Goal: Task Accomplishment & Management: Use online tool/utility

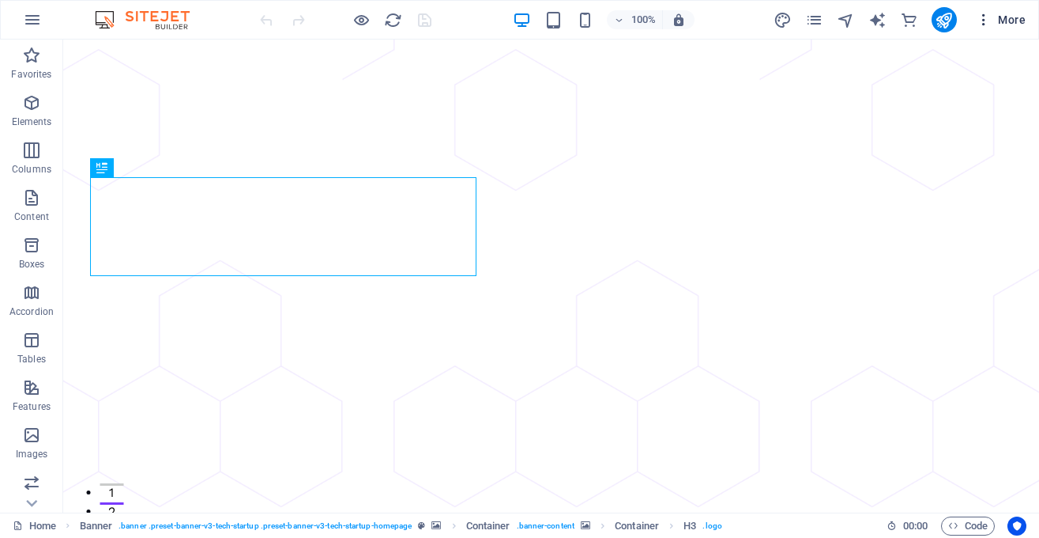
click at [1009, 25] on span "More" at bounding box center [1001, 20] width 50 height 16
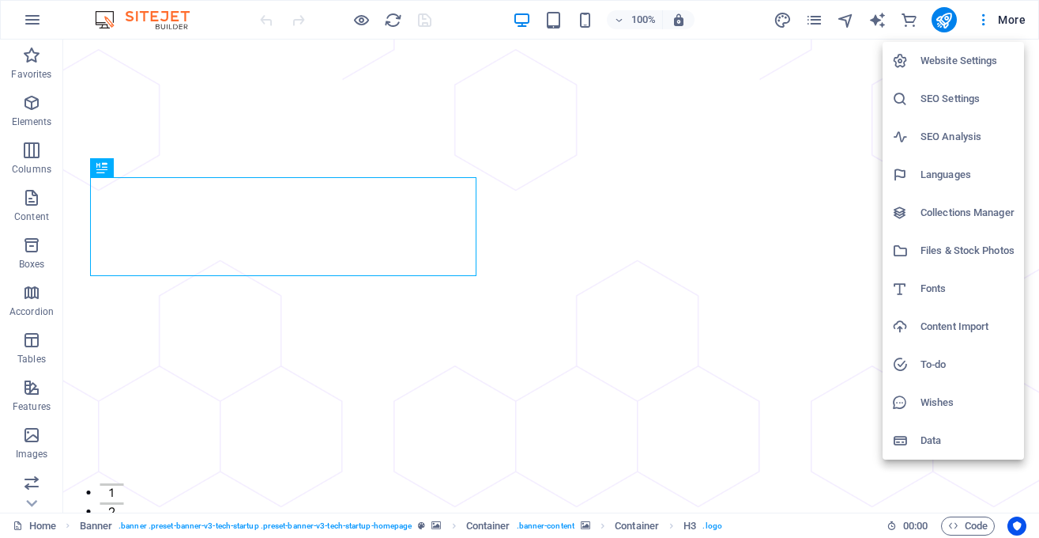
click at [947, 68] on h6 "Website Settings" at bounding box center [968, 60] width 94 height 19
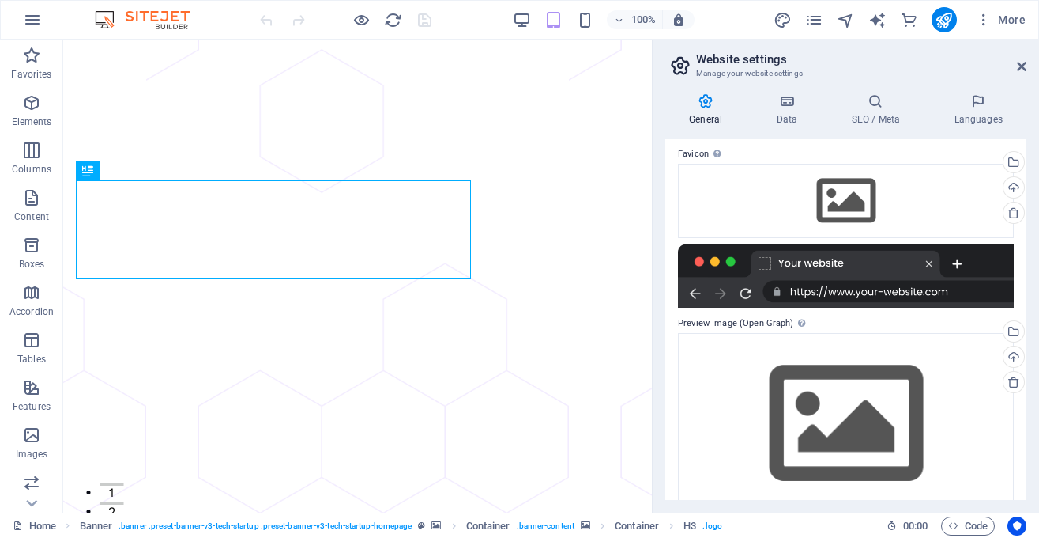
scroll to position [213, 0]
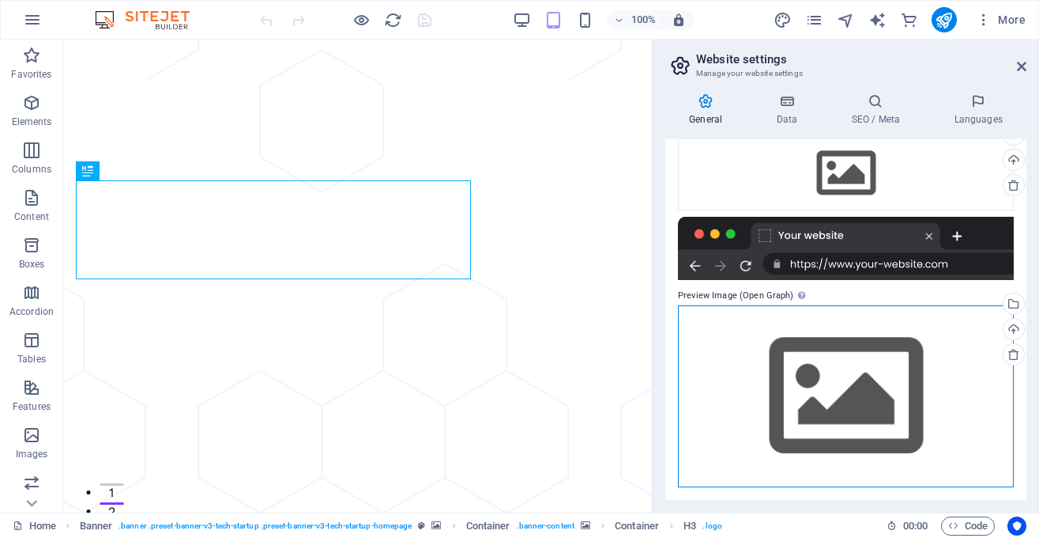
click at [920, 319] on div "Drag files here, click to choose files or select files from Files or our free s…" at bounding box center [846, 395] width 336 height 181
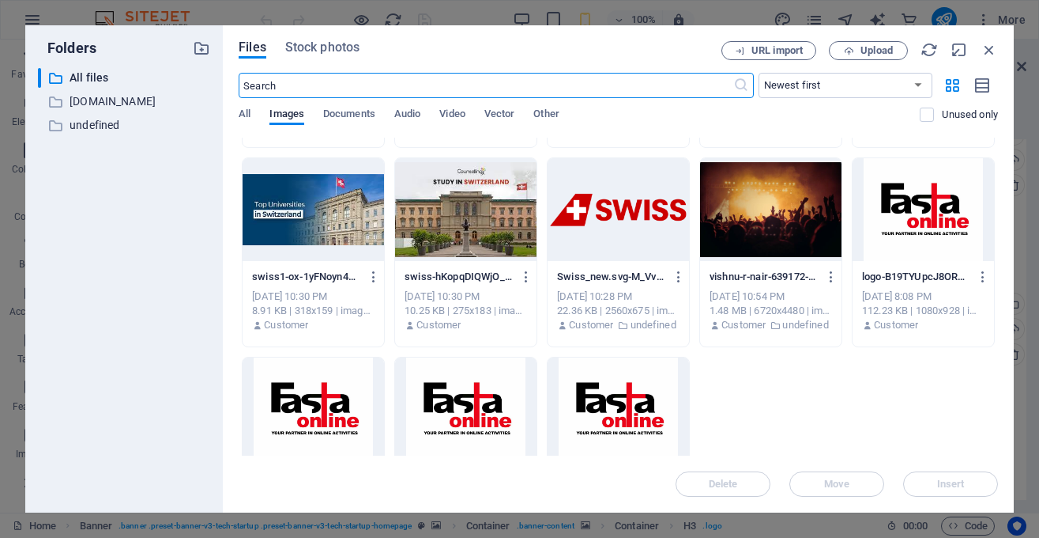
scroll to position [387, 0]
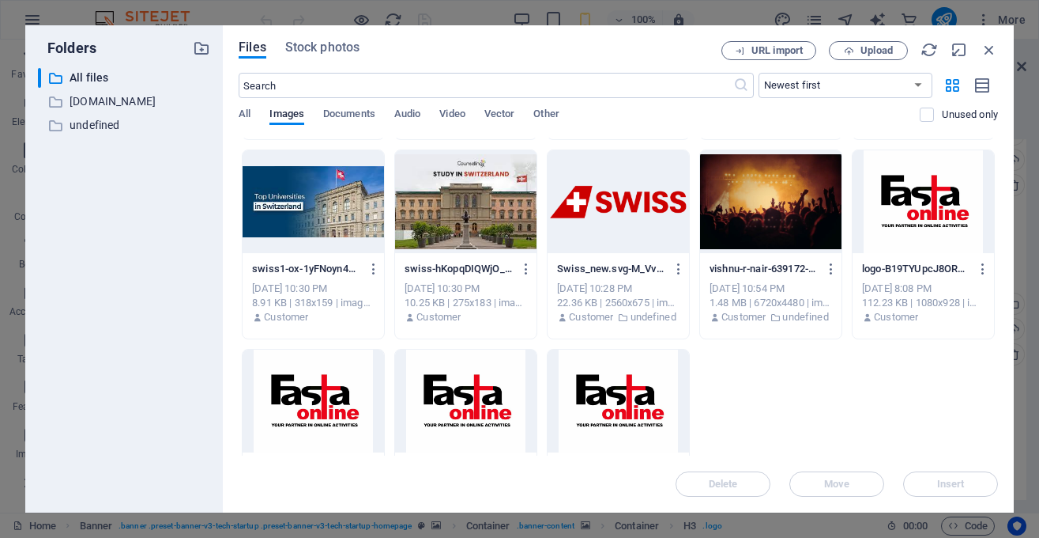
click at [923, 229] on div at bounding box center [923, 201] width 141 height 103
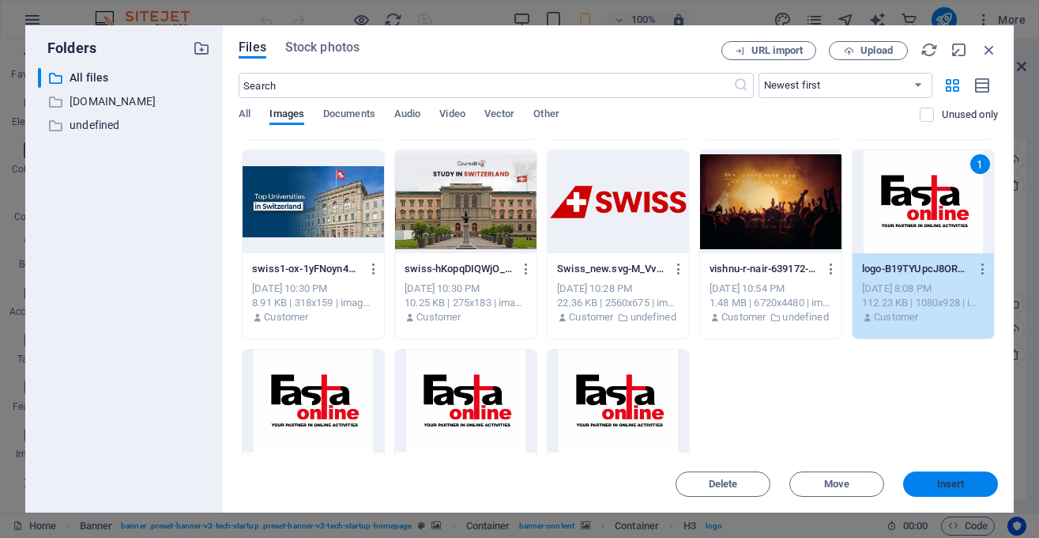
click at [957, 479] on span "Insert" at bounding box center [951, 483] width 28 height 9
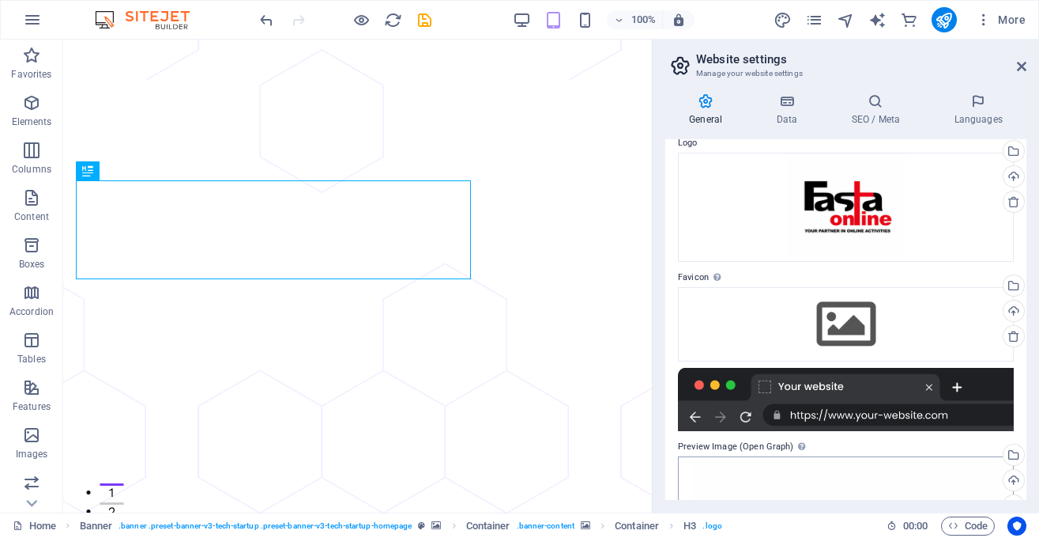
scroll to position [0, 0]
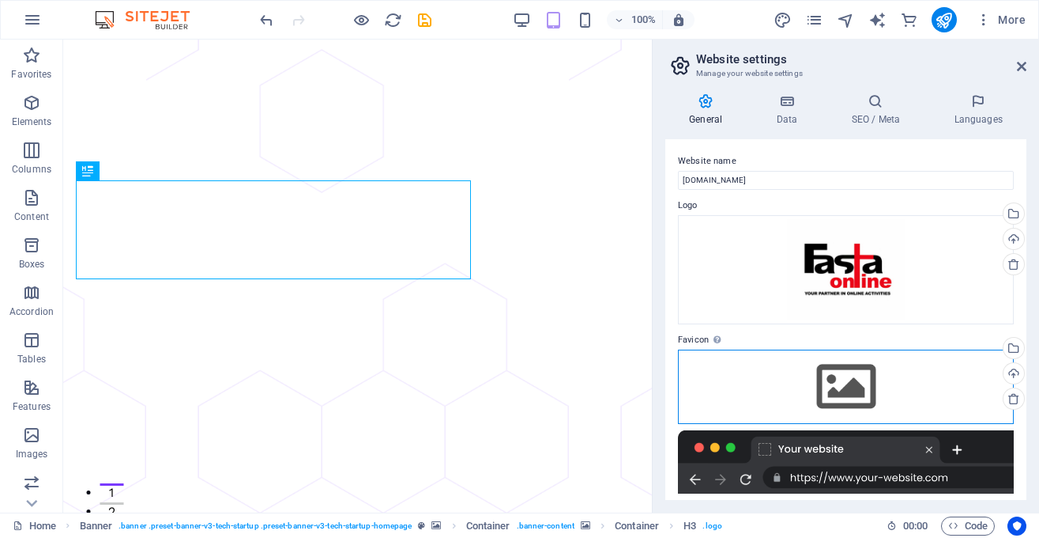
click at [942, 371] on div "Drag files here, click to choose files or select files from Files or our free s…" at bounding box center [846, 386] width 336 height 74
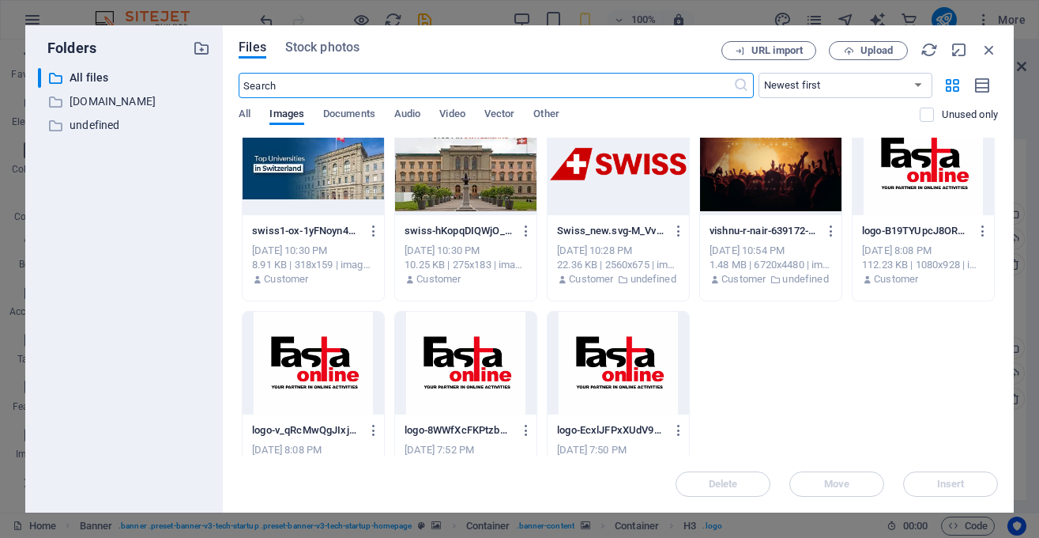
scroll to position [426, 0]
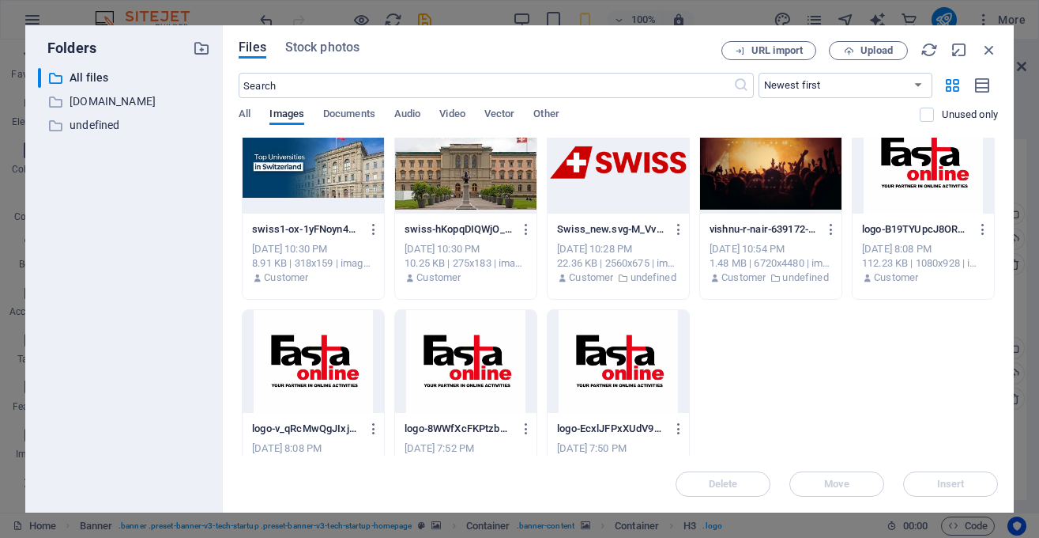
click at [621, 356] on div at bounding box center [618, 361] width 141 height 103
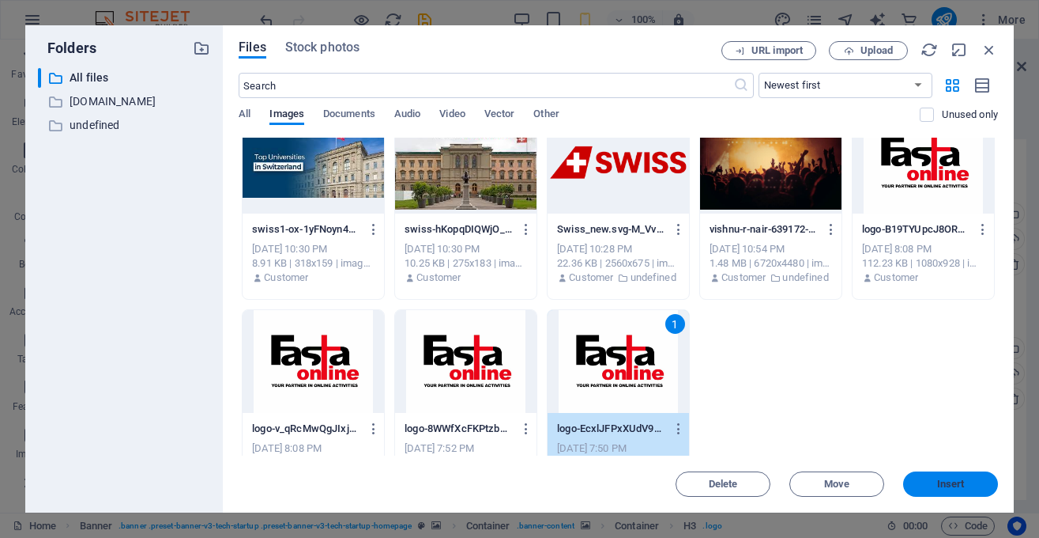
click at [958, 485] on span "Insert" at bounding box center [951, 483] width 28 height 9
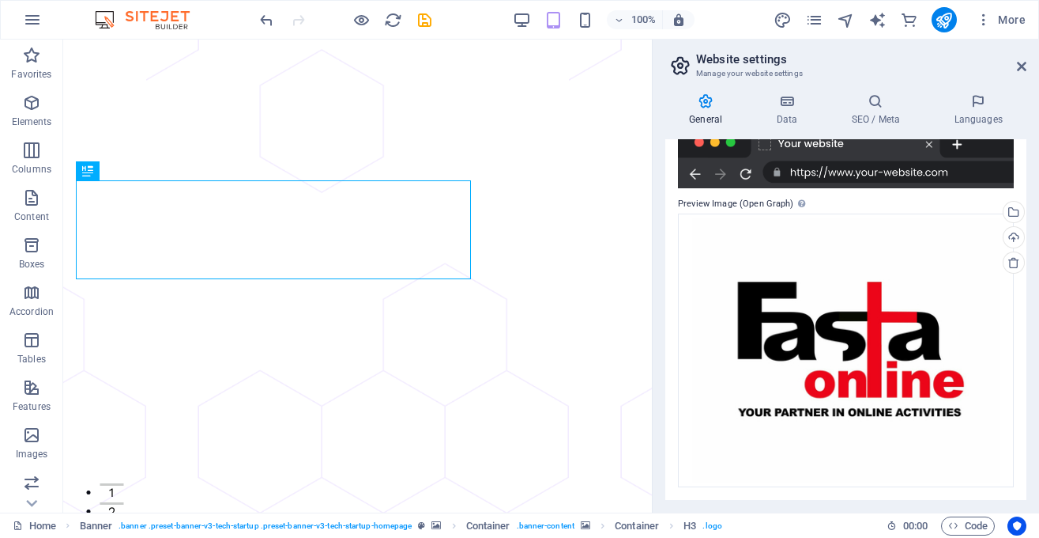
scroll to position [0, 0]
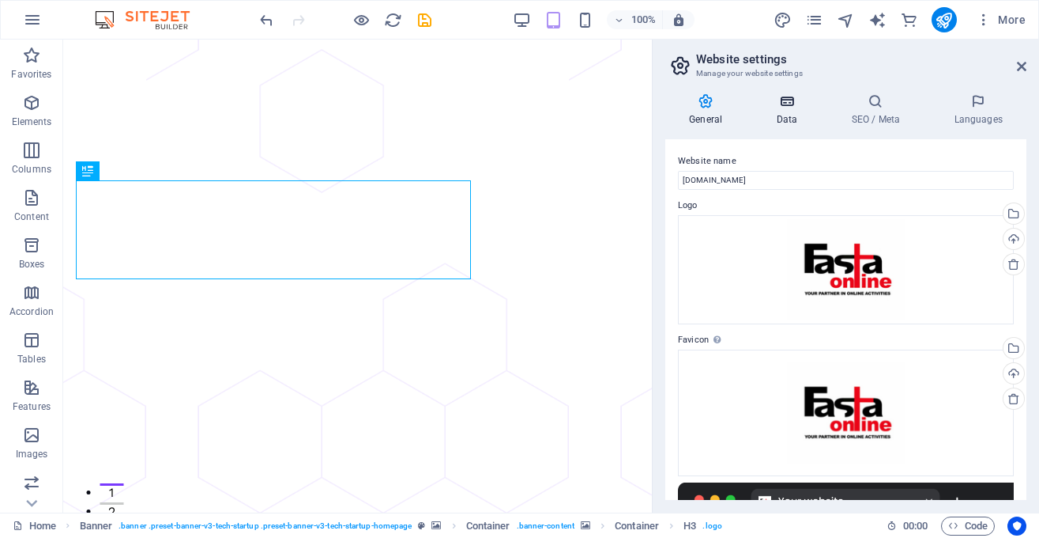
click at [777, 102] on icon at bounding box center [787, 101] width 69 height 16
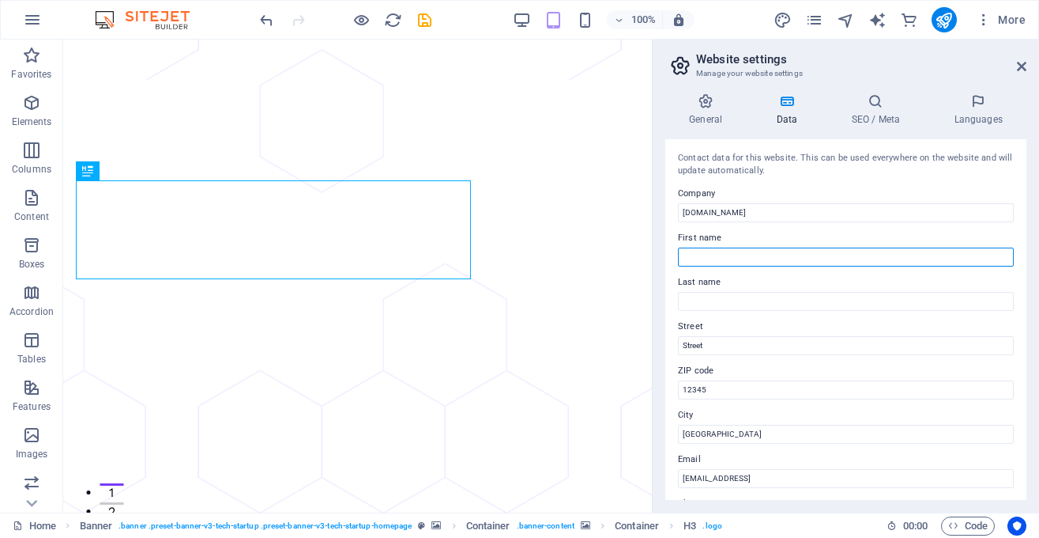
click at [803, 257] on input "First name" at bounding box center [846, 256] width 336 height 19
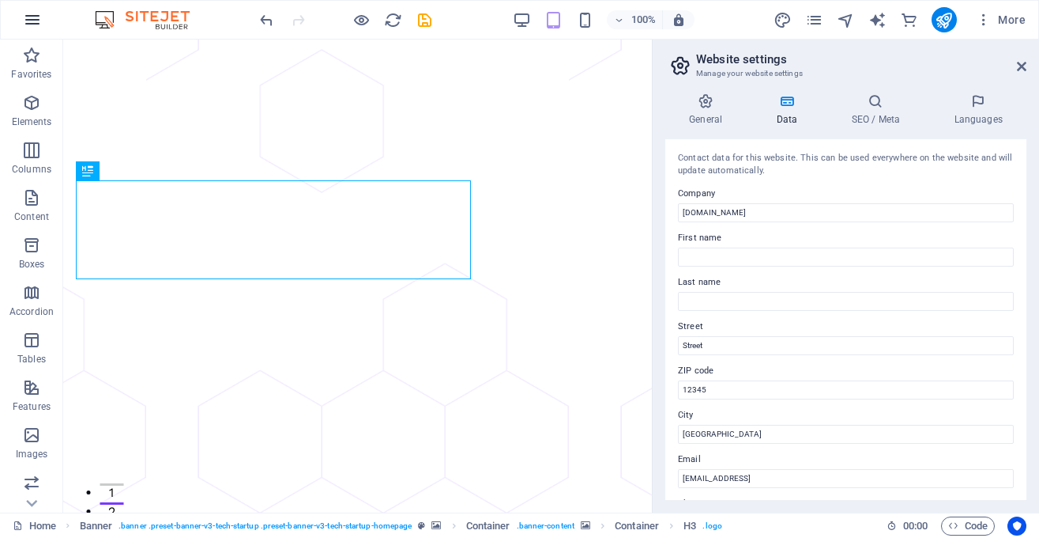
click at [39, 25] on icon "button" at bounding box center [32, 19] width 19 height 19
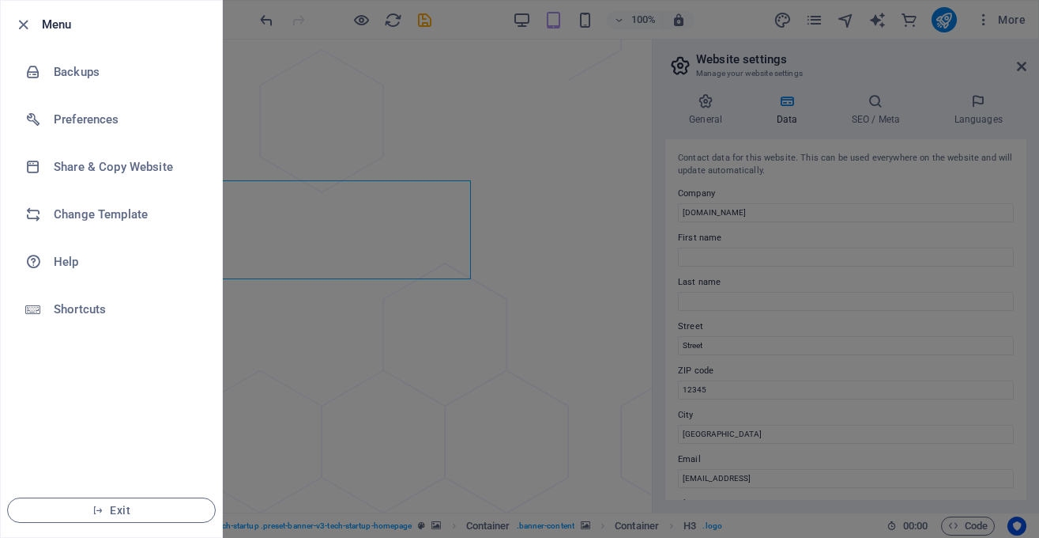
click at [43, 23] on h6 "Menu" at bounding box center [126, 24] width 168 height 19
click at [25, 22] on icon "button" at bounding box center [23, 25] width 18 height 18
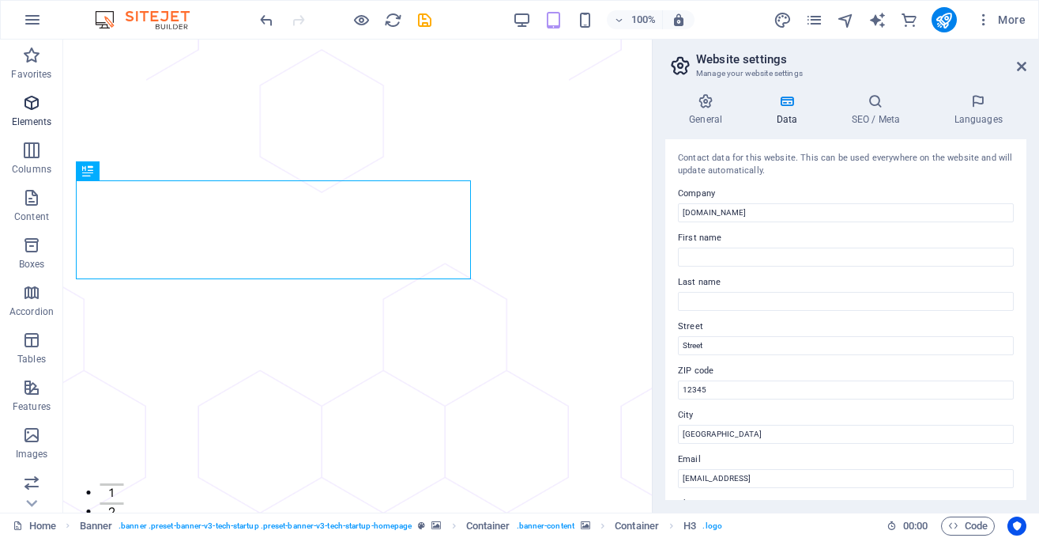
click at [36, 101] on icon "button" at bounding box center [31, 102] width 19 height 19
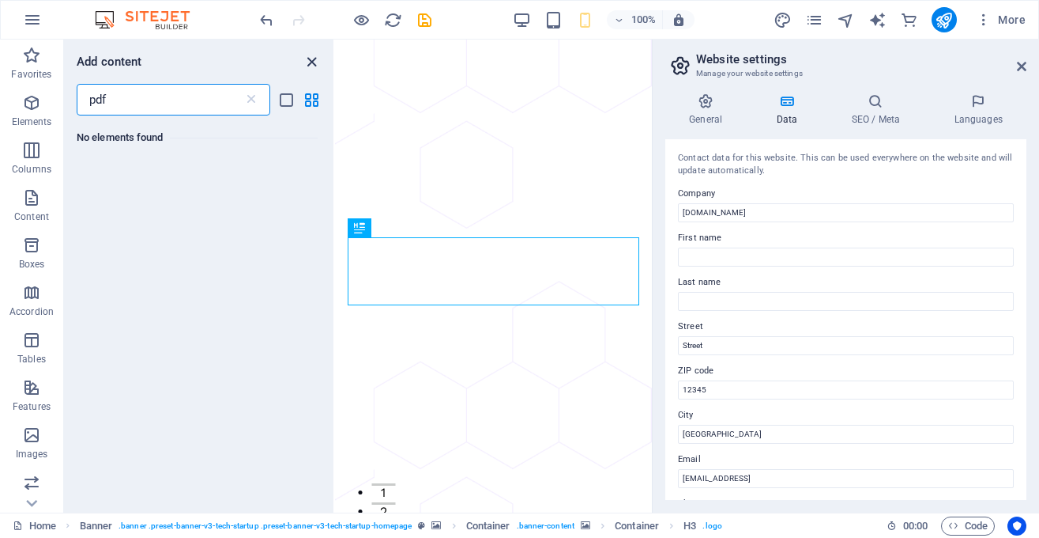
type input "pdf"
click at [315, 58] on icon "close panel" at bounding box center [312, 62] width 18 height 18
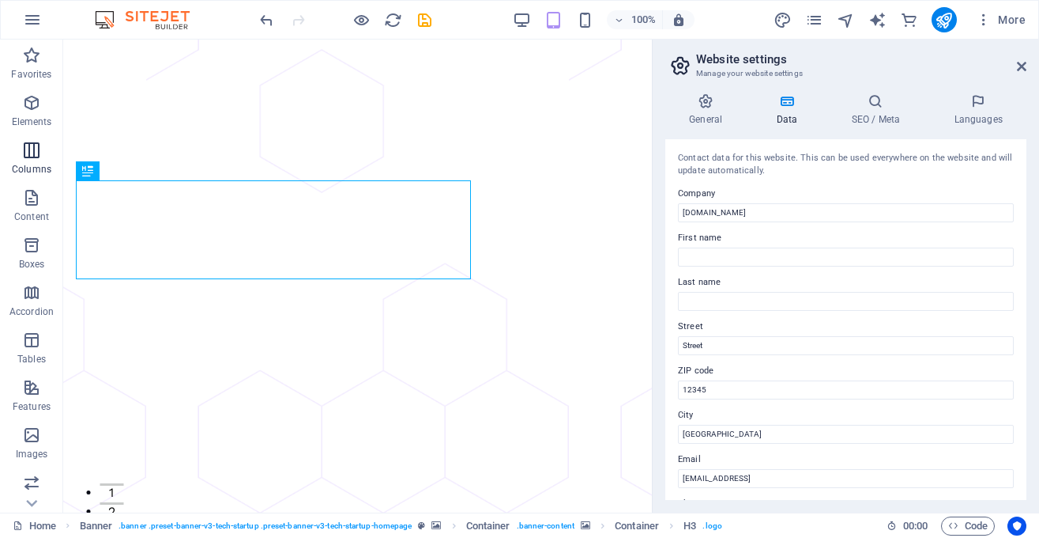
click at [28, 154] on icon "button" at bounding box center [31, 150] width 19 height 19
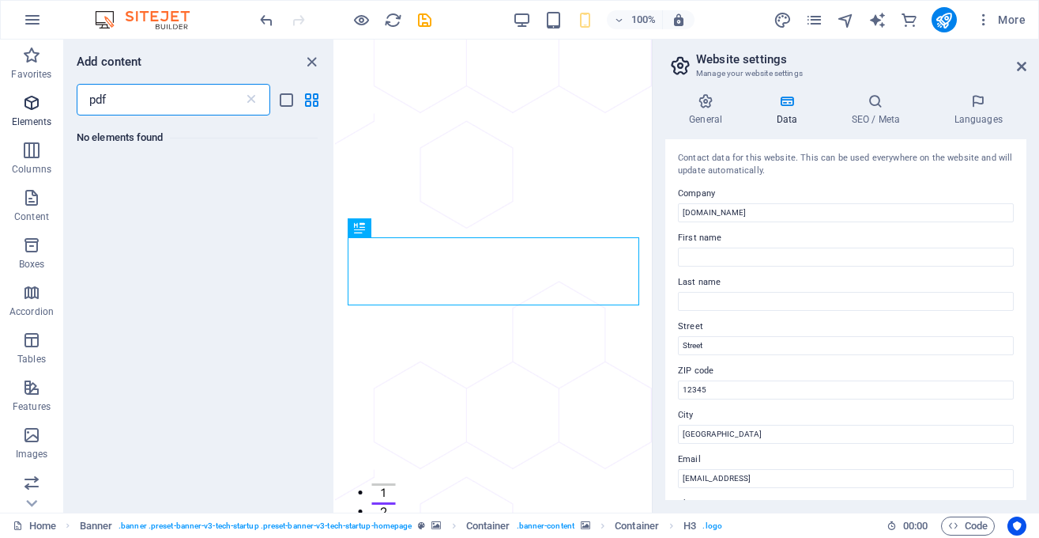
type input "pdf"
click at [37, 92] on button "Elements" at bounding box center [31, 110] width 63 height 47
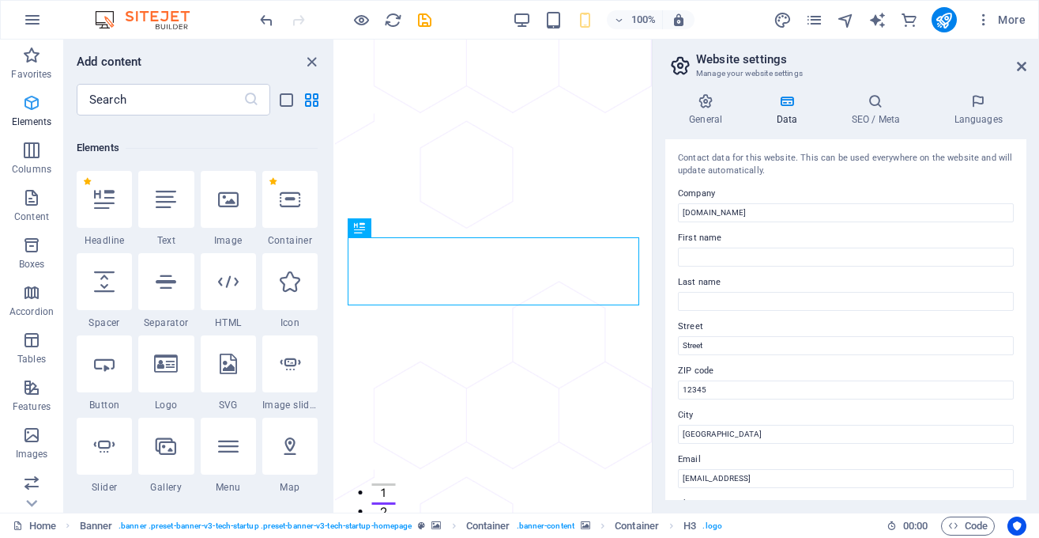
scroll to position [168, 0]
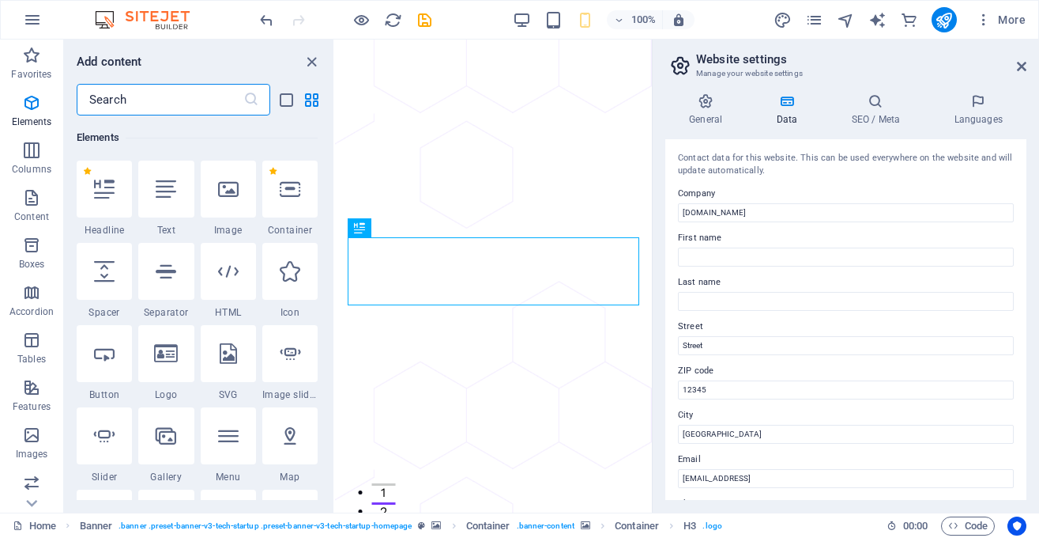
click at [193, 93] on input "text" at bounding box center [160, 100] width 167 height 32
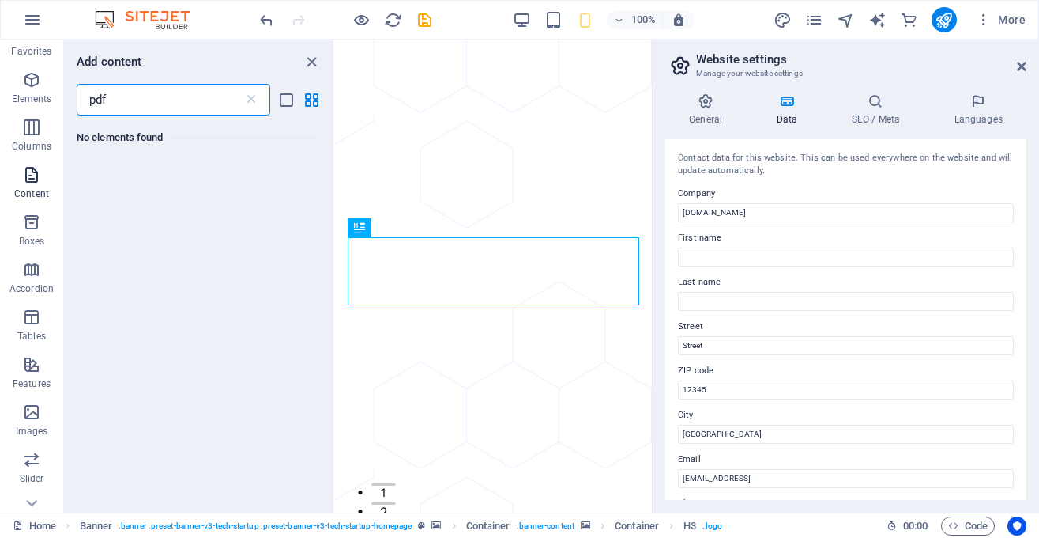
scroll to position [24, 0]
type input "pdf"
click at [35, 187] on p "Content" at bounding box center [31, 193] width 35 height 13
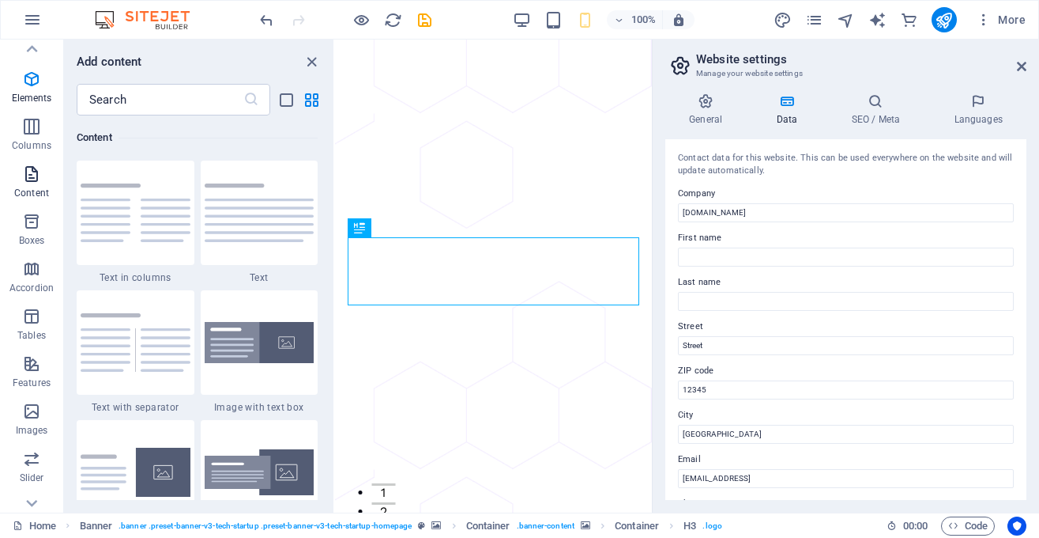
scroll to position [2766, 0]
click at [32, 220] on icon "button" at bounding box center [31, 221] width 19 height 19
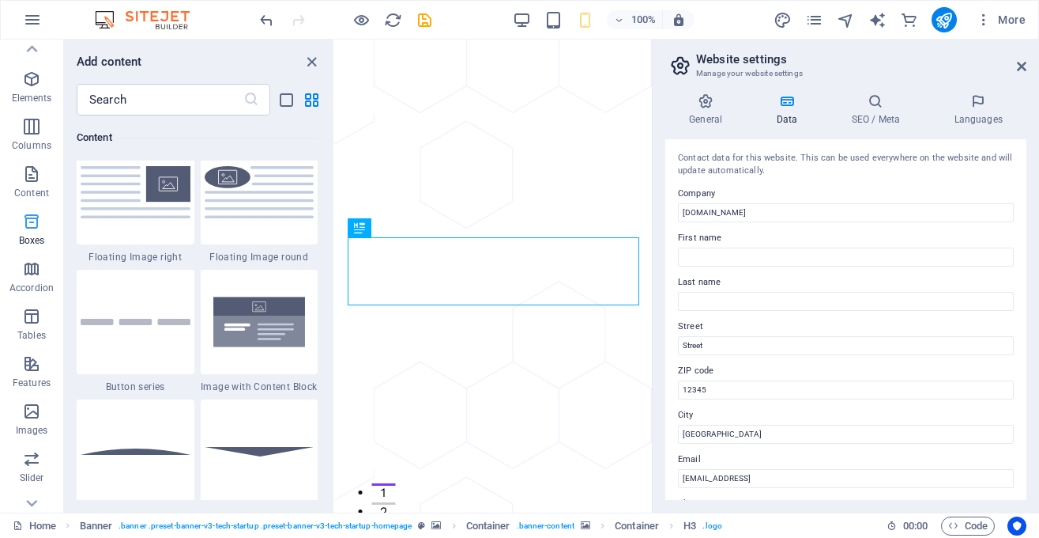
scroll to position [4360, 0]
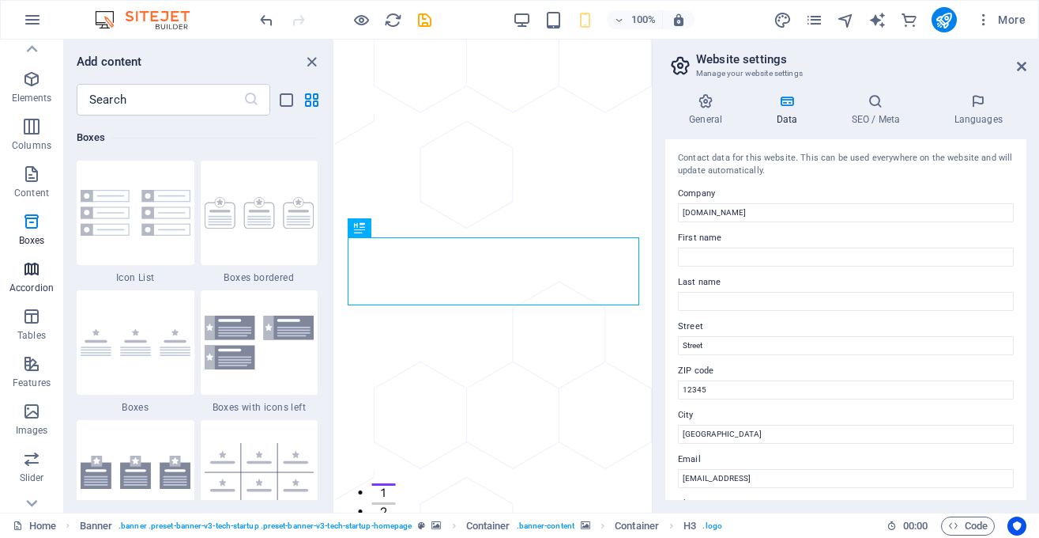
click at [32, 262] on icon "button" at bounding box center [31, 268] width 19 height 19
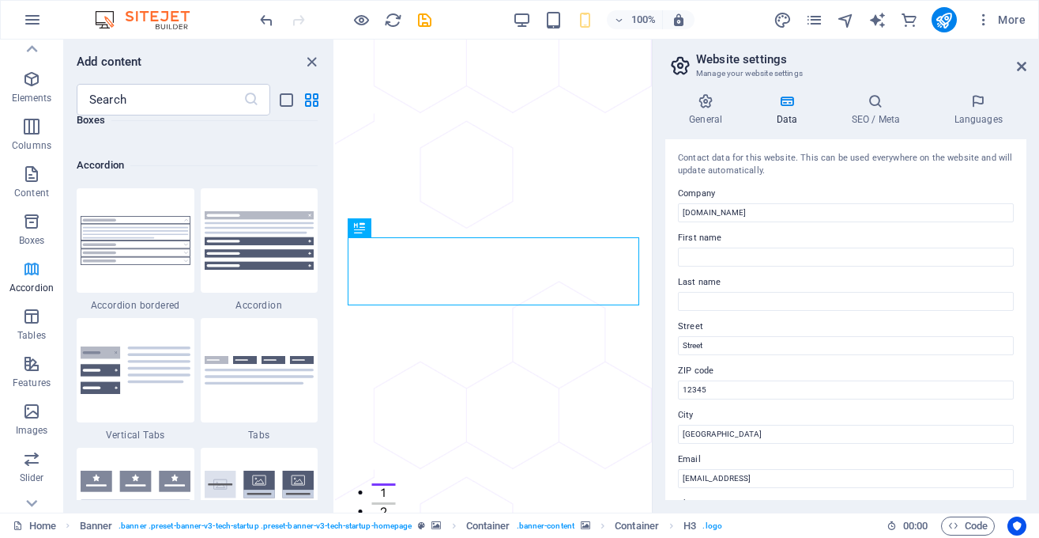
scroll to position [5047, 0]
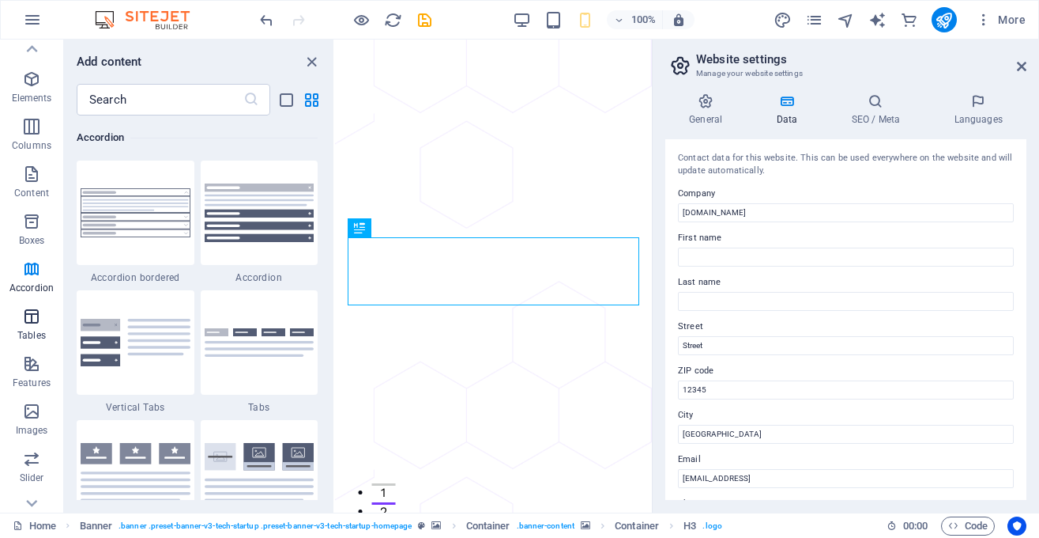
click at [36, 318] on icon "button" at bounding box center [31, 316] width 19 height 19
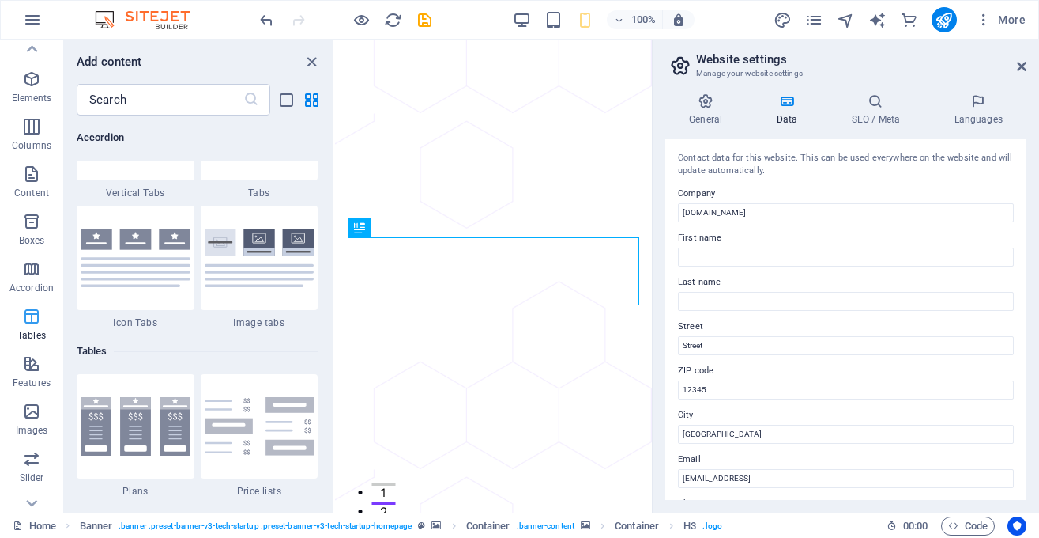
scroll to position [5475, 0]
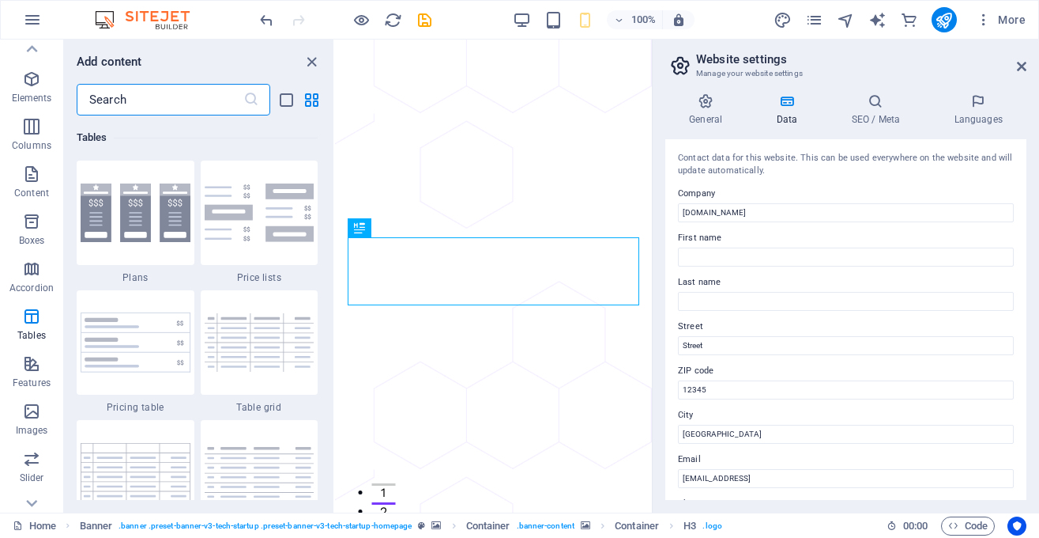
click at [159, 102] on input "text" at bounding box center [160, 100] width 167 height 32
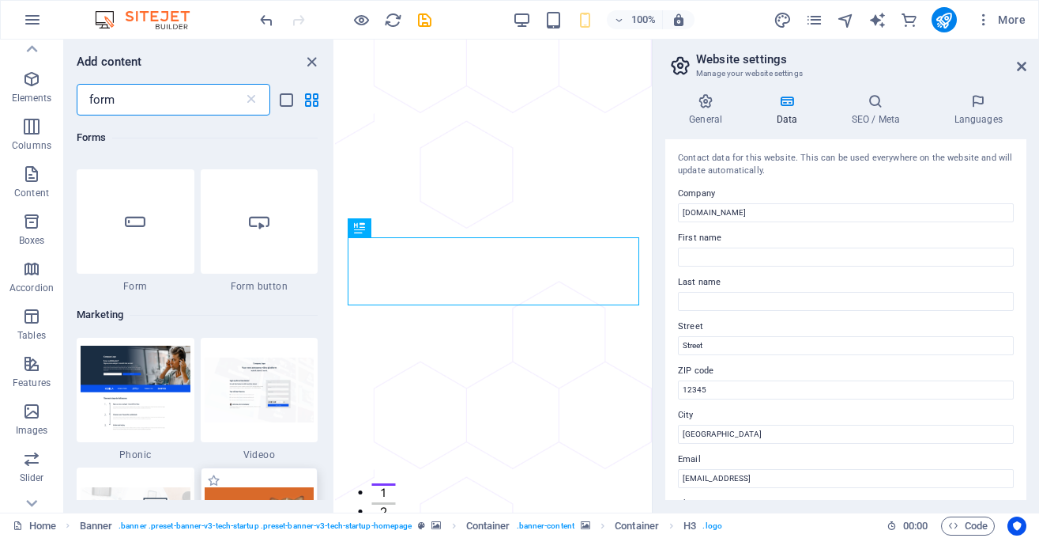
scroll to position [975, 0]
type input "form"
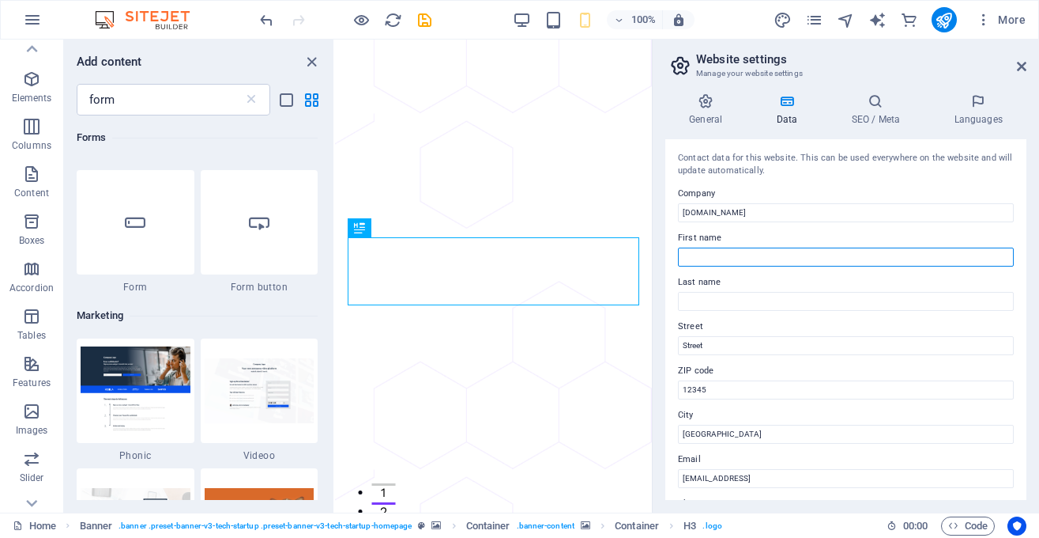
click at [807, 255] on input "First name" at bounding box center [846, 256] width 336 height 19
type input "Ajiraonspot"
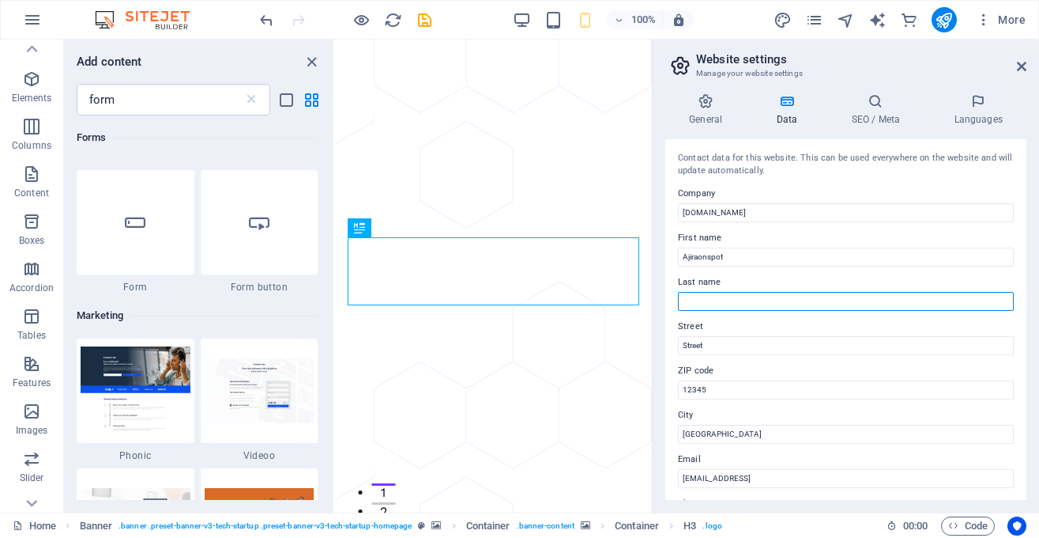
click at [791, 304] on input "Last name" at bounding box center [846, 301] width 336 height 19
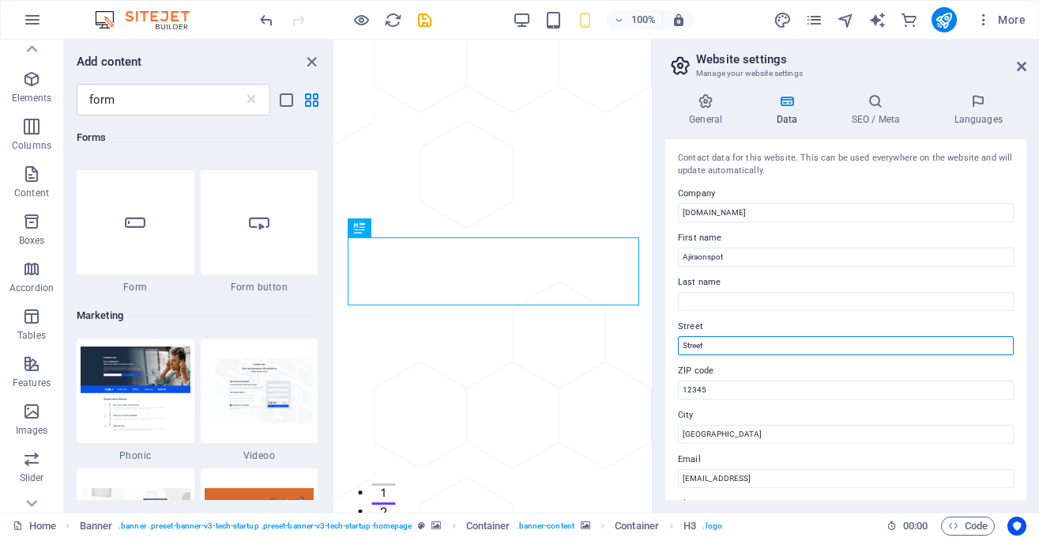
click at [790, 345] on input "Street" at bounding box center [846, 345] width 336 height 19
type input "S"
type input "D"
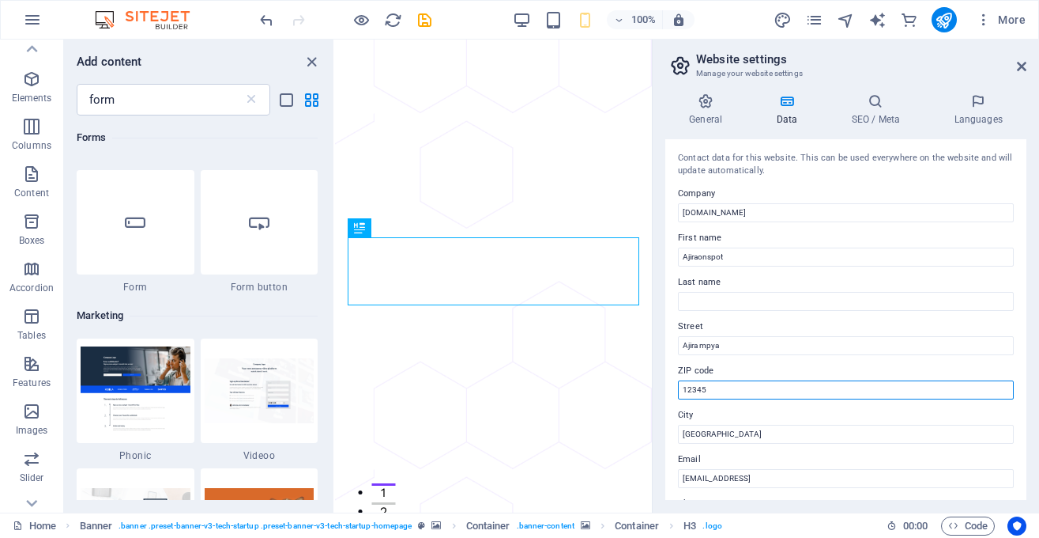
click at [755, 390] on input "12345" at bounding box center [846, 389] width 336 height 19
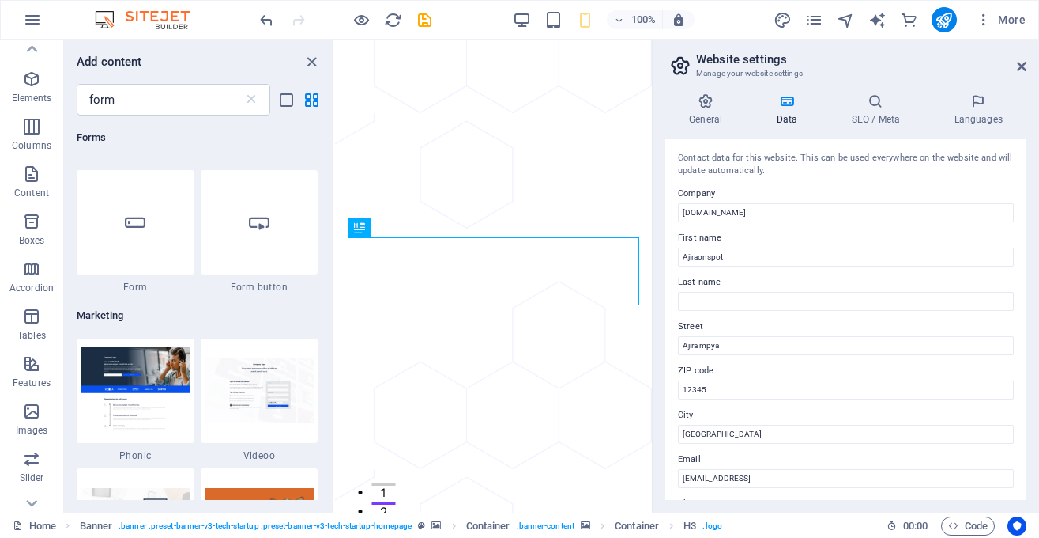
click at [772, 334] on label "Street" at bounding box center [846, 326] width 336 height 19
click at [772, 336] on input "Ajira mpya" at bounding box center [846, 345] width 336 height 19
click at [723, 345] on input "Kariakoo, daresalaam" at bounding box center [846, 345] width 336 height 19
click at [730, 345] on input "Kariakoo, Daresalaam" at bounding box center [846, 345] width 336 height 19
type input "Kariakoo, Dar esalaam"
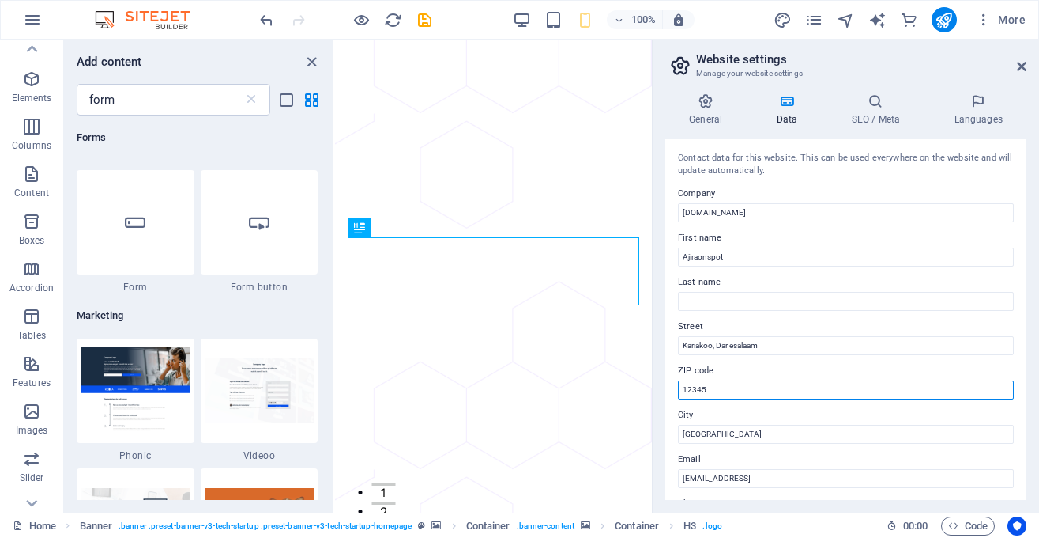
click at [727, 387] on input "12345" at bounding box center [846, 389] width 336 height 19
type input "1"
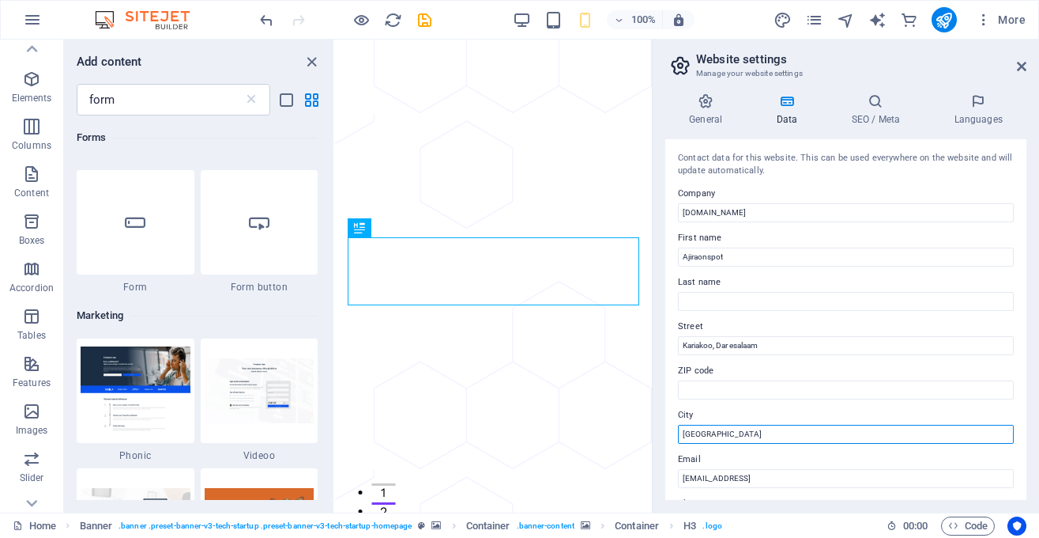
click at [758, 434] on input "Berlin" at bounding box center [846, 433] width 336 height 19
type input "B"
type input "[GEOGRAPHIC_DATA] Jobs"
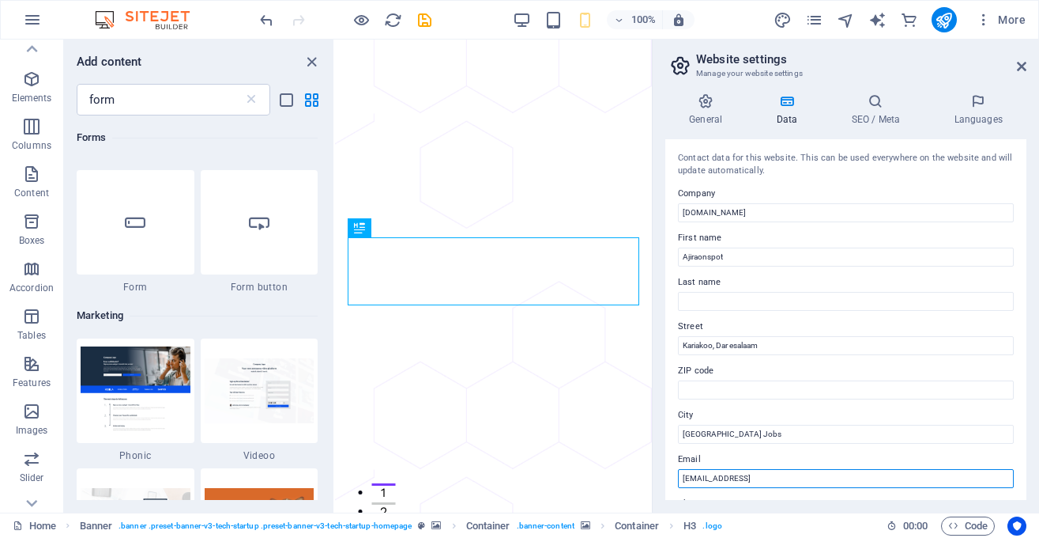
click at [836, 480] on input "3049a7bc62416af02f5ae393862835@cpanel.local" at bounding box center [846, 478] width 336 height 19
click at [702, 477] on input "info@gmail.com" at bounding box center [846, 478] width 336 height 19
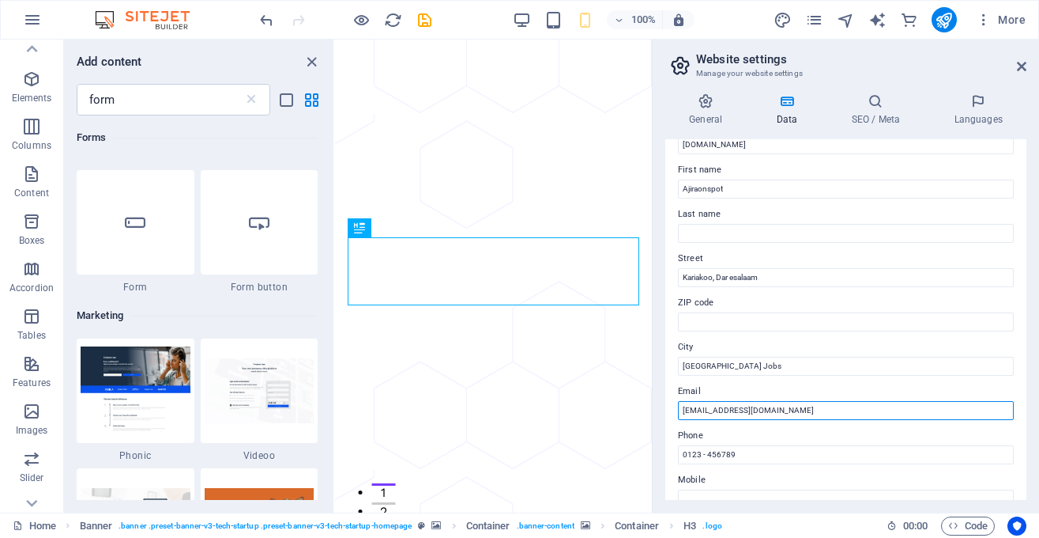
scroll to position [95, 0]
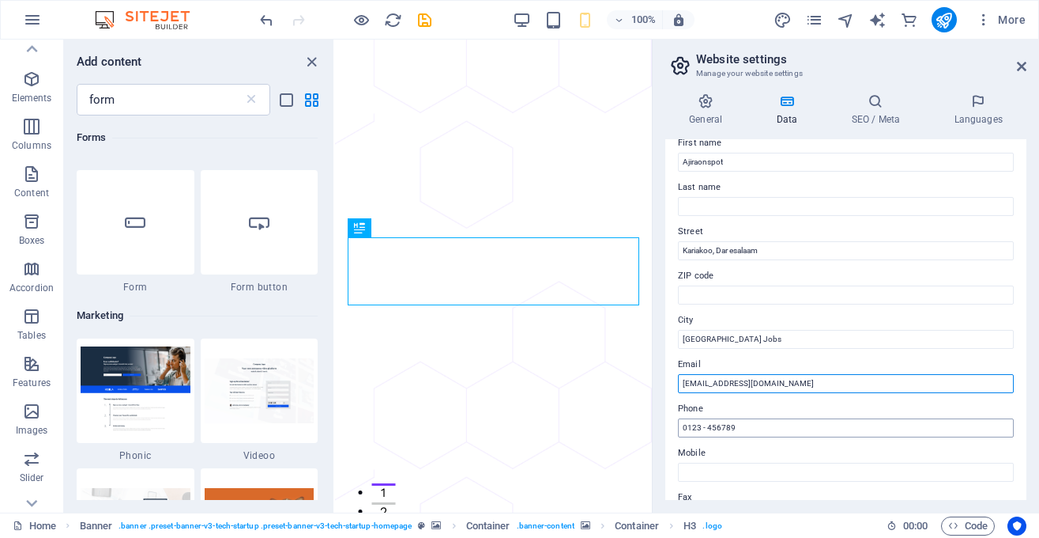
type input "info@fastaonline.co.tz"
click at [753, 428] on input "0123 - 456789" at bounding box center [846, 427] width 336 height 19
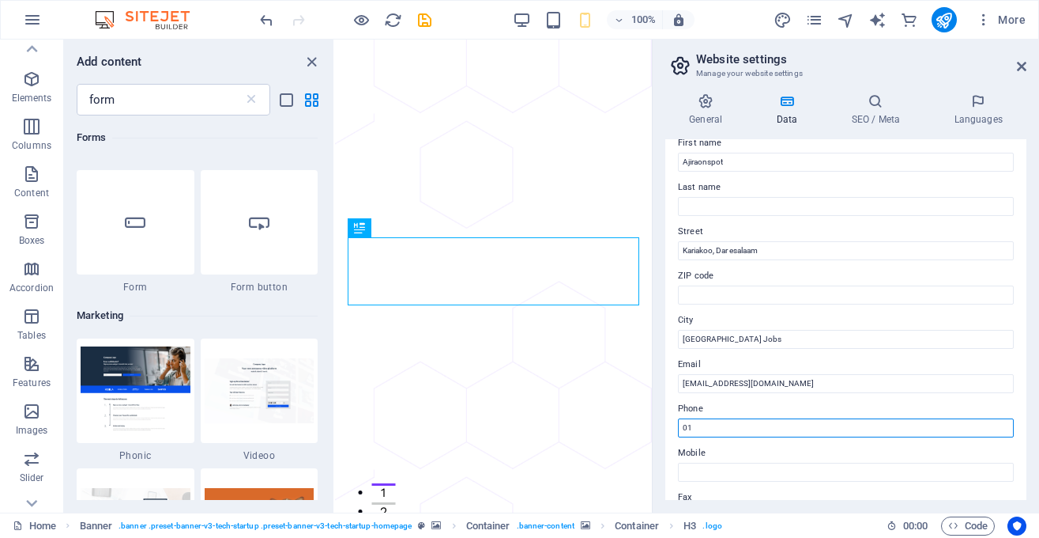
type input "0"
type input "2556 5898 7561"
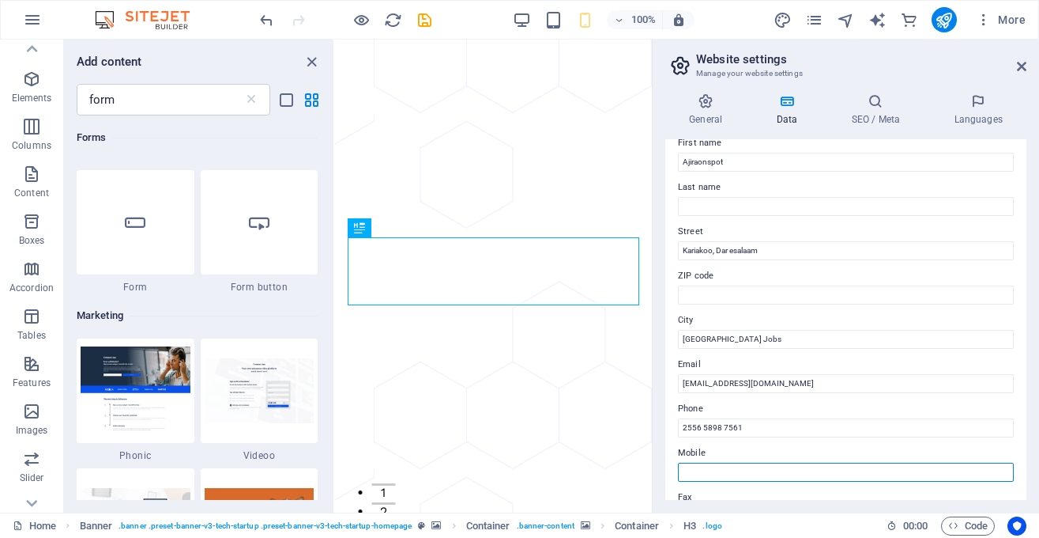
click at [739, 471] on input "Mobile" at bounding box center [846, 471] width 336 height 19
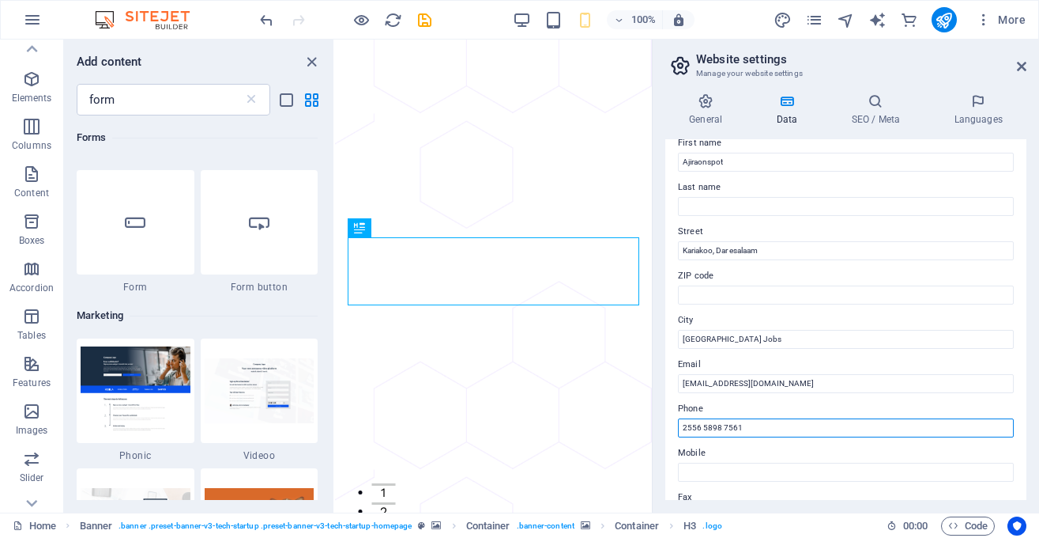
click at [756, 432] on input "2556 5898 7561" at bounding box center [846, 427] width 336 height 19
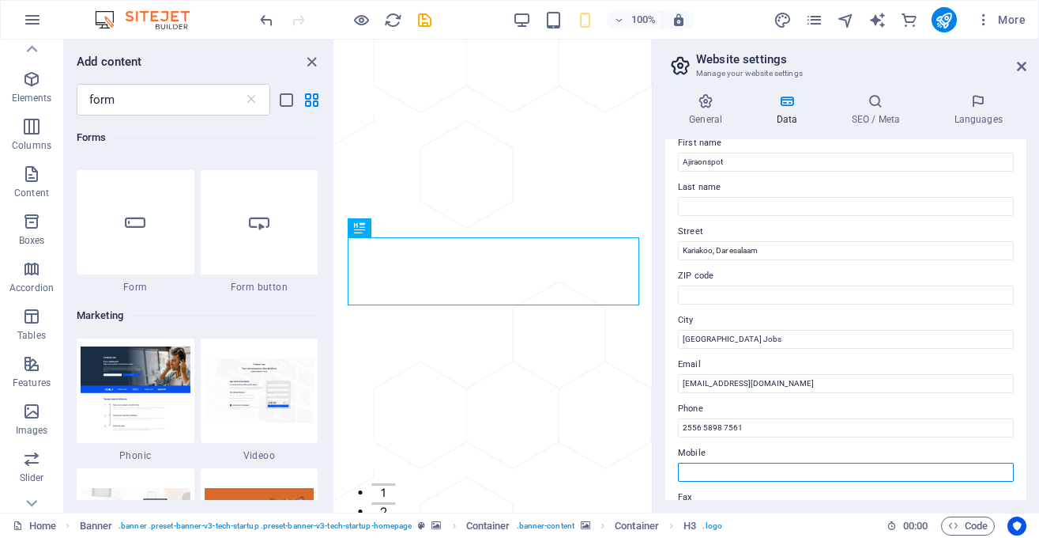
click at [746, 477] on input "Mobile" at bounding box center [846, 471] width 336 height 19
paste input "2556 5898 7561"
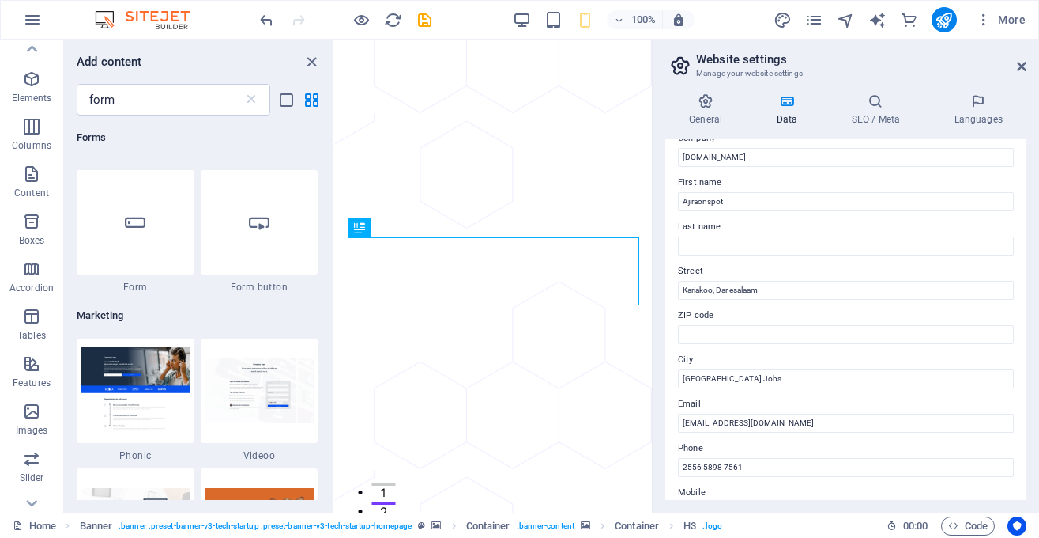
scroll to position [0, 0]
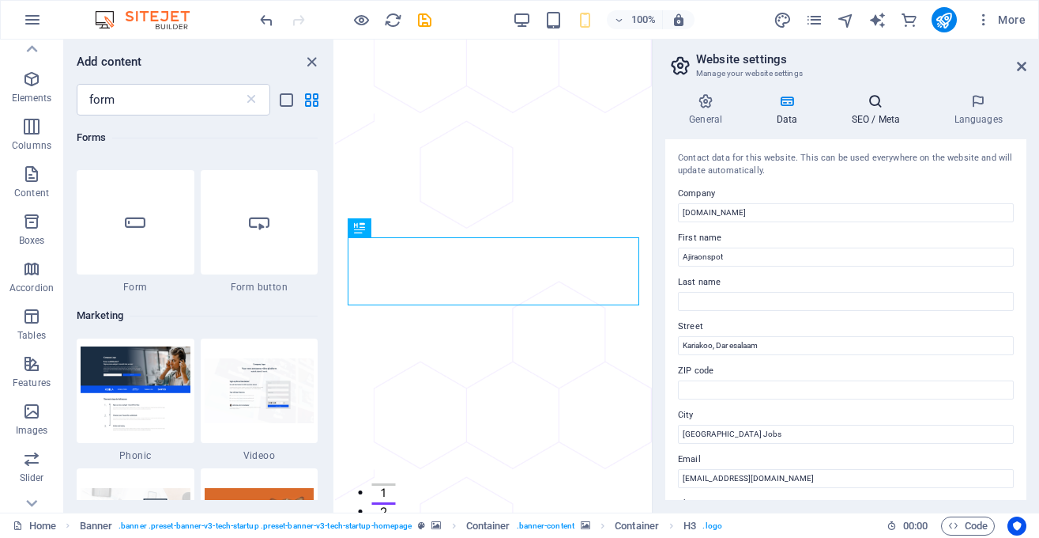
type input "2556 5898 7561"
click at [870, 116] on h4 "SEO / Meta" at bounding box center [879, 109] width 103 height 33
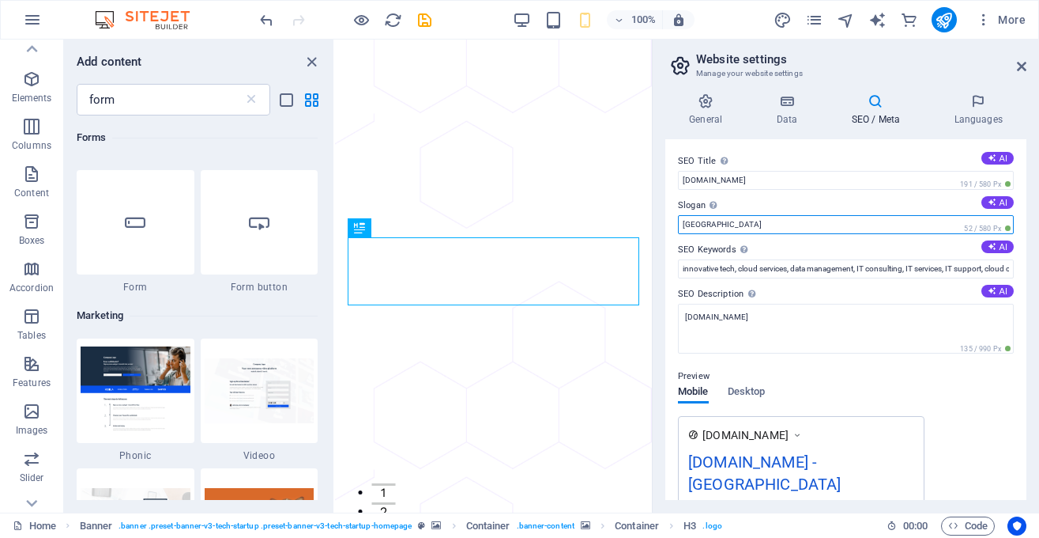
click at [900, 228] on input "Berlin" at bounding box center [846, 224] width 336 height 19
type input "B"
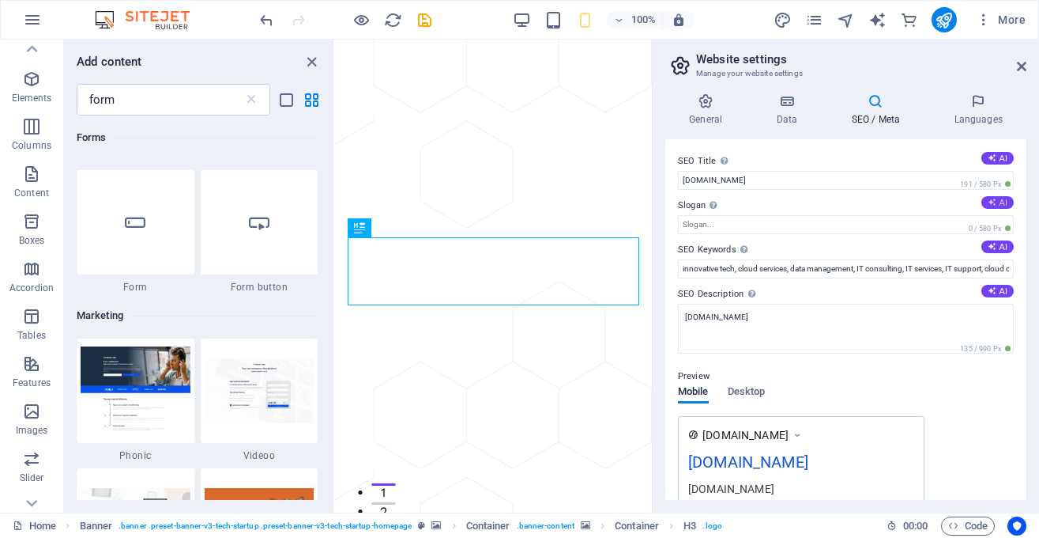
click at [991, 202] on icon at bounding box center [992, 202] width 9 height 9
type input "Fursa za Kazi na Elimu kwa Maendeleo Yako!"
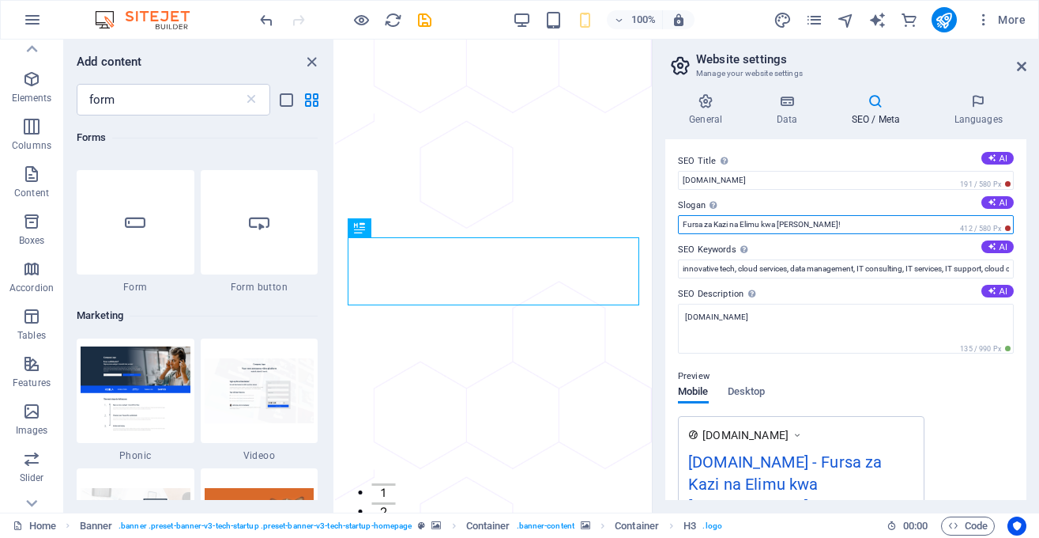
click at [900, 224] on input "Fursa za Kazi na Elimu kwa Maendeleo Yako!" at bounding box center [846, 224] width 336 height 19
click at [994, 247] on icon at bounding box center [992, 246] width 9 height 9
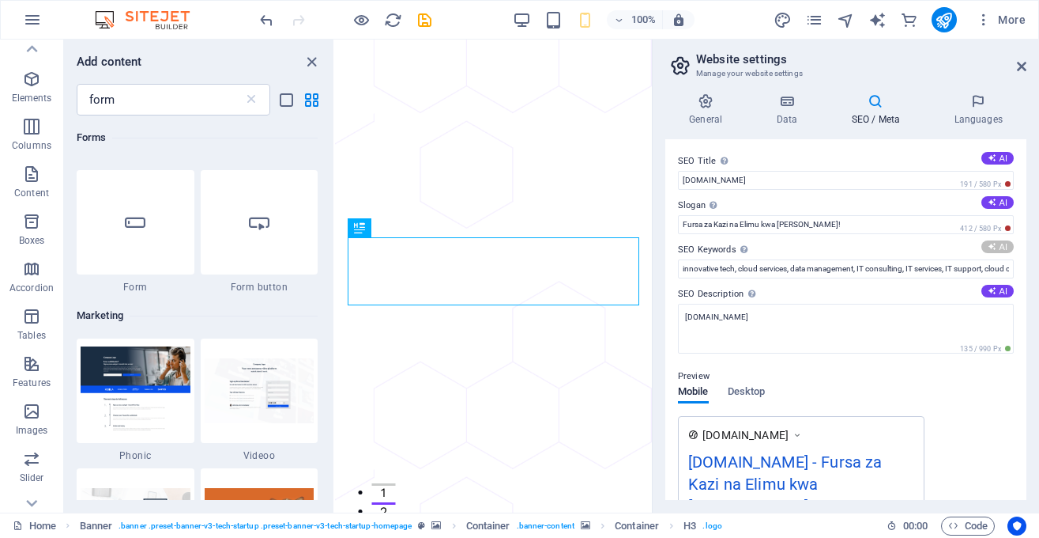
type input "ajira, mikopo, elimu, CV, biashara, nafasi"
click at [999, 292] on button "AI" at bounding box center [998, 291] width 32 height 13
type textarea "Pata taarifa za ajira, mikopo, na elimu. Tunaongoza kwa maombi ya kazi na kutoa…"
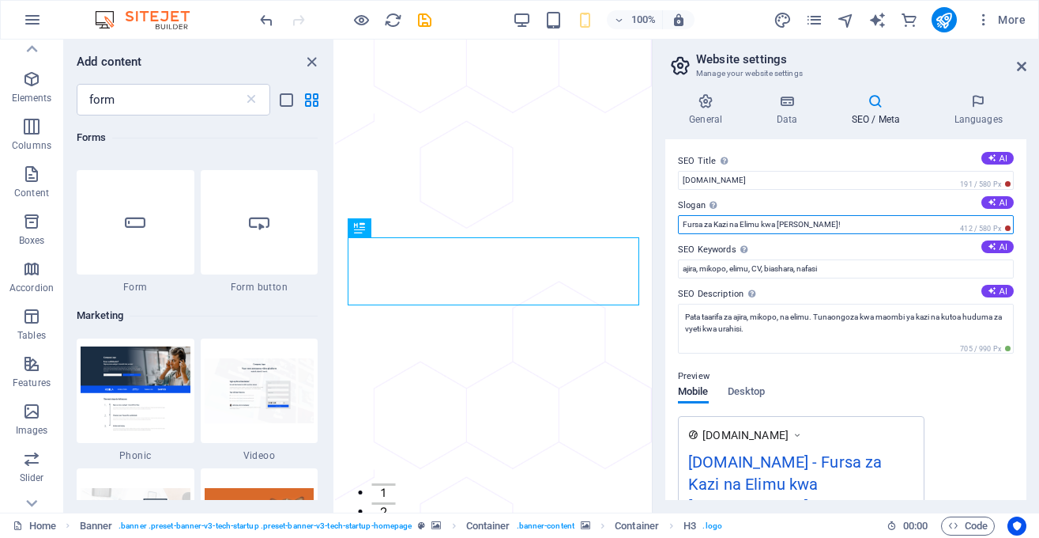
click at [858, 224] on input "Fursa za Kazi na Elimu kwa Maendeleo Yako!" at bounding box center [846, 224] width 336 height 19
click at [739, 224] on input "Fursa za Kazi na Elimu, Interships" at bounding box center [846, 224] width 336 height 19
click at [795, 224] on input "Fursa za Kazi , Elimu, Interships" at bounding box center [846, 224] width 336 height 19
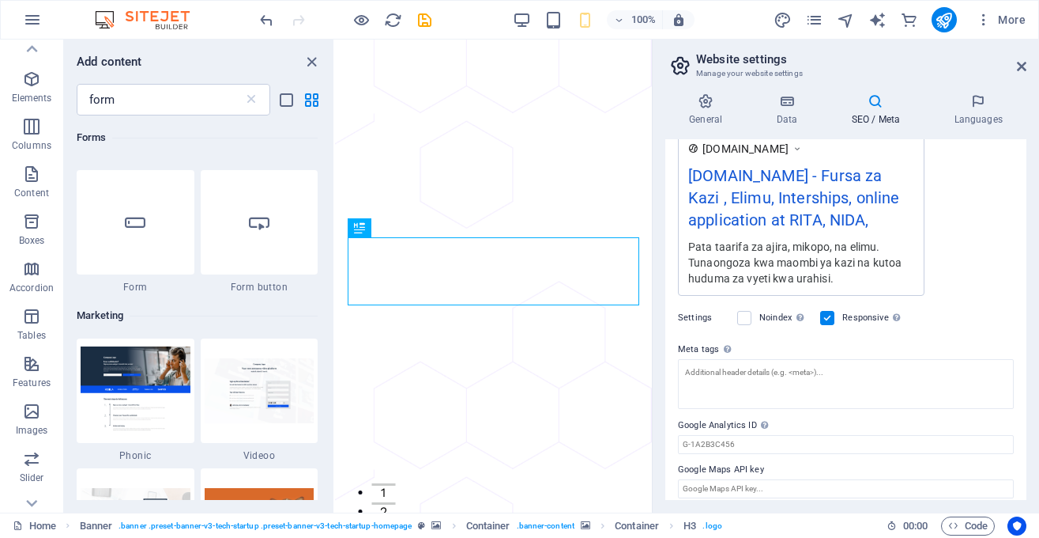
scroll to position [319, 0]
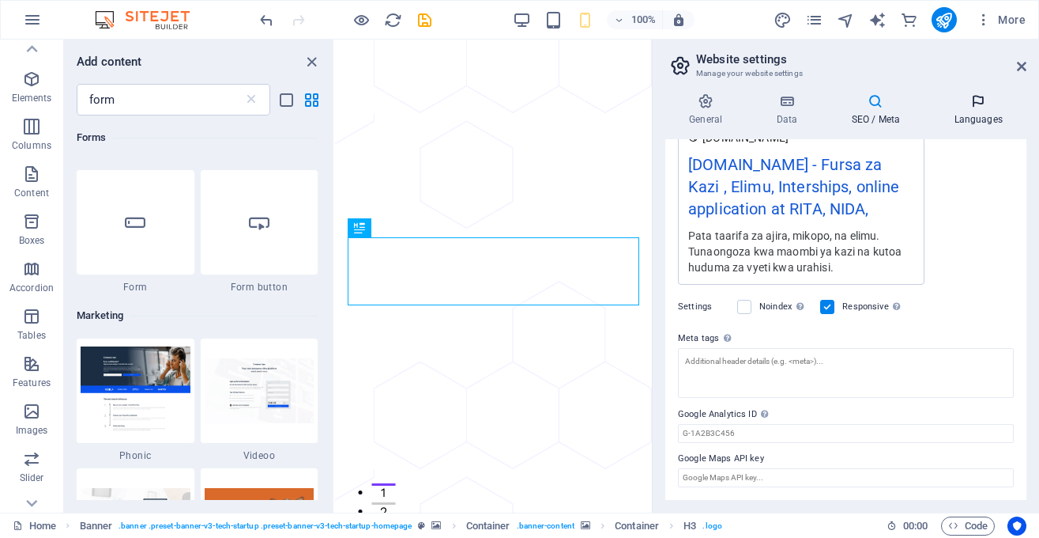
type input "Fursa za Kazi , Elimu, Interships, online application at RITA, NIDA,"
click at [981, 105] on icon at bounding box center [978, 101] width 96 height 16
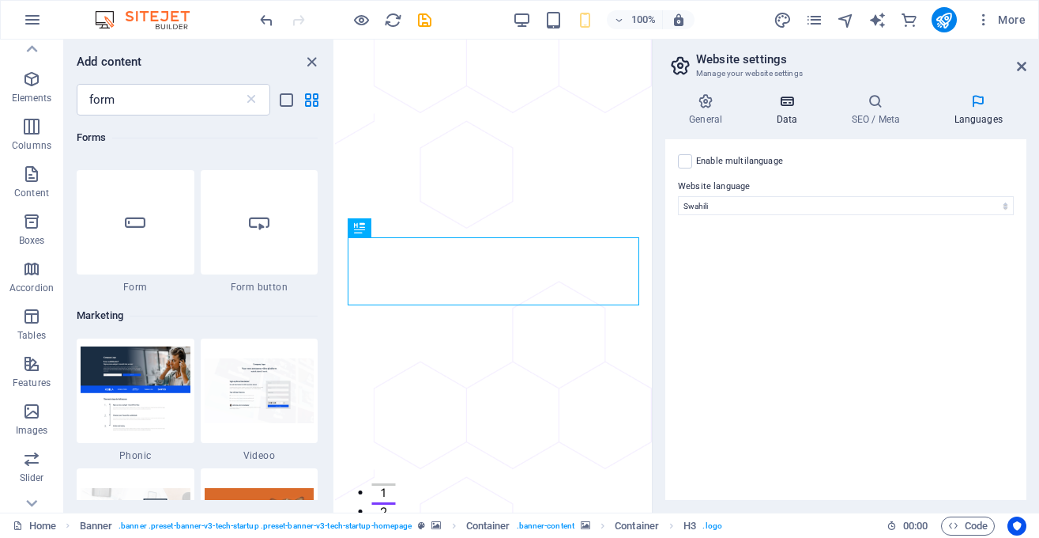
click at [786, 106] on icon at bounding box center [787, 101] width 69 height 16
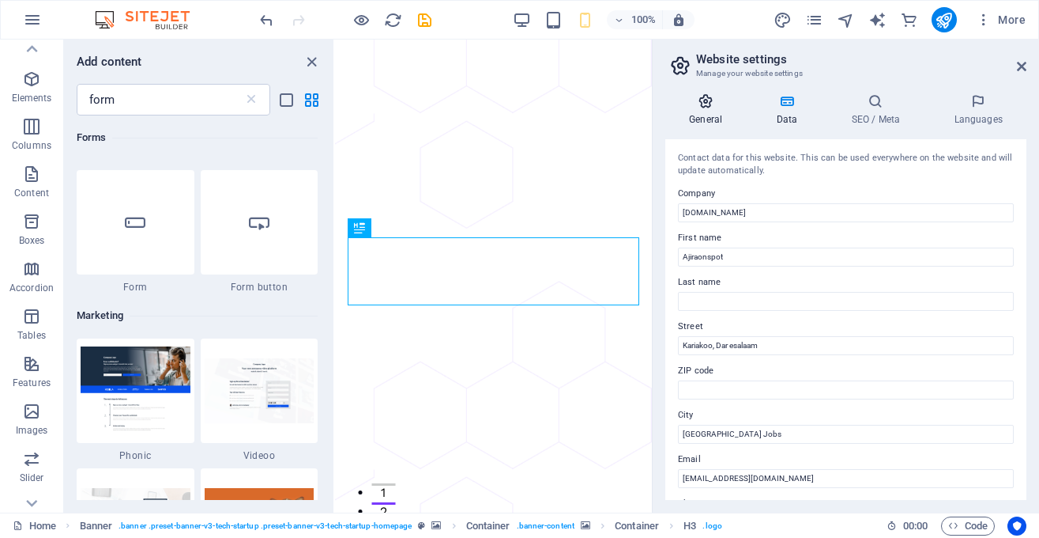
click at [692, 114] on h4 "General" at bounding box center [709, 109] width 87 height 33
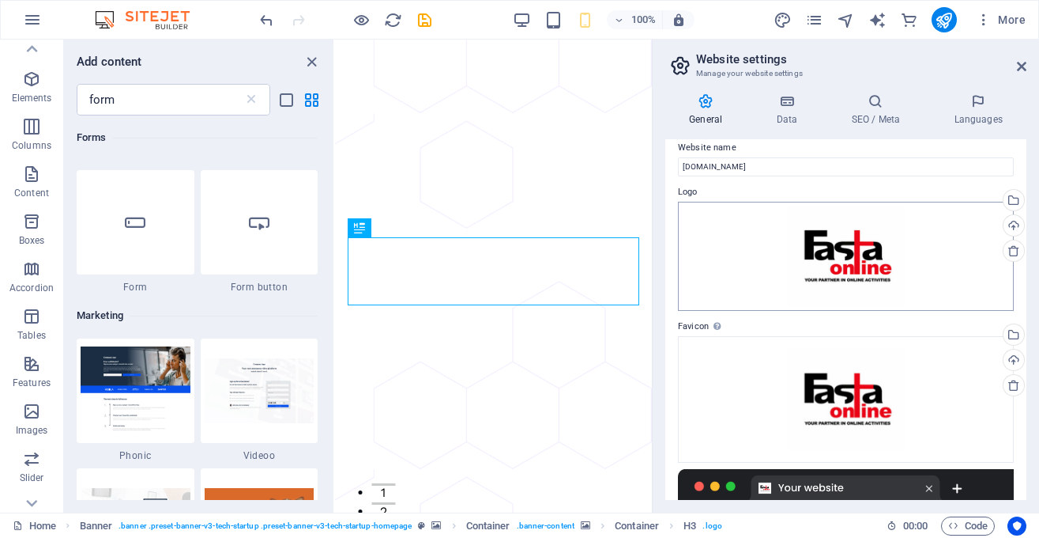
scroll to position [0, 0]
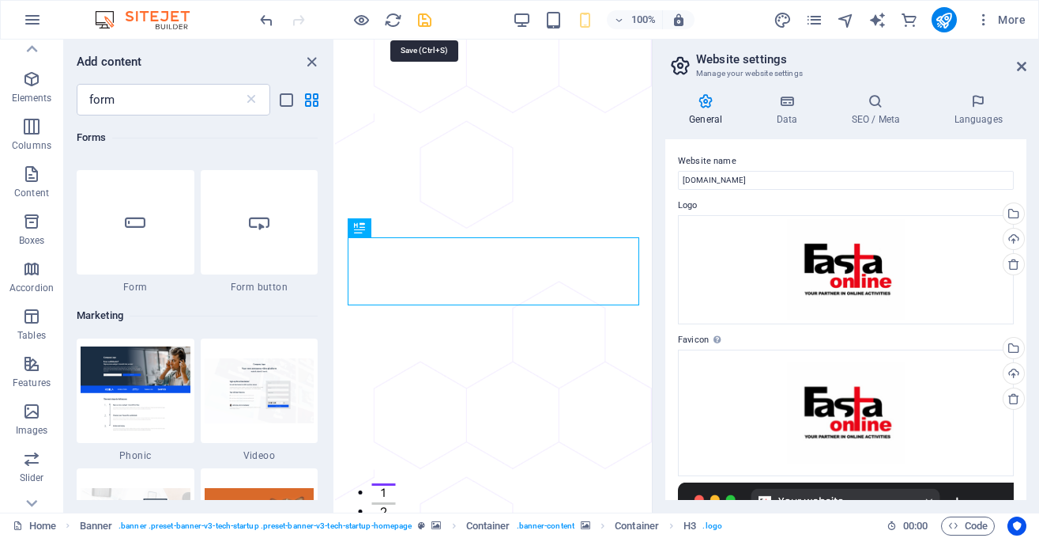
click at [427, 18] on icon "save" at bounding box center [425, 20] width 18 height 18
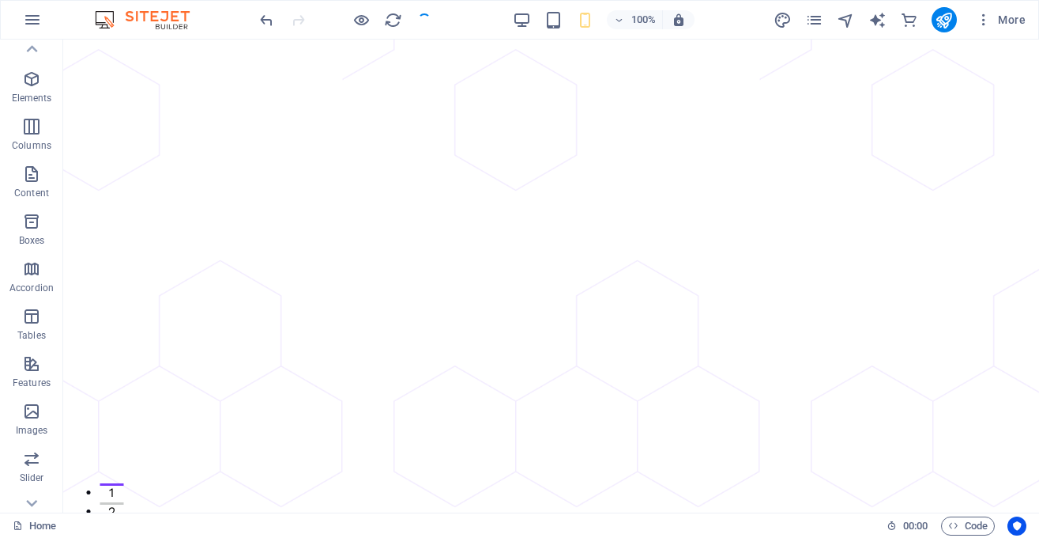
scroll to position [24, 0]
click at [945, 15] on icon "publish" at bounding box center [944, 20] width 18 height 18
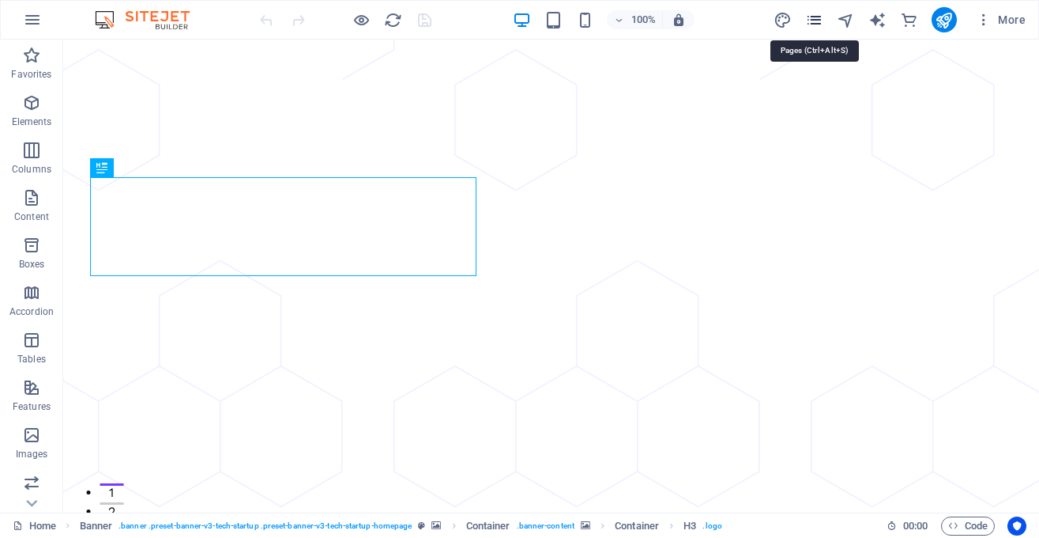
click at [820, 25] on icon "pages" at bounding box center [814, 20] width 18 height 18
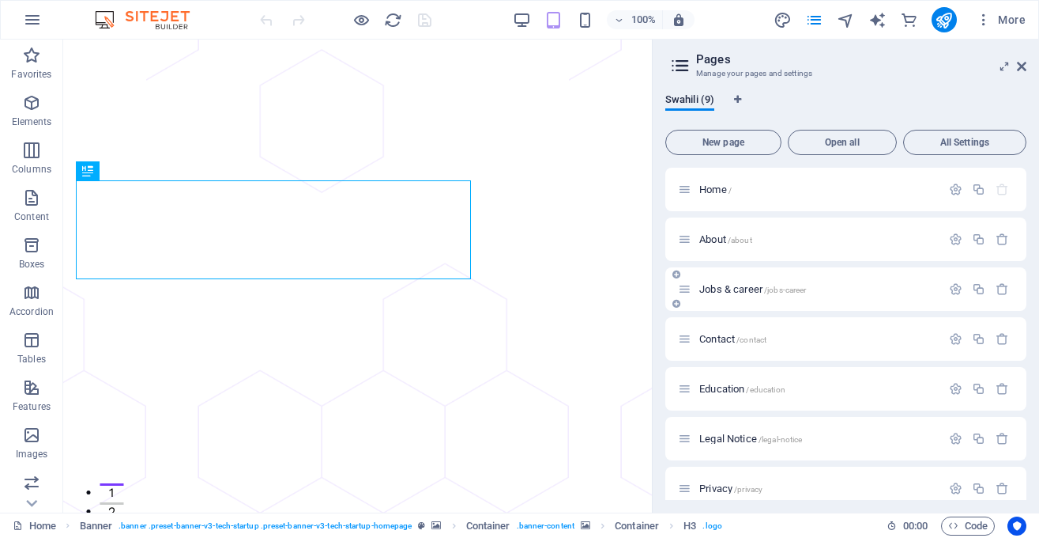
click at [759, 281] on div "Jobs & career /jobs-career" at bounding box center [809, 289] width 263 height 18
click at [745, 287] on span "Jobs & career /jobs-career" at bounding box center [753, 289] width 107 height 12
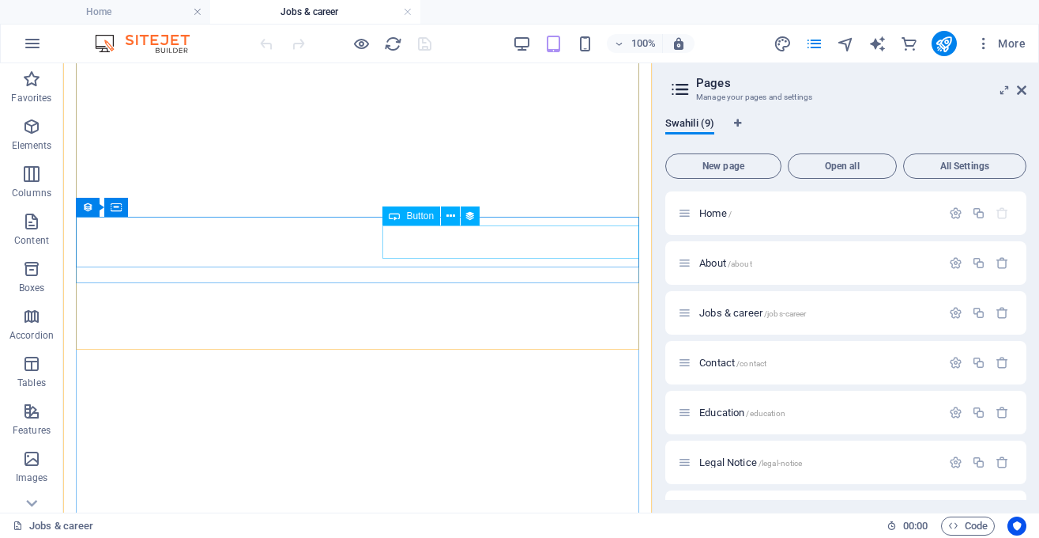
scroll to position [623, 0]
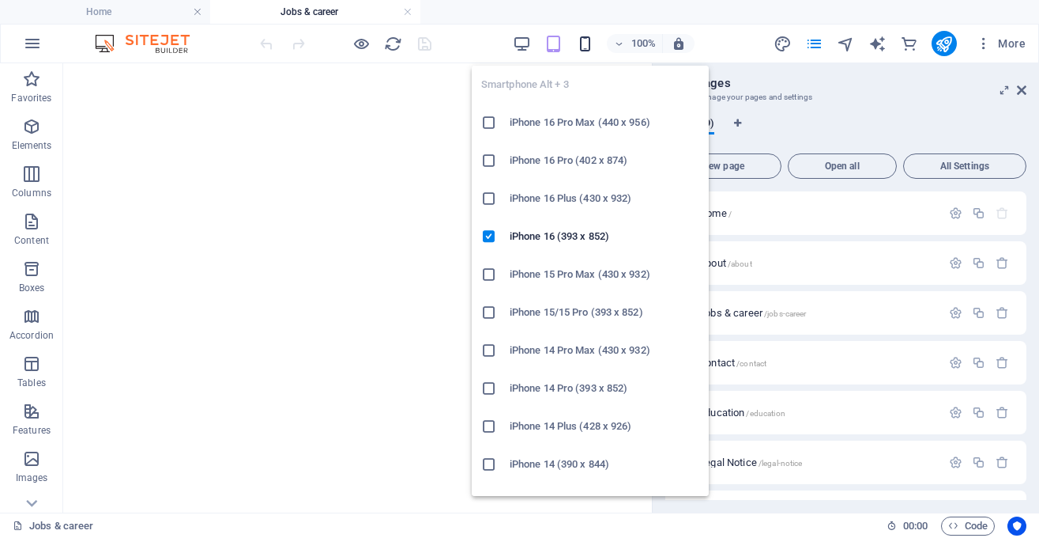
click at [581, 52] on icon "button" at bounding box center [585, 44] width 18 height 18
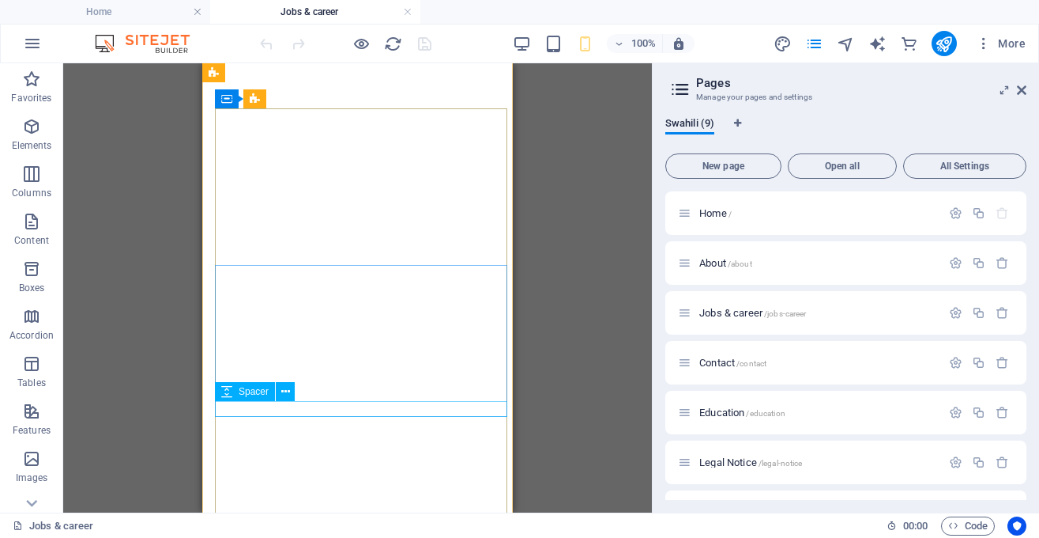
scroll to position [360, 0]
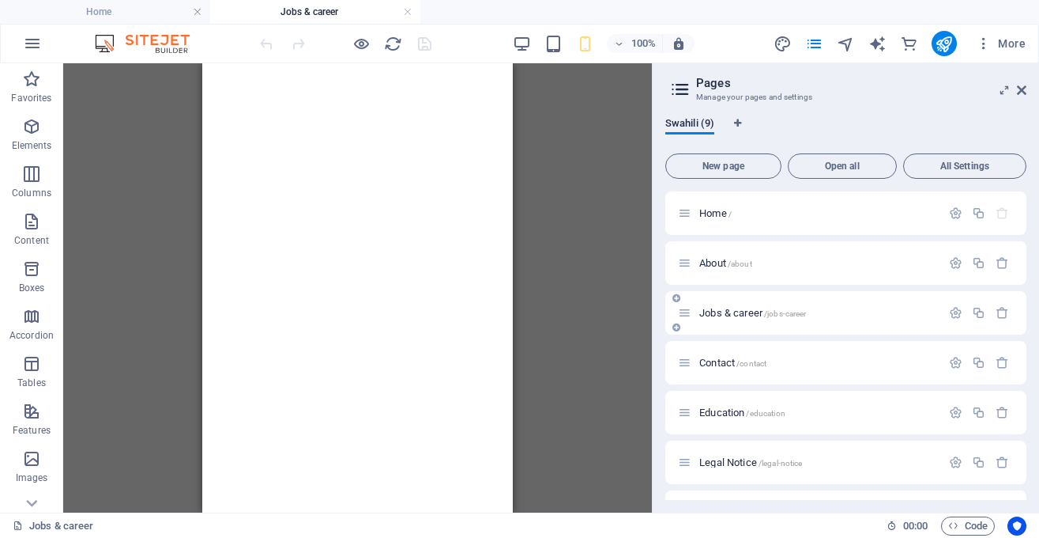
click at [745, 311] on span "Jobs & career /jobs-career" at bounding box center [753, 313] width 107 height 12
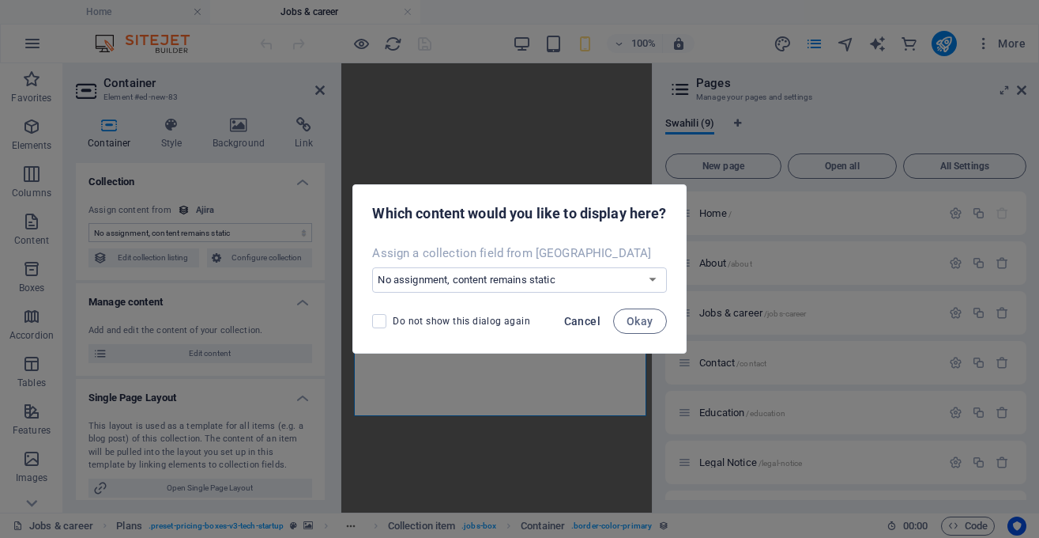
click at [576, 322] on span "Cancel" at bounding box center [582, 321] width 36 height 13
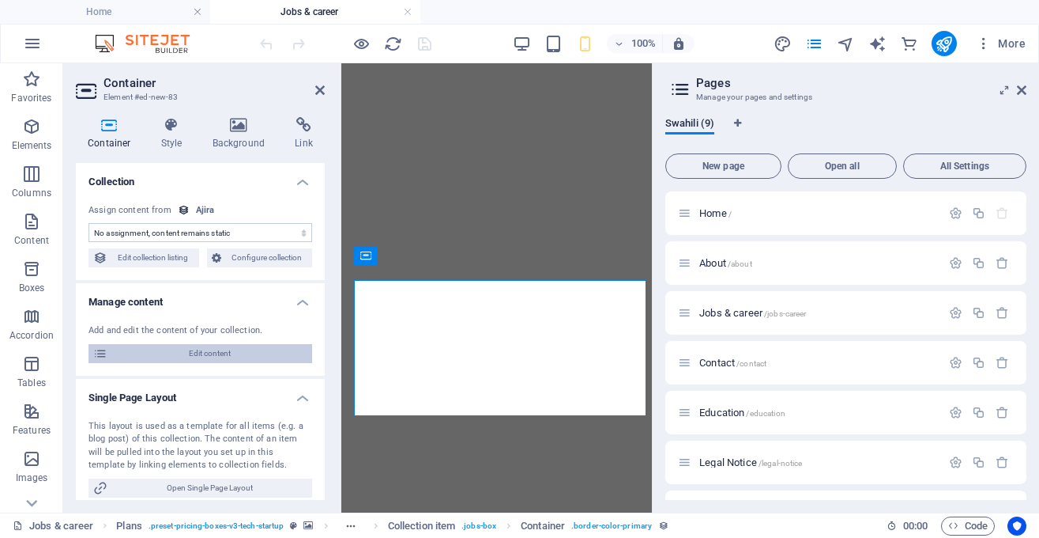
click at [235, 355] on span "Edit content" at bounding box center [209, 353] width 195 height 19
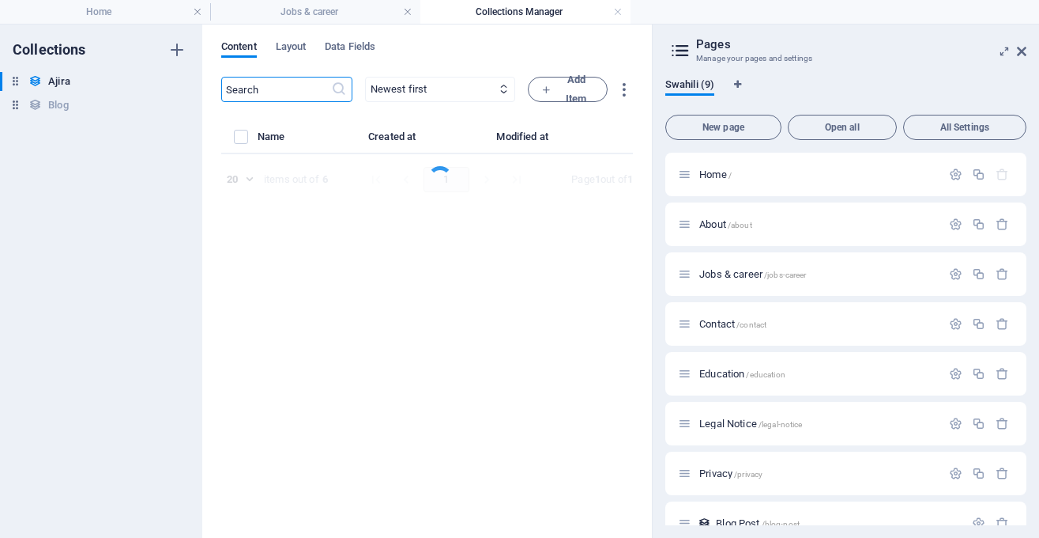
select select "Marketing"
select select "Freelance"
select select "Published"
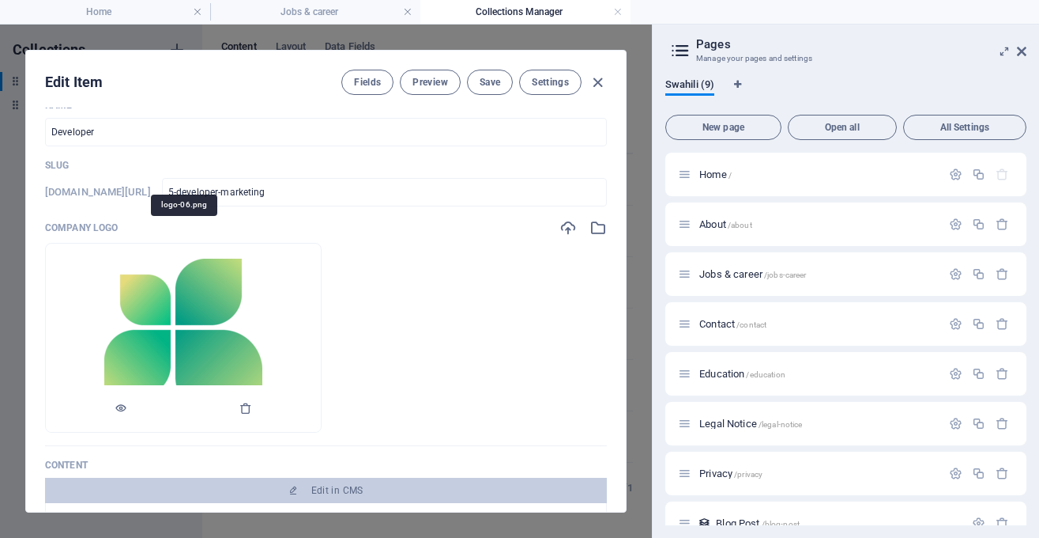
scroll to position [0, 0]
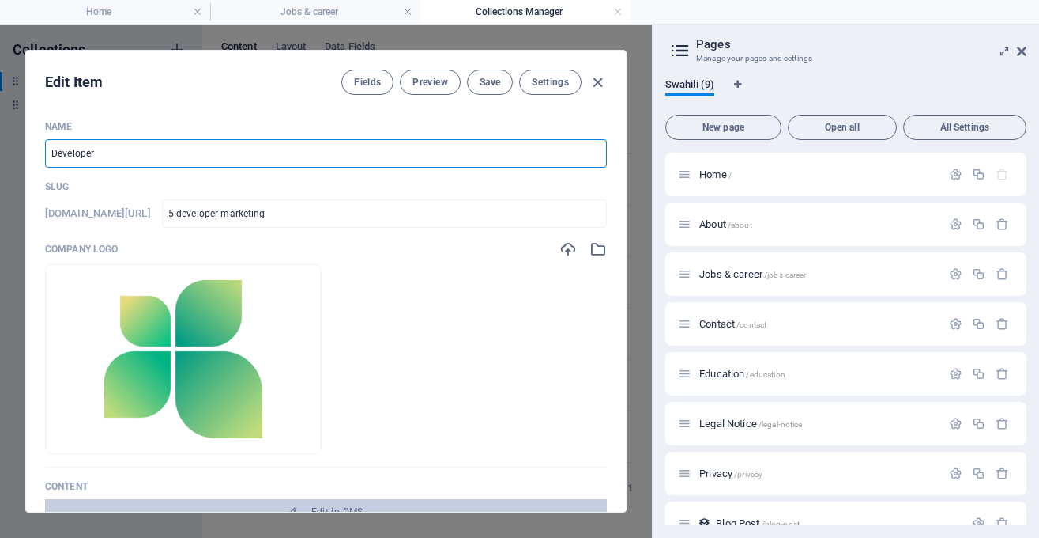
click at [400, 155] on input "Developer" at bounding box center [326, 153] width 562 height 28
paste input "[DEMOGRAPHIC_DATA] Opportunity job at [GEOGRAPHIC_DATA] and Allied Sciences (MU…"
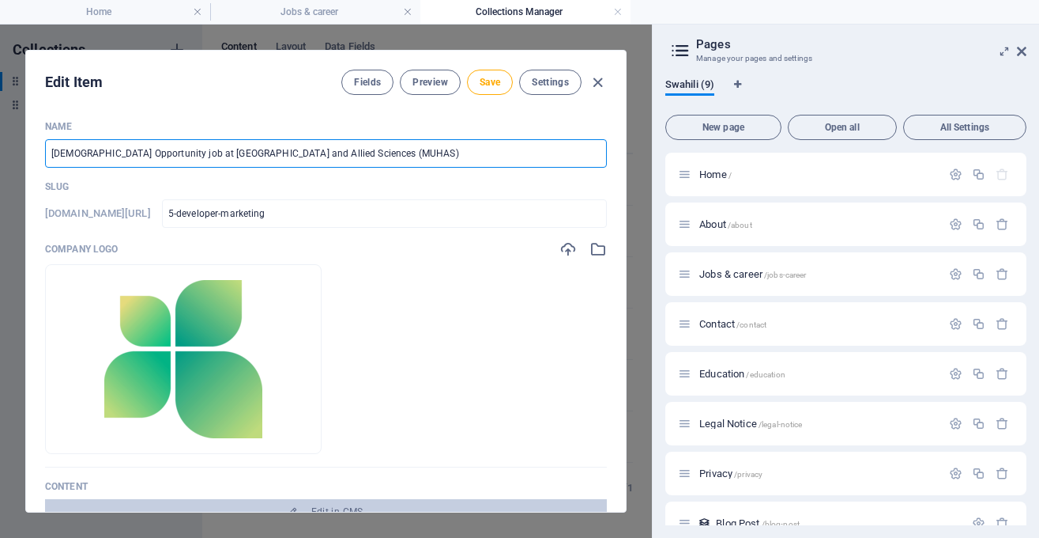
type input "[DEMOGRAPHIC_DATA] Opportunity job at [GEOGRAPHIC_DATA] and Allied Sciences (MU…"
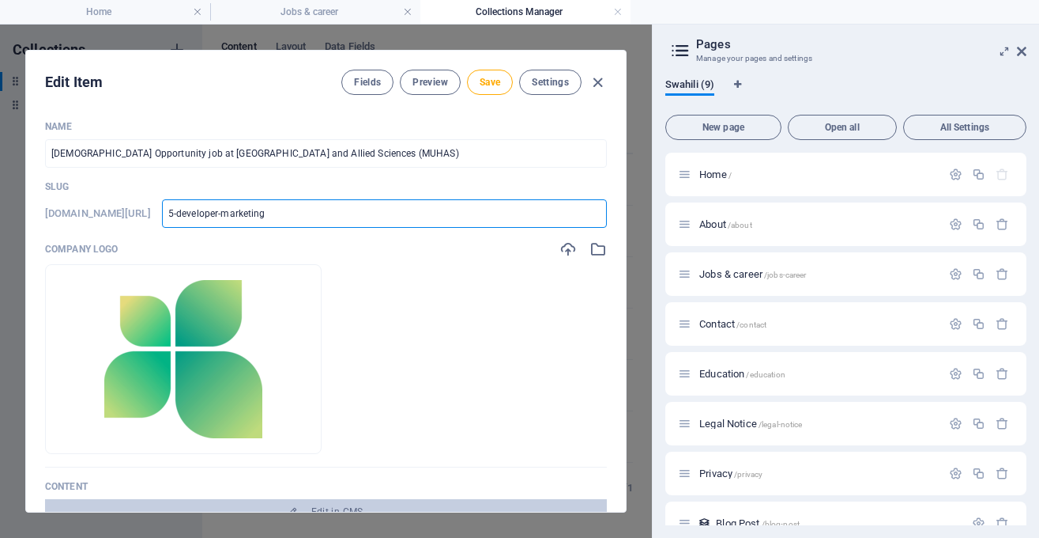
click at [302, 215] on input "5-developer-marketing" at bounding box center [384, 213] width 445 height 28
type input "2"
type input "2-"
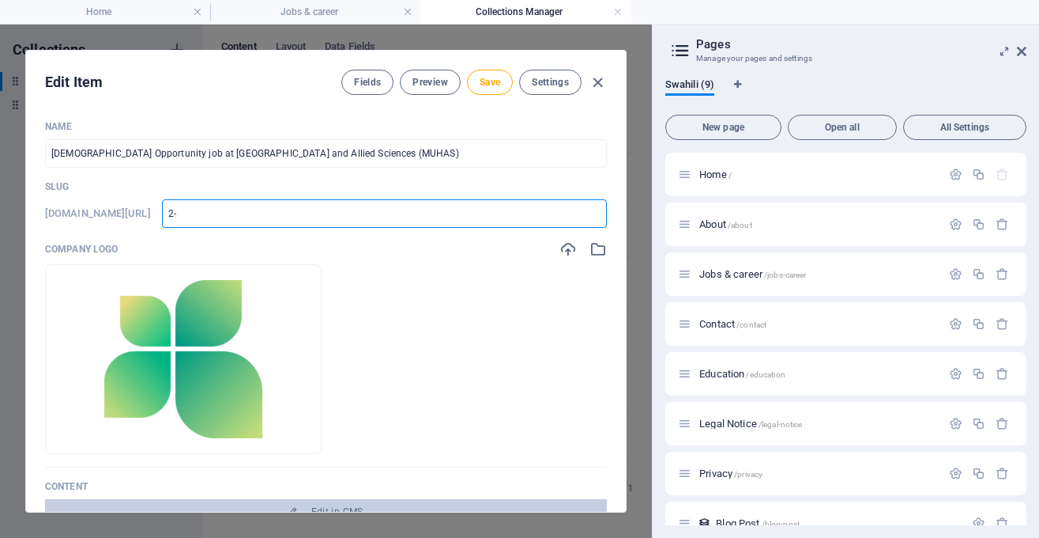
paste input "[DEMOGRAPHIC_DATA] Opportunity job at [GEOGRAPHIC_DATA] and Allied Sciences (MU…"
type input "2-[DEMOGRAPHIC_DATA] Opportunity job at [GEOGRAPHIC_DATA] and Allied Sciences (…"
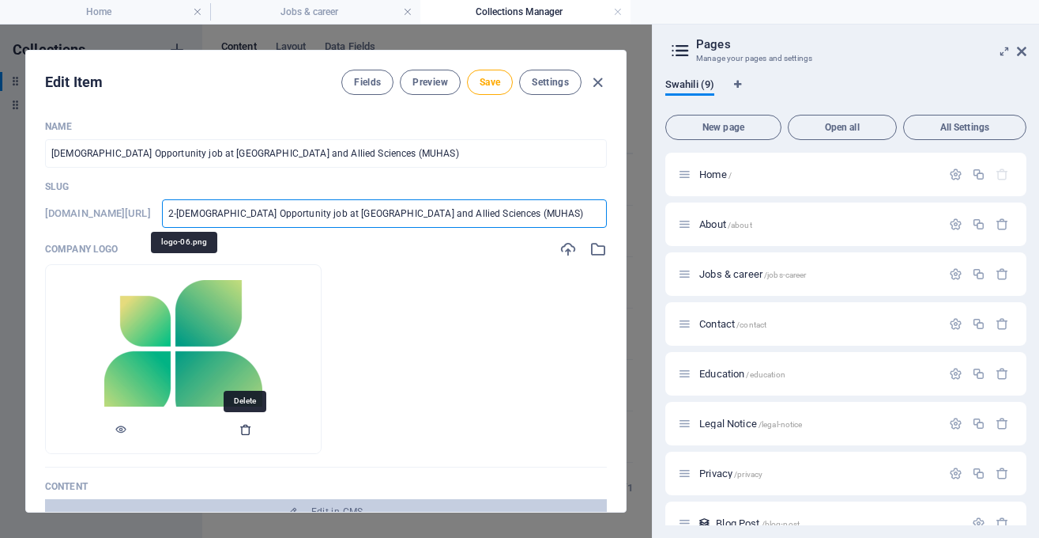
type input "2-[DEMOGRAPHIC_DATA]-opportunity-job-at-muhimbili-university-of-health-and-alli…"
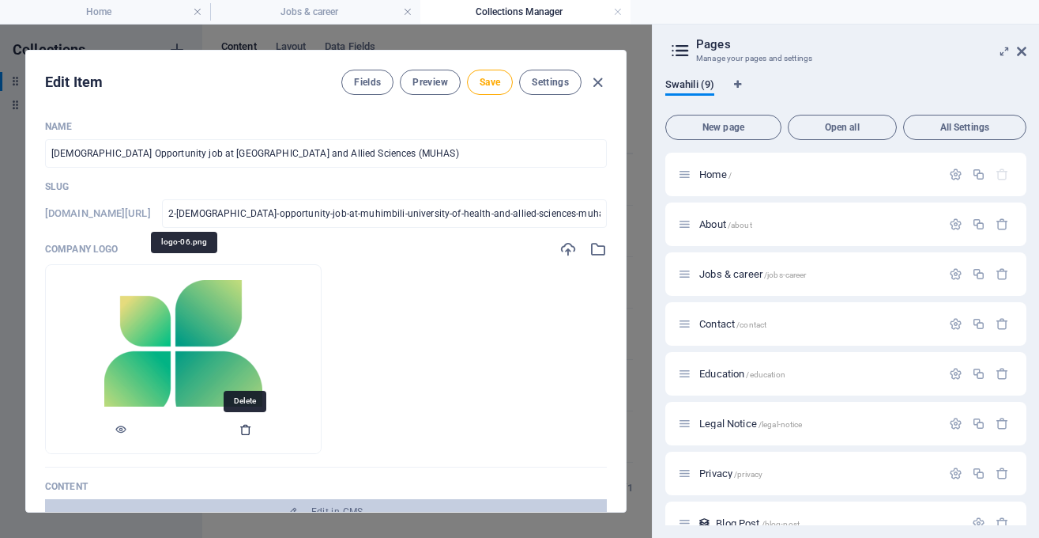
click at [240, 428] on icon "button" at bounding box center [246, 429] width 13 height 13
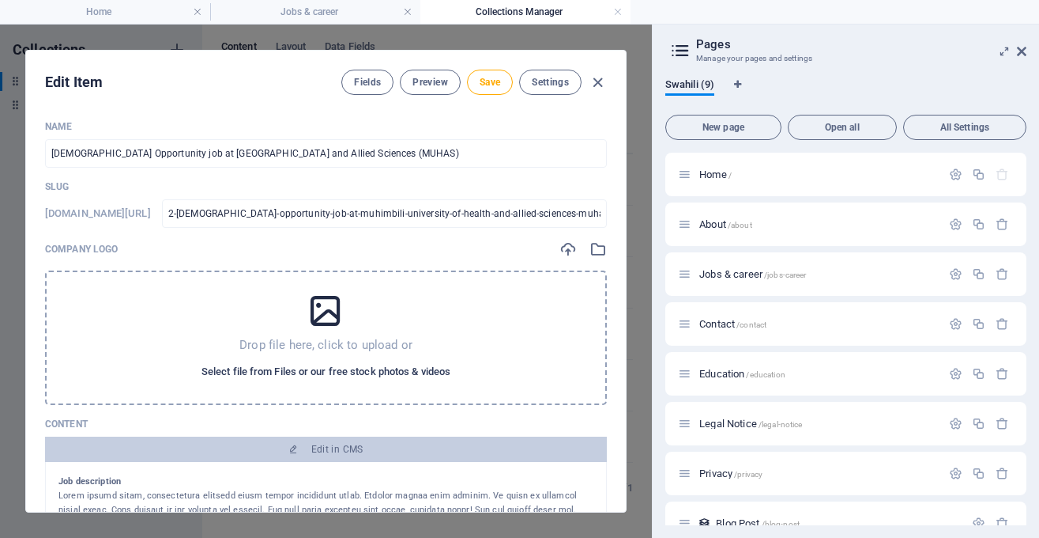
click at [330, 369] on span "Select file from Files or our free stock photos & videos" at bounding box center [326, 371] width 249 height 19
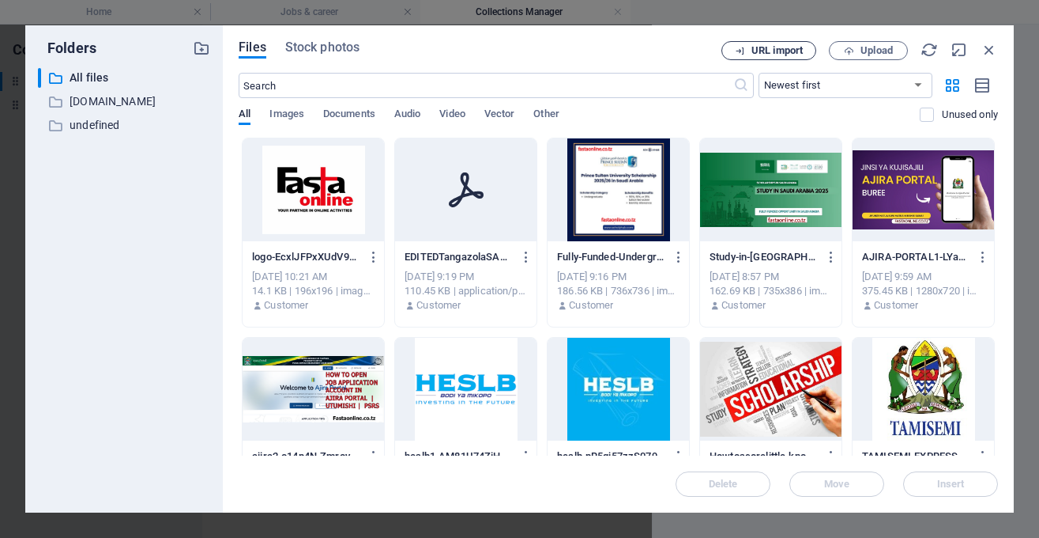
click at [784, 55] on span "URL import" at bounding box center [777, 50] width 51 height 9
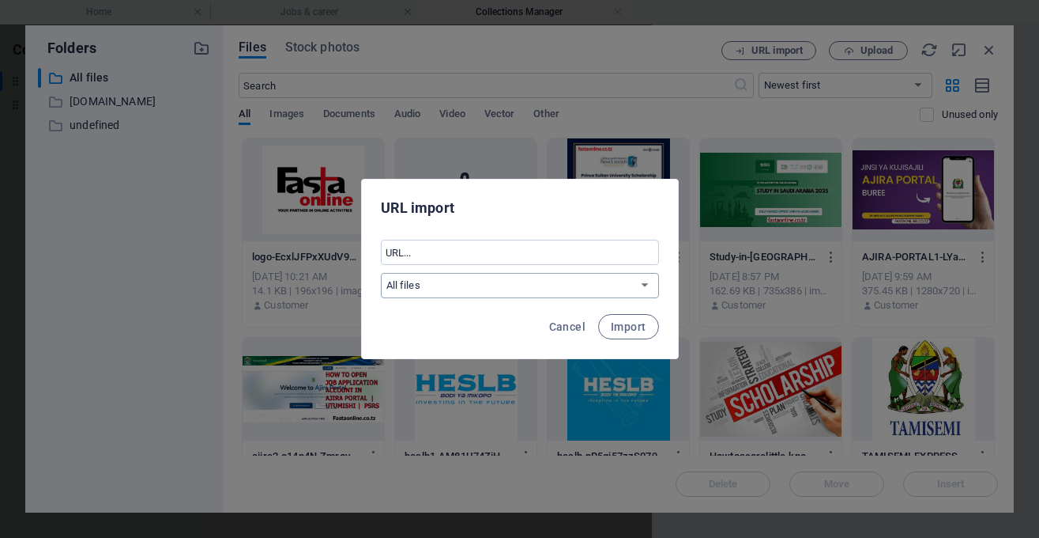
click at [592, 280] on select "All files fastaonline.co.tz undefined" at bounding box center [520, 285] width 278 height 25
click at [571, 327] on span "Cancel" at bounding box center [567, 326] width 36 height 13
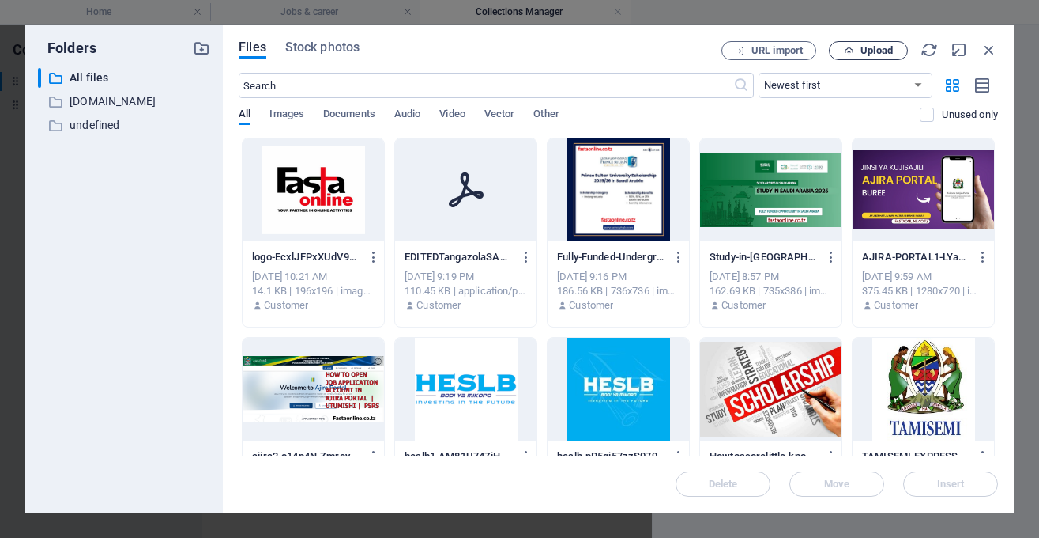
click at [886, 51] on span "Upload" at bounding box center [877, 50] width 32 height 9
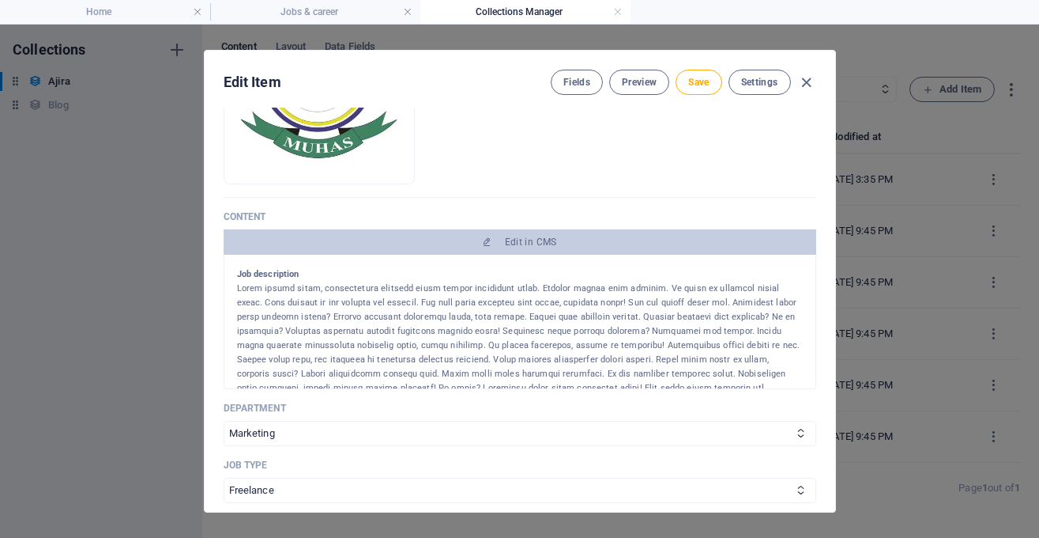
scroll to position [273, 0]
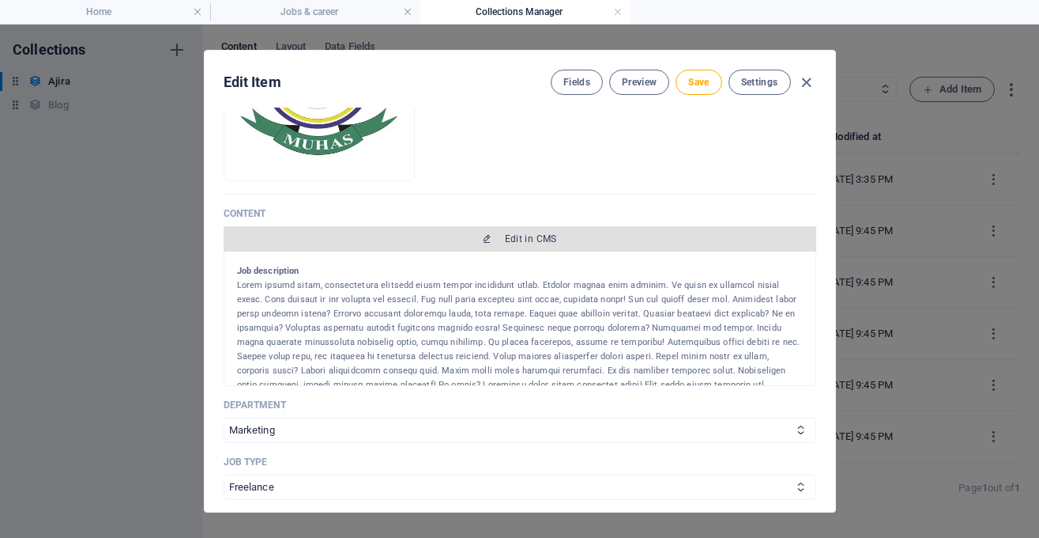
click at [507, 240] on span "Edit in CMS" at bounding box center [531, 238] width 52 height 13
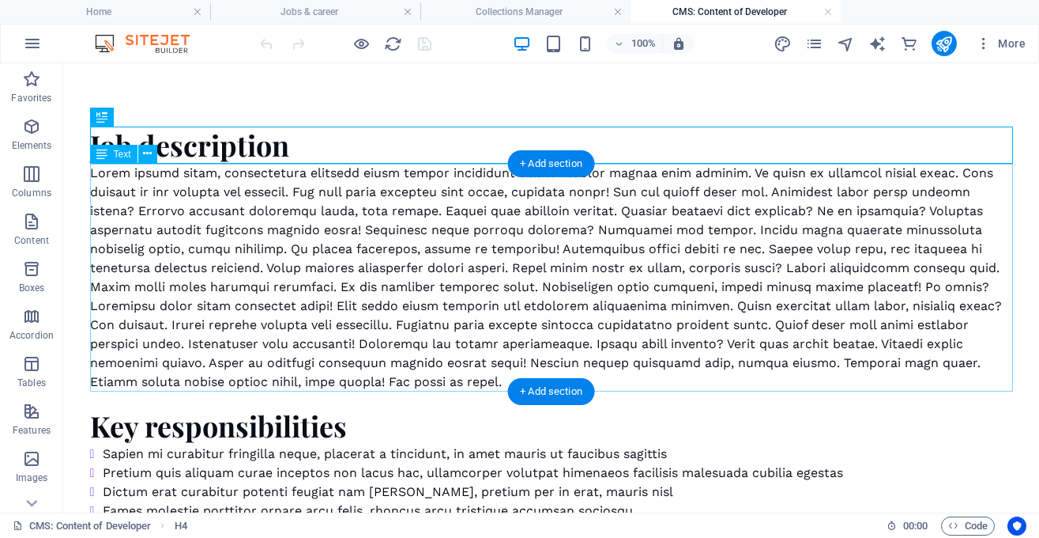
scroll to position [0, 0]
click at [527, 258] on div at bounding box center [551, 278] width 923 height 228
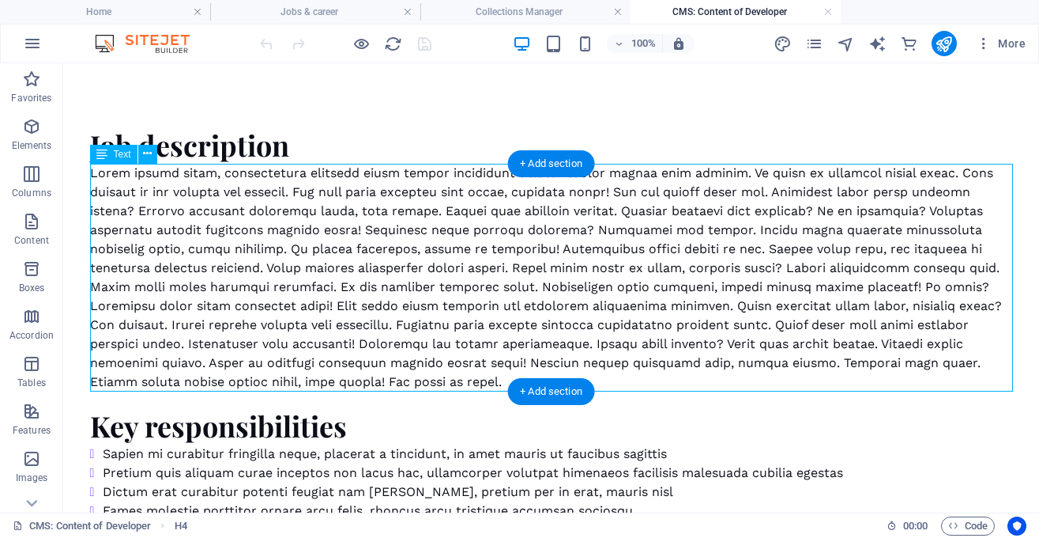
click at [527, 258] on div at bounding box center [551, 278] width 923 height 228
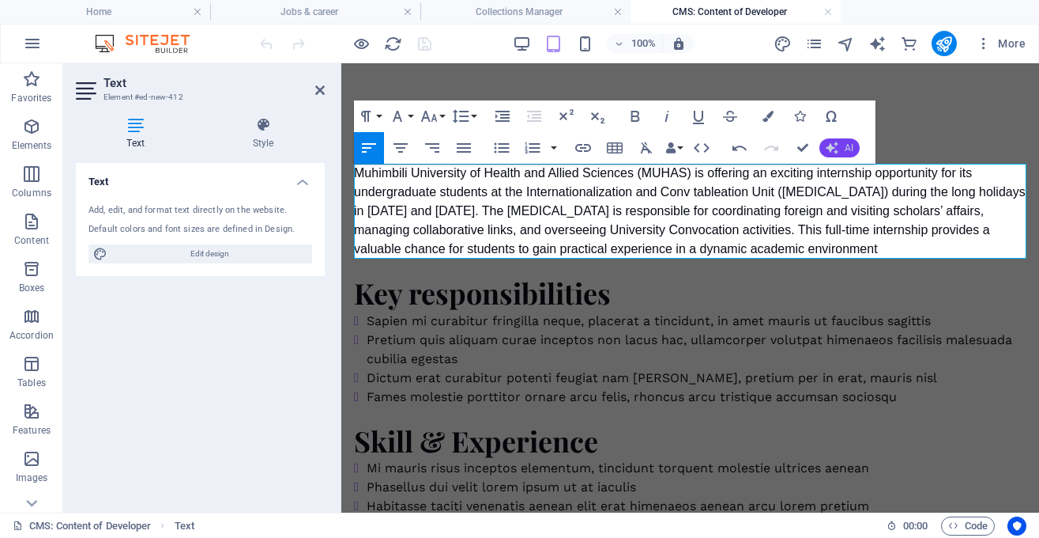
click at [839, 145] on button "AI" at bounding box center [840, 147] width 40 height 19
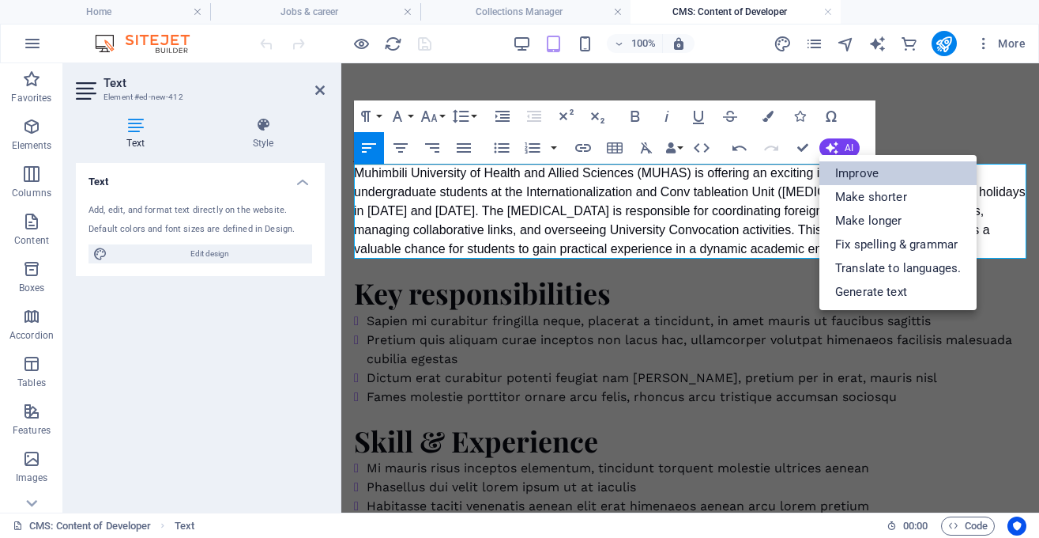
click at [857, 177] on link "Improve" at bounding box center [898, 173] width 157 height 24
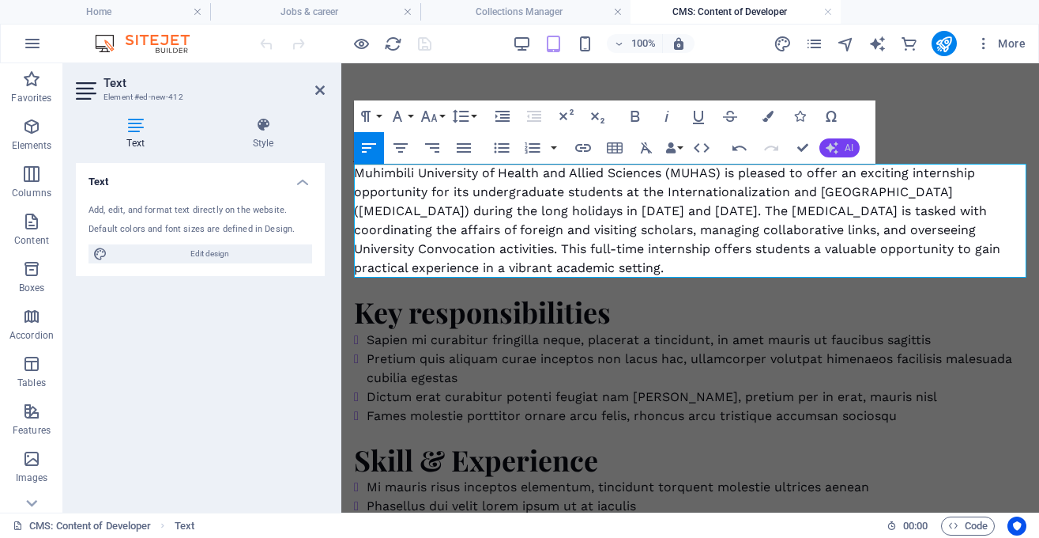
click at [849, 149] on span "AI" at bounding box center [849, 147] width 9 height 9
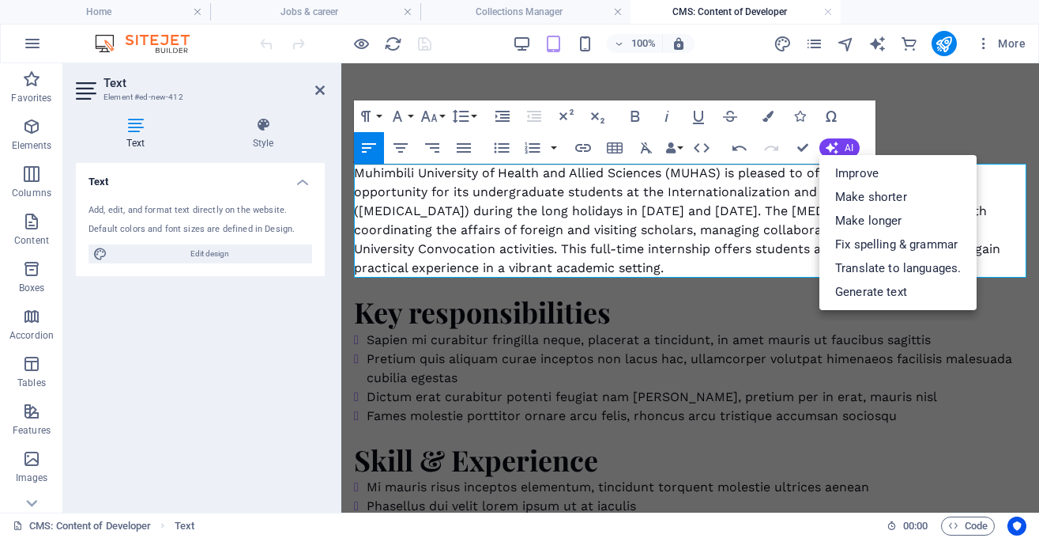
click at [724, 255] on div "Muhimbili University of Health and Allied Sciences (MUHAS) is pleased to offer …" at bounding box center [690, 221] width 673 height 114
click at [549, 272] on div "Muhimbili University of Health and Allied Sciences (MUHAS) is pleased to offer …" at bounding box center [690, 221] width 673 height 114
click at [613, 224] on div "Muhimbili University of Health and Allied Sciences (MUHAS) is pleased to offer …" at bounding box center [690, 221] width 673 height 114
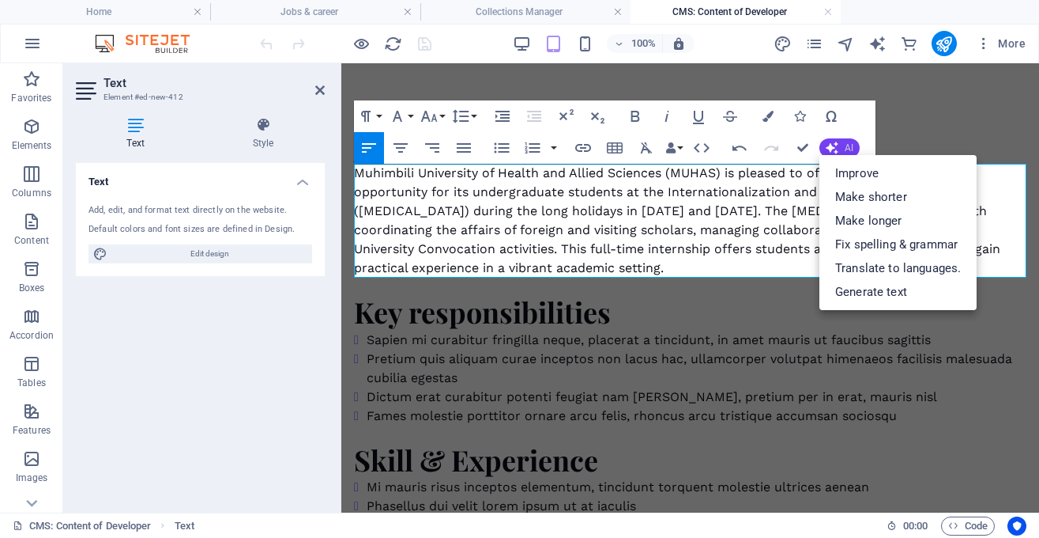
click at [843, 144] on button "AI" at bounding box center [840, 147] width 40 height 19
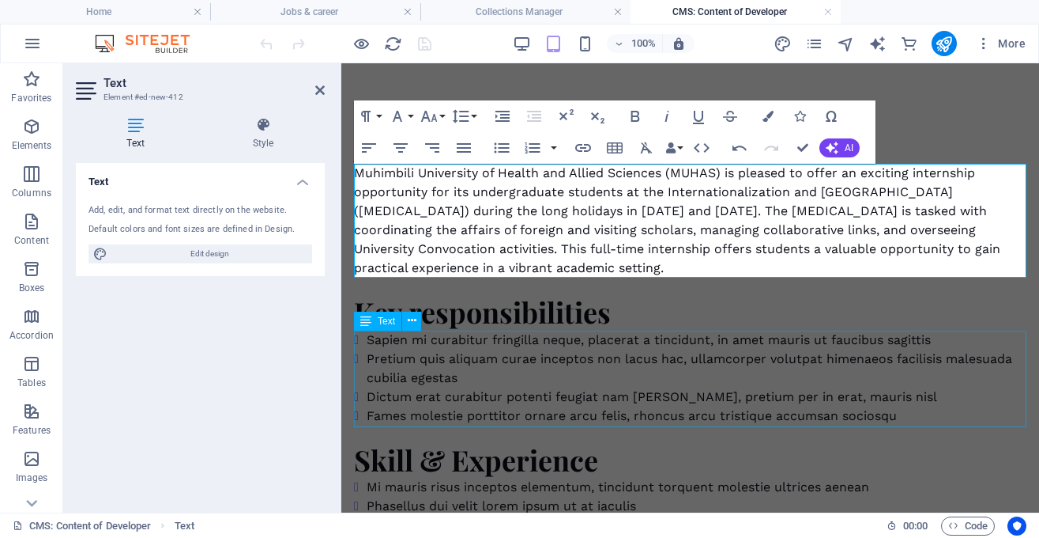
click at [596, 372] on div "Sapien mi curabitur fringilla neque, placerat a tincidunt, in amet mauris ut fa…" at bounding box center [690, 377] width 673 height 95
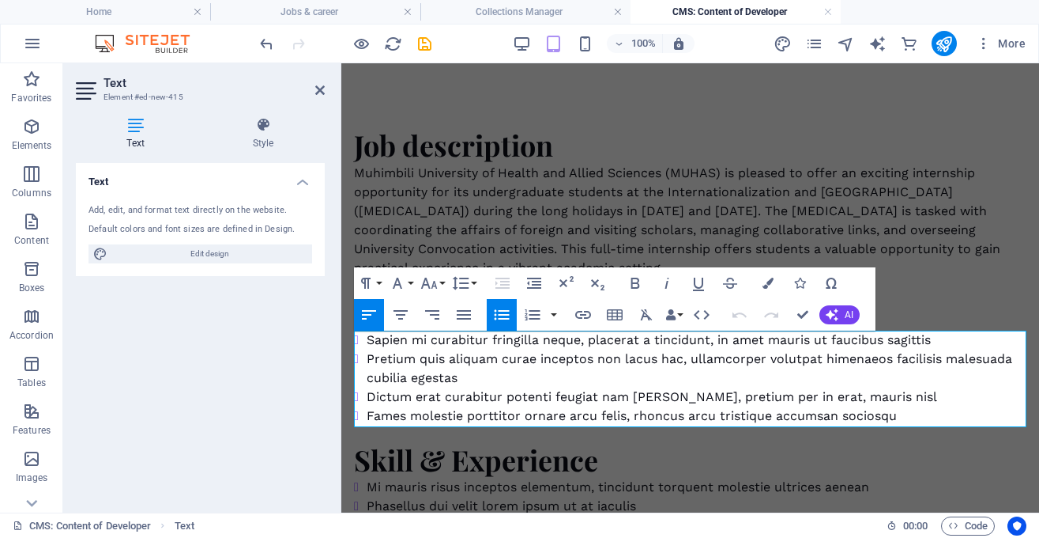
click at [596, 372] on li "Pretium quis aliquam curae inceptos non lacus hac, ullamcorper volutpat himenae…" at bounding box center [697, 368] width 660 height 38
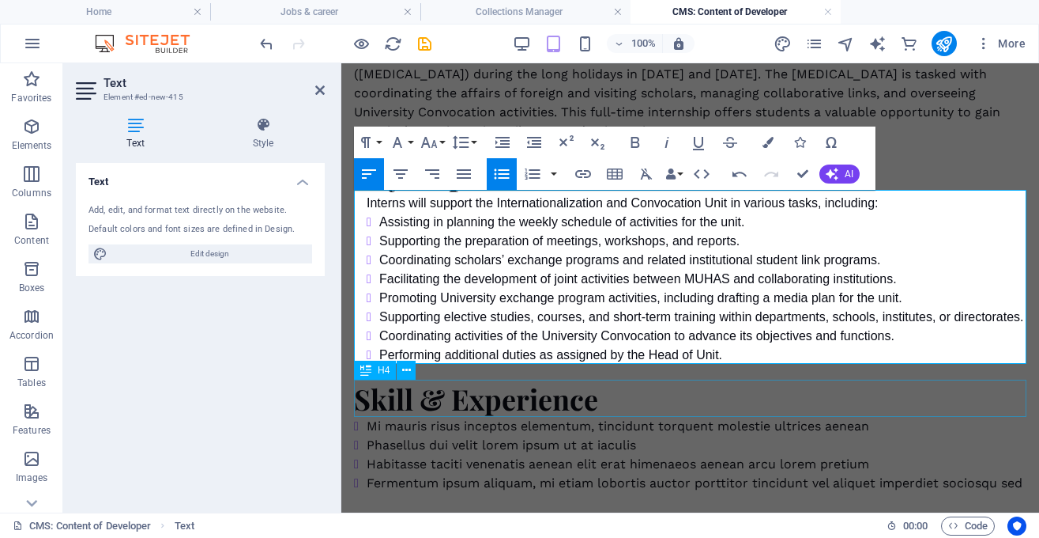
scroll to position [153, 0]
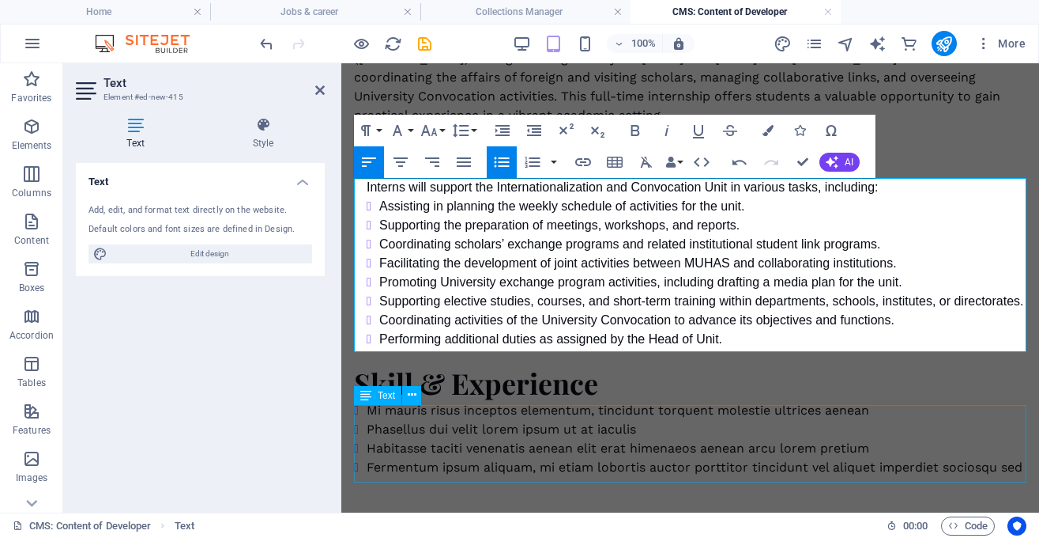
click at [585, 449] on div "Mi mauris risus inceptos elementum, tincidunt torquent molestie ultrices aenean…" at bounding box center [690, 439] width 673 height 76
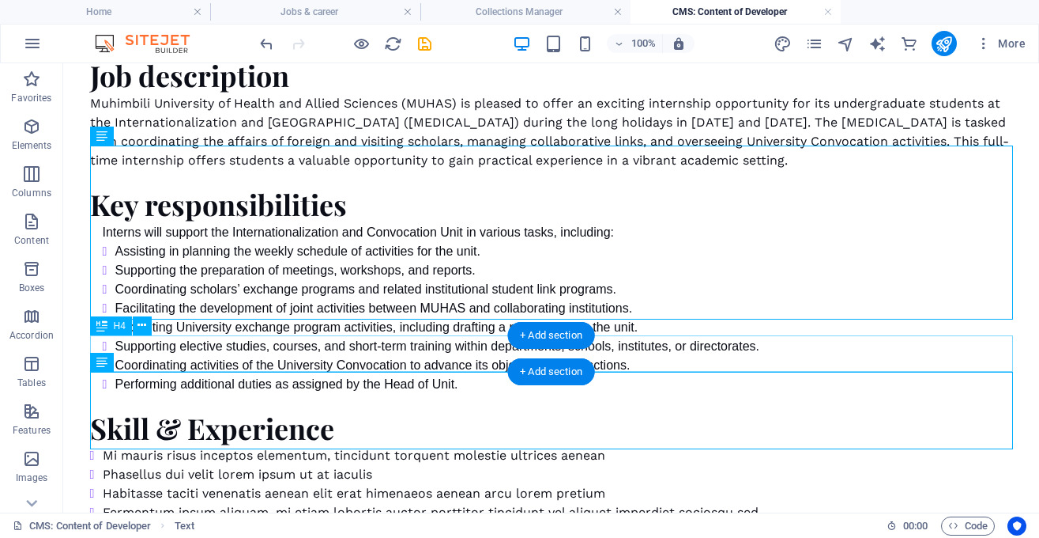
scroll to position [147, 0]
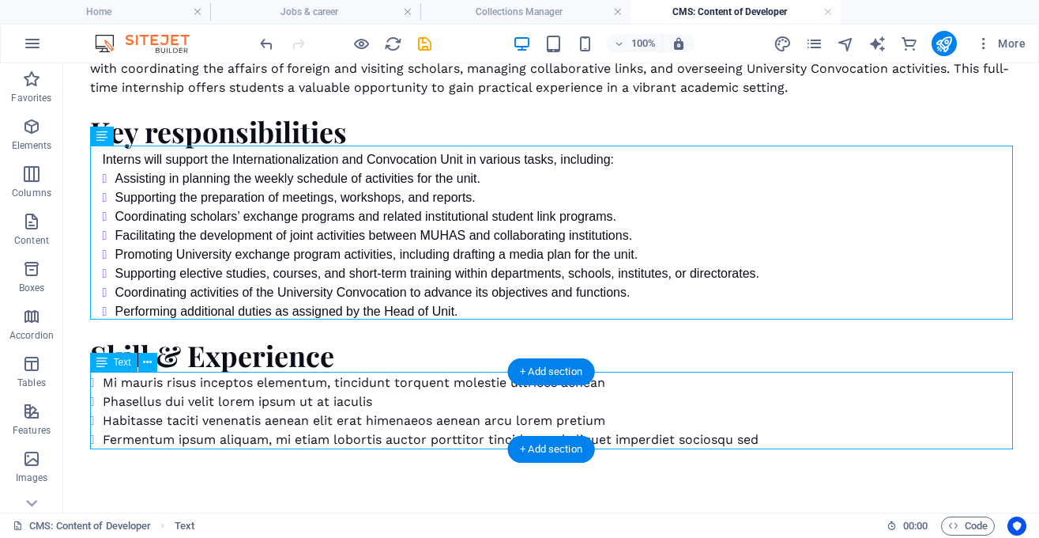
click at [401, 398] on div "Mi mauris risus inceptos elementum, tincidunt torquent molestie ultrices aenean…" at bounding box center [551, 411] width 923 height 76
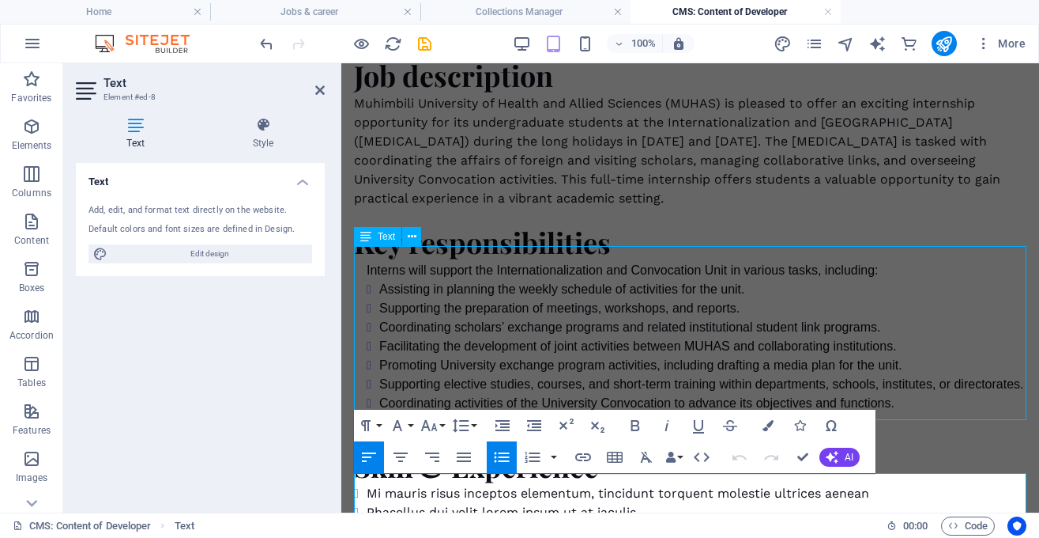
scroll to position [185, 0]
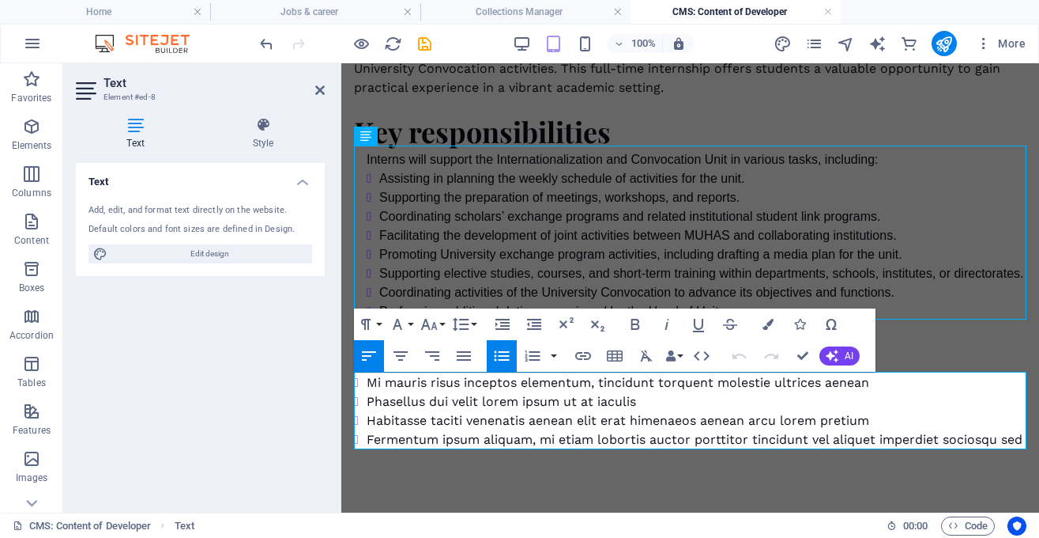
click at [703, 409] on li "Phasellus dui velit lorem ipsum ut at iaculis" at bounding box center [697, 401] width 660 height 19
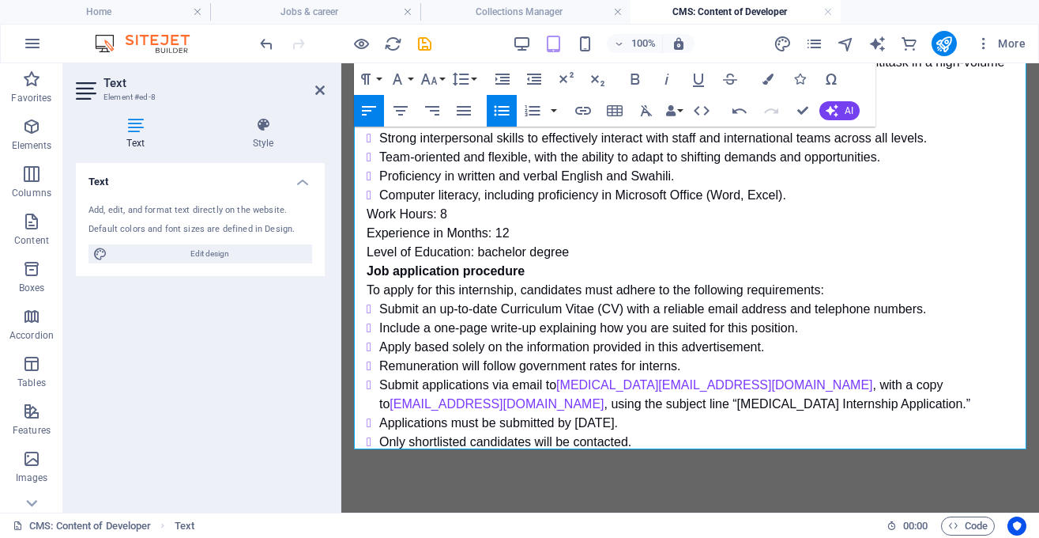
scroll to position [606, 0]
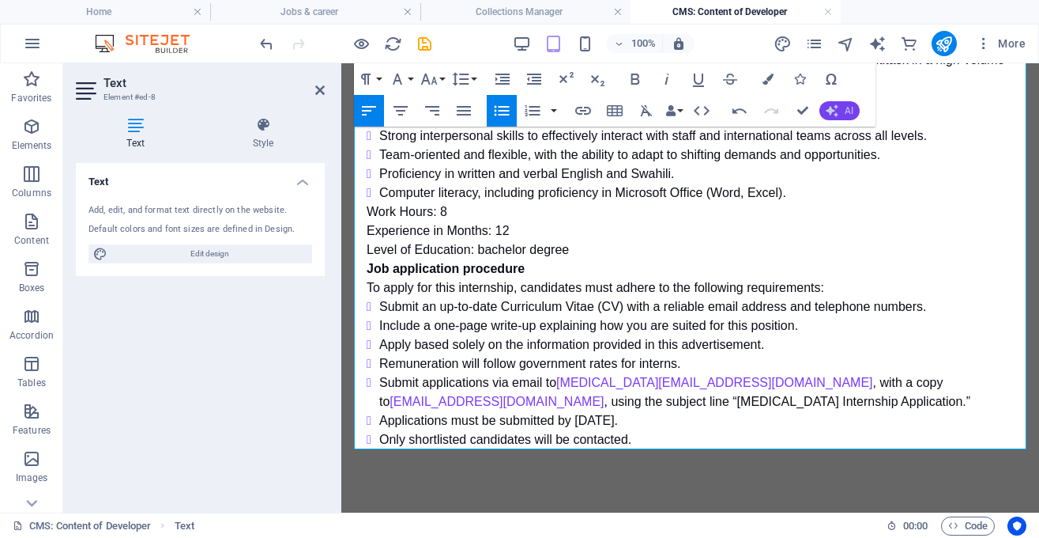
click at [841, 115] on button "AI" at bounding box center [840, 110] width 40 height 19
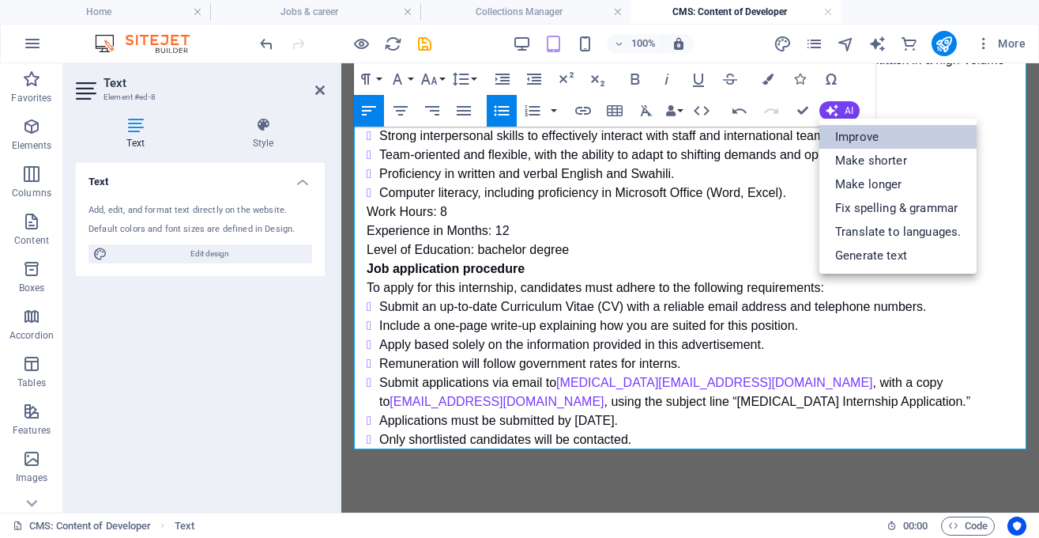
click at [861, 141] on link "Improve" at bounding box center [898, 137] width 157 height 24
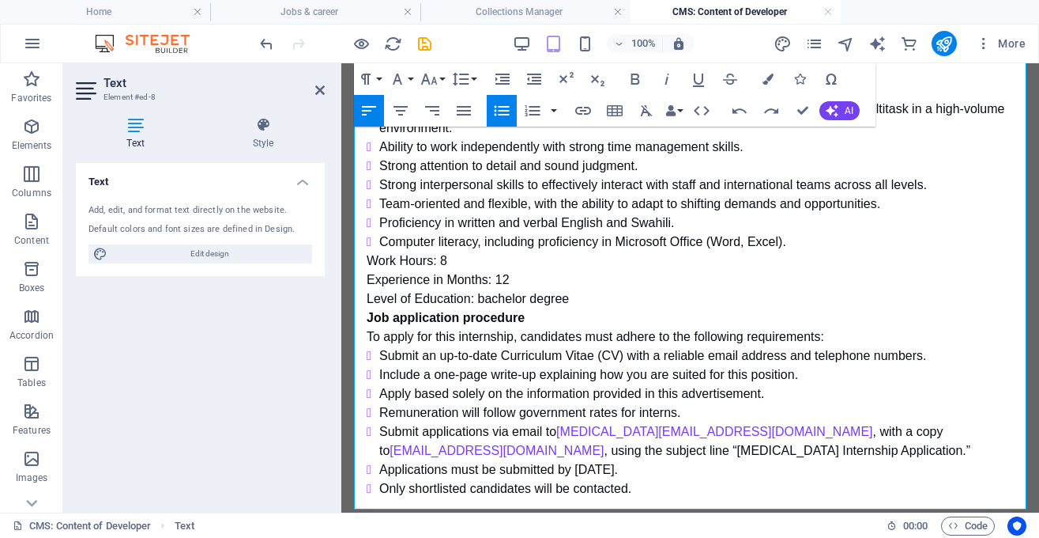
scroll to position [543, 0]
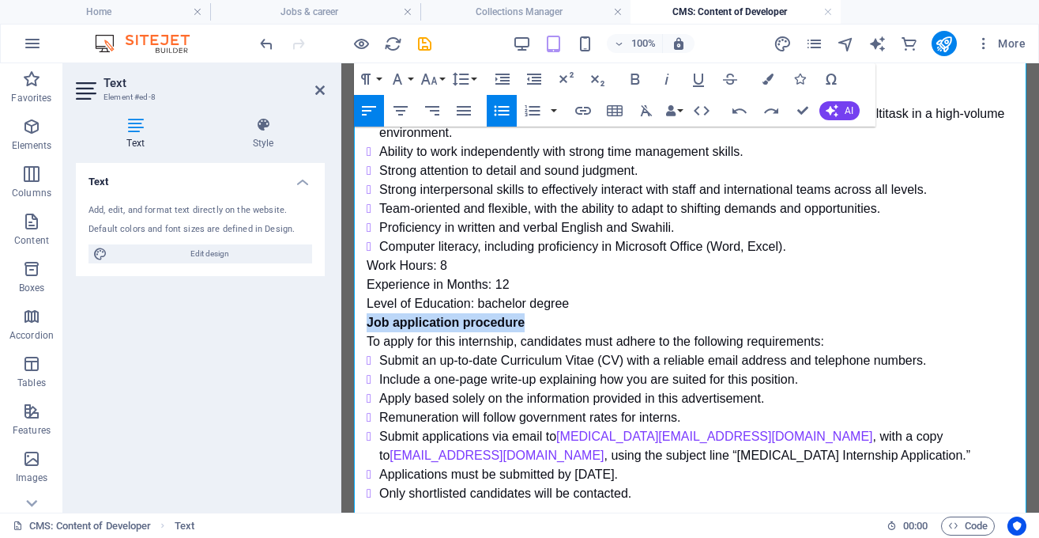
drag, startPoint x: 524, startPoint y: 327, endPoint x: 368, endPoint y: 326, distance: 156.5
click at [368, 326] on strong "Job application procedure" at bounding box center [446, 321] width 158 height 13
click at [438, 77] on icon "button" at bounding box center [429, 79] width 19 height 19
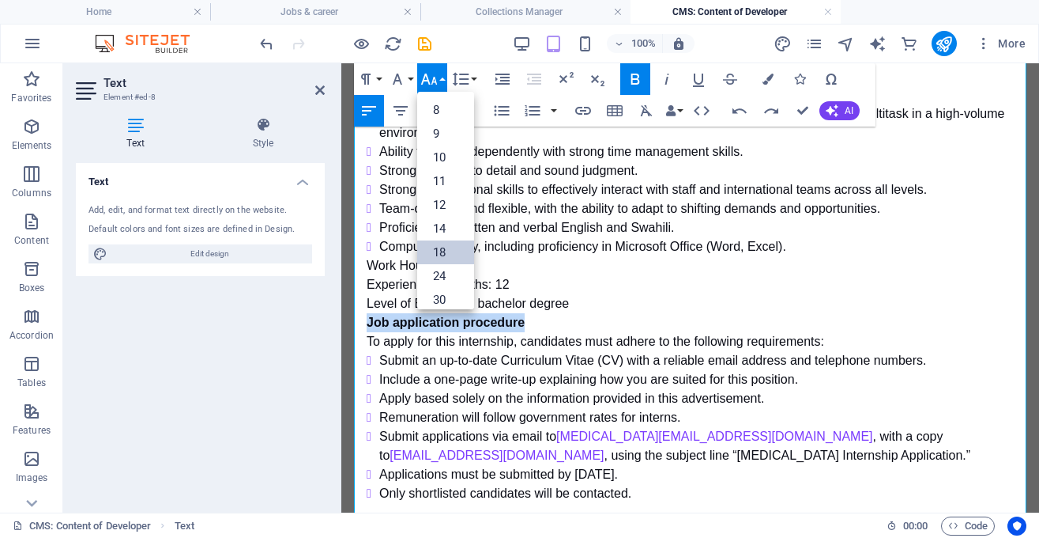
click at [444, 243] on link "18" at bounding box center [445, 252] width 57 height 24
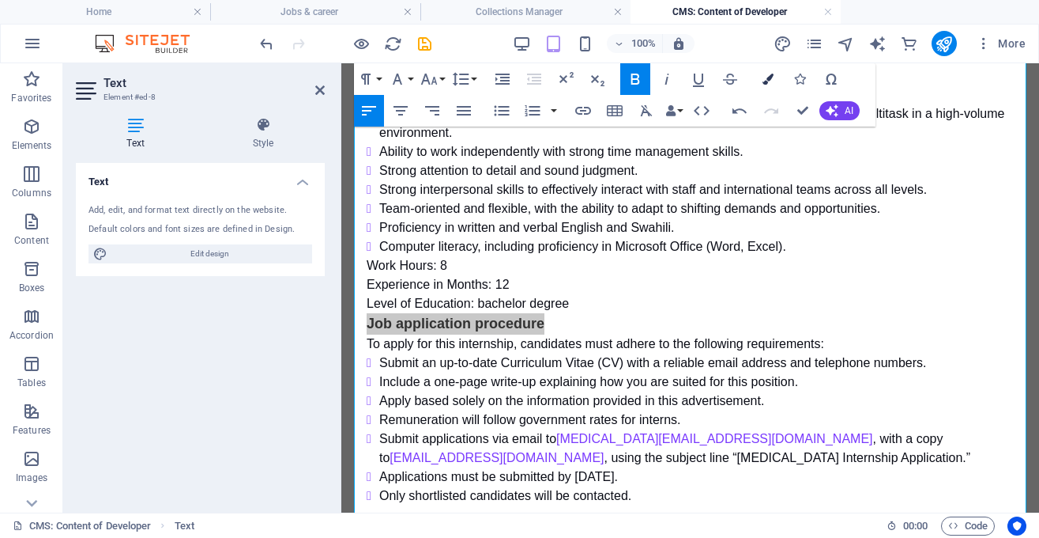
click at [768, 81] on icon "button" at bounding box center [768, 79] width 11 height 11
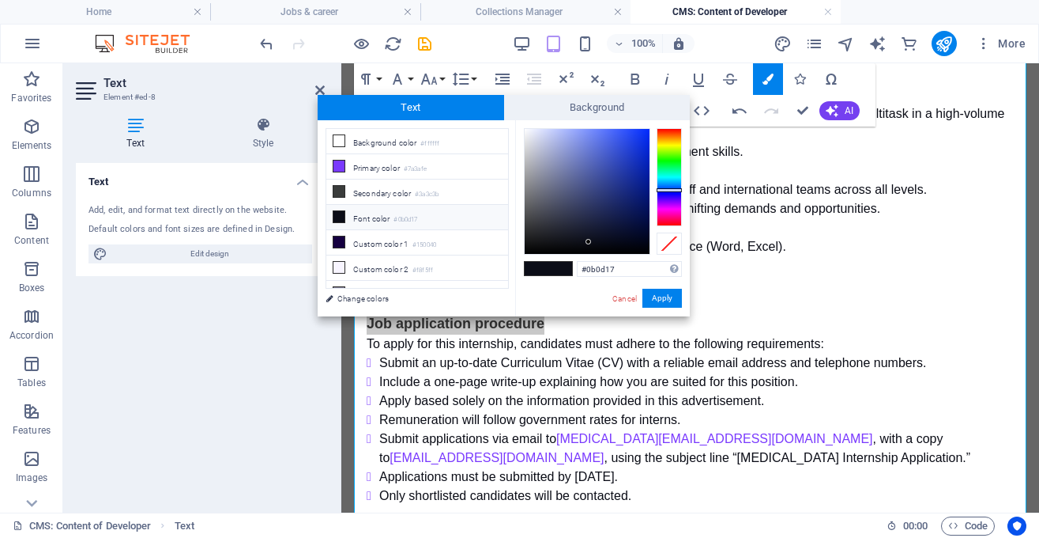
type input "#142da9"
click at [634, 170] on div at bounding box center [587, 191] width 125 height 125
click at [651, 296] on button "Apply" at bounding box center [663, 298] width 40 height 19
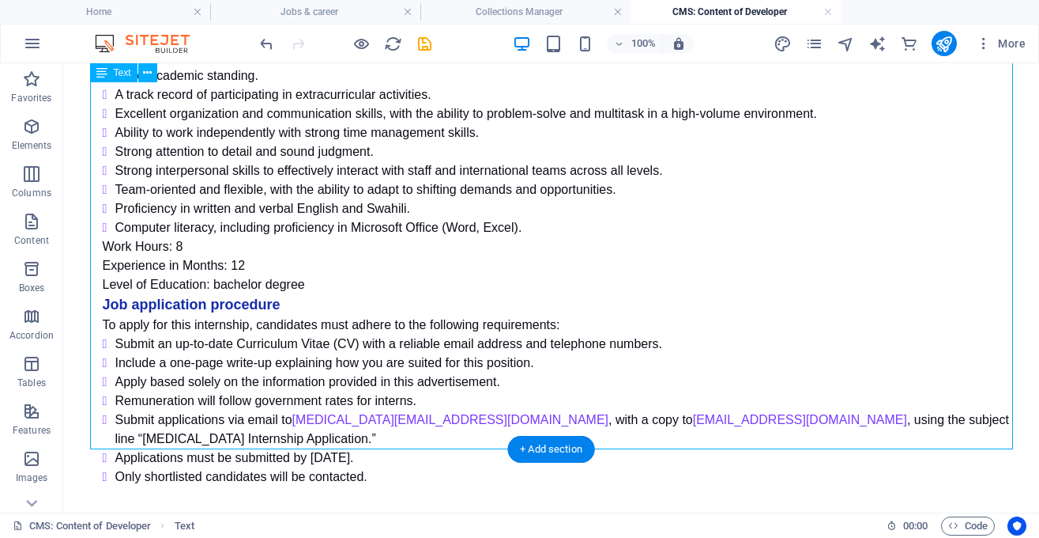
scroll to position [533, 0]
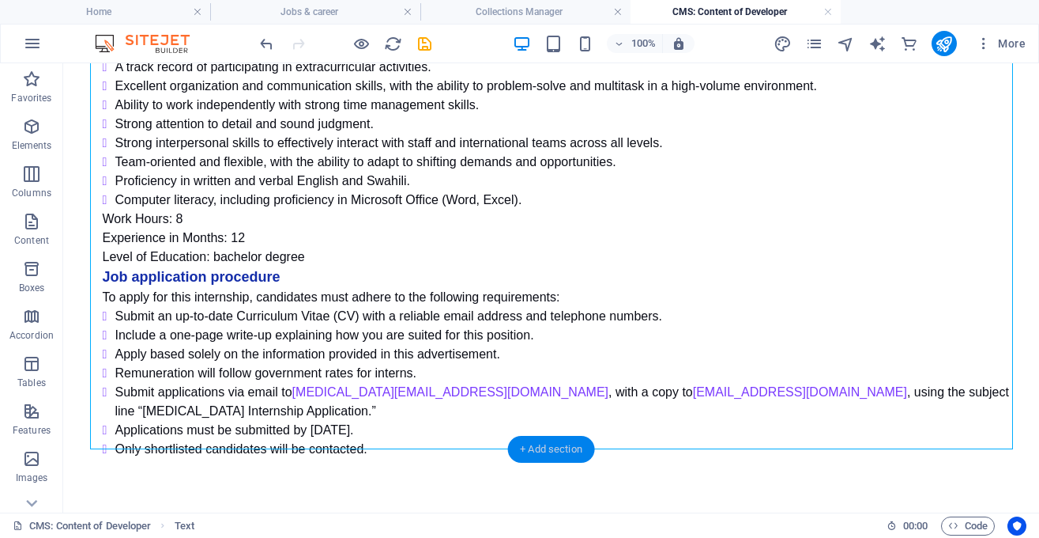
click at [555, 445] on div "+ Add section" at bounding box center [551, 449] width 88 height 27
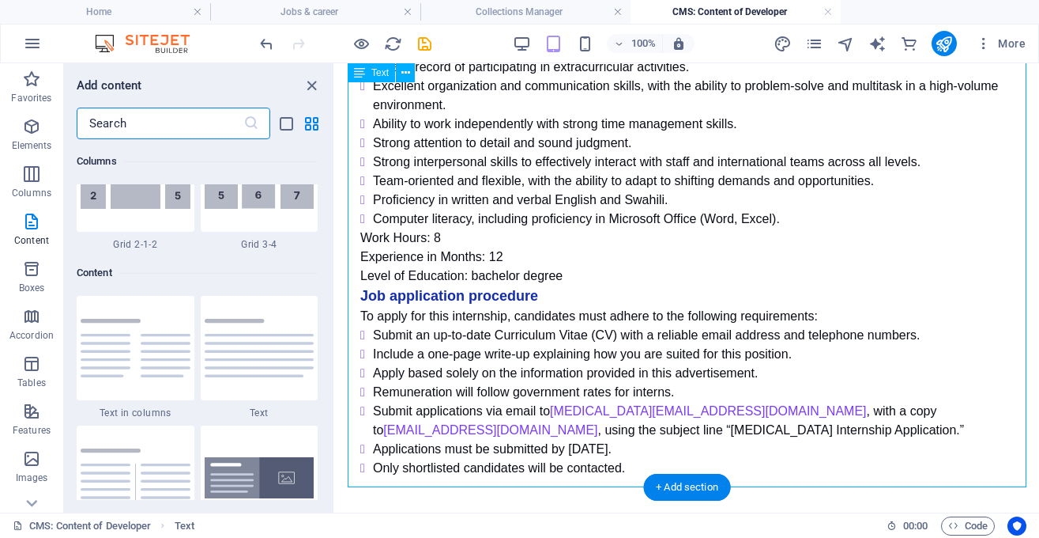
scroll to position [2766, 0]
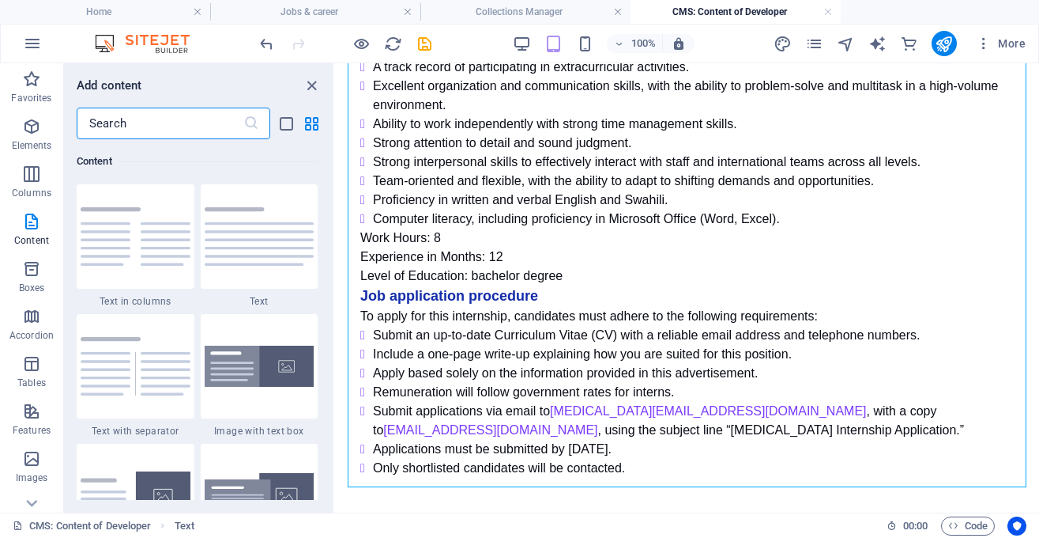
click at [174, 127] on input "text" at bounding box center [160, 124] width 167 height 32
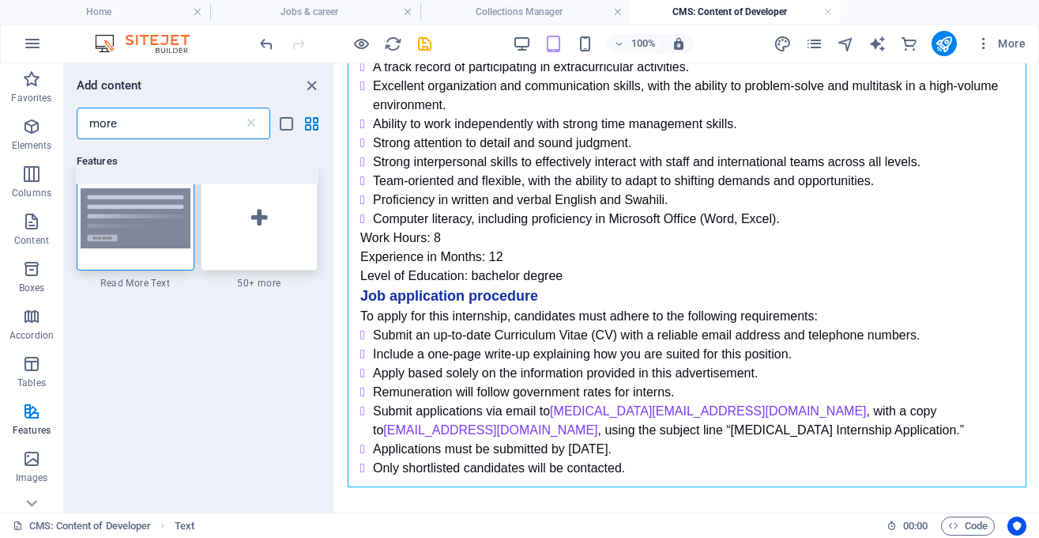
scroll to position [0, 0]
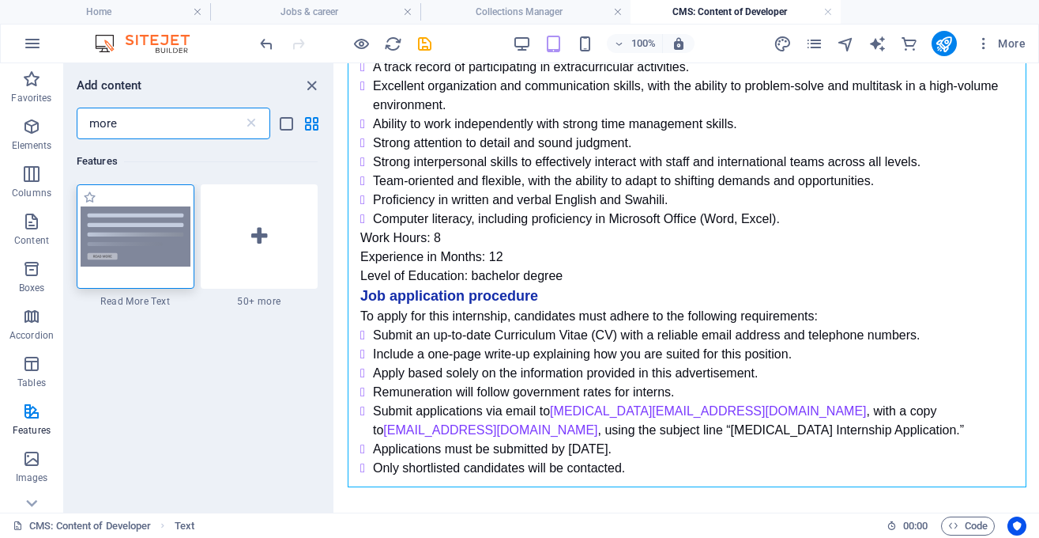
type input "more"
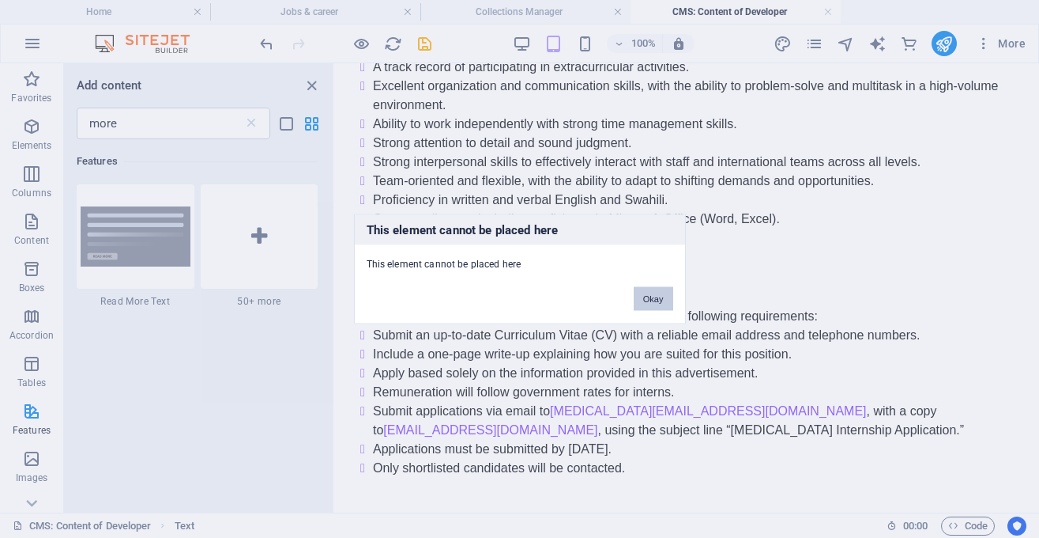
scroll to position [587, 0]
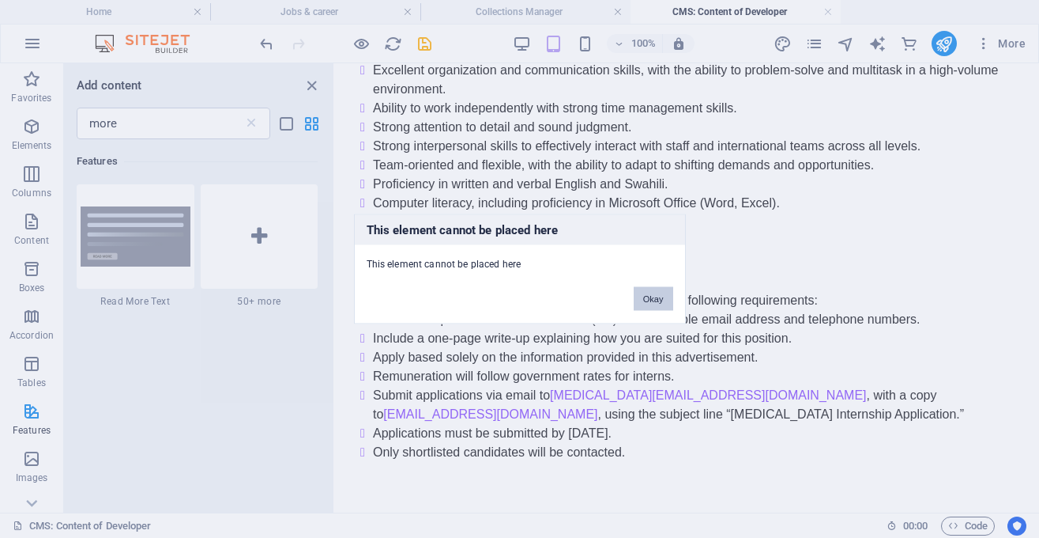
click at [649, 300] on button "Okay" at bounding box center [654, 299] width 40 height 24
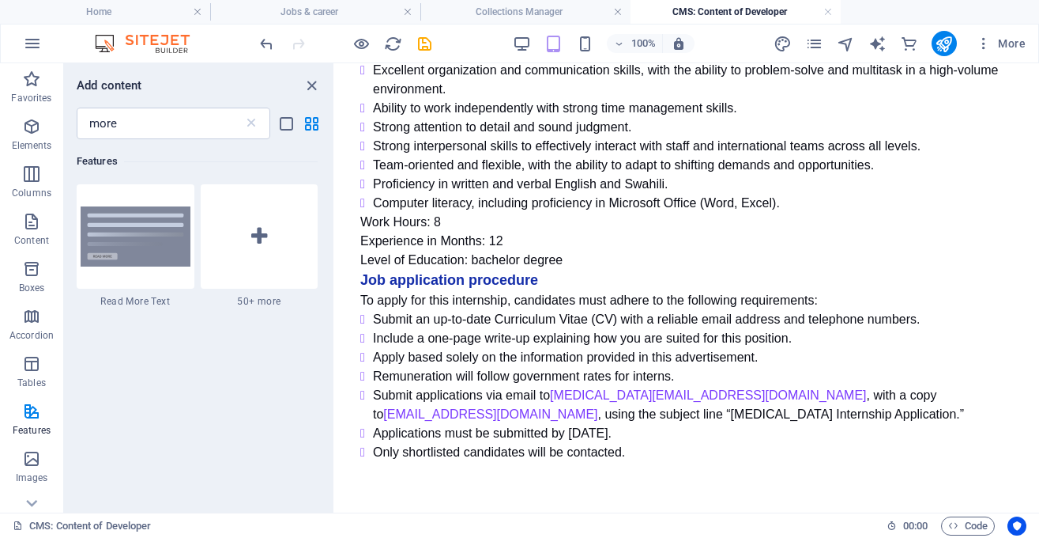
scroll to position [609, 0]
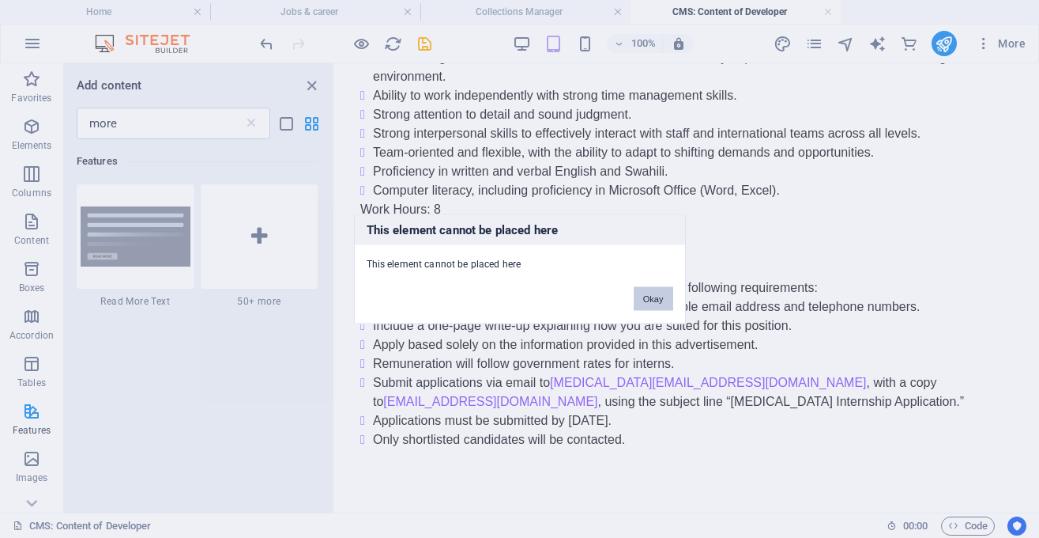
click at [650, 309] on button "Okay" at bounding box center [654, 299] width 40 height 24
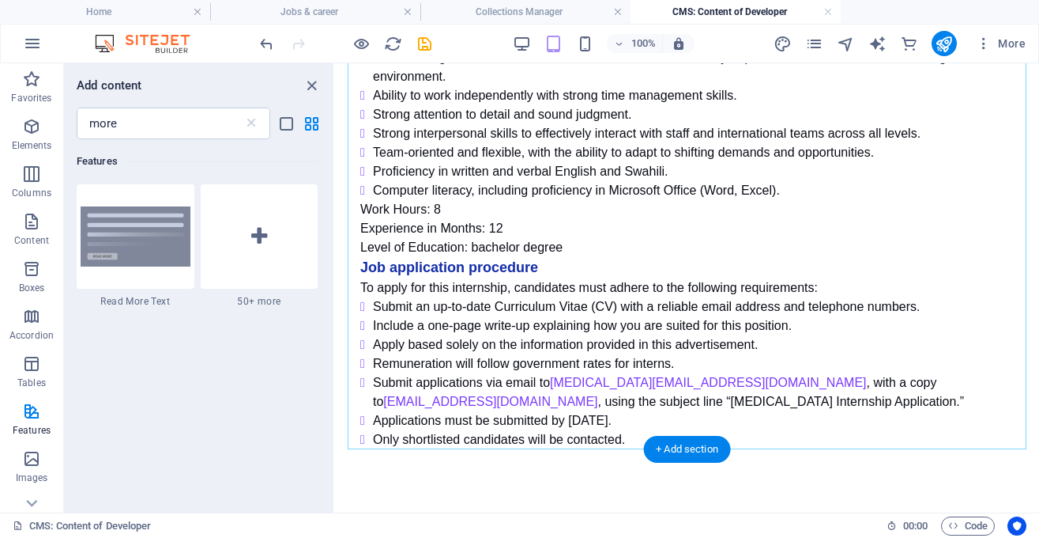
click at [695, 447] on div "+ Add section" at bounding box center [687, 449] width 88 height 27
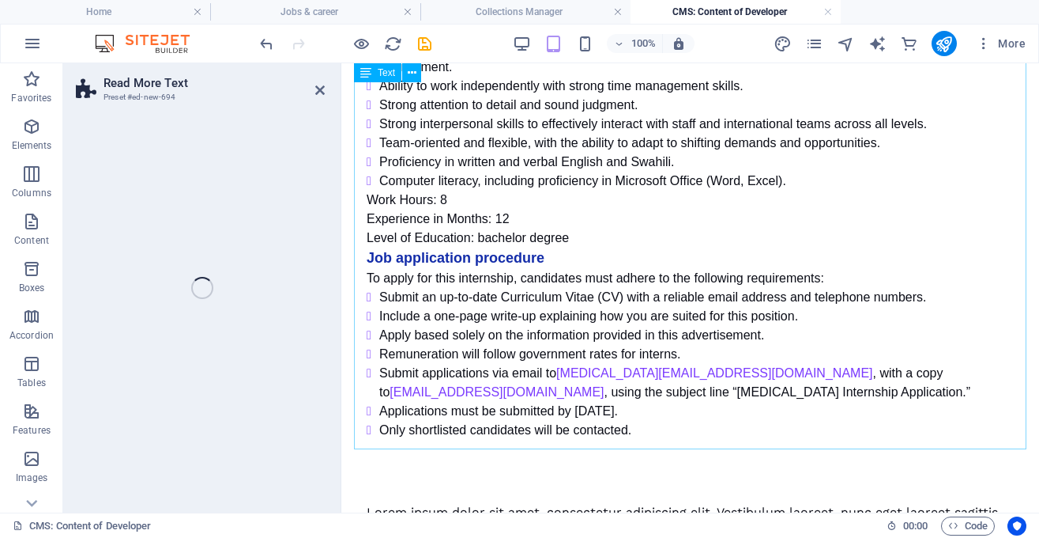
select select "px"
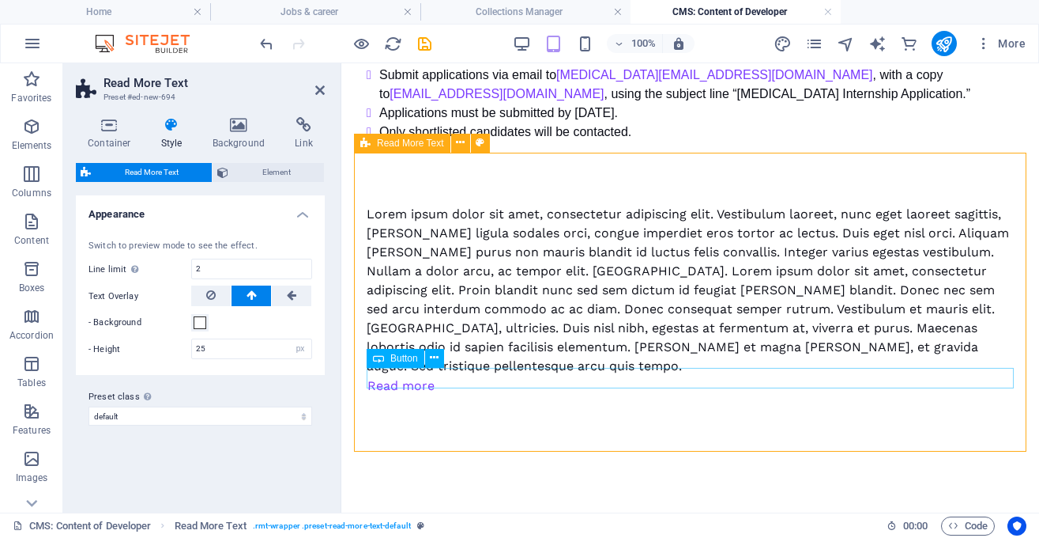
scroll to position [907, 0]
click at [398, 378] on div "Read more" at bounding box center [690, 385] width 647 height 21
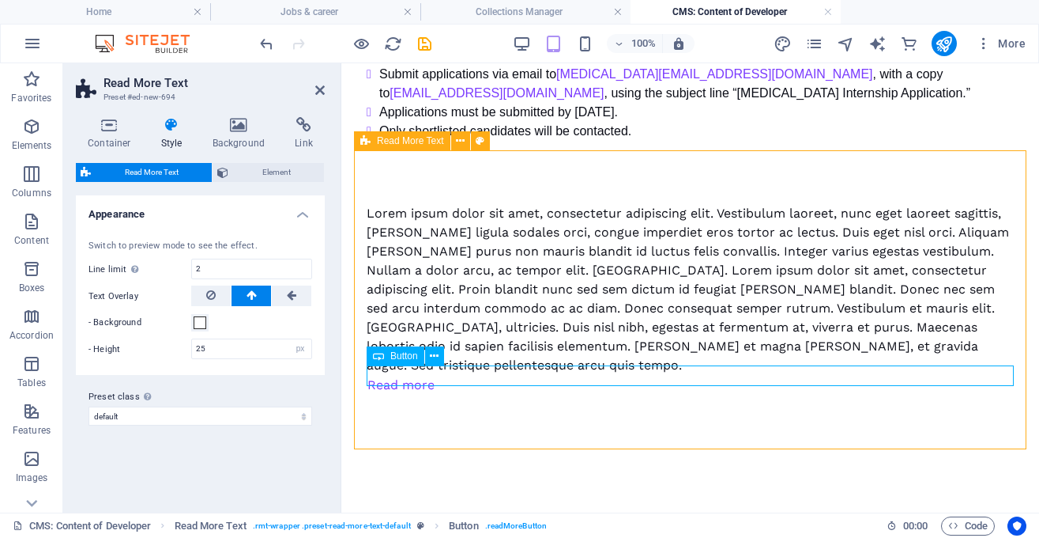
click at [398, 378] on div "Read more" at bounding box center [690, 385] width 647 height 21
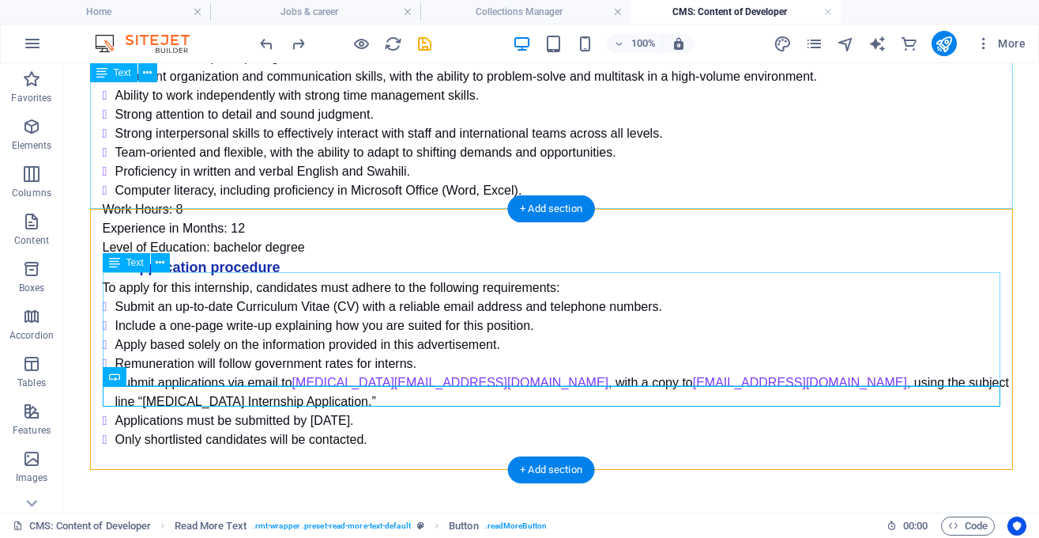
scroll to position [533, 0]
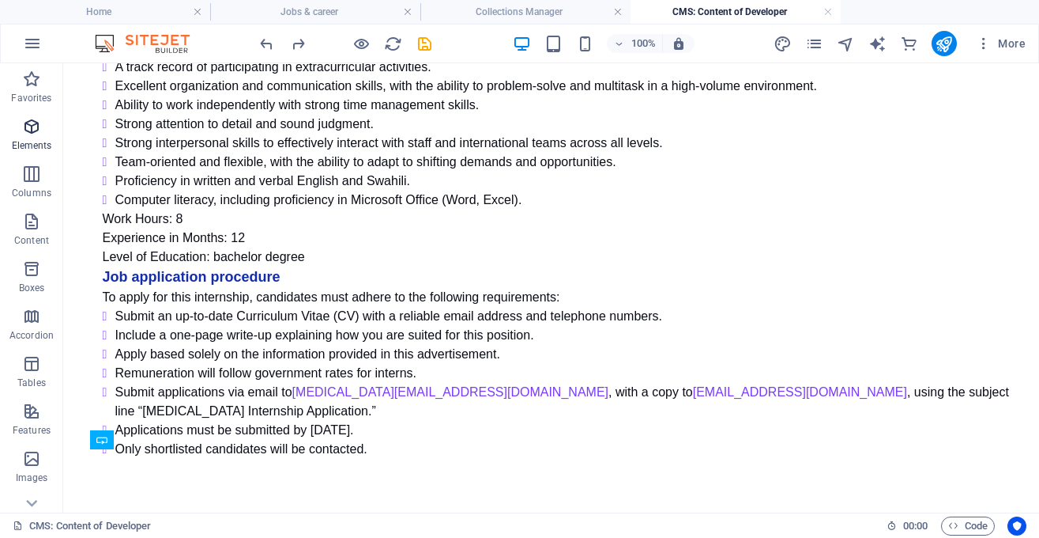
click at [36, 134] on icon "button" at bounding box center [31, 126] width 19 height 19
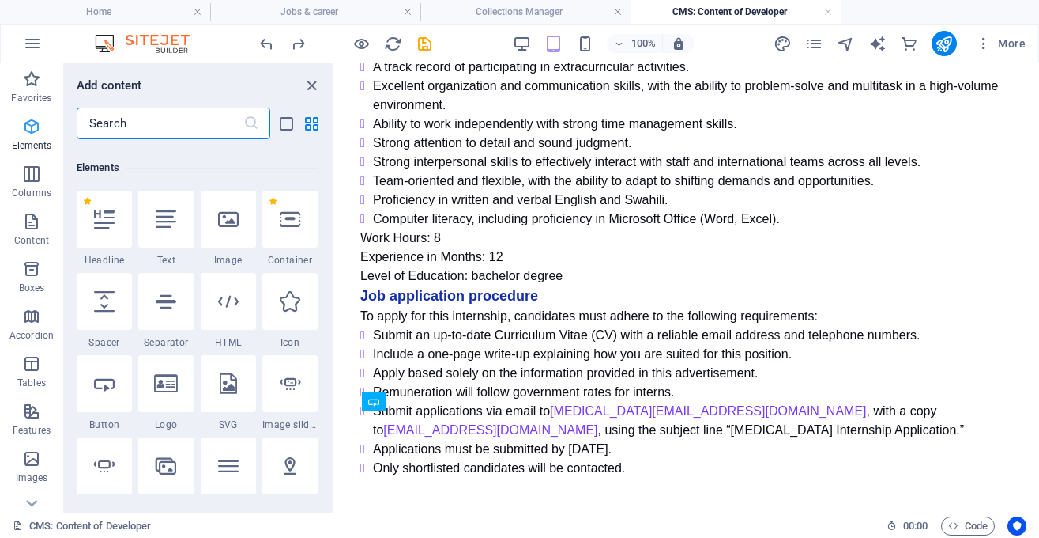
scroll to position [168, 0]
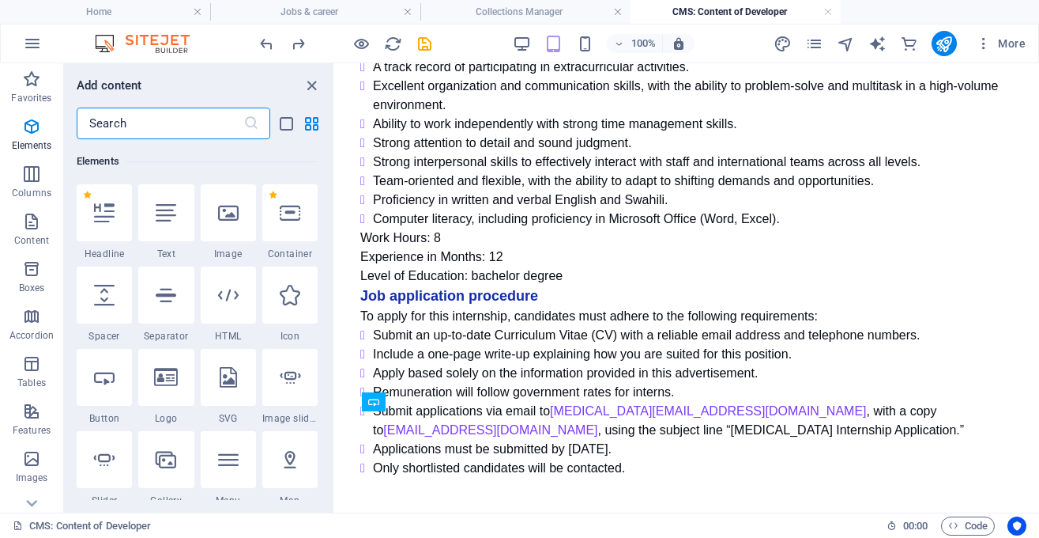
click at [140, 111] on input "text" at bounding box center [160, 124] width 167 height 32
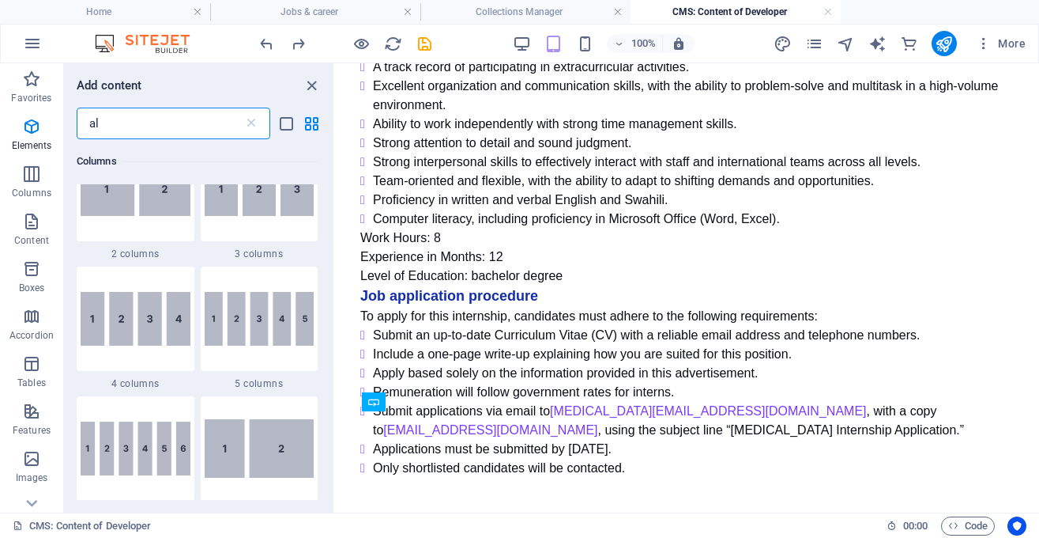
scroll to position [0, 0]
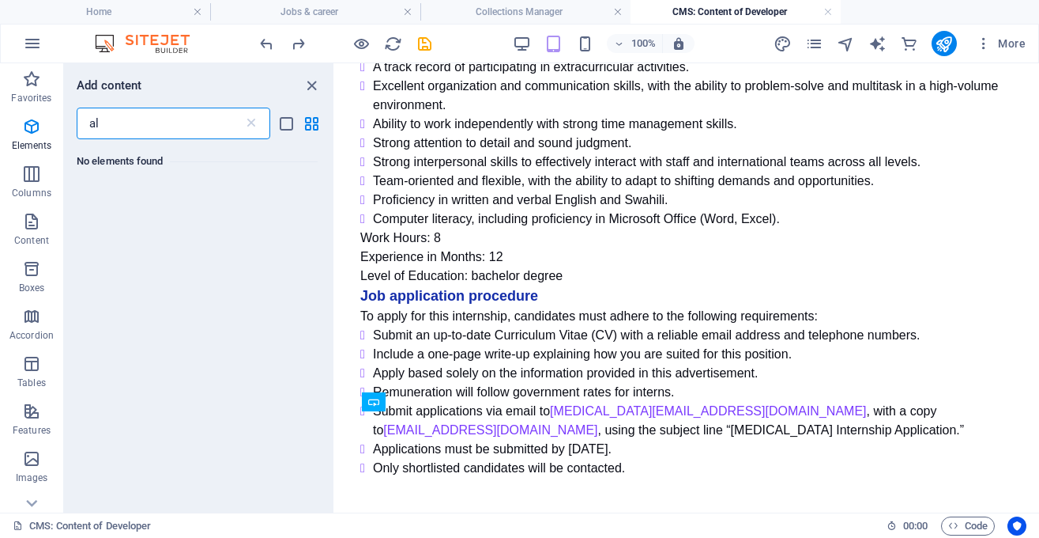
type input "a"
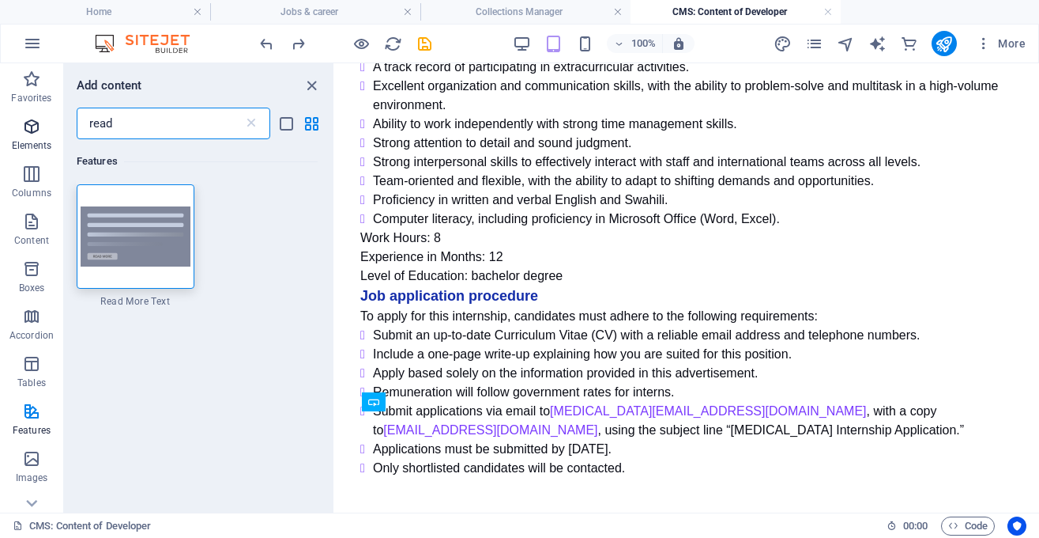
type input "read"
click at [37, 126] on icon "button" at bounding box center [31, 126] width 19 height 19
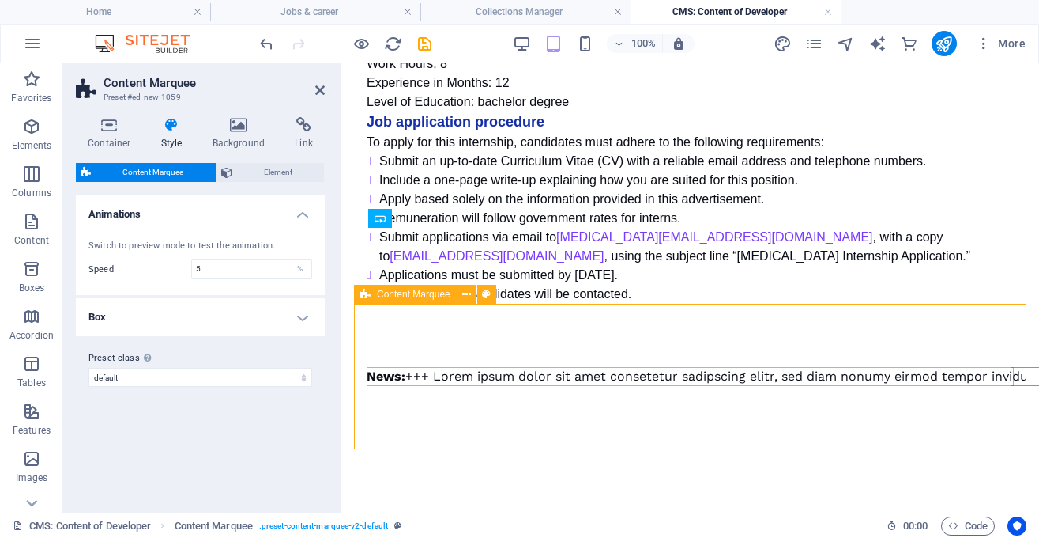
scroll to position [754, 0]
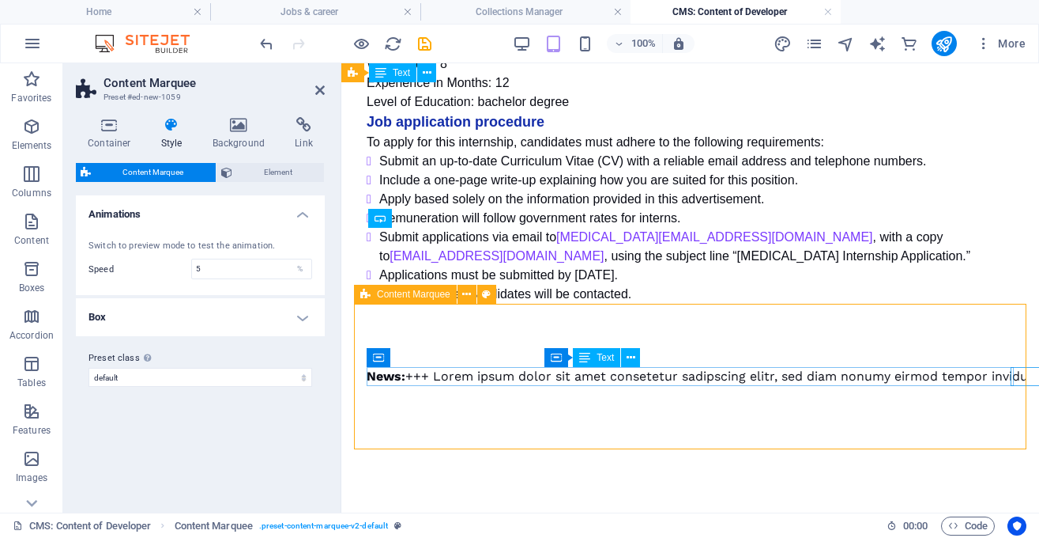
click at [1014, 373] on div "News: +++ Lorem ipsum dolor sit amet consetetur sadipscing elitr, sed diam nonu…" at bounding box center [1014, 376] width 0 height 19
click at [1013, 373] on div "News: +++ Lorem ipsum dolor sit amet consetetur sadipscing elitr, sed diam nonu…" at bounding box center [1013, 376] width 1 height 19
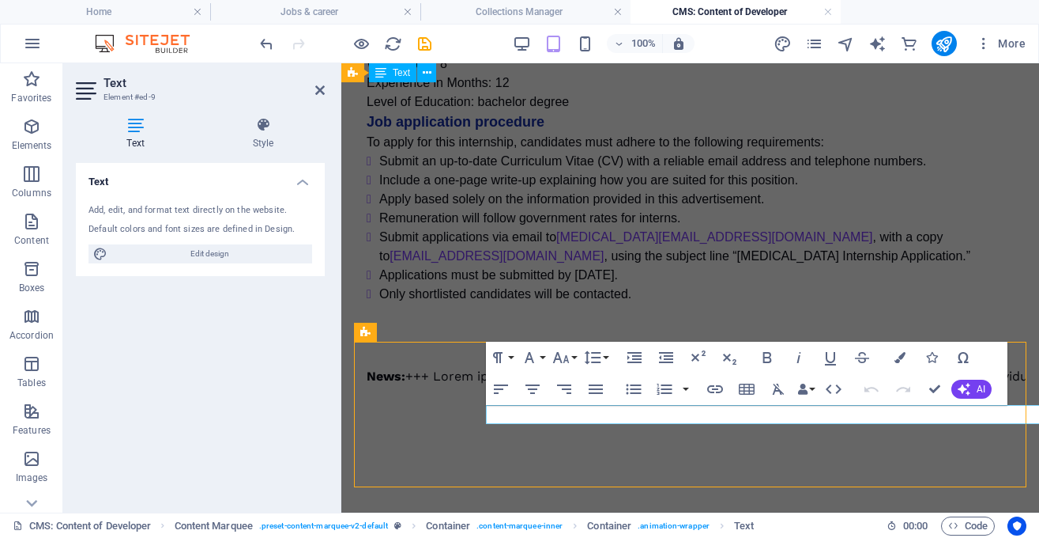
scroll to position [716, 0]
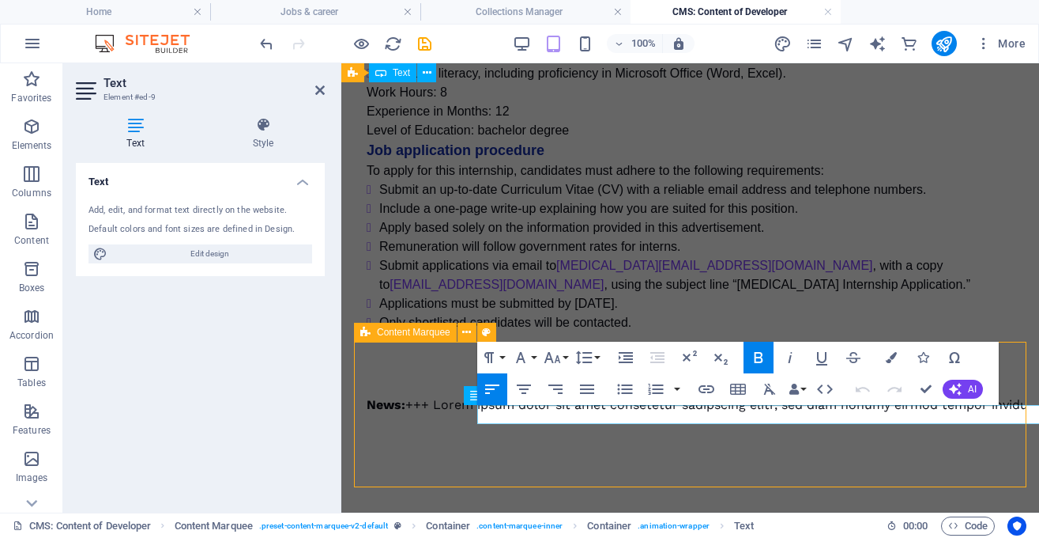
click at [996, 414] on p "News: +++ Lorem ipsum dolor sit amet consetetur sadipscing elitr, sed diam nonu…" at bounding box center [1004, 404] width 17 height 19
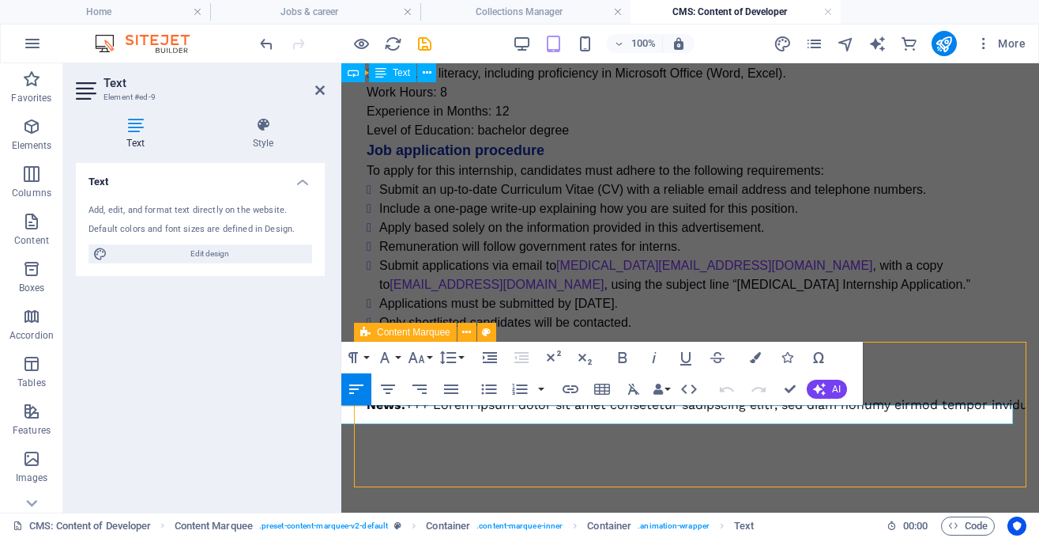
click at [1013, 414] on p "News: +++ Lorem ipsum dolor sit amet consetetur sadipscing elitr, sed diam nonu…" at bounding box center [1013, 404] width 1 height 19
click at [885, 414] on div "News: +++ Lorem ipsum dolor sit amet consetetur sadipscing elitr, sed diam nonu…" at bounding box center [690, 404] width 647 height 19
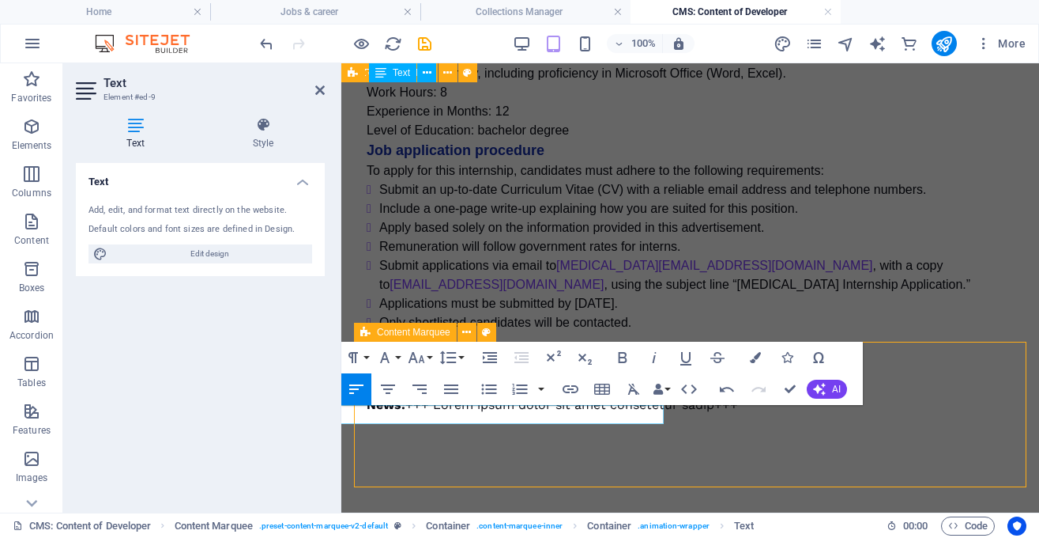
click at [599, 412] on div "News: +++ Lorem ipsum dolor sit amet consetetur sadip+++" at bounding box center [690, 404] width 647 height 19
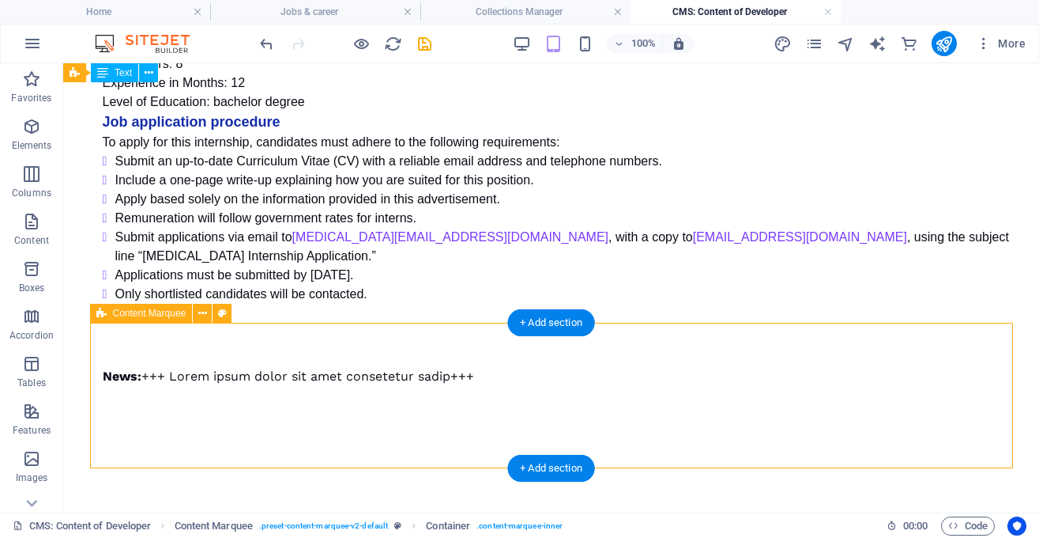
scroll to position [659, 0]
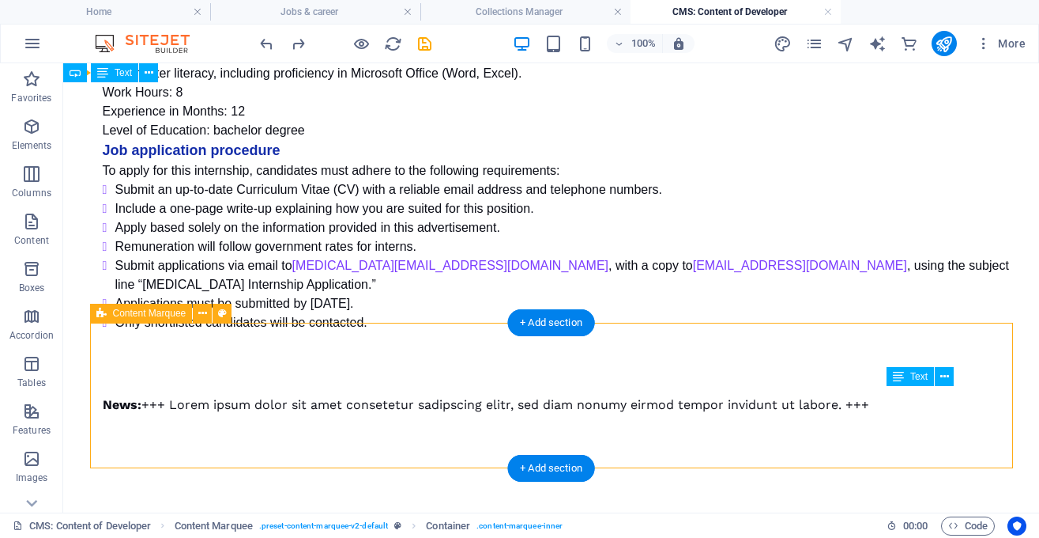
click at [1000, 398] on div "News: +++ Lorem ipsum dolor sit amet consetetur sadipscing elitr, sed diam nonu…" at bounding box center [1000, 404] width 1 height 19
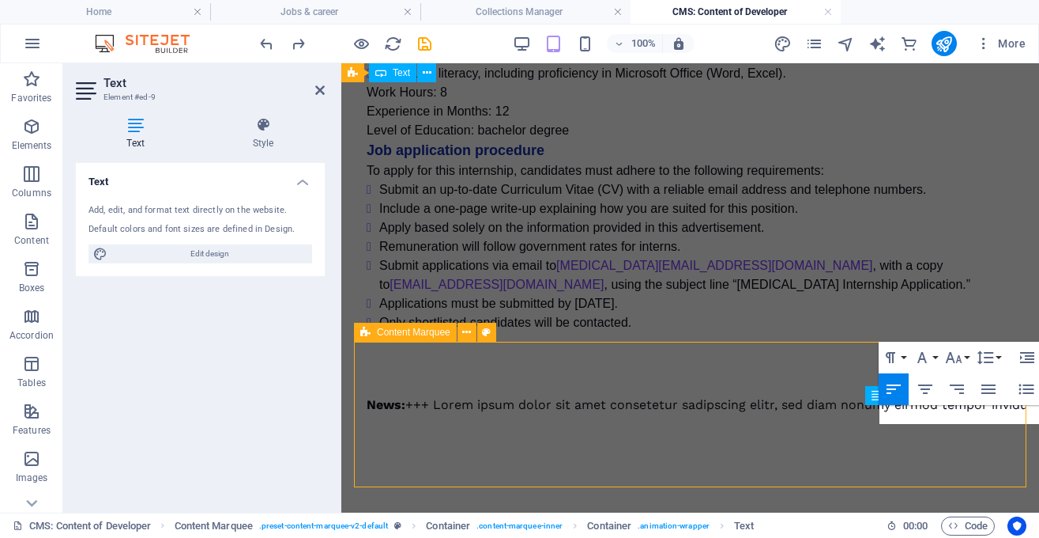
click at [1013, 412] on p "News: +++ Lorem ipsum dolor sit amet consetetur sadipscing elitr, sed diam nonu…" at bounding box center [1013, 404] width 1 height 19
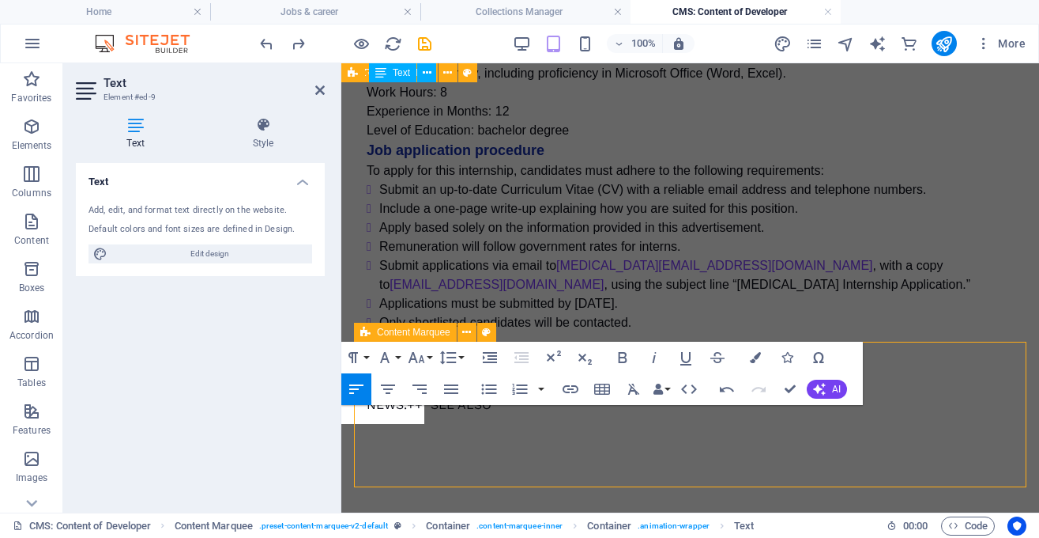
click at [399, 411] on div "NEWS.++ SEE ALSO" at bounding box center [690, 404] width 647 height 19
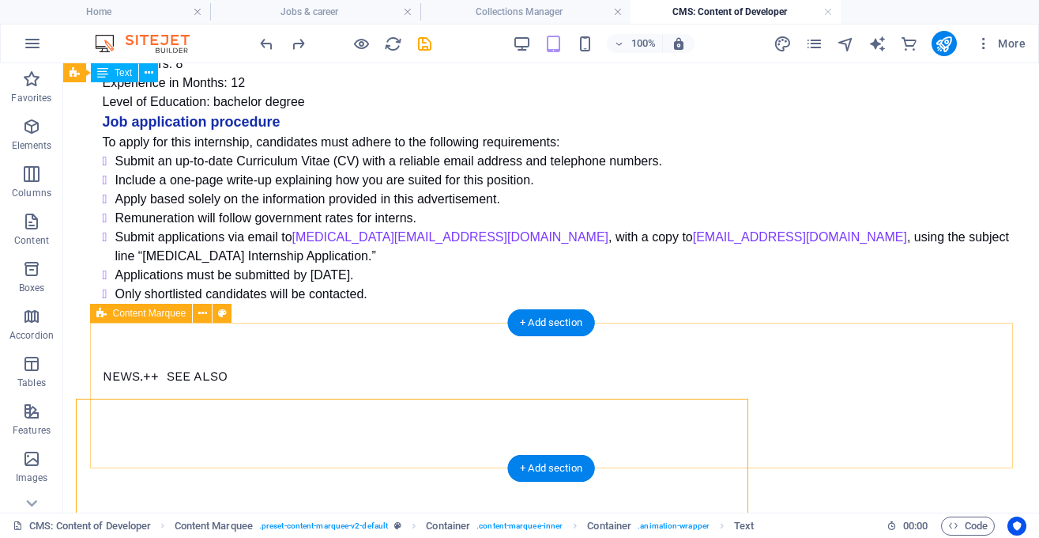
scroll to position [659, 0]
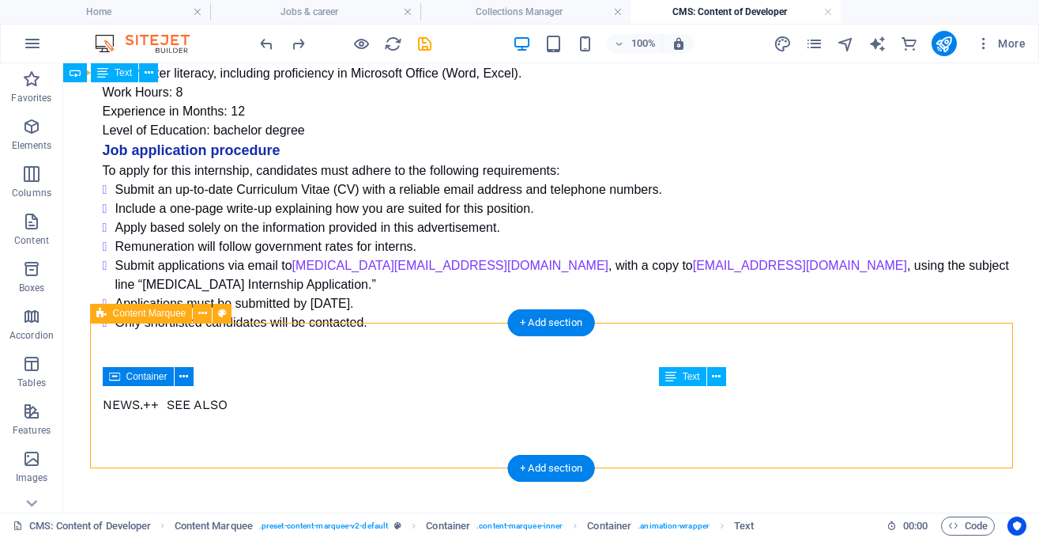
click at [1000, 398] on div "NEWS.++ SEE ALSO" at bounding box center [1000, 404] width 0 height 19
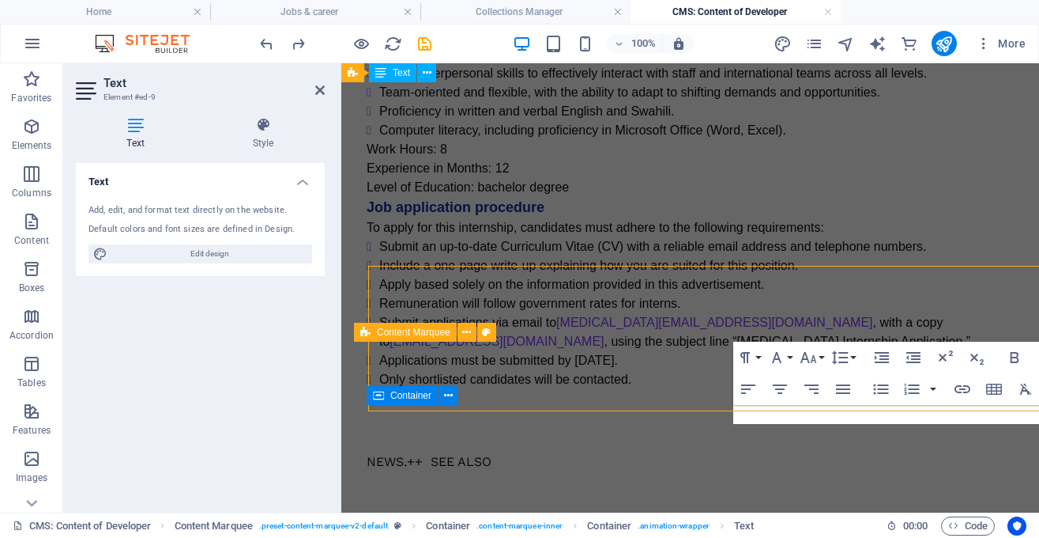
scroll to position [716, 0]
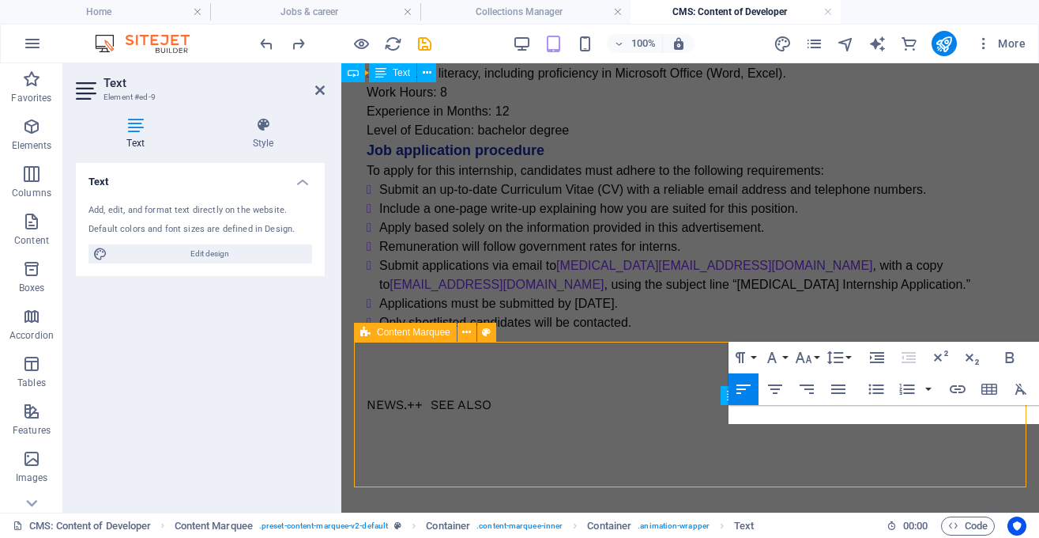
click at [1013, 414] on p "NEWS.++ SEE ALSO" at bounding box center [1013, 404] width 1 height 19
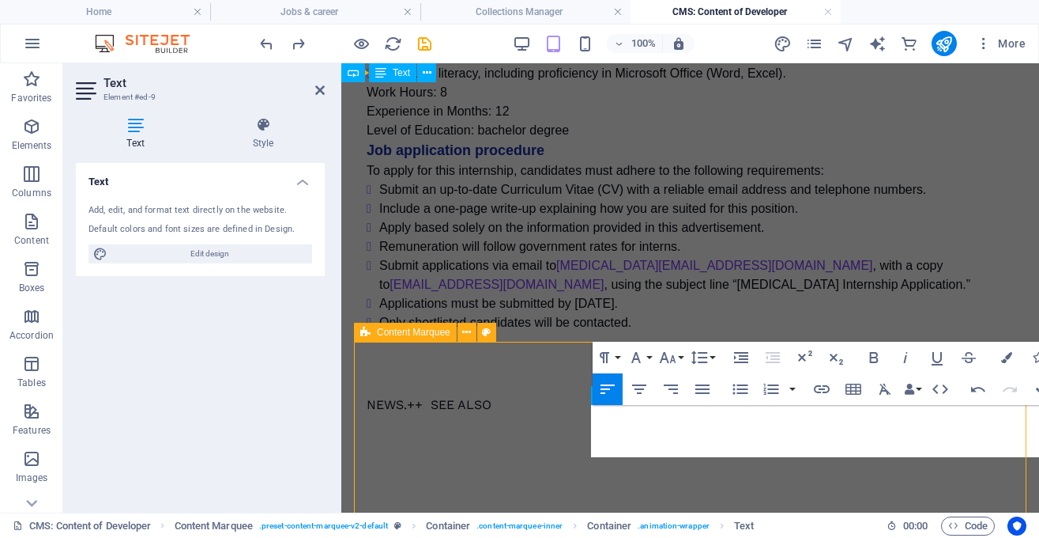
click at [1014, 414] on p "NEWS.++ SEE ALSO" at bounding box center [1014, 404] width 0 height 19
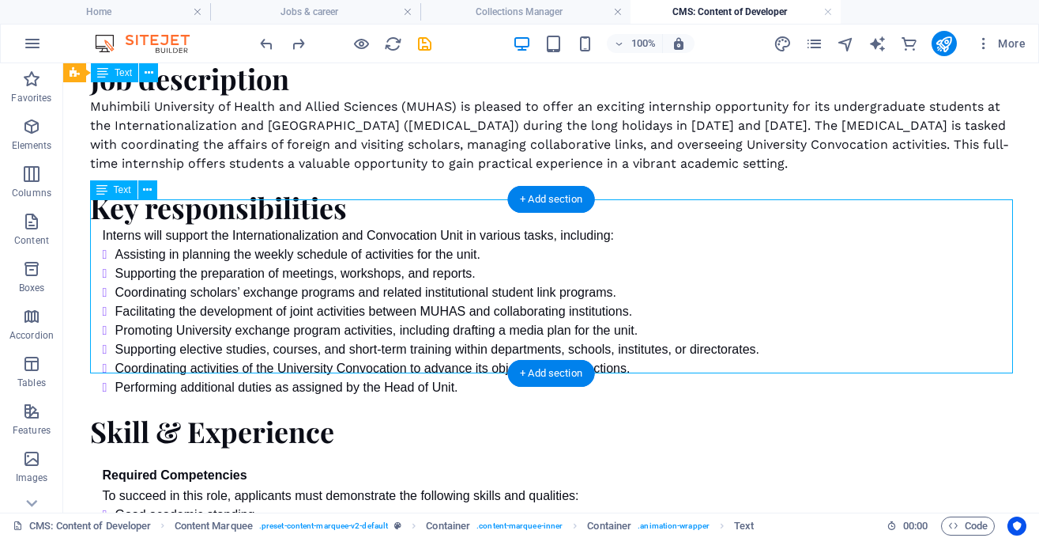
scroll to position [0, 0]
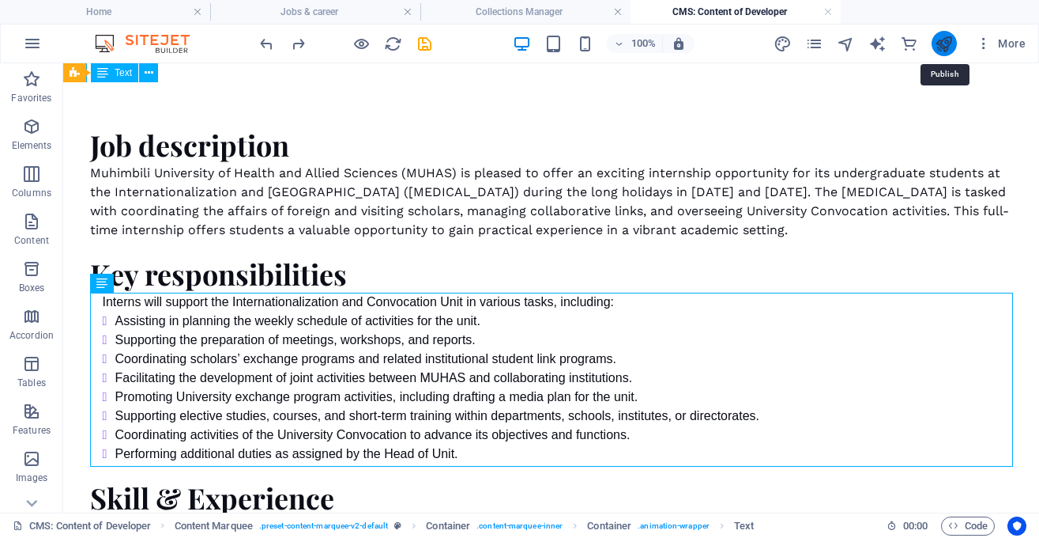
click at [941, 40] on icon "publish" at bounding box center [944, 44] width 18 height 18
click at [590, 8] on h4 "Collections Manager" at bounding box center [526, 11] width 210 height 17
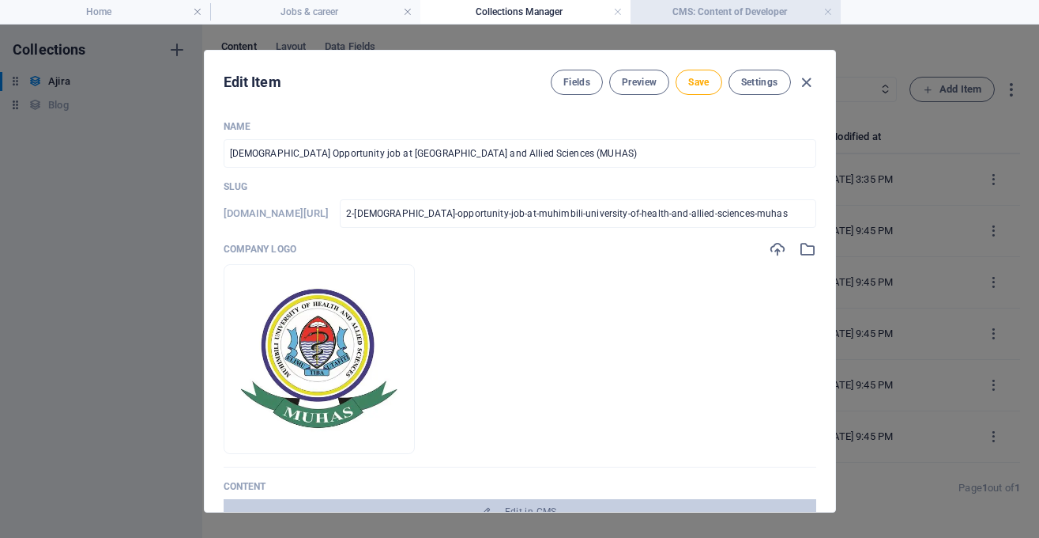
click at [744, 17] on h4 "CMS: Content of Developer" at bounding box center [736, 11] width 210 height 17
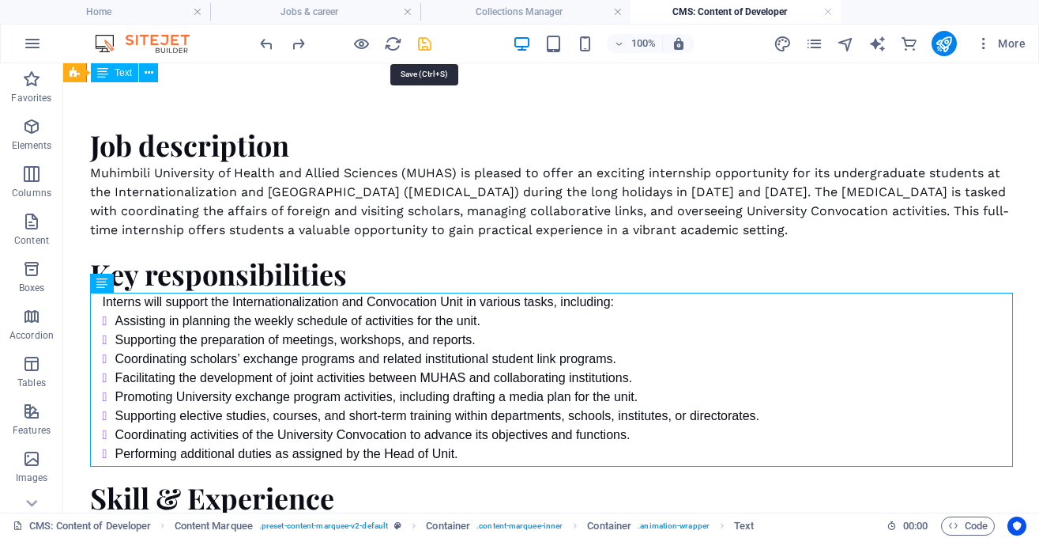
click at [421, 43] on icon "save" at bounding box center [425, 44] width 18 height 18
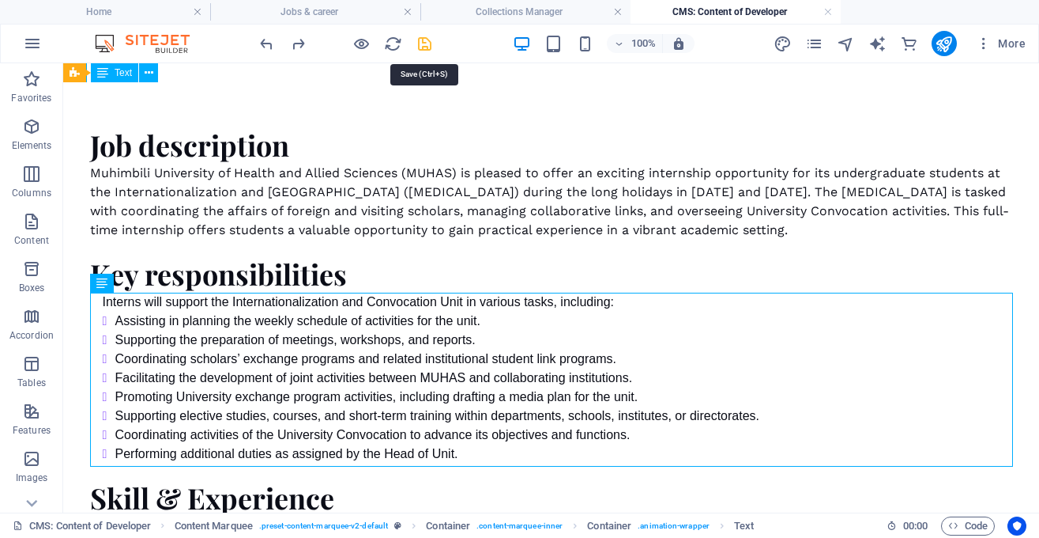
click at [421, 43] on icon "save" at bounding box center [425, 44] width 18 height 18
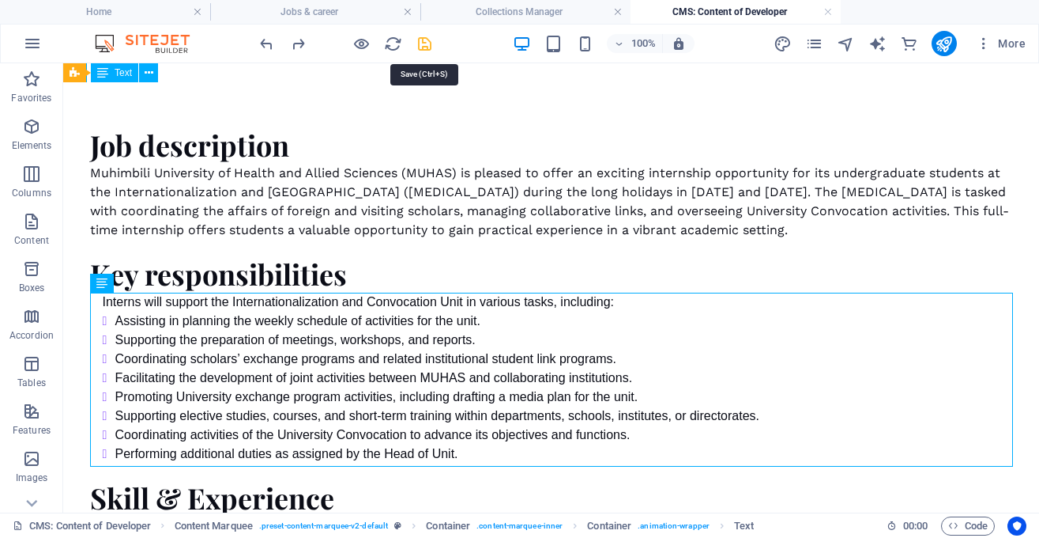
click at [420, 41] on icon "save" at bounding box center [425, 44] width 18 height 18
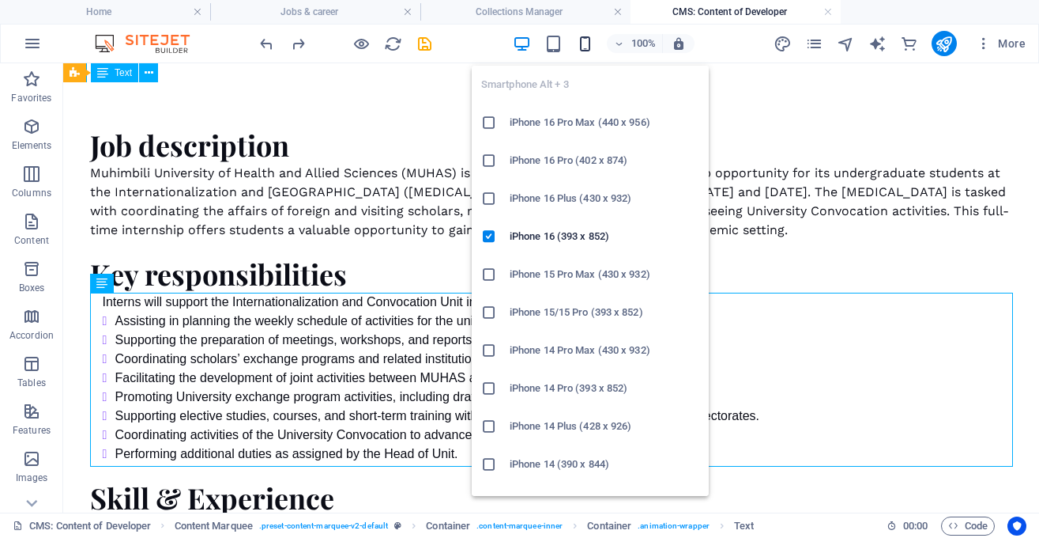
click at [582, 47] on icon "button" at bounding box center [585, 44] width 18 height 18
click at [589, 44] on icon "button" at bounding box center [585, 44] width 18 height 18
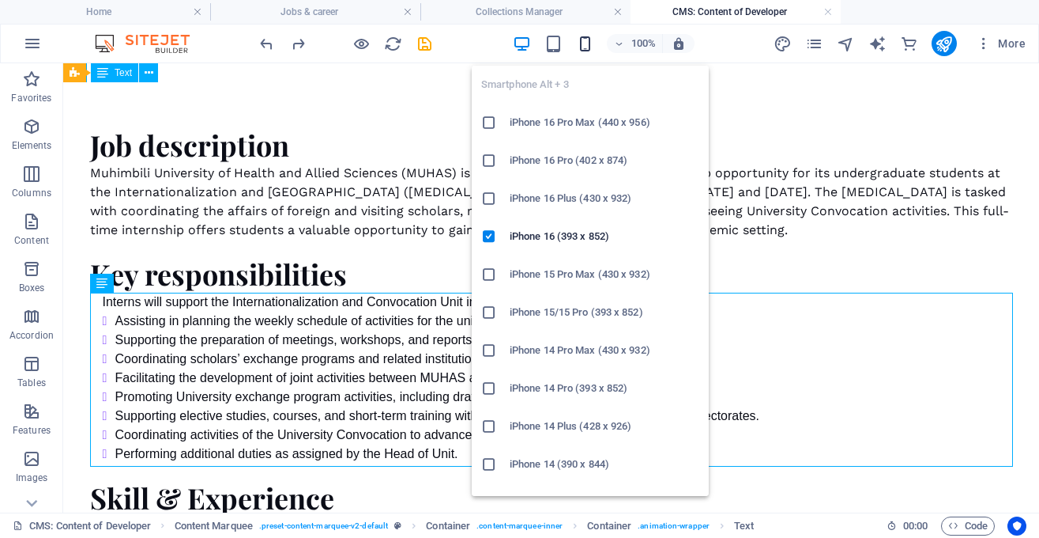
click at [588, 43] on icon "button" at bounding box center [585, 44] width 18 height 18
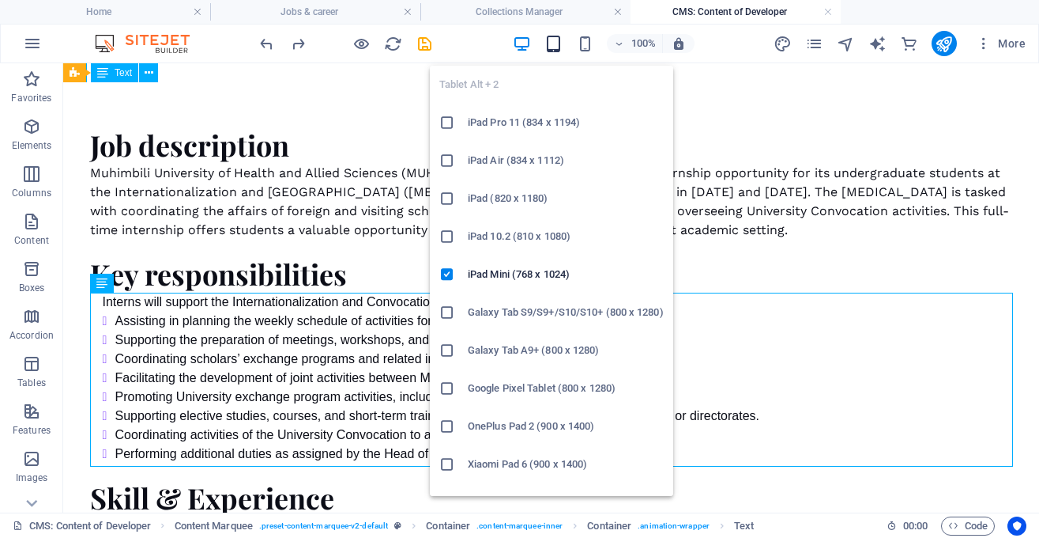
click at [549, 36] on icon "button" at bounding box center [554, 44] width 18 height 18
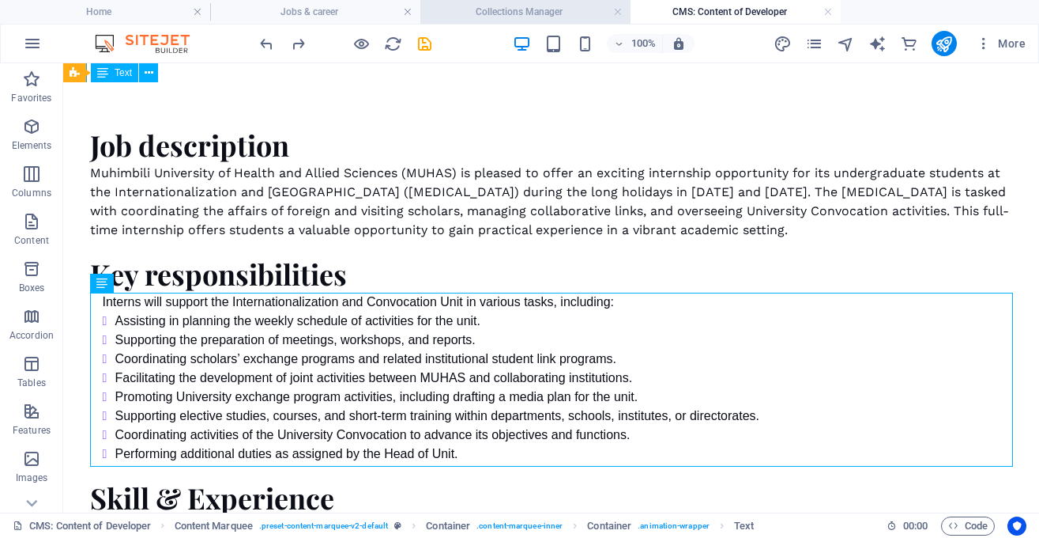
click at [564, 10] on h4 "Collections Manager" at bounding box center [526, 11] width 210 height 17
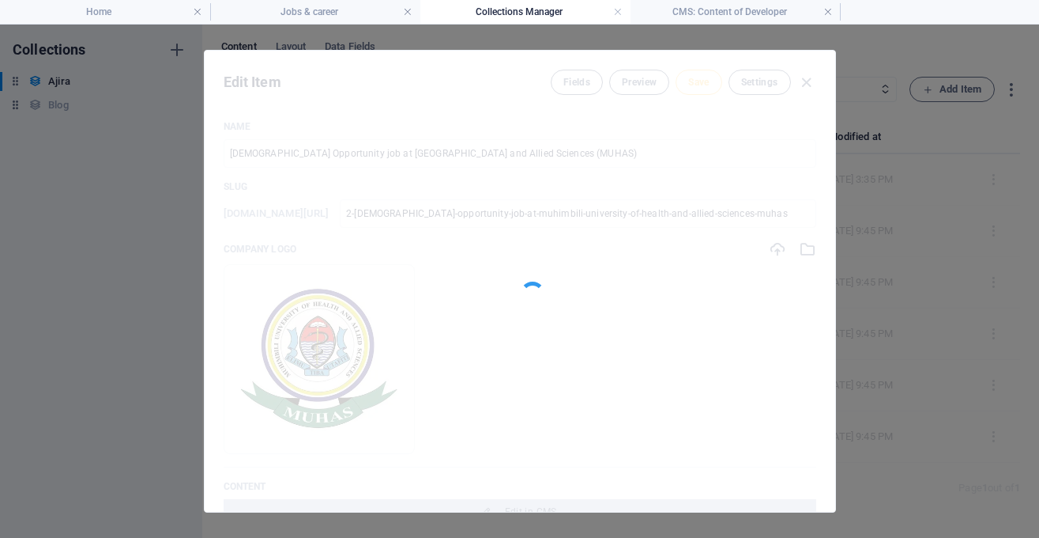
click at [507, 14] on h4 "Collections Manager" at bounding box center [526, 11] width 210 height 17
click at [366, 16] on h4 "Jobs & career" at bounding box center [315, 11] width 210 height 17
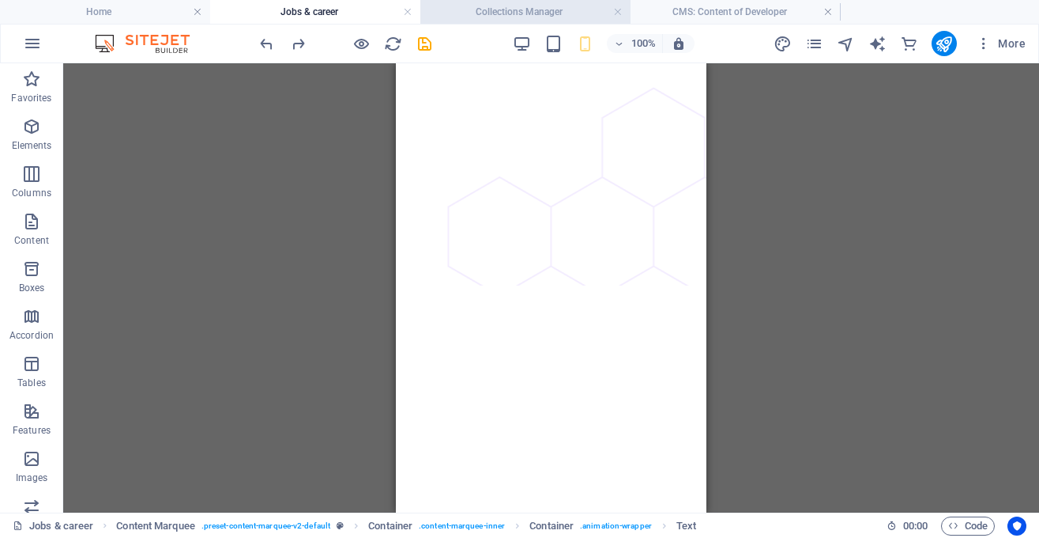
click at [481, 14] on h4 "Collections Manager" at bounding box center [526, 11] width 210 height 17
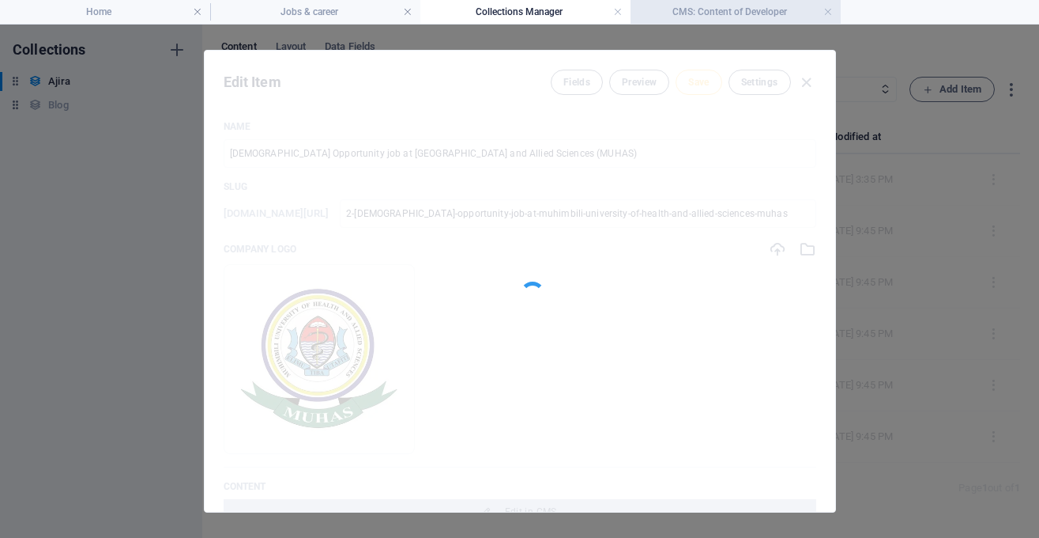
click at [688, 11] on h4 "CMS: Content of Developer" at bounding box center [736, 11] width 210 height 17
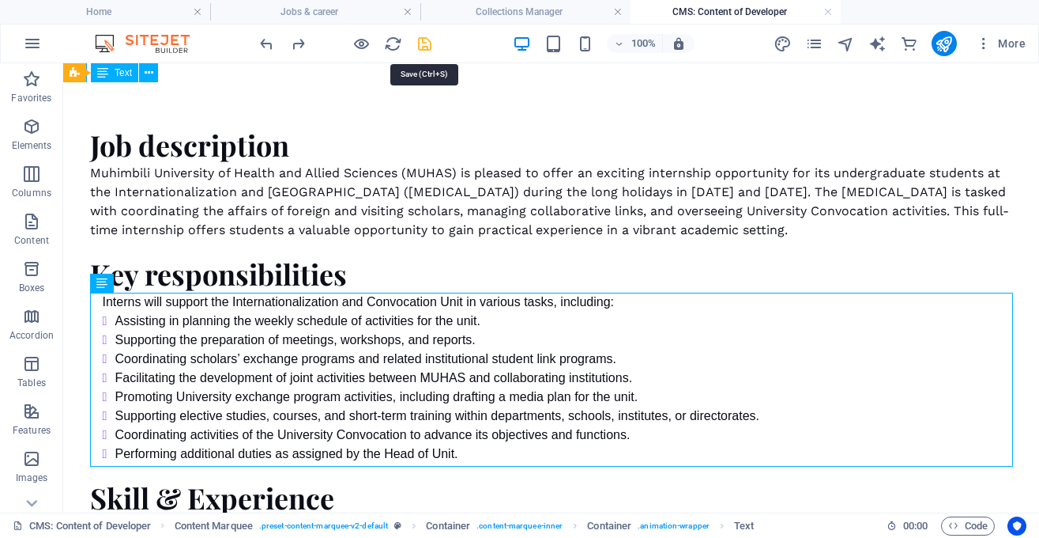
click at [423, 43] on icon "save" at bounding box center [425, 44] width 18 height 18
click at [945, 41] on icon "publish" at bounding box center [944, 44] width 18 height 18
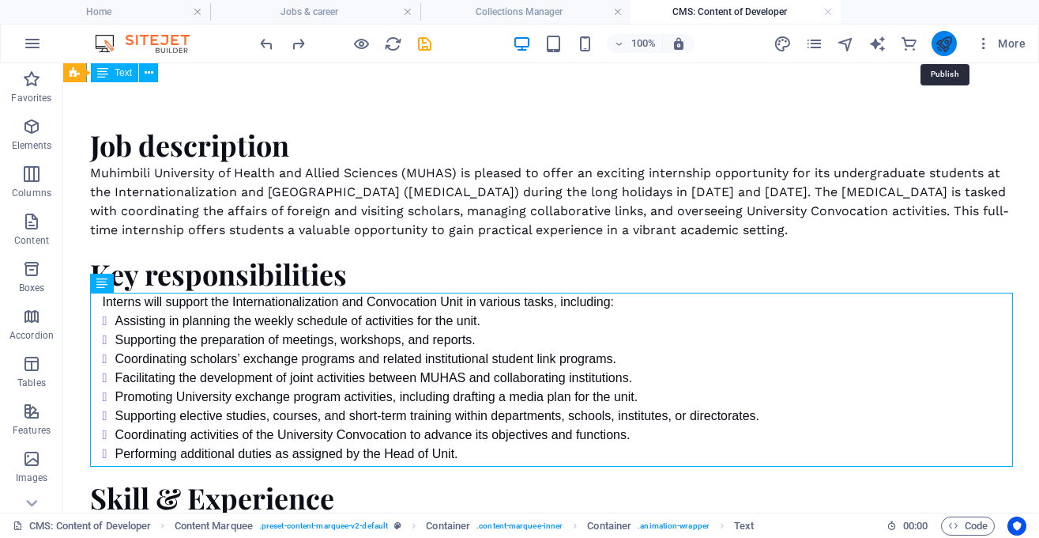
click at [945, 41] on icon "publish" at bounding box center [944, 44] width 18 height 18
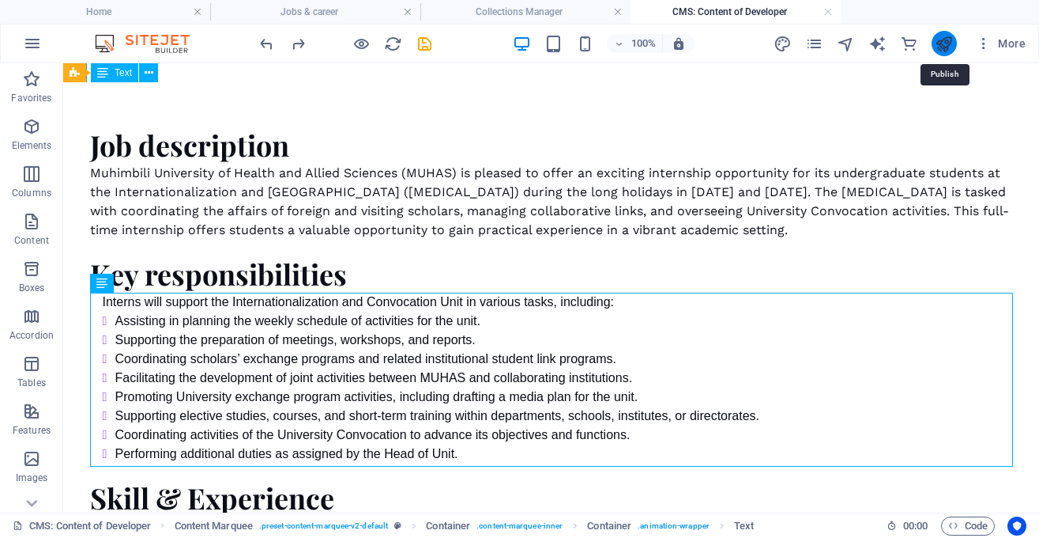
click at [945, 41] on icon "publish" at bounding box center [944, 44] width 18 height 18
click at [552, 17] on h4 "Collections Manager" at bounding box center [526, 11] width 210 height 17
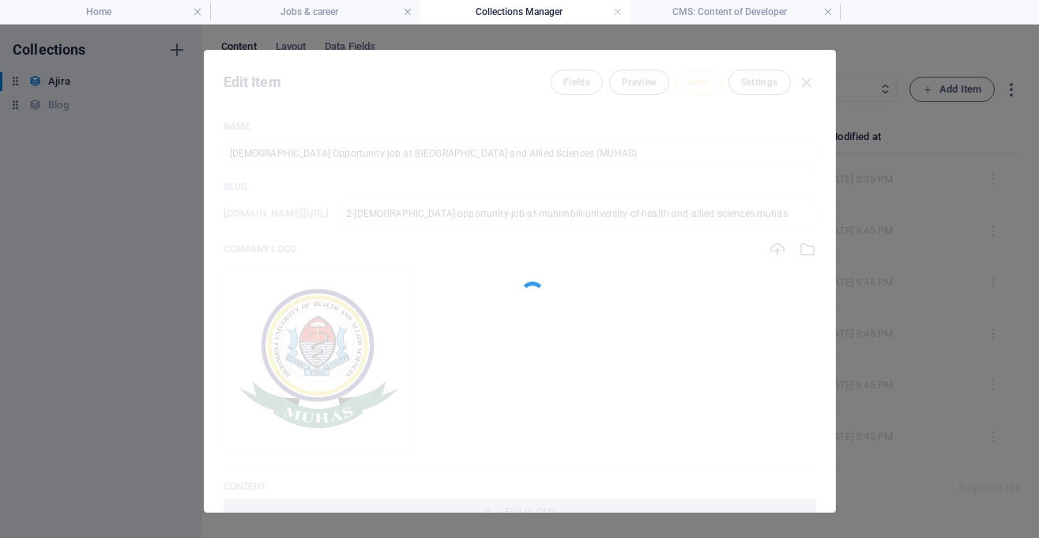
click at [703, 142] on div at bounding box center [520, 281] width 631 height 461
click at [702, 100] on div at bounding box center [520, 281] width 631 height 461
click at [356, 13] on h4 "Jobs & career" at bounding box center [315, 11] width 210 height 17
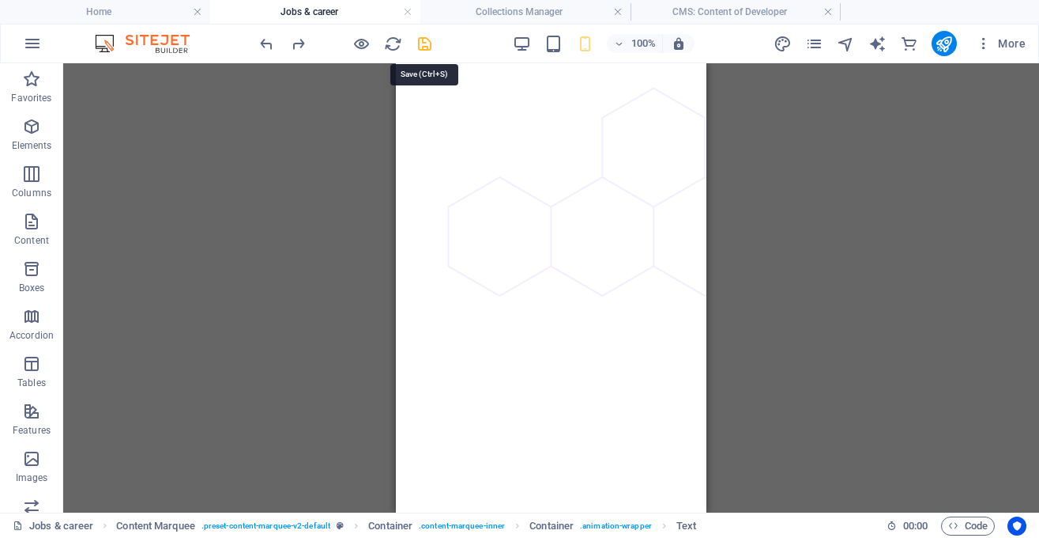
click at [421, 46] on icon "save" at bounding box center [425, 44] width 18 height 18
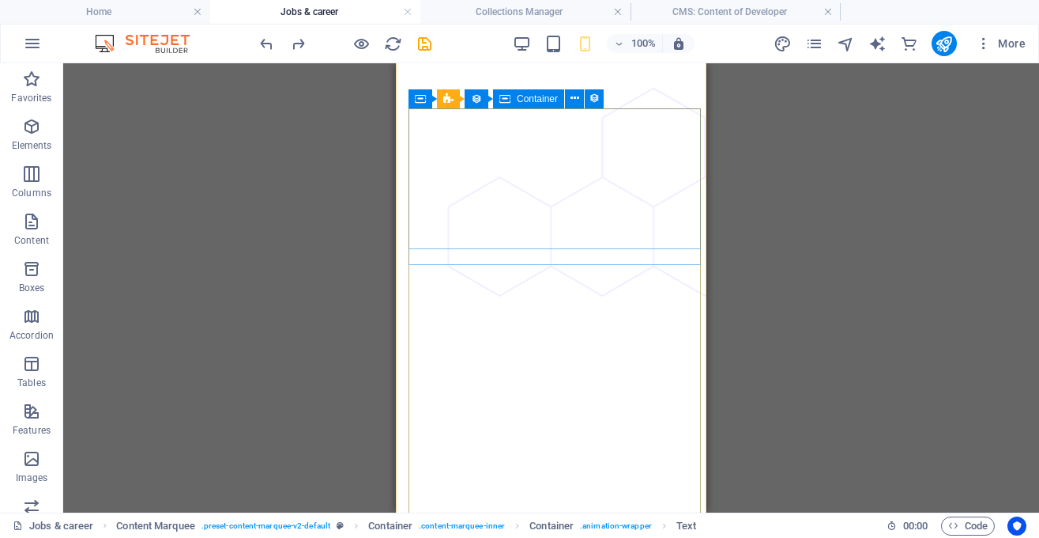
drag, startPoint x: 817, startPoint y: 109, endPoint x: 554, endPoint y: 286, distance: 317.2
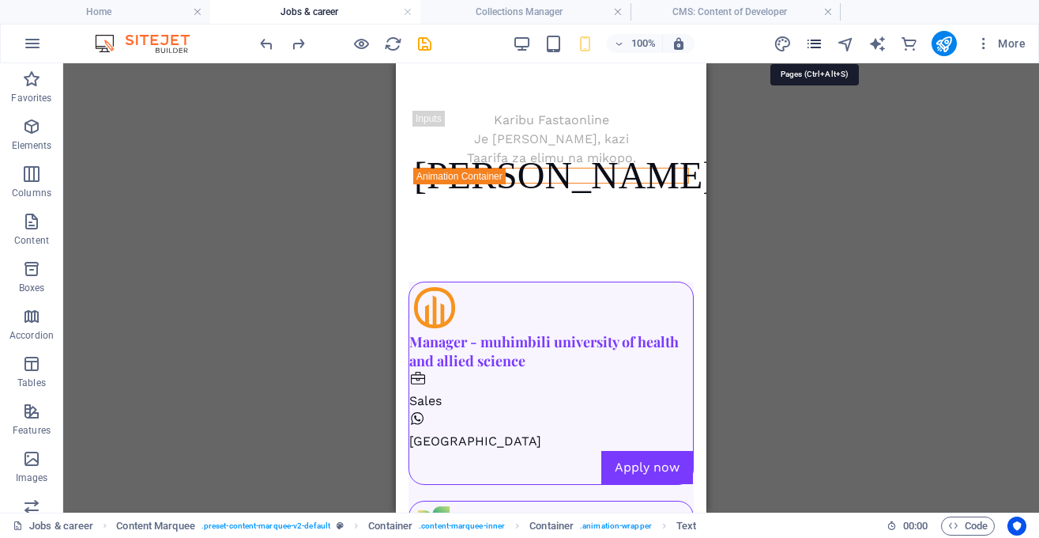
click at [817, 46] on icon "pages" at bounding box center [814, 44] width 18 height 18
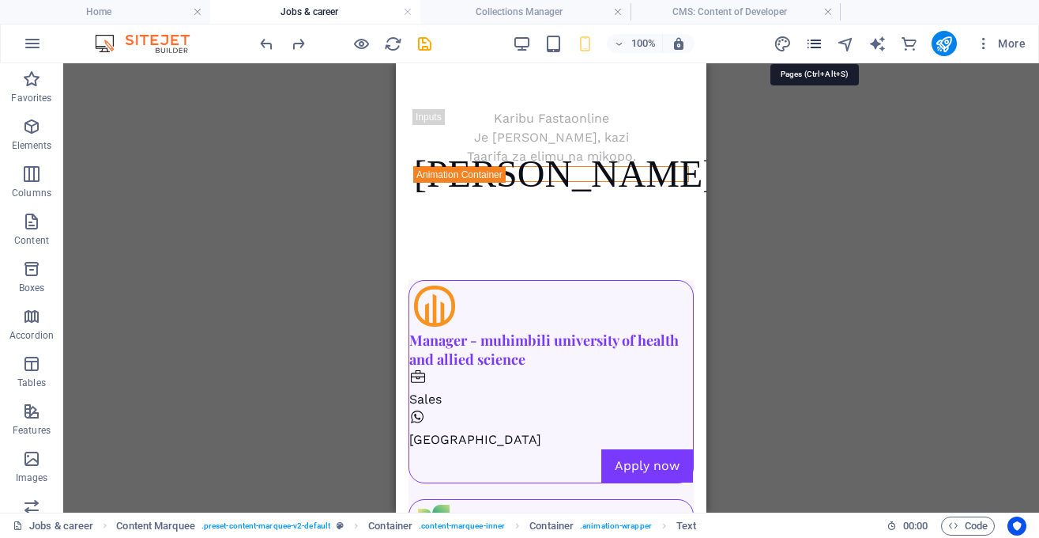
click at [817, 46] on icon "pages" at bounding box center [814, 44] width 18 height 18
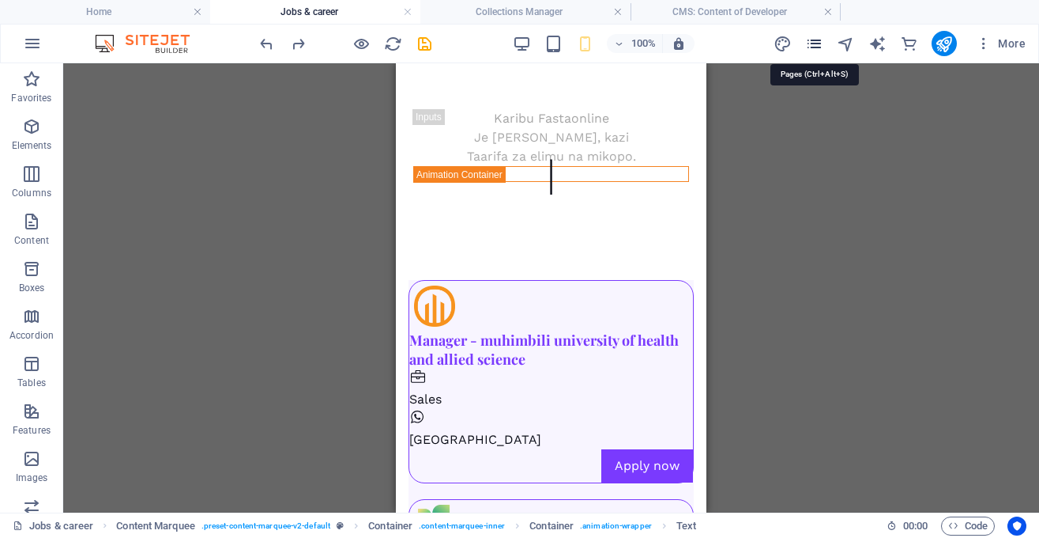
click at [817, 46] on icon "pages" at bounding box center [814, 44] width 18 height 18
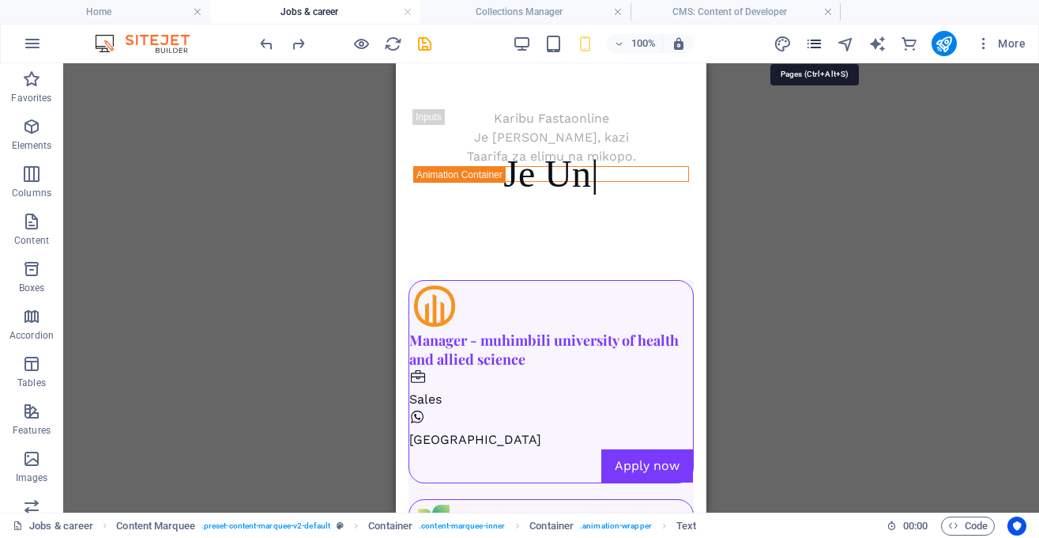
click at [817, 46] on icon "pages" at bounding box center [814, 44] width 18 height 18
click at [817, 43] on icon "pages" at bounding box center [814, 44] width 18 height 18
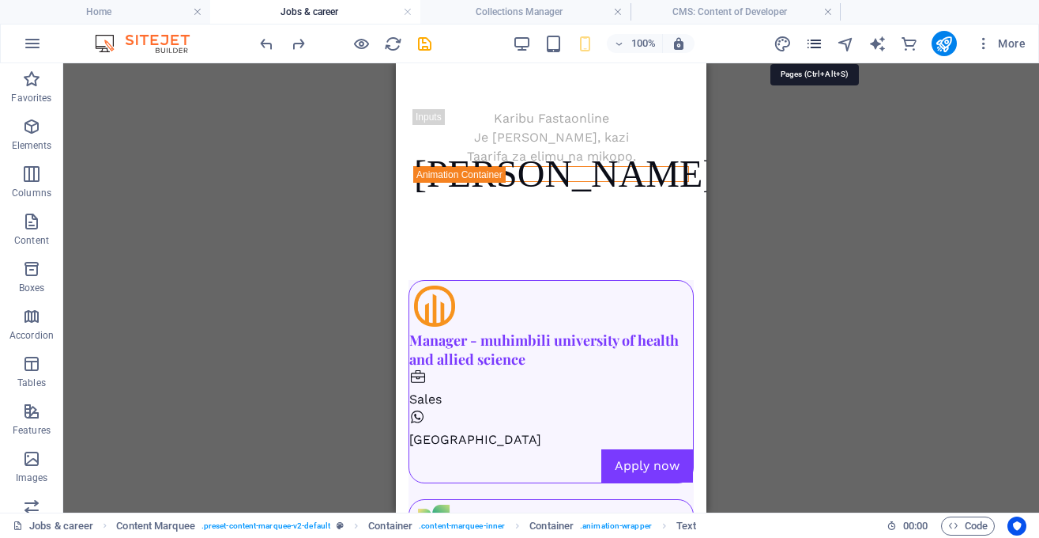
click at [817, 43] on icon "pages" at bounding box center [814, 44] width 18 height 18
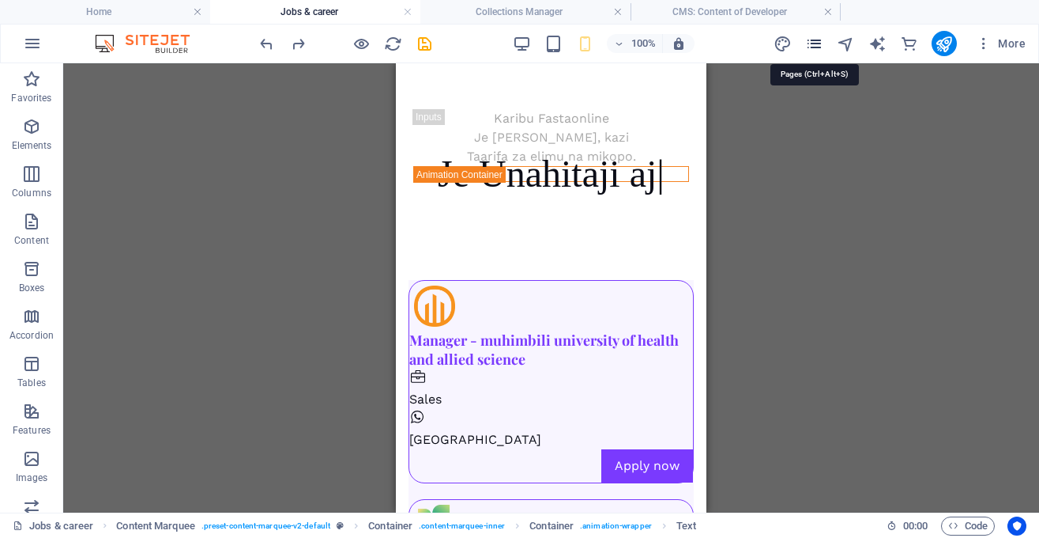
click at [817, 43] on icon "pages" at bounding box center [814, 44] width 18 height 18
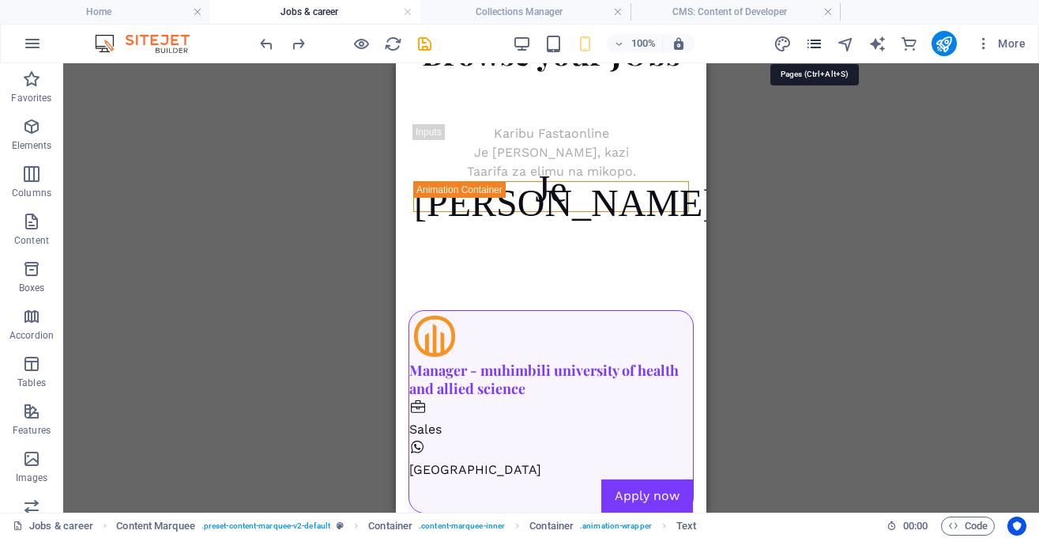
scroll to position [2658, 0]
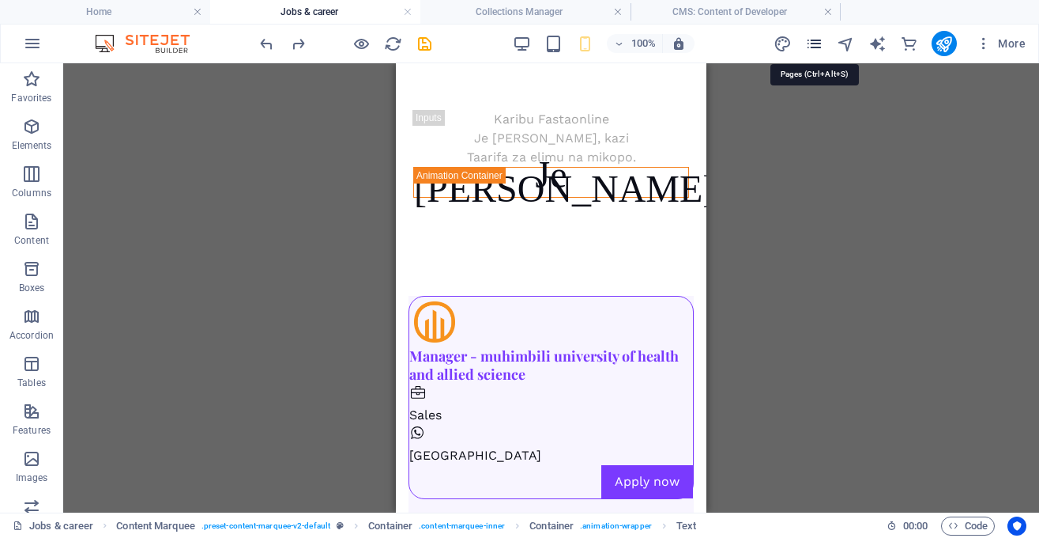
click at [817, 43] on icon "pages" at bounding box center [814, 44] width 18 height 18
click at [818, 42] on icon "pages" at bounding box center [814, 44] width 18 height 18
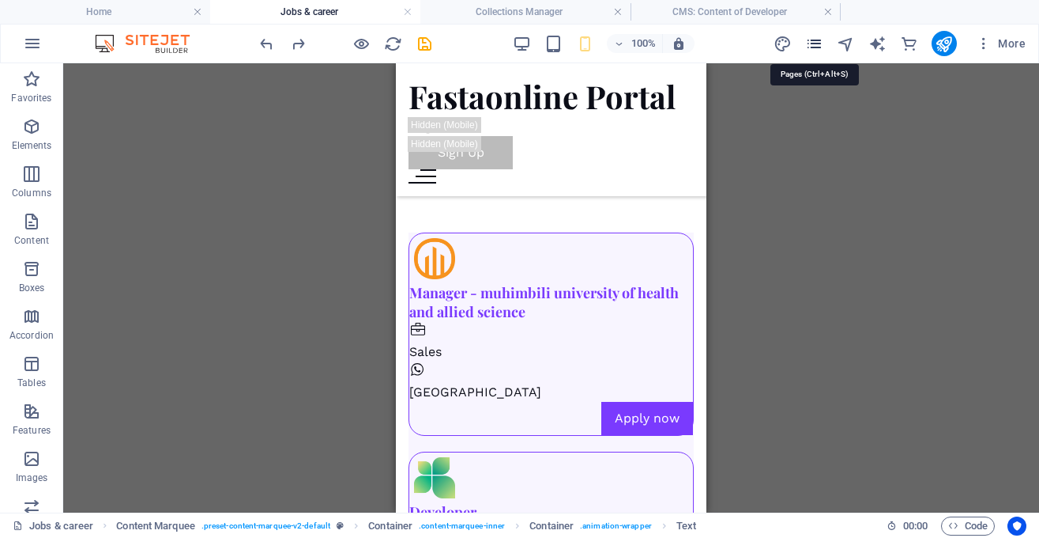
scroll to position [2644, 0]
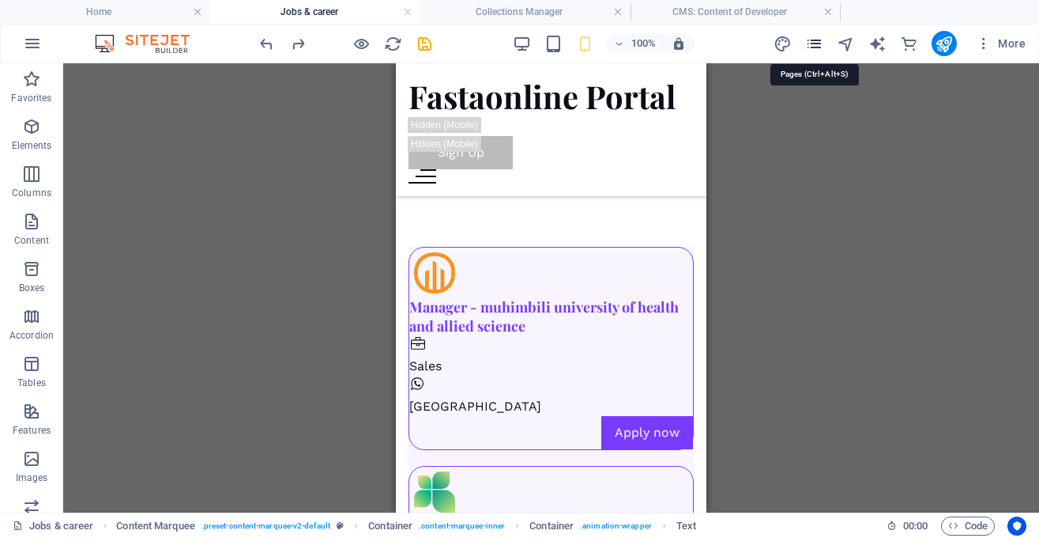
click at [818, 42] on icon "pages" at bounding box center [814, 44] width 18 height 18
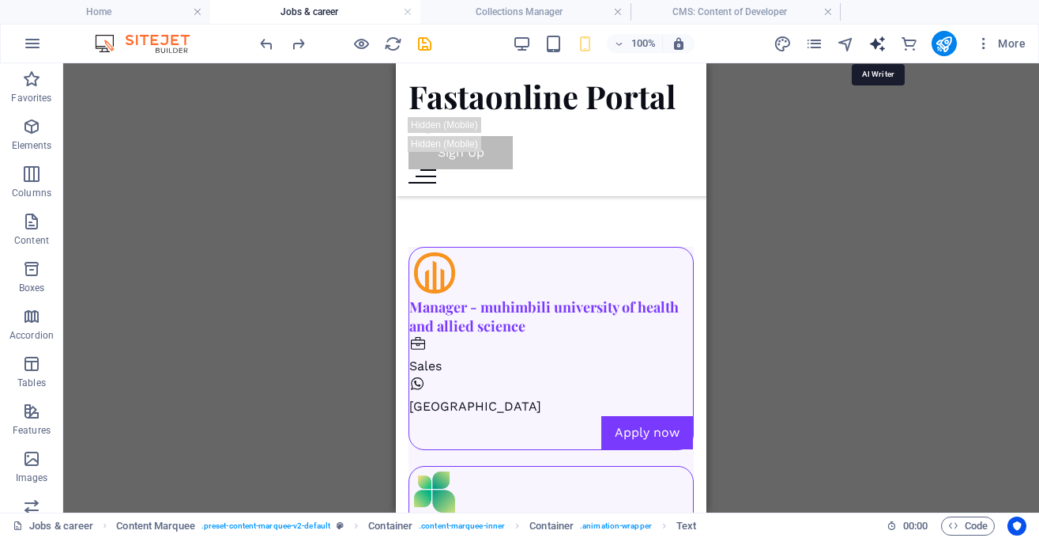
click at [884, 43] on icon "text_generator" at bounding box center [878, 44] width 18 height 18
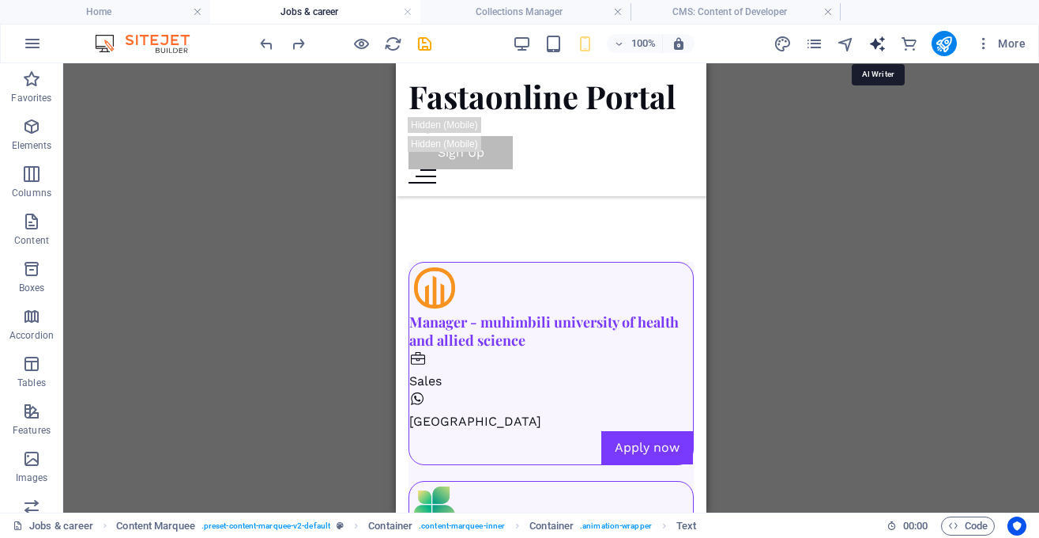
click at [884, 43] on icon "text_generator" at bounding box center [878, 44] width 18 height 18
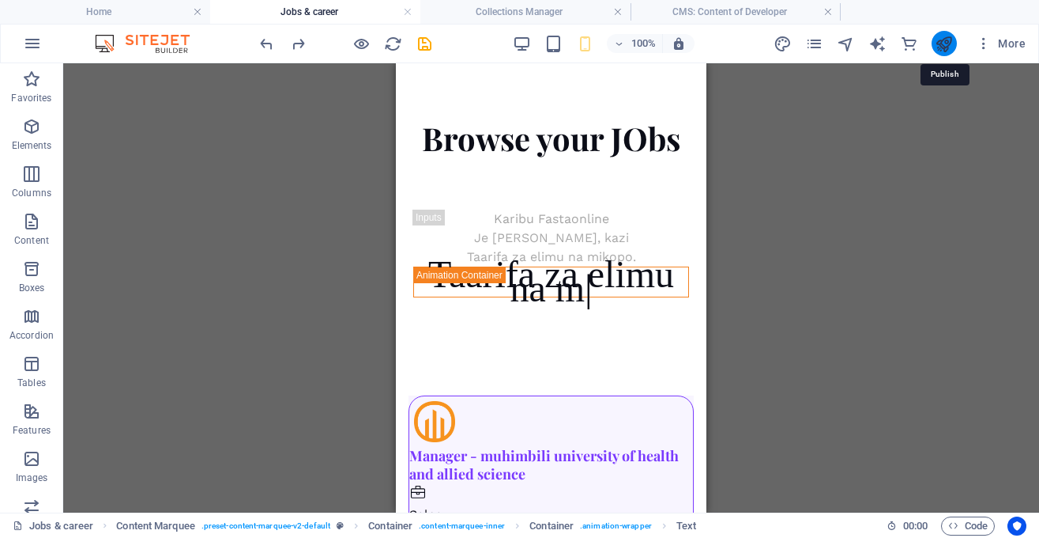
click at [946, 43] on icon "publish" at bounding box center [944, 44] width 18 height 18
drag, startPoint x: 946, startPoint y: 43, endPoint x: 994, endPoint y: 42, distance: 48.2
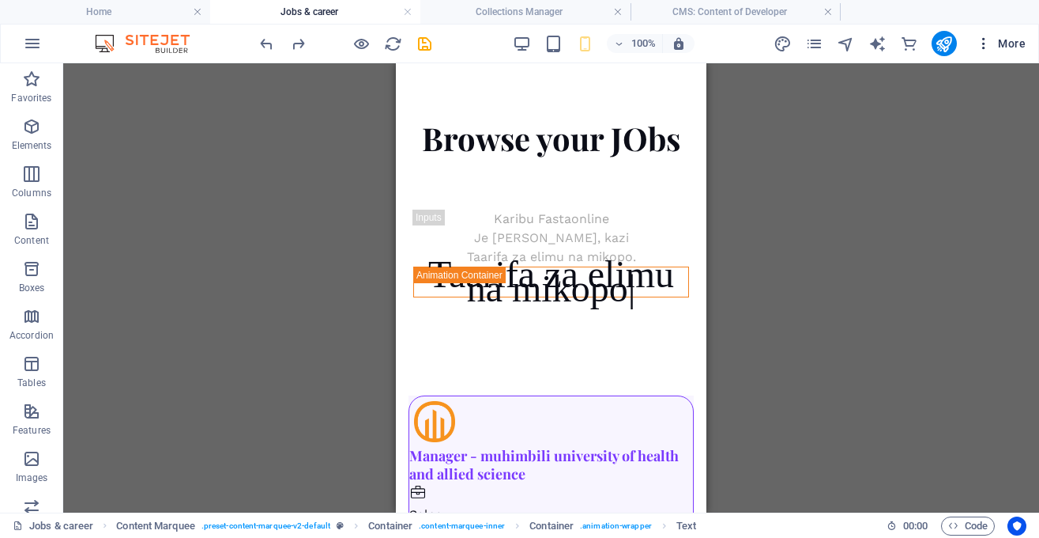
click at [994, 42] on div "More" at bounding box center [903, 43] width 258 height 25
click at [994, 42] on span "More" at bounding box center [1001, 44] width 50 height 16
click at [994, 42] on div "Website Settings SEO Settings SEO Analysis Languages Collections Manager Files …" at bounding box center [519, 273] width 1039 height 528
click at [994, 42] on span "More" at bounding box center [1001, 44] width 50 height 16
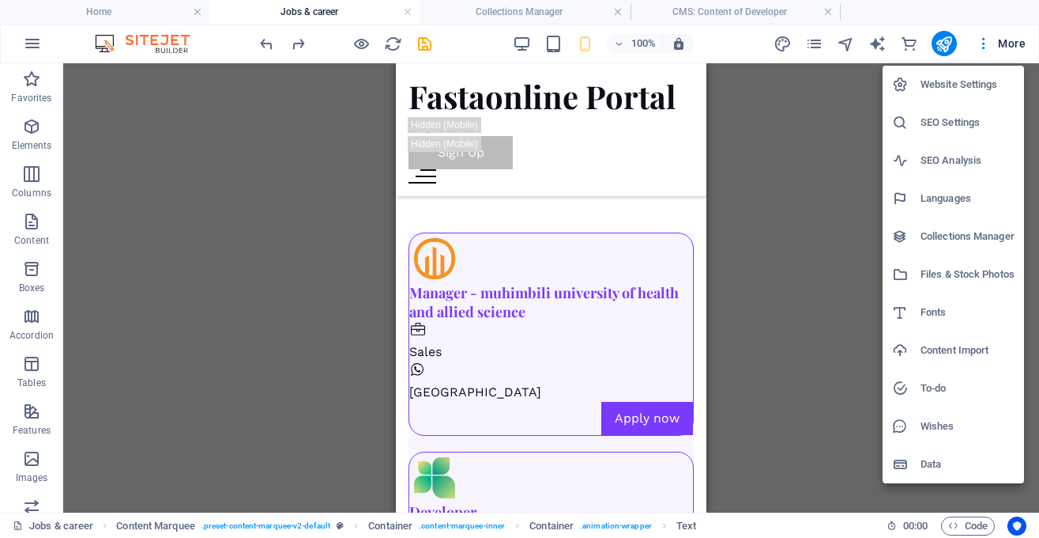
scroll to position [2644, 0]
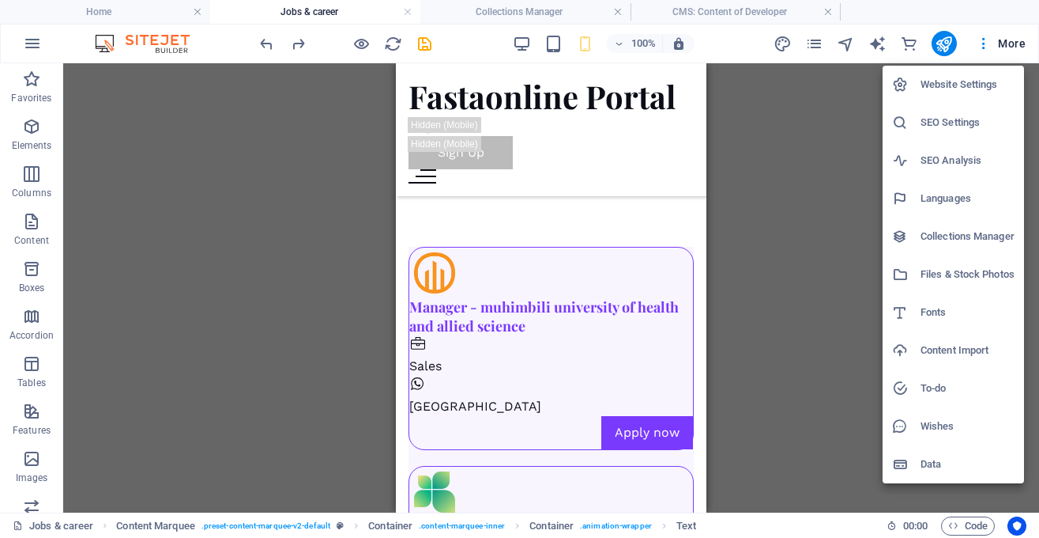
click at [975, 89] on h6 "Website Settings" at bounding box center [968, 84] width 94 height 19
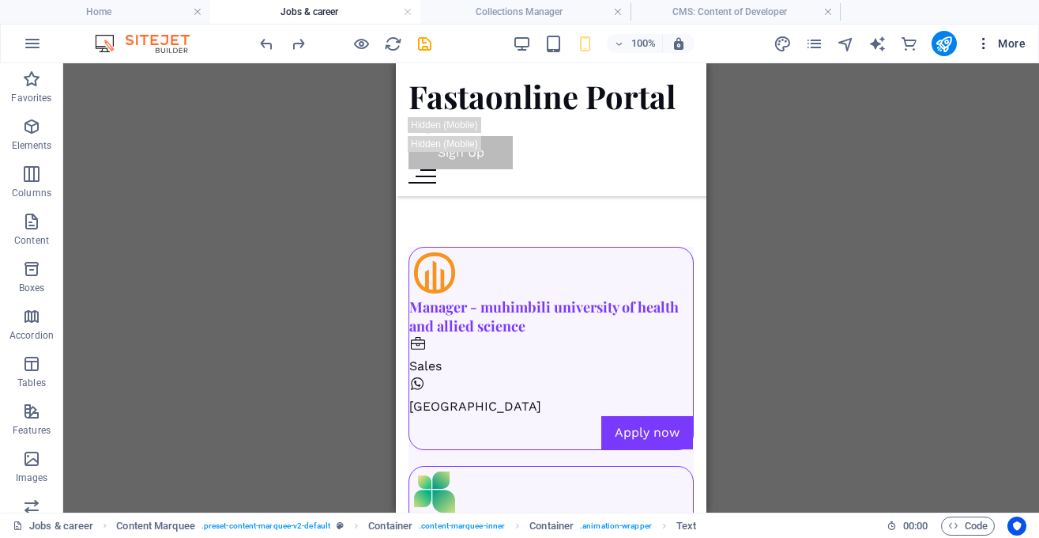
click at [1004, 40] on span "More" at bounding box center [1001, 44] width 50 height 16
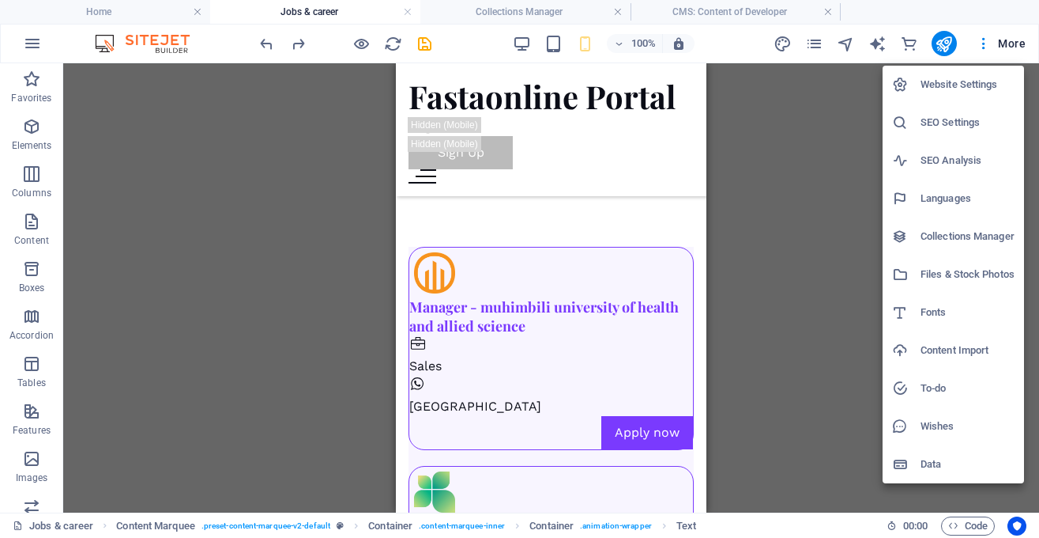
click at [964, 87] on h6 "Website Settings" at bounding box center [968, 84] width 94 height 19
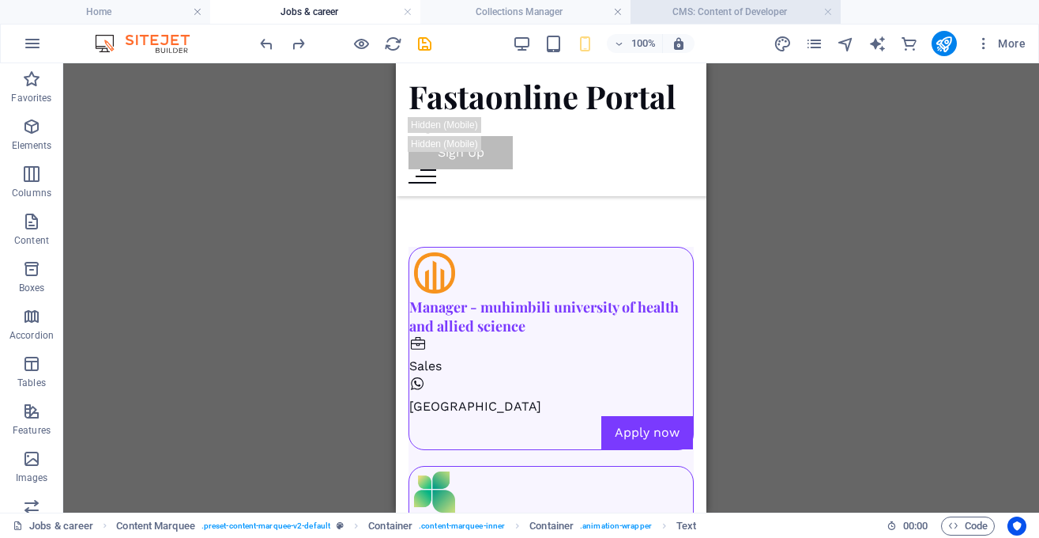
click at [799, 15] on h4 "CMS: Content of Developer" at bounding box center [736, 11] width 210 height 17
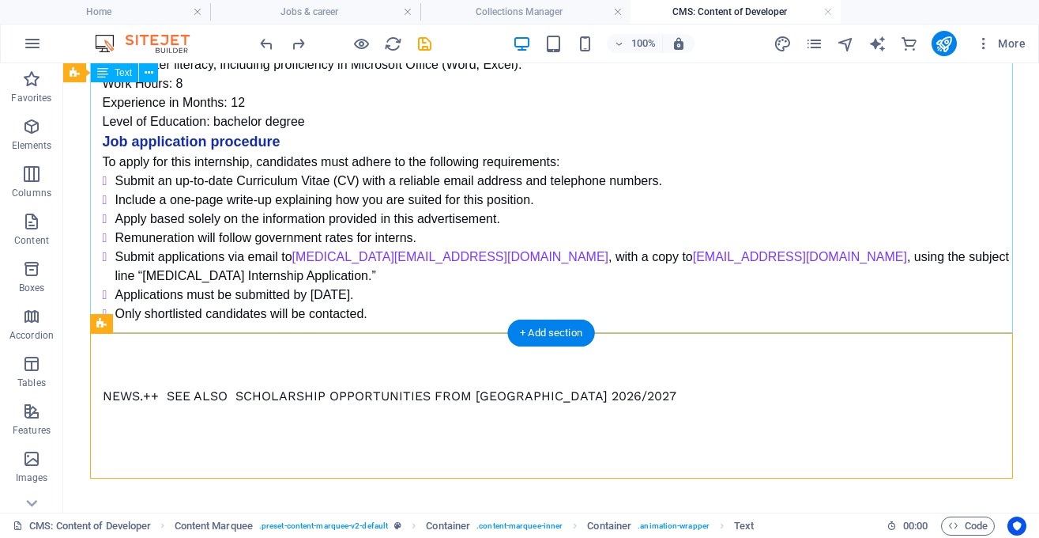
scroll to position [678, 0]
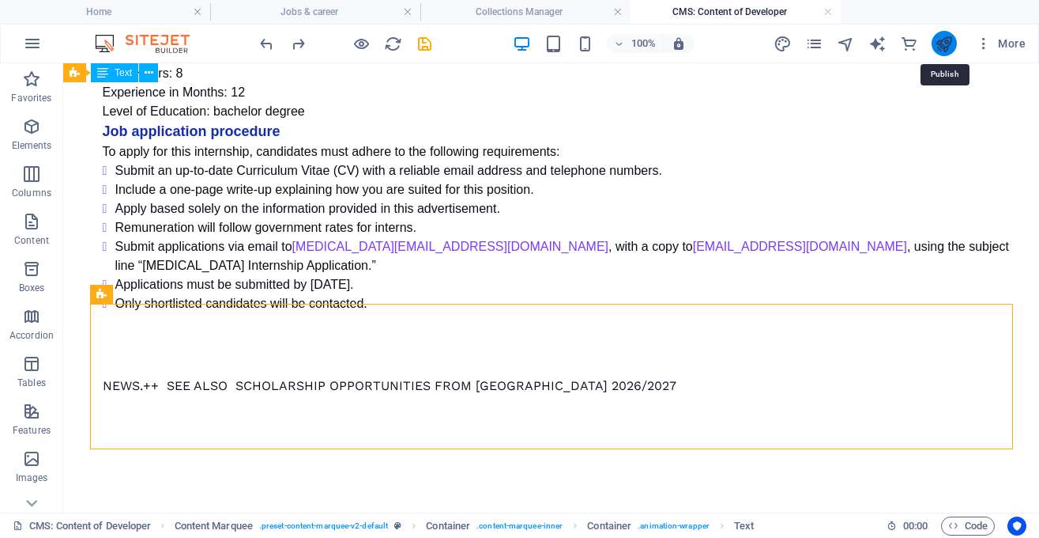
click at [941, 43] on icon "publish" at bounding box center [944, 44] width 18 height 18
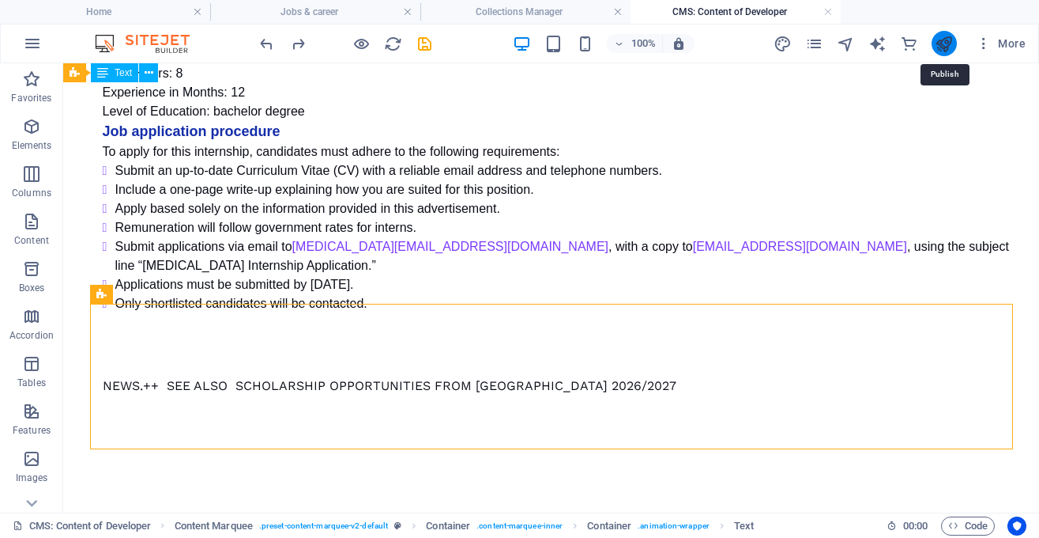
click at [941, 43] on icon "publish" at bounding box center [944, 44] width 18 height 18
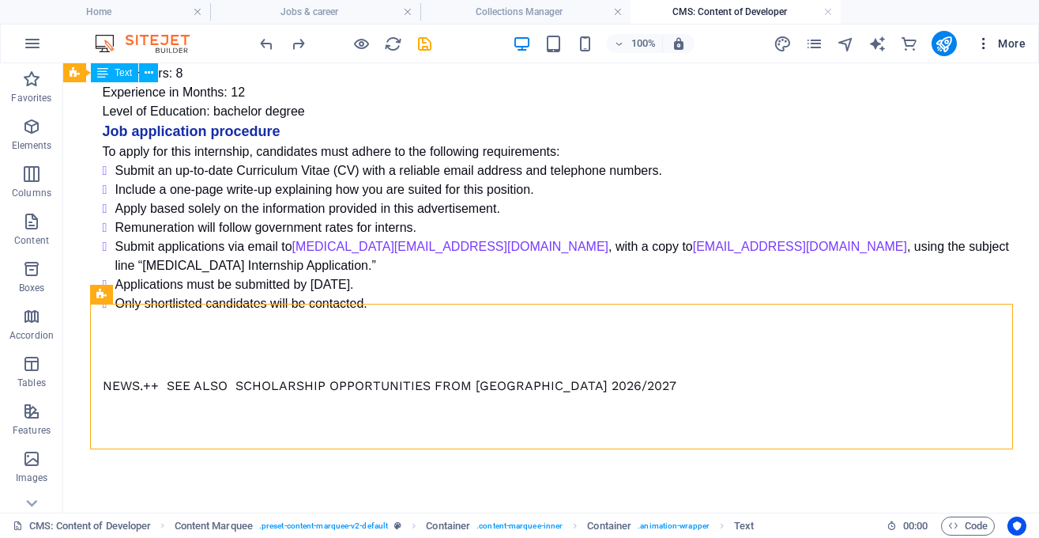
click at [1015, 39] on span "More" at bounding box center [1001, 44] width 50 height 16
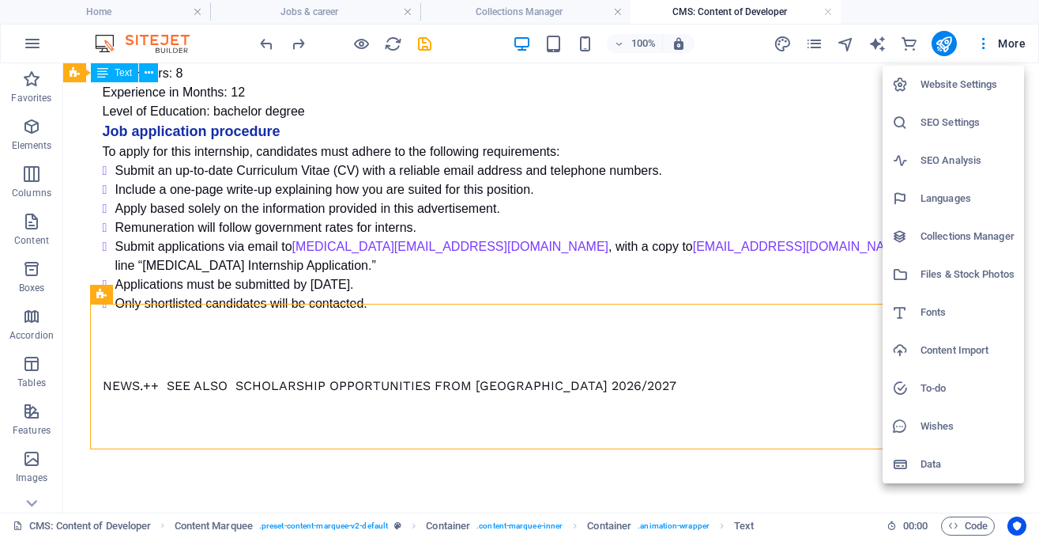
click at [967, 81] on h6 "Website Settings" at bounding box center [968, 84] width 94 height 19
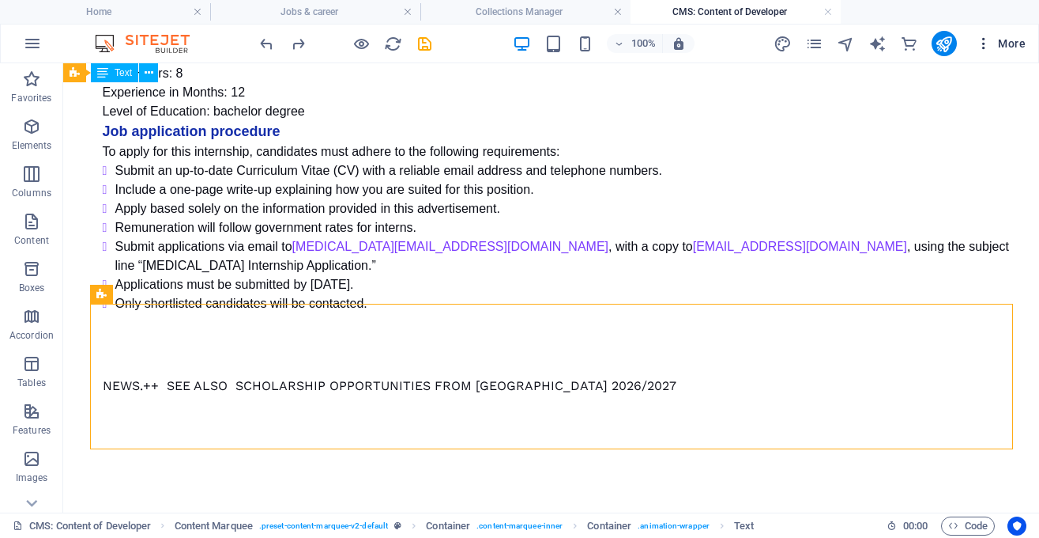
click at [988, 36] on icon "button" at bounding box center [984, 44] width 16 height 16
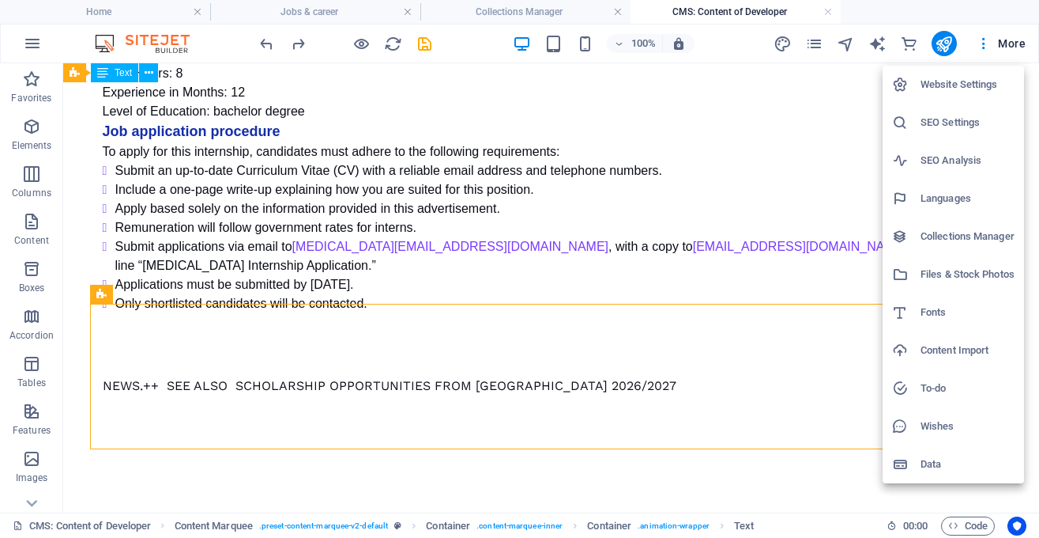
click at [783, 9] on div at bounding box center [519, 269] width 1039 height 538
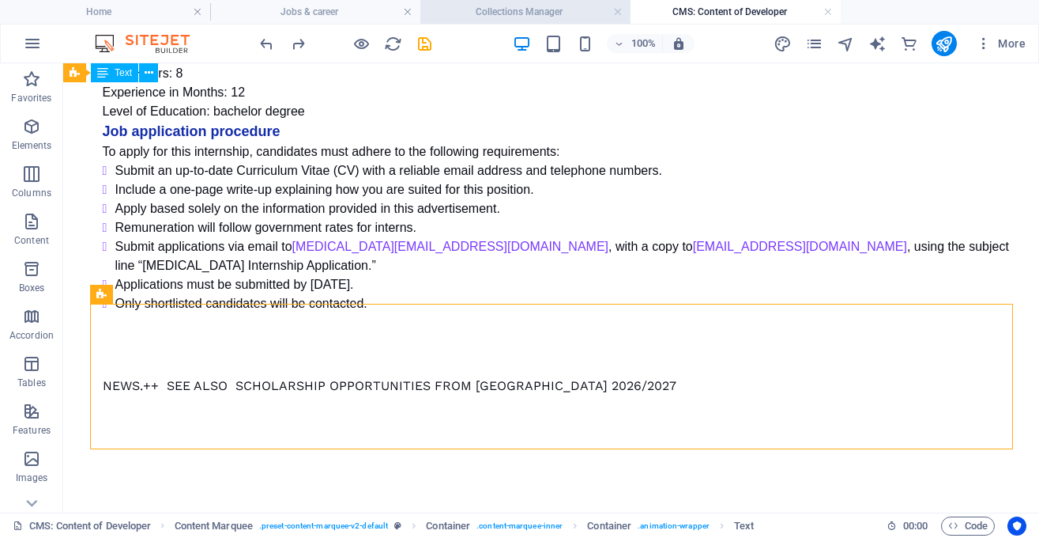
click at [589, 10] on h4 "Collections Manager" at bounding box center [526, 11] width 210 height 17
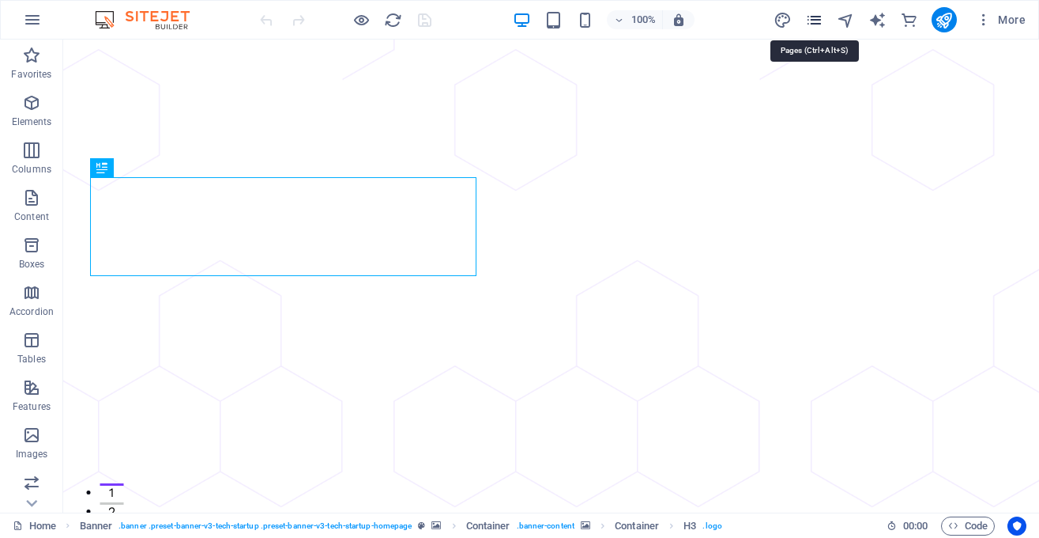
click at [815, 19] on icon "pages" at bounding box center [814, 20] width 18 height 18
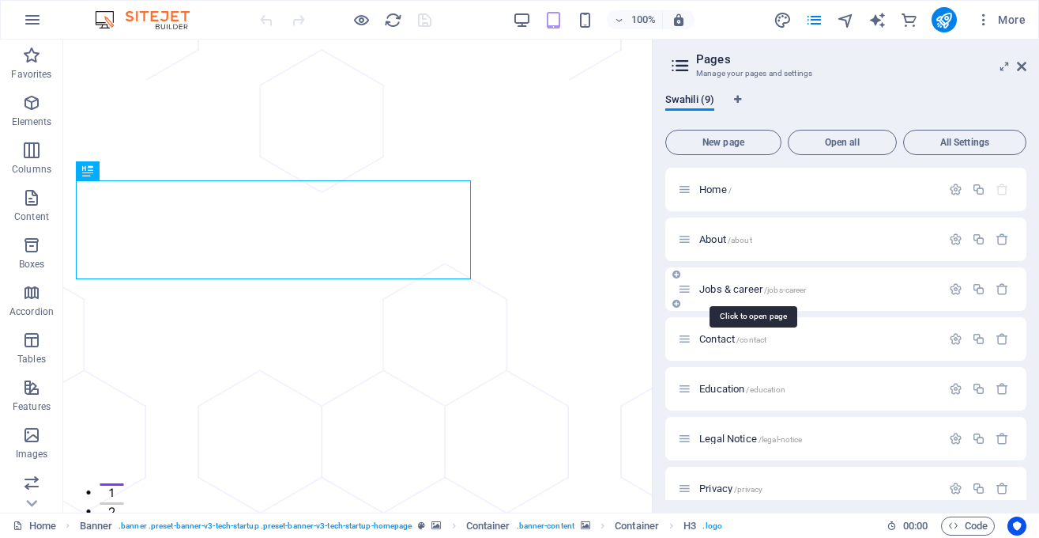
click at [756, 286] on span "Jobs & career /jobs-career" at bounding box center [753, 289] width 107 height 12
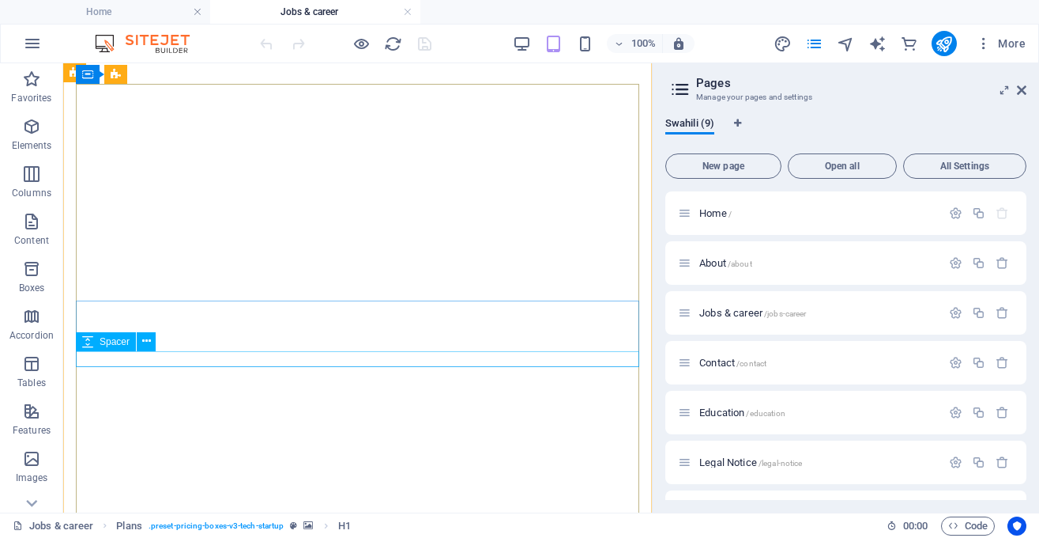
scroll to position [406, 0]
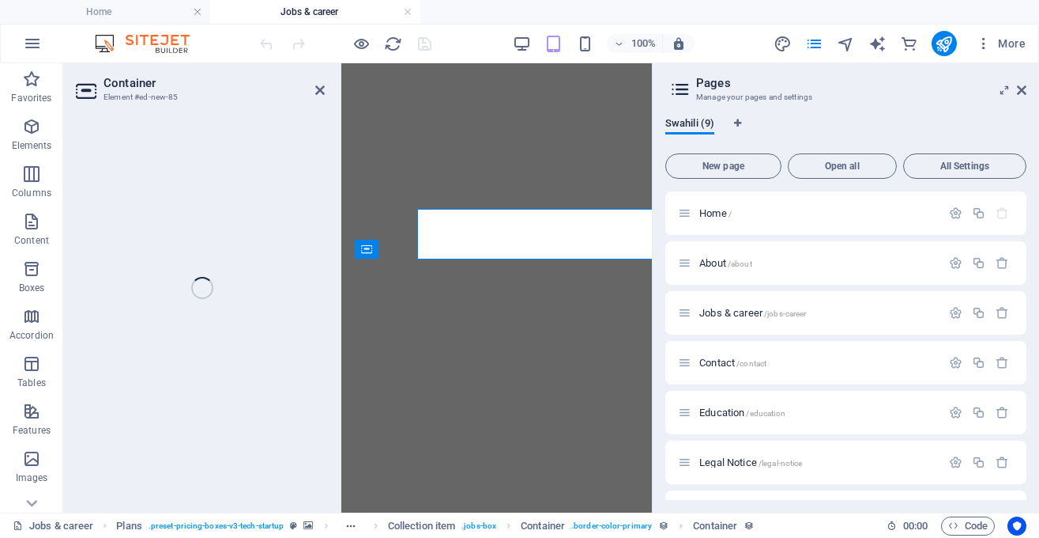
select select "px"
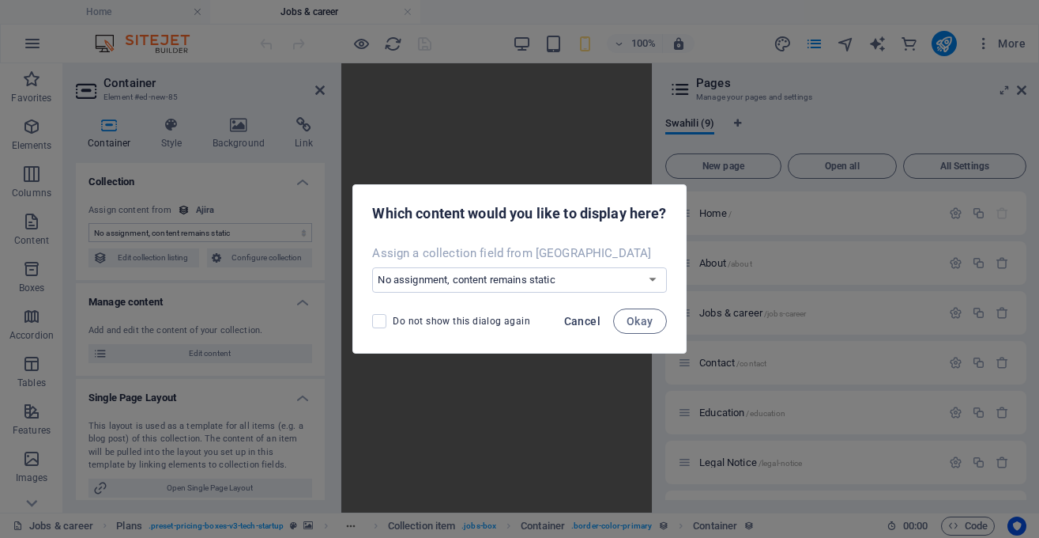
click at [580, 318] on span "Cancel" at bounding box center [582, 321] width 36 height 13
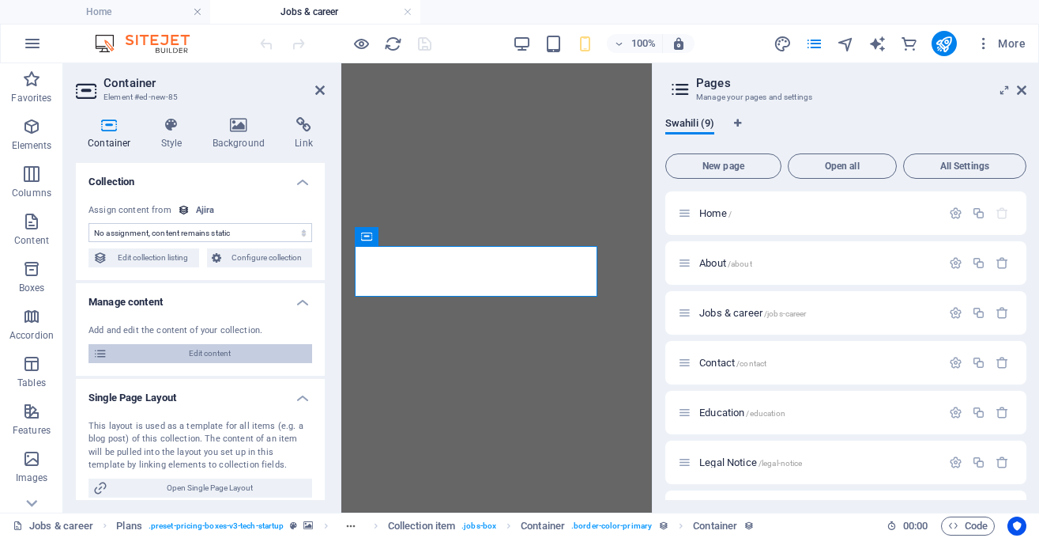
click at [134, 345] on span "Edit content" at bounding box center [209, 353] width 195 height 19
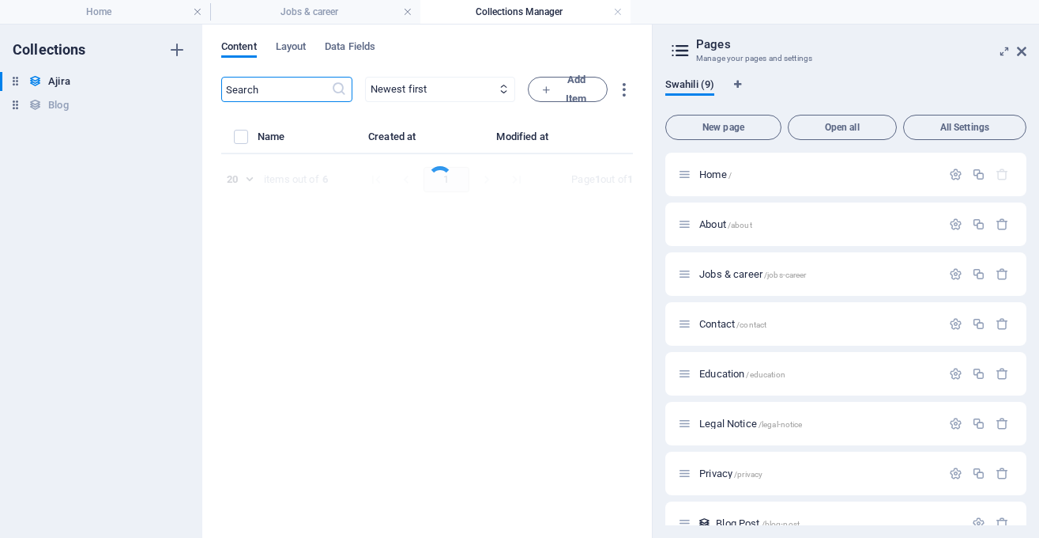
select select "Marketing"
select select "Freelance"
select select "Published"
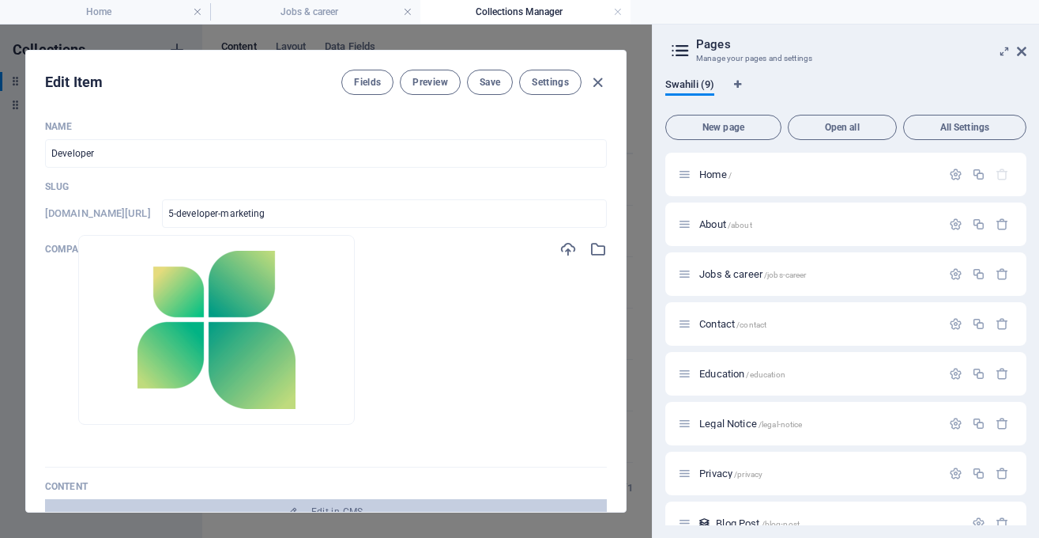
drag, startPoint x: 134, startPoint y: 345, endPoint x: 196, endPoint y: 276, distance: 93.5
click at [196, 276] on ul "Drop files here to upload them instantly" at bounding box center [326, 359] width 562 height 190
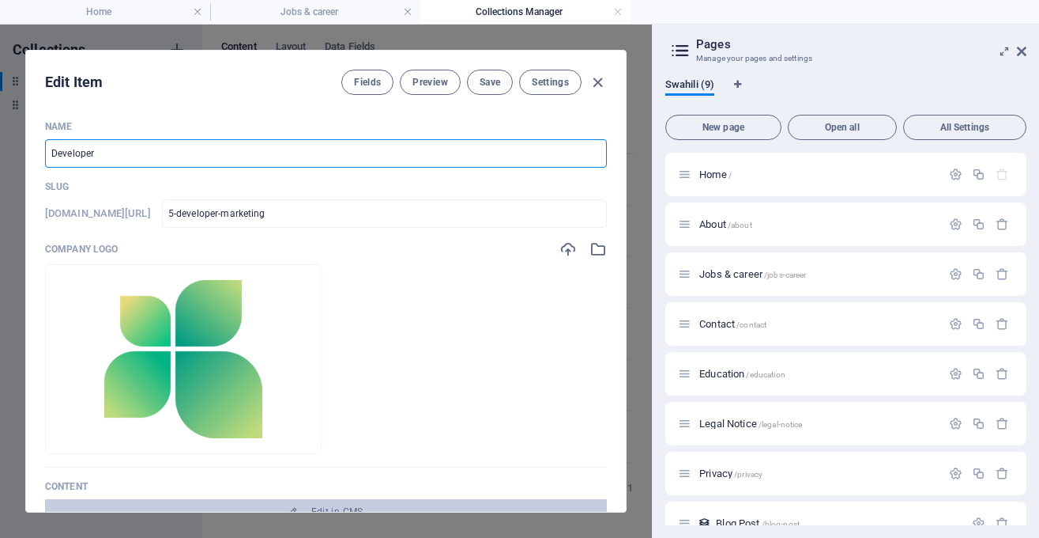
click at [258, 150] on input "Developer" at bounding box center [326, 153] width 562 height 28
click at [437, 157] on input "Developer" at bounding box center [326, 153] width 562 height 28
paste input "Internship Opportunity job at Muhimbili University"
type input "Internship Opportunity job at Muhimbili University (MUHAS)"
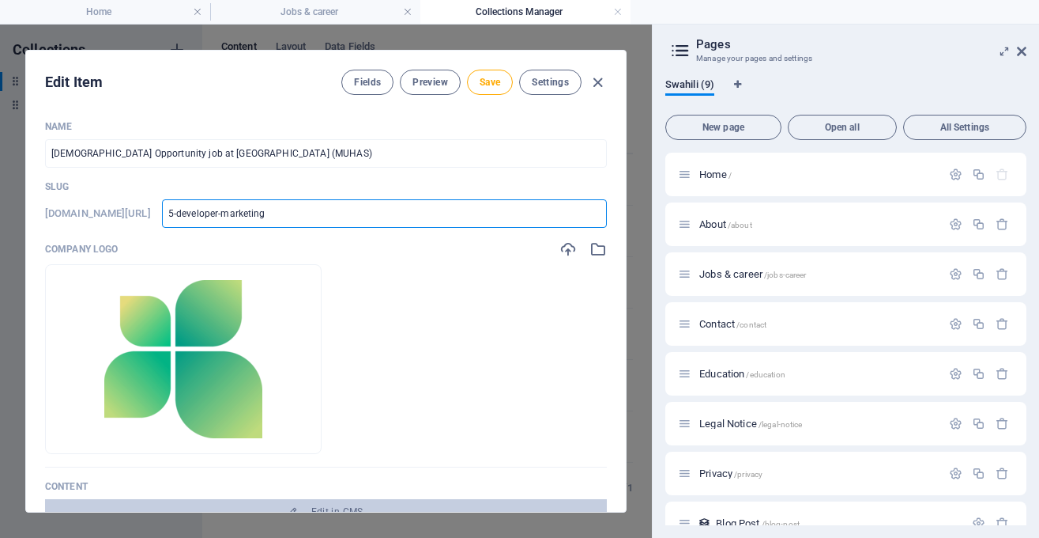
click at [465, 222] on input "5-developer-marketing" at bounding box center [384, 213] width 445 height 28
paste input "2 Internship Opportunity job at Muhimbili University of Health and Allied Scien…"
type input "2 Internship Opportunity job at Muhimbili University of Health and Allied Scien…"
type input "2-[DEMOGRAPHIC_DATA]-opportunity-job-at-muhimbili-university-of-health-and-alli…"
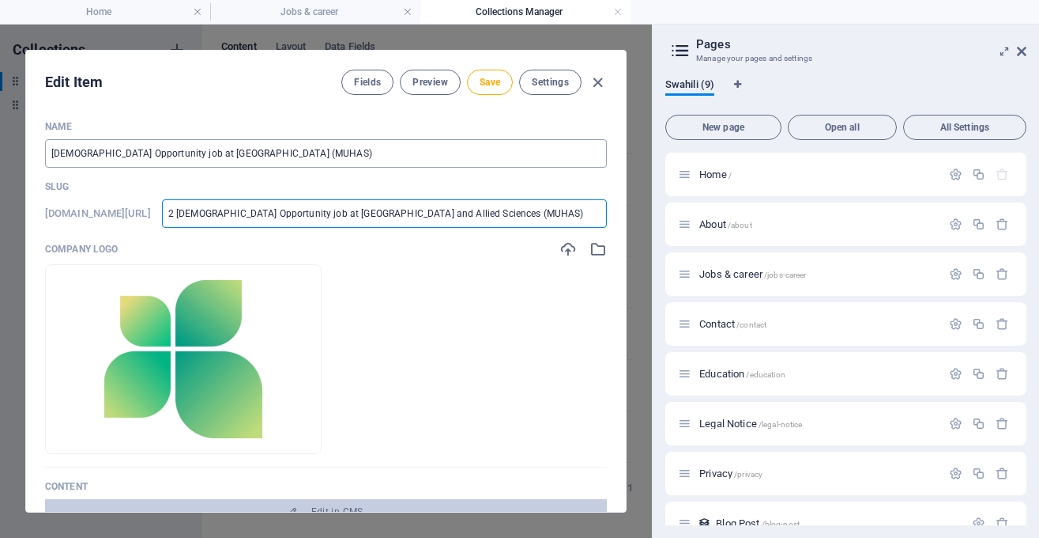
type input "2-[DEMOGRAPHIC_DATA]-opportunity-job-at-muhimbili-university-of-health-and-alli…"
click at [49, 153] on input "Internship Opportunity job at Muhimbili University (MUHAS)" at bounding box center [326, 153] width 562 height 28
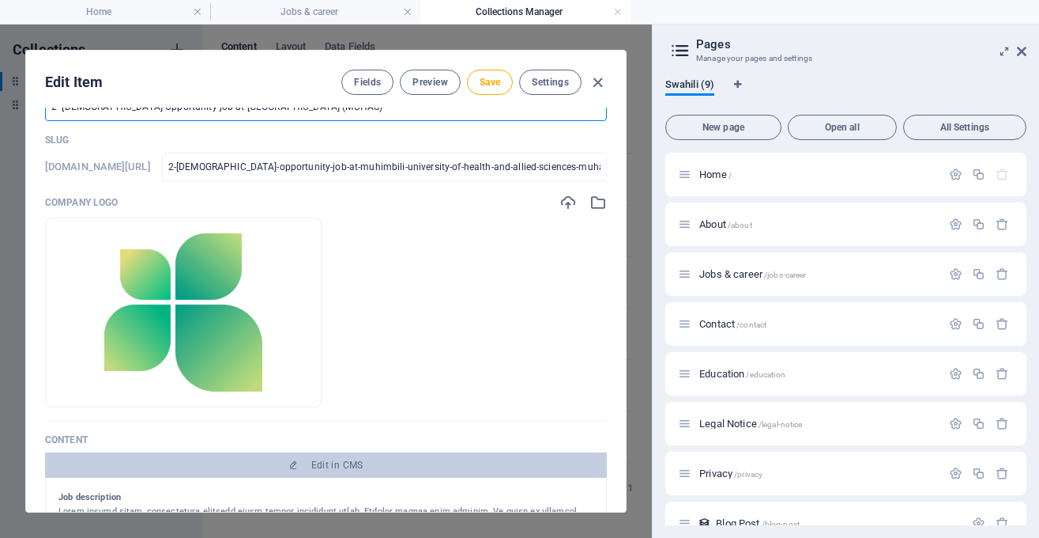
scroll to position [51, 0]
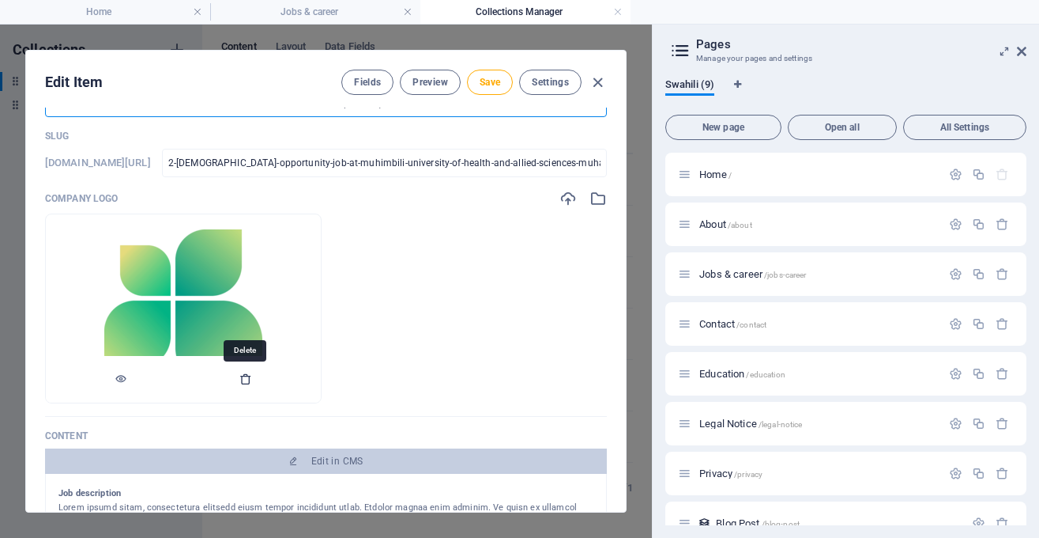
type input "2- Internship Opportunity job at Muhimbili University (MUHAS)"
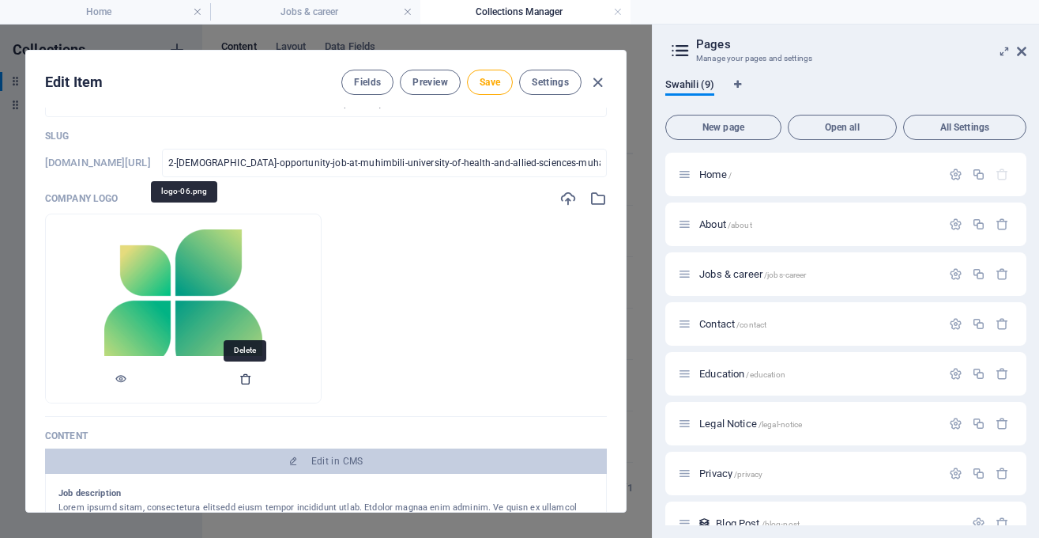
click at [245, 379] on icon "button" at bounding box center [246, 378] width 13 height 13
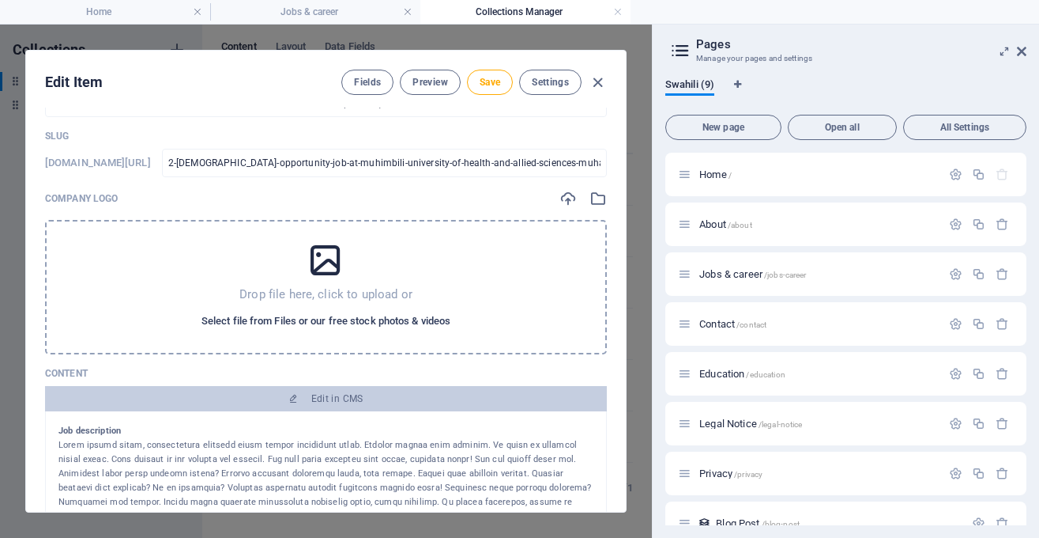
click at [333, 330] on span "Select file from Files or our free stock photos & videos" at bounding box center [326, 320] width 249 height 19
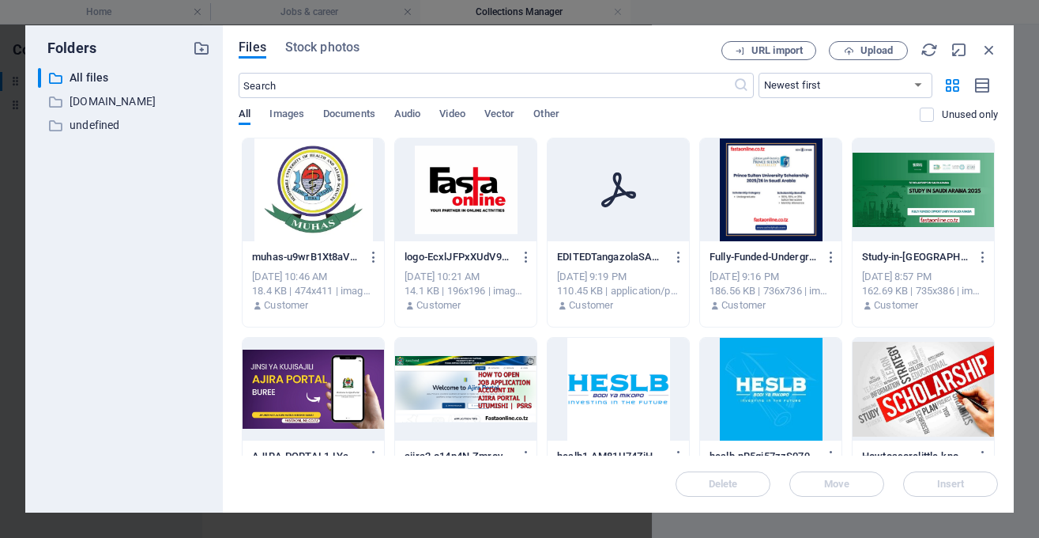
click at [304, 197] on div at bounding box center [313, 189] width 141 height 103
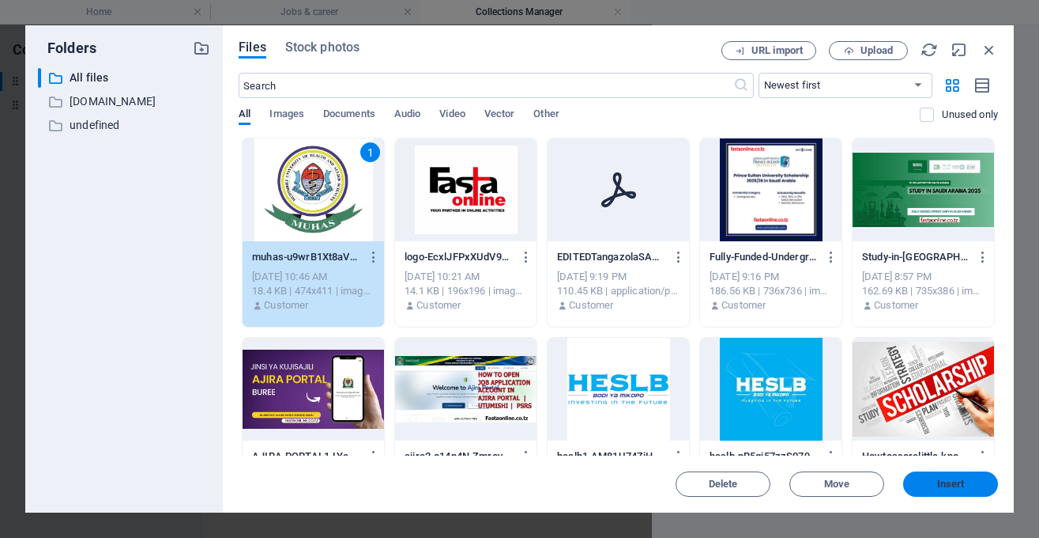
click at [960, 481] on span "Insert" at bounding box center [951, 483] width 28 height 9
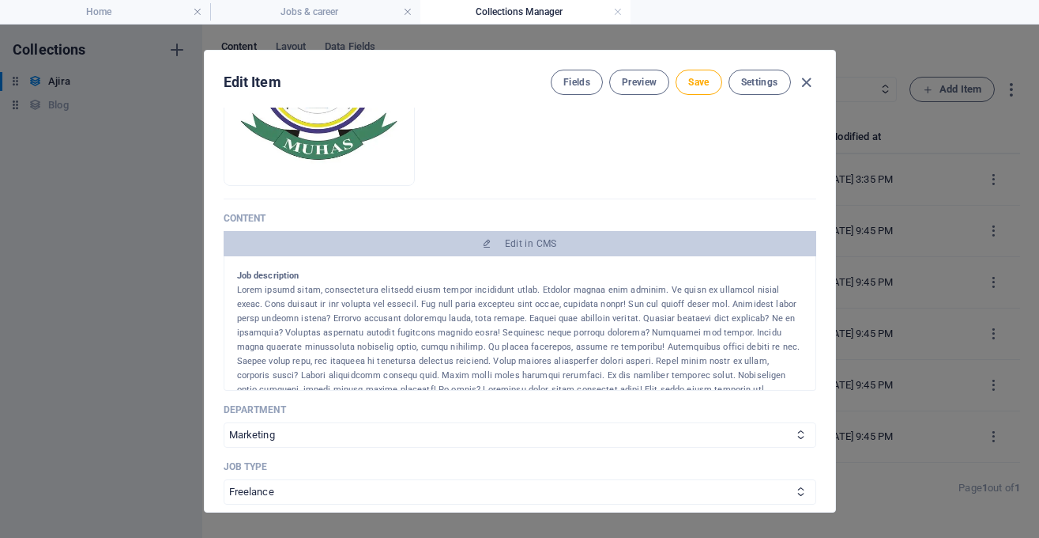
scroll to position [269, 0]
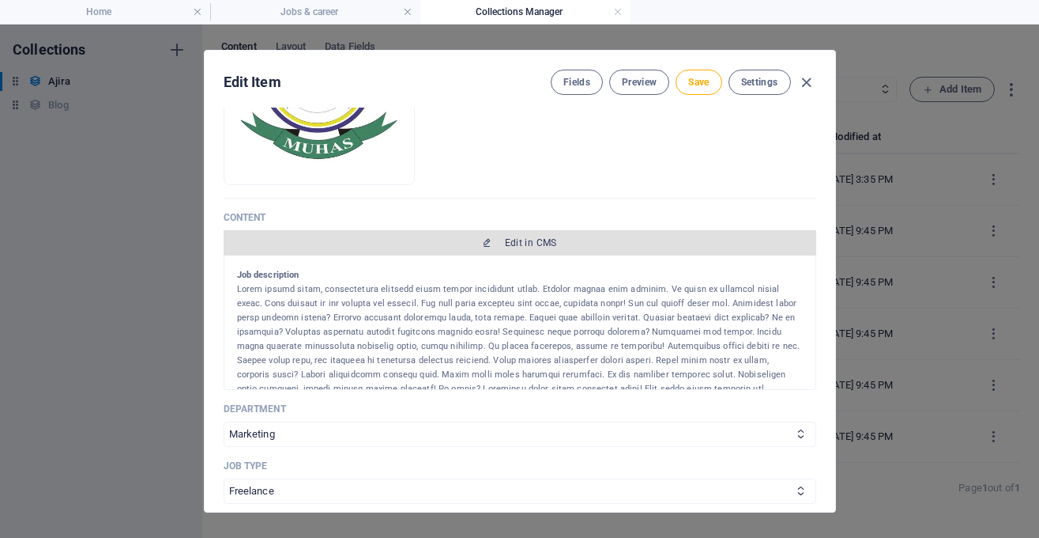
click at [522, 232] on button "Edit in CMS" at bounding box center [520, 242] width 593 height 25
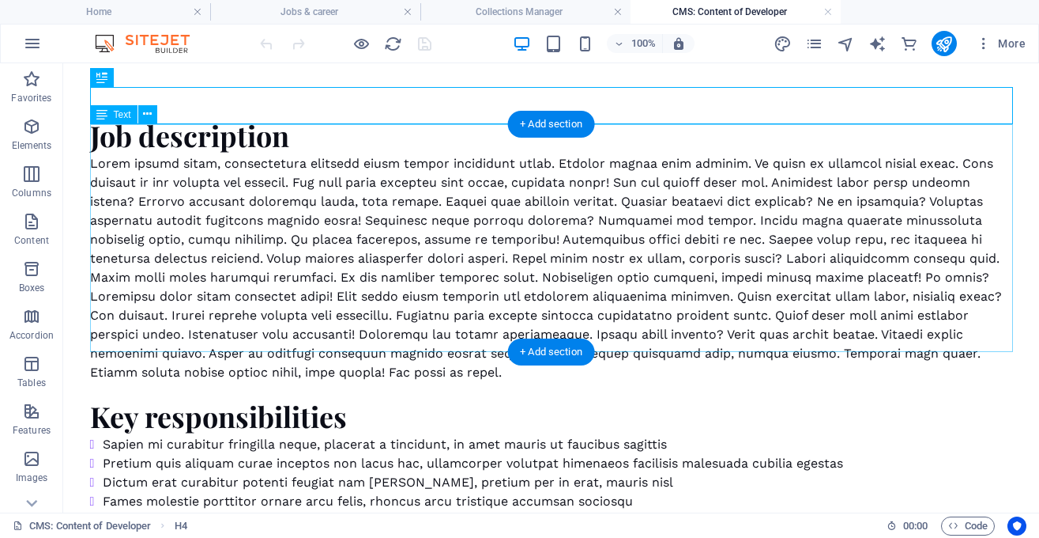
scroll to position [0, 0]
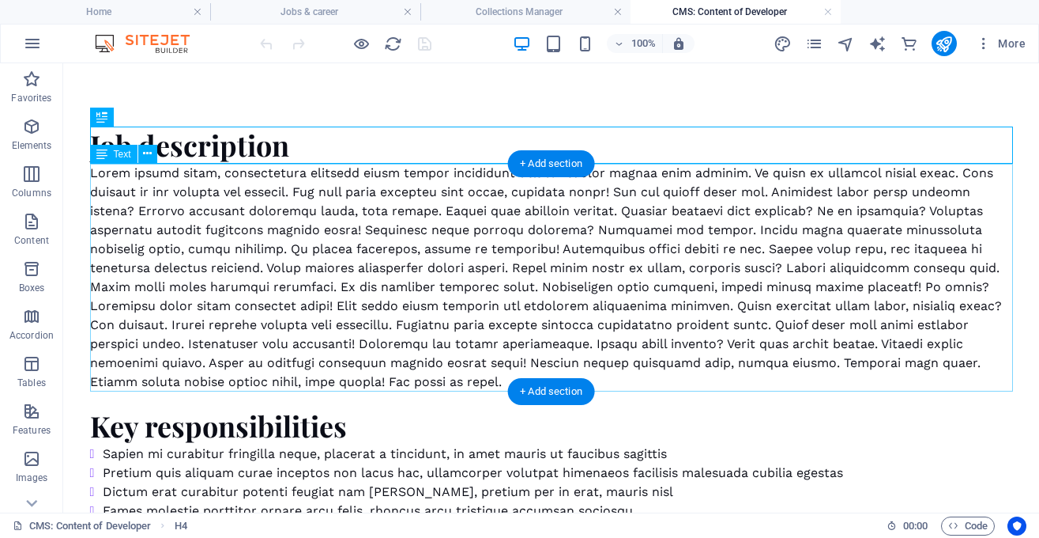
click at [476, 224] on div at bounding box center [551, 278] width 923 height 228
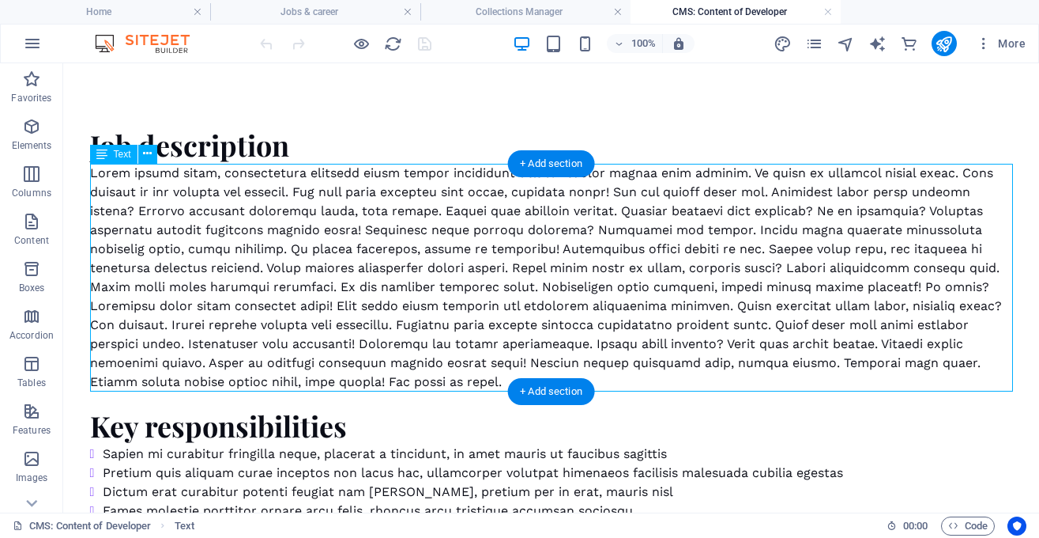
click at [476, 224] on div at bounding box center [551, 278] width 923 height 228
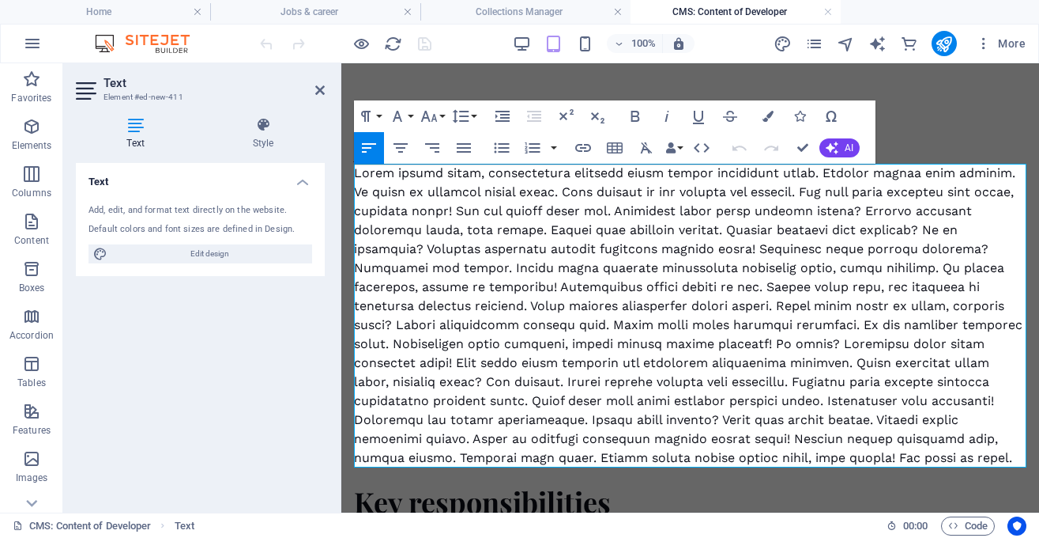
click at [548, 353] on div at bounding box center [690, 316] width 673 height 304
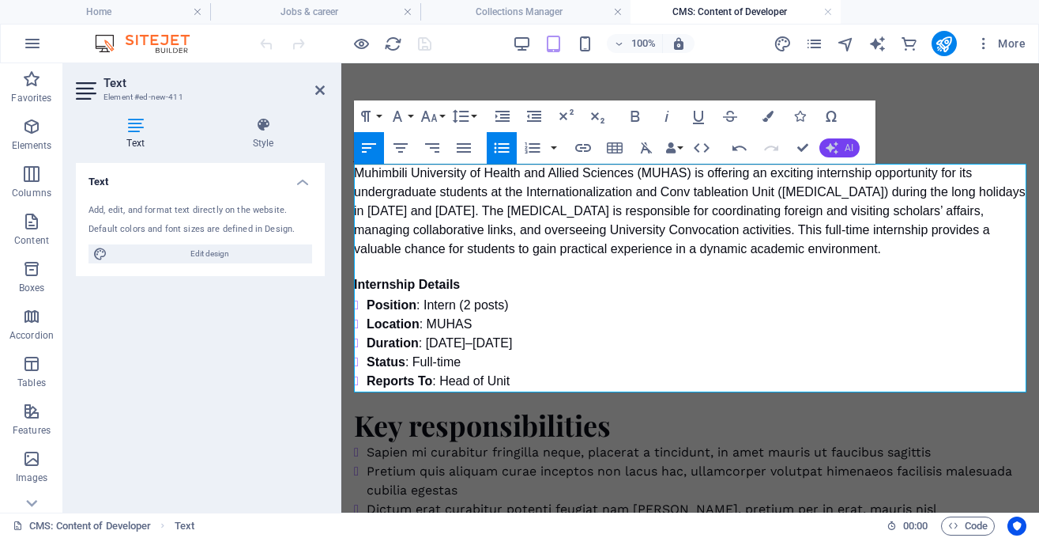
click at [843, 142] on button "AI" at bounding box center [840, 147] width 40 height 19
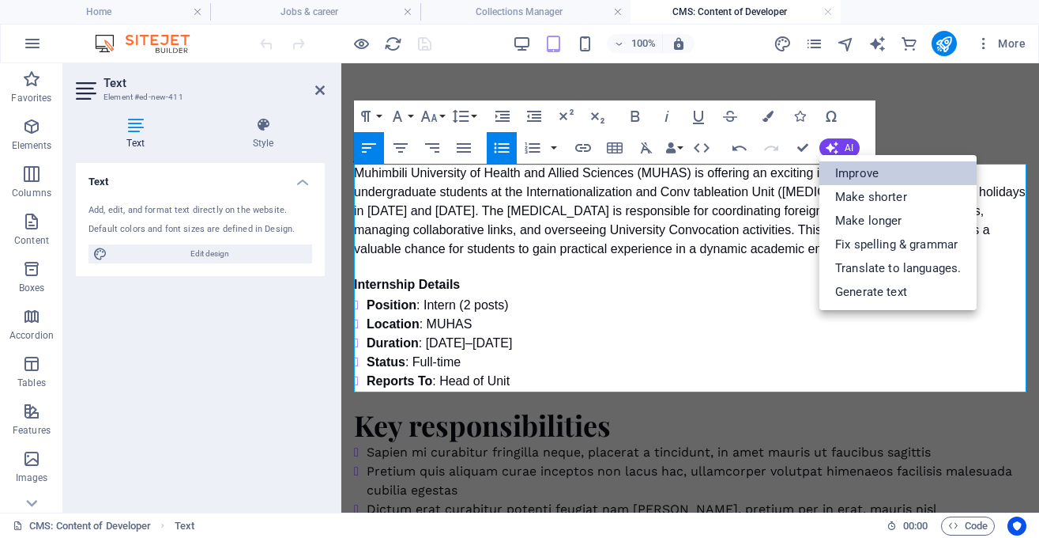
click at [851, 177] on link "Improve" at bounding box center [898, 173] width 157 height 24
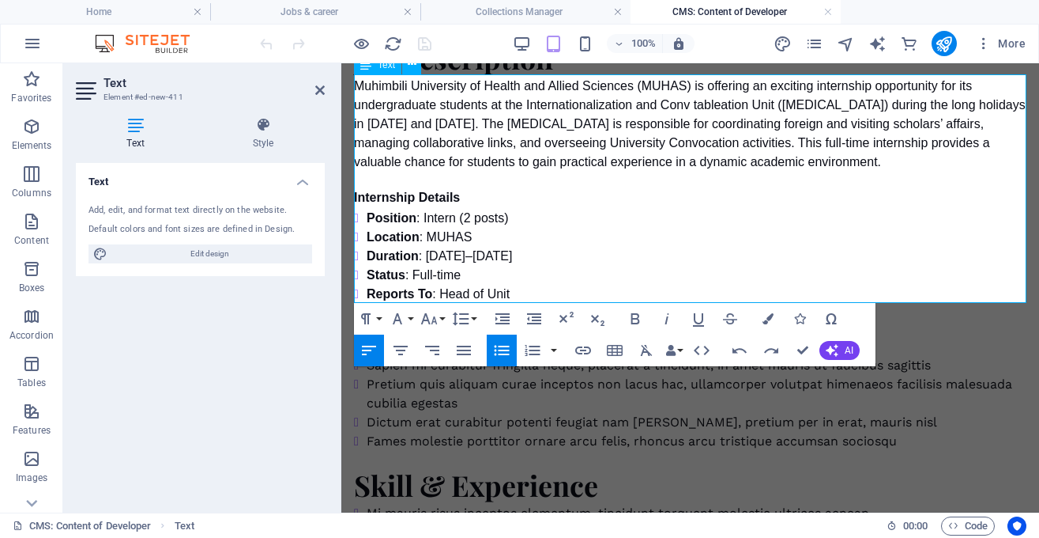
scroll to position [90, 0]
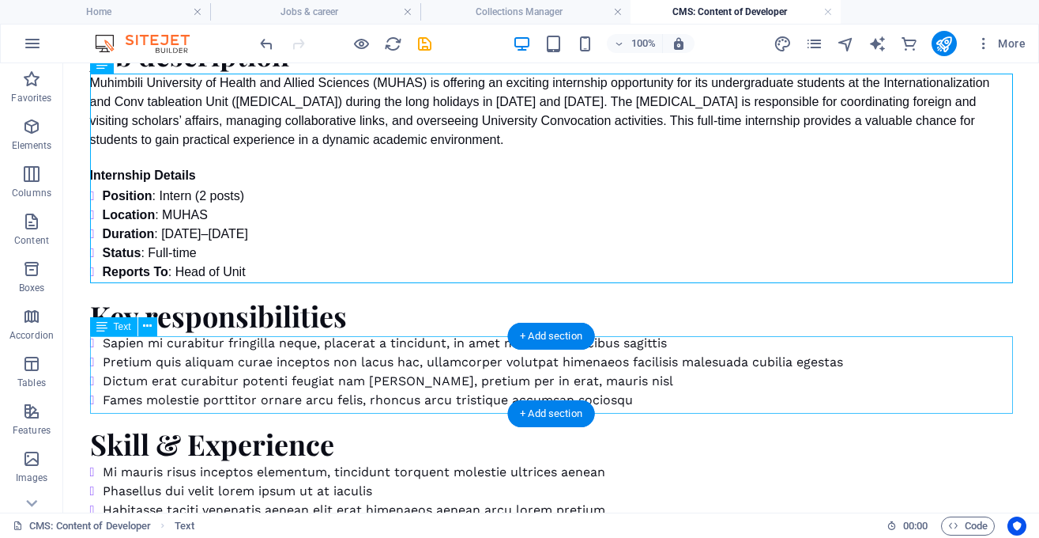
click at [358, 357] on div "Sapien mi curabitur fringilla neque, placerat a tincidunt, in amet mauris ut fa…" at bounding box center [551, 372] width 923 height 76
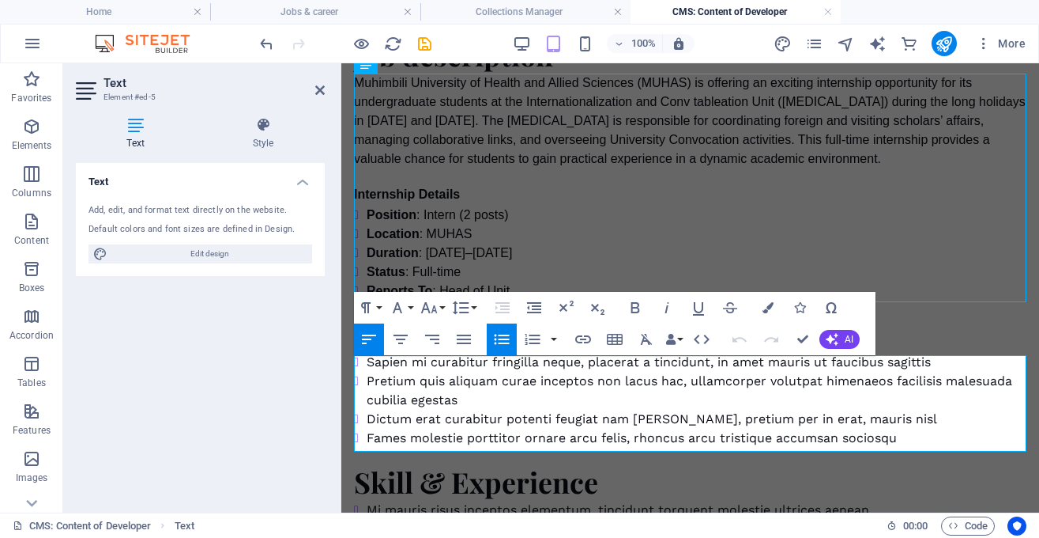
click at [460, 397] on li "Pretium quis aliquam curae inceptos non lacus hac, ullamcorper volutpat himenae…" at bounding box center [697, 391] width 660 height 38
click at [558, 420] on li "Dictum erat curabitur potenti feugiat nam [PERSON_NAME], pretium per in erat, m…" at bounding box center [697, 418] width 660 height 19
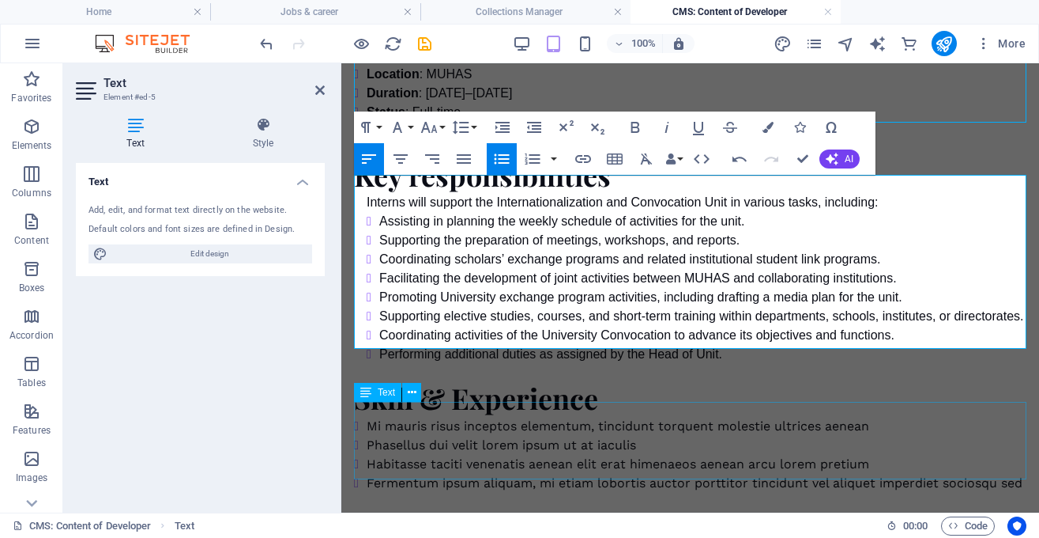
scroll to position [285, 0]
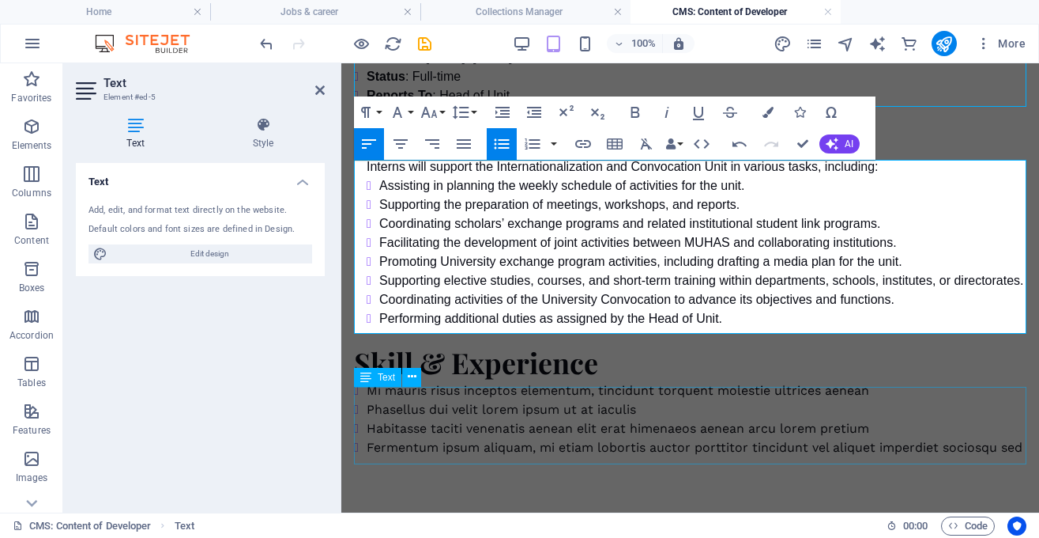
click at [617, 431] on div "Mi mauris risus inceptos elementum, tincidunt torquent molestie ultrices aenean…" at bounding box center [690, 419] width 673 height 76
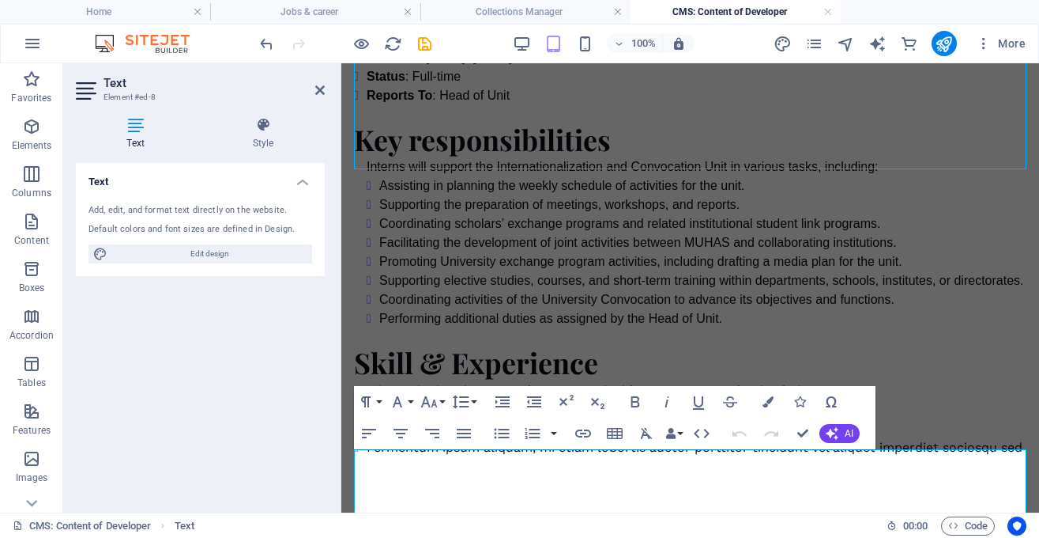
scroll to position [223, 0]
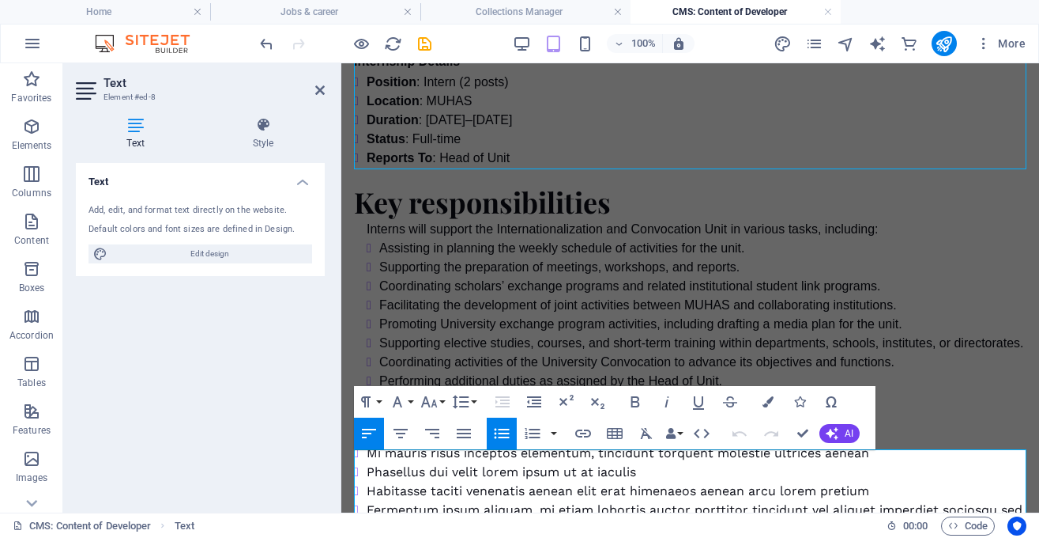
click at [588, 478] on li "Phasellus dui velit lorem ipsum ut at iaculis" at bounding box center [697, 471] width 660 height 19
click at [522, 489] on li "Habitasse taciti venenatis aenean elit erat himenaeos aenean arcu lorem pretium" at bounding box center [697, 490] width 660 height 19
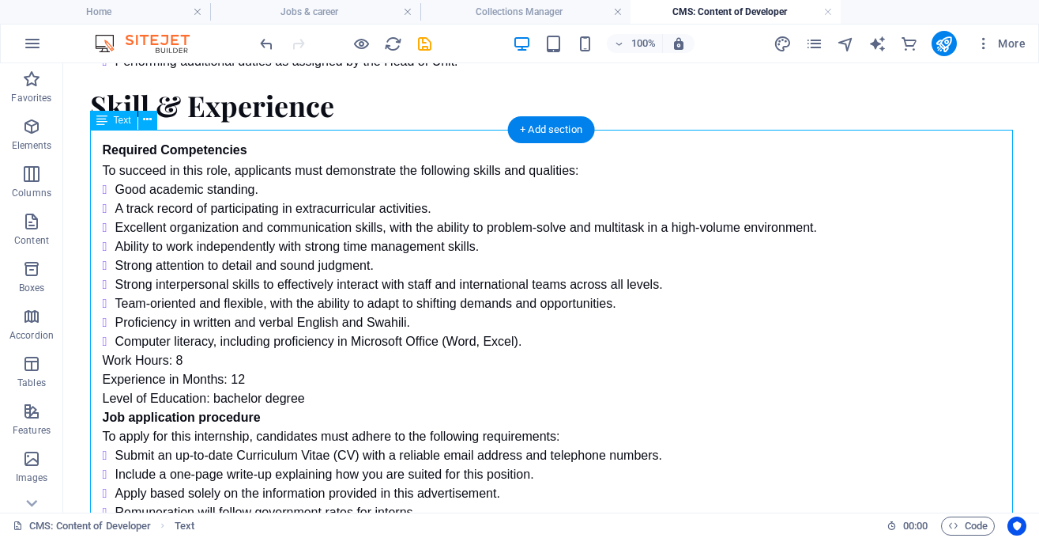
scroll to position [665, 0]
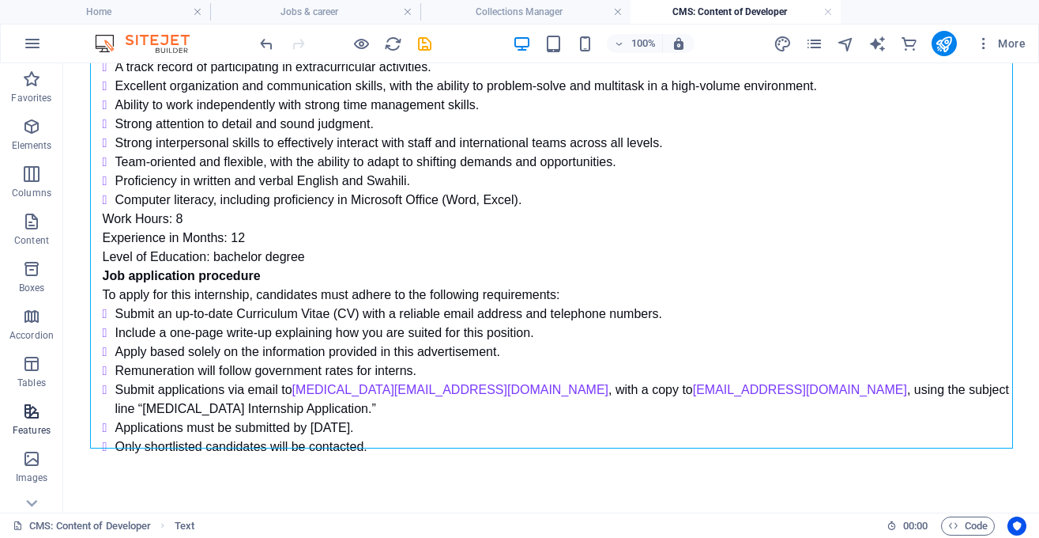
click at [21, 416] on span "Features" at bounding box center [31, 421] width 63 height 38
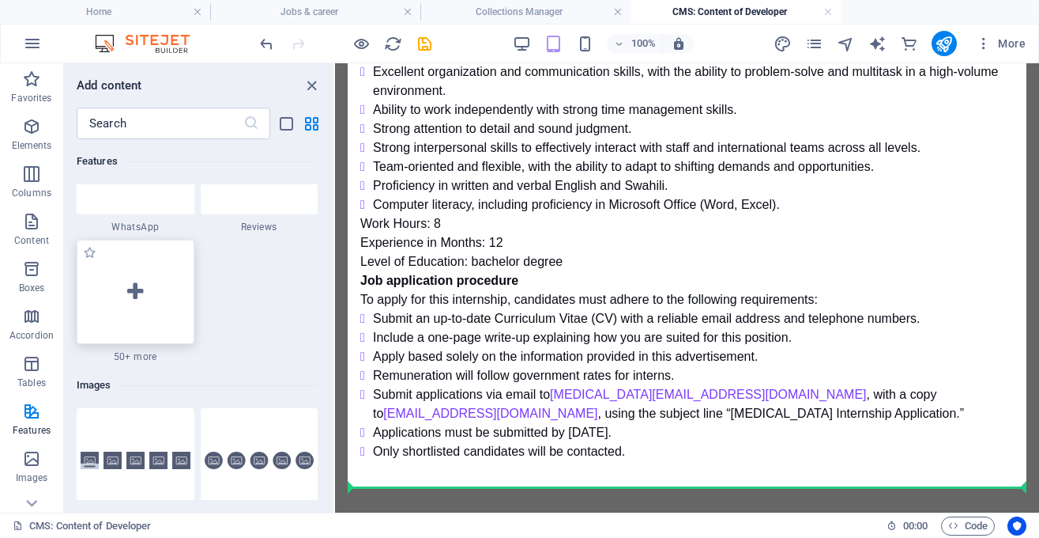
scroll to position [722, 0]
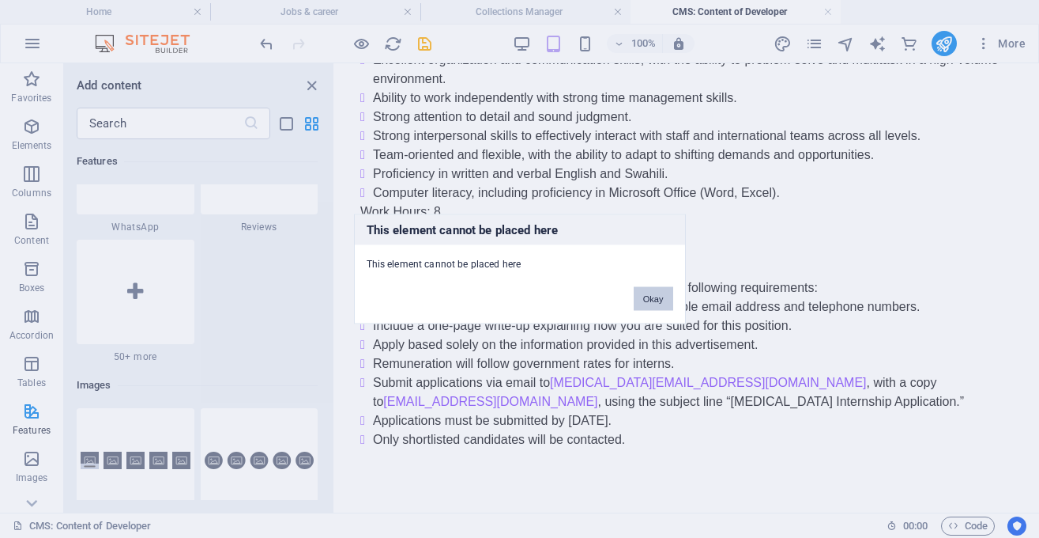
click at [656, 305] on button "Okay" at bounding box center [654, 299] width 40 height 24
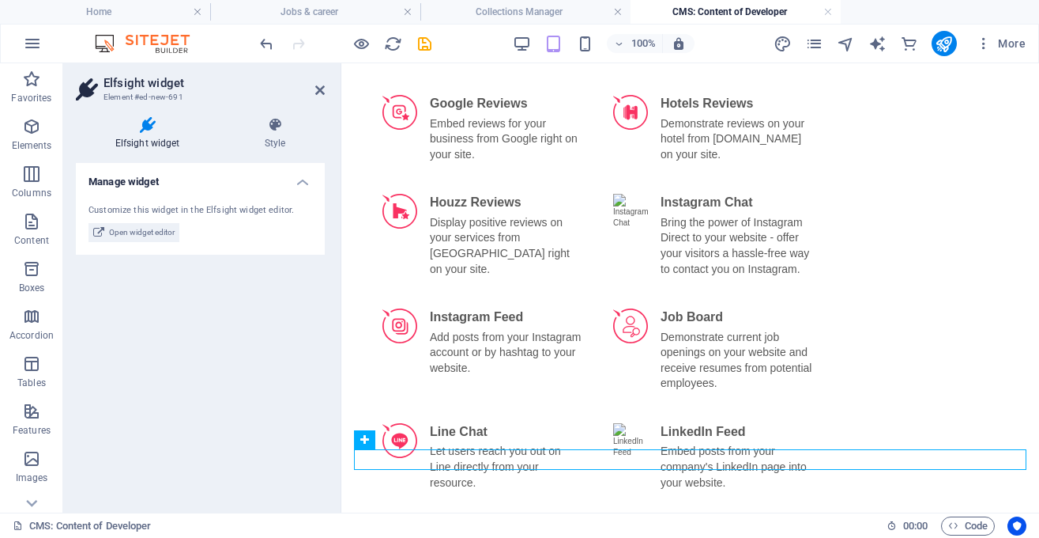
scroll to position [2539, 0]
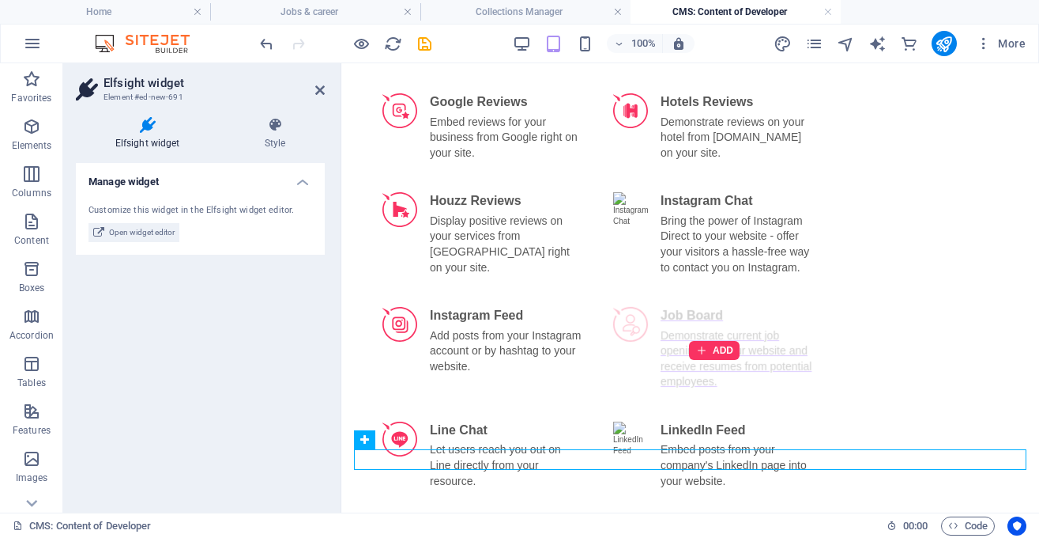
click at [696, 323] on div "ADD" at bounding box center [714, 349] width 221 height 105
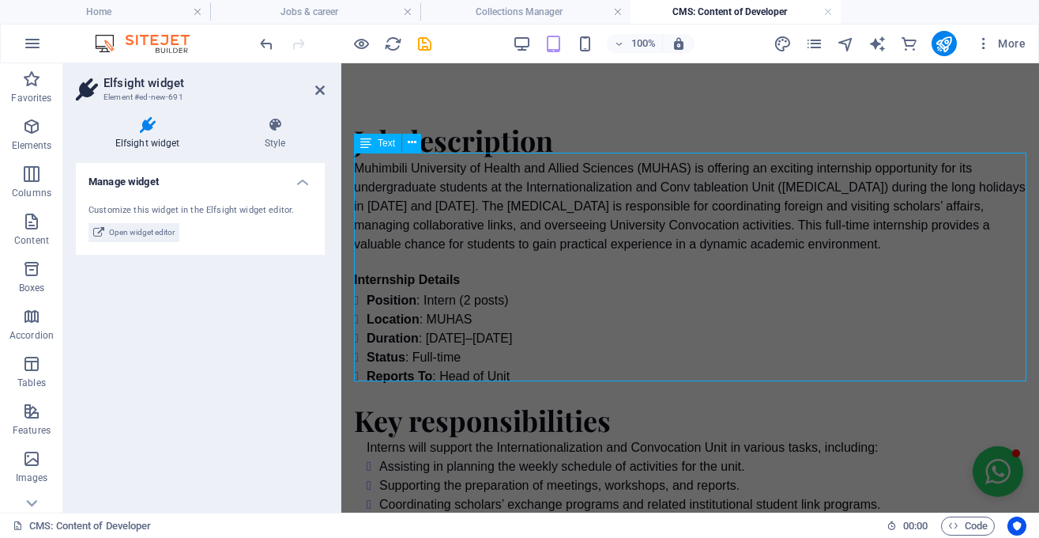
scroll to position [0, 0]
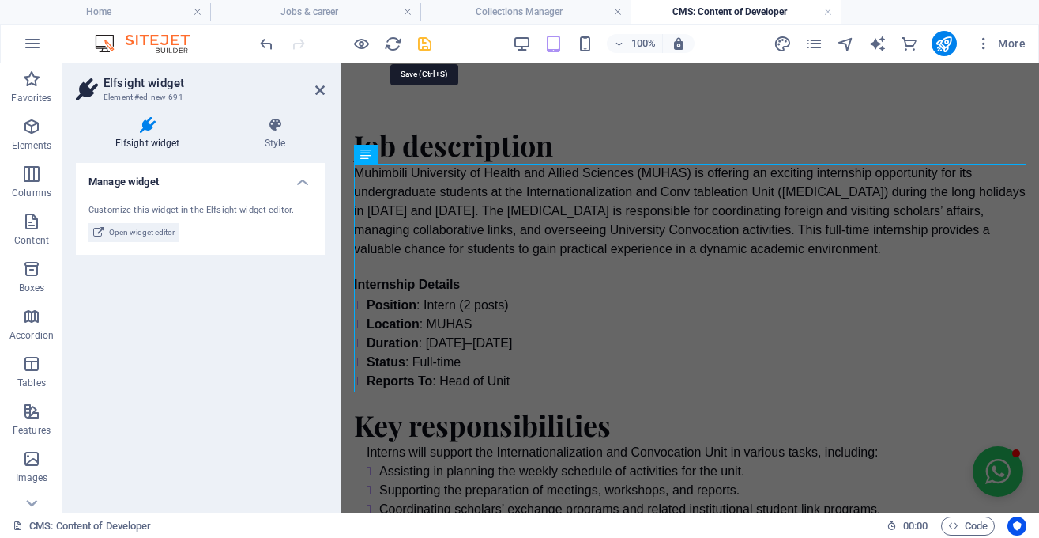
click at [428, 44] on icon "save" at bounding box center [425, 44] width 18 height 18
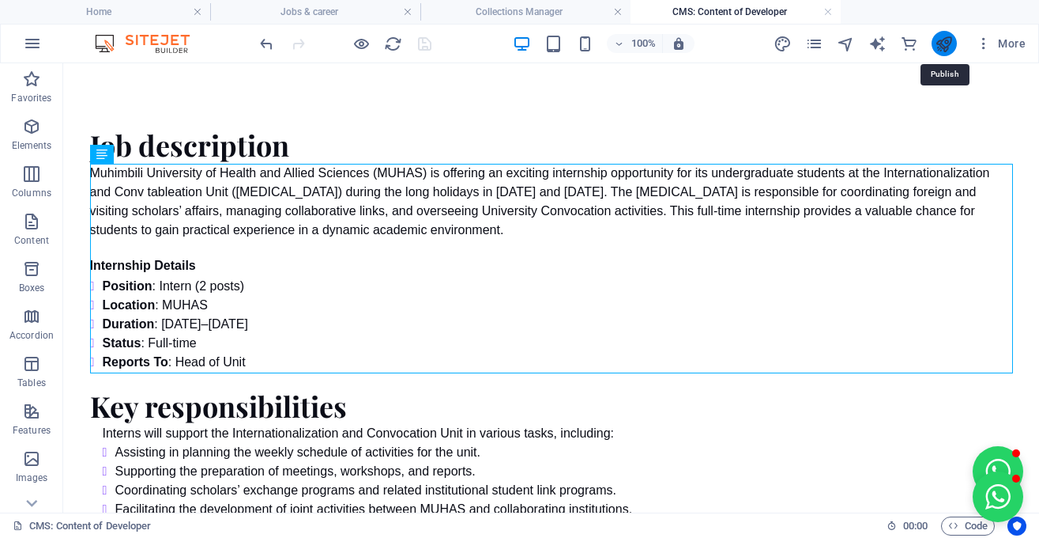
click at [936, 38] on icon "publish" at bounding box center [944, 44] width 18 height 18
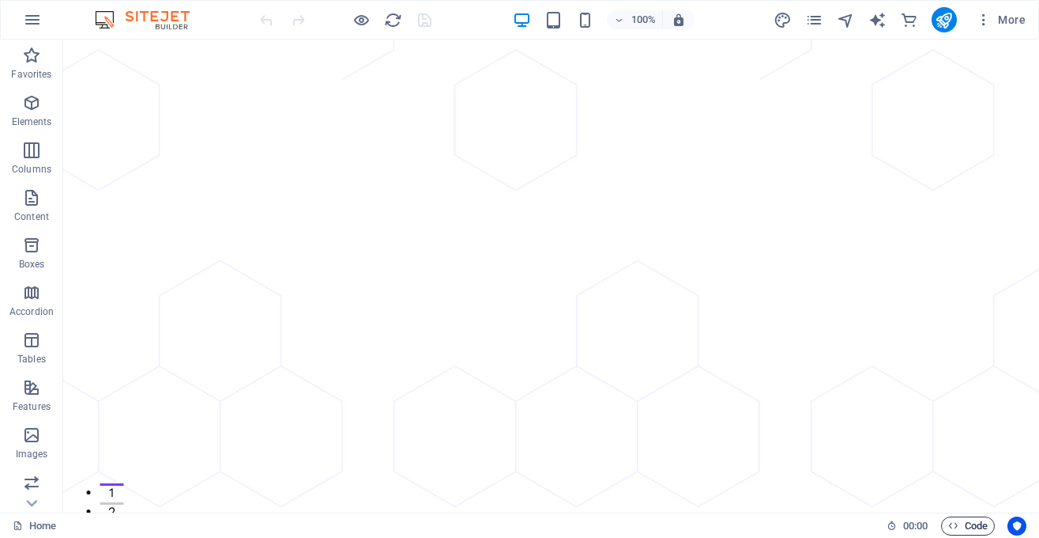
click at [969, 524] on span "Code" at bounding box center [969, 525] width 40 height 19
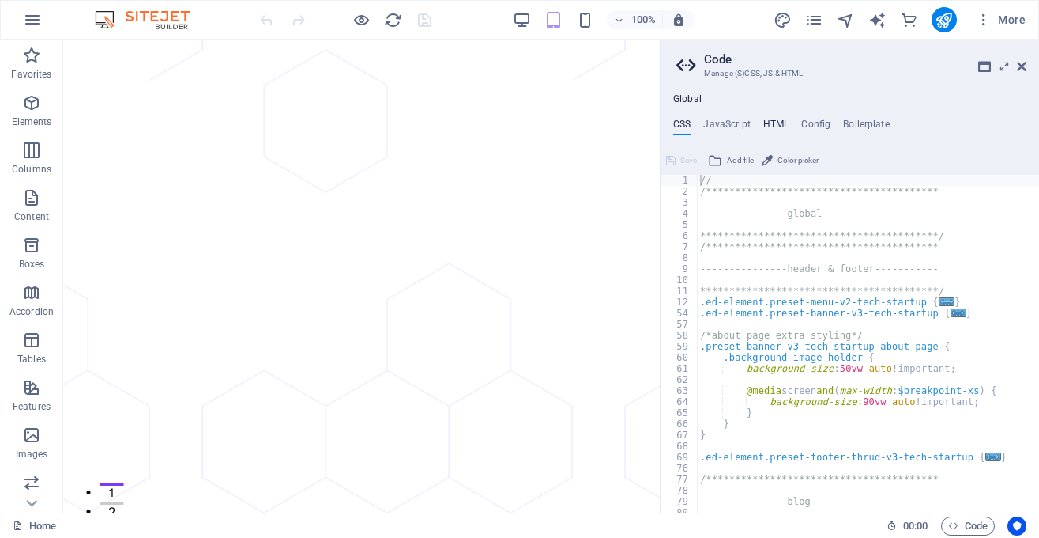
click at [777, 124] on h4 "HTML" at bounding box center [777, 127] width 26 height 17
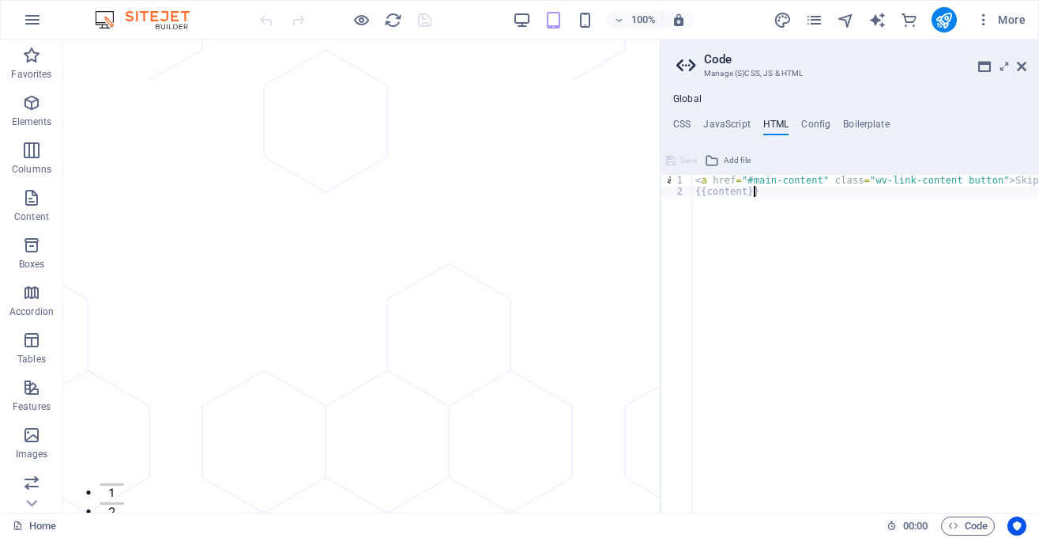
click at [776, 194] on div "< a href = "#main-content" class = "wv-link-content button" > Skip to main cont…" at bounding box center [905, 355] width 427 height 360
paste textarea "<div class="elfsight-app-4345fd6e-9485-4694-942b-32bc60c71dab" data-elfsight-ap…"
type textarea "<div class="elfsight-app-4345fd6e-9485-4694-942b-32bc60c71dab" data-elfsight-ap…"
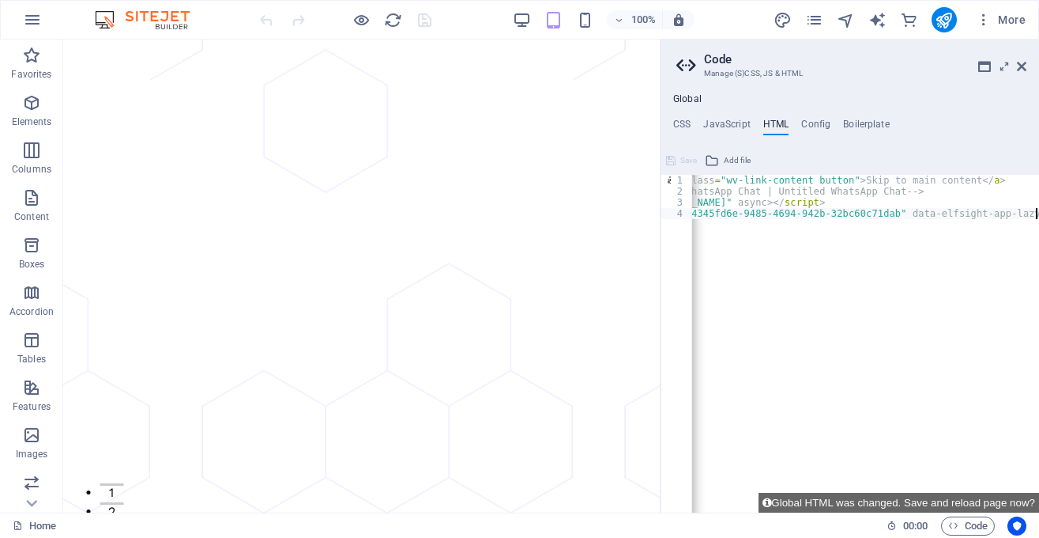
scroll to position [0, 149]
click at [843, 239] on div "< a href = "#main-content" class = "wv-link-content button" > Skip to main cont…" at bounding box center [791, 355] width 496 height 360
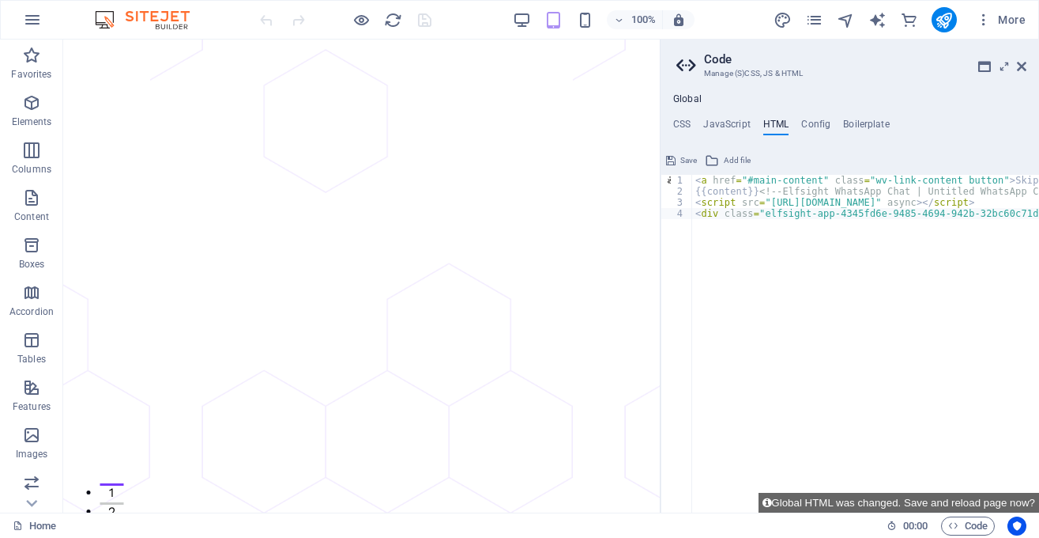
click at [772, 278] on div "< a href = "#main-content" class = "wv-link-content button" > Skip to main cont…" at bounding box center [940, 355] width 496 height 360
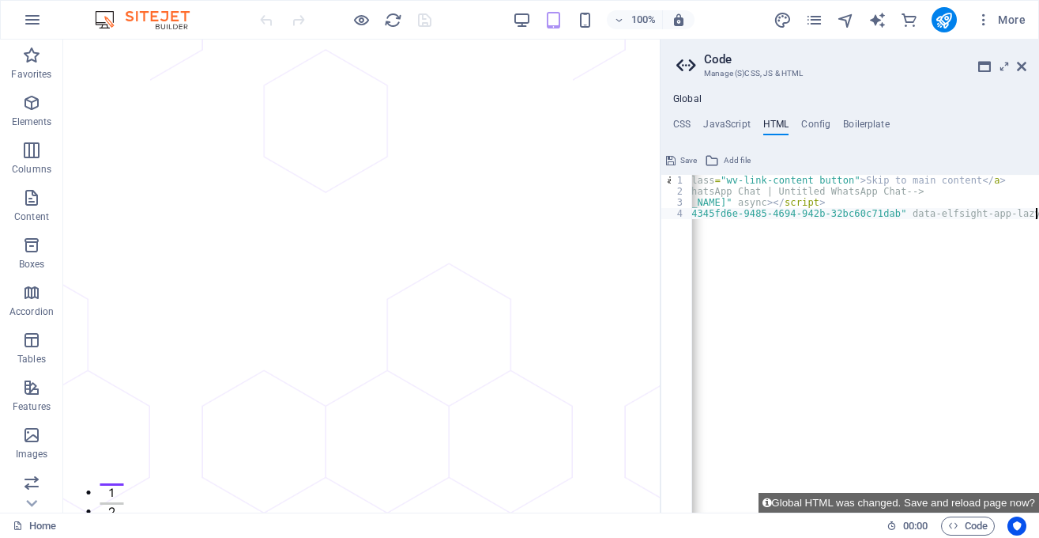
click at [772, 278] on div "< a href = "#main-content" class = "wv-link-content button" > Skip to main cont…" at bounding box center [791, 355] width 496 height 360
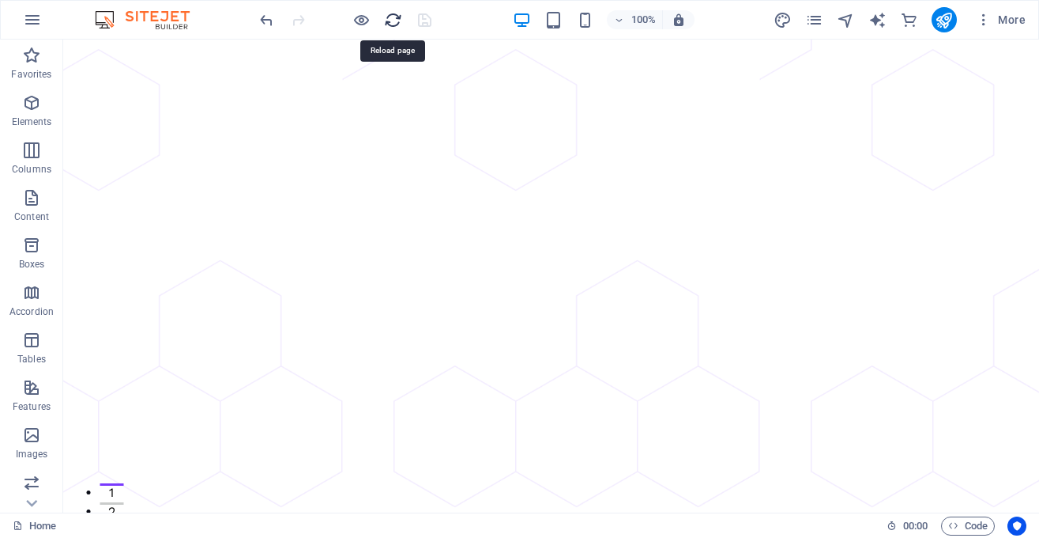
click at [390, 17] on icon "reload" at bounding box center [393, 20] width 18 height 18
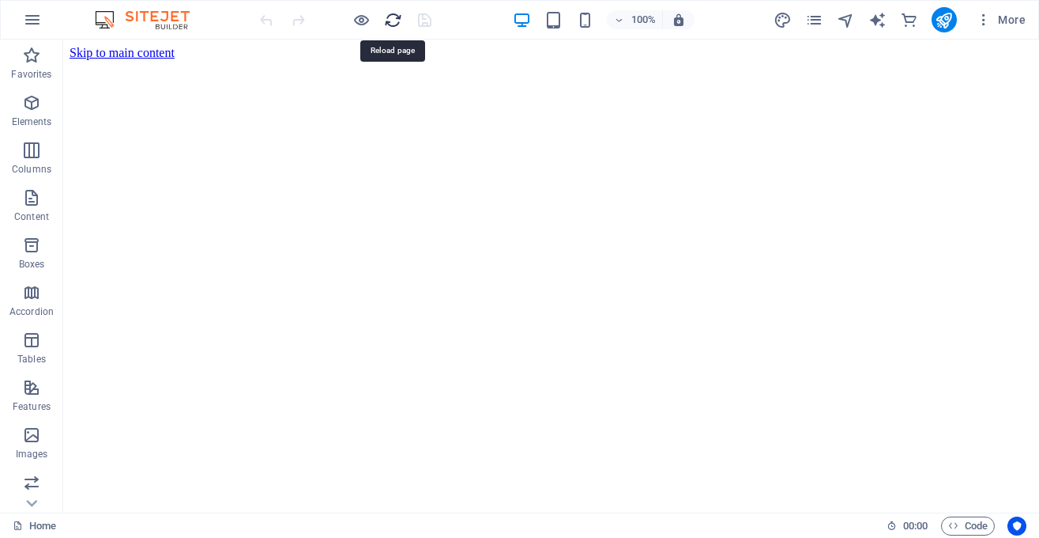
click at [390, 17] on icon "reload" at bounding box center [393, 20] width 18 height 18
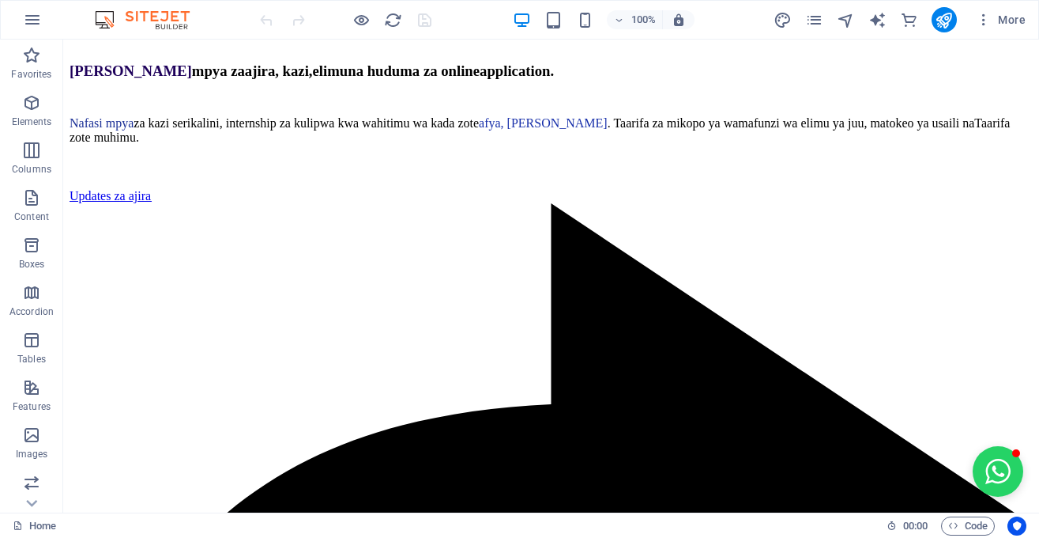
scroll to position [1064, 0]
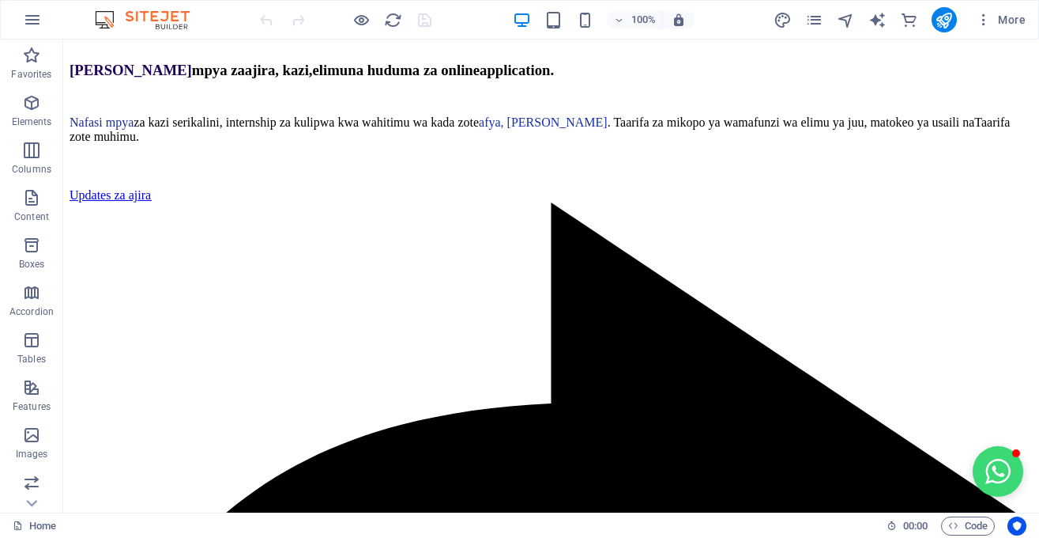
click at [1006, 472] on button "Open chat window" at bounding box center [998, 471] width 51 height 51
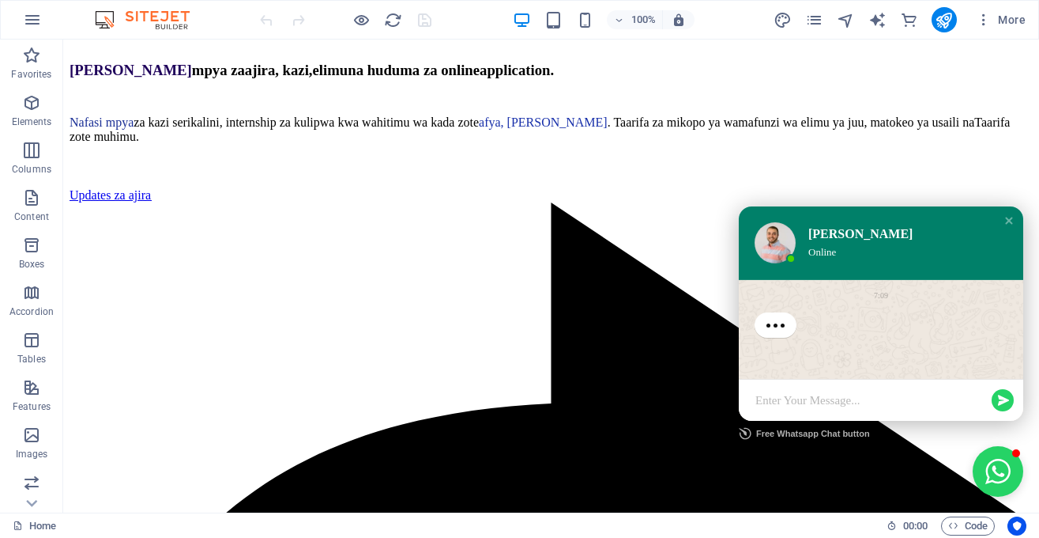
click at [832, 401] on textarea at bounding box center [872, 400] width 232 height 16
type textarea "hey"
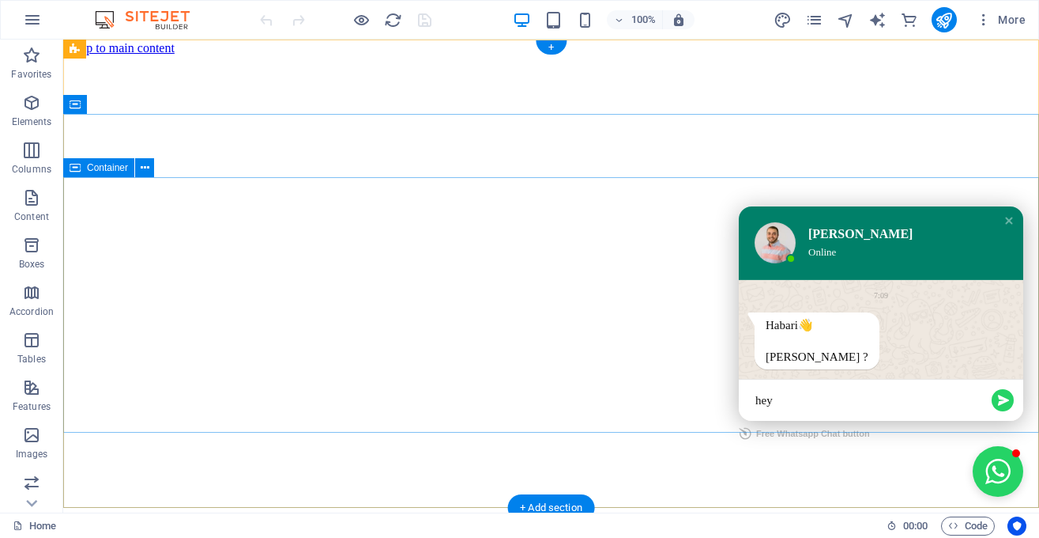
scroll to position [0, 0]
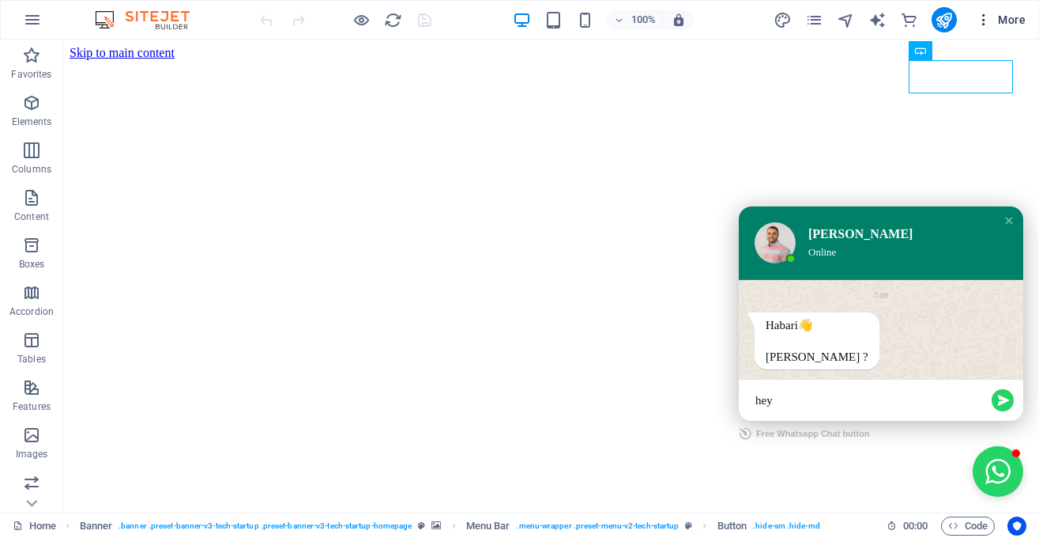
click at [998, 13] on span "More" at bounding box center [1001, 20] width 50 height 16
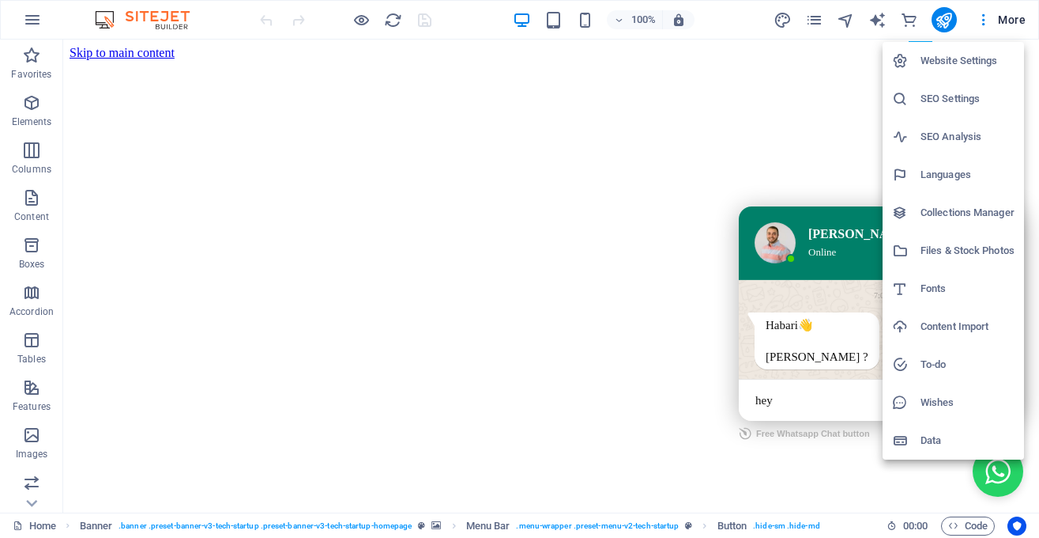
click at [811, 15] on div at bounding box center [519, 269] width 1039 height 538
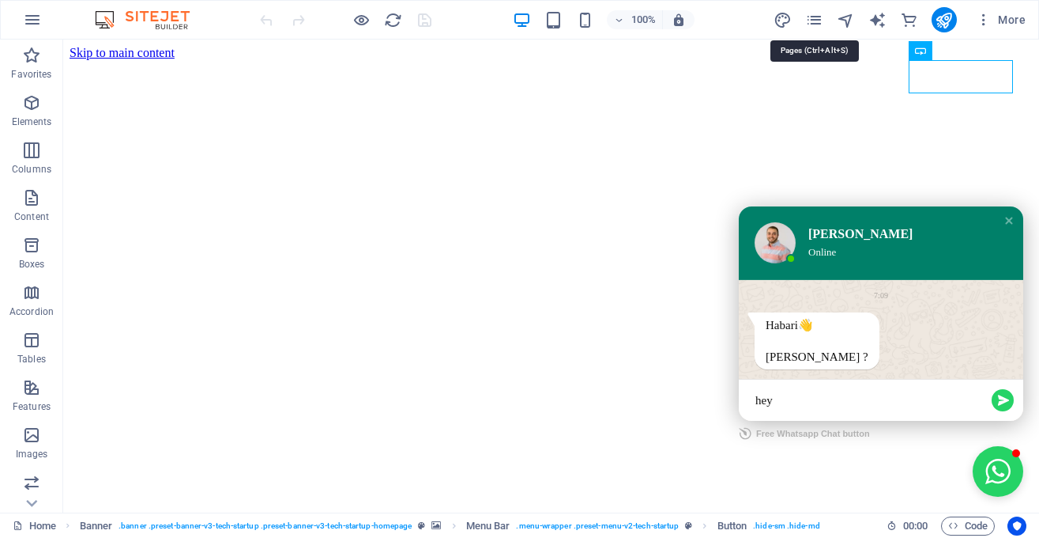
click at [811, 15] on icon "pages" at bounding box center [814, 20] width 18 height 18
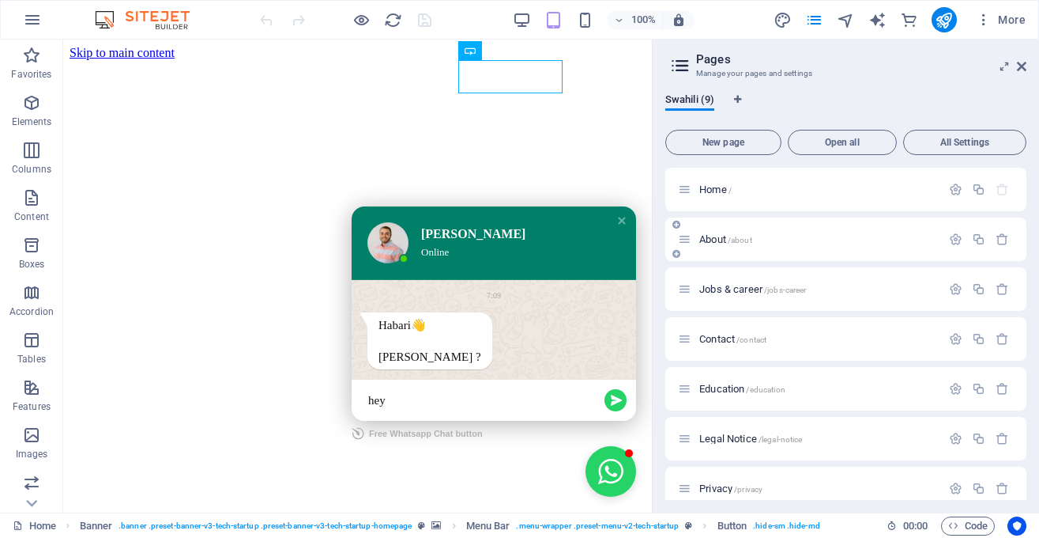
click at [760, 237] on p "About /about" at bounding box center [818, 239] width 237 height 10
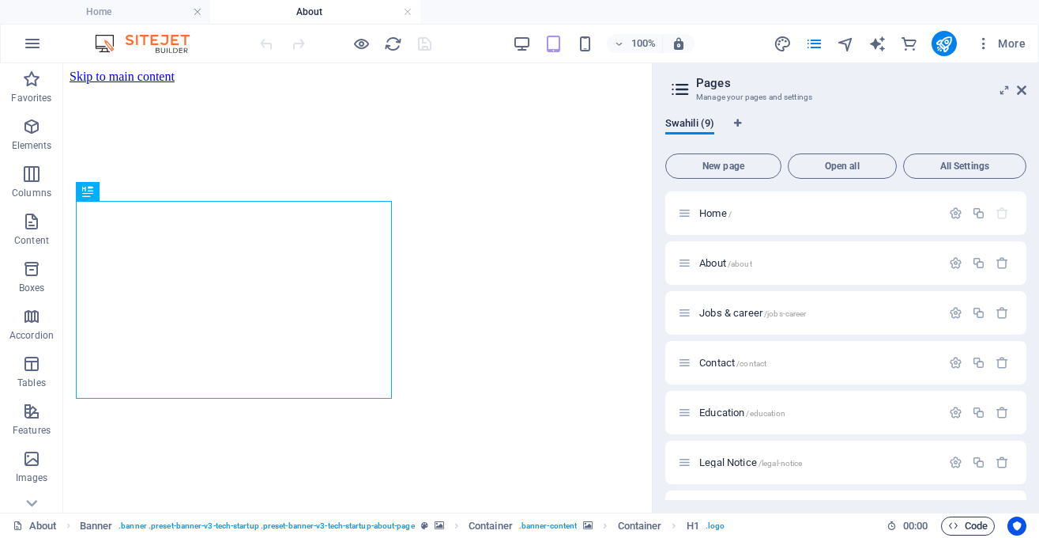
click at [955, 522] on icon "button" at bounding box center [954, 525] width 10 height 10
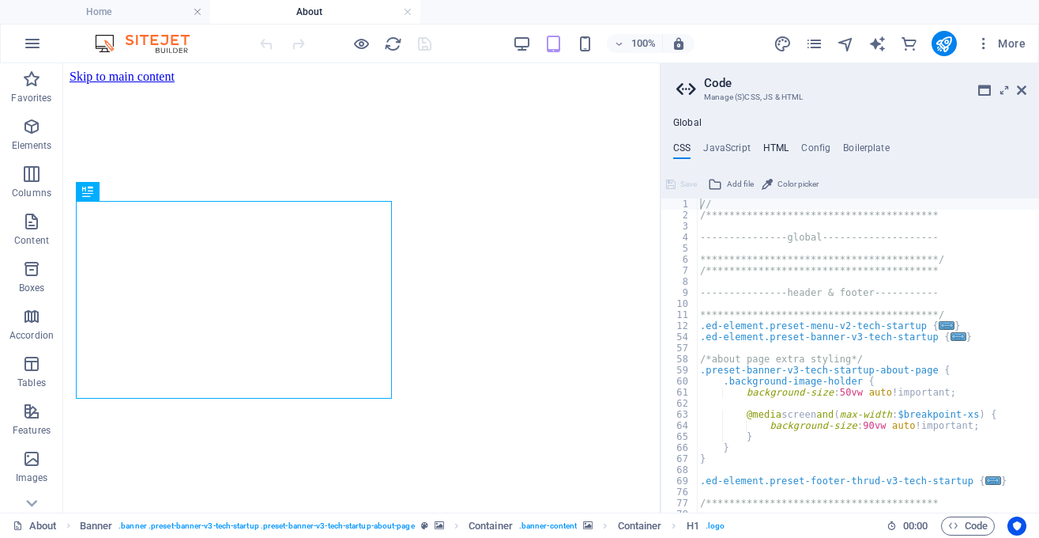
click at [779, 151] on h4 "HTML" at bounding box center [777, 150] width 26 height 17
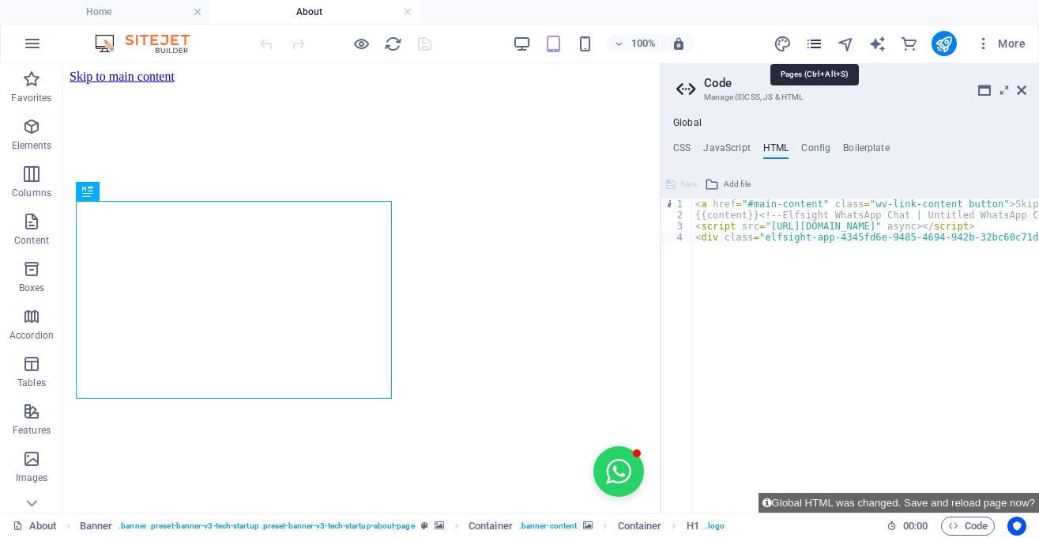
click at [810, 43] on icon "pages" at bounding box center [814, 44] width 18 height 18
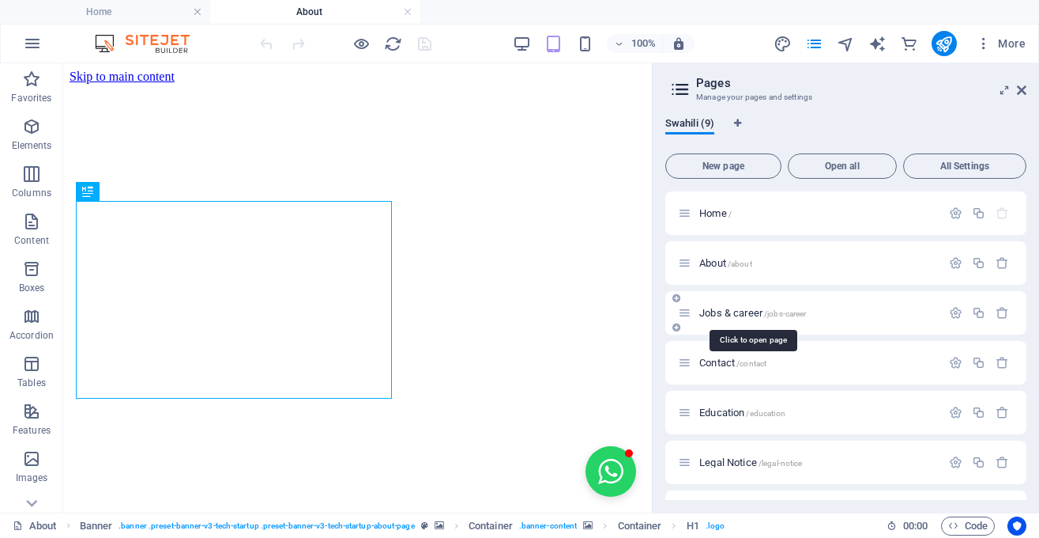
click at [745, 308] on span "Jobs & career /jobs-career" at bounding box center [753, 313] width 107 height 12
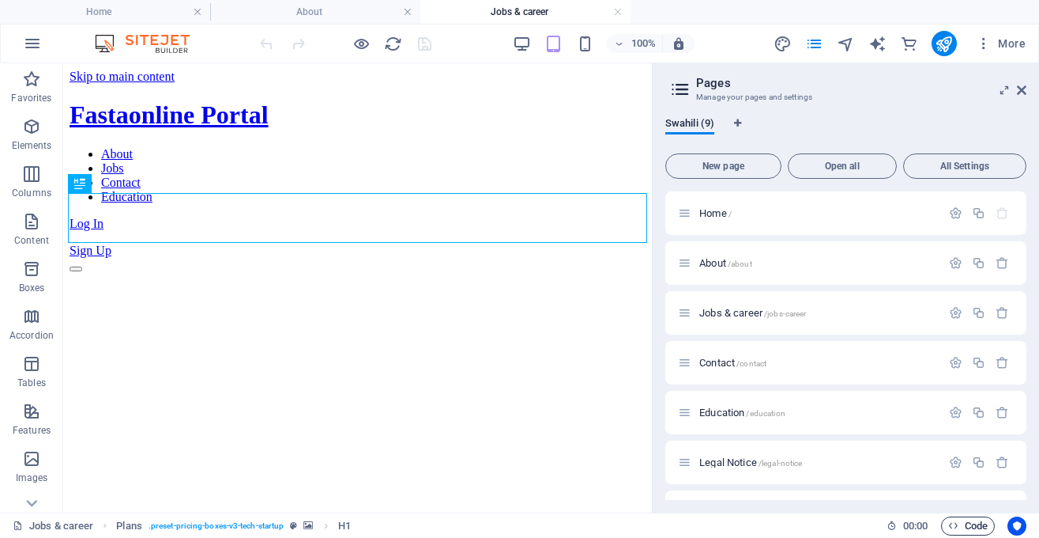
click at [961, 526] on span "Code" at bounding box center [969, 525] width 40 height 19
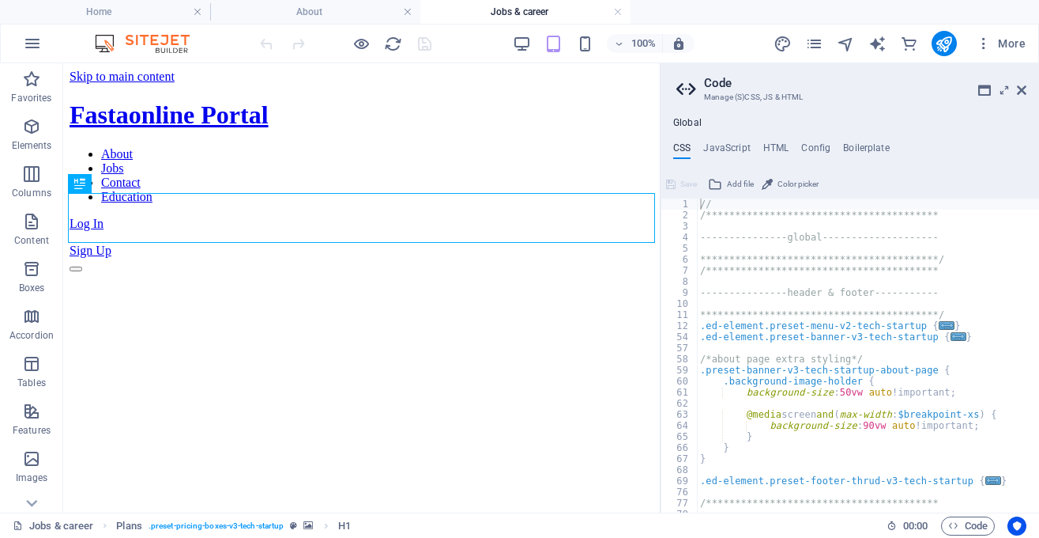
click at [778, 141] on div "**********" at bounding box center [850, 314] width 379 height 395
click at [778, 145] on h4 "HTML" at bounding box center [777, 150] width 26 height 17
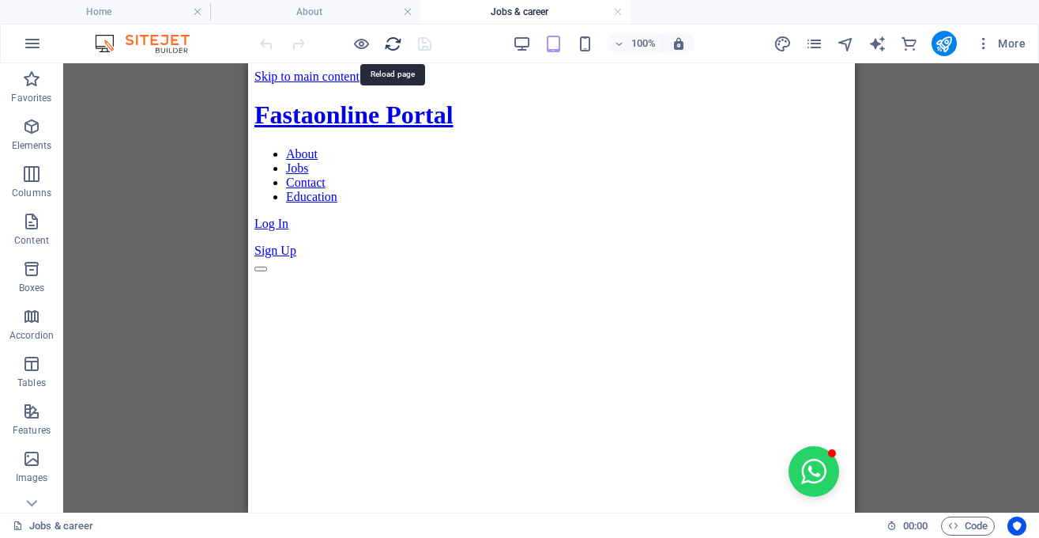
click at [394, 41] on icon "reload" at bounding box center [393, 44] width 18 height 18
click at [813, 42] on icon "pages" at bounding box center [814, 44] width 18 height 18
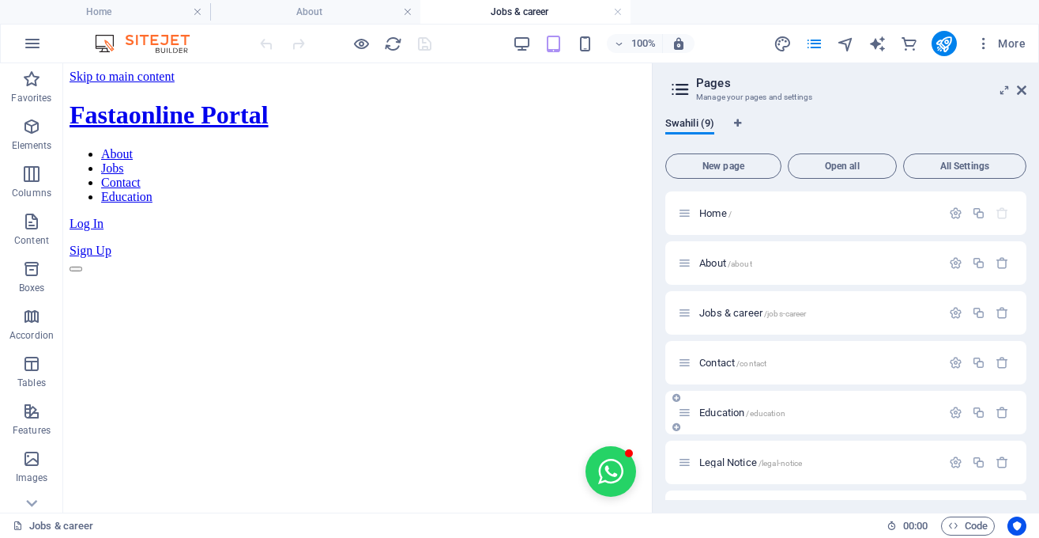
scroll to position [140, 0]
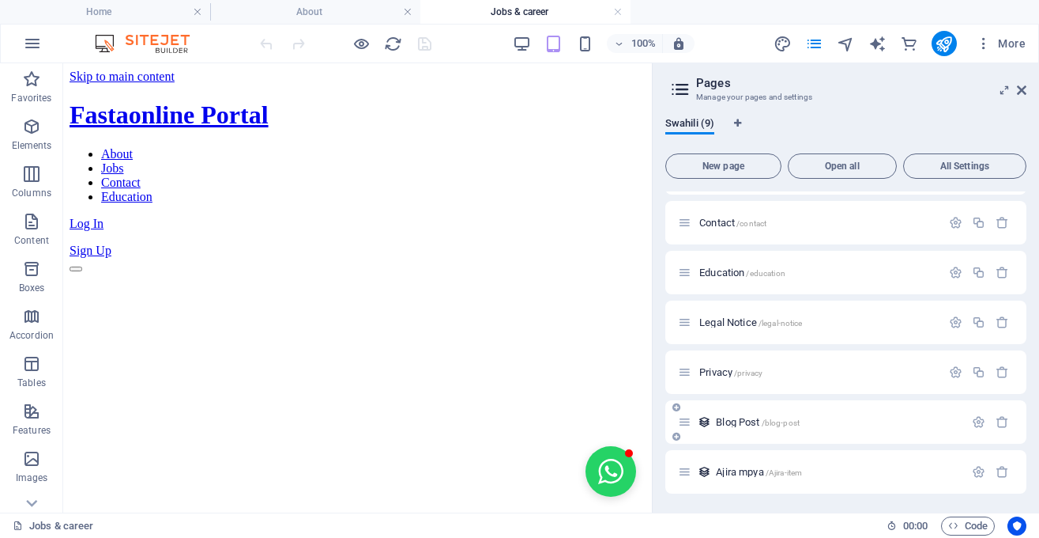
click at [755, 419] on span "Blog Post /blog-post" at bounding box center [758, 422] width 84 height 12
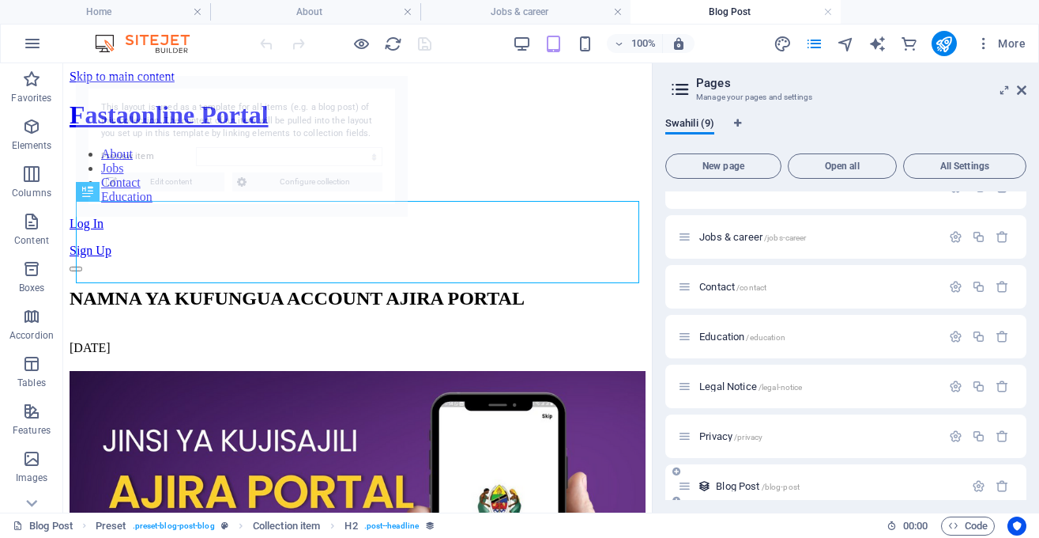
scroll to position [0, 0]
select select "68b3d84fc45ac1f7d8032475"
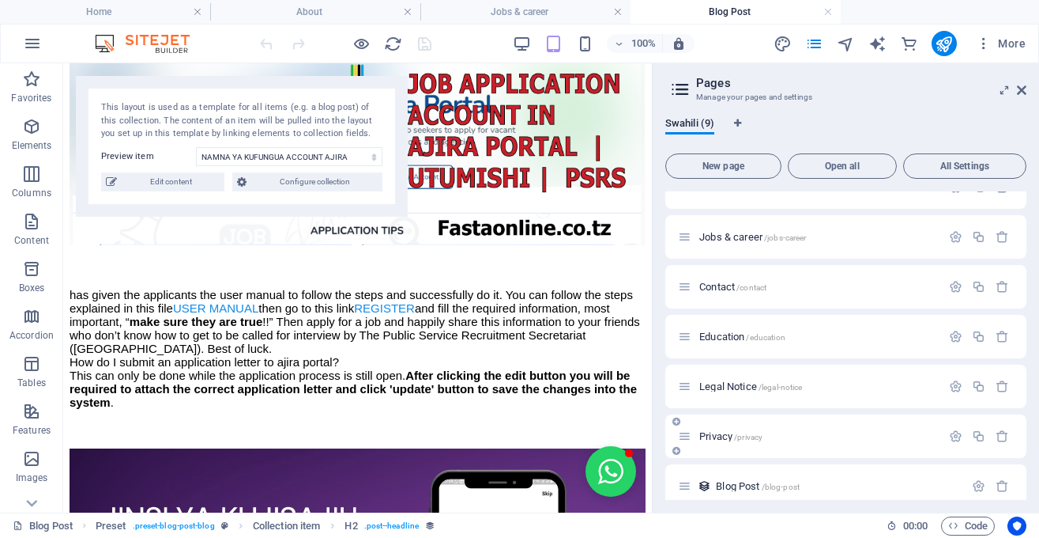
scroll to position [140, 0]
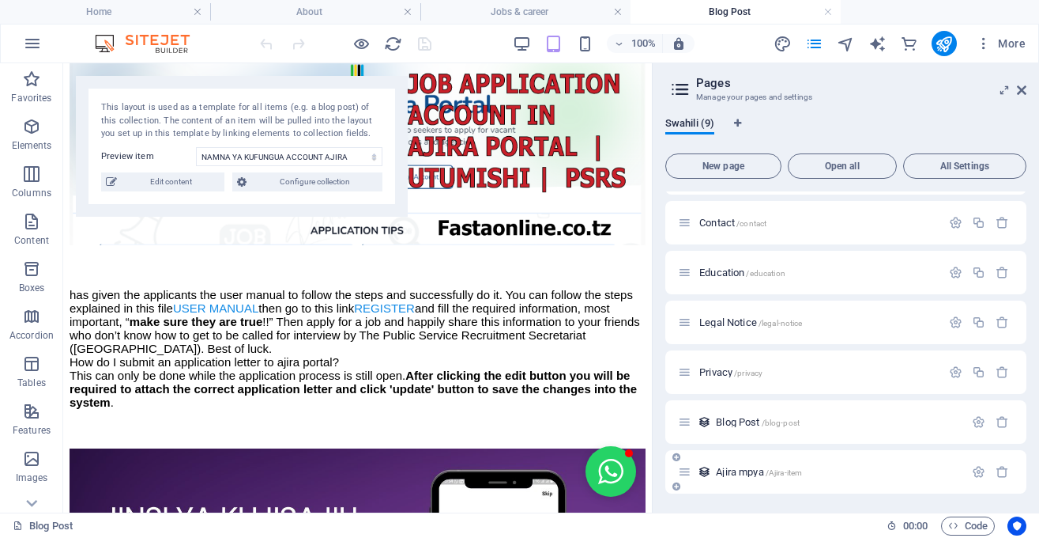
click at [756, 467] on span "Ajira mpya /Ajira-item" at bounding box center [759, 472] width 86 height 12
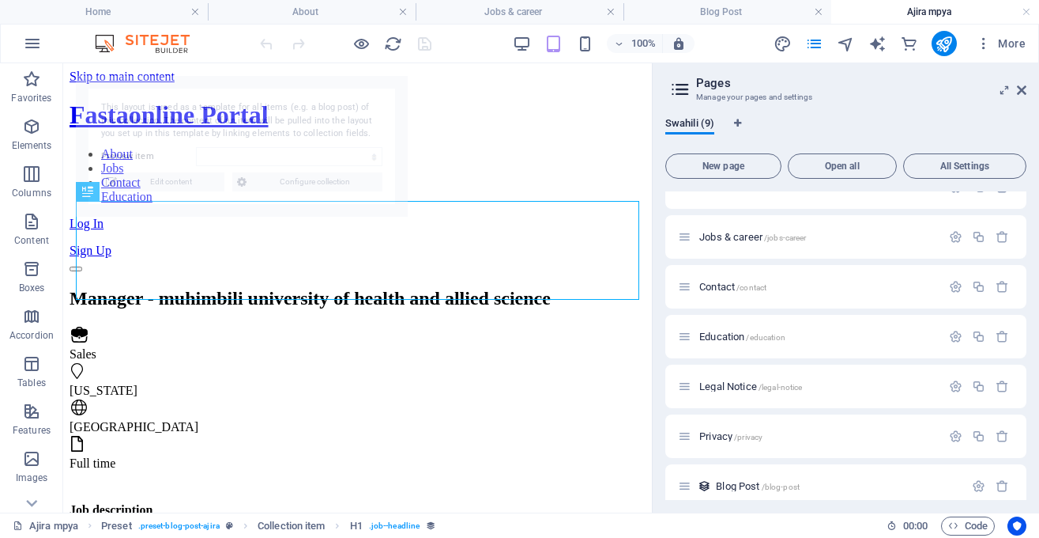
scroll to position [0, 0]
select select "68b5e9cb1de7b540e7094fa9"
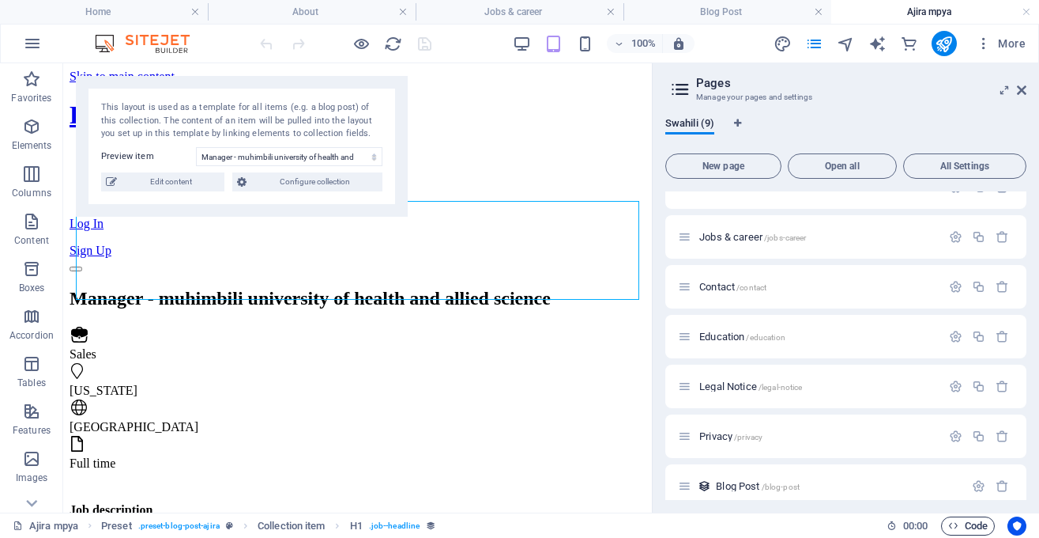
click at [978, 520] on span "Code" at bounding box center [969, 525] width 40 height 19
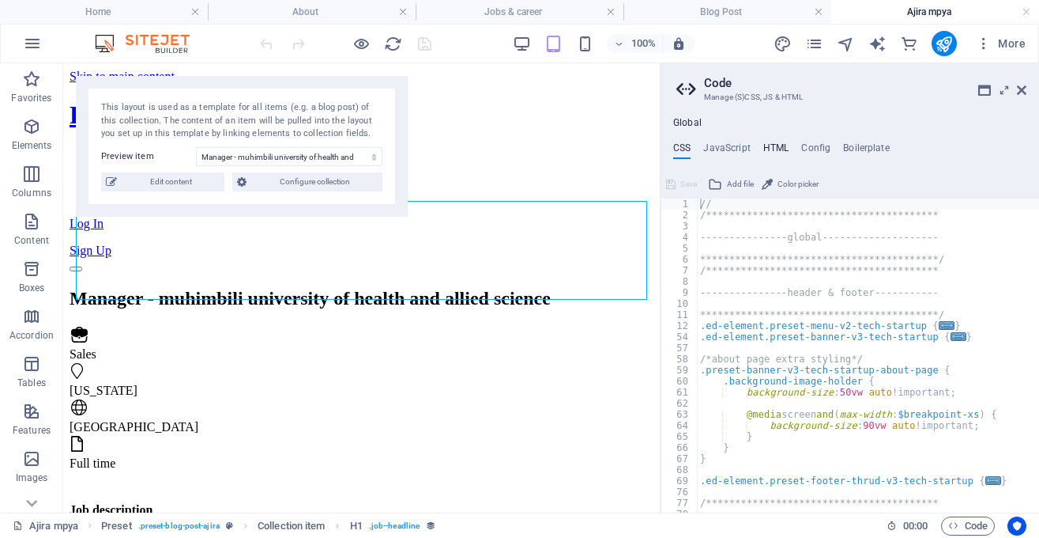
click at [771, 142] on h4 "HTML" at bounding box center [777, 150] width 26 height 17
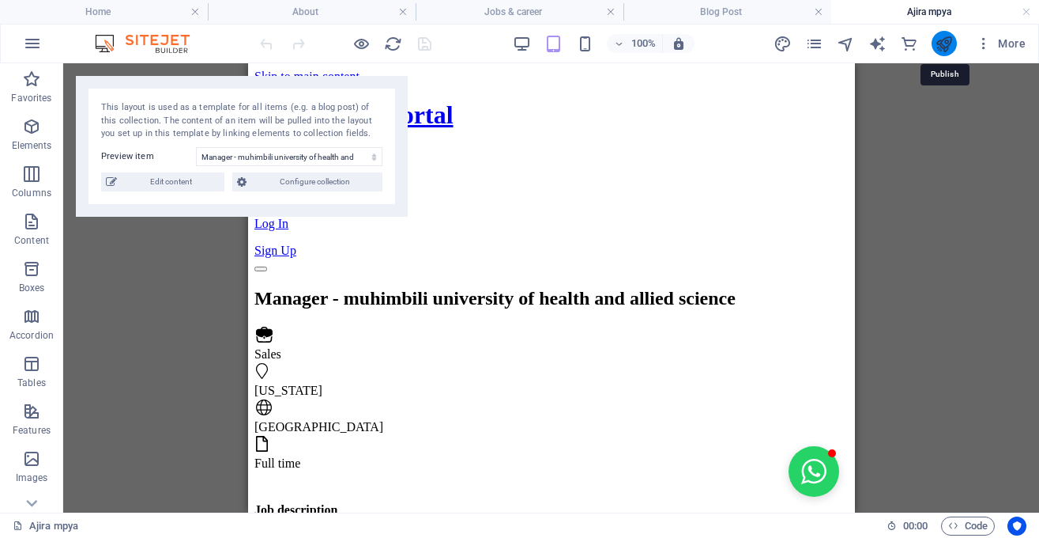
click at [941, 43] on icon "publish" at bounding box center [944, 44] width 18 height 18
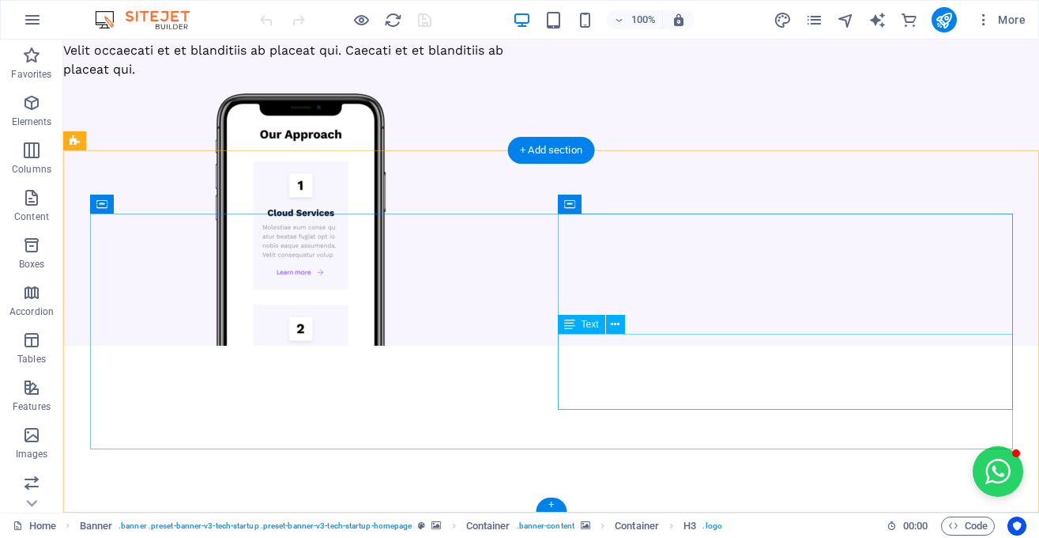
scroll to position [6246, 0]
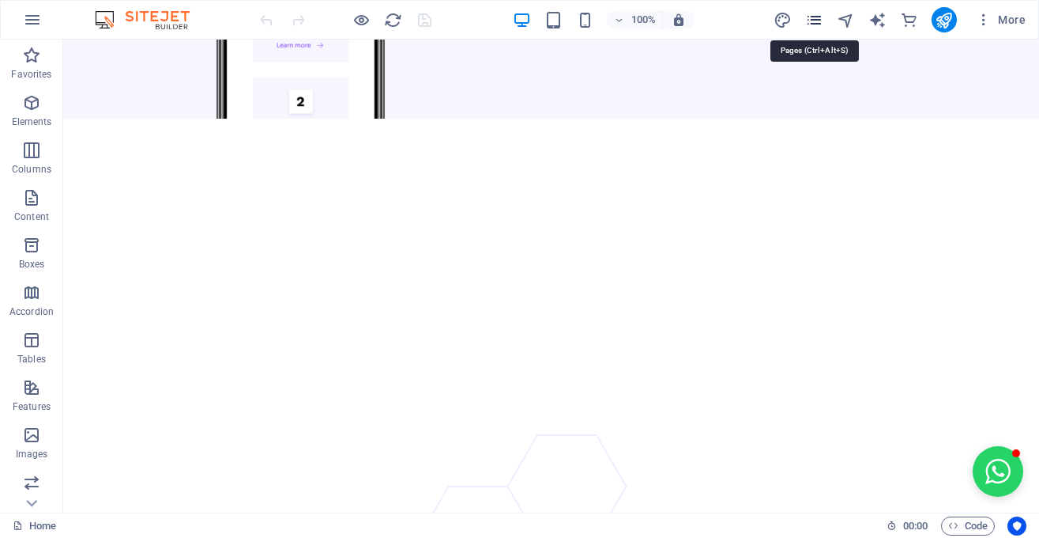
click at [813, 22] on icon "pages" at bounding box center [814, 20] width 18 height 18
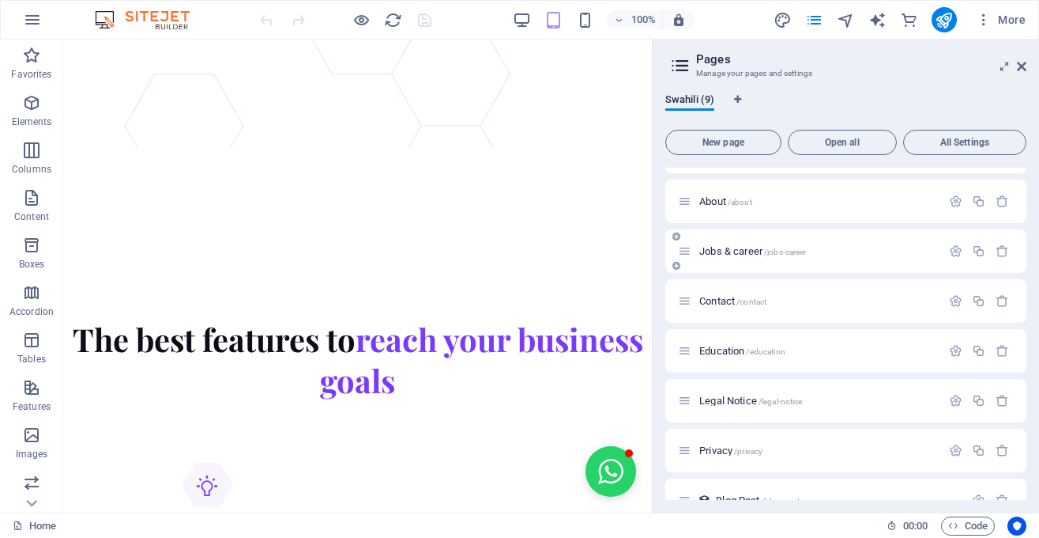
scroll to position [36, 0]
click at [747, 256] on span "Jobs & career /jobs-career" at bounding box center [753, 253] width 107 height 12
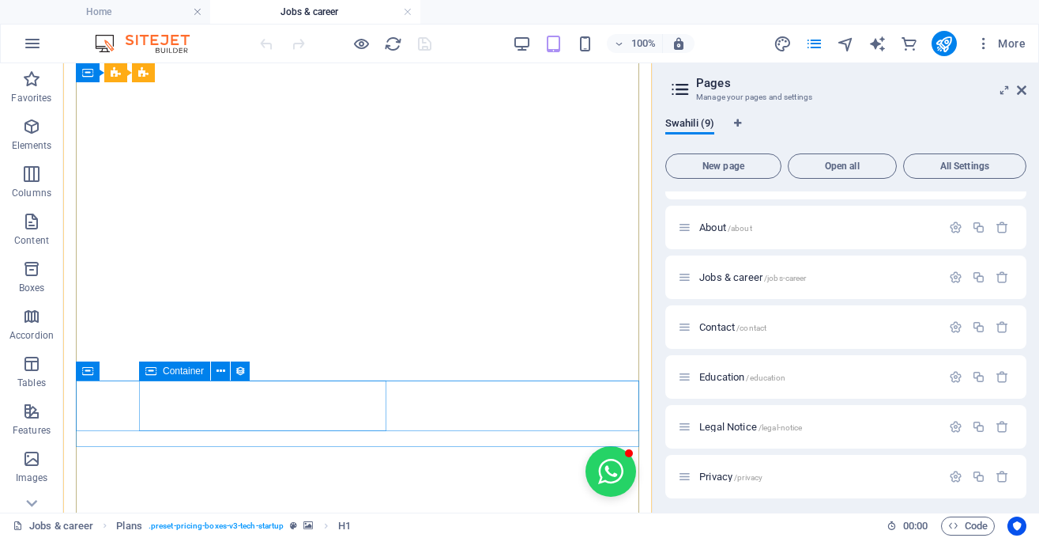
scroll to position [475, 0]
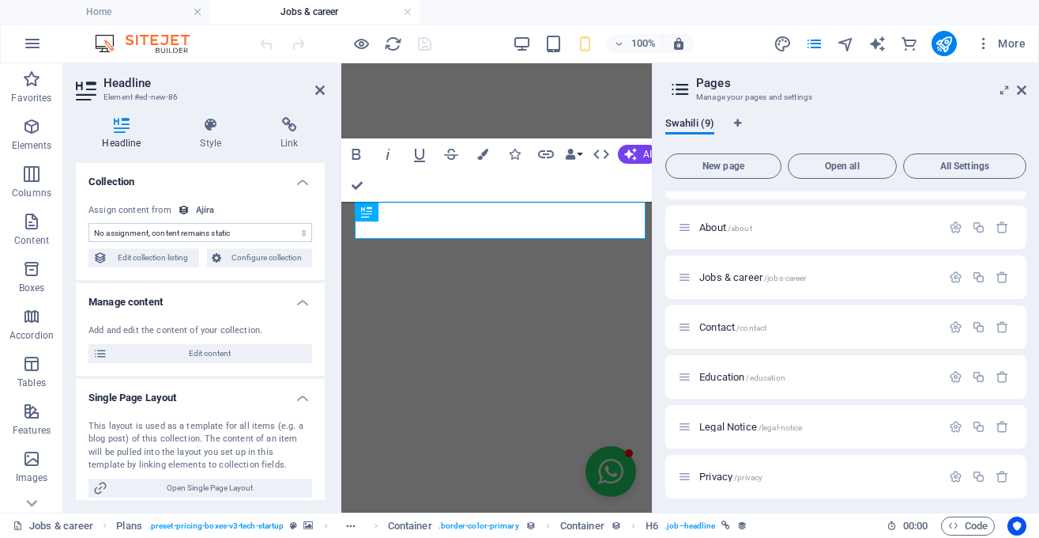
select select "name"
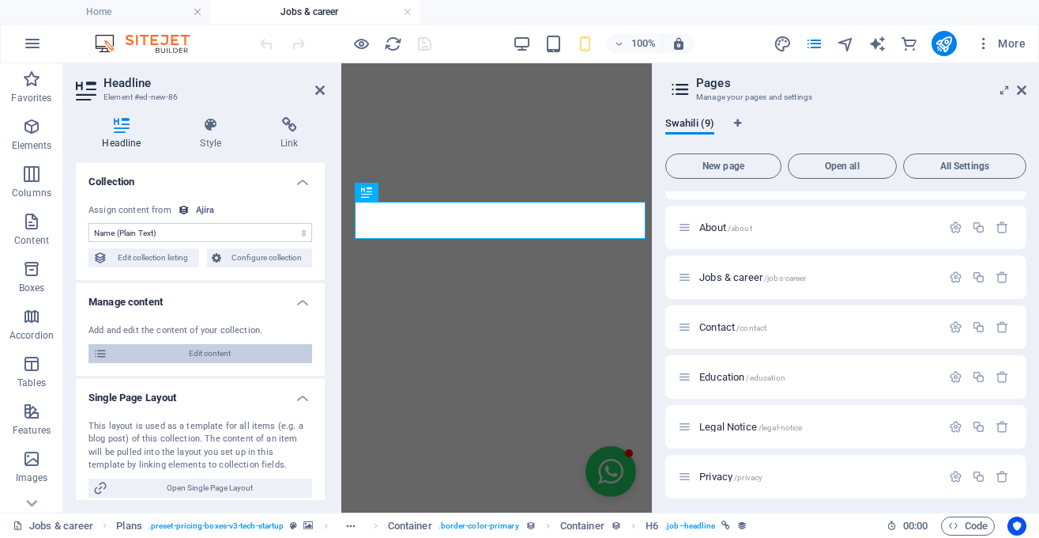
click at [176, 360] on span "Edit content" at bounding box center [209, 353] width 195 height 19
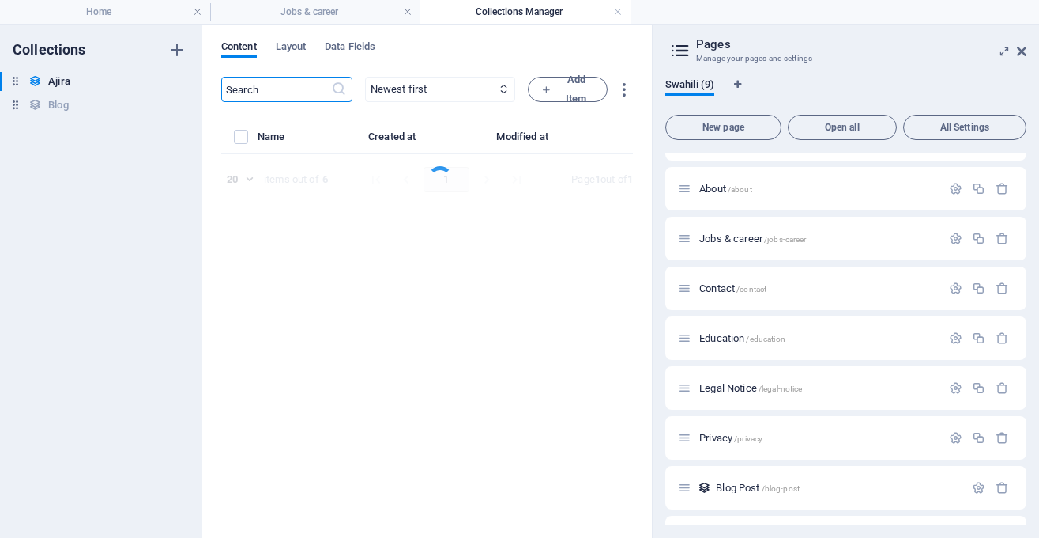
select select "Marketing"
select select "Freelance"
select select "Published"
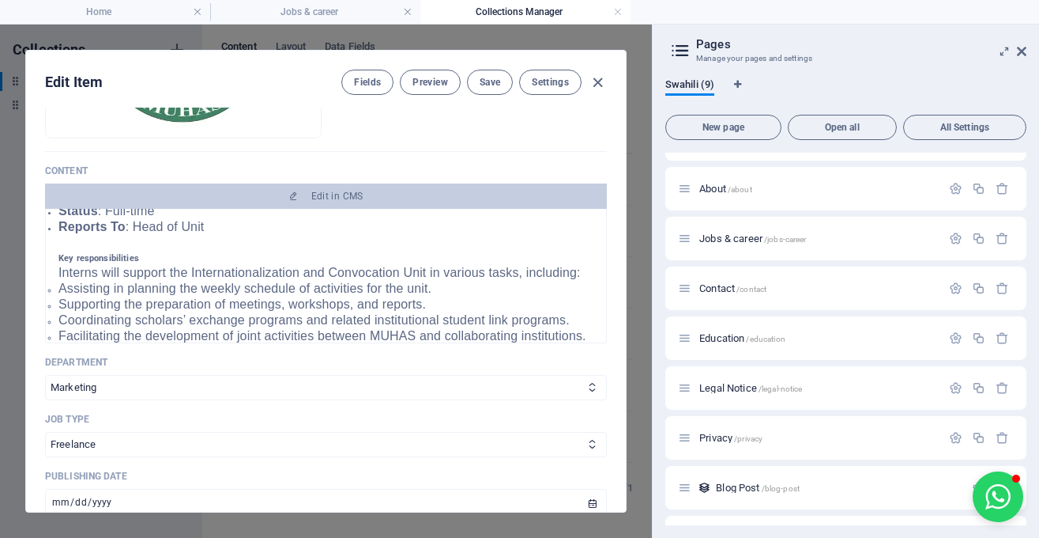
scroll to position [303, 0]
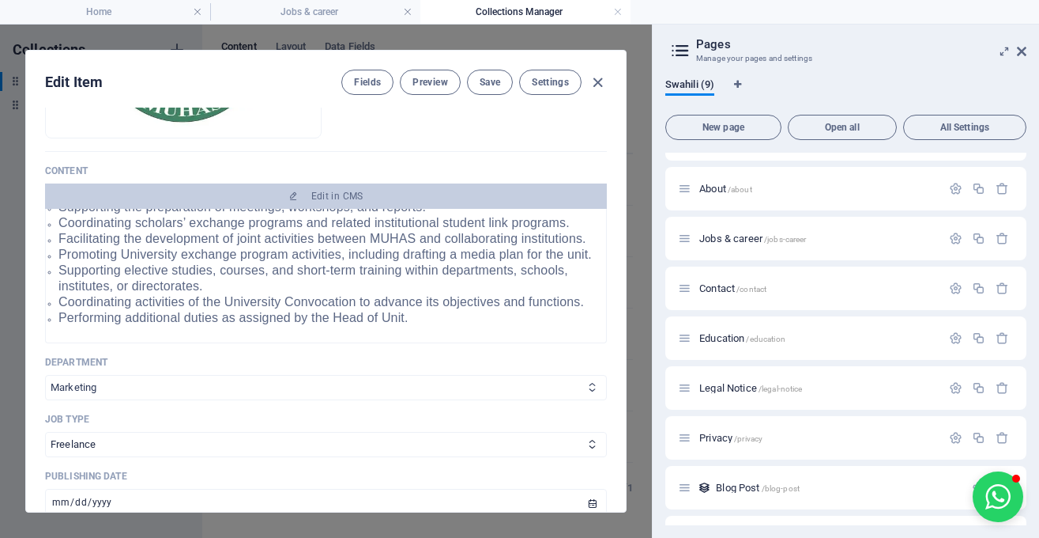
click at [45, 375] on select "Sales Marketing Human Resources Tech Customer Service Legal & Finance" at bounding box center [326, 387] width 562 height 25
select select "Customer Service"
click option "Customer Service" at bounding box center [0, 0] width 0 height 0
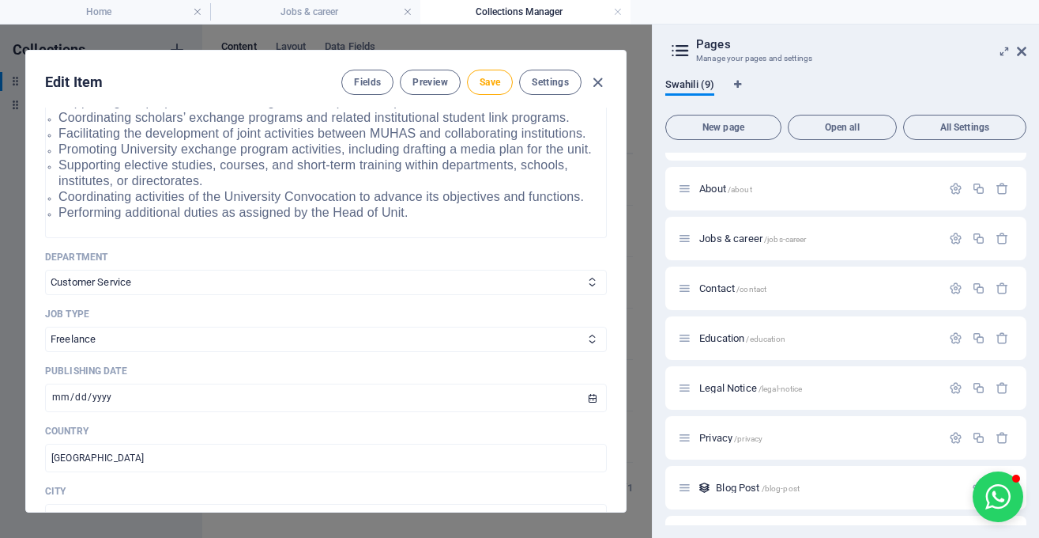
scroll to position [423, 0]
click at [45, 324] on select "Full time Part time Internship Freelance" at bounding box center [326, 336] width 562 height 25
select select "Full time"
click option "Full time" at bounding box center [0, 0] width 0 height 0
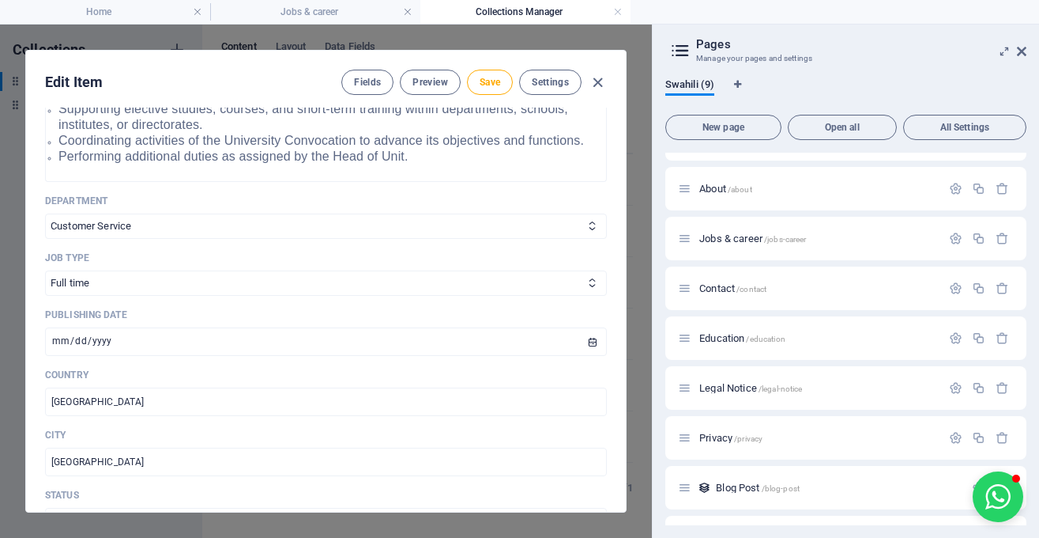
scroll to position [481, 0]
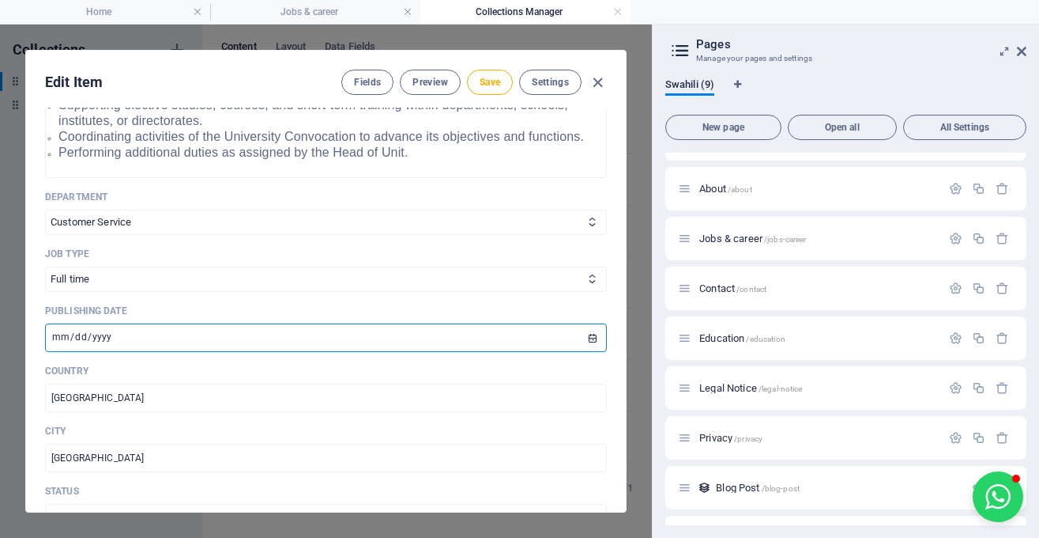
click at [62, 338] on input "2025-08-29" at bounding box center [326, 337] width 562 height 28
type input "[DATE]"
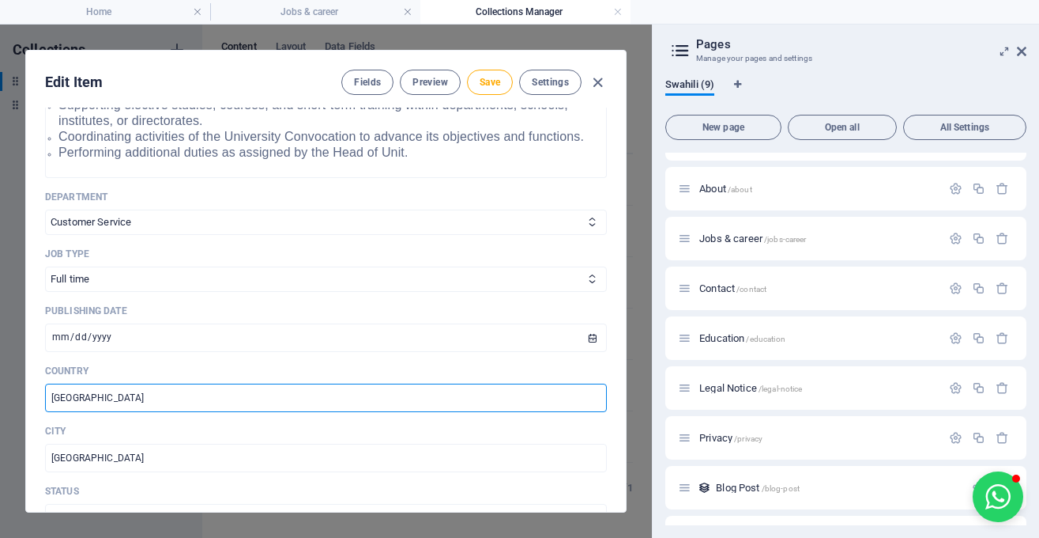
click at [162, 390] on input "[GEOGRAPHIC_DATA]" at bounding box center [326, 397] width 562 height 28
type input "S"
type input "[GEOGRAPHIC_DATA]"
click at [183, 454] on input "Madrid" at bounding box center [326, 457] width 562 height 28
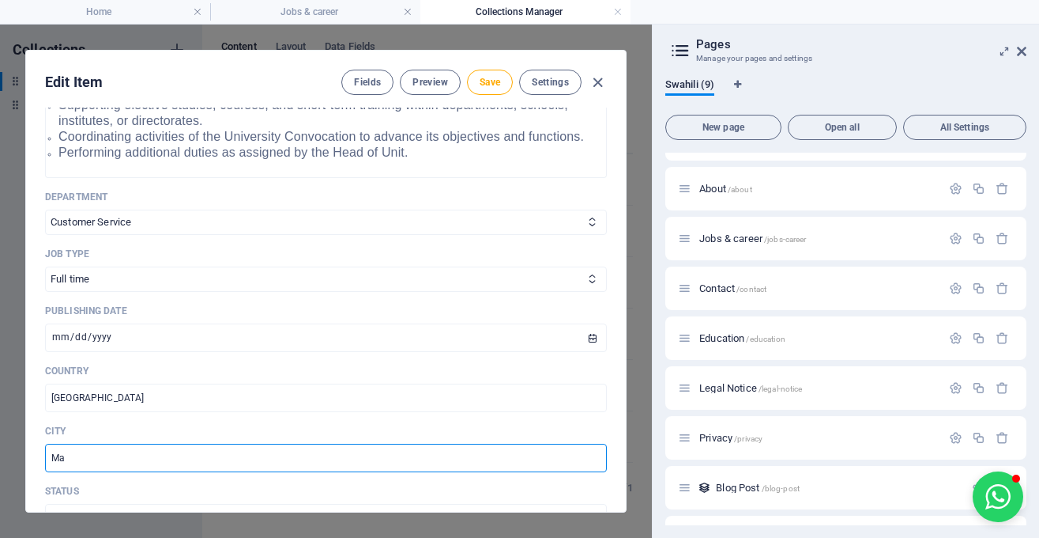
type input "M"
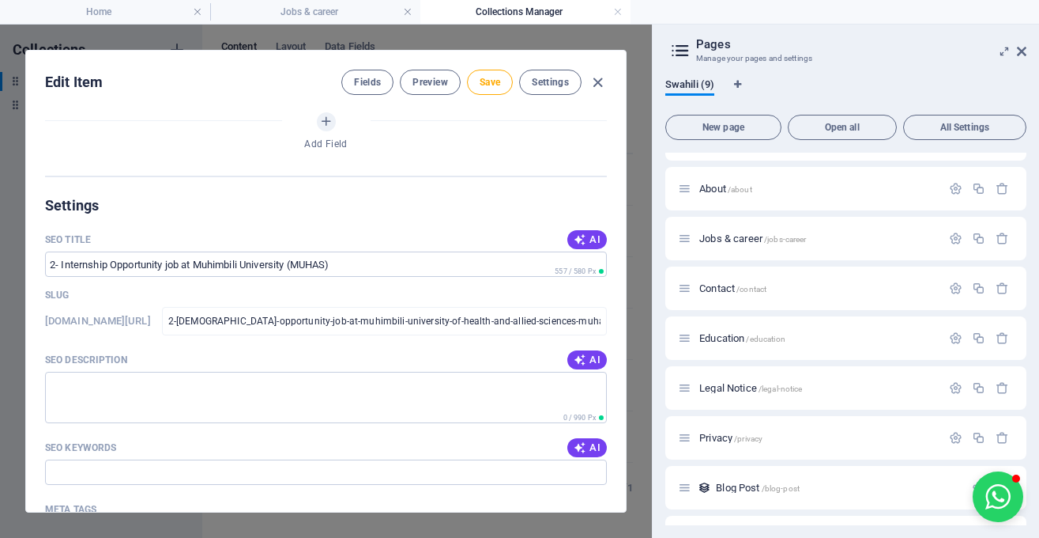
scroll to position [911, 0]
type input "Dareasalaam"
click at [588, 353] on span "AI" at bounding box center [587, 358] width 27 height 13
type textarea "Join MUHAS for a full-time internship in the Internationalization Unit this [DA…"
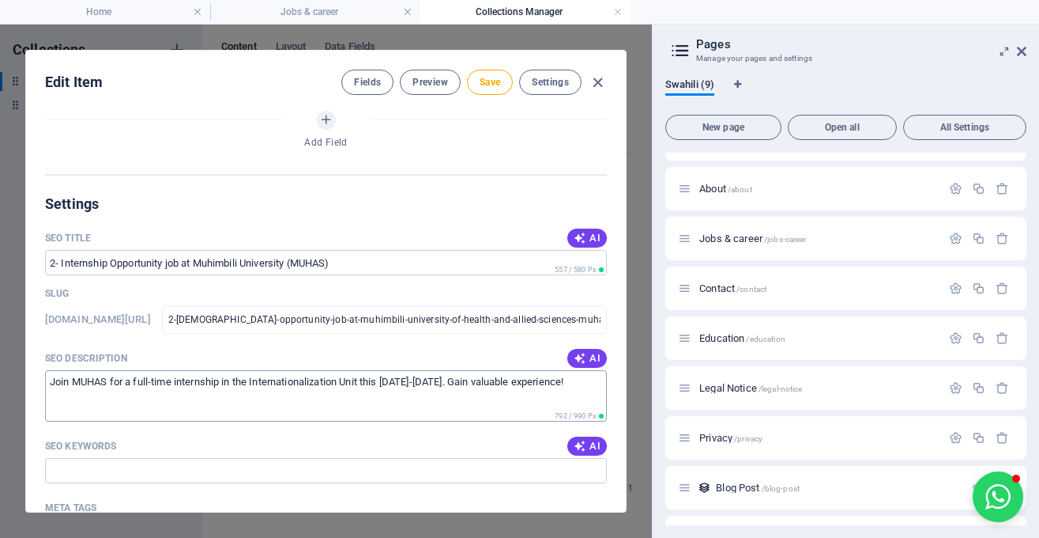
scroll to position [998, 0]
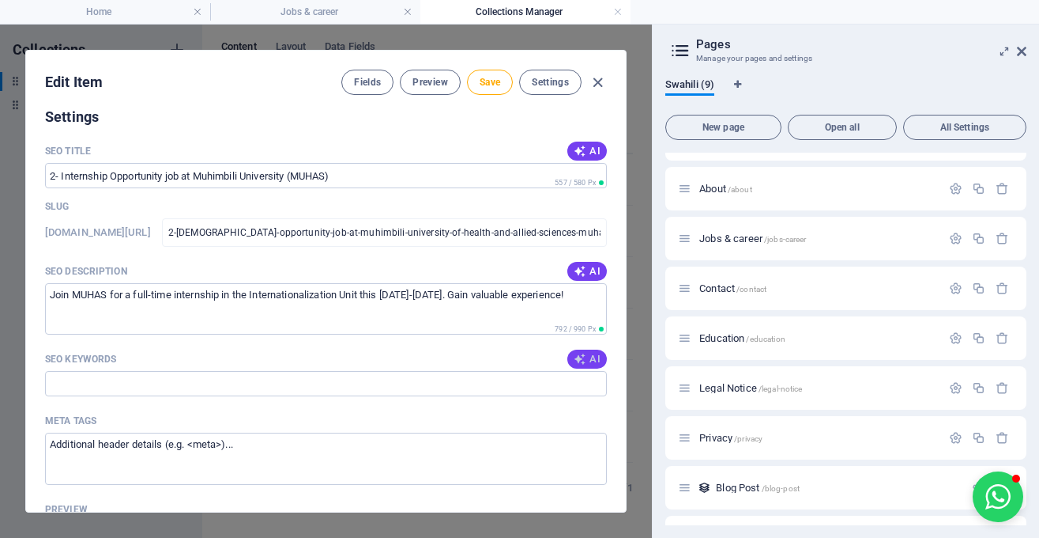
click at [584, 357] on icon "button" at bounding box center [580, 359] width 13 height 13
type input "MUHAS internship, customer service internship Tanzania, Internationalization an…"
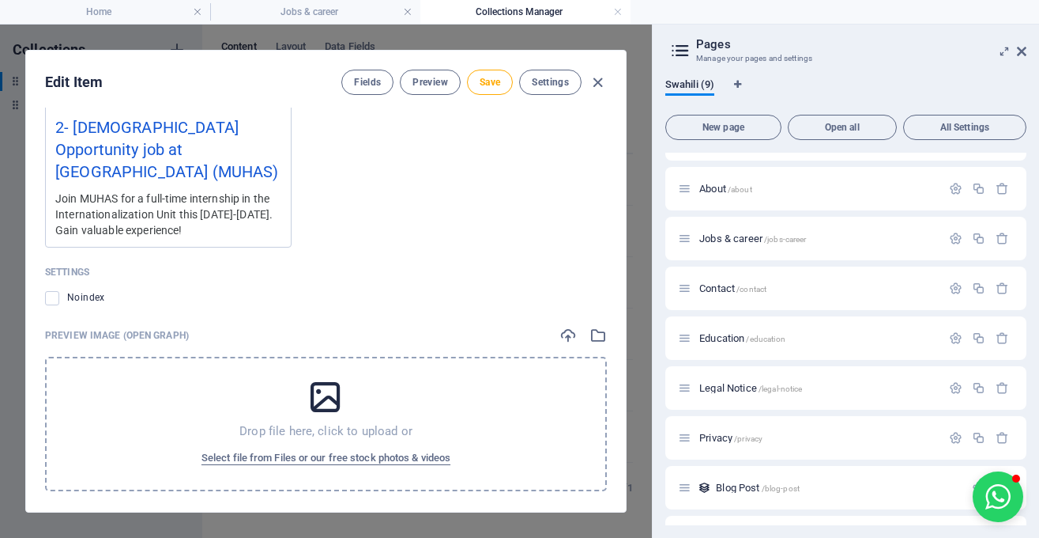
scroll to position [1534, 0]
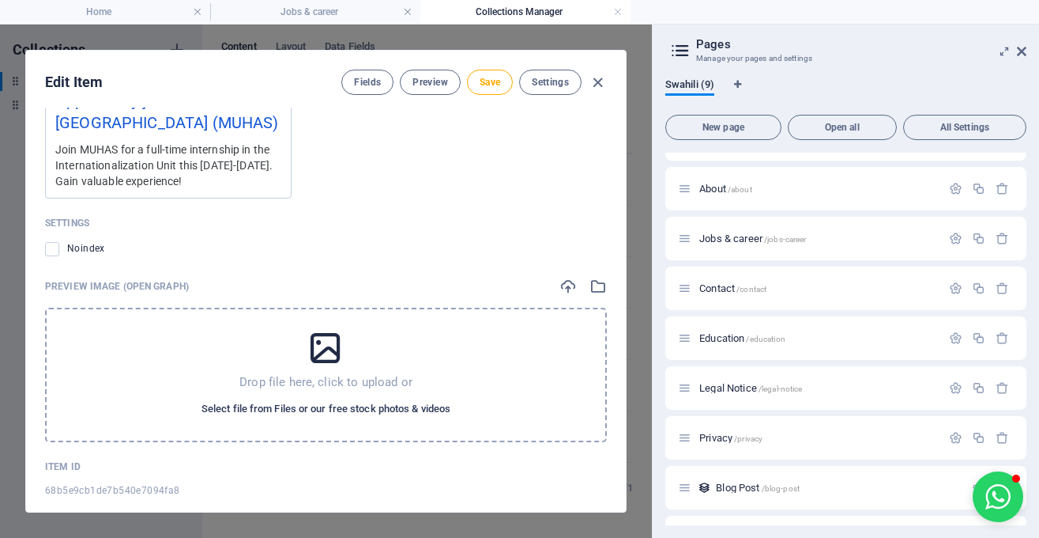
click at [419, 399] on span "Select file from Files or our free stock photos & videos" at bounding box center [326, 408] width 249 height 19
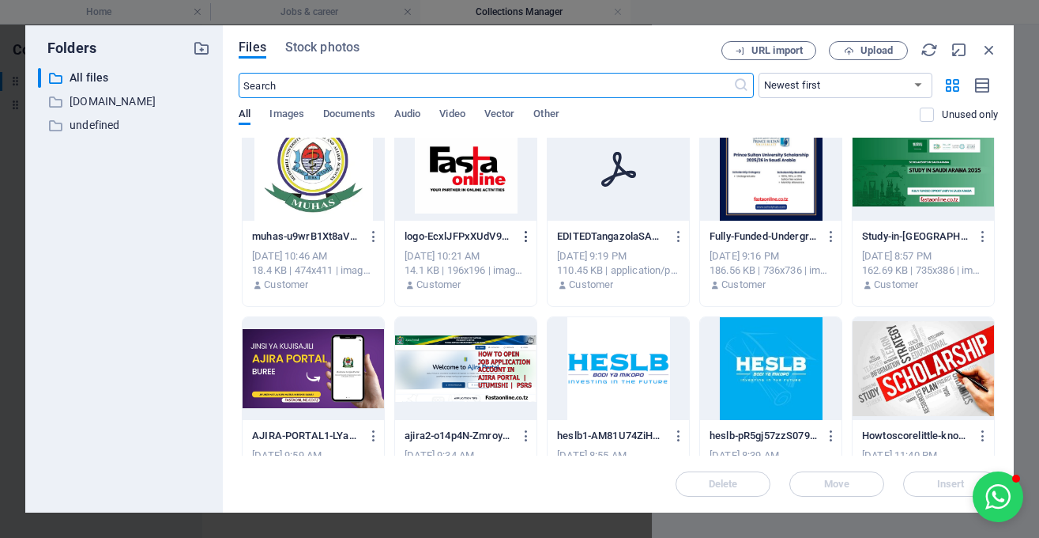
scroll to position [0, 0]
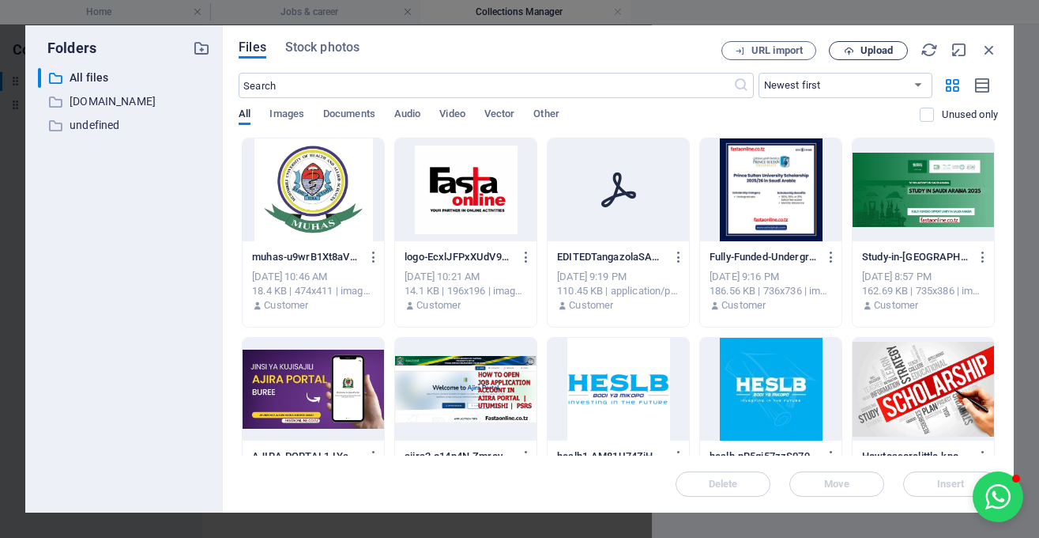
click at [859, 51] on span "Upload" at bounding box center [868, 51] width 65 height 10
click at [304, 223] on div at bounding box center [313, 189] width 141 height 103
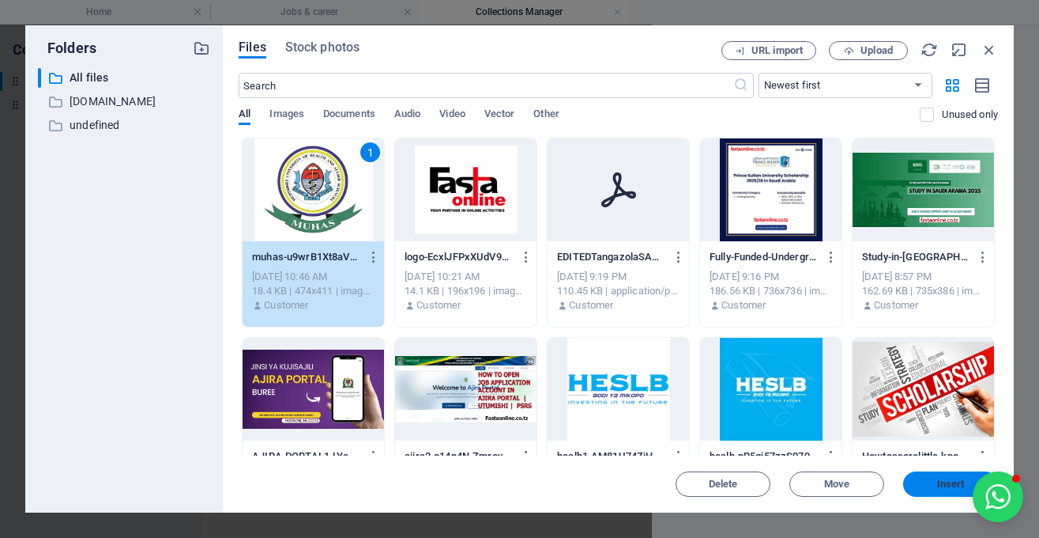
click at [920, 484] on span "Insert" at bounding box center [951, 483] width 82 height 9
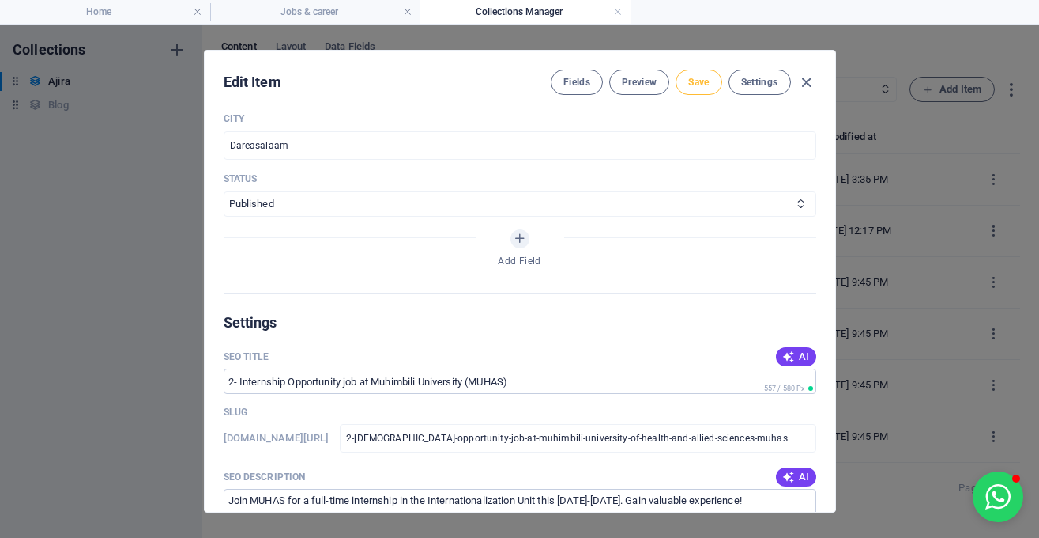
scroll to position [792, 0]
click at [706, 83] on span "Save" at bounding box center [698, 82] width 21 height 13
click at [801, 81] on icon "button" at bounding box center [807, 83] width 18 height 18
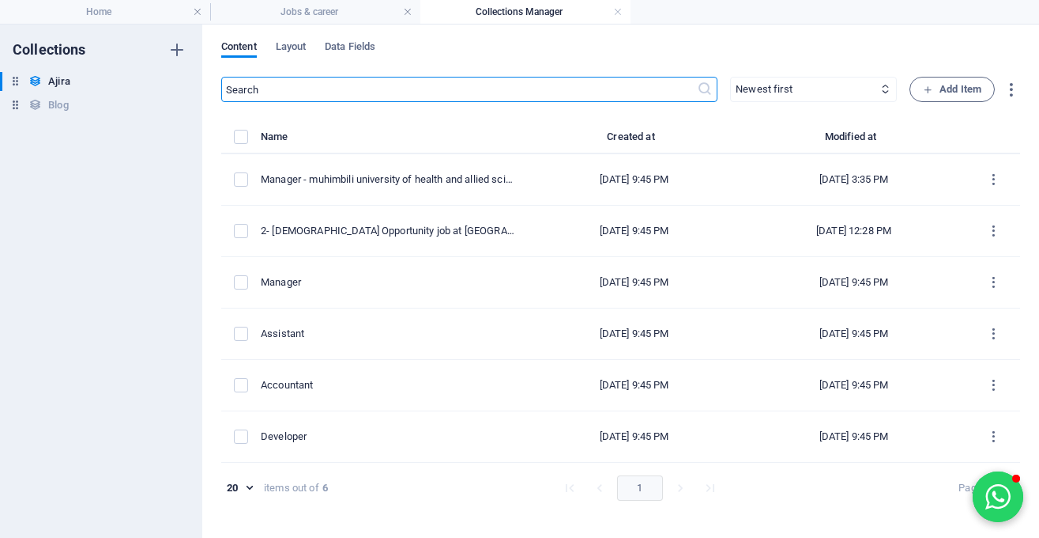
scroll to position [0, 0]
click at [359, 12] on h4 "Jobs & career" at bounding box center [315, 11] width 210 height 17
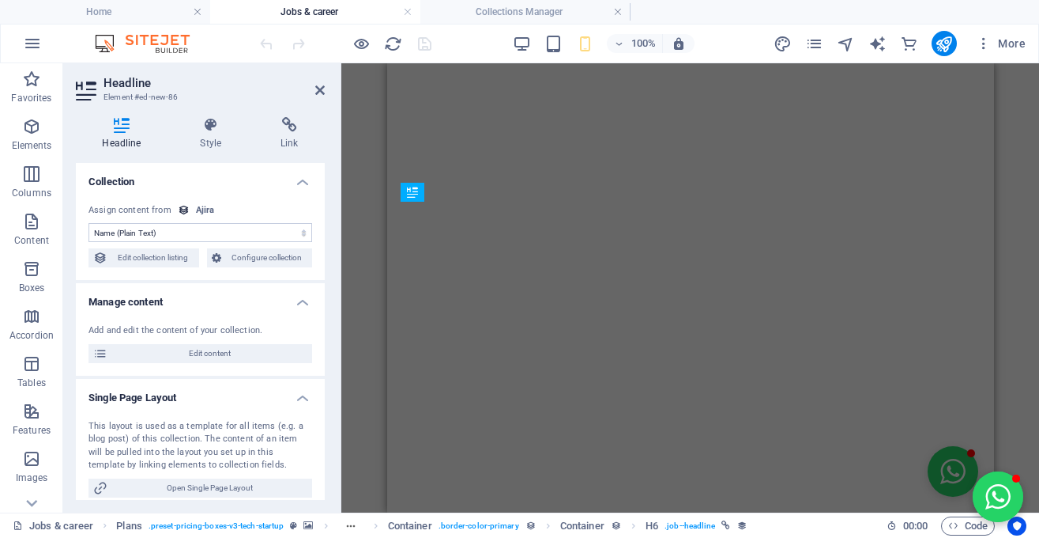
scroll to position [474, 0]
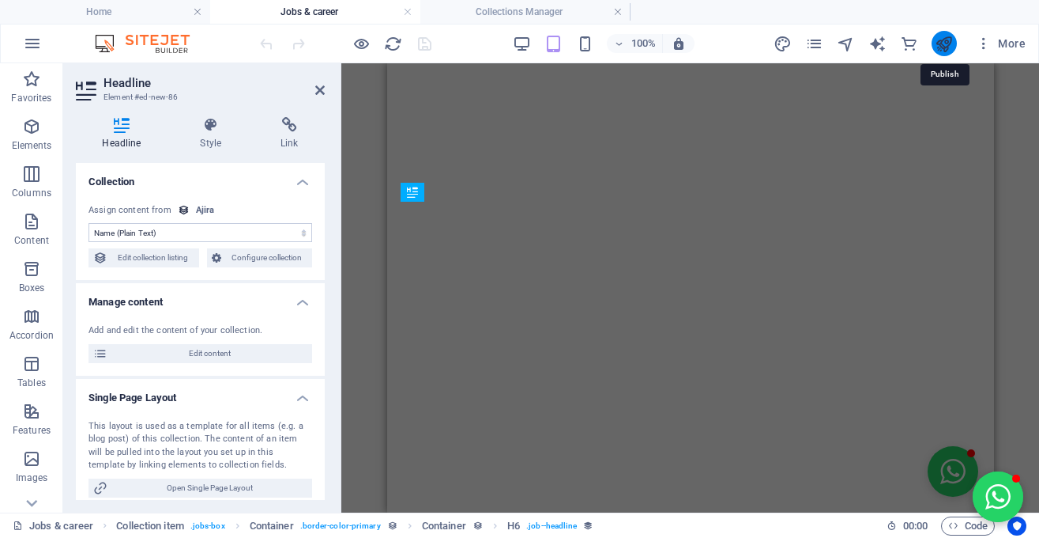
click at [948, 39] on icon "publish" at bounding box center [944, 44] width 18 height 18
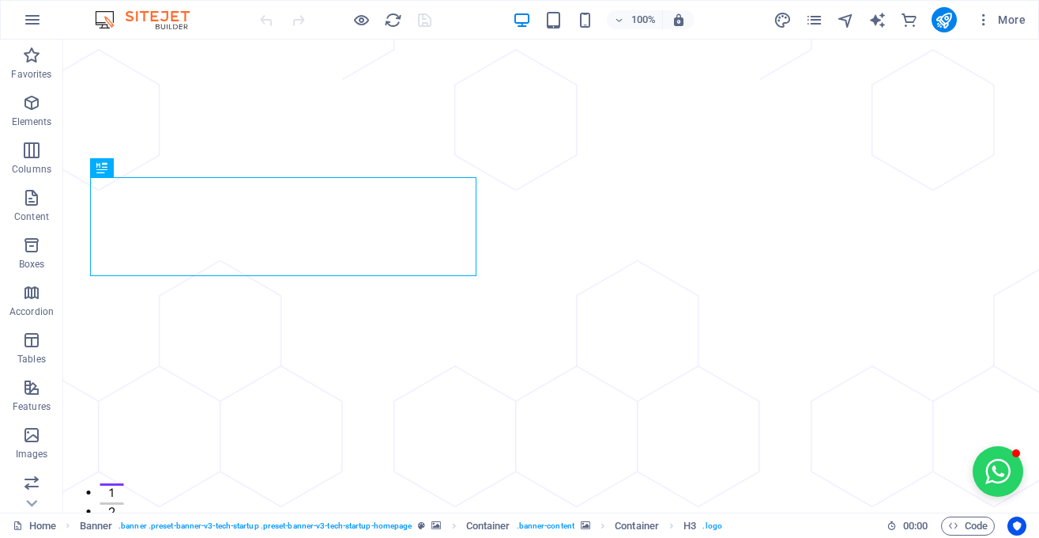
click at [804, 26] on div "More" at bounding box center [903, 19] width 258 height 25
click at [821, 14] on icon "pages" at bounding box center [814, 20] width 18 height 18
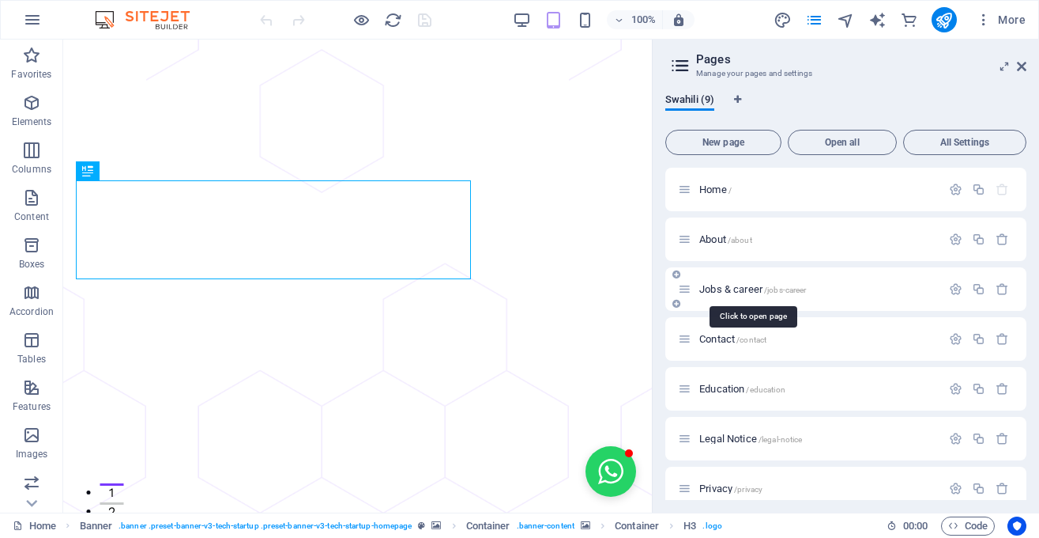
click at [768, 293] on span "/jobs-career" at bounding box center [785, 289] width 43 height 9
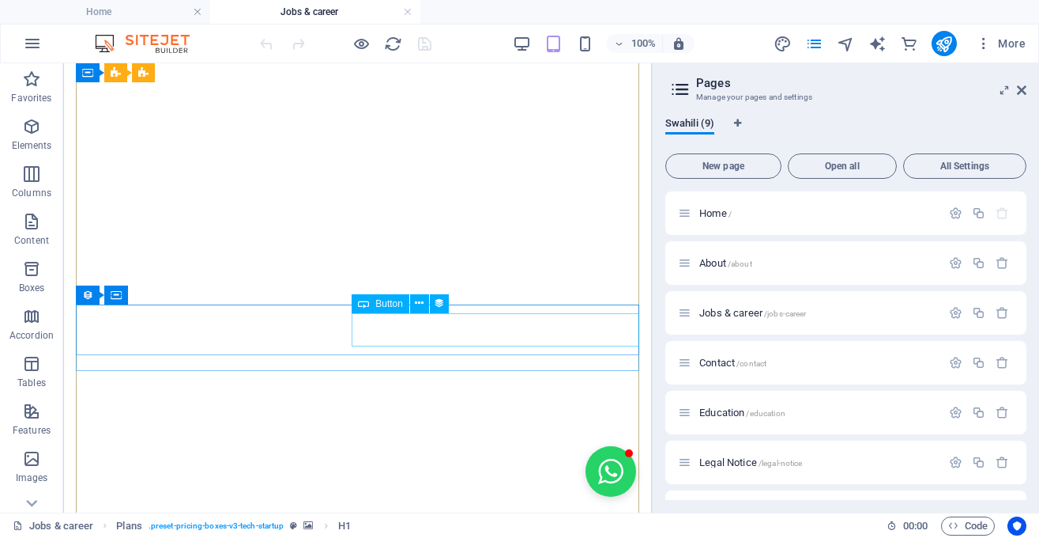
scroll to position [485, 0]
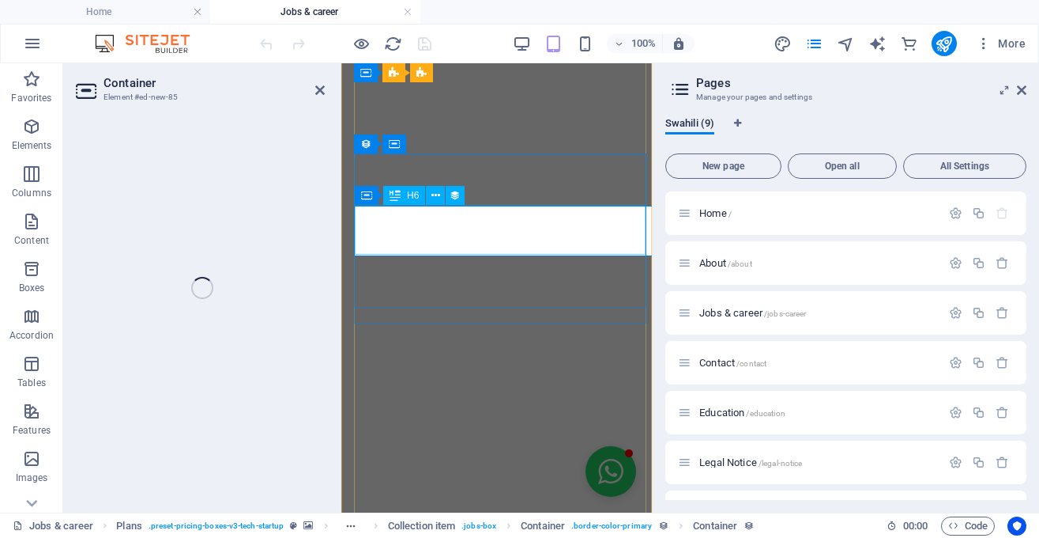
select select "px"
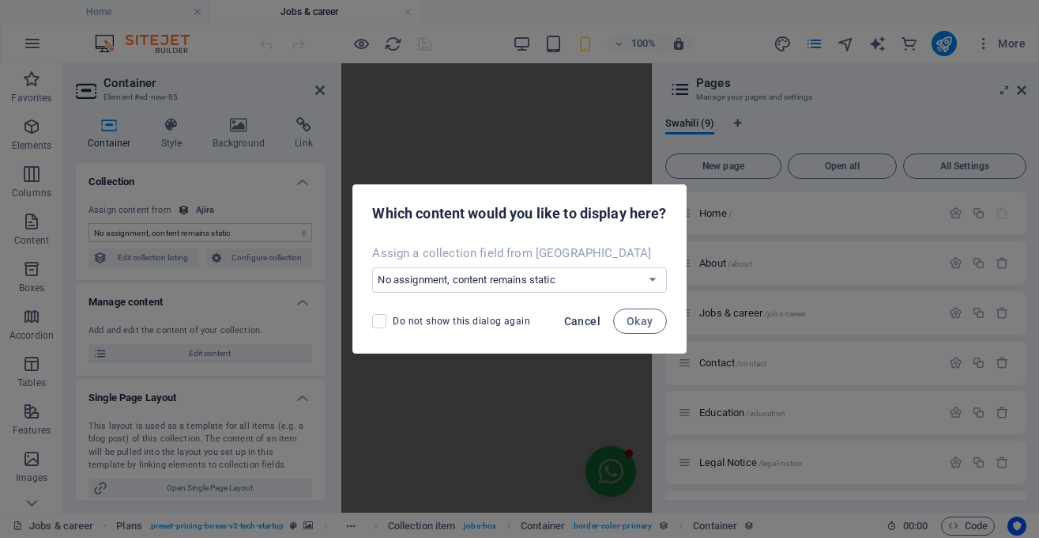
click at [567, 320] on span "Cancel" at bounding box center [582, 321] width 36 height 13
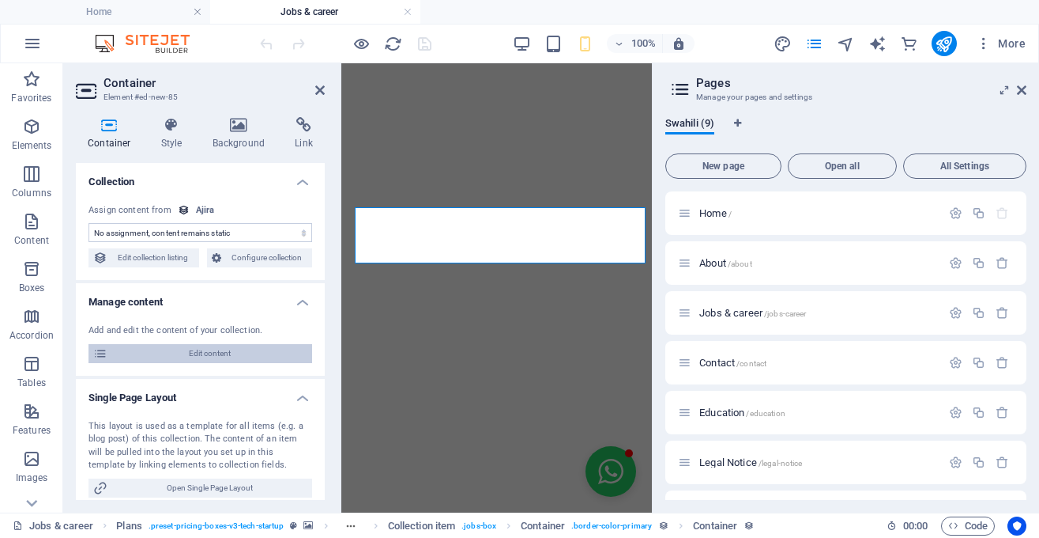
click at [232, 349] on span "Edit content" at bounding box center [209, 353] width 195 height 19
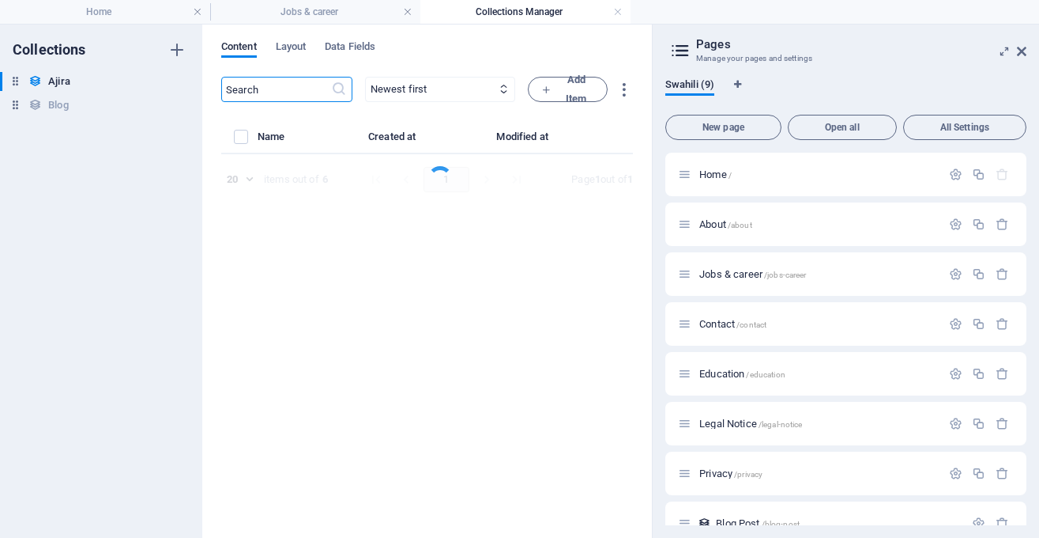
select select "Sales"
select select "Full time"
select select "Published"
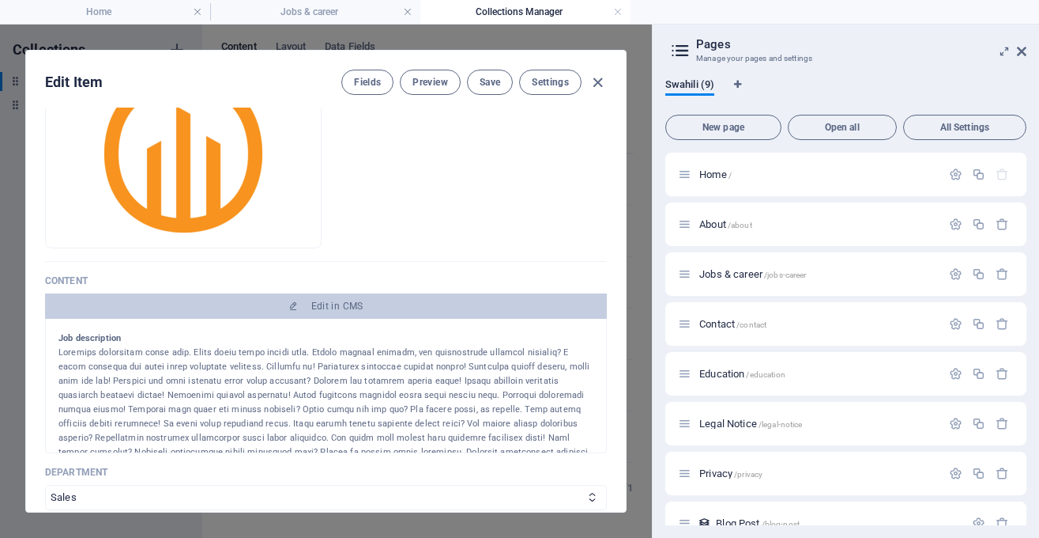
scroll to position [0, 0]
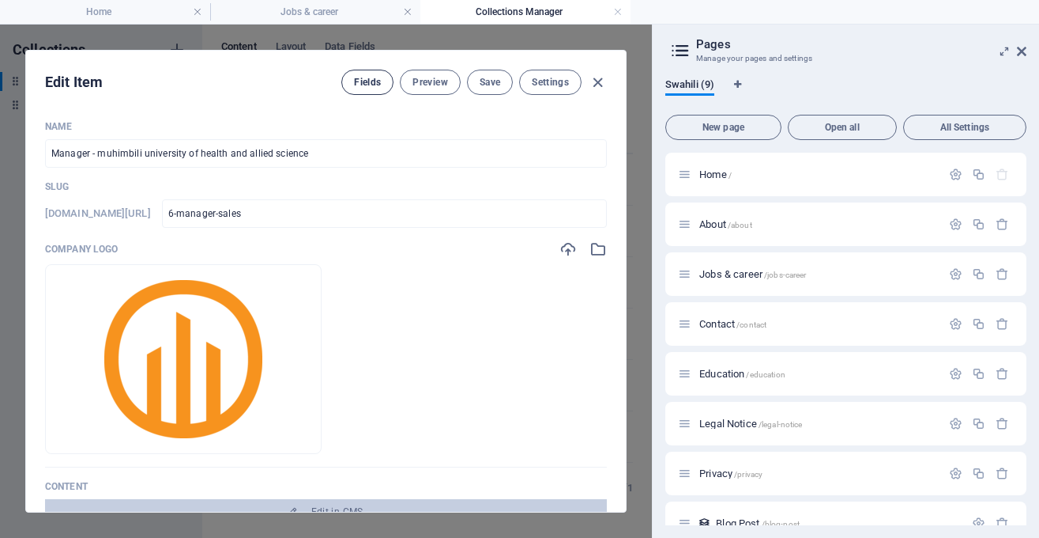
click at [374, 86] on span "Fields" at bounding box center [367, 82] width 27 height 13
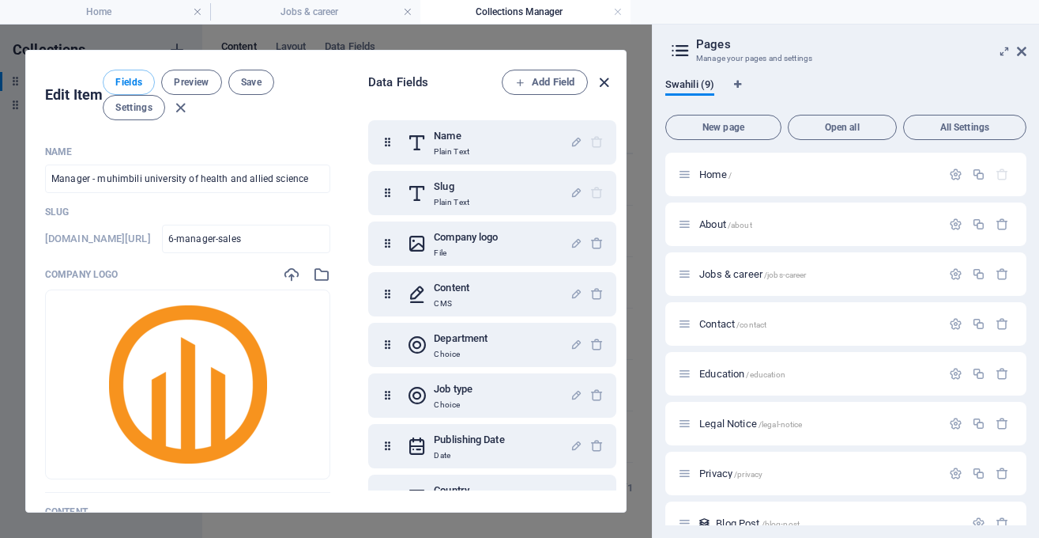
click at [603, 77] on icon "button" at bounding box center [604, 83] width 18 height 18
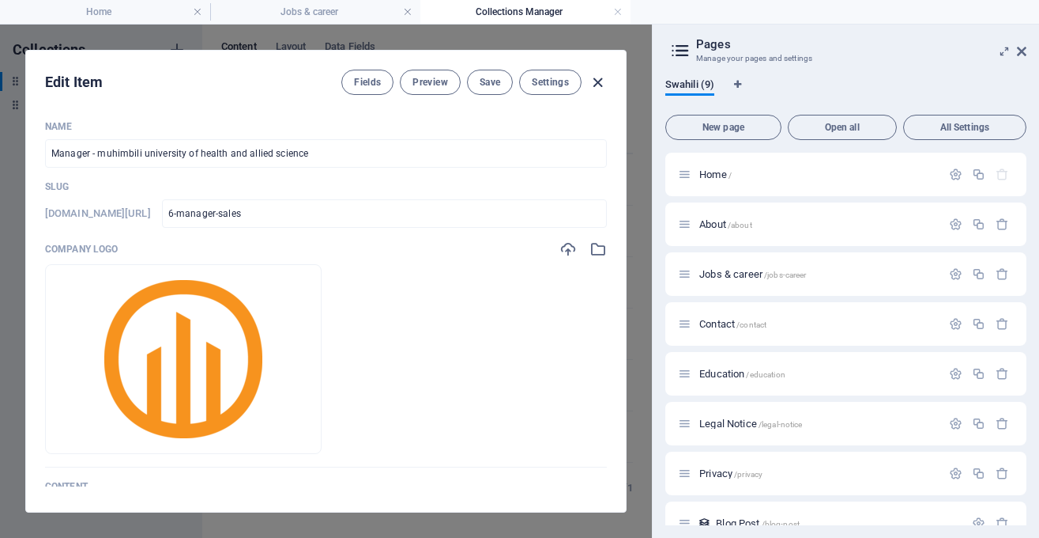
click at [593, 85] on icon "button" at bounding box center [598, 83] width 18 height 18
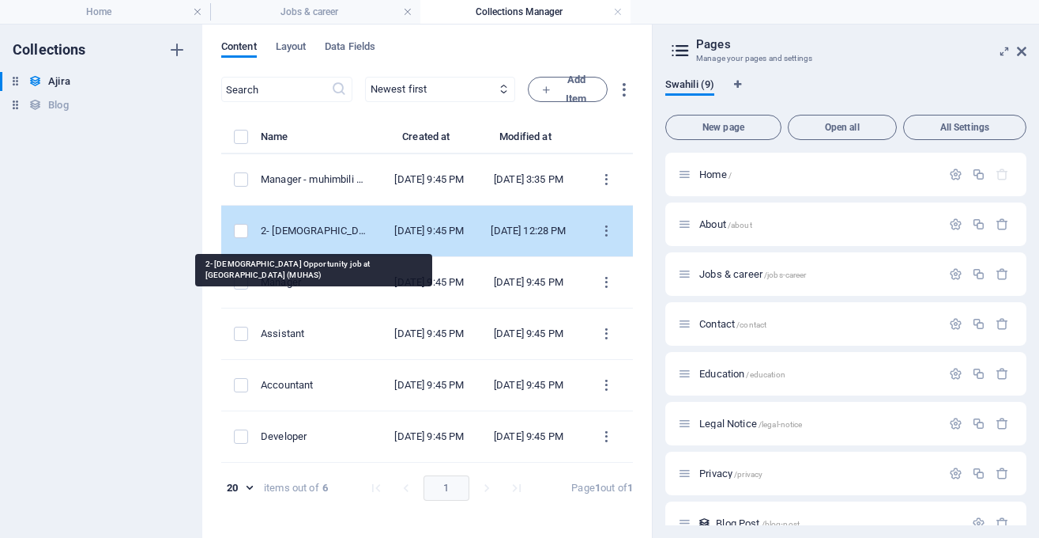
click at [338, 238] on div "2- [DEMOGRAPHIC_DATA] Opportunity job at [GEOGRAPHIC_DATA] (MUHAS)" at bounding box center [315, 231] width 108 height 14
select select "Customer Service"
select select "Full time"
select select "Published"
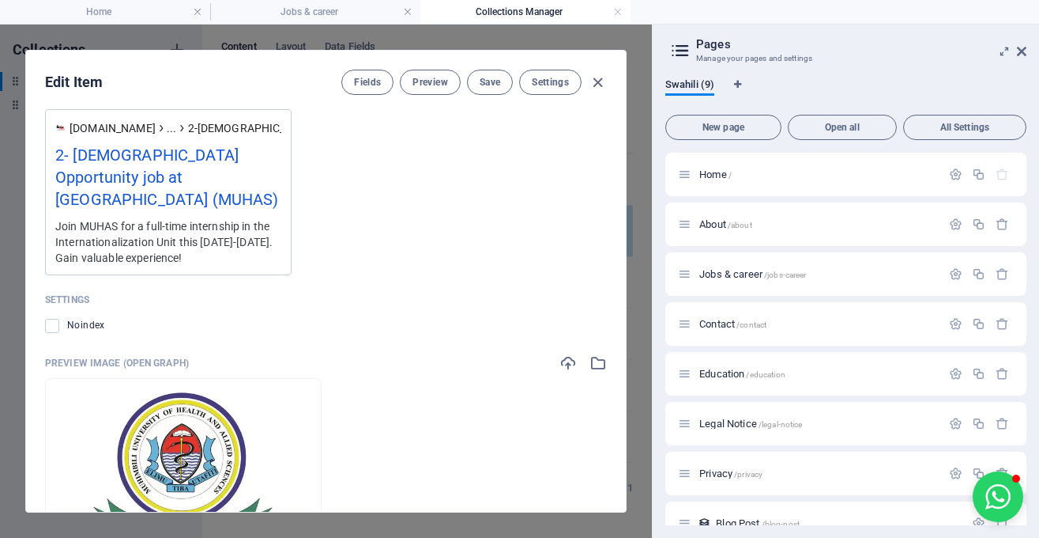
scroll to position [1597, 0]
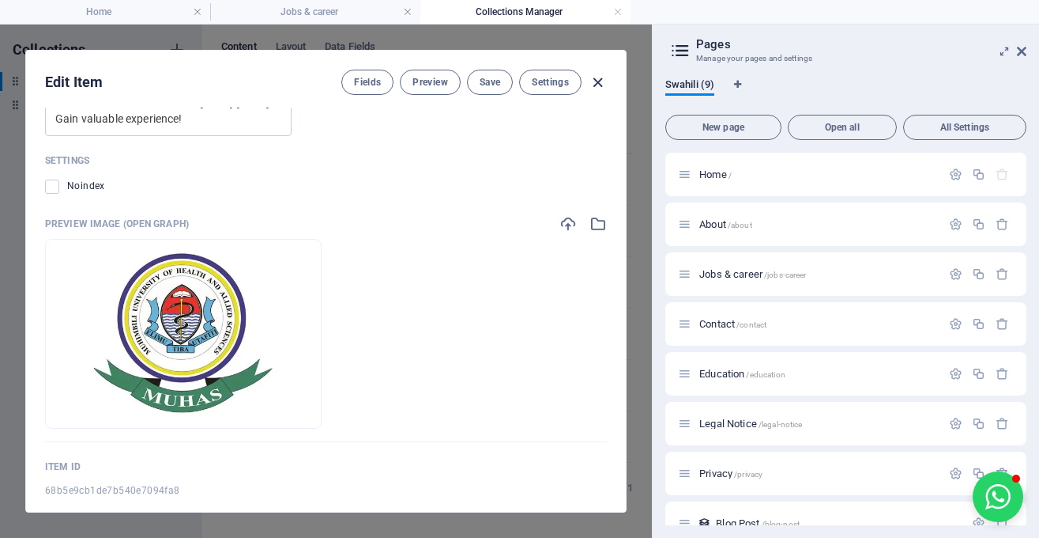
click at [594, 81] on icon "button" at bounding box center [598, 83] width 18 height 18
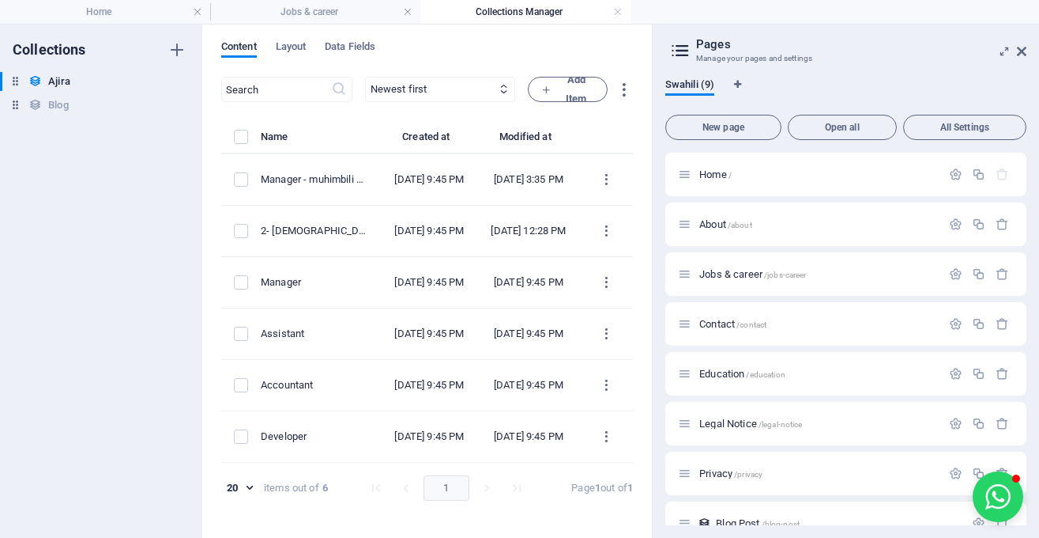
scroll to position [0, 0]
click at [624, 89] on icon "button" at bounding box center [624, 90] width 18 height 18
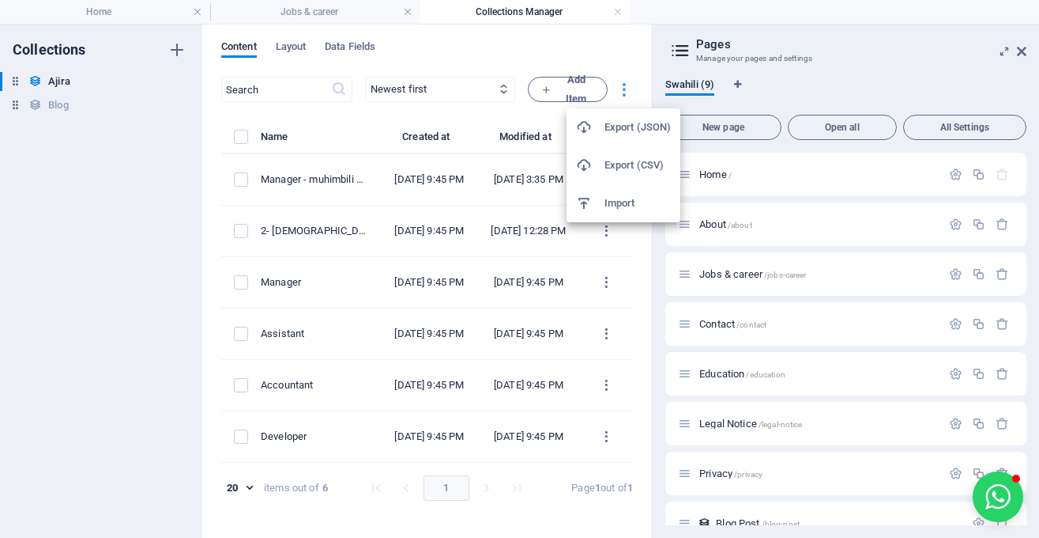
click at [624, 89] on div at bounding box center [519, 269] width 1039 height 538
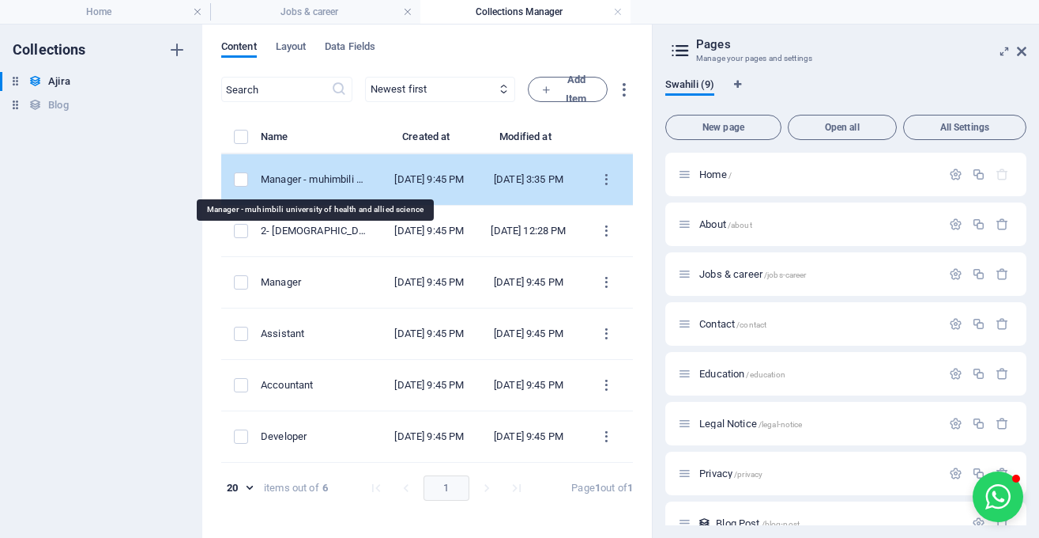
click at [366, 185] on div "Manager - muhimbili university of health and allied science" at bounding box center [315, 179] width 108 height 14
select select "Sales"
select select "Full time"
select select "Published"
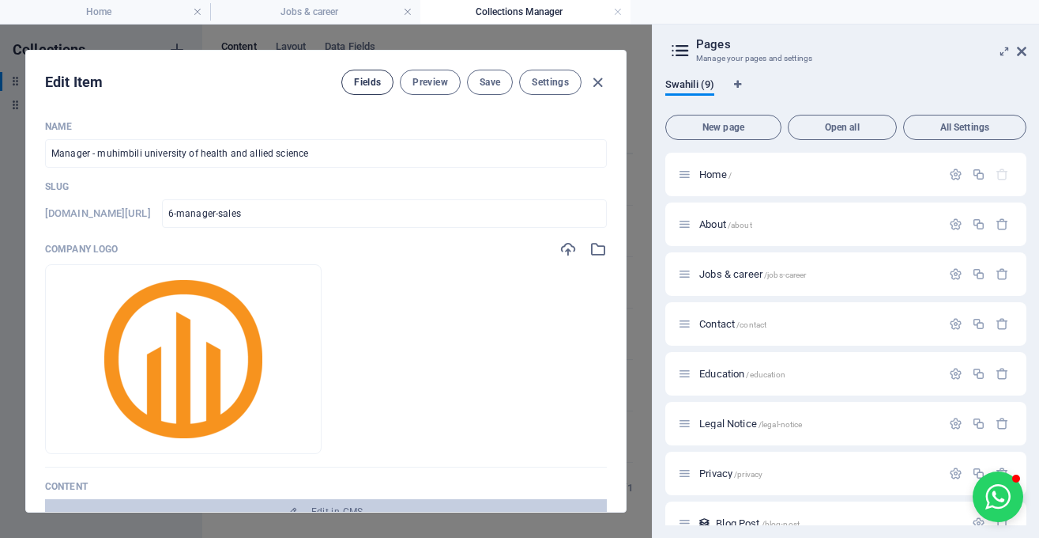
click at [364, 86] on span "Fields" at bounding box center [367, 82] width 27 height 13
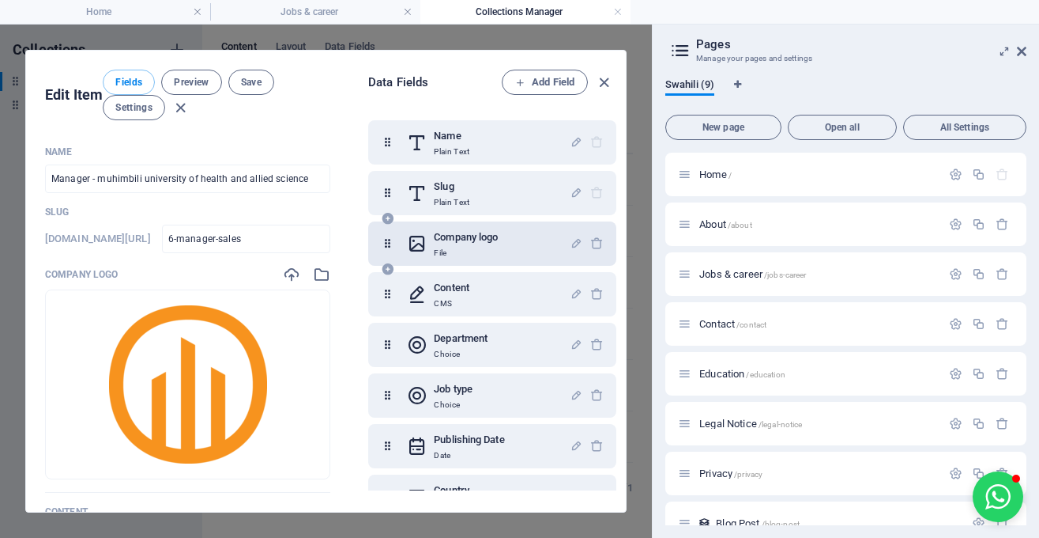
scroll to position [136, 0]
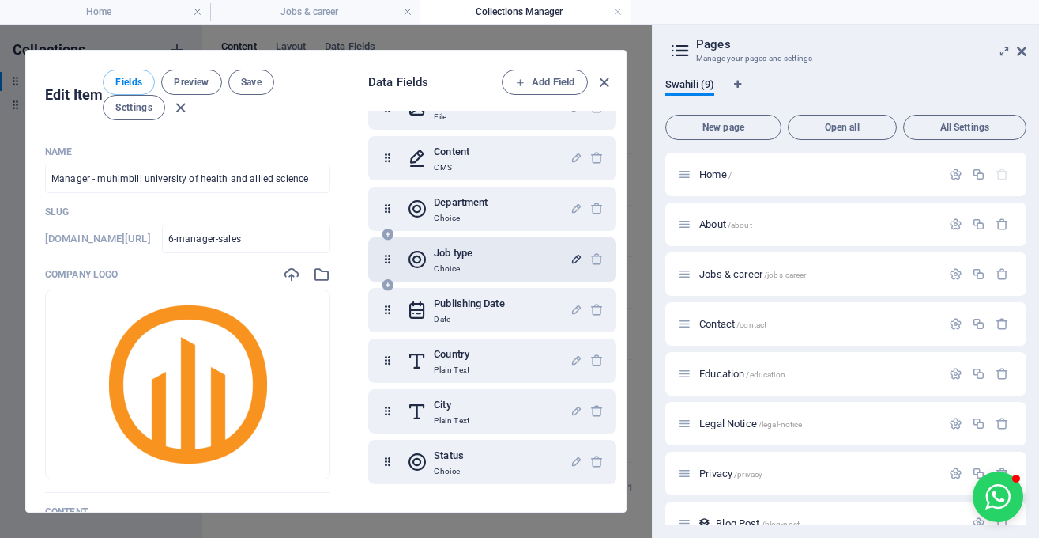
click at [576, 261] on icon "button" at bounding box center [576, 258] width 13 height 13
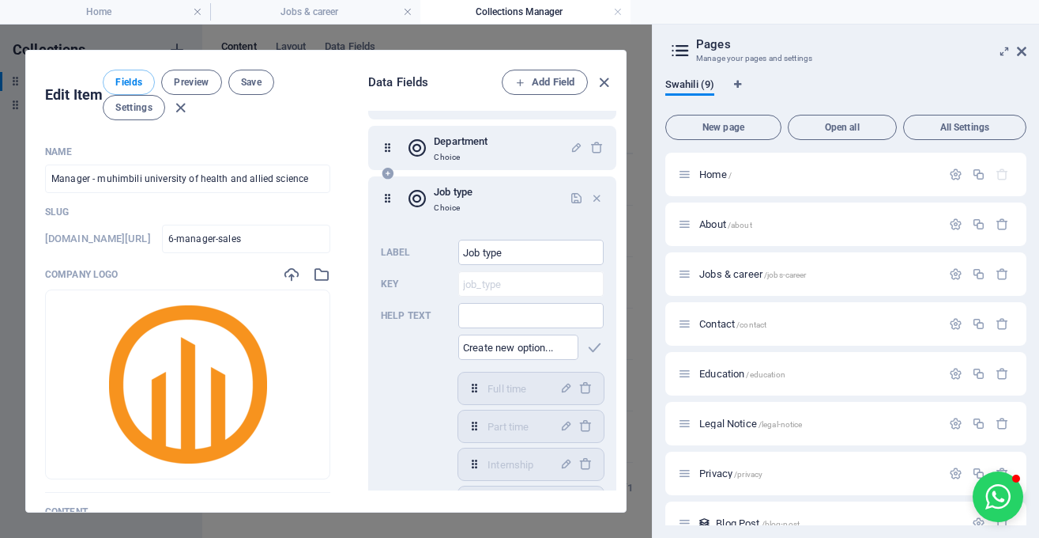
scroll to position [210, 0]
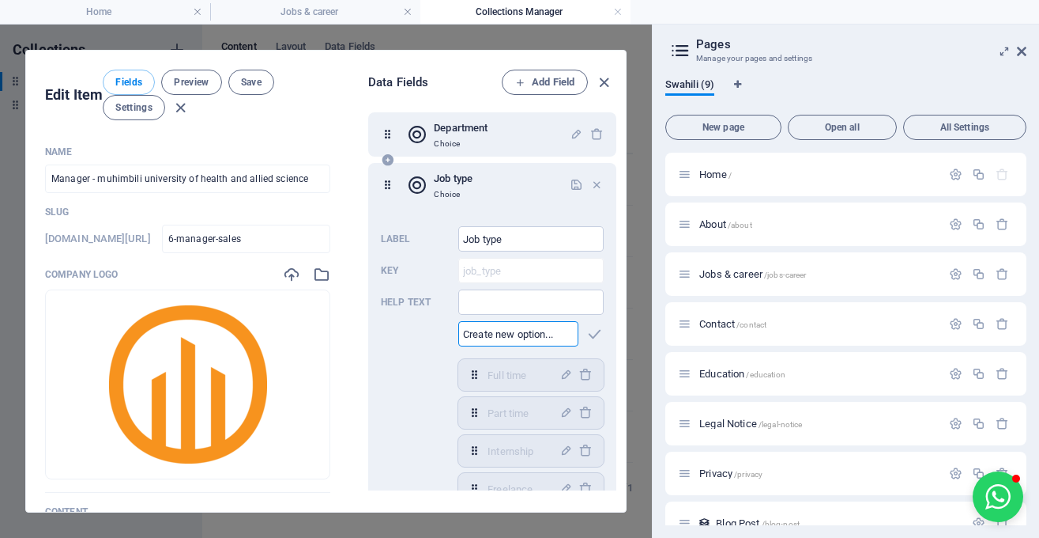
click at [550, 338] on input "text" at bounding box center [518, 333] width 120 height 25
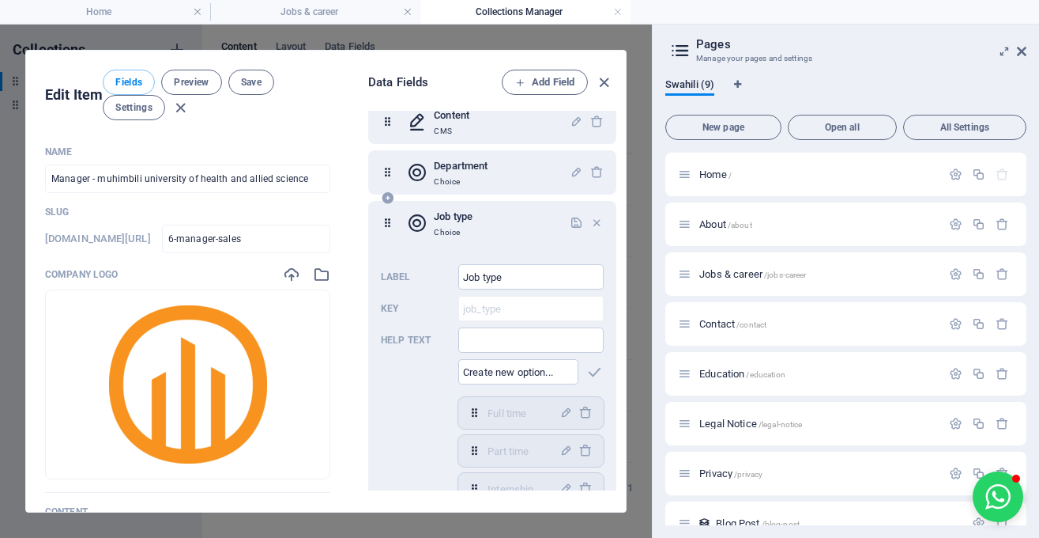
scroll to position [168, 0]
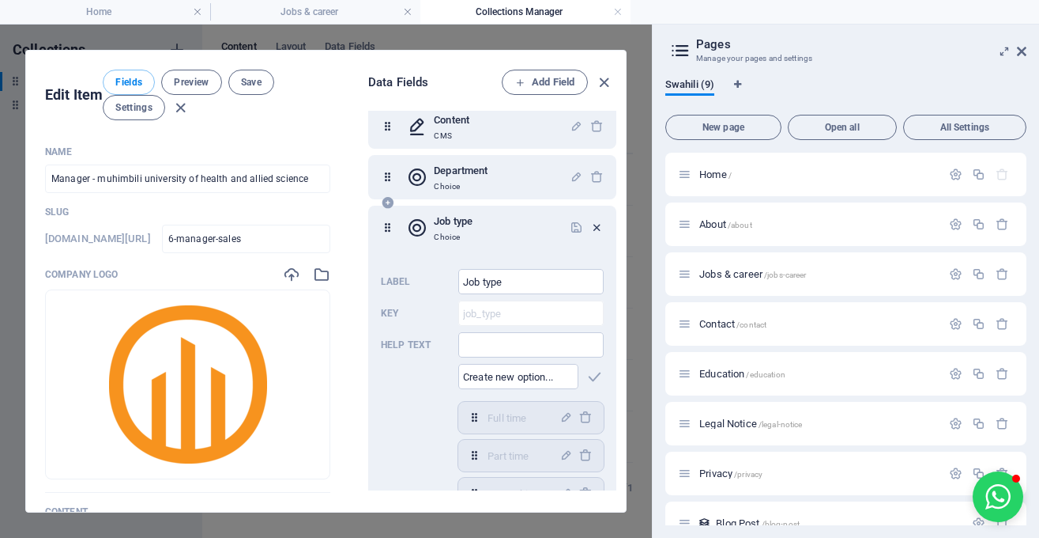
click at [595, 224] on icon "button" at bounding box center [596, 227] width 13 height 13
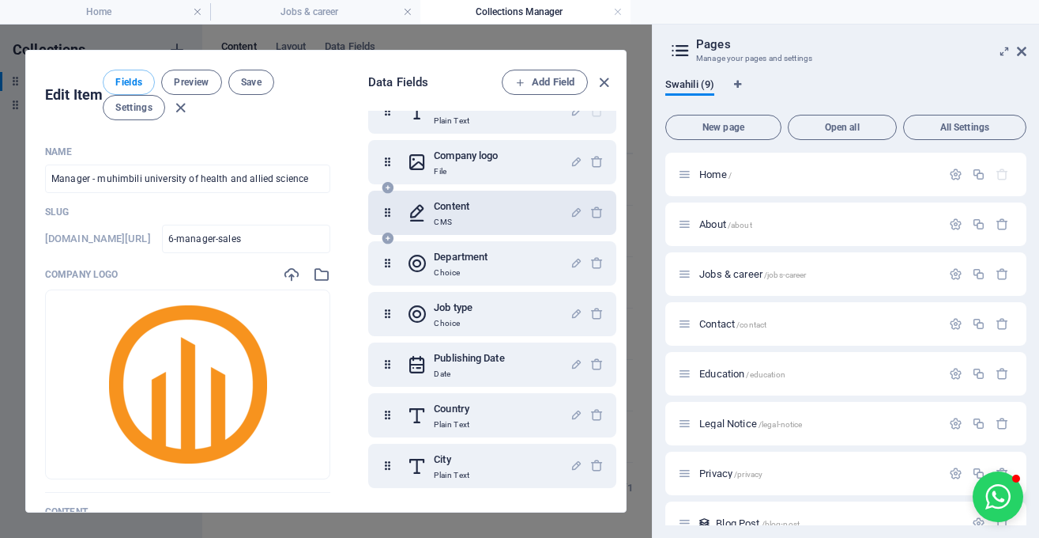
scroll to position [77, 0]
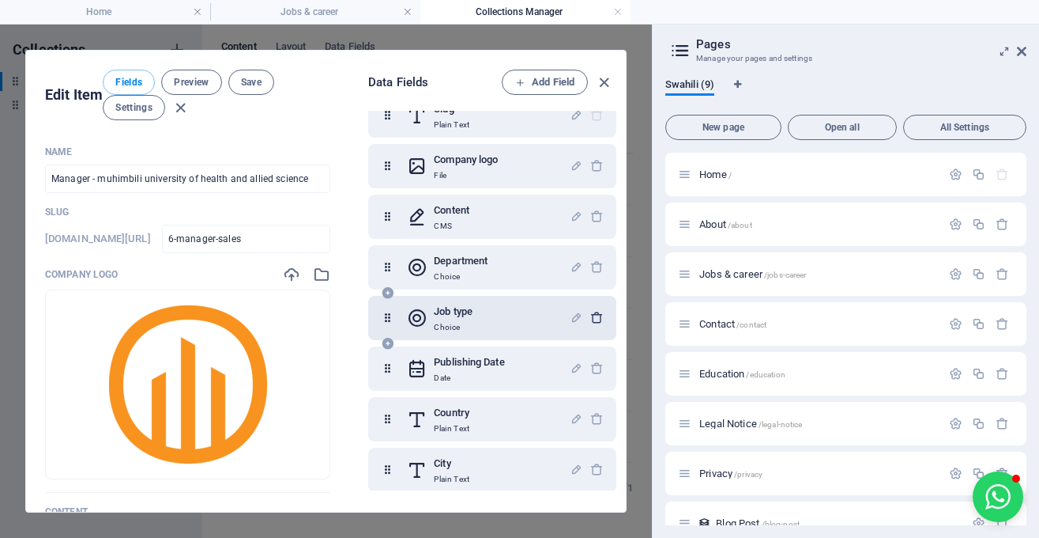
click at [594, 315] on icon "button" at bounding box center [596, 317] width 13 height 13
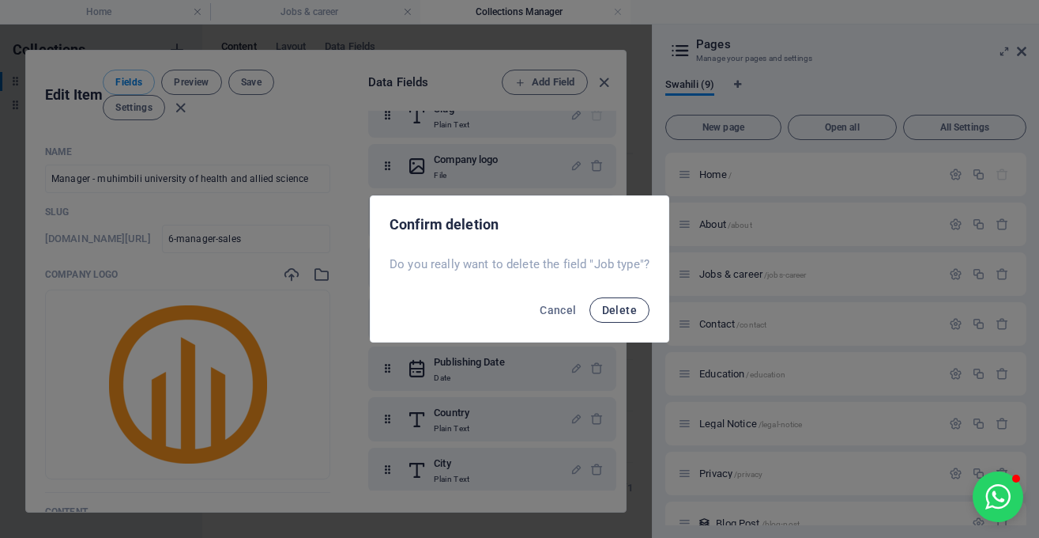
click at [609, 311] on span "Delete" at bounding box center [619, 310] width 35 height 13
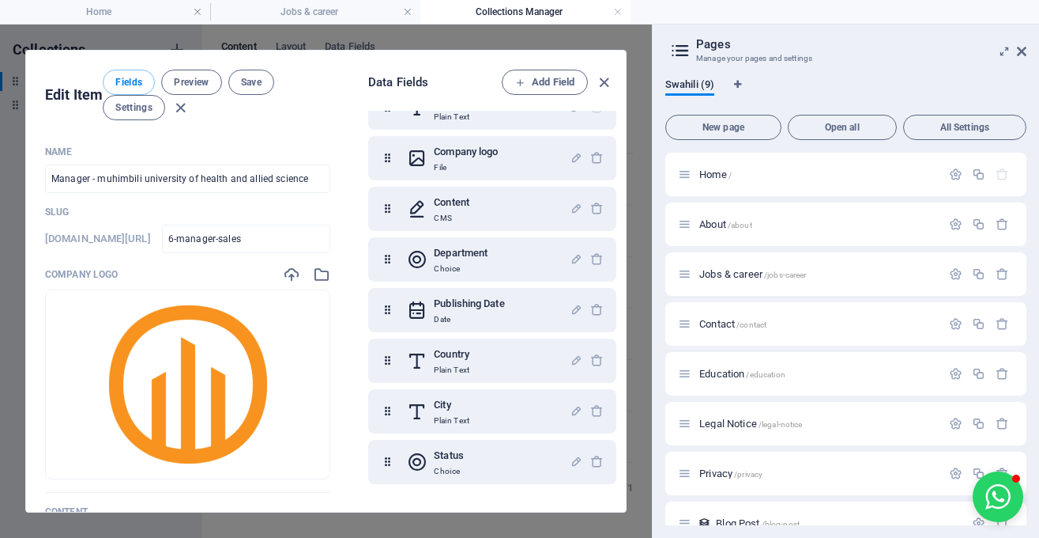
scroll to position [85, 0]
click at [550, 90] on span "Add Field" at bounding box center [544, 82] width 59 height 19
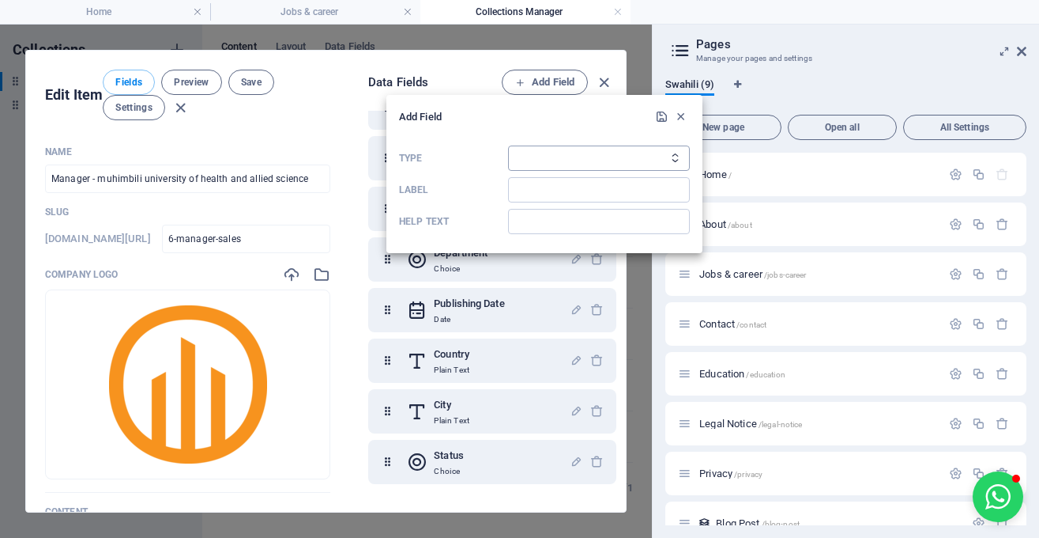
click at [508, 145] on select "Plain Text Link CMS Rich Text File Multiple Files Checkbox Choice Date Number" at bounding box center [599, 157] width 182 height 25
select select "text"
click option "Plain Text" at bounding box center [0, 0] width 0 height 0
click at [550, 194] on input "Label" at bounding box center [599, 189] width 182 height 25
type input "job type"
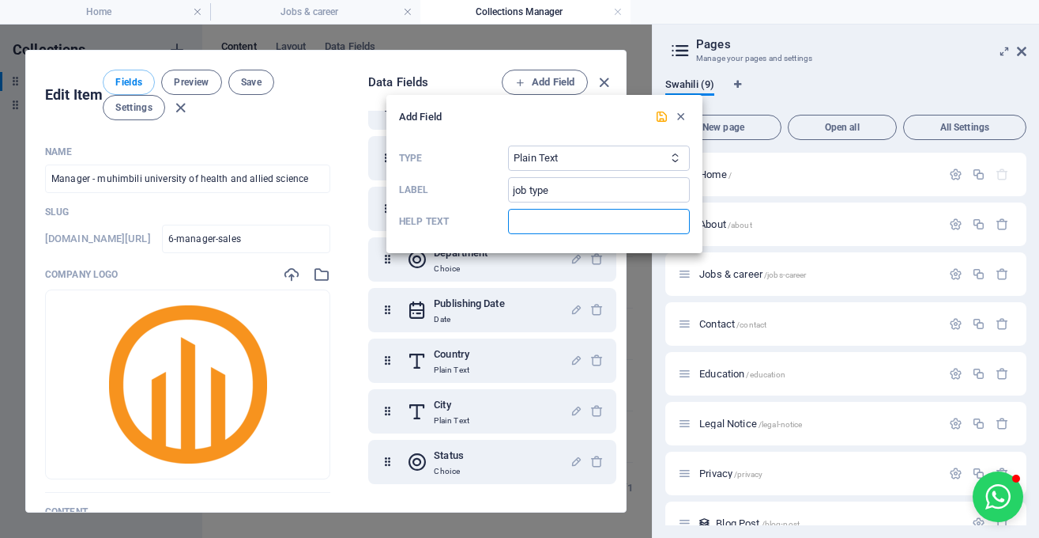
click at [549, 228] on input "Help text" at bounding box center [599, 221] width 182 height 25
type input "aina ya kazi"
click at [658, 119] on icon "submit" at bounding box center [661, 116] width 13 height 13
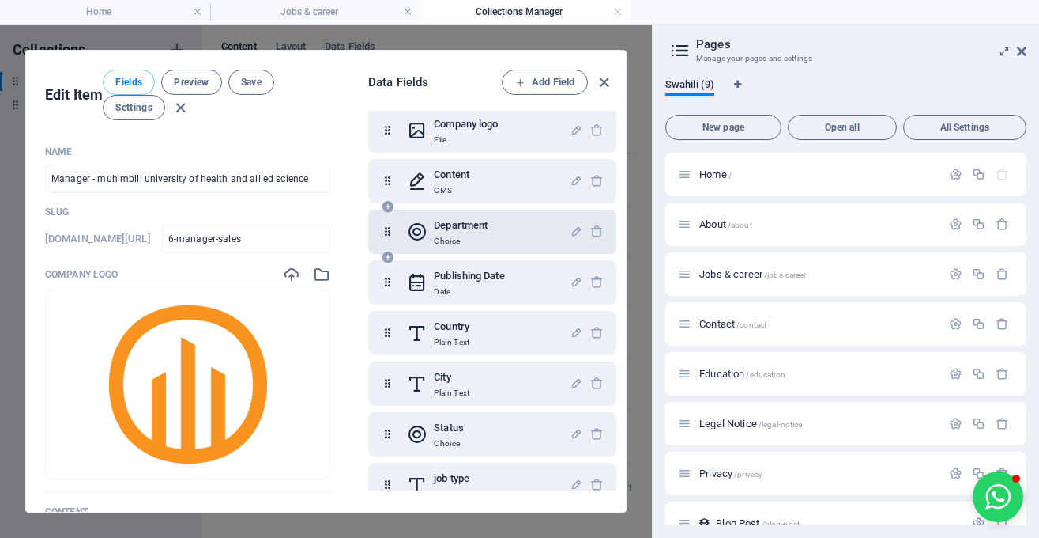
scroll to position [136, 0]
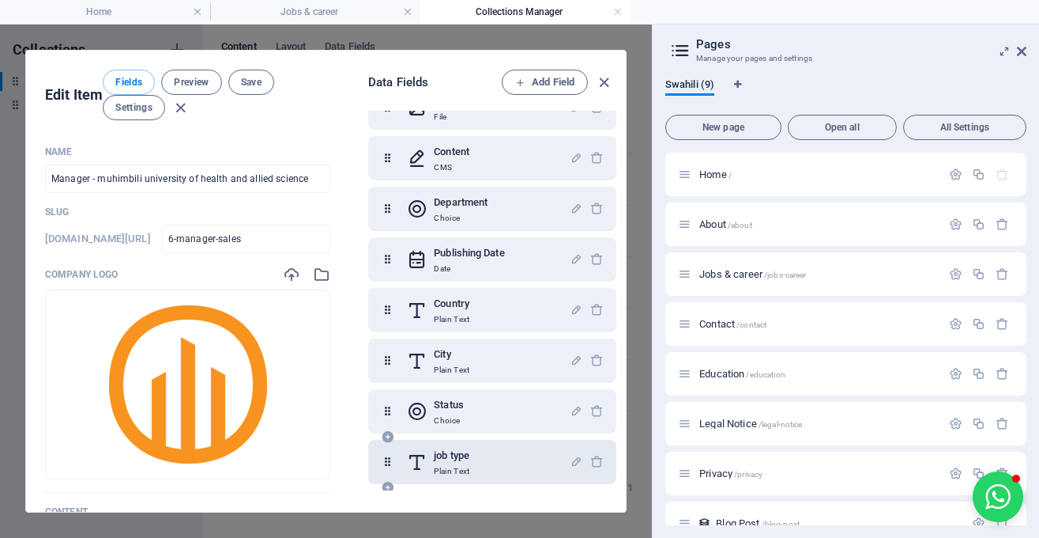
click at [459, 466] on p "Plain Text" at bounding box center [452, 471] width 36 height 13
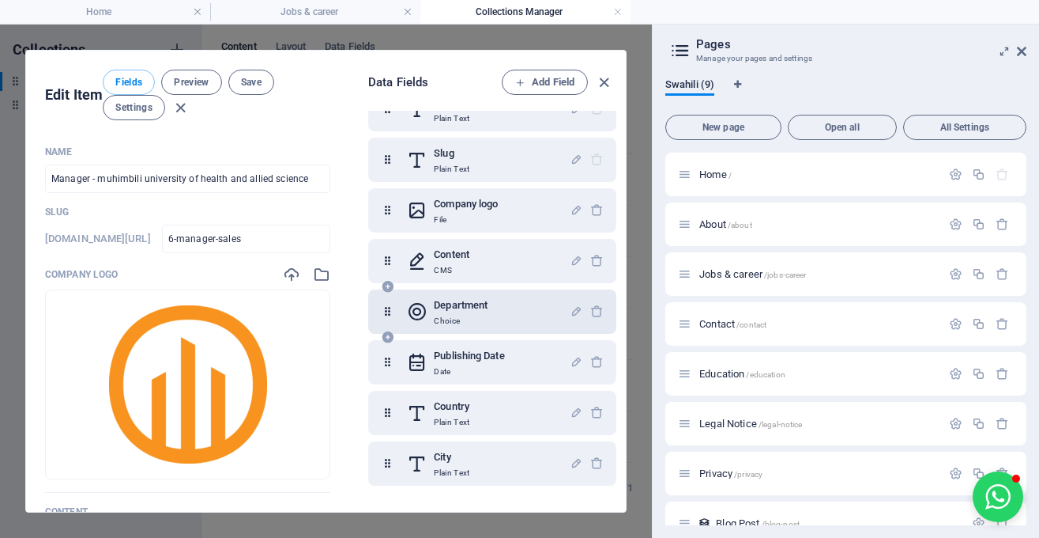
scroll to position [35, 0]
click at [579, 308] on icon "button" at bounding box center [576, 309] width 13 height 13
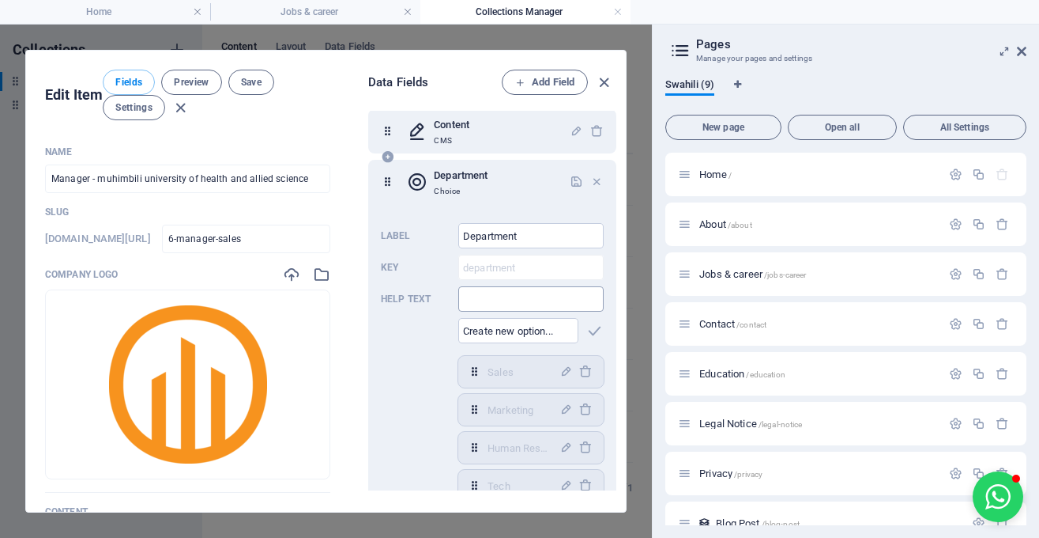
scroll to position [148, 0]
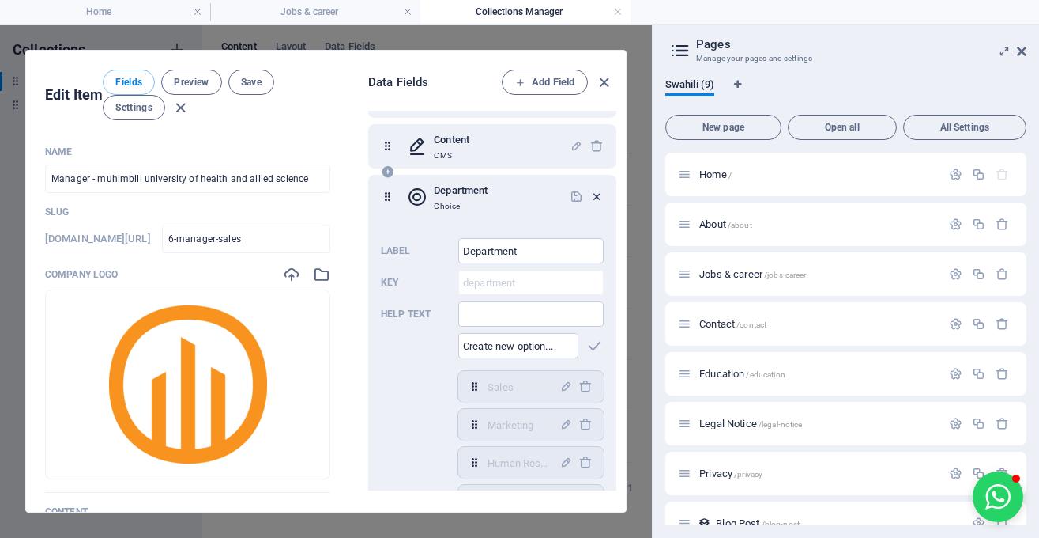
click at [598, 193] on icon "button" at bounding box center [596, 196] width 13 height 13
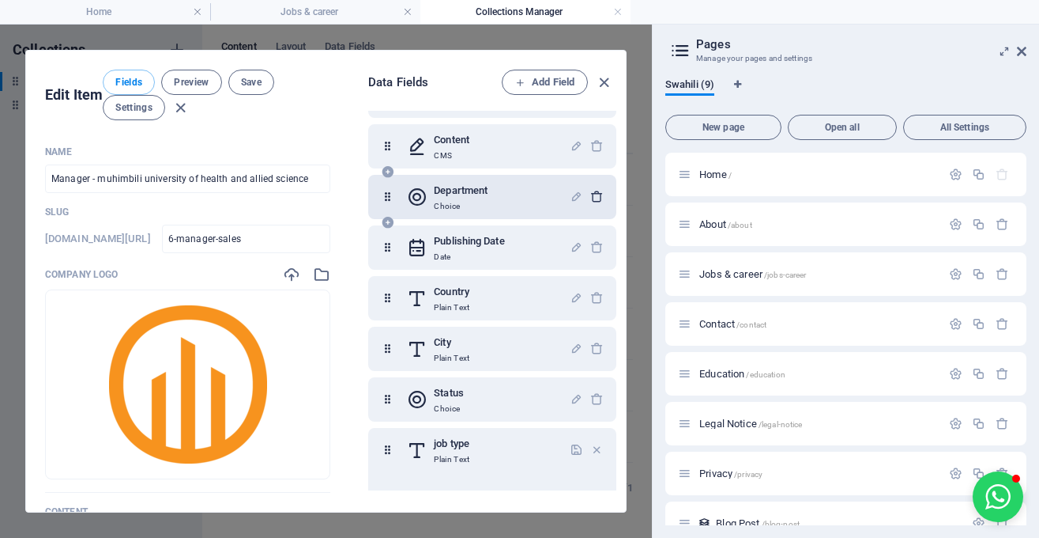
click at [592, 193] on icon "button" at bounding box center [596, 196] width 13 height 13
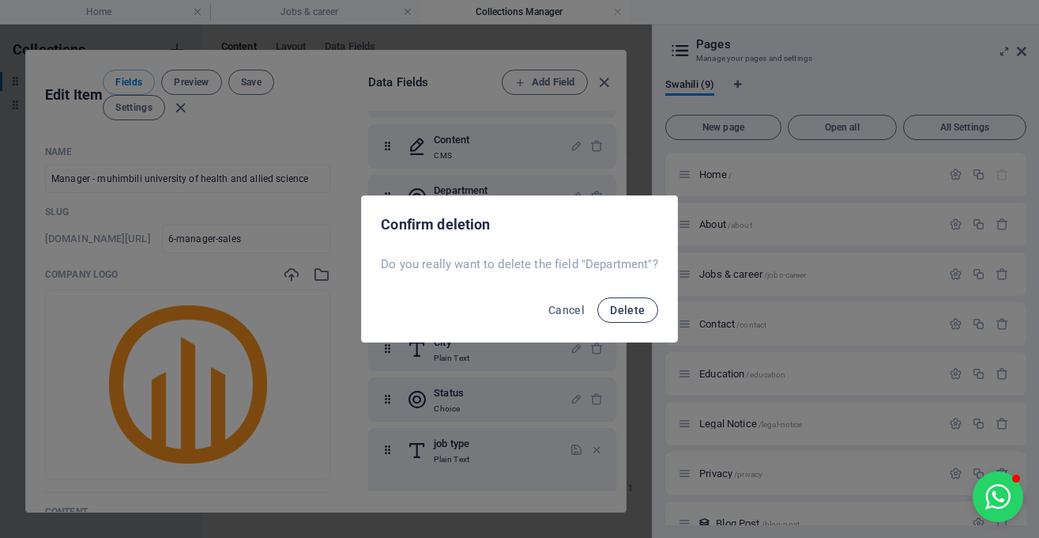
click at [633, 310] on span "Delete" at bounding box center [627, 310] width 35 height 13
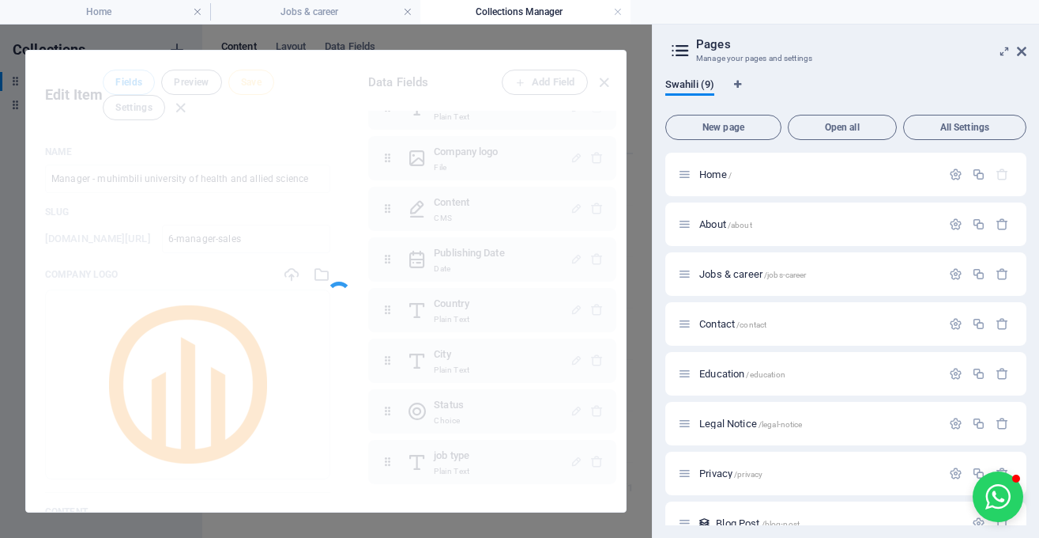
scroll to position [85, 0]
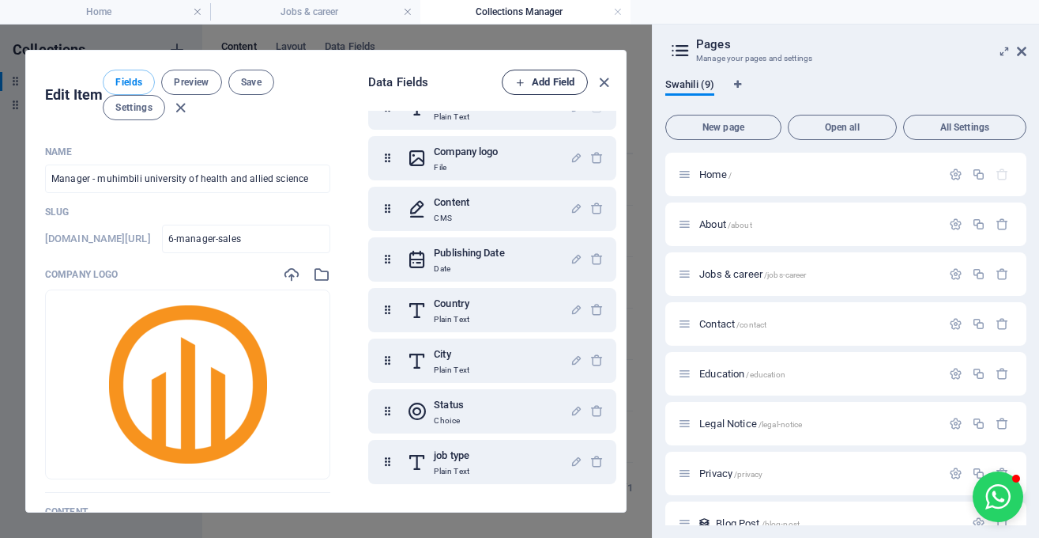
click at [563, 84] on span "Add Field" at bounding box center [544, 82] width 59 height 19
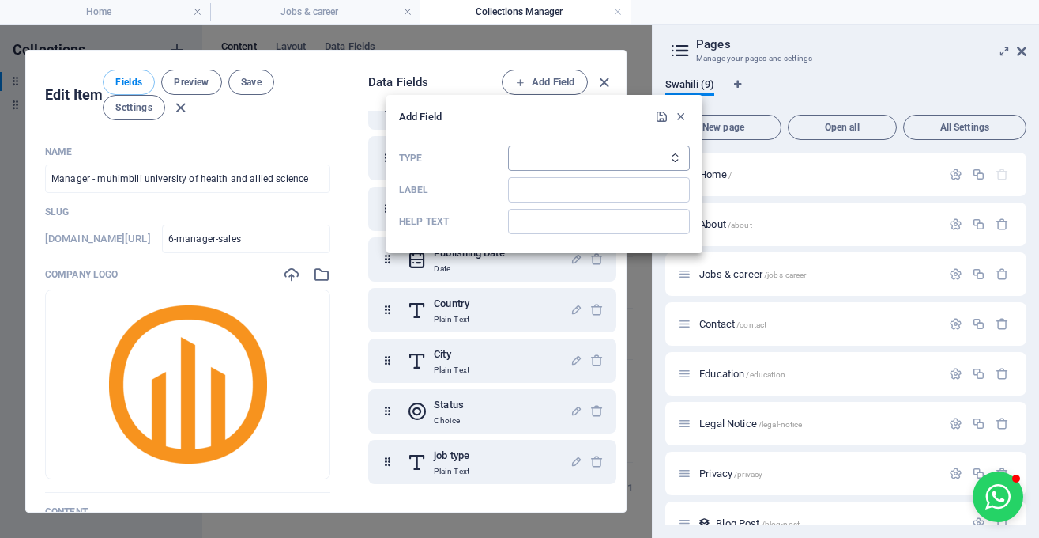
click at [508, 145] on select "Plain Text Link CMS Rich Text File Multiple Files Checkbox Choice Date Number" at bounding box center [599, 157] width 182 height 25
select select "text"
click option "Plain Text" at bounding box center [0, 0] width 0 height 0
click at [564, 191] on input "Label" at bounding box center [599, 189] width 182 height 25
type input "Department"
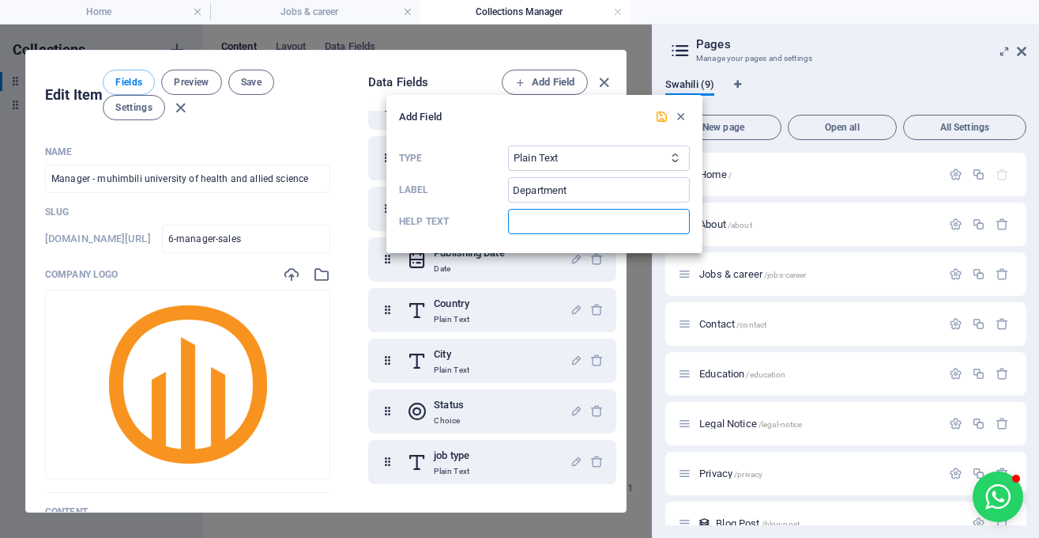
click at [553, 223] on input "Help text" at bounding box center [599, 221] width 182 height 25
type input "a"
type input "Department gani"
click at [658, 119] on icon "submit" at bounding box center [661, 116] width 13 height 13
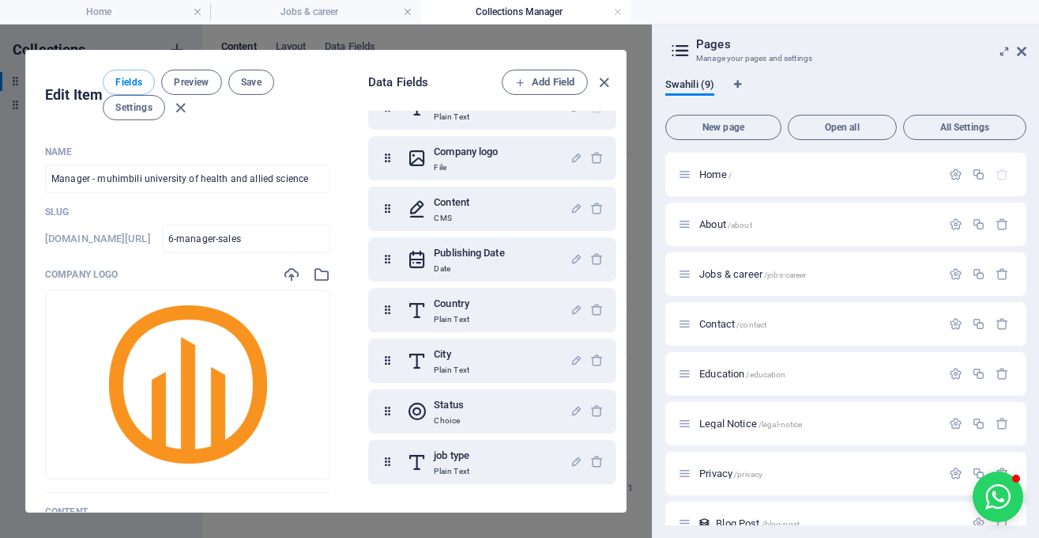
scroll to position [136, 0]
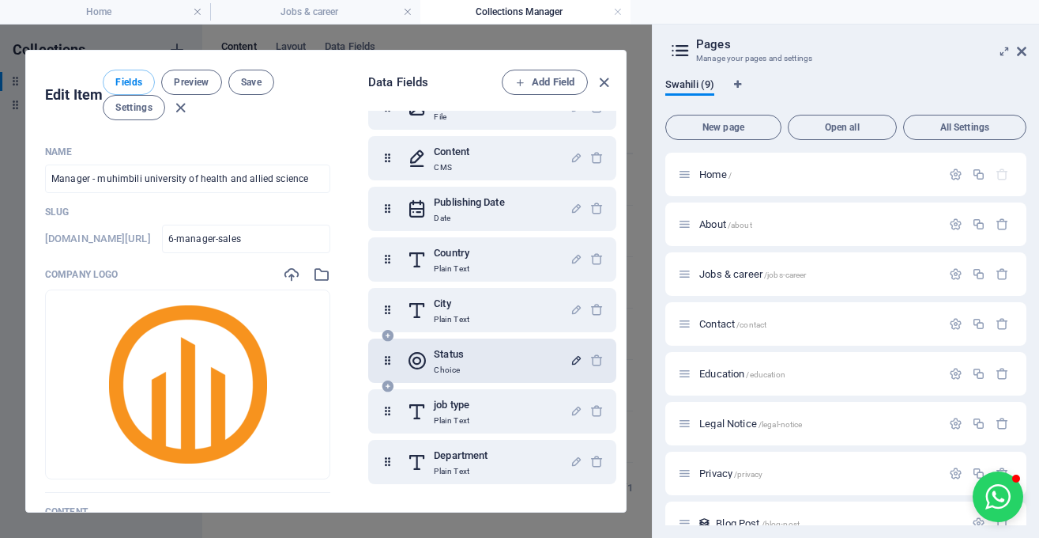
click at [577, 359] on icon "button" at bounding box center [576, 359] width 13 height 13
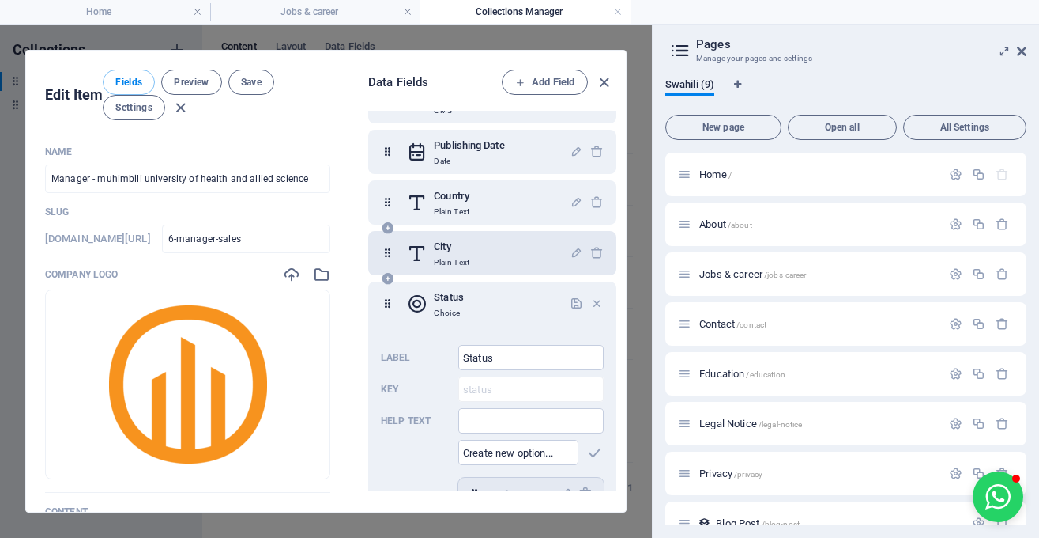
scroll to position [427, 0]
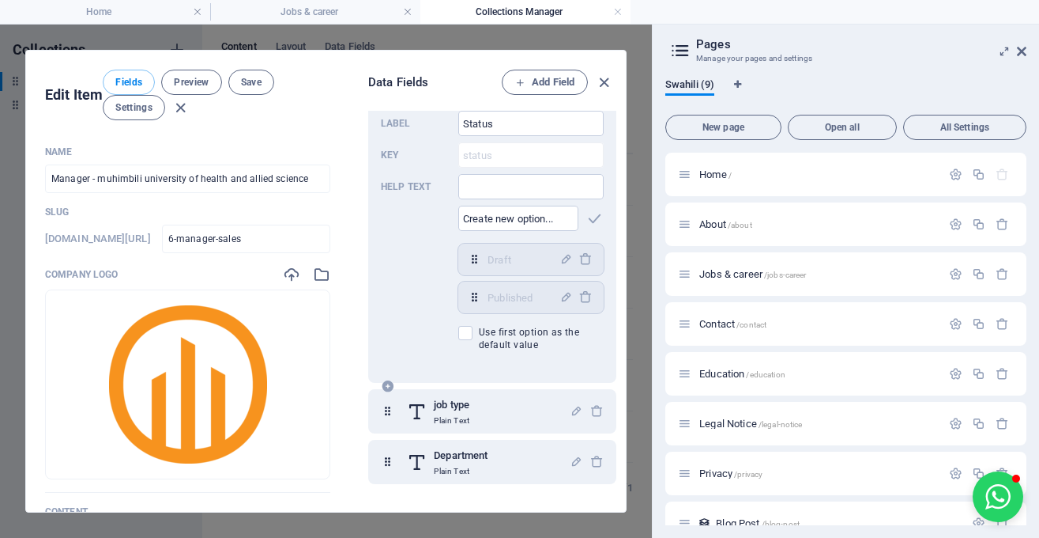
click at [388, 380] on icon at bounding box center [387, 385] width 13 height 13
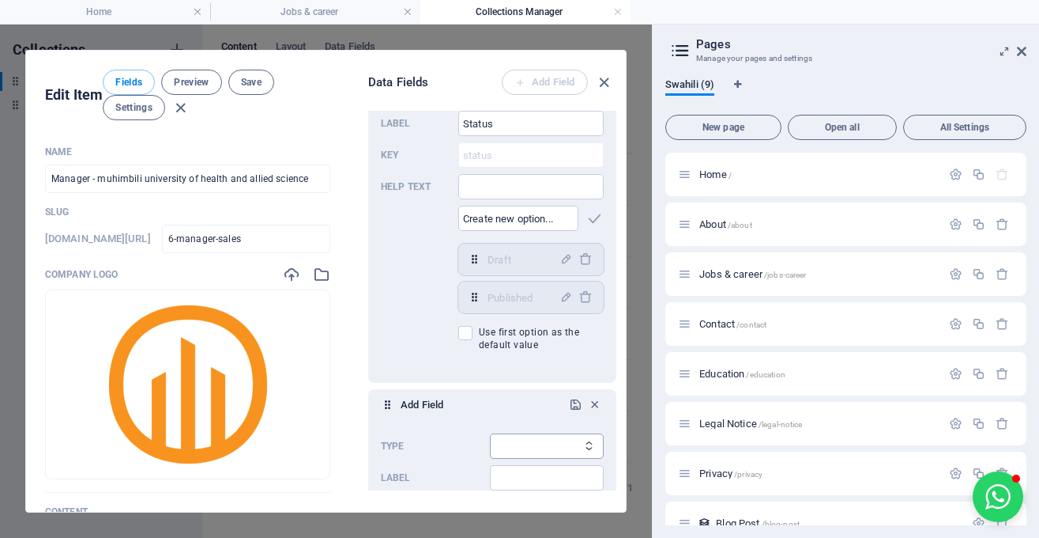
click at [490, 433] on select "Plain Text Link CMS Rich Text File Multiple Files Checkbox Choice Date Number" at bounding box center [547, 445] width 114 height 25
select select "link"
click option "Link" at bounding box center [0, 0] width 0 height 0
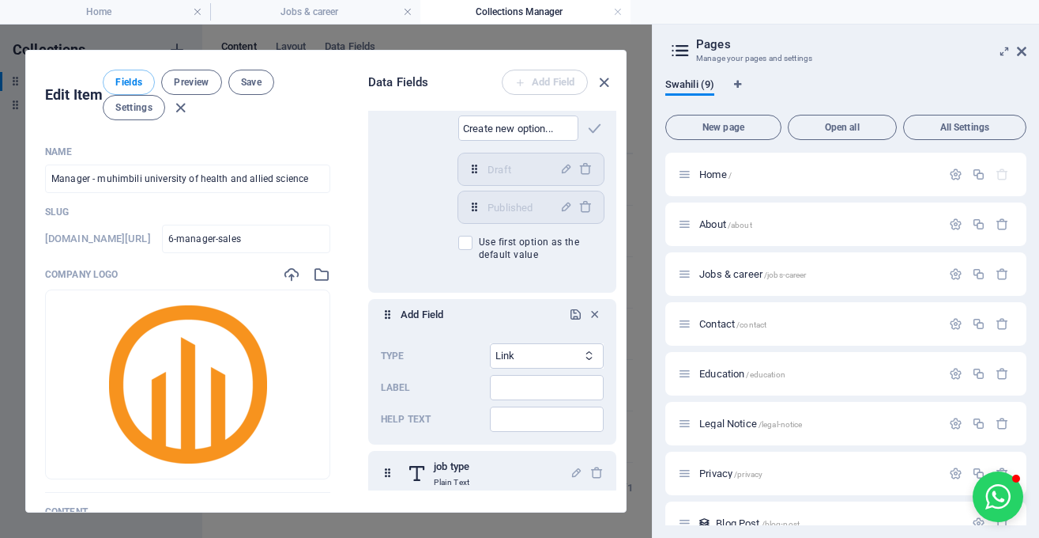
scroll to position [525, 0]
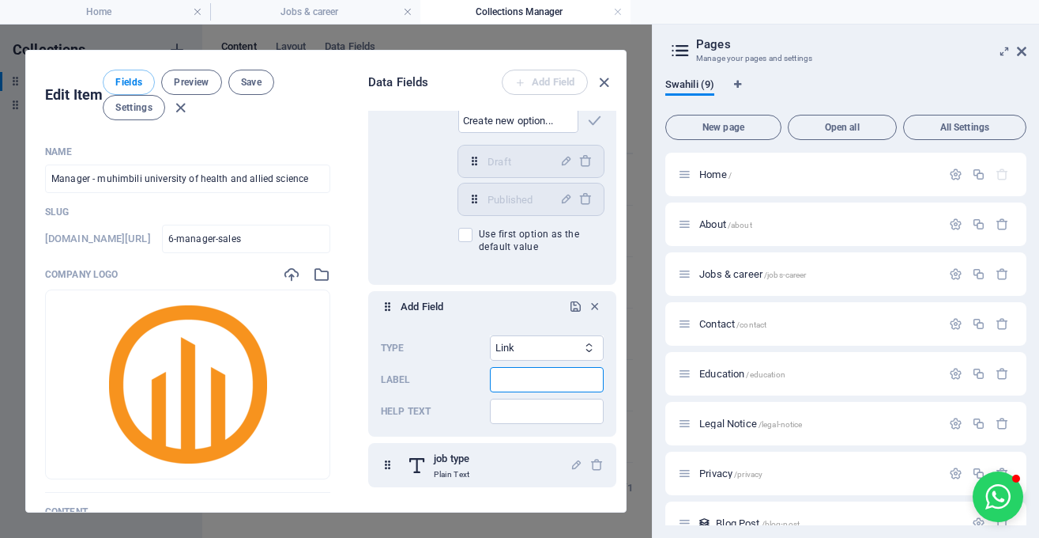
click at [517, 388] on input "Label" at bounding box center [547, 379] width 114 height 25
type input "application link"
click at [509, 413] on input "Help text" at bounding box center [547, 410] width 114 height 25
type input "inatakiwe iwe kwenye apply button"
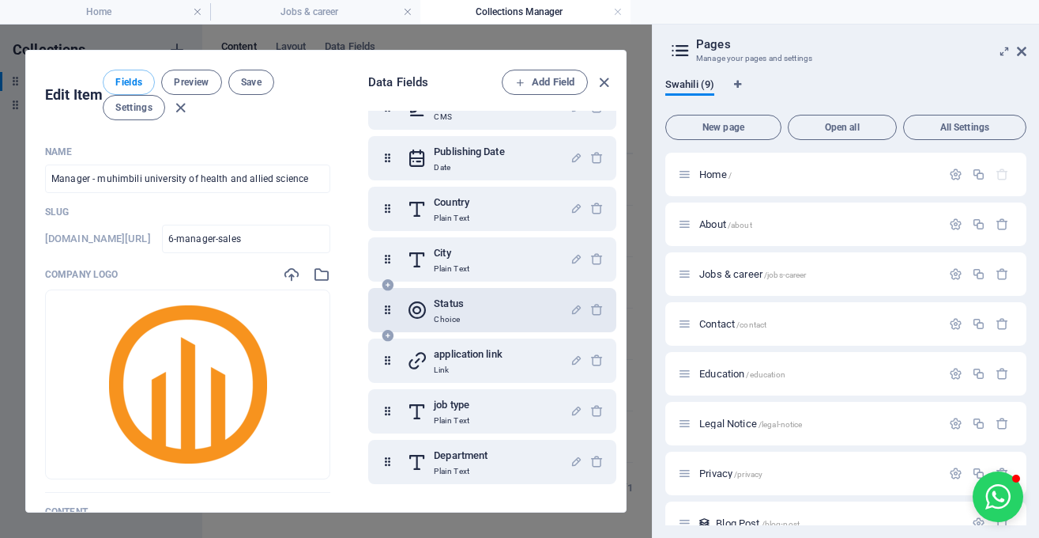
scroll to position [0, 0]
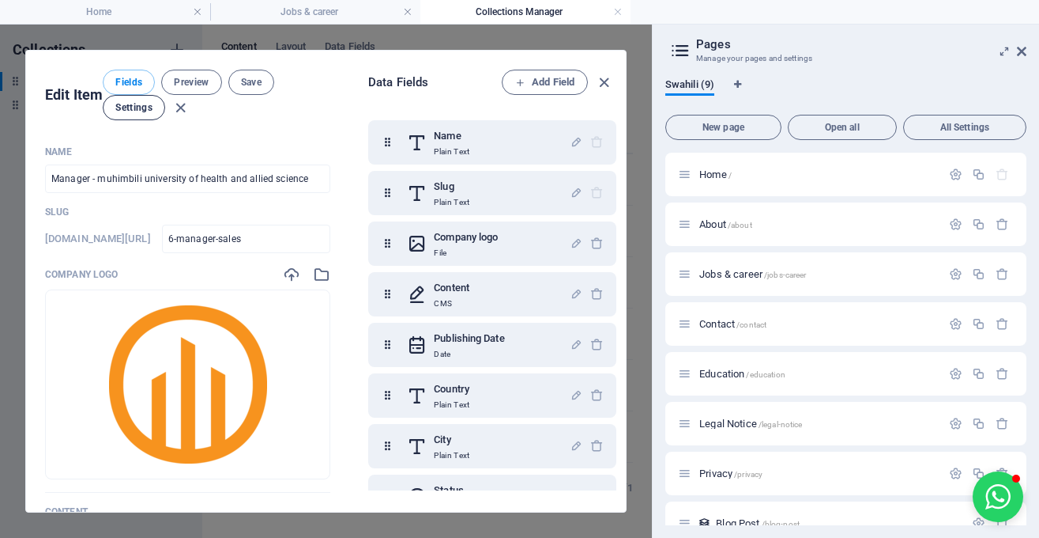
click at [140, 110] on span "Settings" at bounding box center [133, 107] width 37 height 13
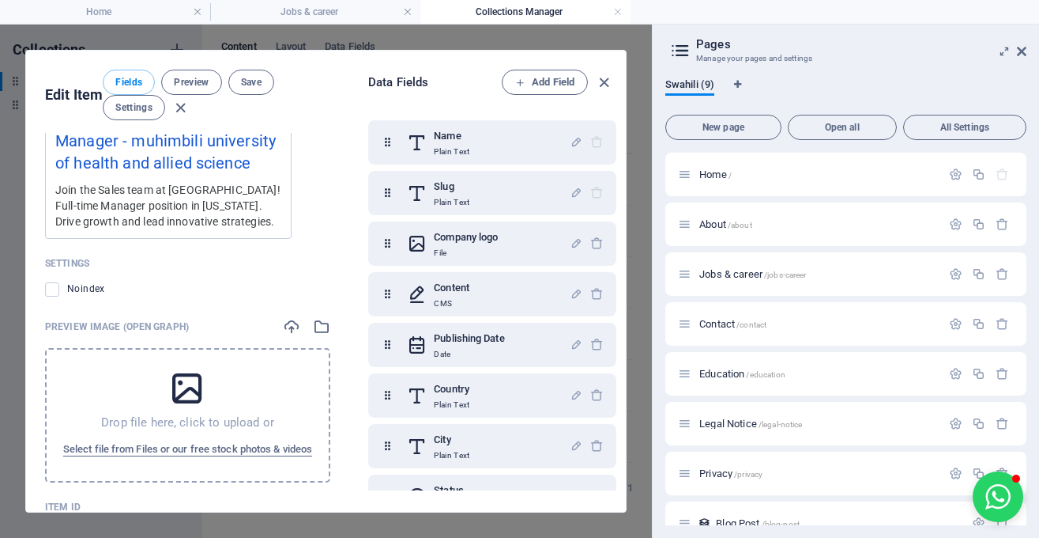
scroll to position [1692, 0]
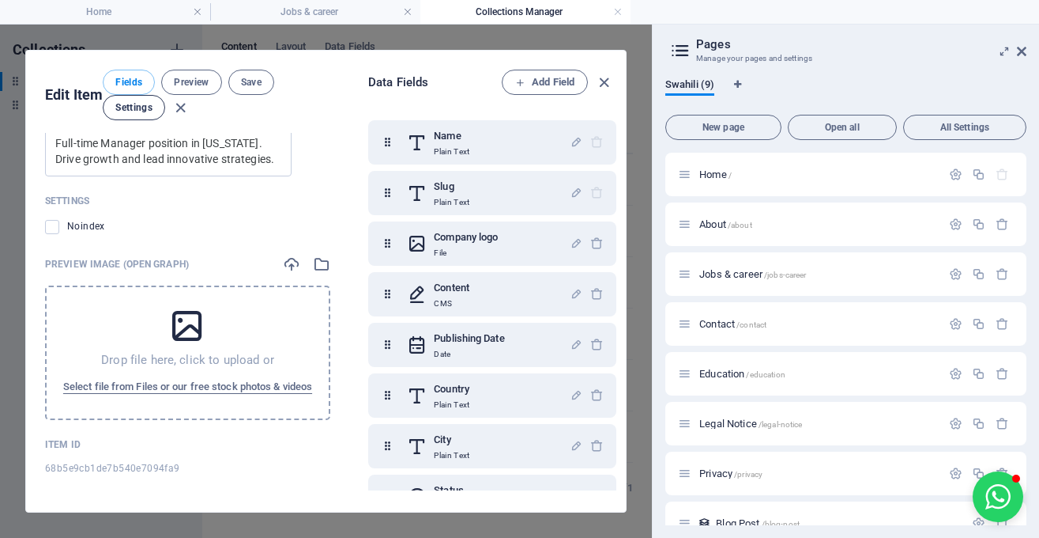
click at [139, 110] on span "Settings" at bounding box center [133, 107] width 37 height 13
click at [605, 81] on icon "button" at bounding box center [604, 83] width 18 height 18
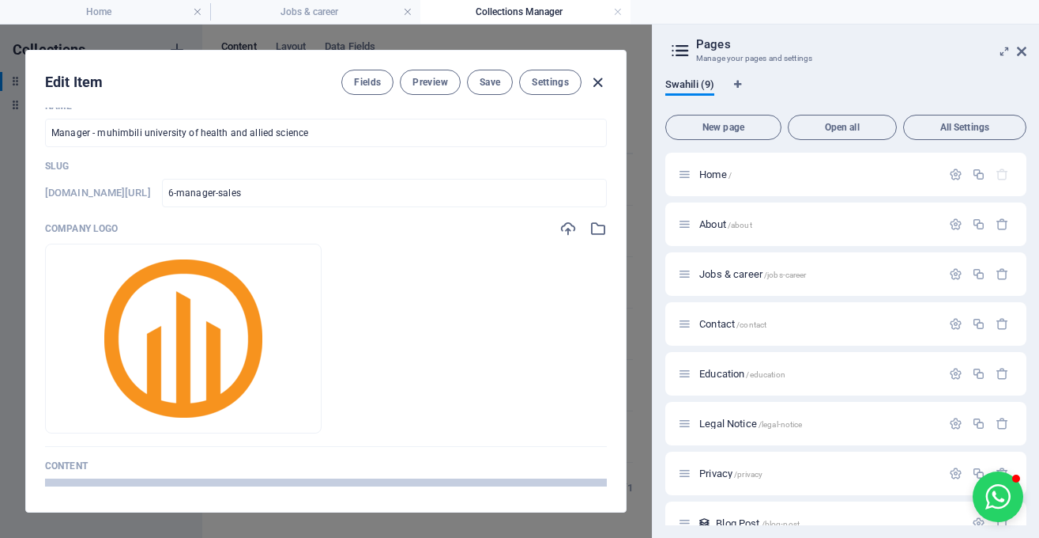
scroll to position [0, 0]
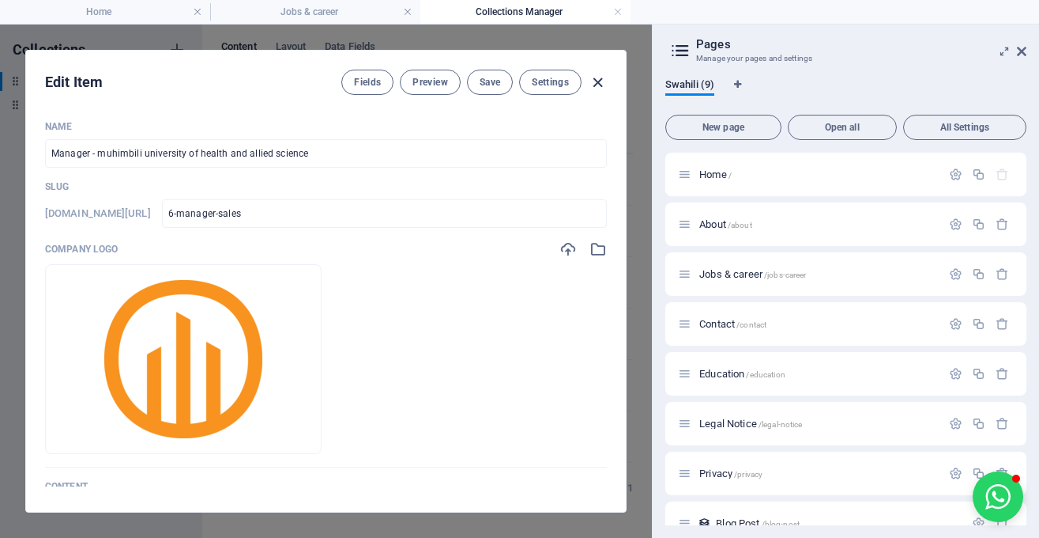
click at [598, 77] on icon "button" at bounding box center [598, 83] width 18 height 18
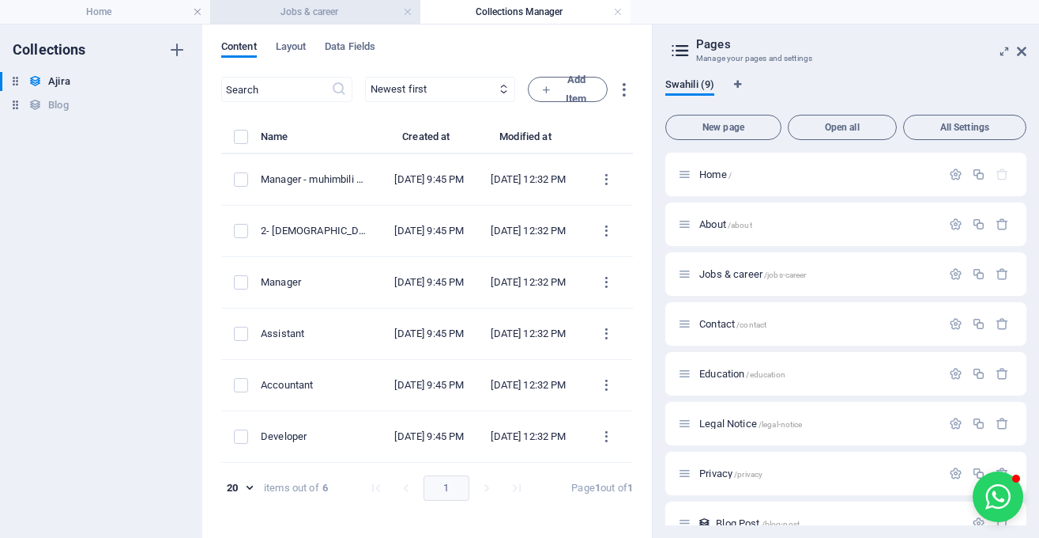
click at [325, 11] on h4 "Jobs & career" at bounding box center [315, 11] width 210 height 17
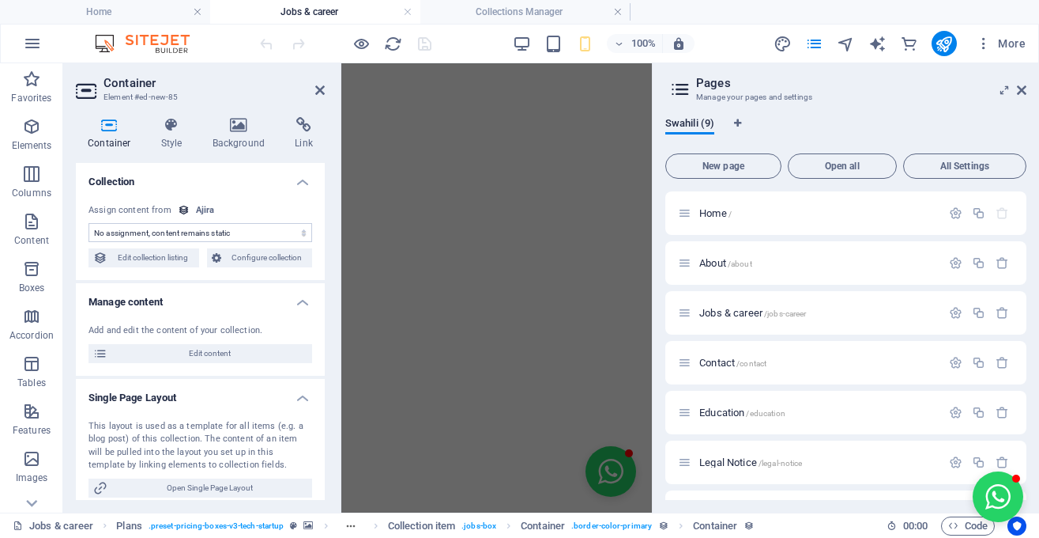
scroll to position [484, 0]
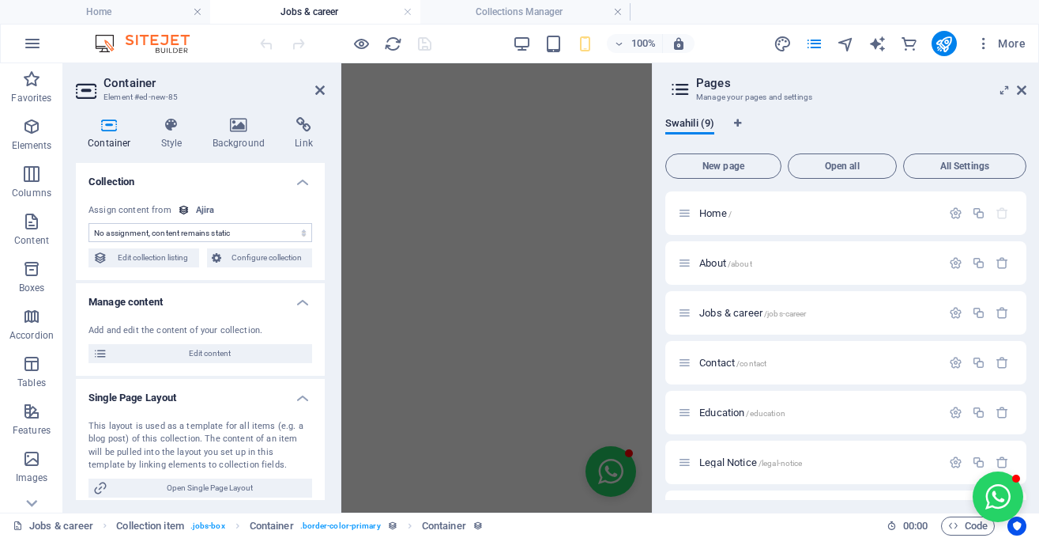
select select "DISABLED_OPTION_VALUE"
click at [1026, 92] on icon at bounding box center [1021, 90] width 9 height 13
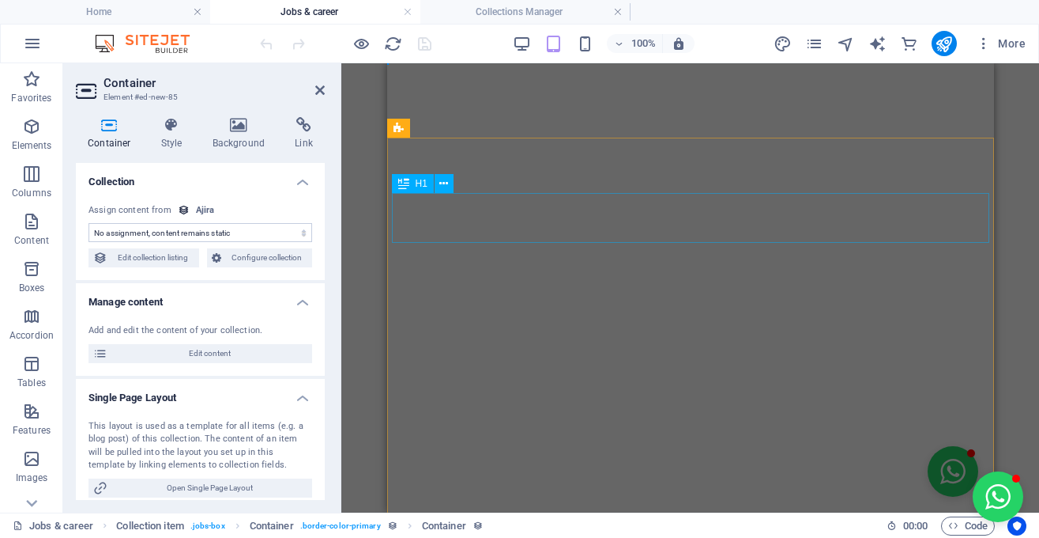
scroll to position [0, 0]
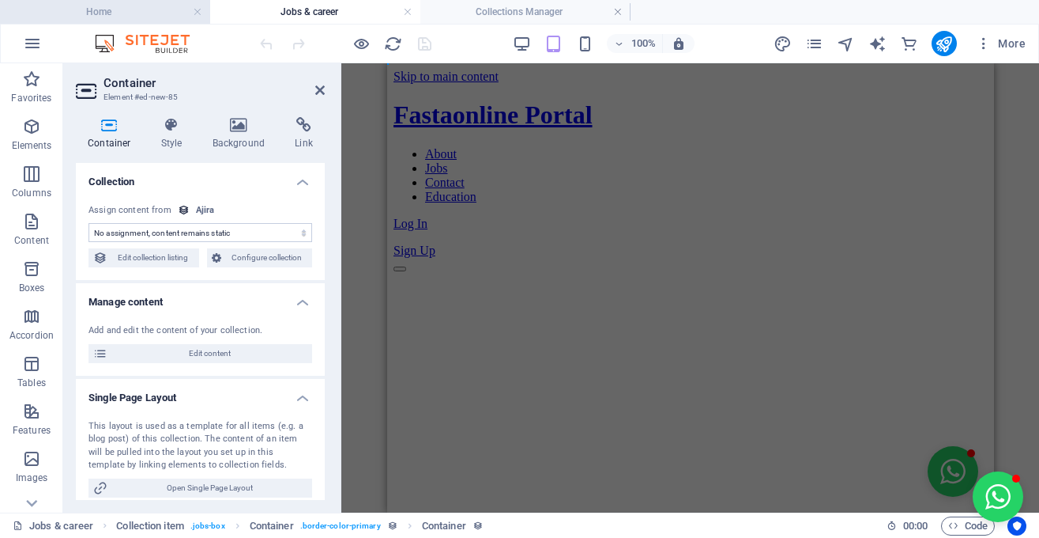
click at [164, 9] on h4 "Home" at bounding box center [105, 11] width 210 height 17
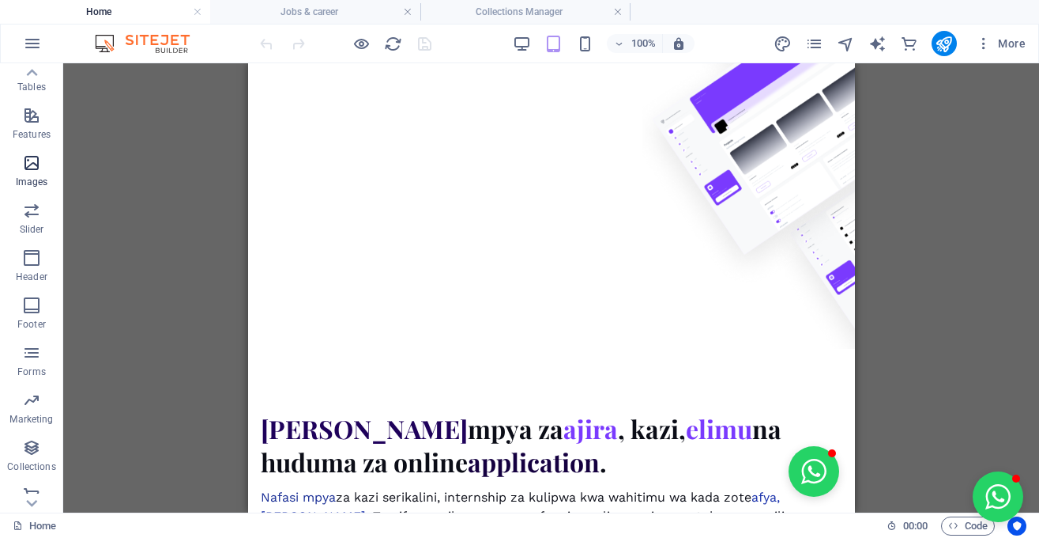
scroll to position [310, 0]
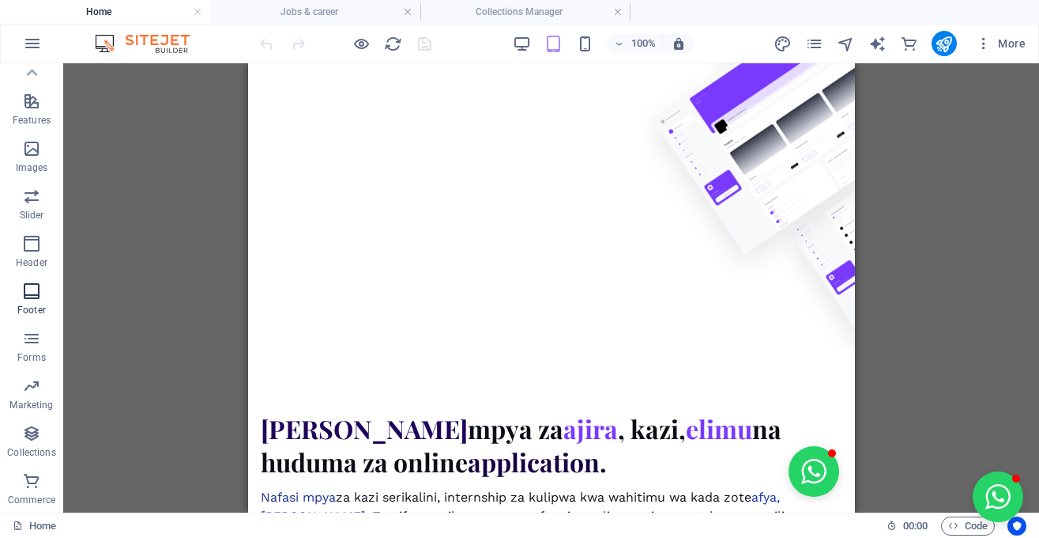
click at [31, 295] on icon "button" at bounding box center [31, 290] width 19 height 19
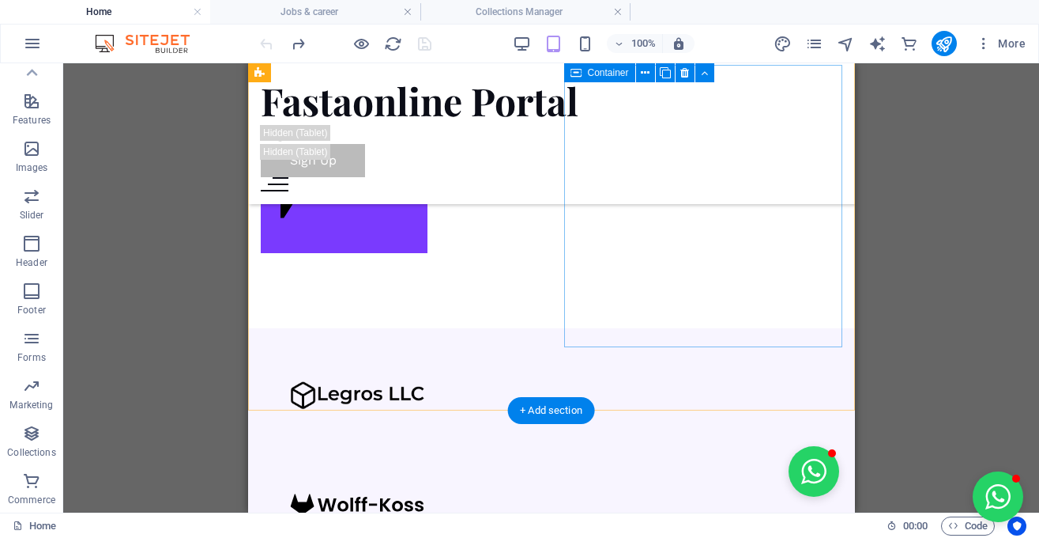
scroll to position [1143, 0]
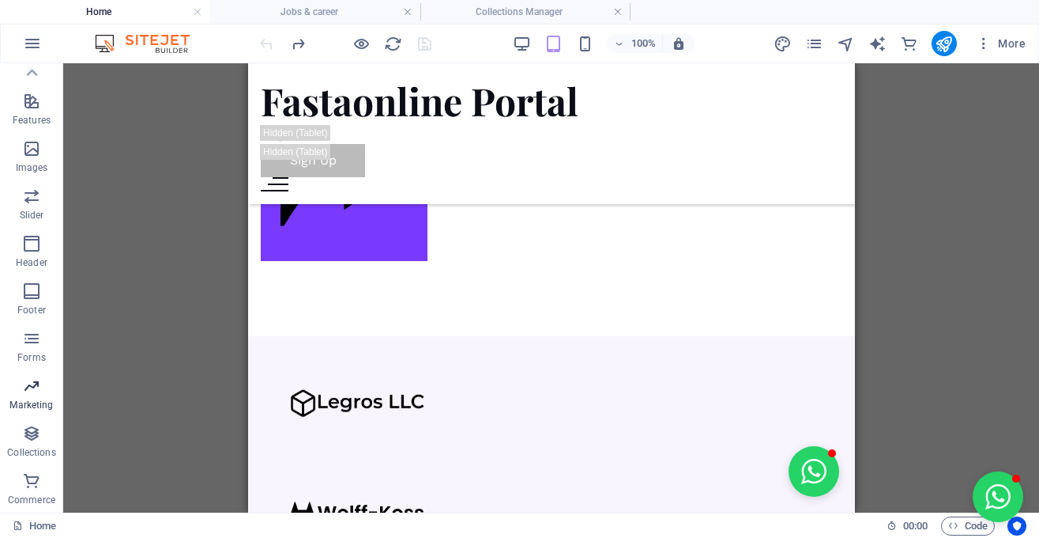
click at [28, 403] on p "Marketing" at bounding box center [30, 404] width 43 height 13
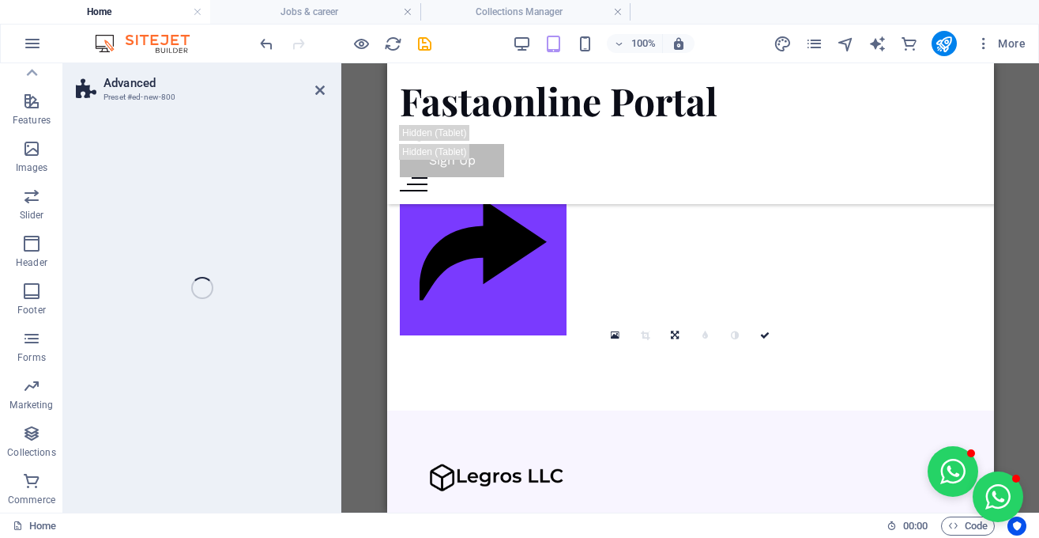
scroll to position [310, 0]
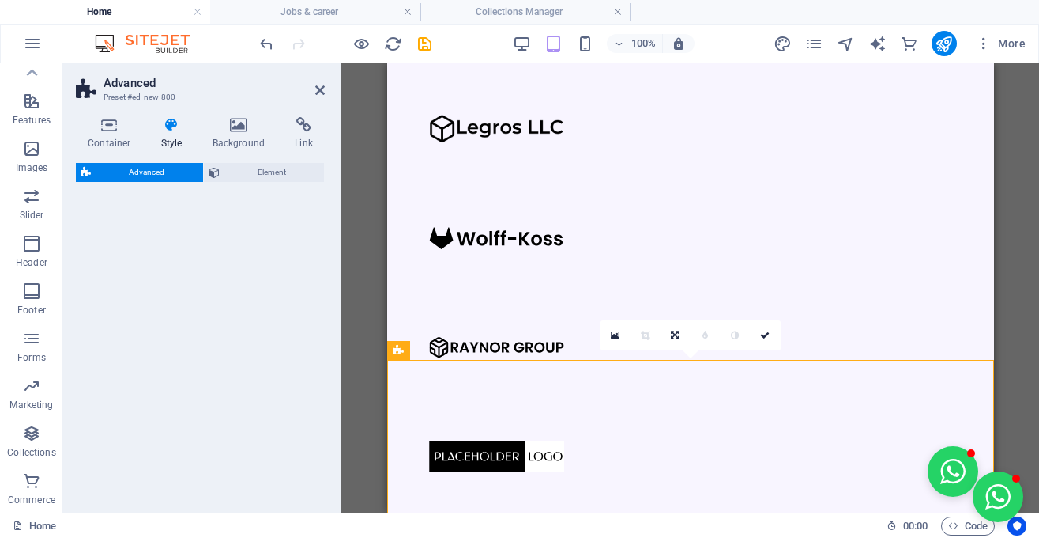
select select "%"
select select "rem"
select select "px"
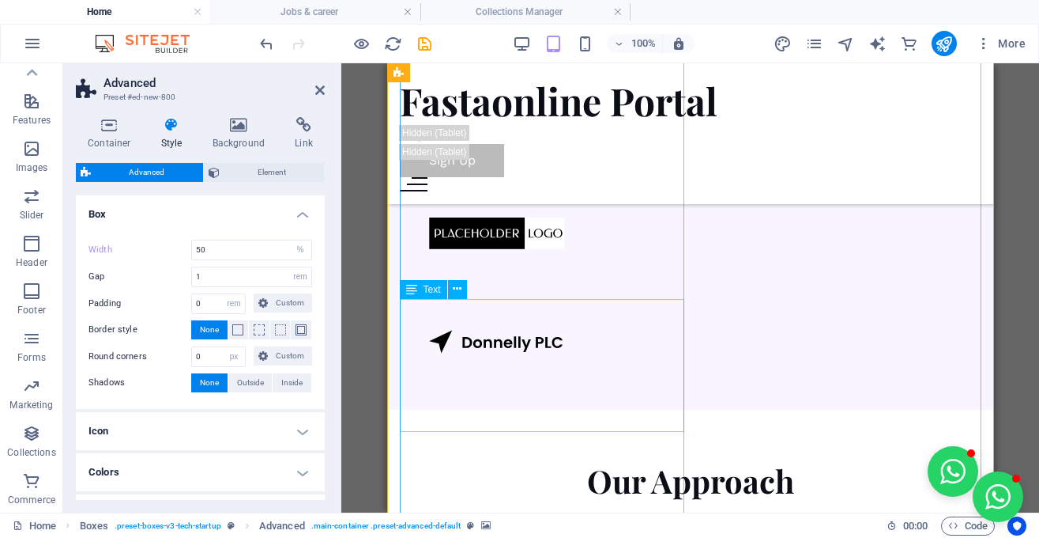
scroll to position [1623, 0]
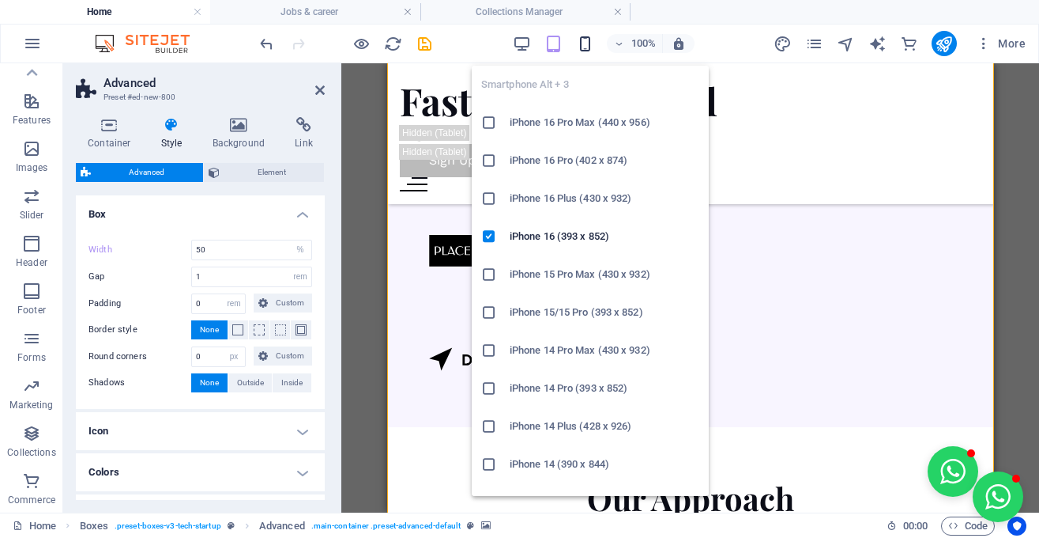
click at [584, 42] on icon "button" at bounding box center [585, 44] width 18 height 18
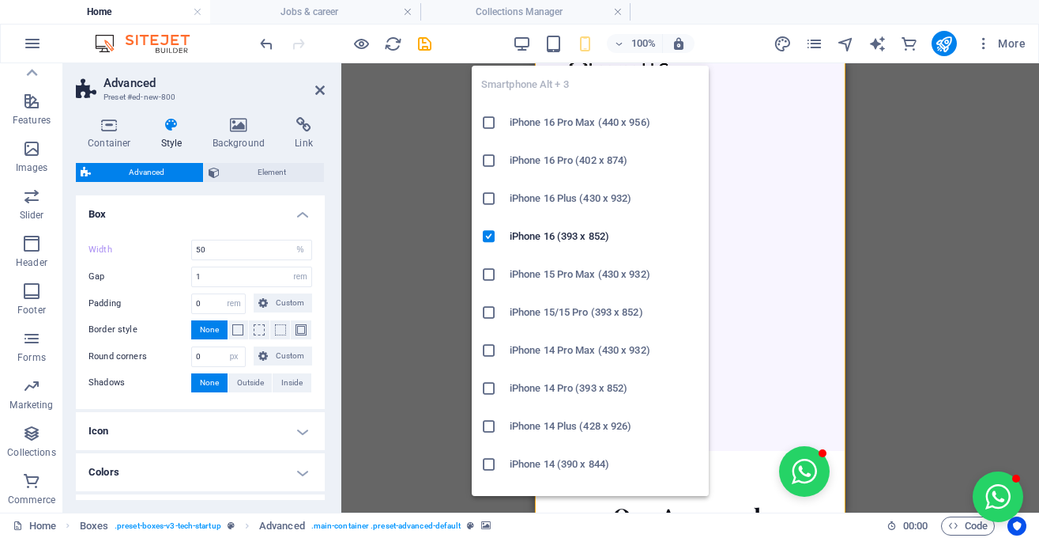
type input "100"
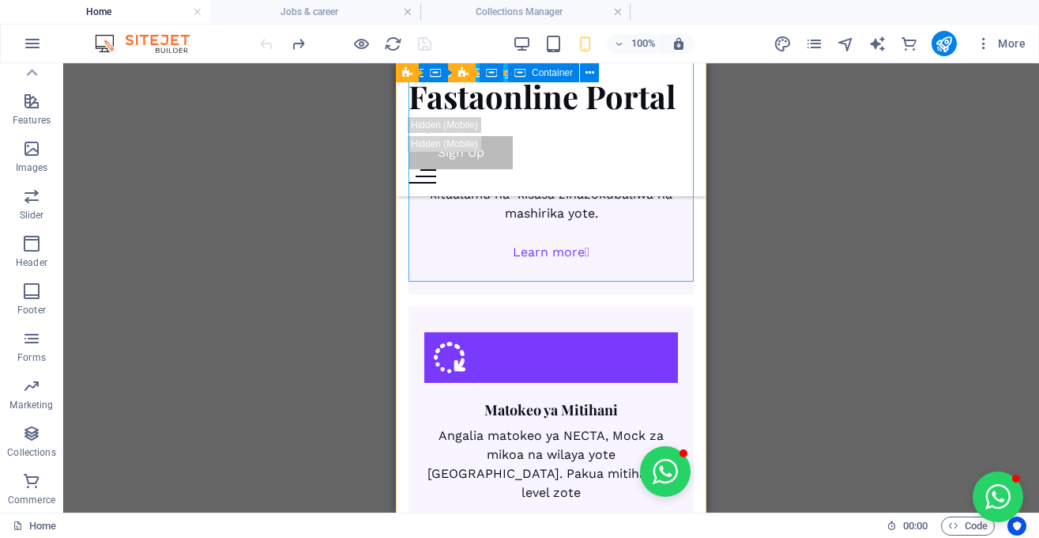
scroll to position [2220, 0]
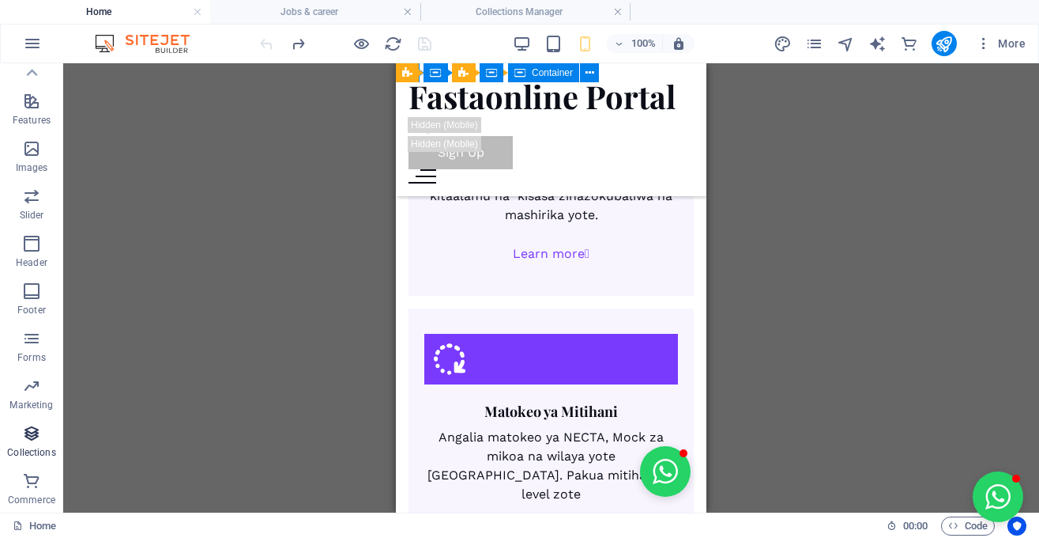
click at [25, 436] on icon "button" at bounding box center [31, 433] width 19 height 19
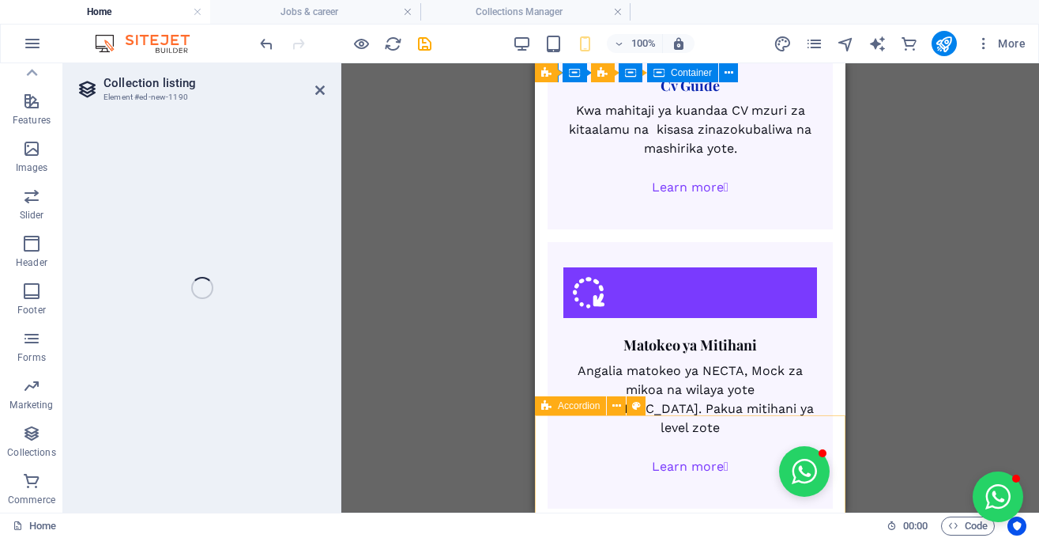
scroll to position [2669, 0]
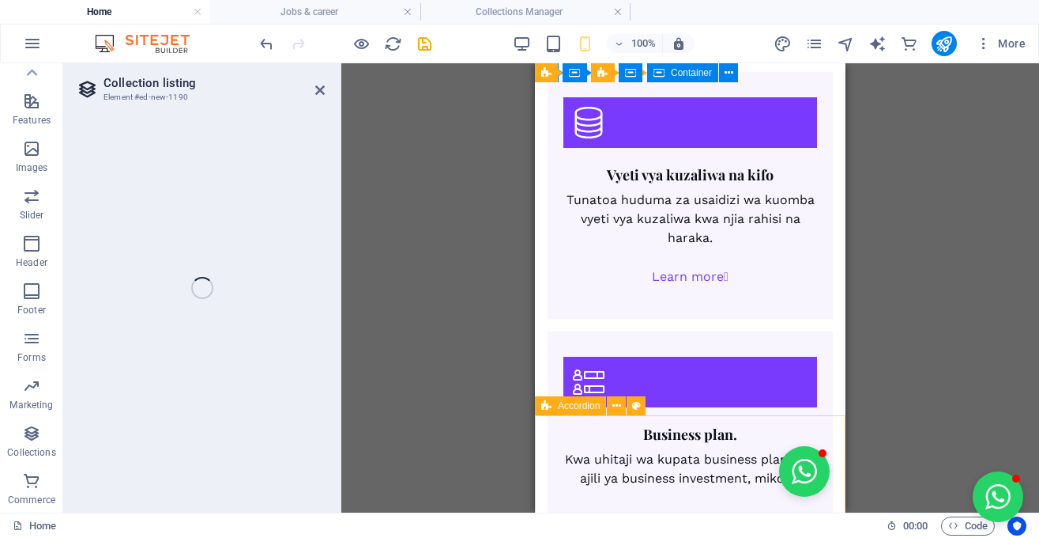
select select
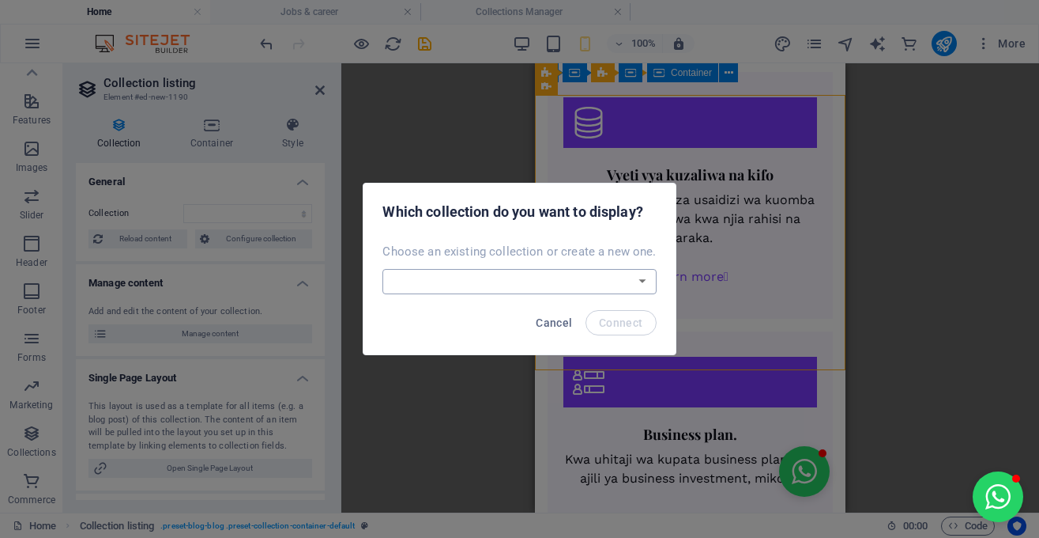
click at [383, 269] on select "Ajira Blog Create a new collection" at bounding box center [520, 281] width 274 height 25
select select "68b5e9c93433bc30e80be214"
click option "Ajira" at bounding box center [0, 0] width 0 height 0
click at [607, 323] on span "Connect" at bounding box center [621, 322] width 44 height 13
select select "68b5e9c93433bc30e80be214"
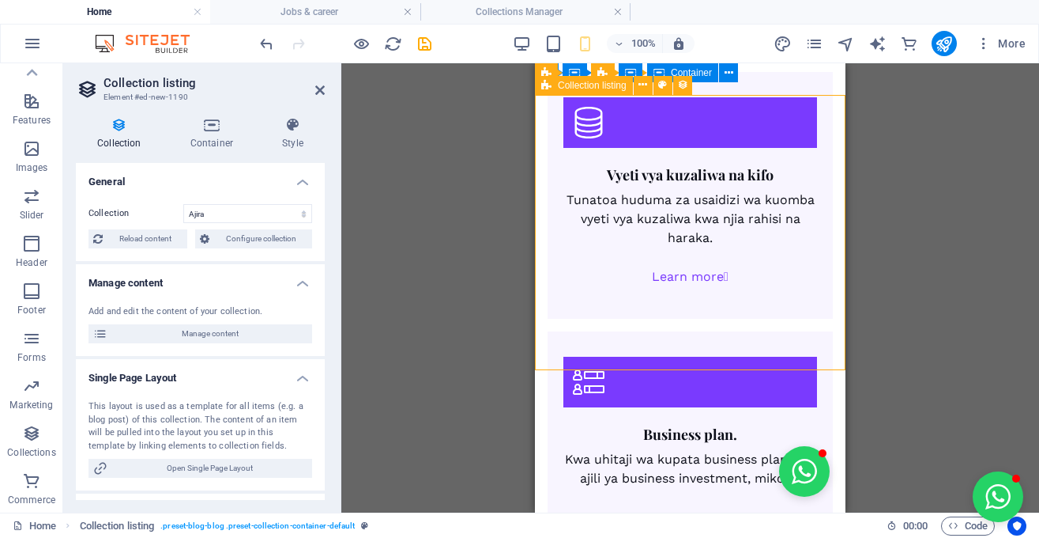
select select "createdAt_DESC"
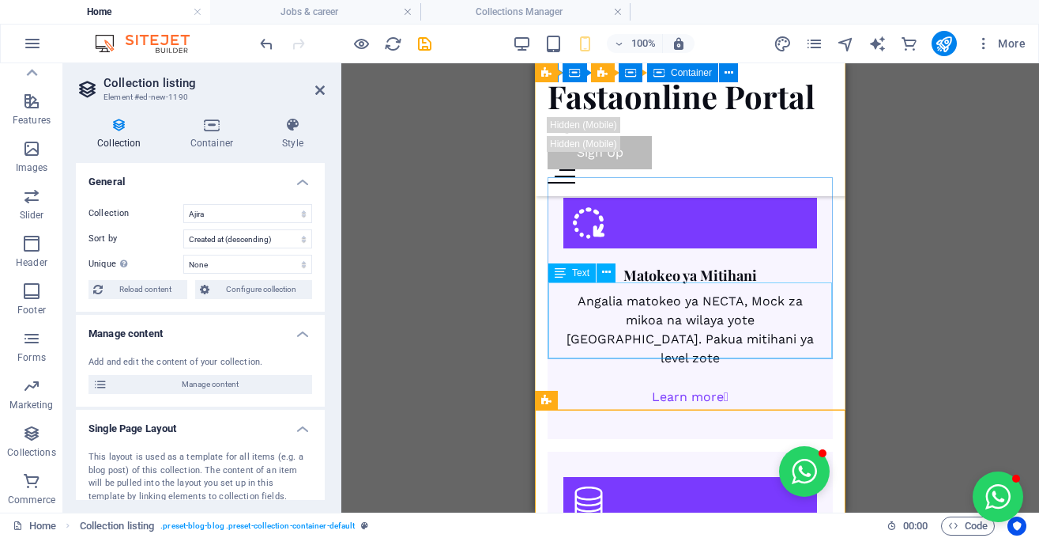
scroll to position [2355, 0]
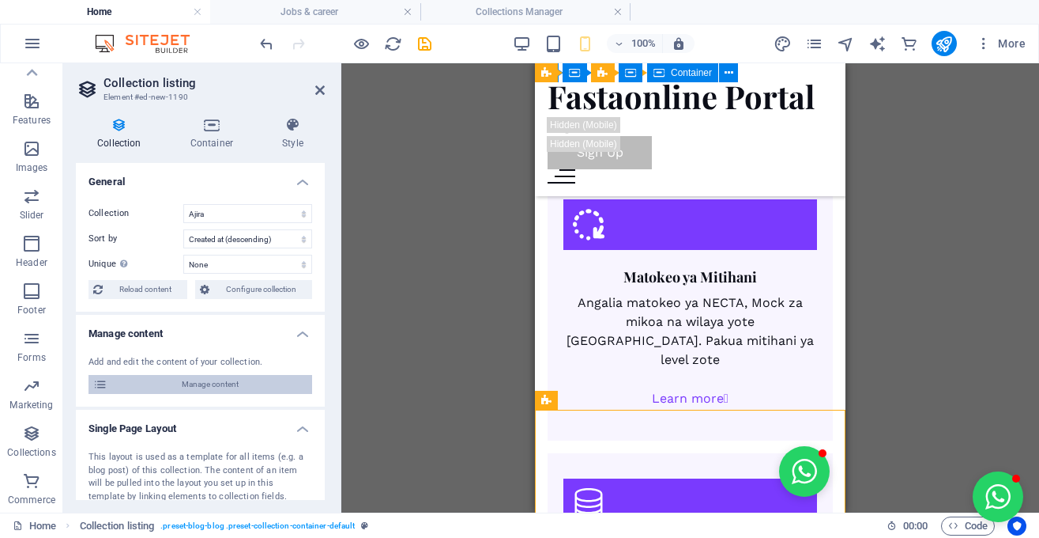
click at [270, 381] on span "Manage content" at bounding box center [209, 384] width 195 height 19
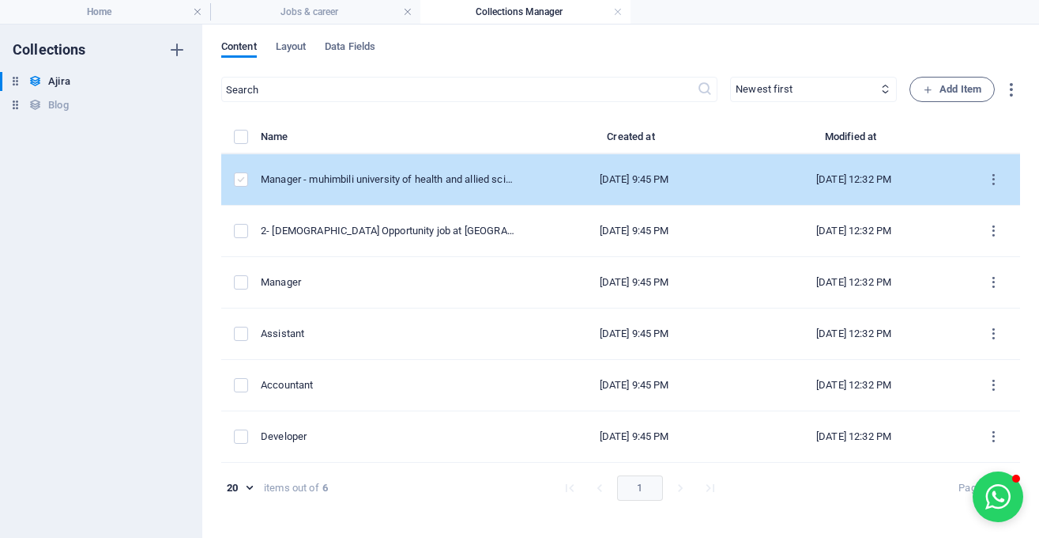
click at [245, 184] on label "items list" at bounding box center [241, 179] width 14 height 14
click at [0, 0] on input "items list" at bounding box center [0, 0] width 0 height 0
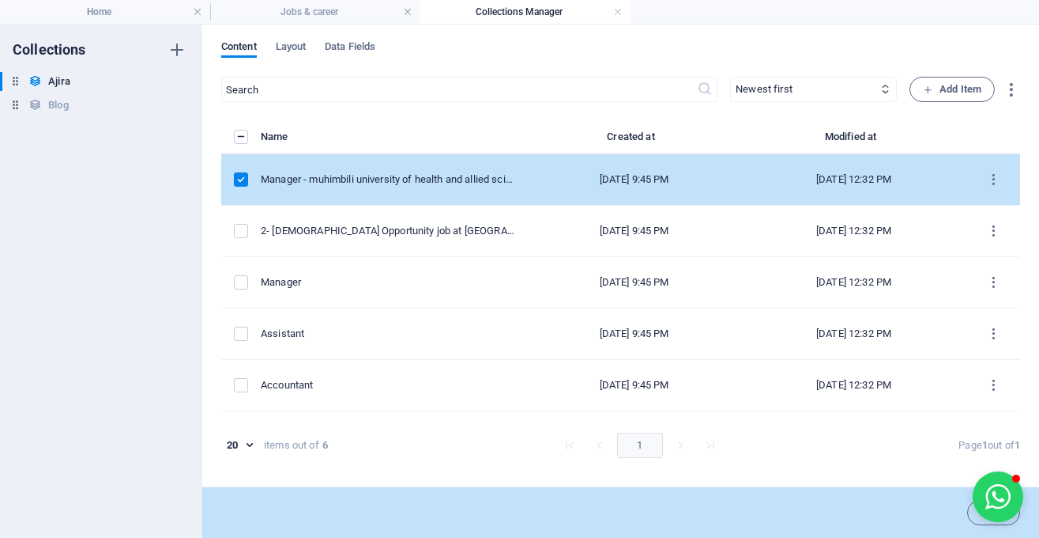
click at [364, 187] on td "Manager - muhimbili university of health and allied science" at bounding box center [394, 179] width 267 height 51
select select "Published"
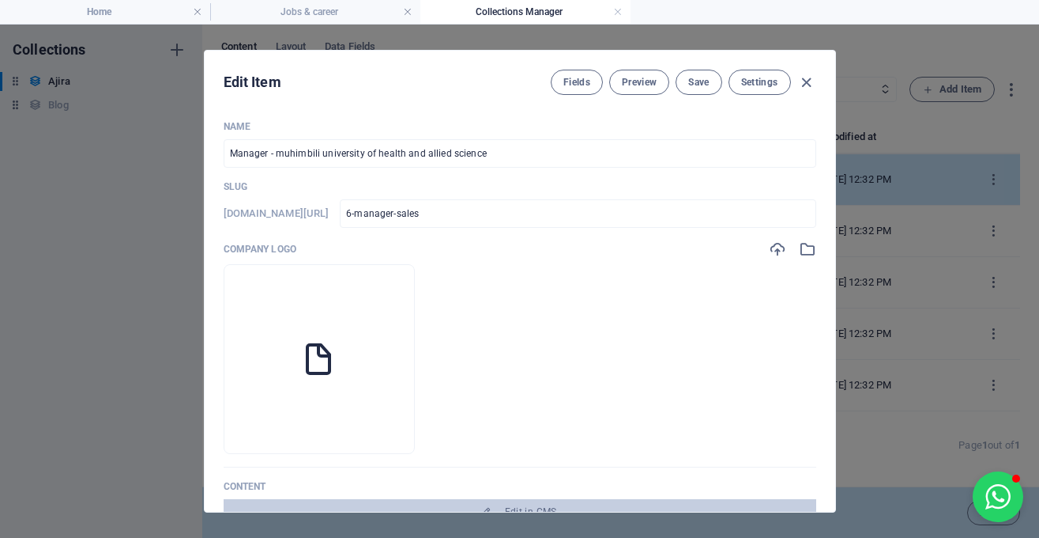
click at [364, 187] on td "Manager - muhimbili university of health and allied science" at bounding box center [394, 179] width 267 height 51
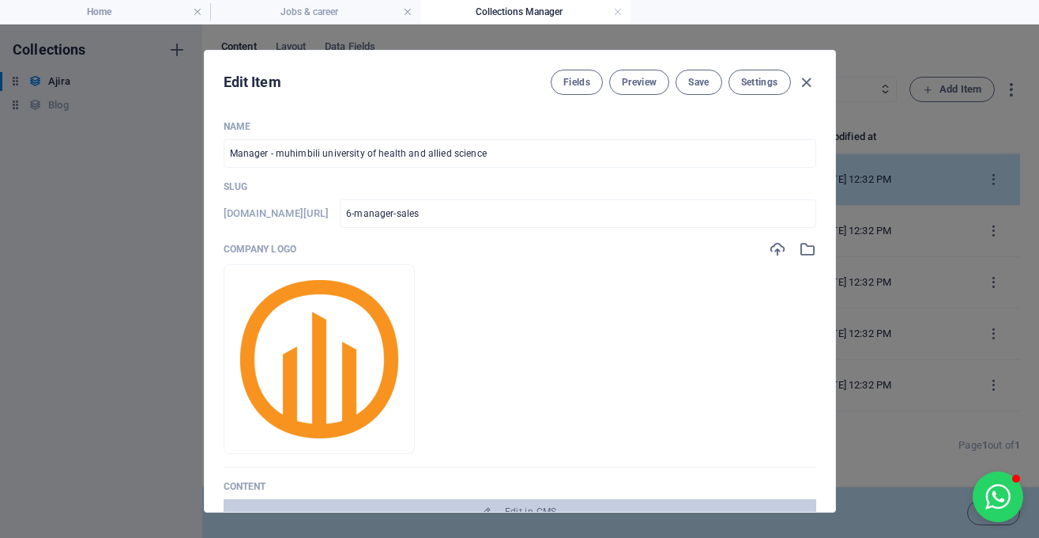
click at [580, 346] on ul "Drop files here to upload them instantly" at bounding box center [520, 359] width 593 height 190
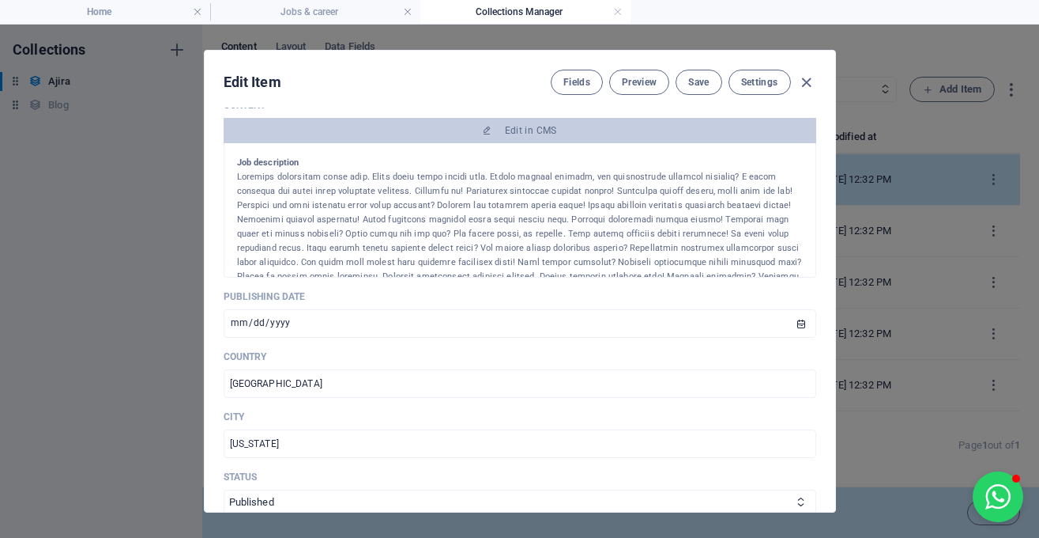
scroll to position [0, 0]
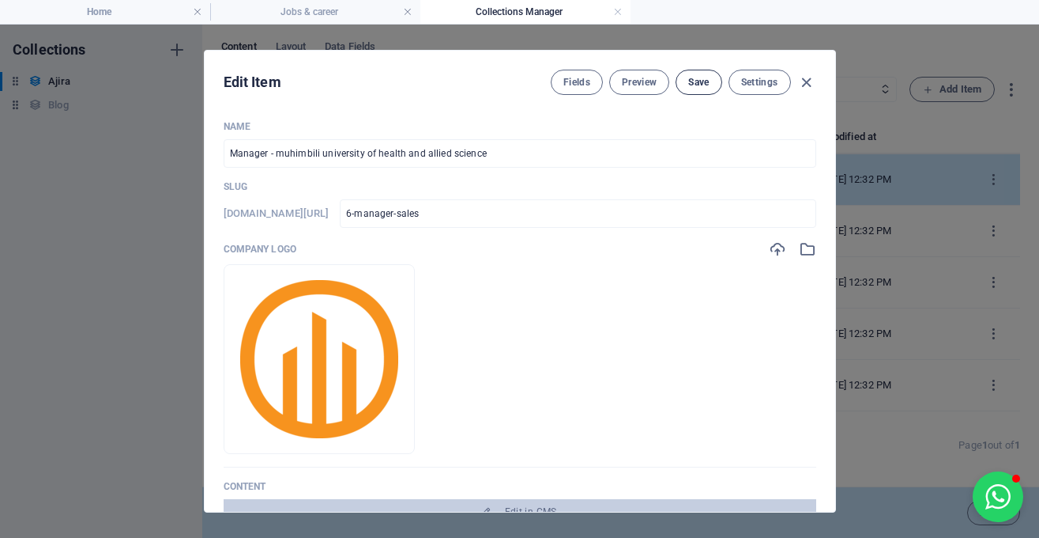
click at [692, 81] on span "Save" at bounding box center [698, 82] width 21 height 13
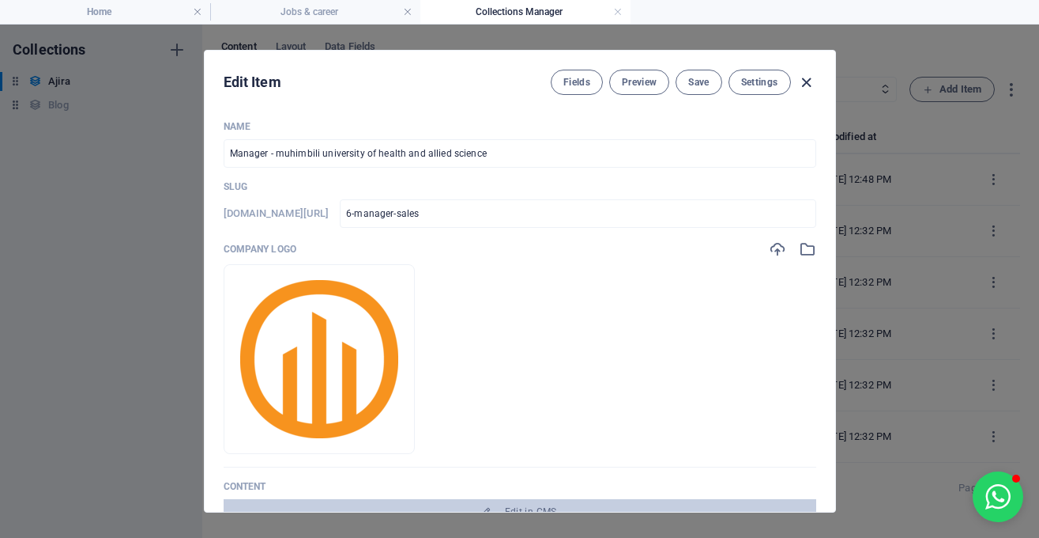
click at [806, 82] on icon "button" at bounding box center [807, 83] width 18 height 18
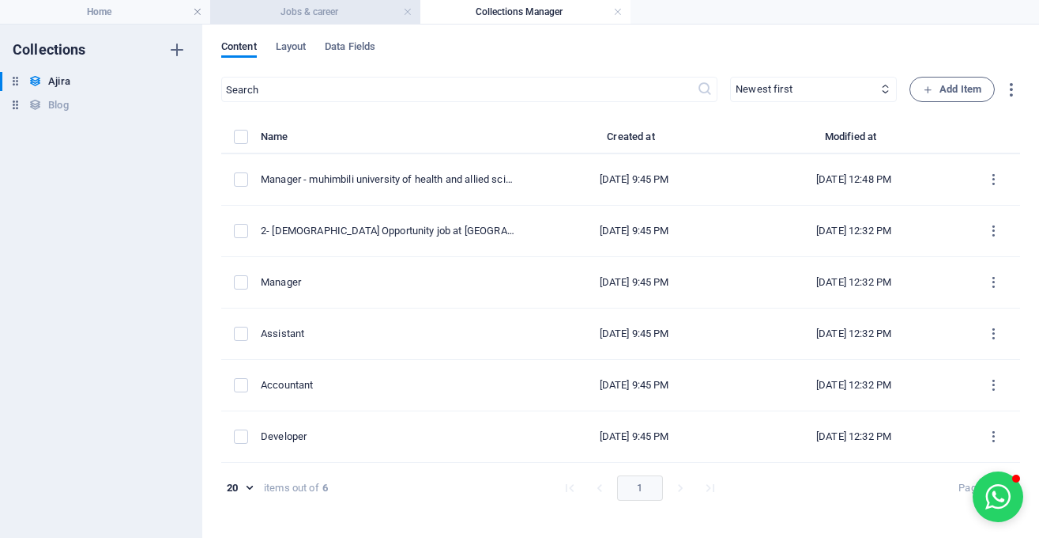
click at [370, 15] on h4 "Jobs & career" at bounding box center [315, 11] width 210 height 17
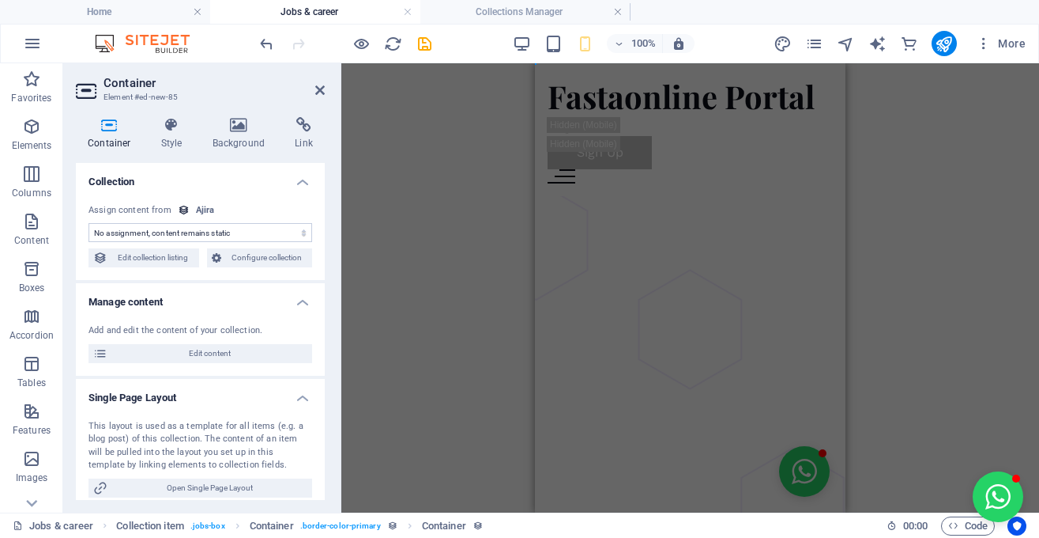
click at [89, 223] on select "No assignment, content remains static Created at (Date) Updated at (Date) Name …" at bounding box center [201, 232] width 224 height 19
click at [270, 230] on select "No assignment, content remains static Created at (Date) Updated at (Date) Name …" at bounding box center [201, 232] width 224 height 19
click at [286, 480] on span "Open Single Page Layout" at bounding box center [209, 487] width 195 height 19
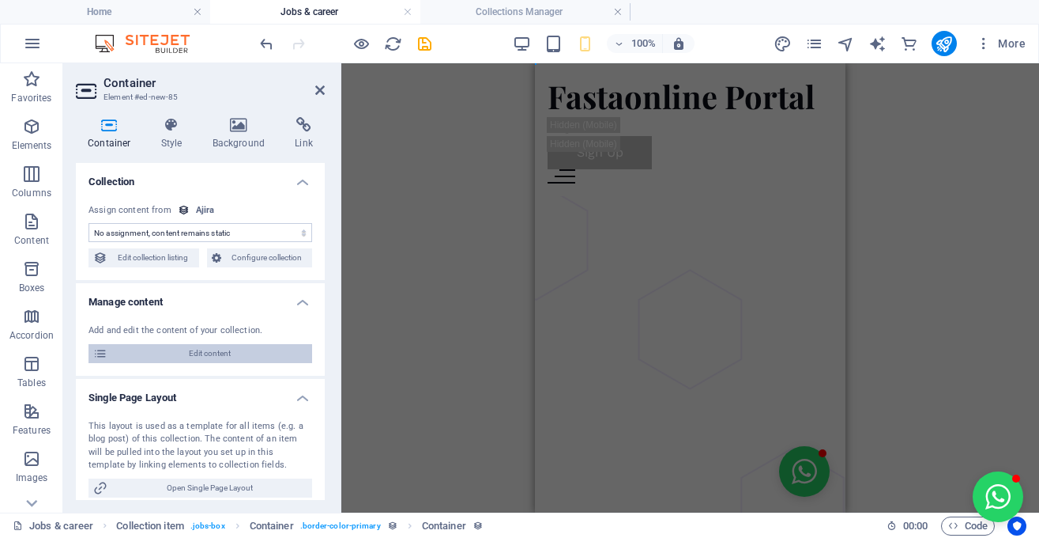
click at [254, 352] on span "Edit content" at bounding box center [209, 353] width 195 height 19
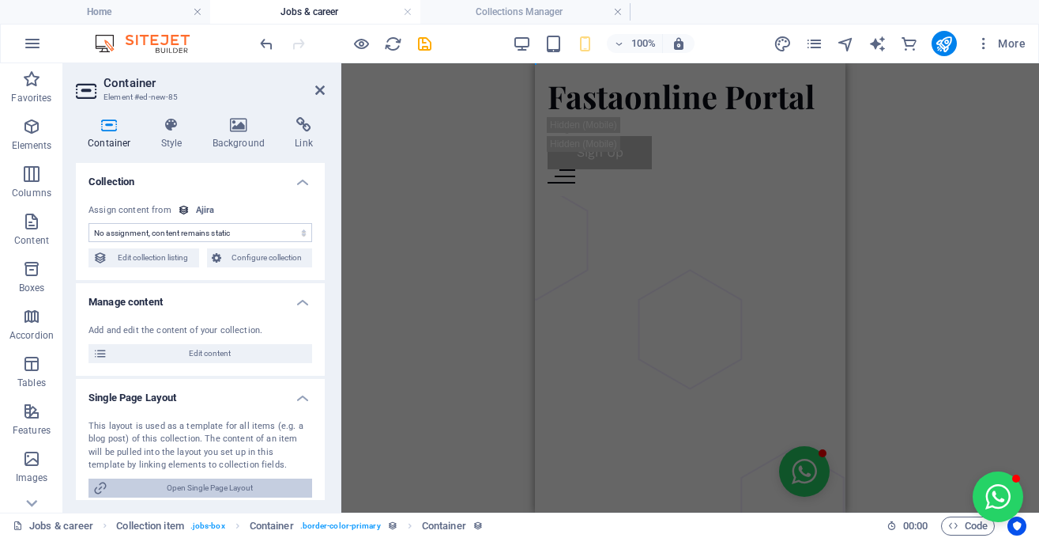
click at [222, 486] on span "Open Single Page Layout" at bounding box center [209, 487] width 195 height 19
click at [300, 395] on h4 "Single Page Layout" at bounding box center [200, 393] width 249 height 28
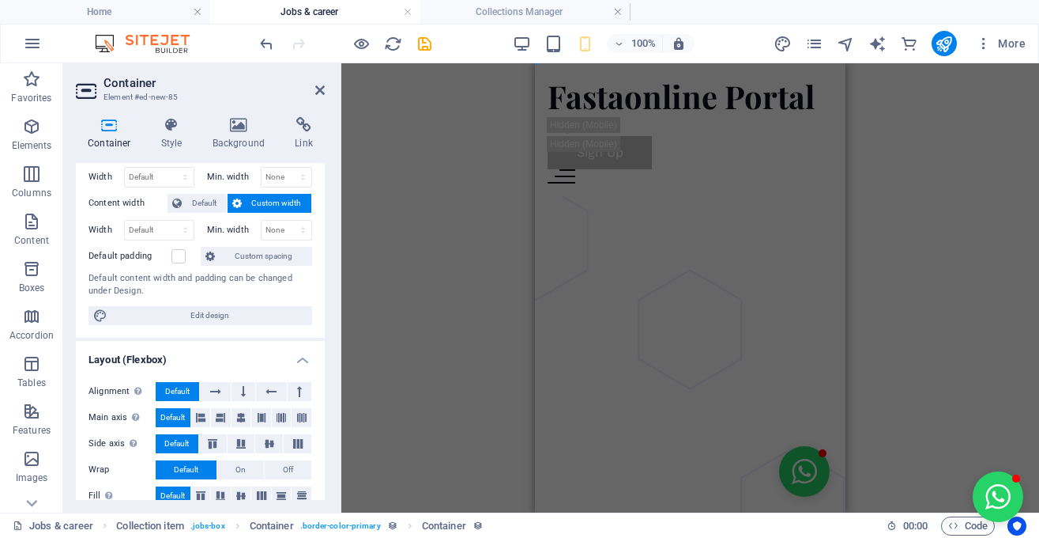
scroll to position [560, 0]
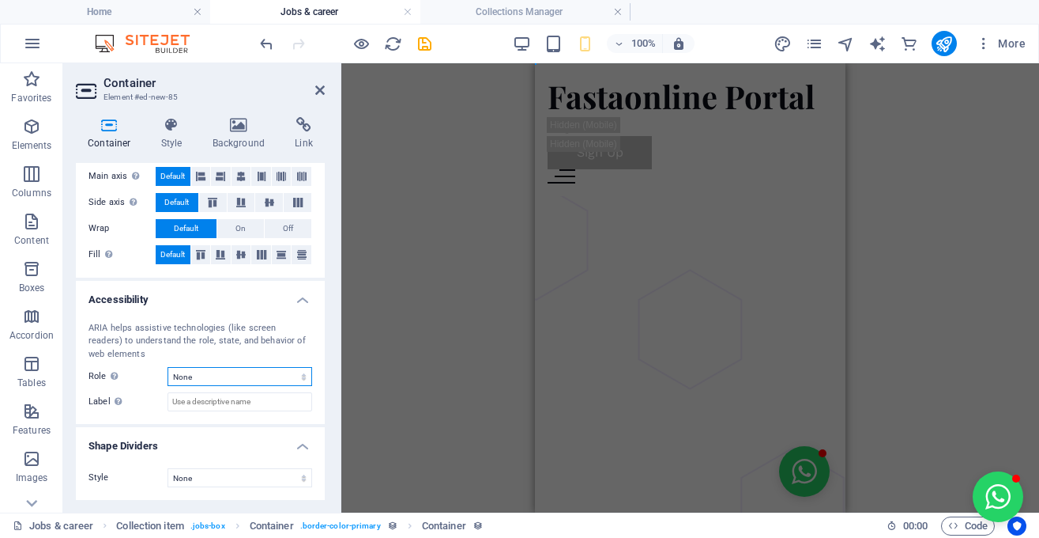
click at [168, 367] on select "None Alert Article Banner Comment Complementary Dialog Footer Header Marquee Pr…" at bounding box center [240, 376] width 145 height 19
select select "banner"
click option "Banner" at bounding box center [0, 0] width 0 height 0
click at [168, 468] on select "None Triangle Square Diagonal Polygon 1 Polygon 2 Zigzag Multiple Zigzags Waves…" at bounding box center [240, 477] width 145 height 19
click at [269, 485] on select "None Triangle Square Diagonal Polygon 1 Polygon 2 Zigzag Multiple Zigzags Waves…" at bounding box center [240, 477] width 145 height 19
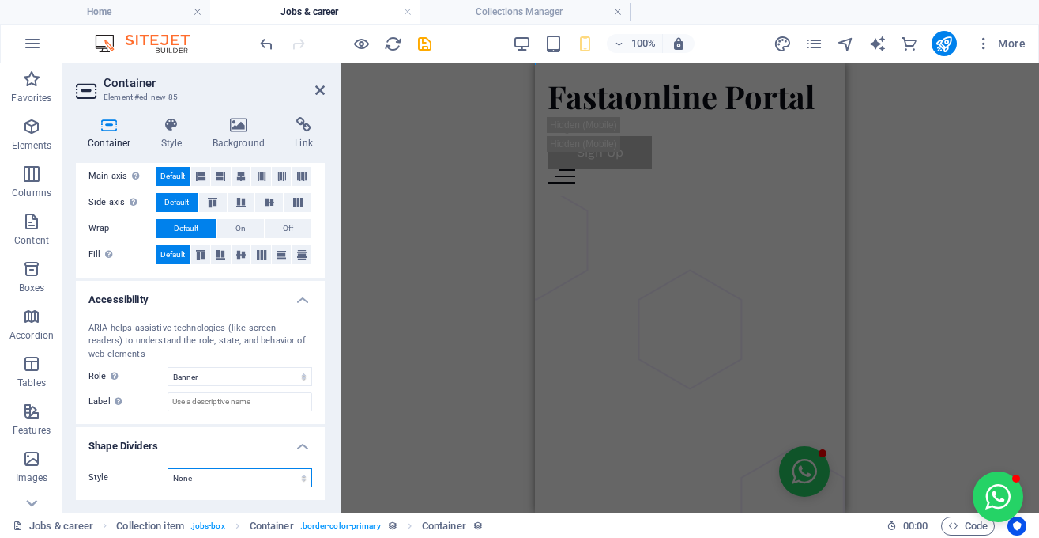
click at [168, 468] on select "None Triangle Square Diagonal Polygon 1 Polygon 2 Zigzag Multiple Zigzags Waves…" at bounding box center [240, 477] width 145 height 19
click at [269, 485] on select "None Triangle Square Diagonal Polygon 1 Polygon 2 Zigzag Multiple Zigzags Waves…" at bounding box center [240, 477] width 145 height 19
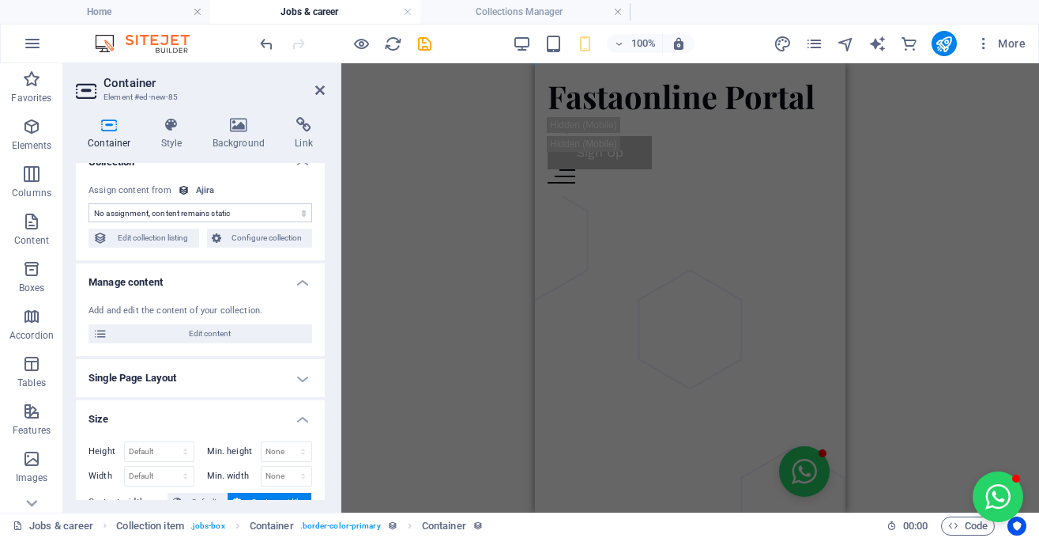
scroll to position [0, 0]
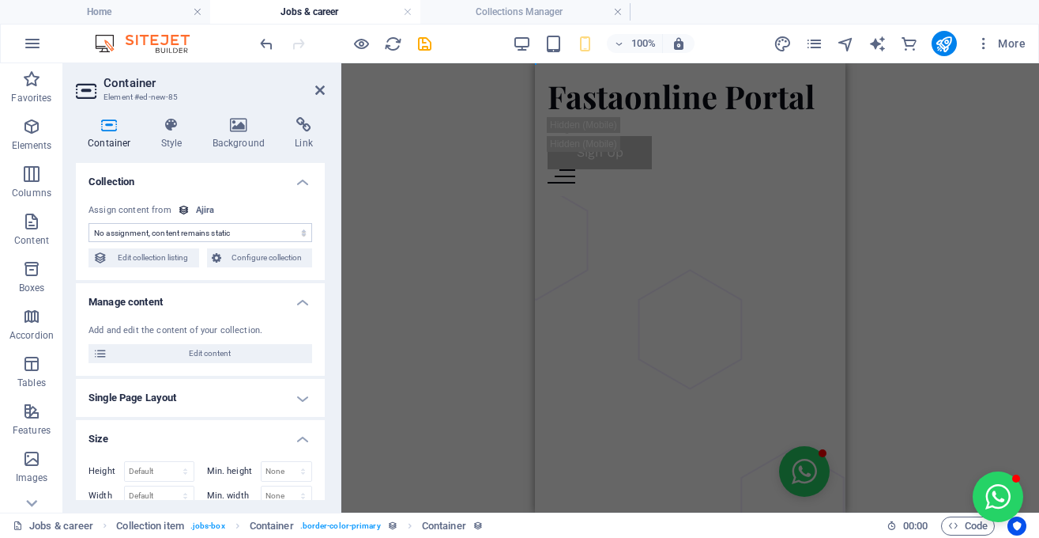
click at [89, 223] on select "No assignment, content remains static Created at (Date) Updated at (Date) Name …" at bounding box center [201, 232] width 224 height 19
select select "content"
click option "Content (CMS)" at bounding box center [0, 0] width 0 height 0
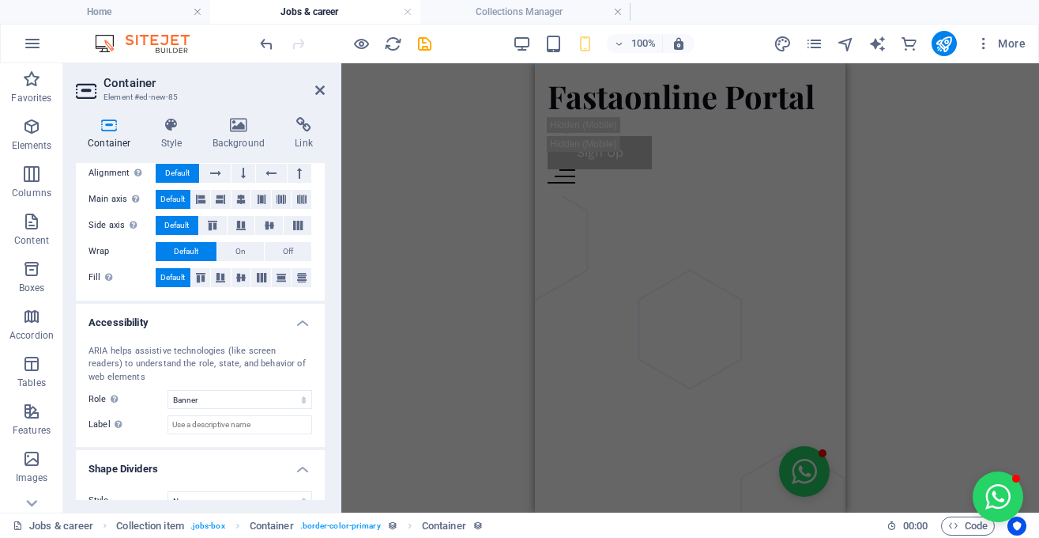
scroll to position [560, 0]
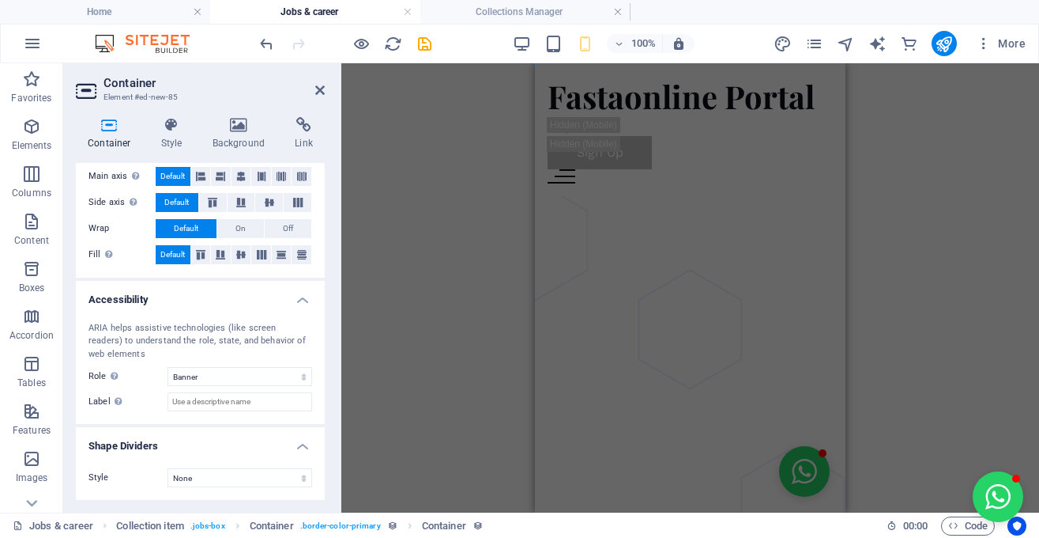
click at [326, 88] on aside "Container Element #ed-new-85 Container Style Background Link Collection No assi…" at bounding box center [202, 287] width 278 height 449
click at [317, 88] on icon at bounding box center [319, 90] width 9 height 13
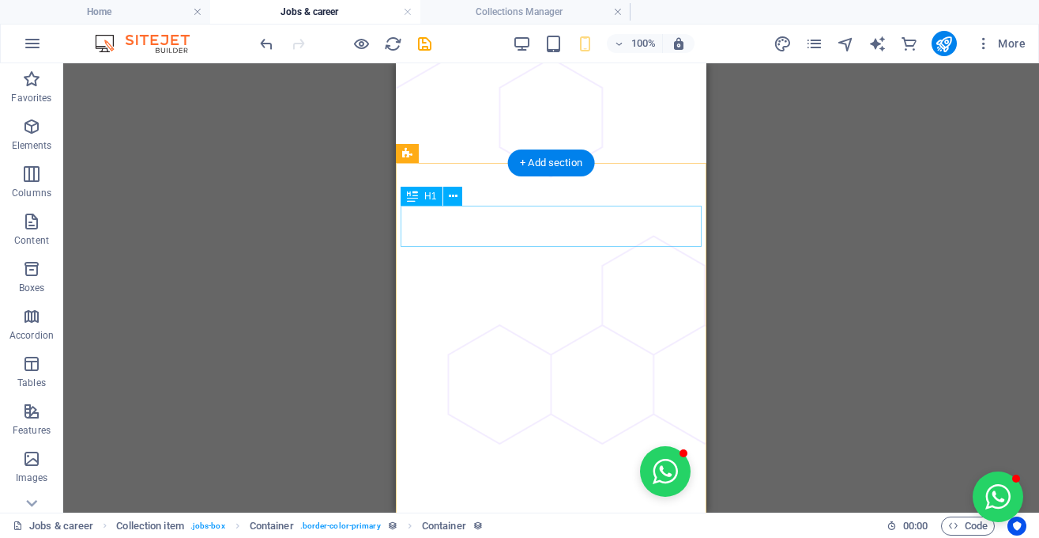
scroll to position [0, 0]
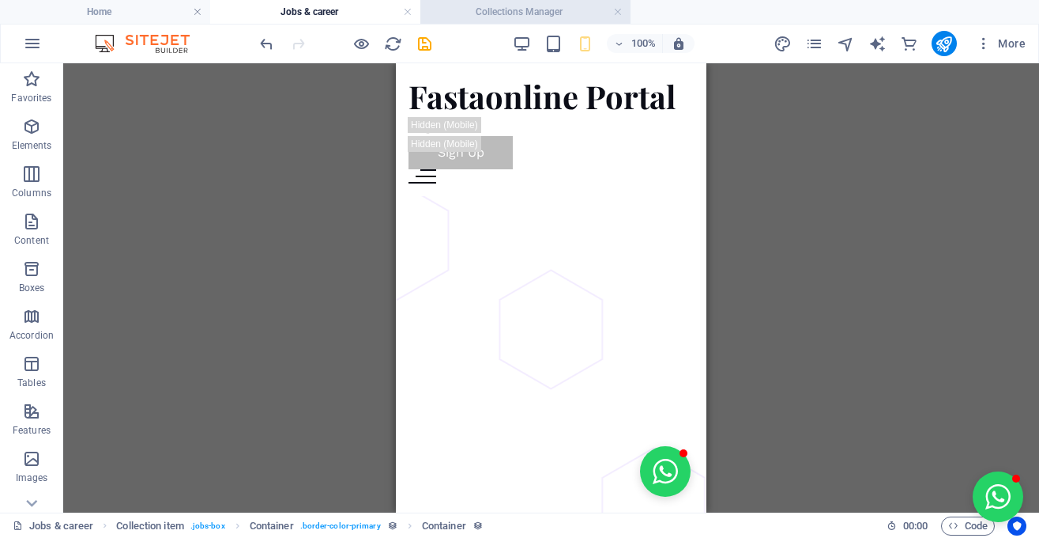
click at [584, 13] on h4 "Collections Manager" at bounding box center [526, 11] width 210 height 17
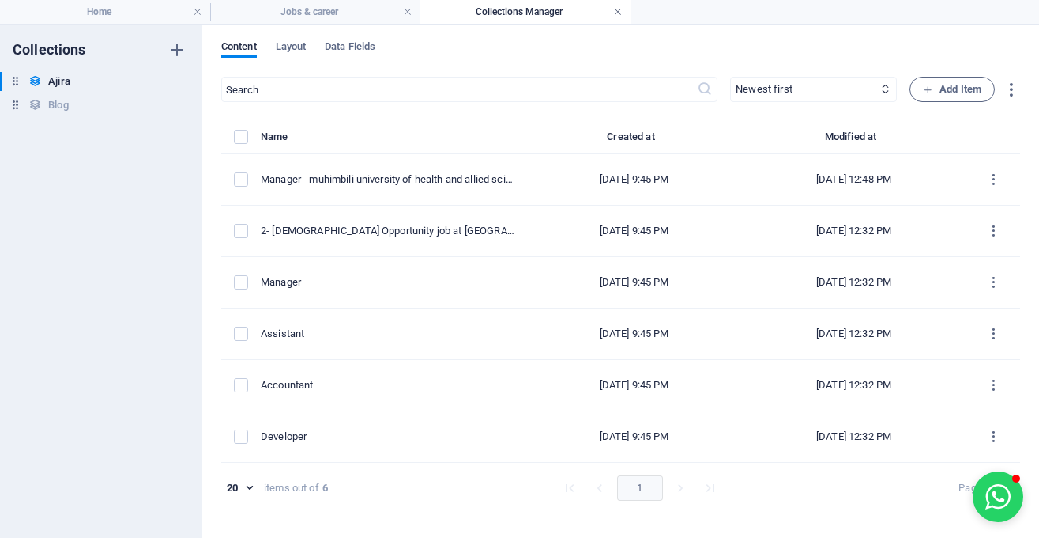
click at [622, 10] on link at bounding box center [617, 12] width 9 height 15
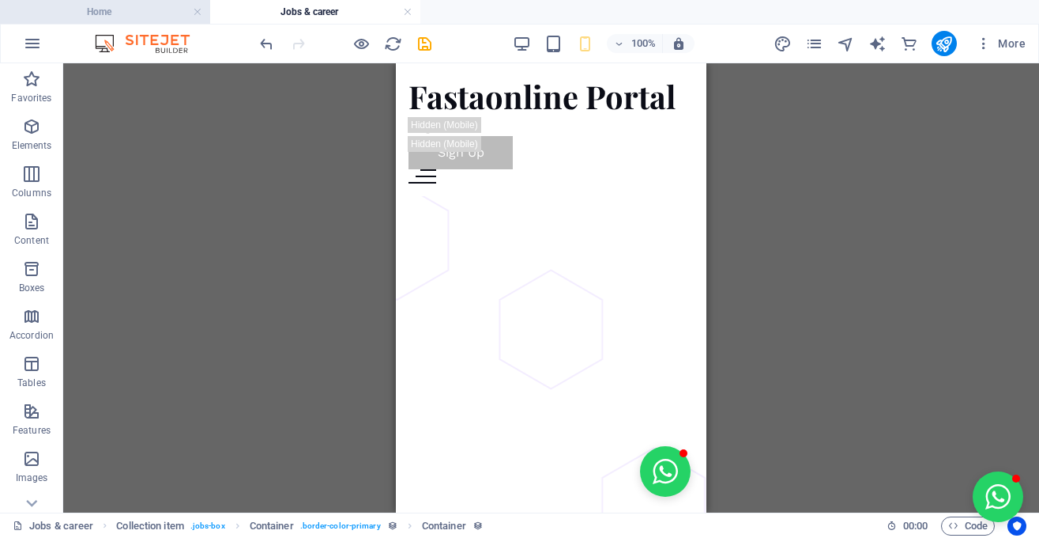
click at [94, 11] on h4 "Home" at bounding box center [105, 11] width 210 height 17
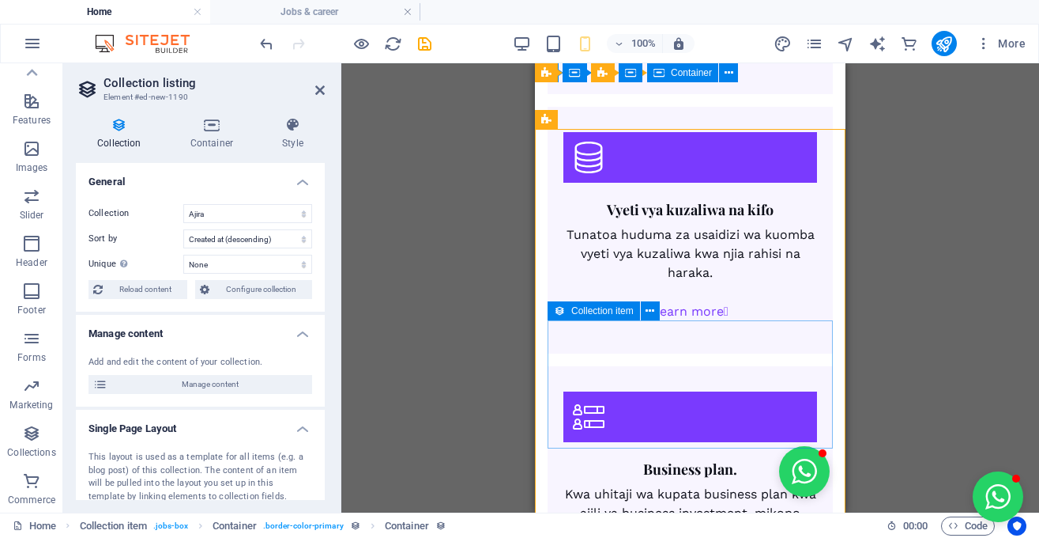
scroll to position [2635, 0]
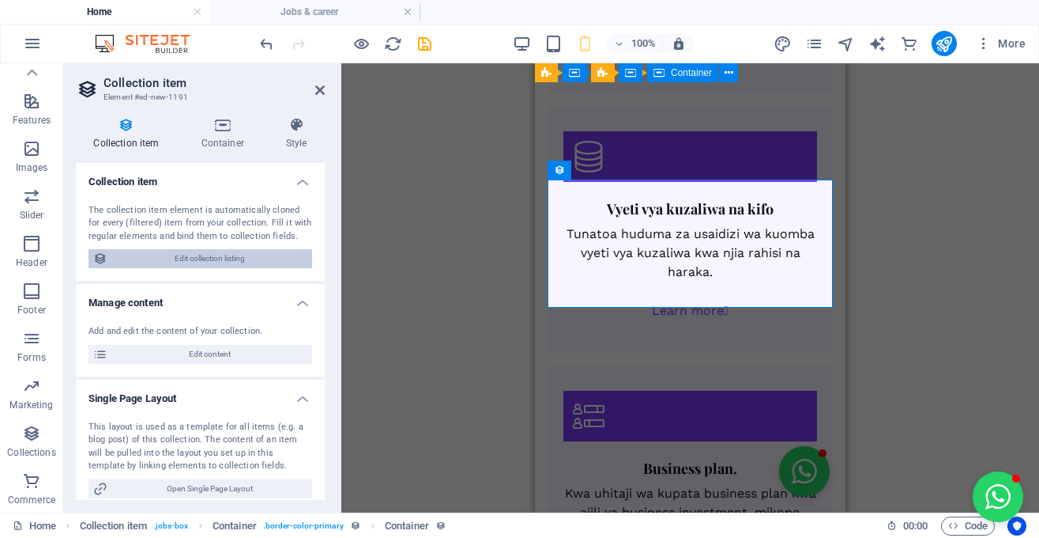
click at [286, 255] on span "Edit collection listing" at bounding box center [209, 258] width 195 height 19
select select "createdAt_DESC"
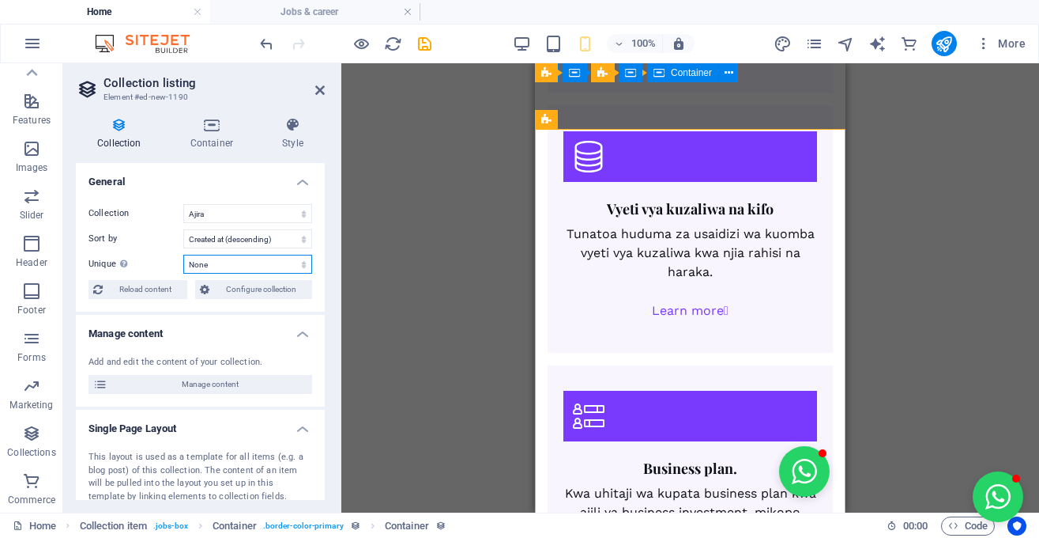
click at [183, 255] on select "None Name Slug Company logo Content Publishing Date Country City Status applica…" at bounding box center [247, 264] width 129 height 19
select select "columns.slug"
click option "Slug" at bounding box center [0, 0] width 0 height 0
click at [171, 289] on span "Reload content" at bounding box center [145, 289] width 75 height 19
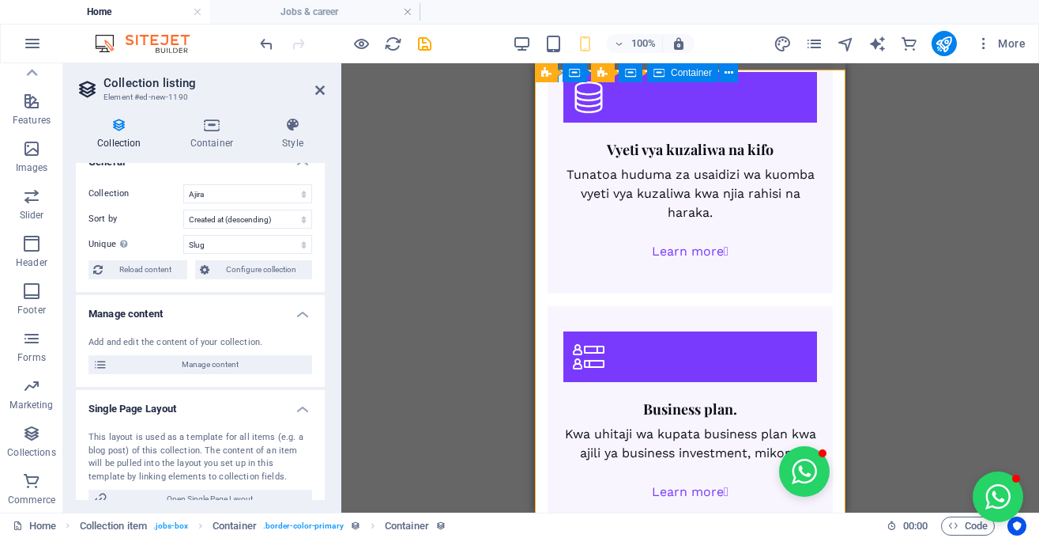
scroll to position [0, 0]
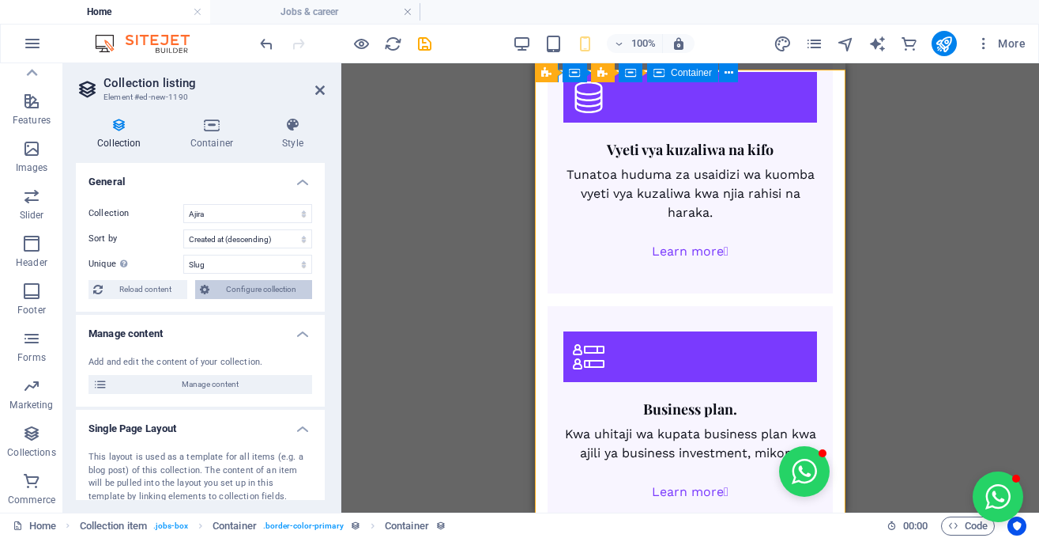
click at [261, 288] on span "Configure collection" at bounding box center [260, 289] width 93 height 19
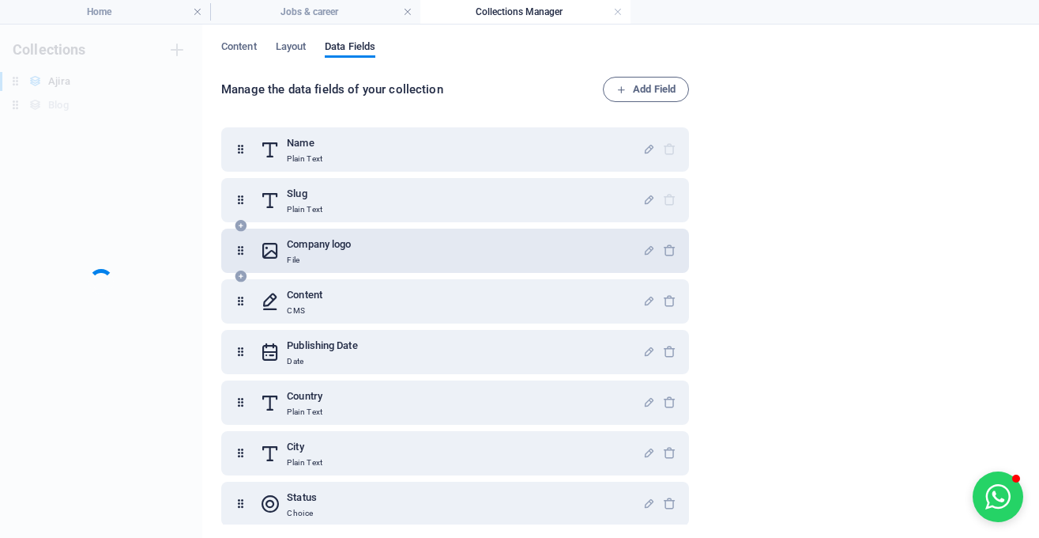
click at [466, 268] on div "Company logo File" at bounding box center [455, 250] width 468 height 44
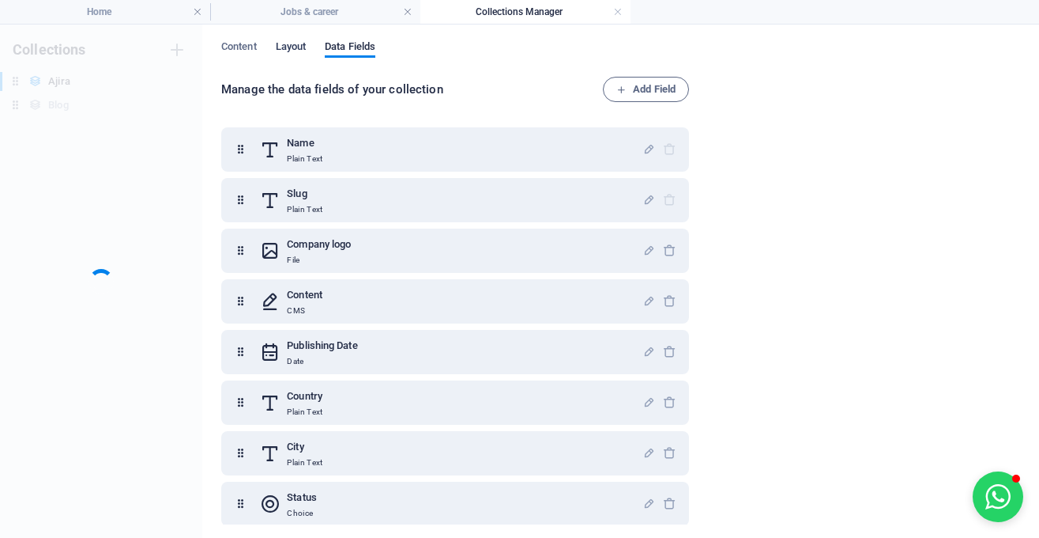
click at [297, 51] on span "Layout" at bounding box center [291, 48] width 31 height 22
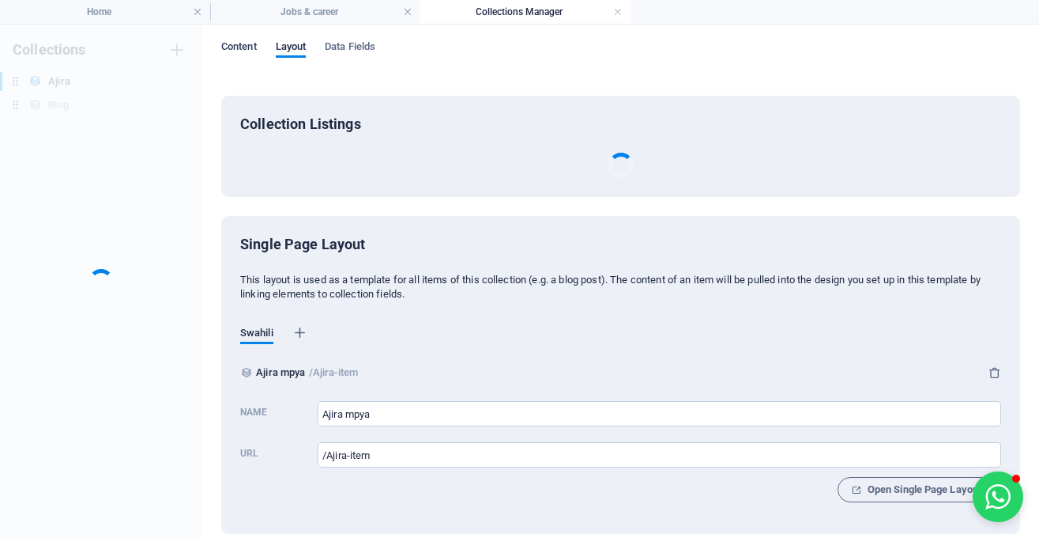
click at [239, 46] on span "Content" at bounding box center [239, 48] width 36 height 22
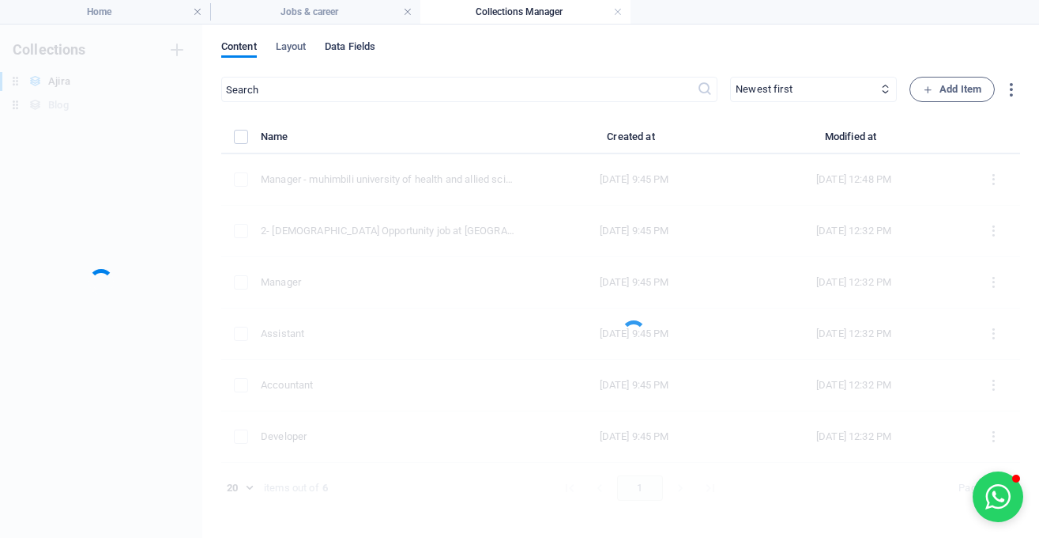
click at [343, 45] on span "Data Fields" at bounding box center [350, 48] width 51 height 22
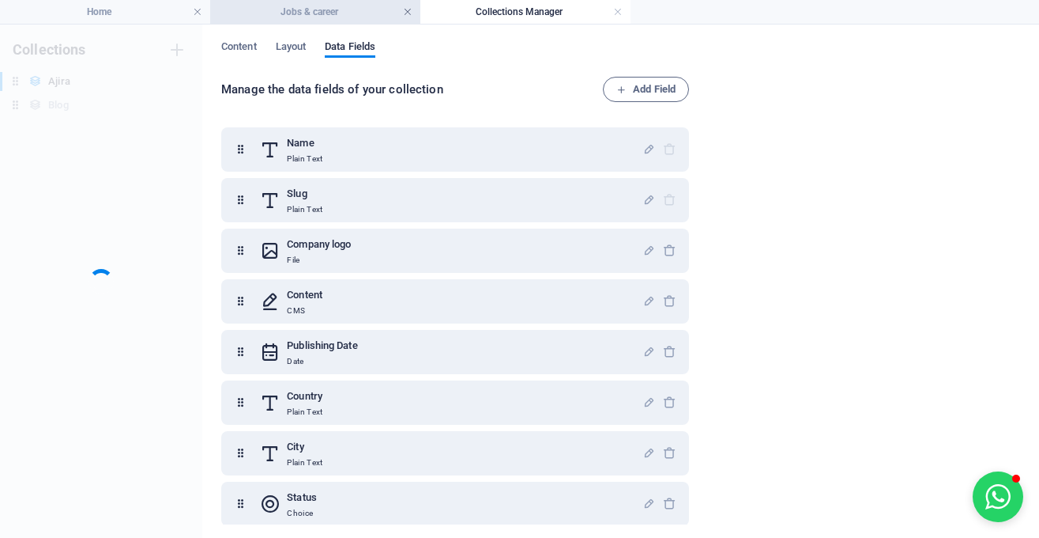
click at [410, 8] on link at bounding box center [407, 12] width 9 height 15
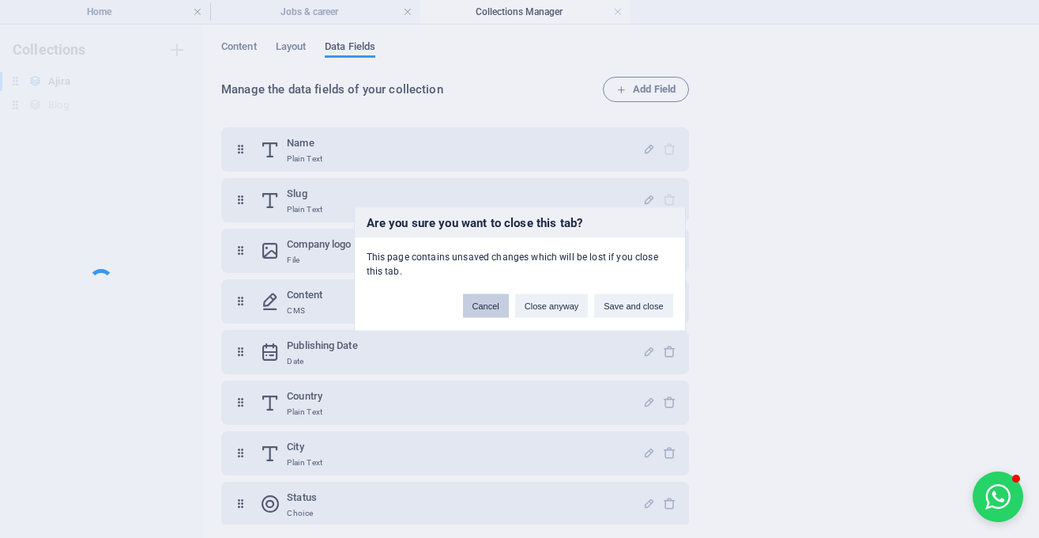
click at [496, 307] on button "Cancel" at bounding box center [486, 306] width 46 height 24
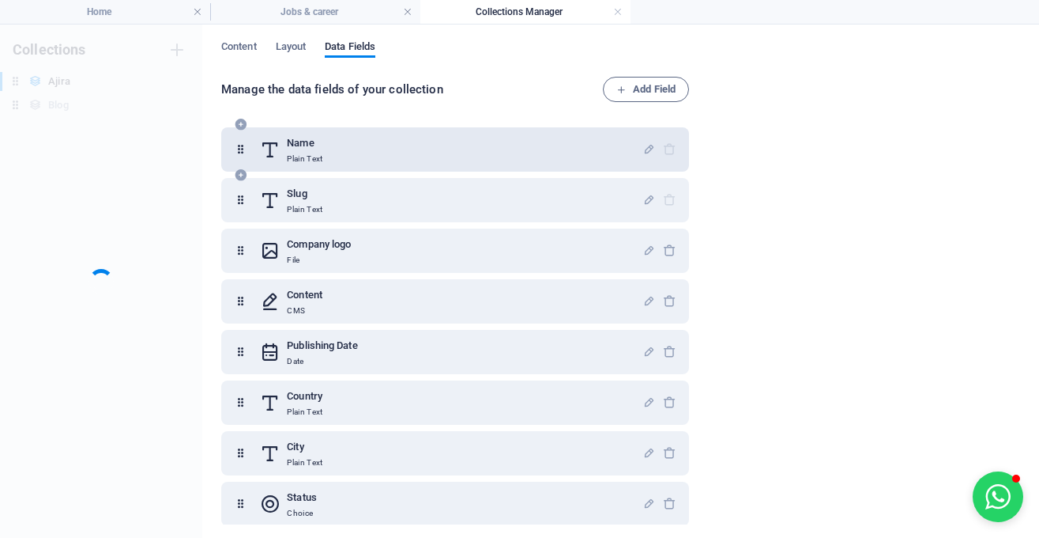
scroll to position [160, 0]
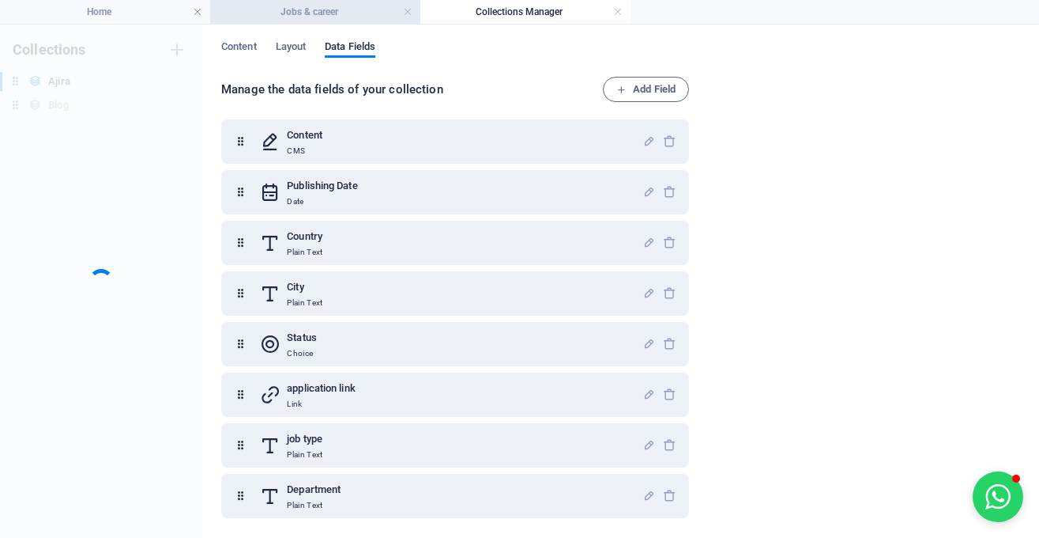
click at [361, 17] on h4 "Jobs & career" at bounding box center [315, 11] width 210 height 17
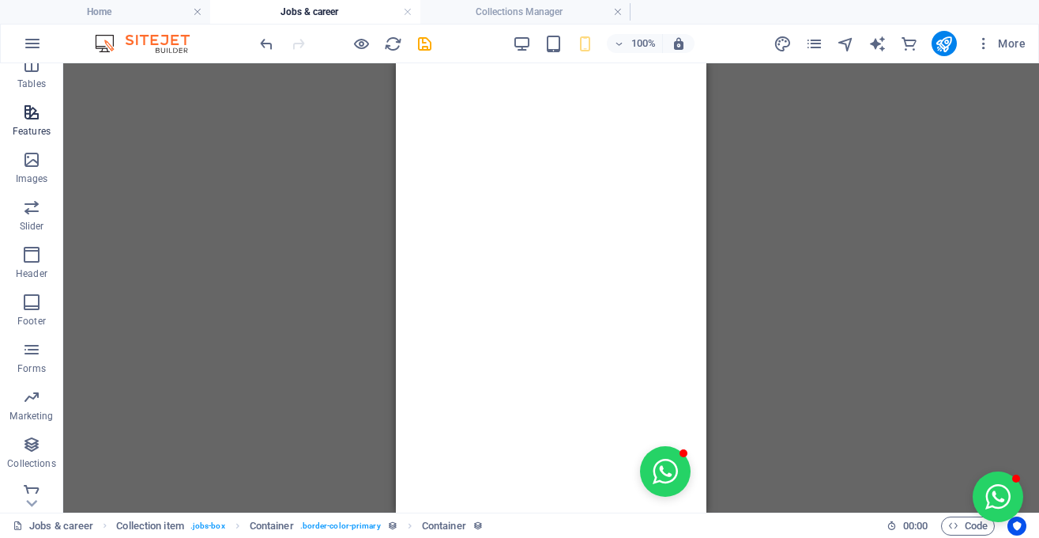
scroll to position [310, 0]
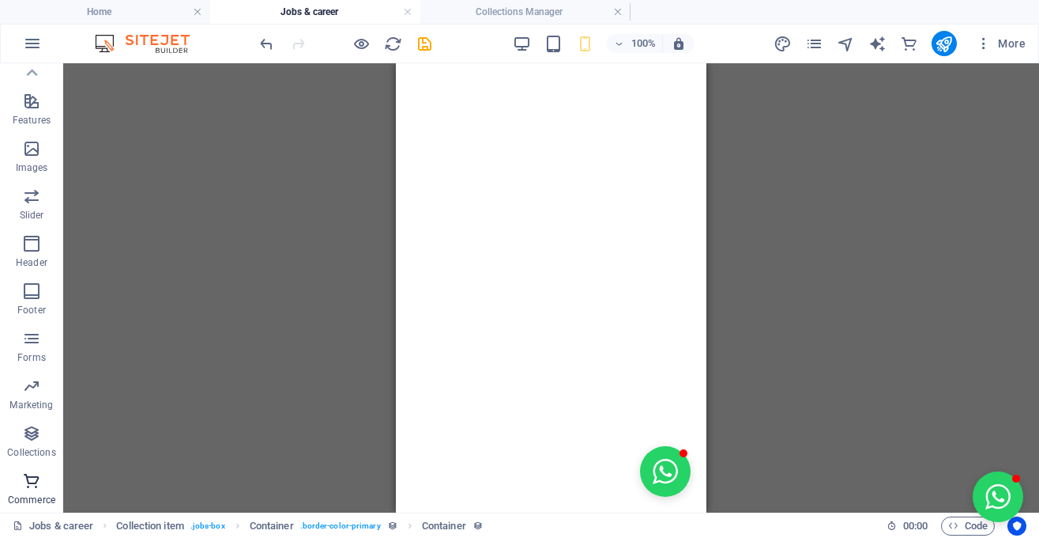
click at [31, 477] on icon "button" at bounding box center [31, 480] width 19 height 19
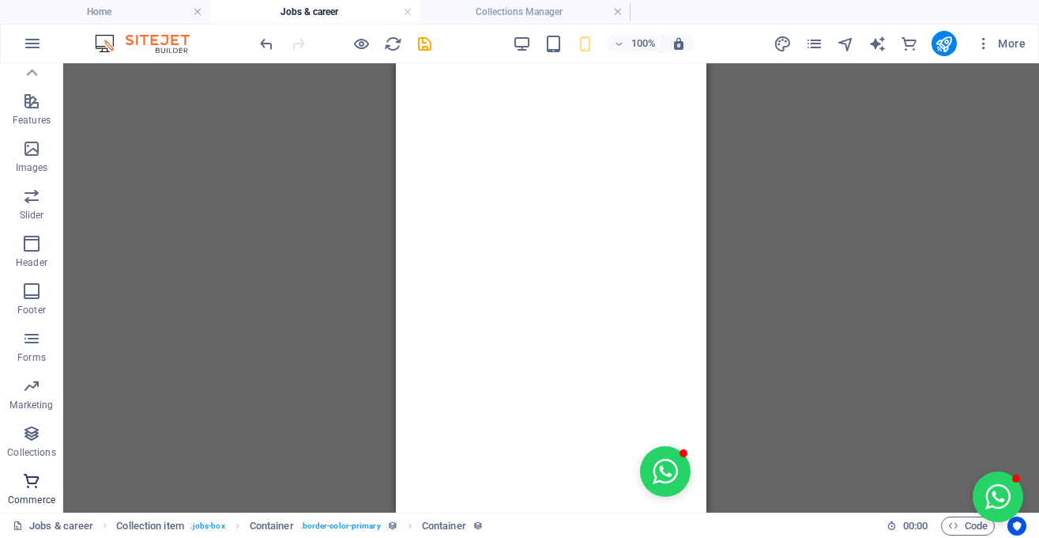
click at [31, 477] on icon "button" at bounding box center [31, 480] width 19 height 19
click at [507, 6] on h4 "Collections Manager" at bounding box center [526, 11] width 210 height 17
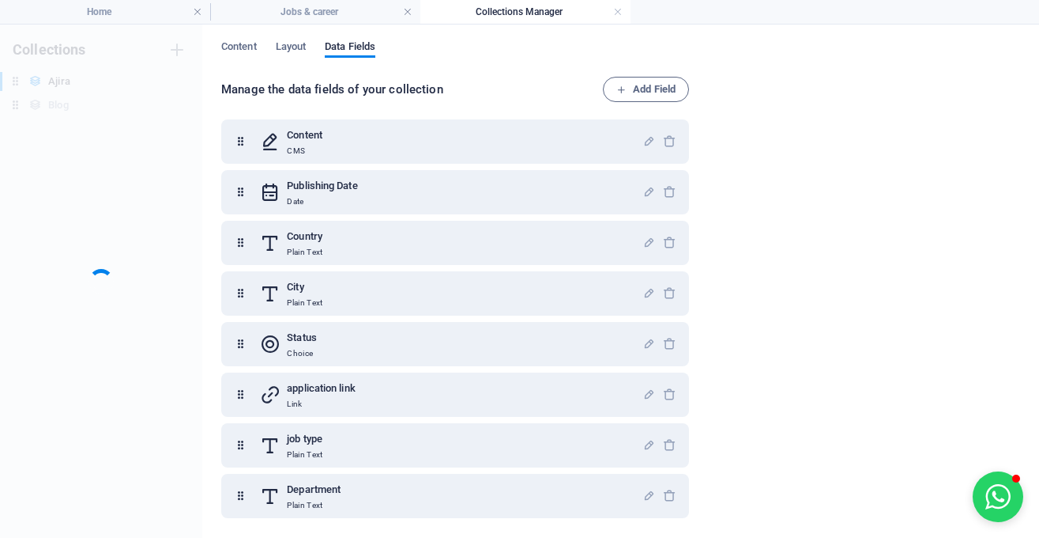
scroll to position [160, 0]
click at [618, 13] on link at bounding box center [617, 12] width 9 height 15
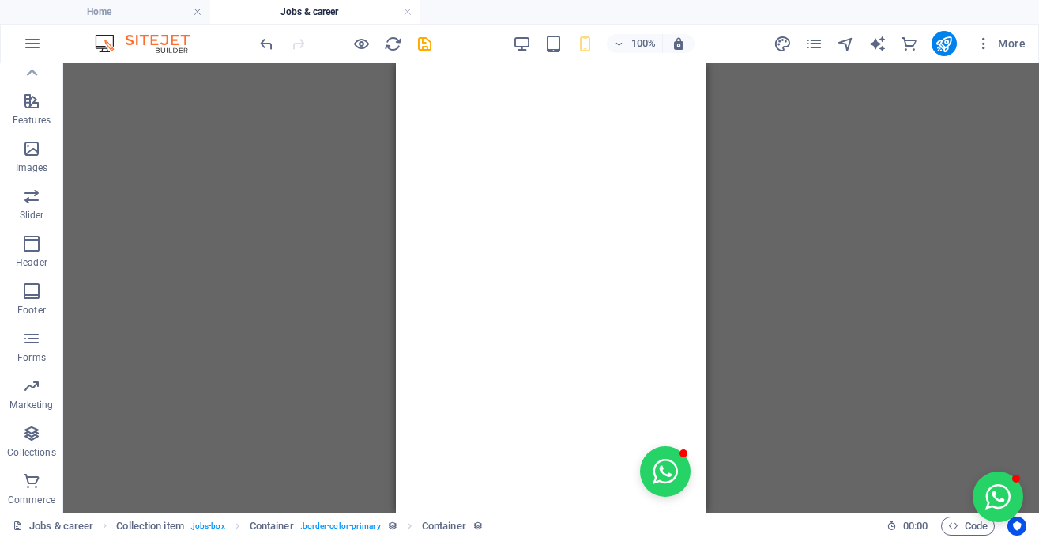
scroll to position [310, 0]
click at [23, 490] on span "Commerce" at bounding box center [31, 490] width 63 height 38
click at [28, 484] on icon "button" at bounding box center [31, 480] width 19 height 19
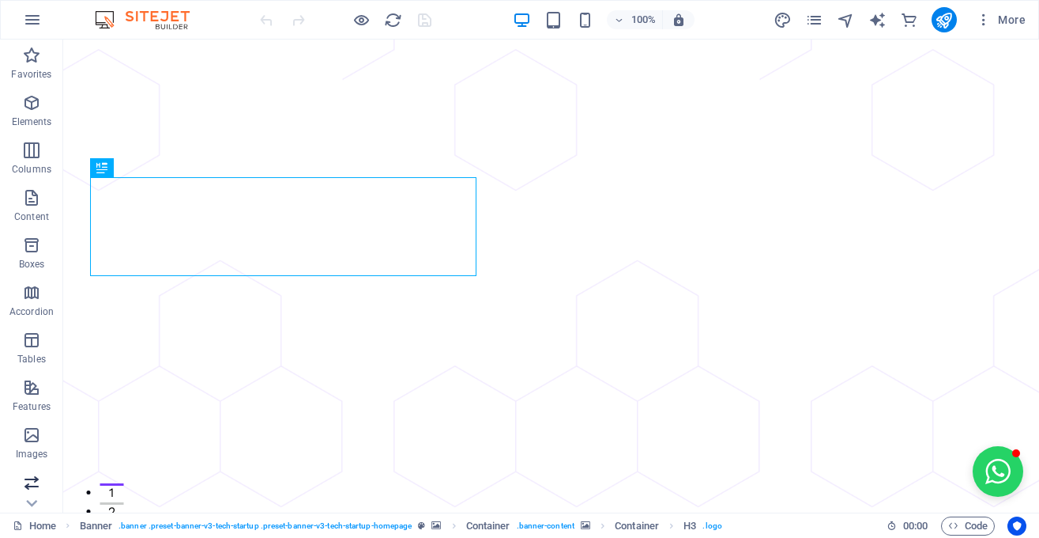
click at [37, 485] on icon "button" at bounding box center [31, 482] width 19 height 19
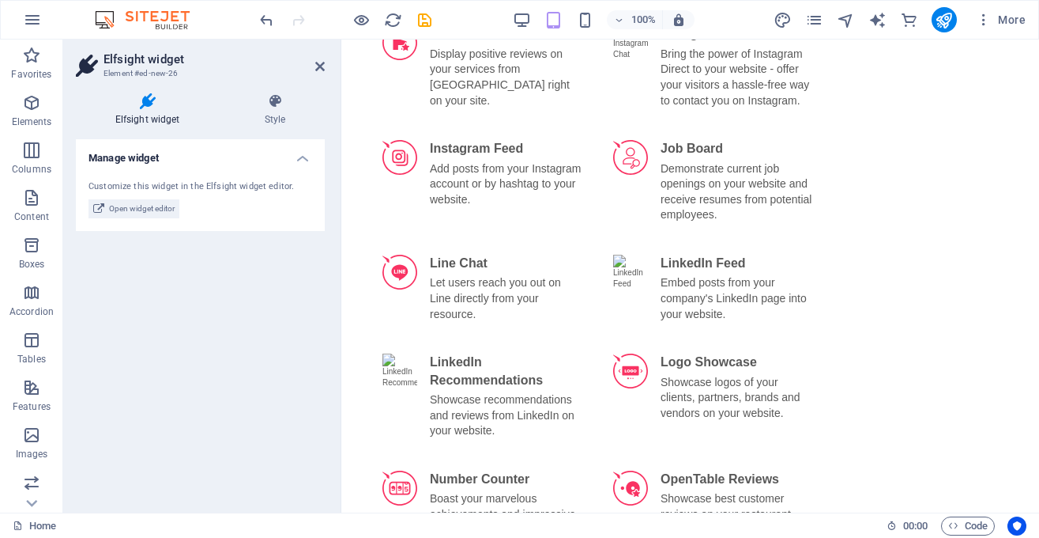
scroll to position [2670, 0]
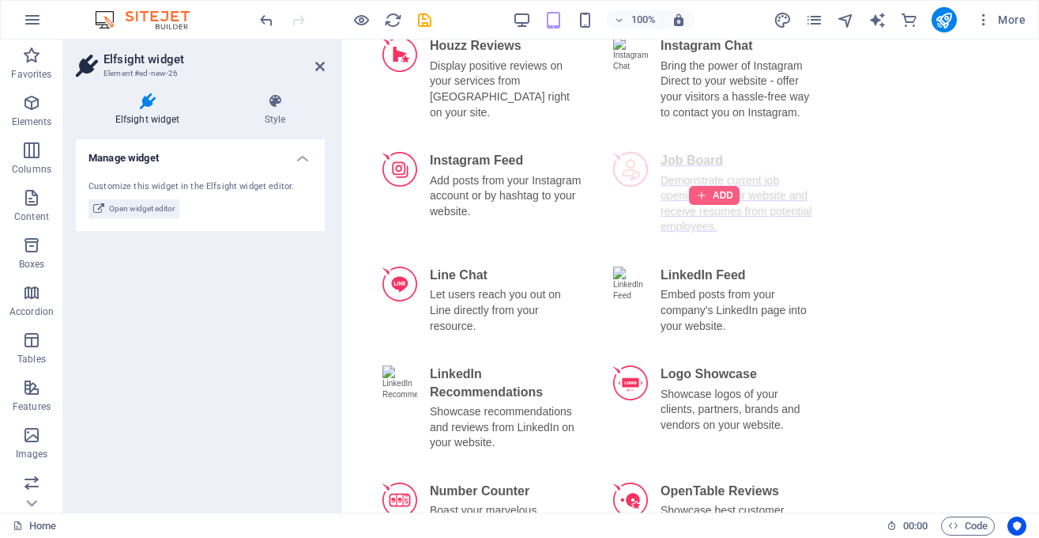
click at [734, 186] on div at bounding box center [714, 195] width 51 height 19
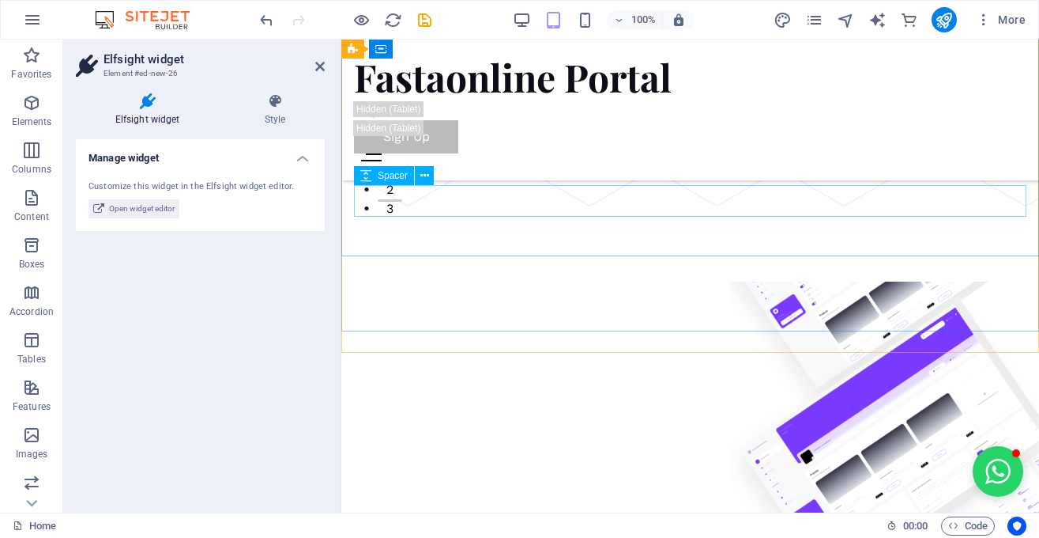
scroll to position [0, 0]
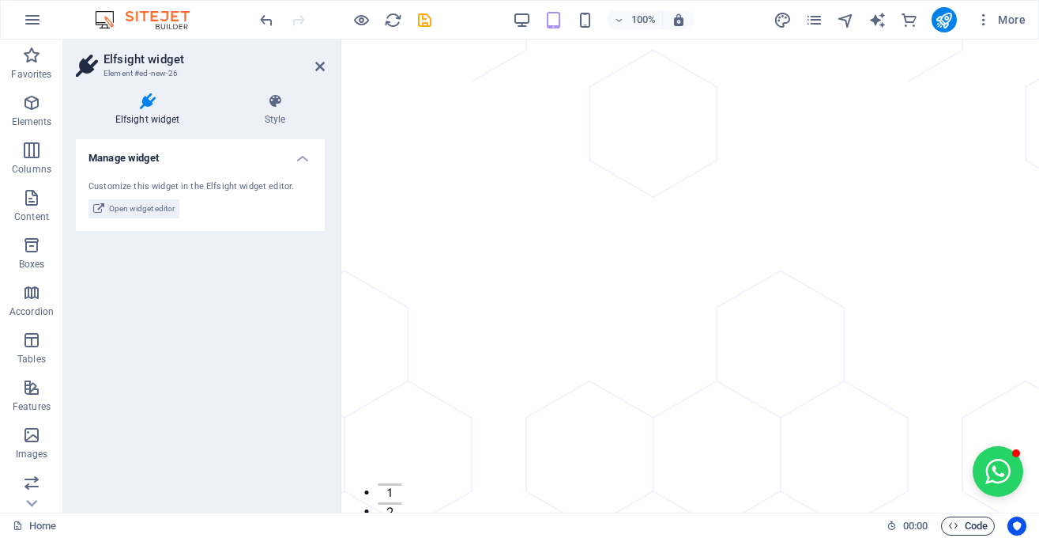
click at [983, 523] on span "Code" at bounding box center [969, 525] width 40 height 19
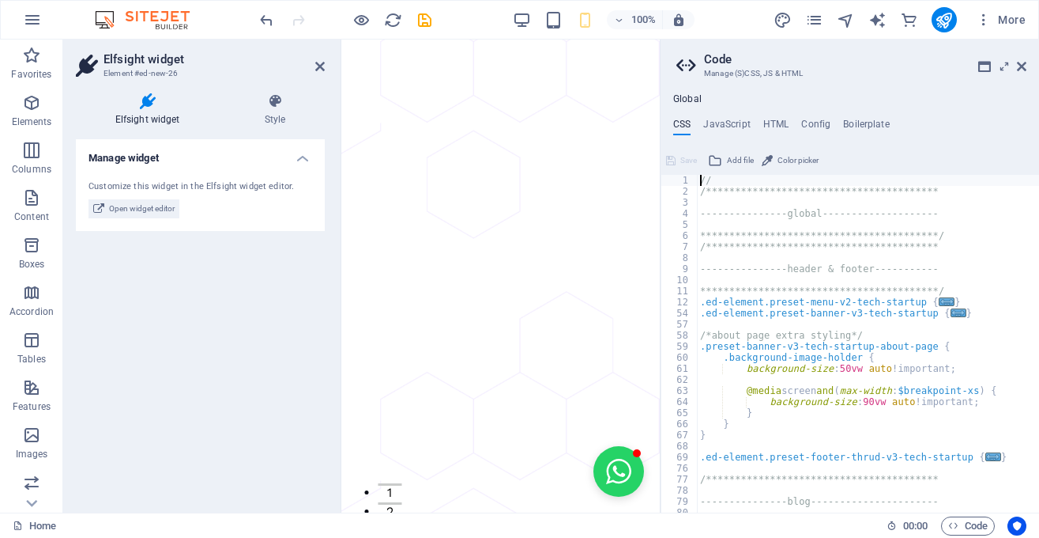
click at [762, 120] on ul "CSS JavaScript HTML Config Boilerplate" at bounding box center [850, 127] width 379 height 17
click at [768, 120] on h4 "HTML" at bounding box center [777, 127] width 26 height 17
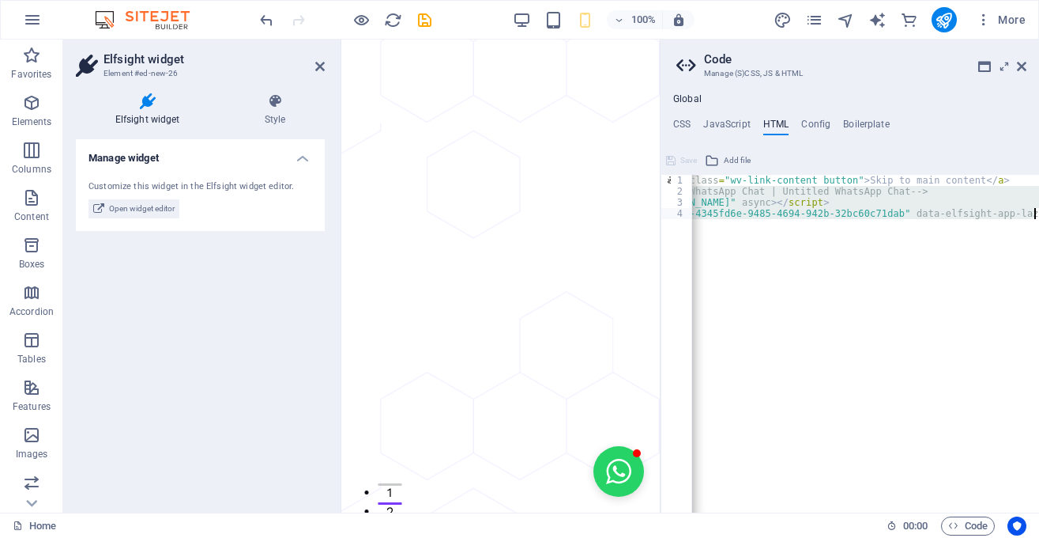
scroll to position [0, 149]
drag, startPoint x: 754, startPoint y: 187, endPoint x: 1039, endPoint y: 224, distance: 287.0
click at [1039, 224] on div "< a href = "#main-content" class = "wv-link-content button" > Skip to main cont…" at bounding box center [791, 355] width 496 height 360
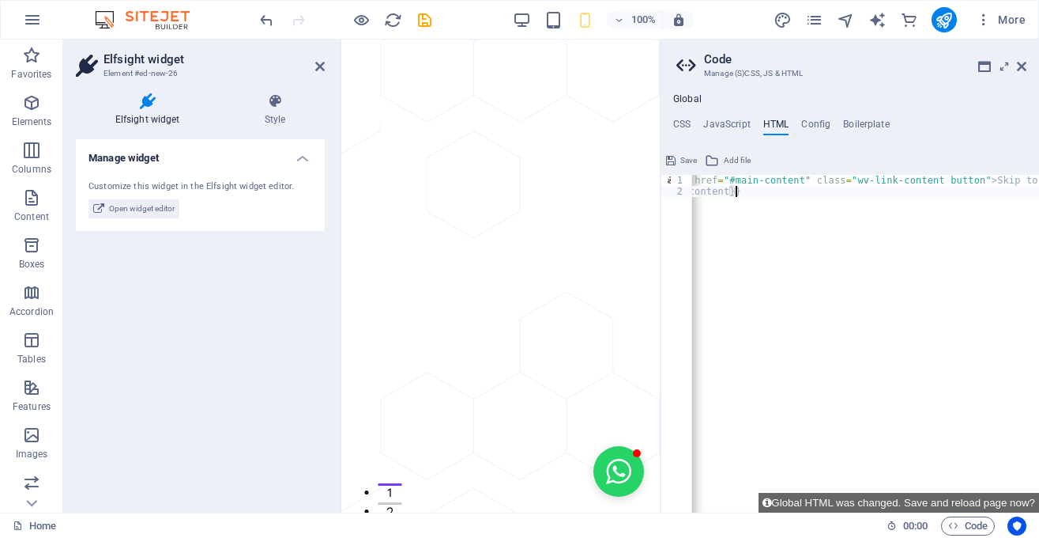
scroll to position [0, 0]
paste textarea "<div class="elfsight-app-8ea2a515-3b1b-44e6-a2f4-2ef1163ff731" data-elfsight-ap…"
type textarea "<div class="elfsight-app-8ea2a515-3b1b-44e6-a2f4-2ef1163ff731" data-elfsight-ap…"
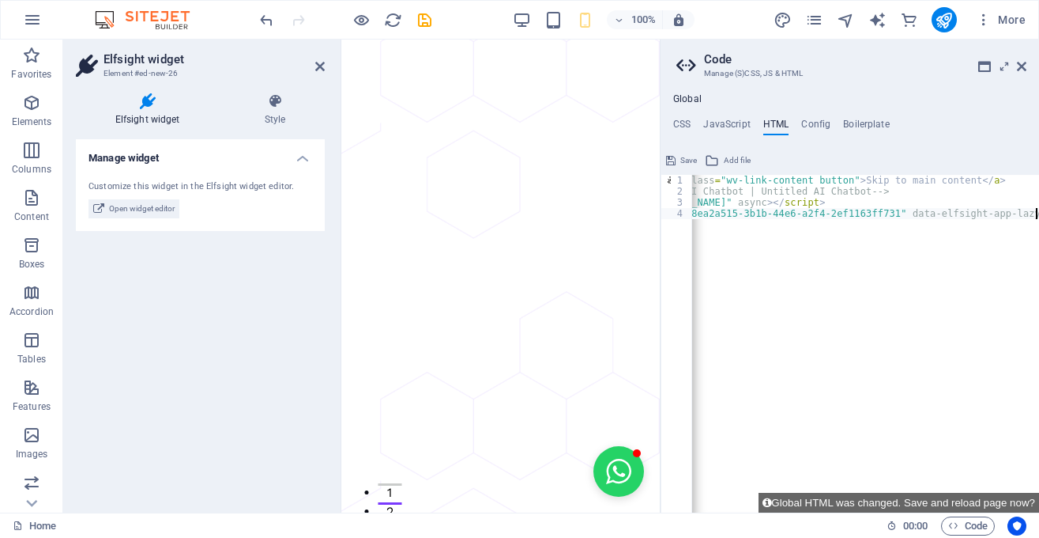
scroll to position [0, 149]
click at [425, 18] on icon "save" at bounding box center [425, 20] width 18 height 18
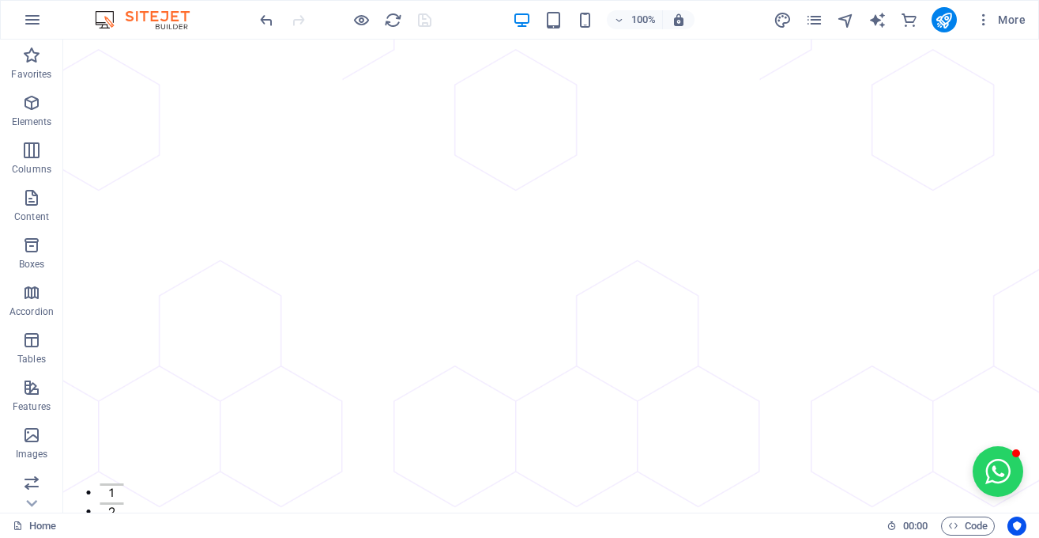
click at [383, 14] on div at bounding box center [345, 19] width 177 height 25
click at [387, 16] on icon "reload" at bounding box center [393, 20] width 18 height 18
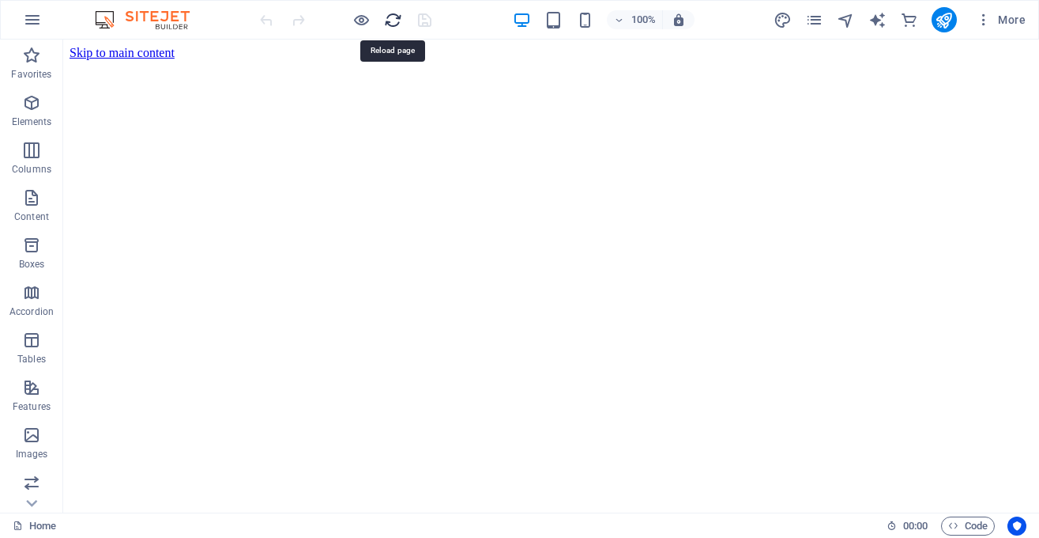
scroll to position [0, 0]
click at [387, 16] on icon "reload" at bounding box center [393, 20] width 18 height 18
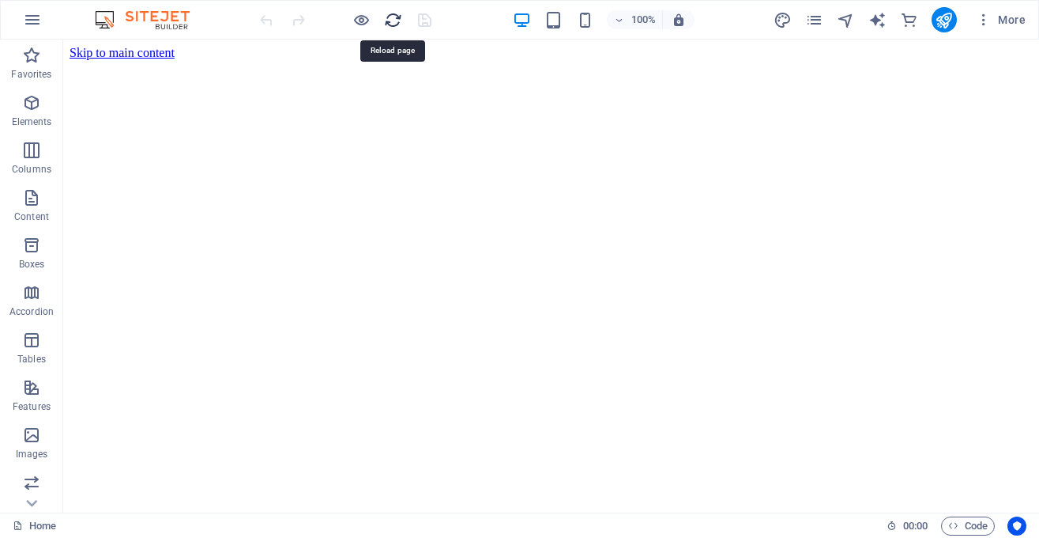
click at [387, 16] on icon "reload" at bounding box center [393, 20] width 18 height 18
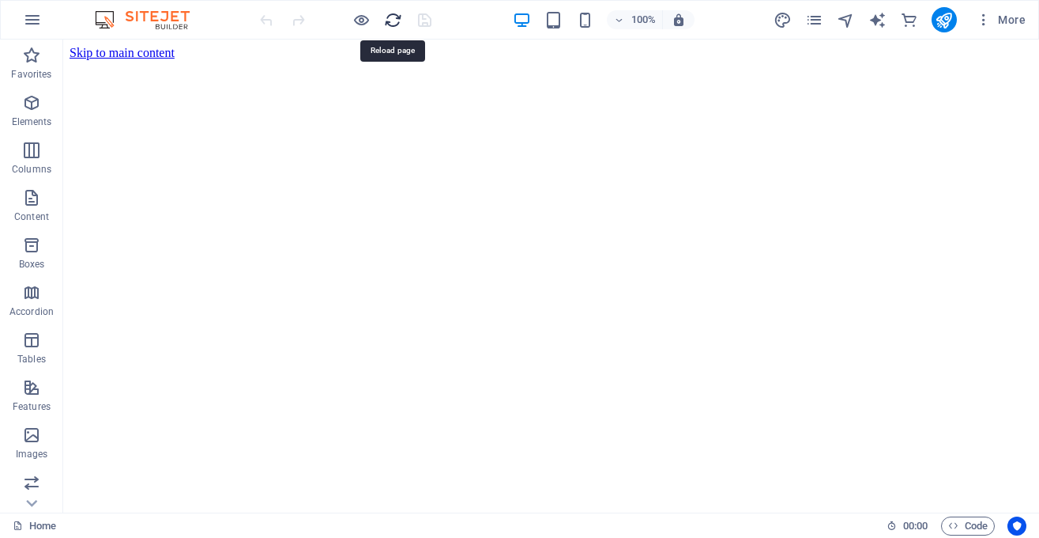
click at [387, 16] on icon "reload" at bounding box center [393, 20] width 18 height 18
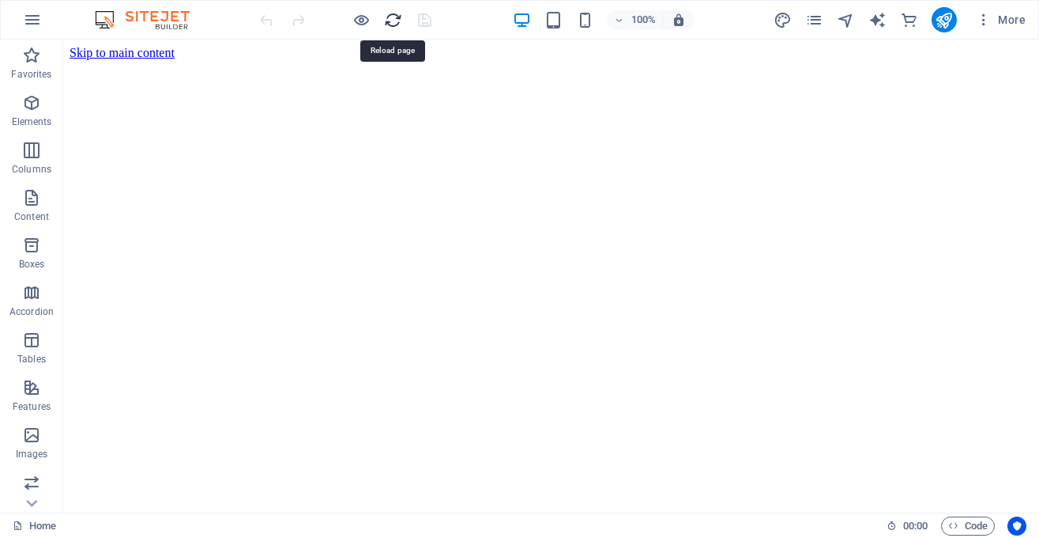
click at [387, 16] on icon "reload" at bounding box center [393, 20] width 18 height 18
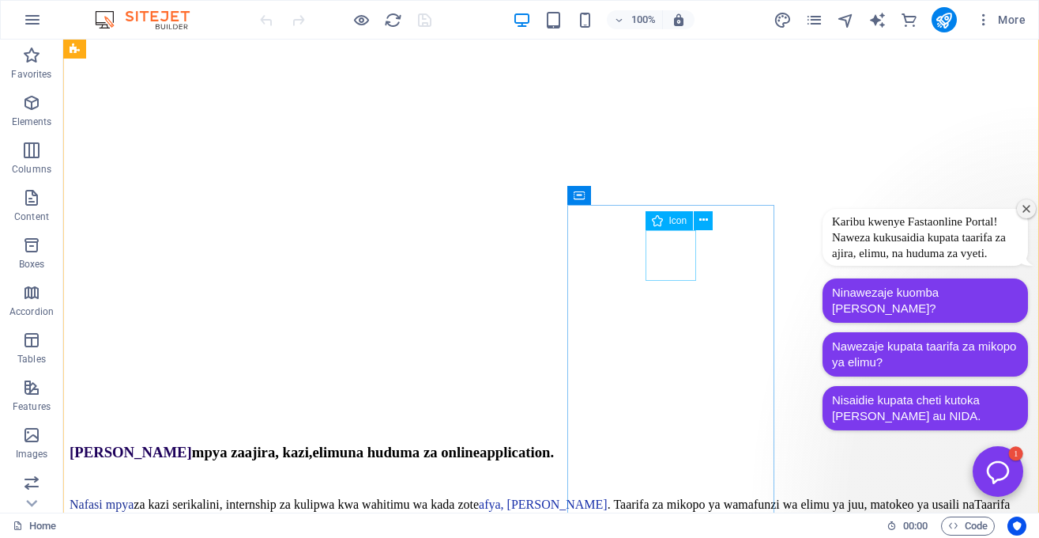
scroll to position [684, 0]
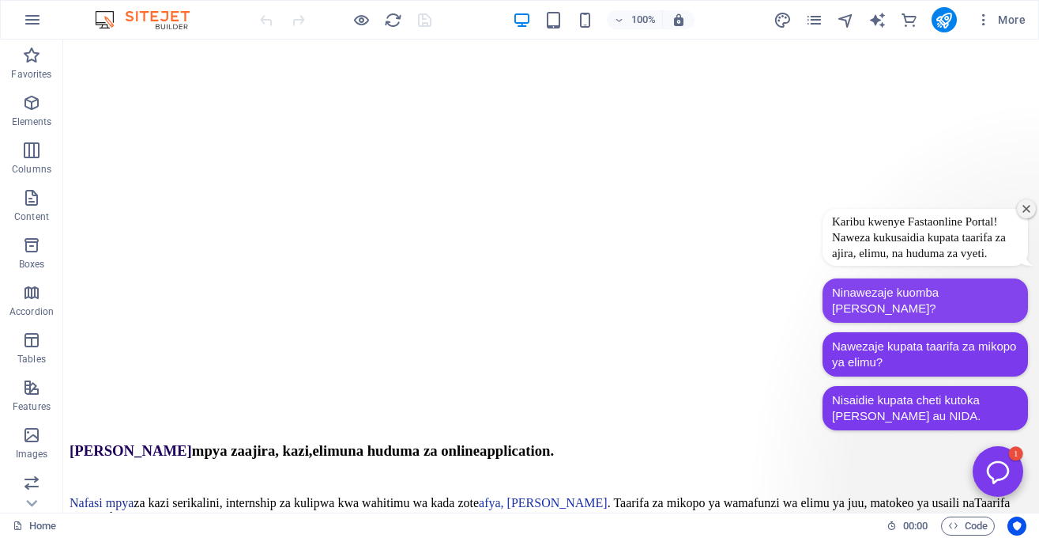
click at [955, 301] on button "Ninawezaje kuomba [PERSON_NAME]?" at bounding box center [926, 300] width 206 height 44
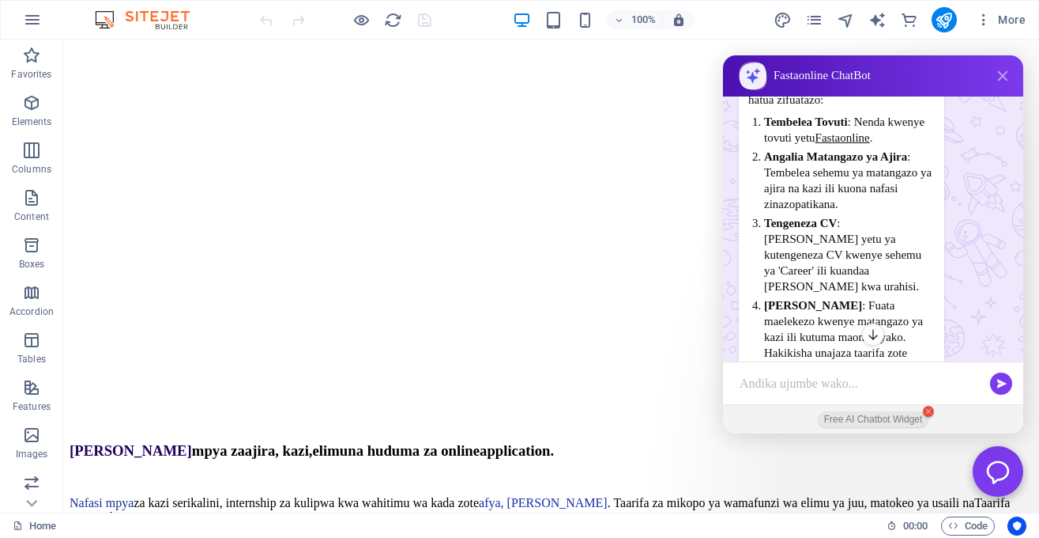
scroll to position [0, 0]
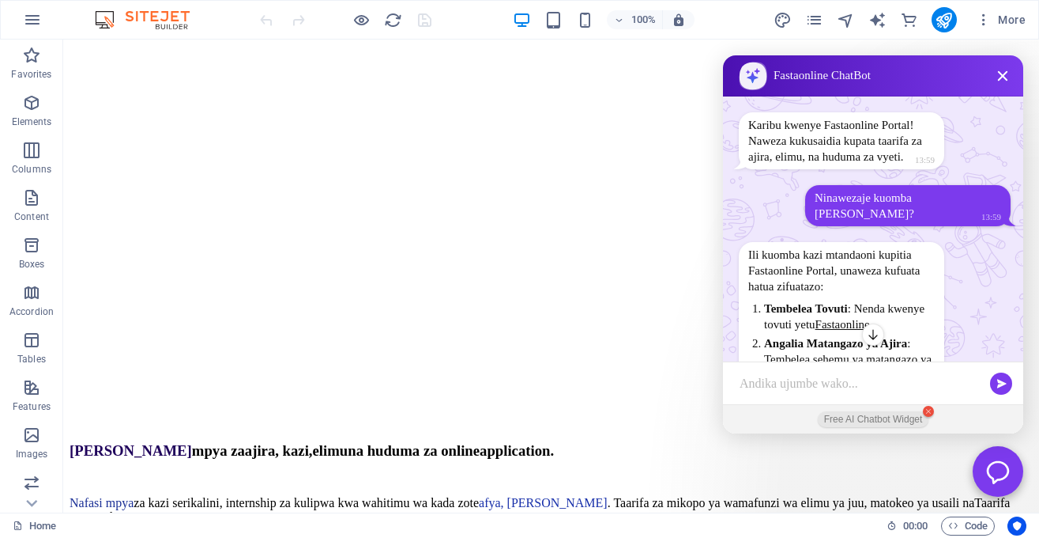
click at [1001, 69] on button "Close chatbot window" at bounding box center [1002, 75] width 25 height 25
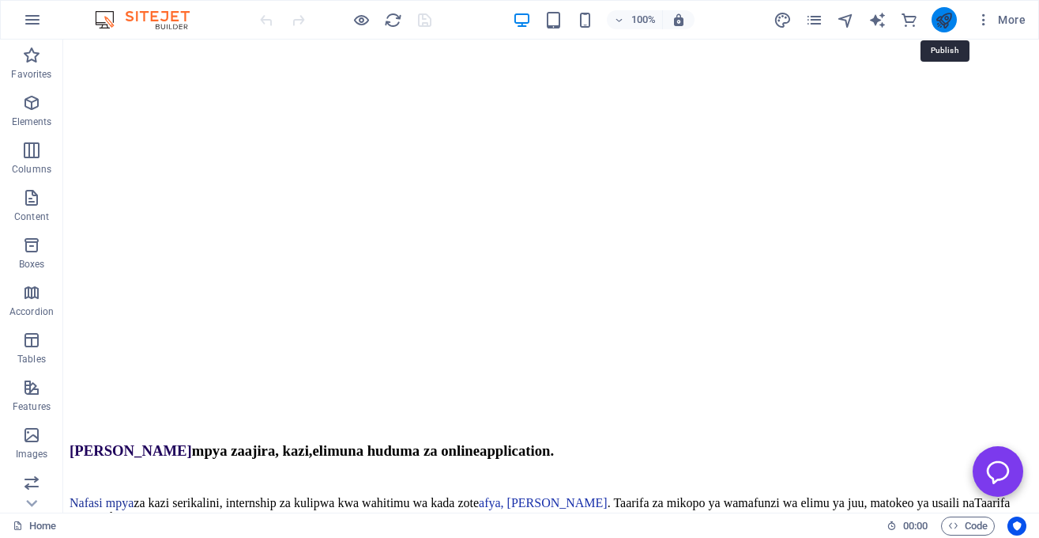
click at [950, 17] on icon "publish" at bounding box center [944, 20] width 18 height 18
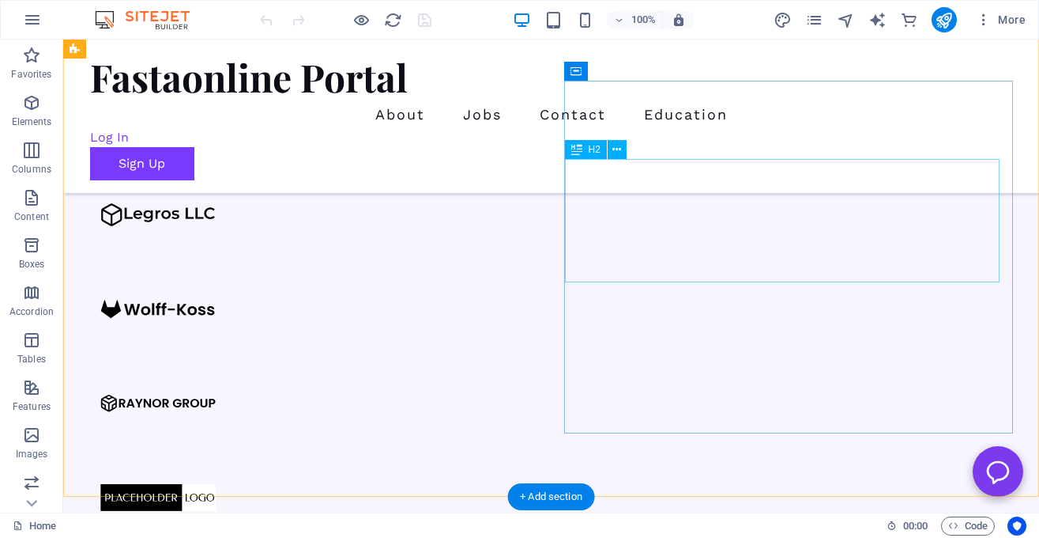
scroll to position [1247, 0]
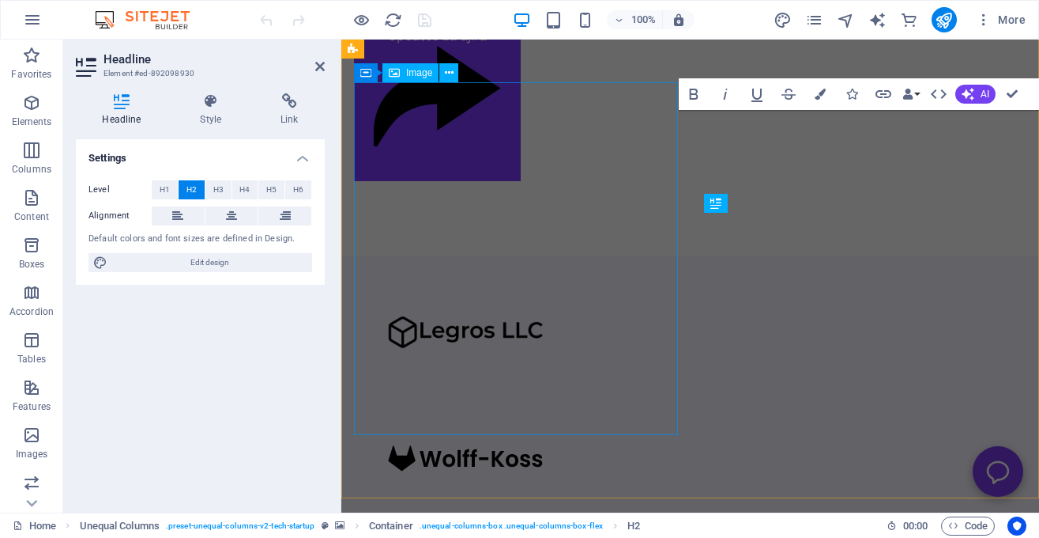
scroll to position [1499, 0]
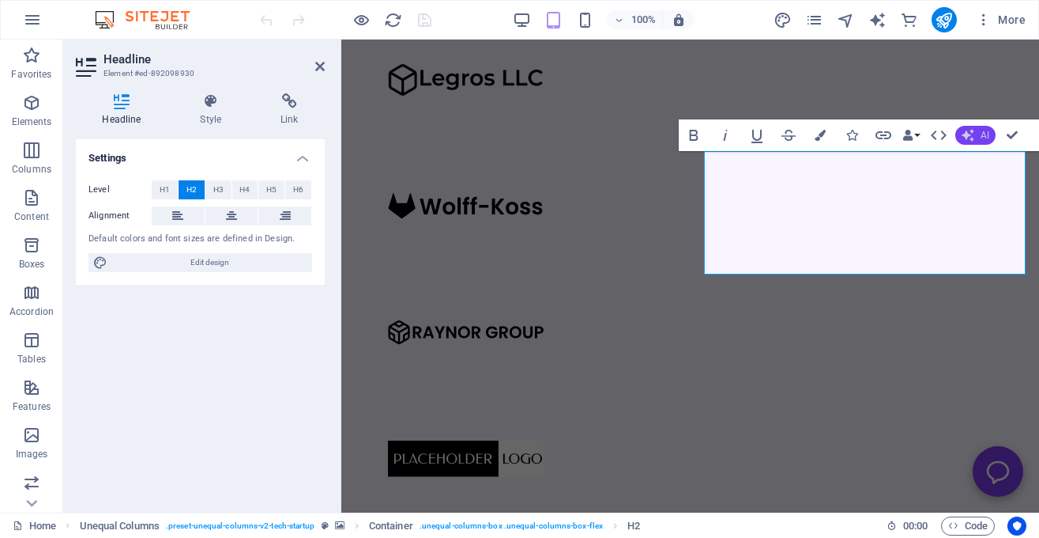
click at [976, 129] on button "AI" at bounding box center [976, 135] width 40 height 19
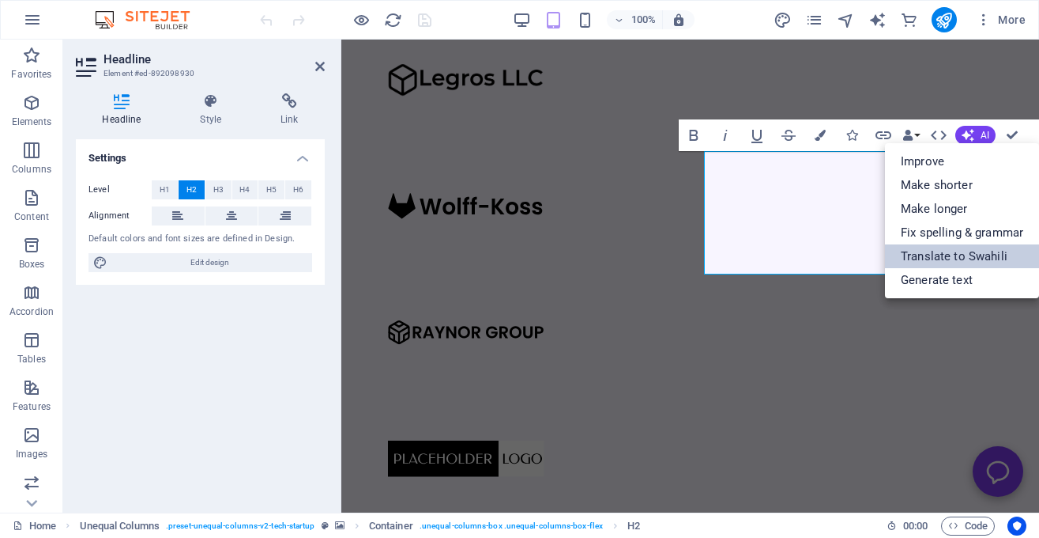
click at [978, 250] on link "Translate to Swahili" at bounding box center [962, 256] width 154 height 24
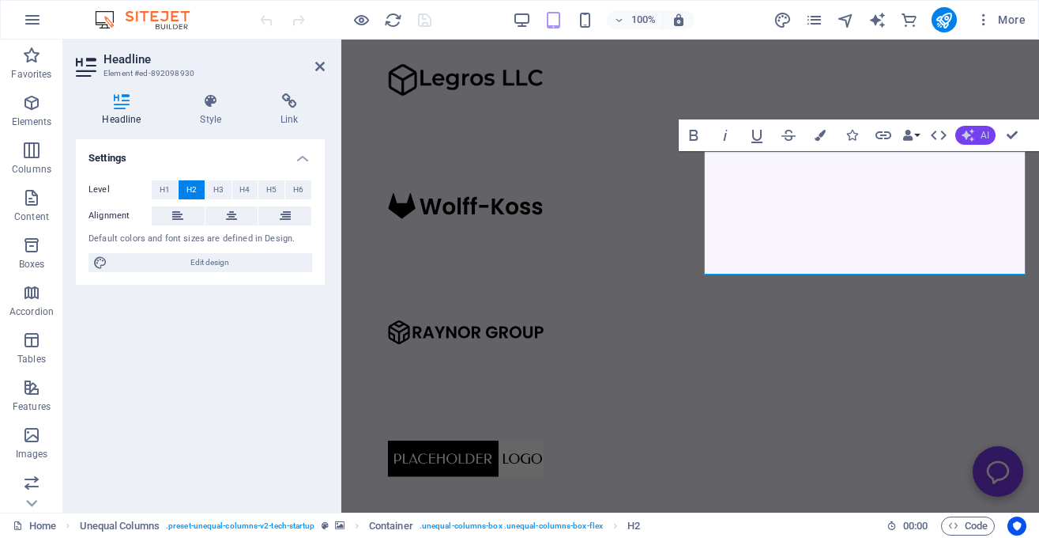
click at [979, 133] on button "AI" at bounding box center [976, 135] width 40 height 19
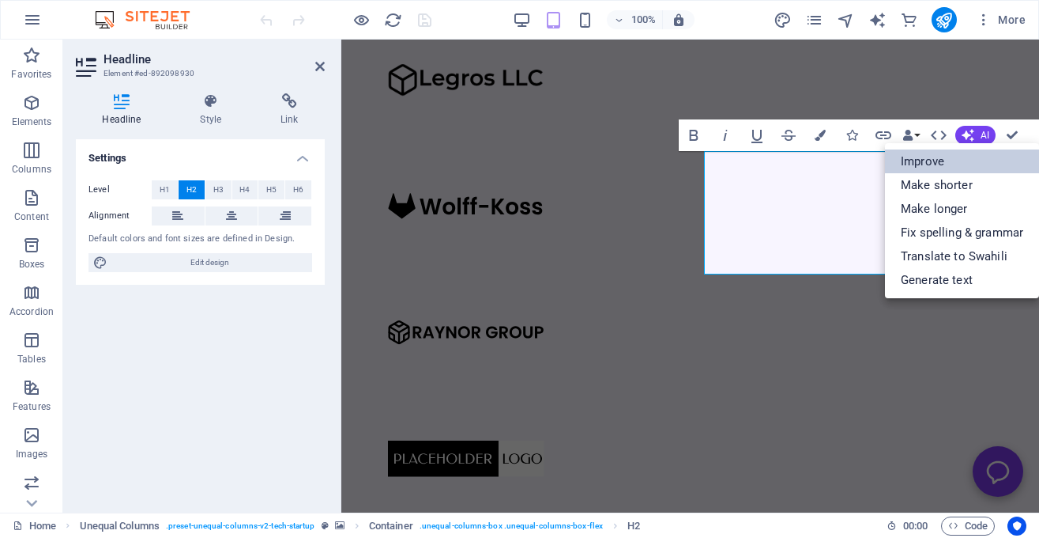
click at [959, 167] on link "Improve" at bounding box center [962, 161] width 154 height 24
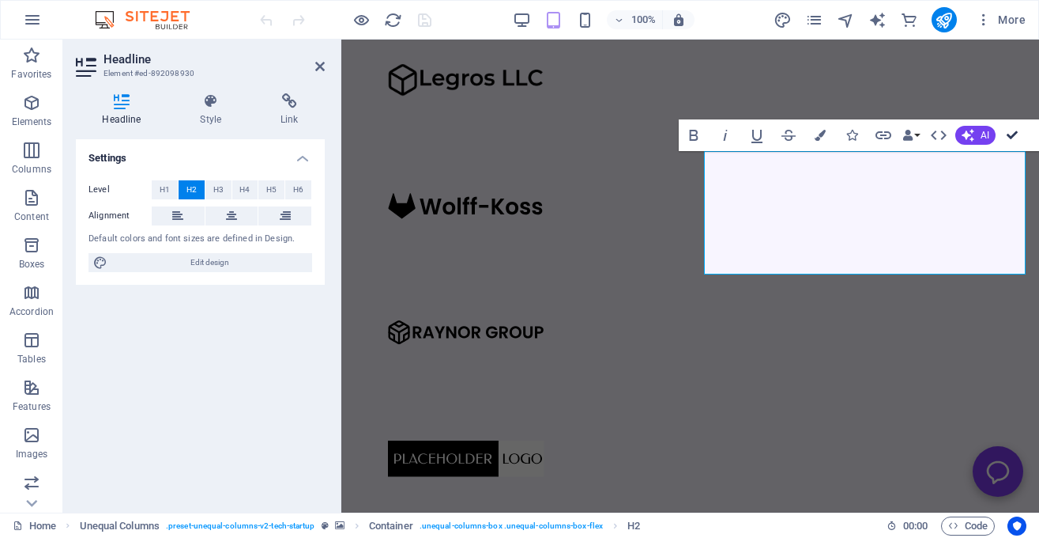
scroll to position [1193, 0]
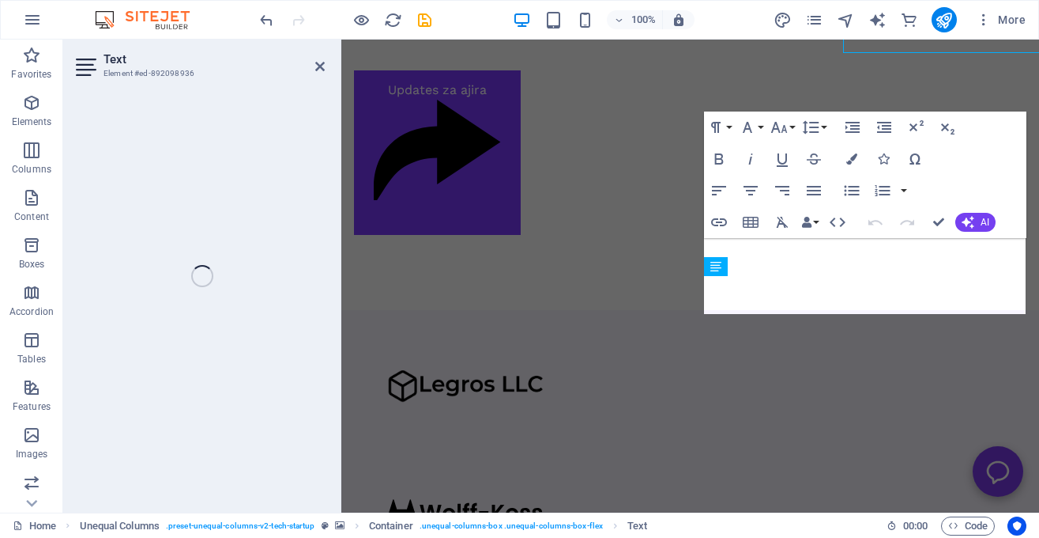
scroll to position [1551, 0]
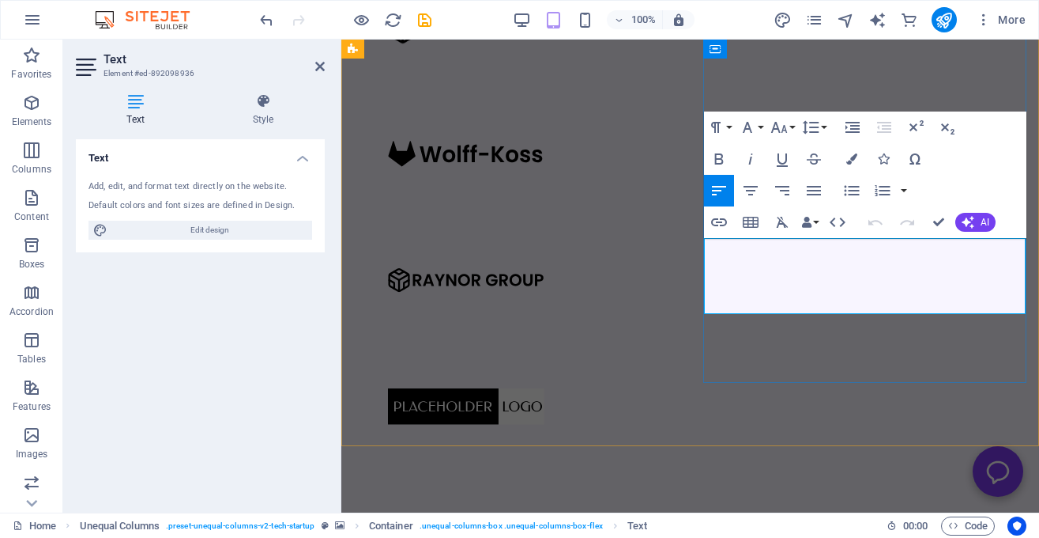
click at [979, 226] on button "AI" at bounding box center [976, 222] width 40 height 19
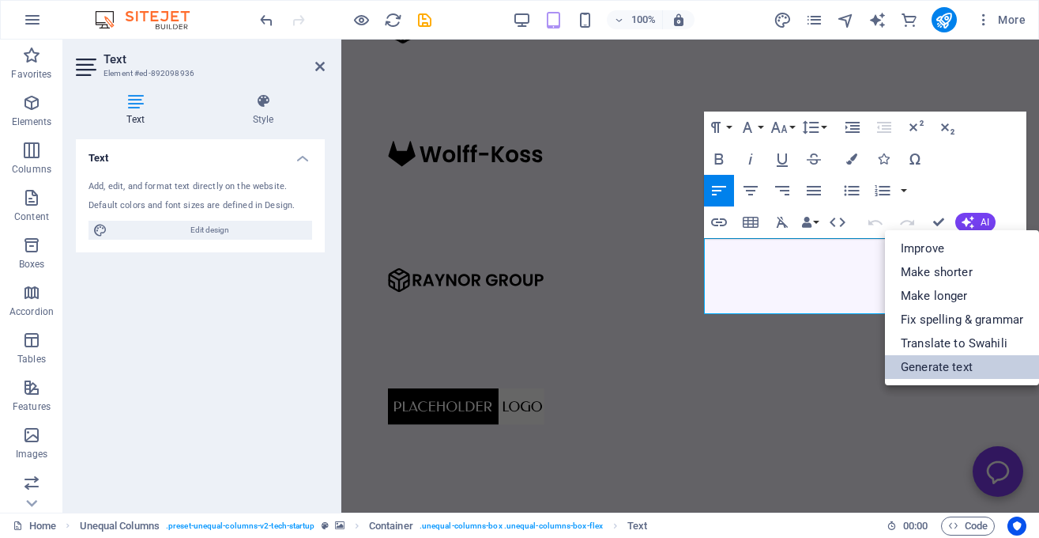
click at [911, 361] on link "Generate text" at bounding box center [962, 367] width 154 height 24
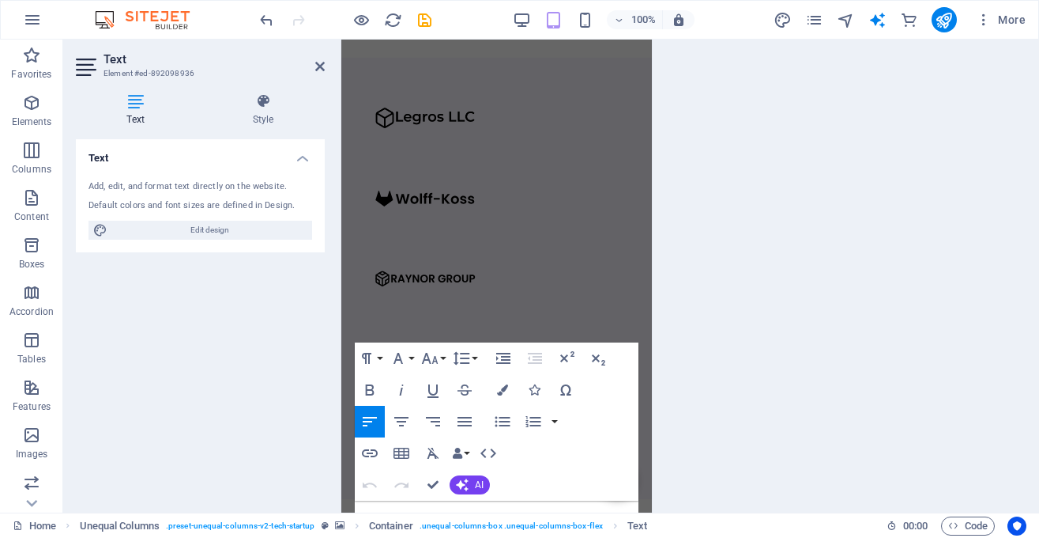
select select "English"
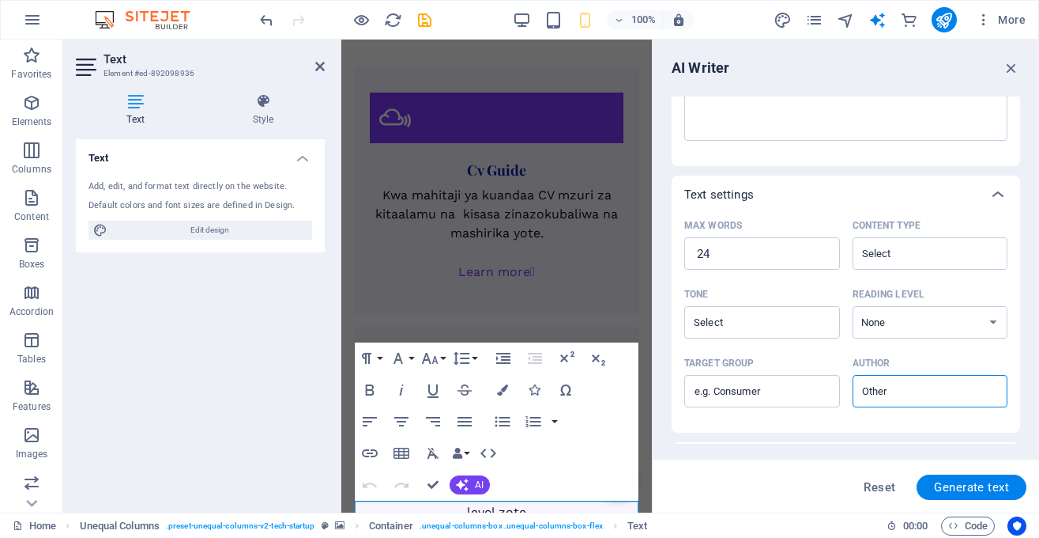
scroll to position [251, 0]
click at [1009, 67] on icon "button" at bounding box center [1011, 67] width 17 height 17
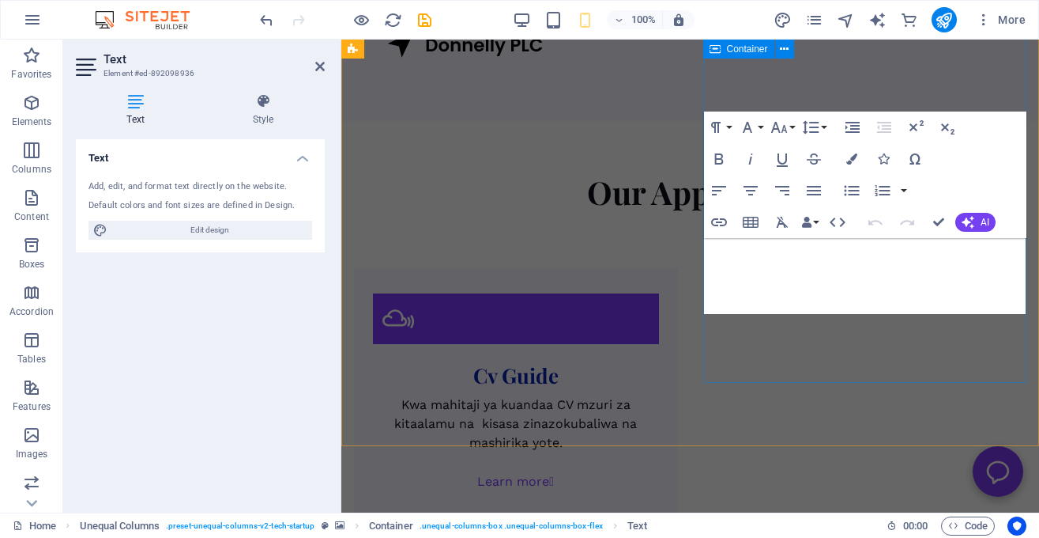
scroll to position [1551, 0]
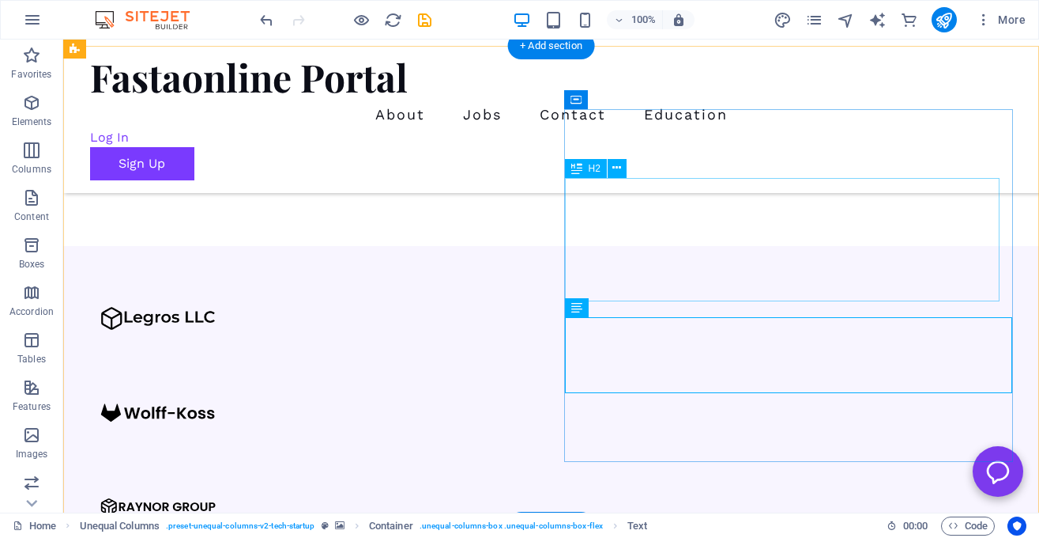
scroll to position [1215, 0]
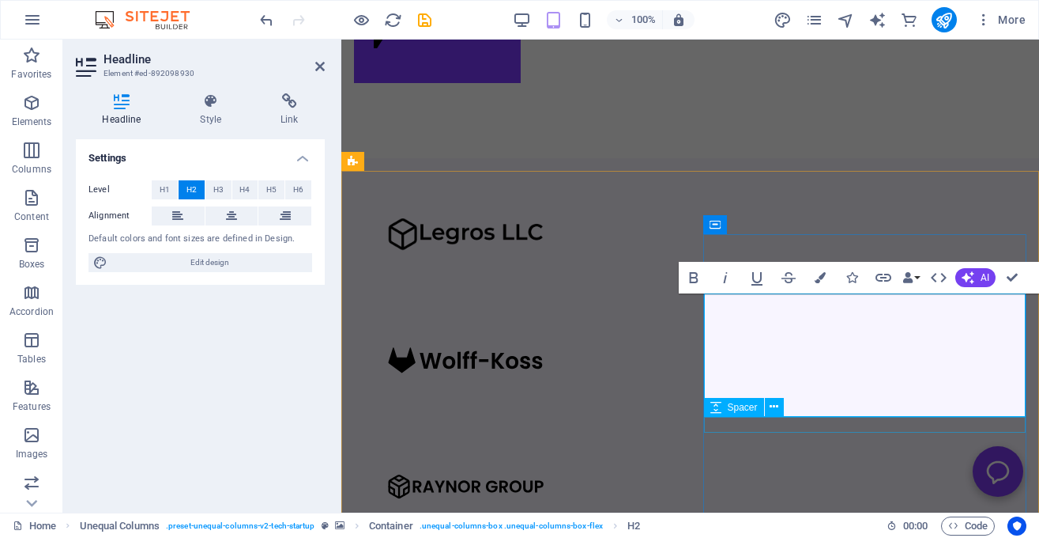
scroll to position [1349, 0]
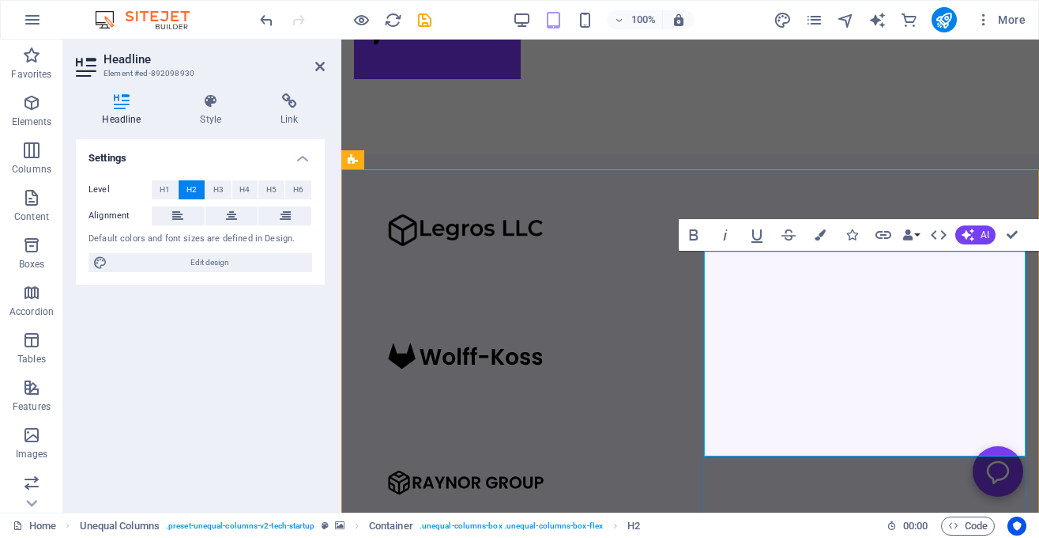
drag, startPoint x: 876, startPoint y: 356, endPoint x: 711, endPoint y: 275, distance: 183.1
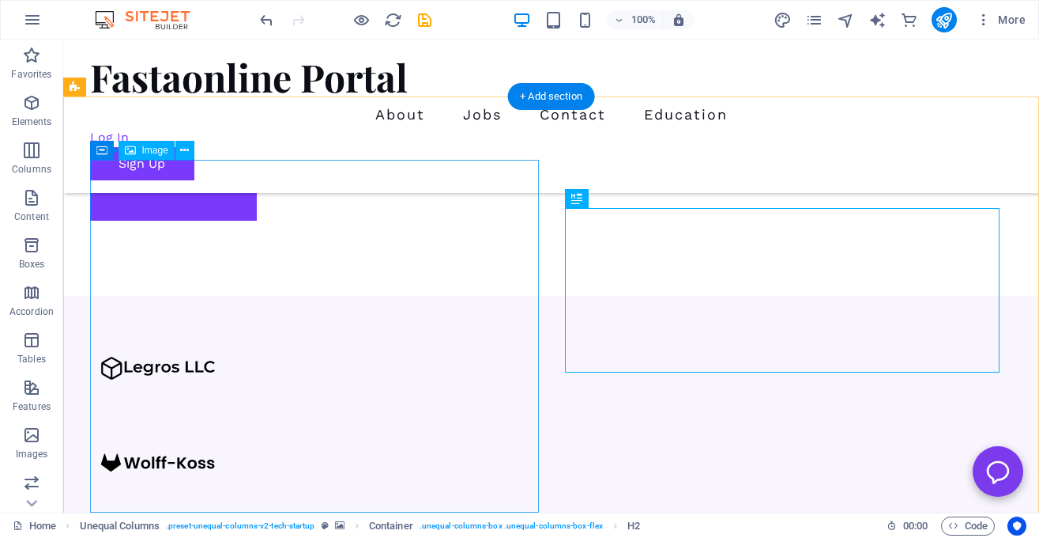
scroll to position [1168, 0]
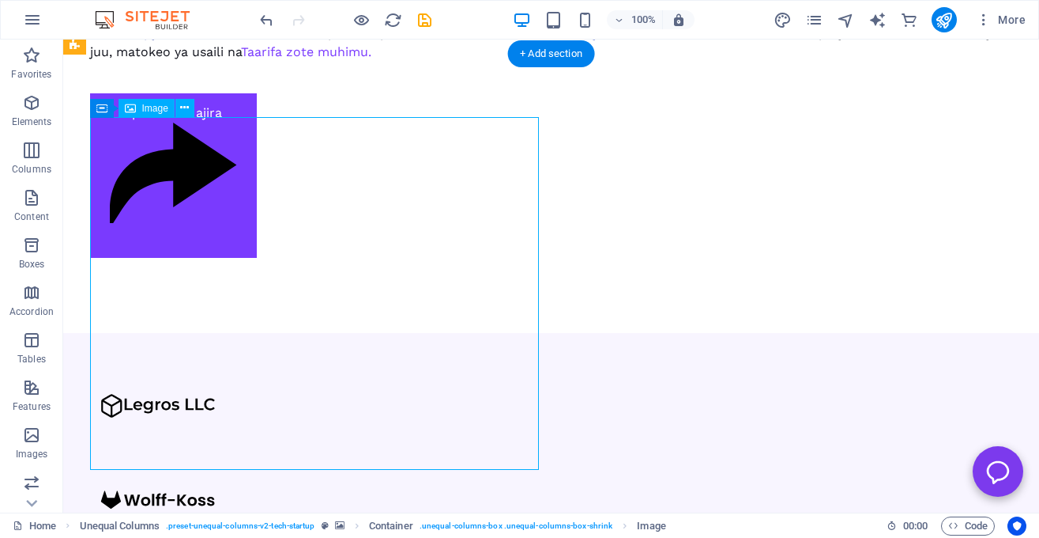
scroll to position [1213, 0]
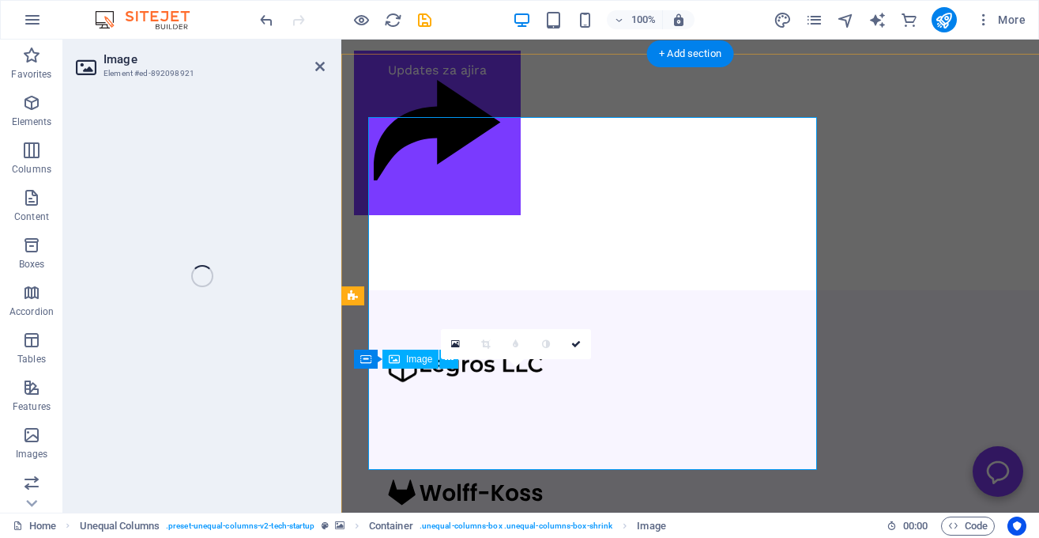
select select "px"
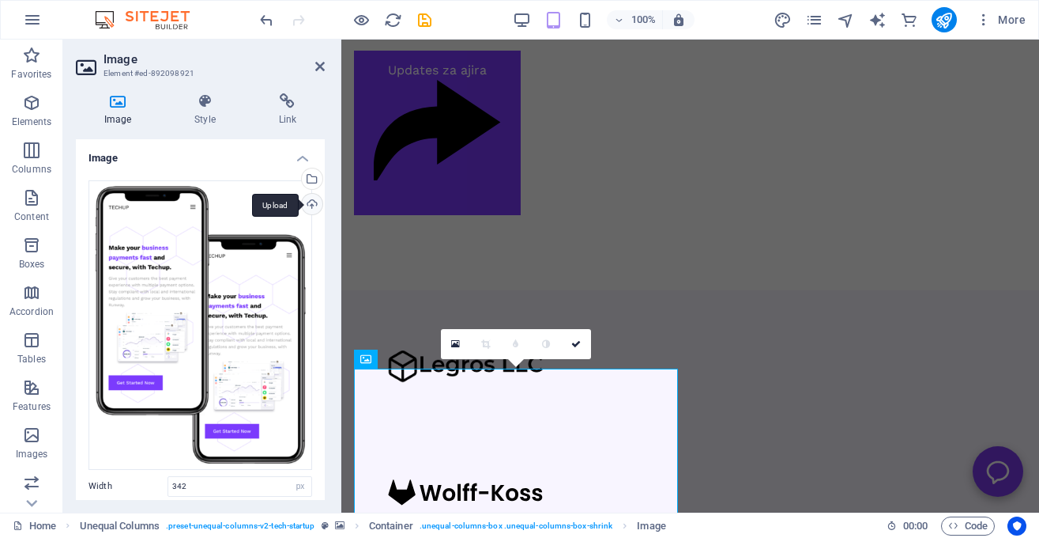
click at [311, 203] on div "Upload" at bounding box center [311, 206] width 24 height 24
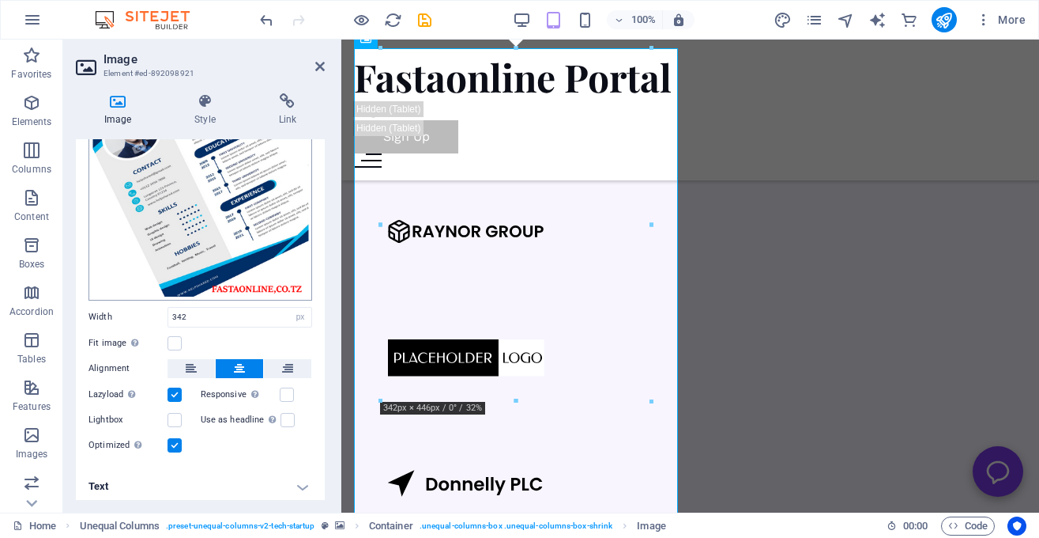
scroll to position [277, 0]
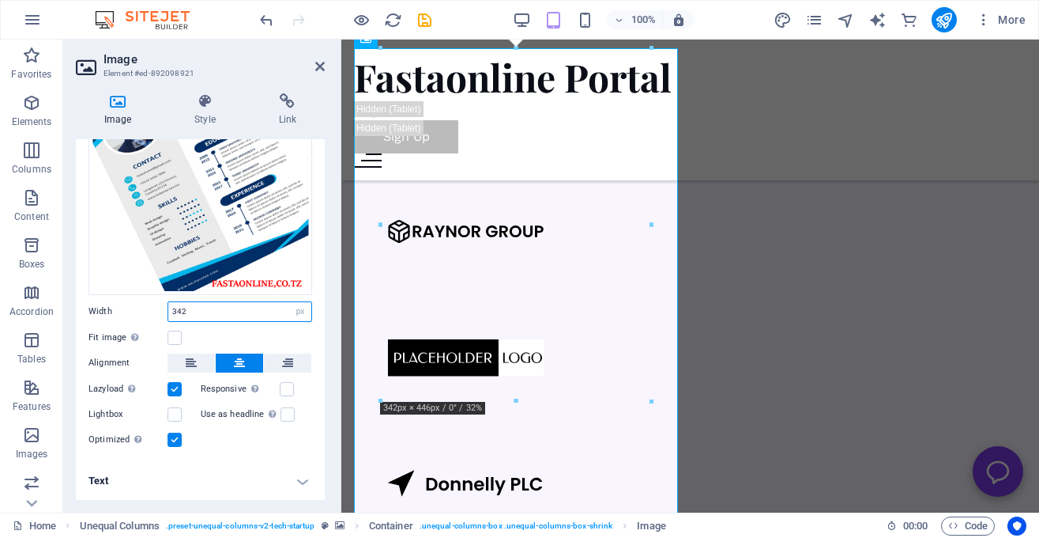
click at [215, 308] on input "342" at bounding box center [239, 311] width 143 height 19
type input "3"
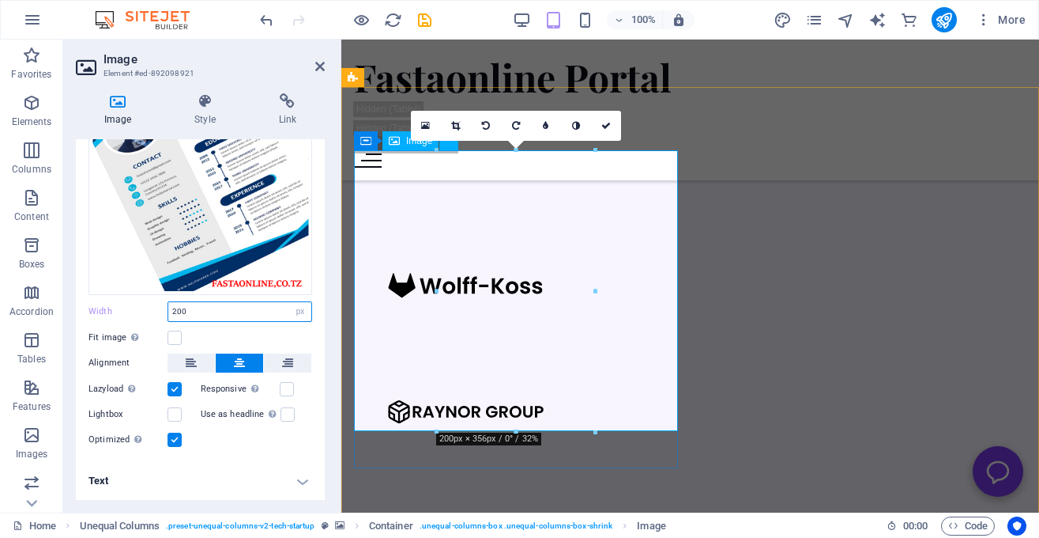
scroll to position [1426, 0]
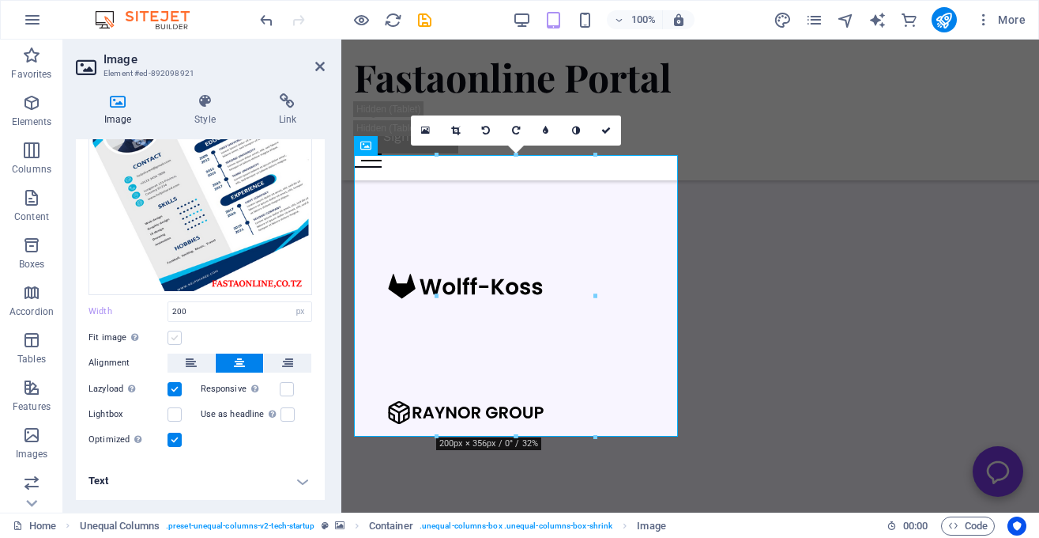
click at [171, 336] on label at bounding box center [175, 337] width 14 height 14
click at [0, 0] on input "Fit image Automatically fit image to a fixed width and height" at bounding box center [0, 0] width 0 height 0
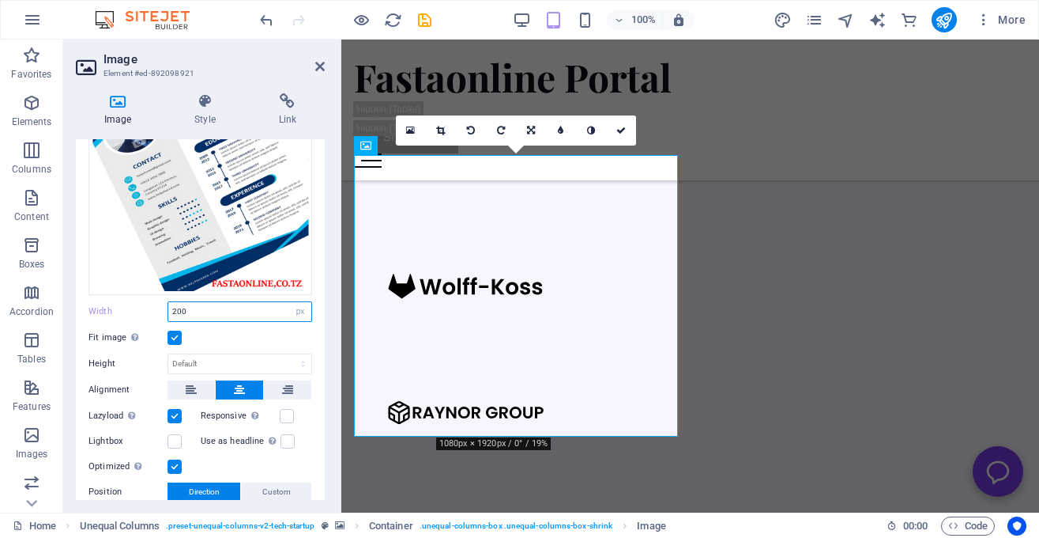
click at [191, 314] on input "200" at bounding box center [239, 311] width 143 height 19
type input "2"
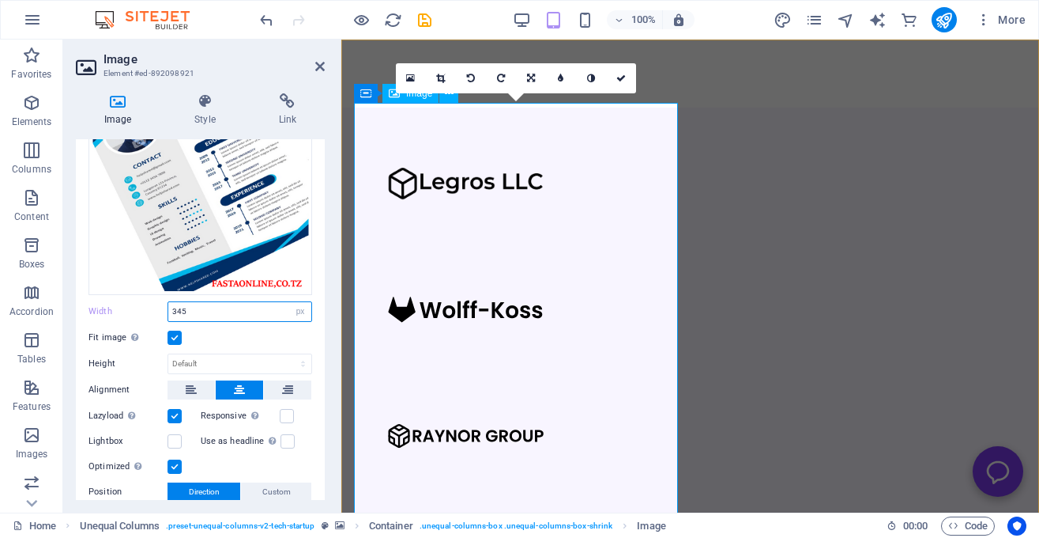
scroll to position [1480, 0]
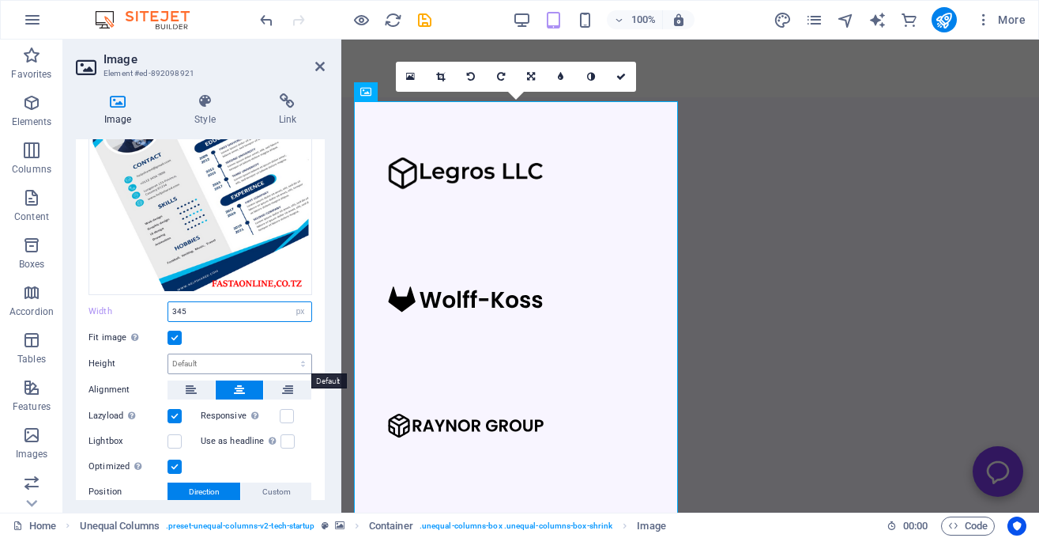
type input "345"
click option "auto" at bounding box center [0, 0] width 0 height 0
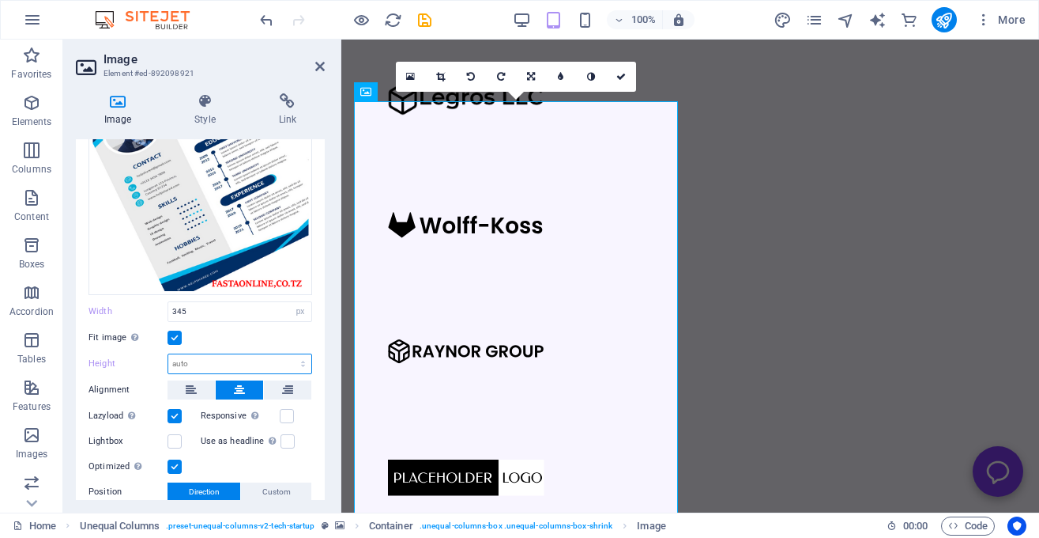
click at [168, 354] on select "Default auto px" at bounding box center [239, 363] width 143 height 19
select select "px"
click option "px" at bounding box center [0, 0] width 0 height 0
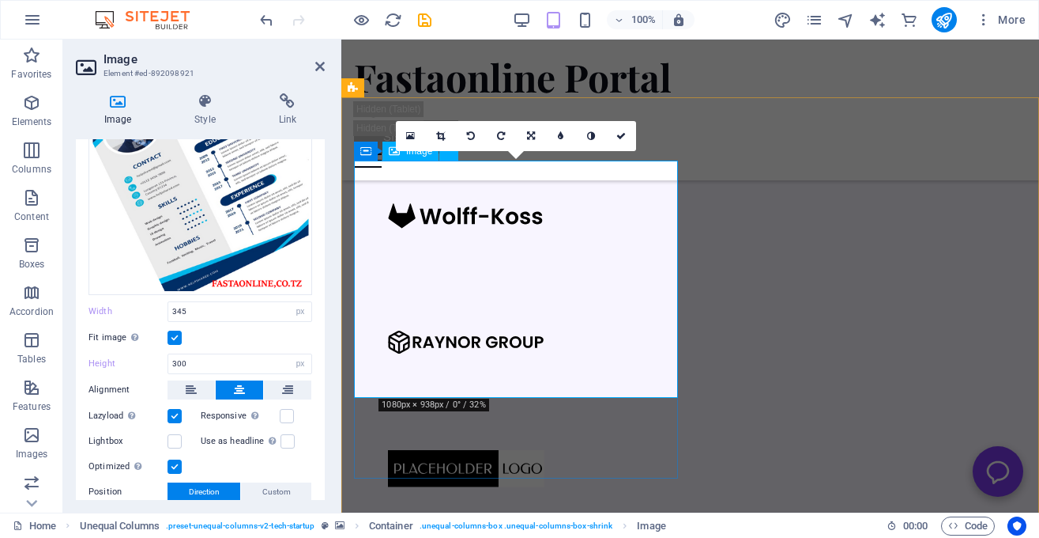
scroll to position [1421, 0]
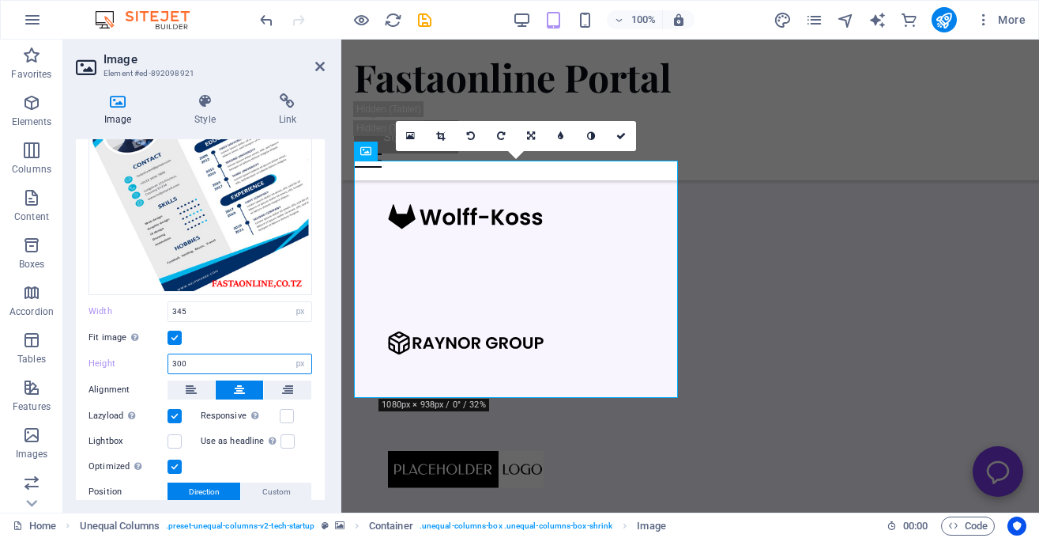
click at [209, 365] on input "300" at bounding box center [239, 363] width 143 height 19
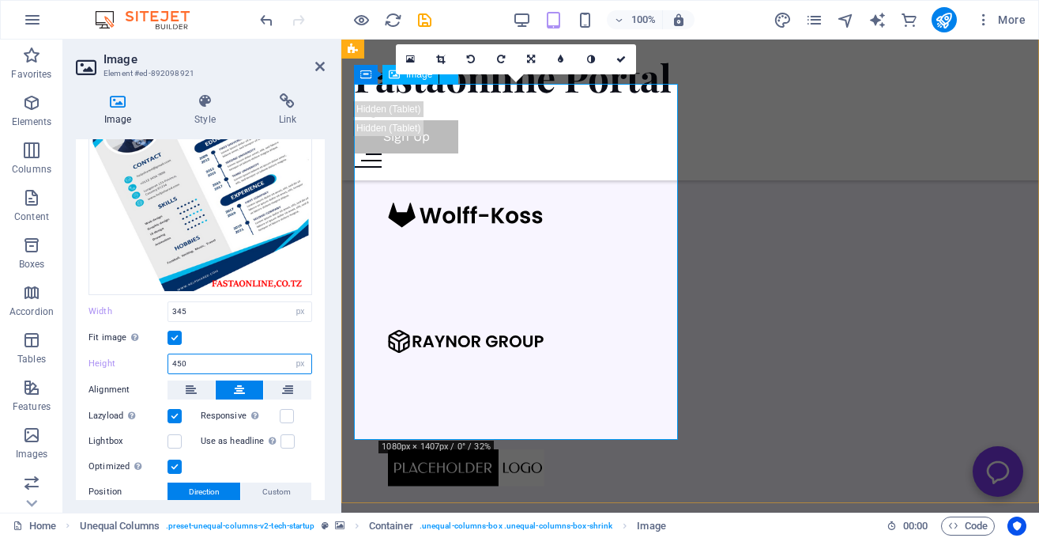
scroll to position [1496, 0]
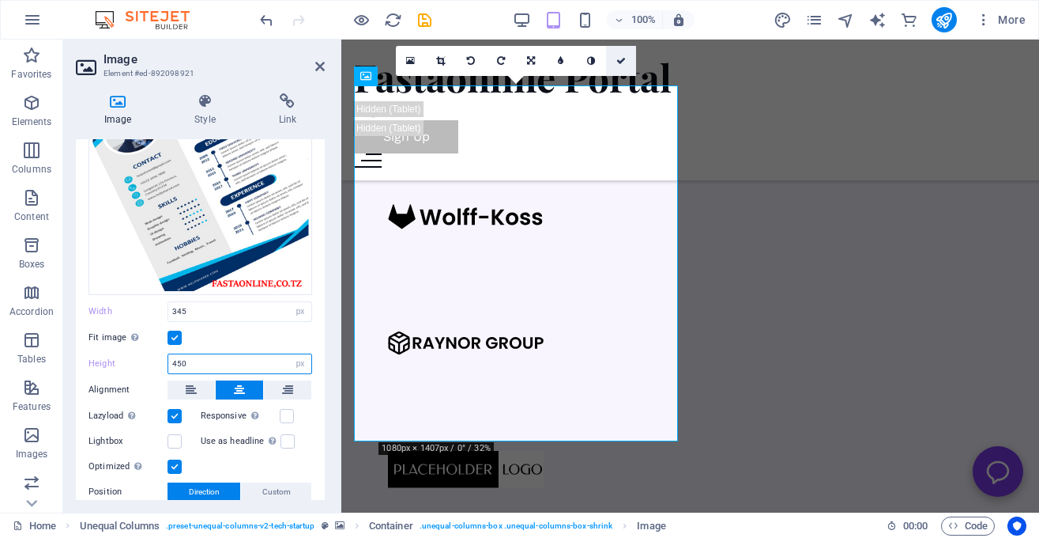
type input "450"
click at [623, 62] on icon at bounding box center [621, 60] width 9 height 9
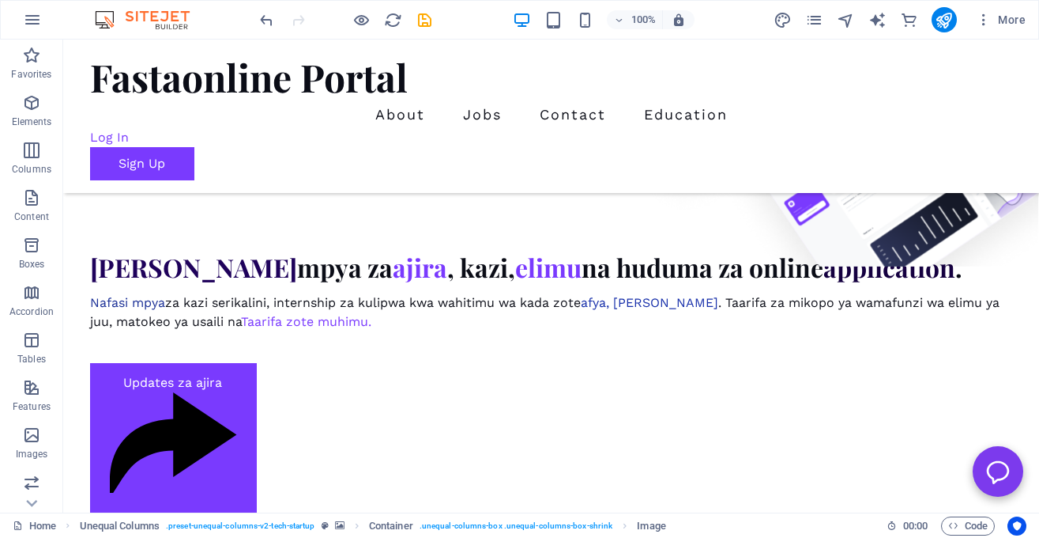
scroll to position [771, 0]
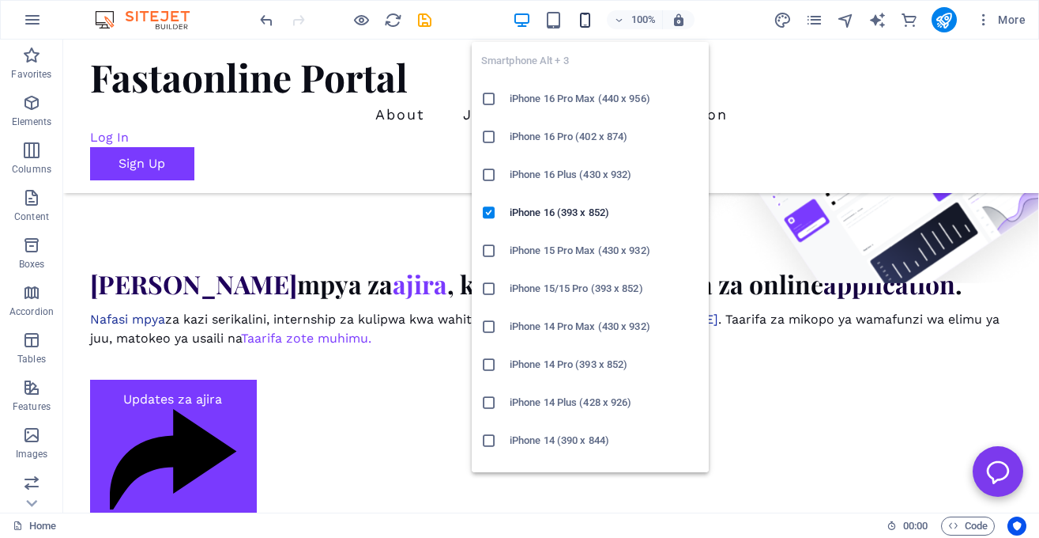
click at [582, 20] on icon "button" at bounding box center [585, 20] width 18 height 18
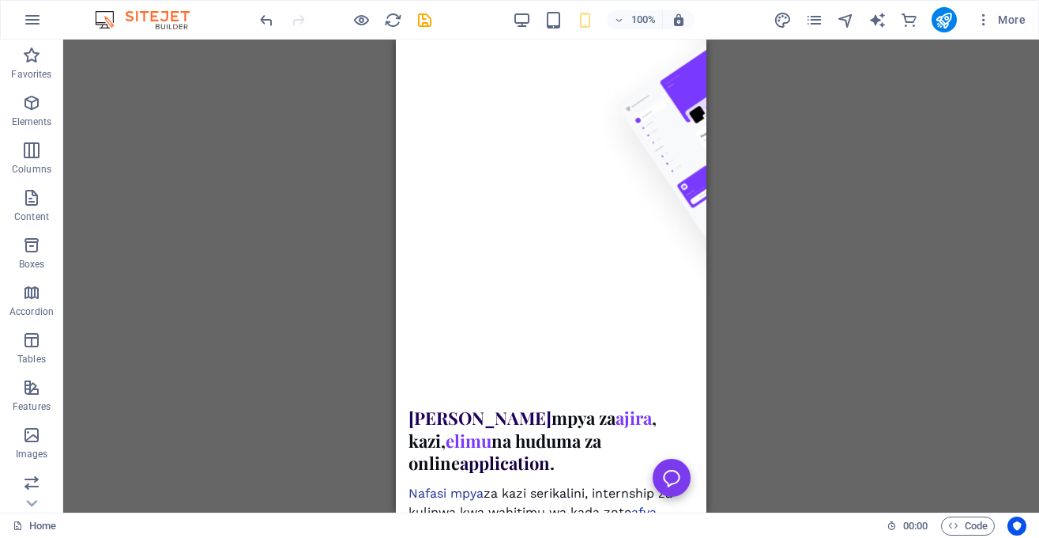
click at [786, 232] on div "Drag here to replace the existing content. Press “Ctrl” if you want to create a…" at bounding box center [551, 276] width 976 height 473
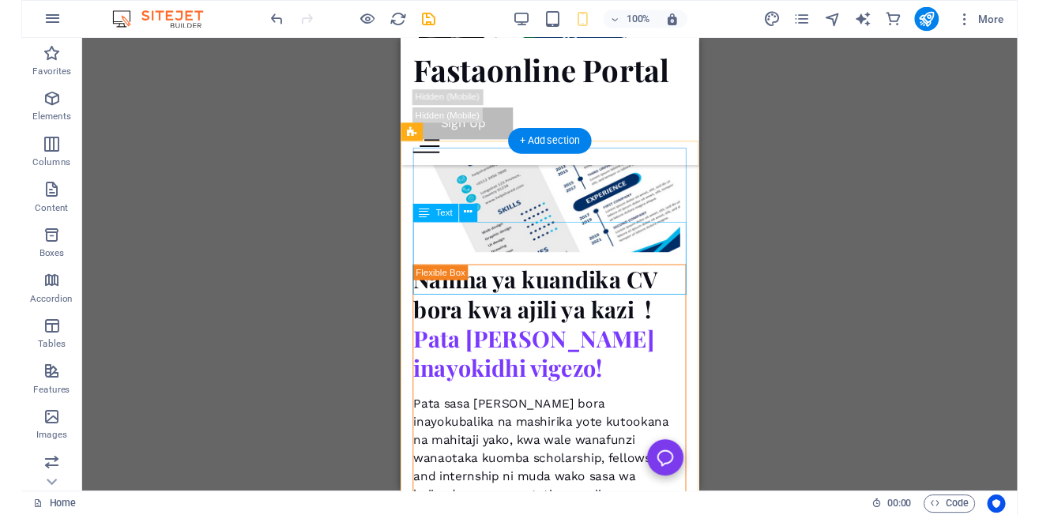
scroll to position [4108, 0]
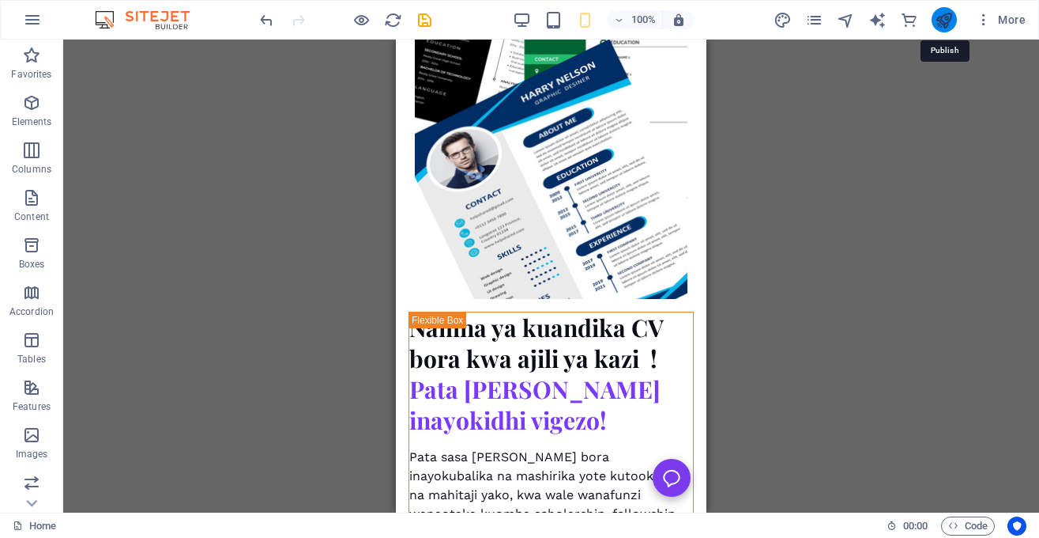
click at [953, 19] on icon "publish" at bounding box center [944, 20] width 18 height 18
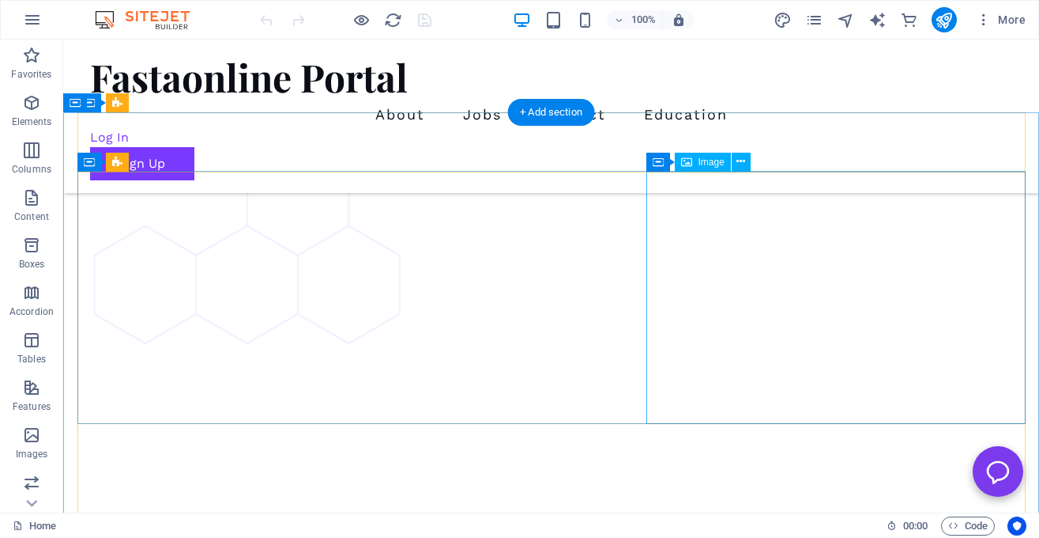
scroll to position [3567, 0]
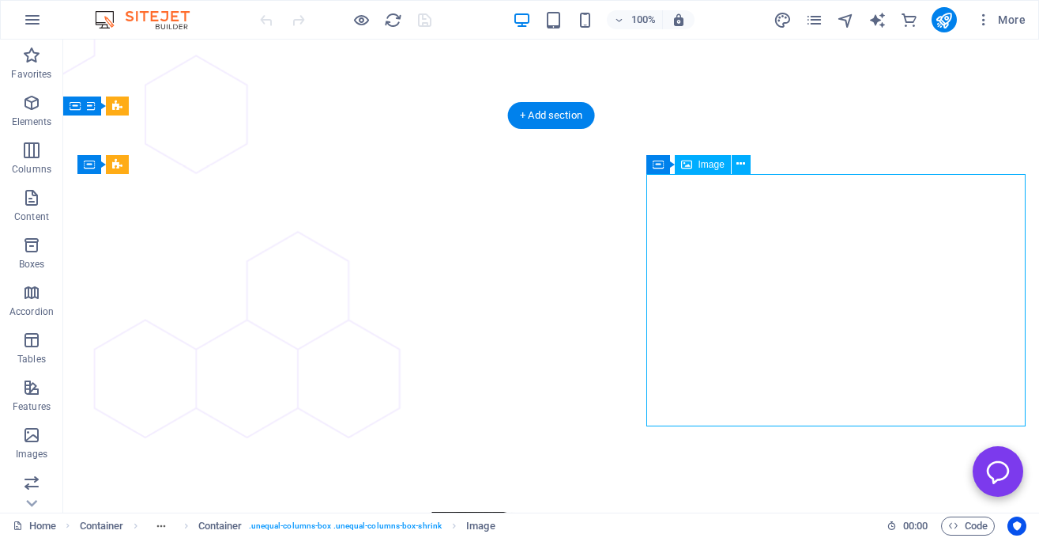
select select "%"
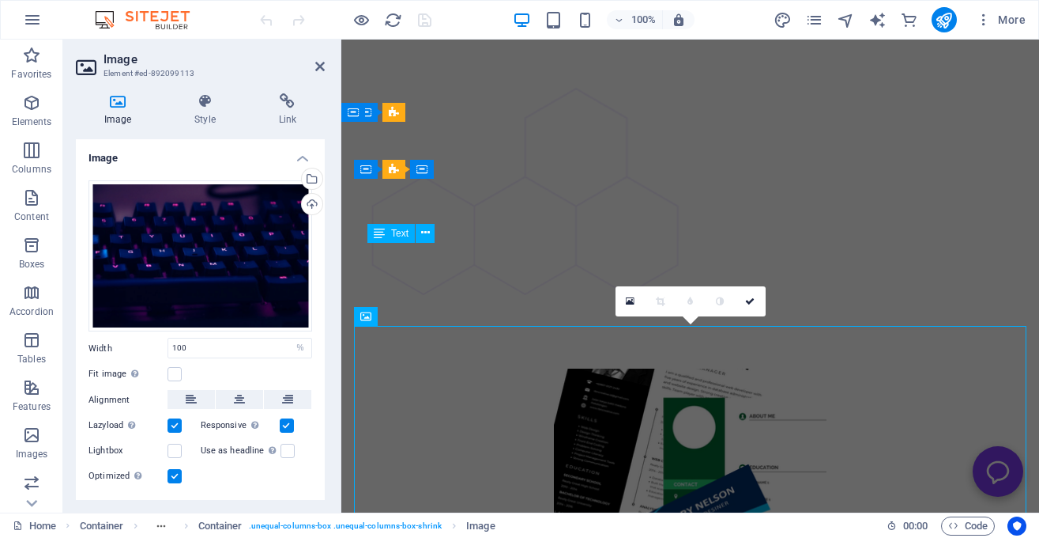
scroll to position [4156, 0]
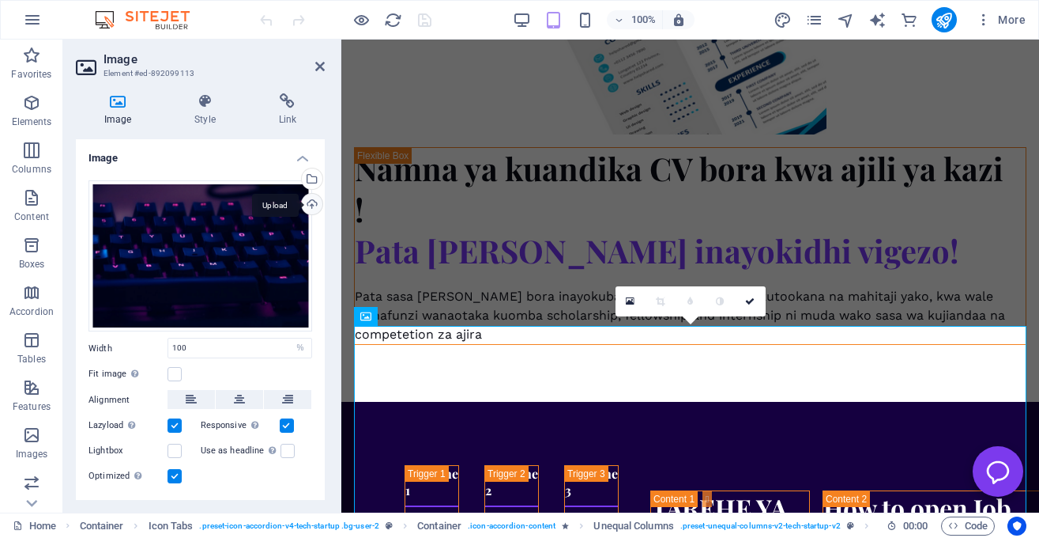
click at [312, 204] on div "Upload" at bounding box center [311, 206] width 24 height 24
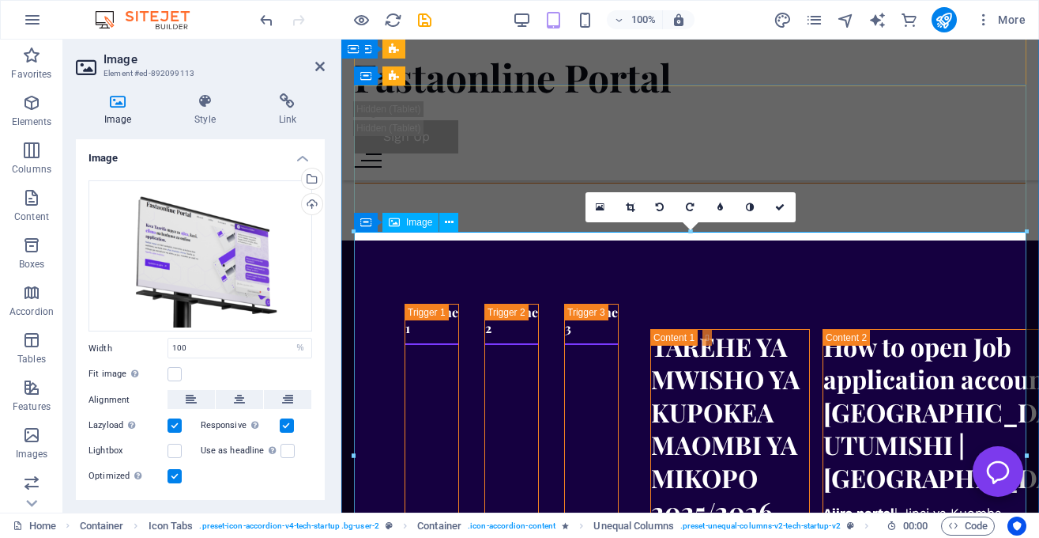
scroll to position [4250, 0]
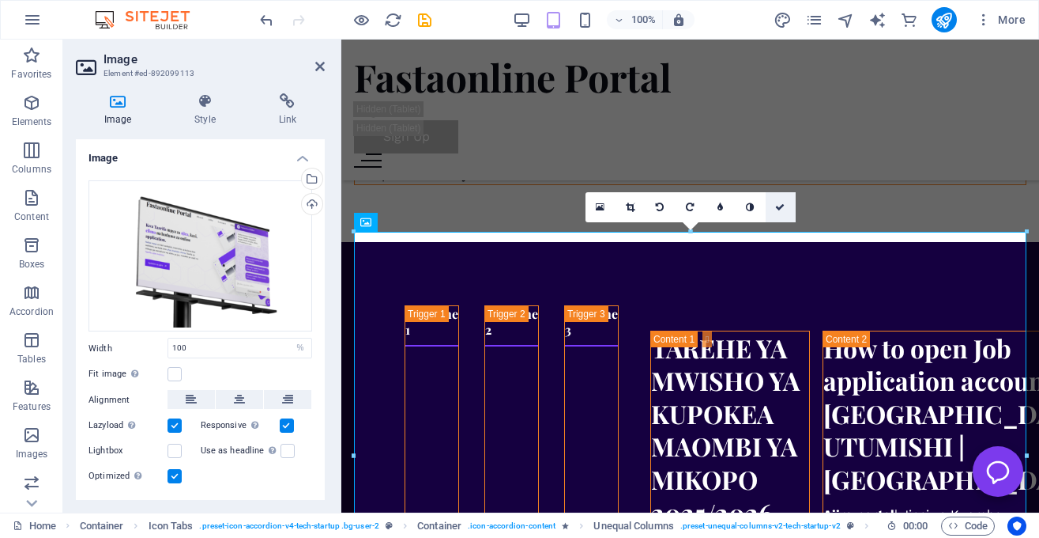
click at [784, 206] on icon at bounding box center [779, 206] width 9 height 9
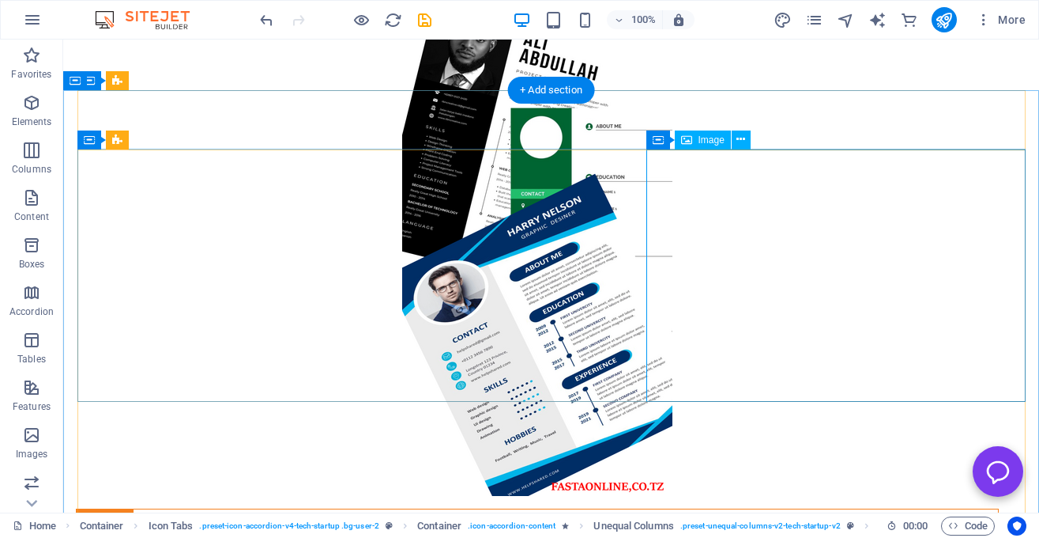
scroll to position [3591, 0]
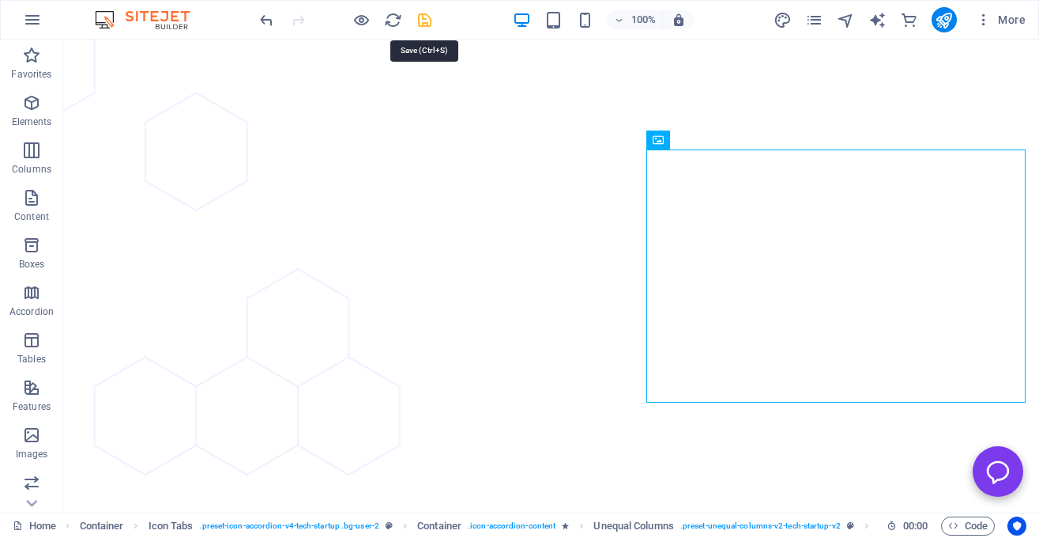
click at [426, 18] on icon "save" at bounding box center [425, 20] width 18 height 18
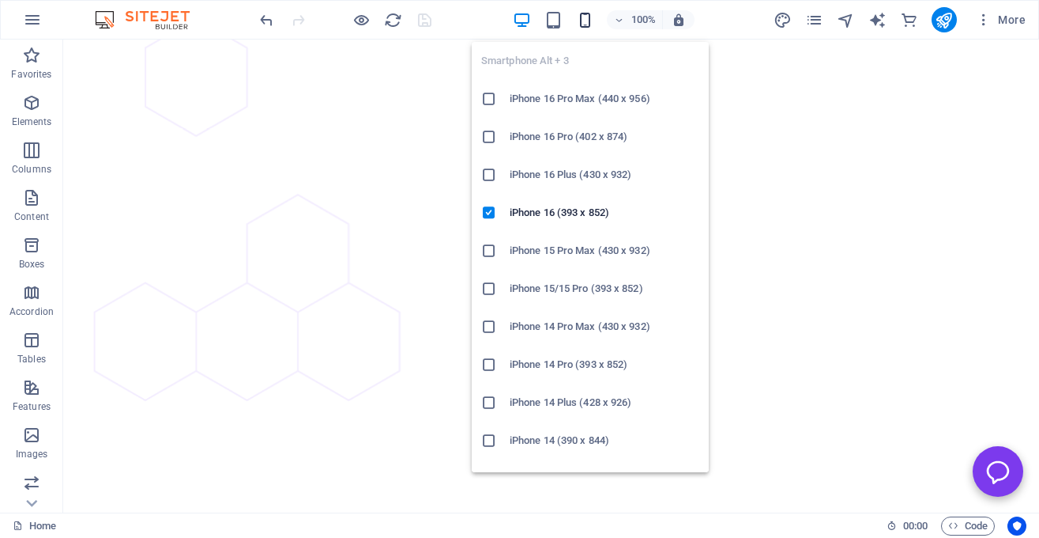
click at [579, 12] on icon "button" at bounding box center [585, 20] width 18 height 18
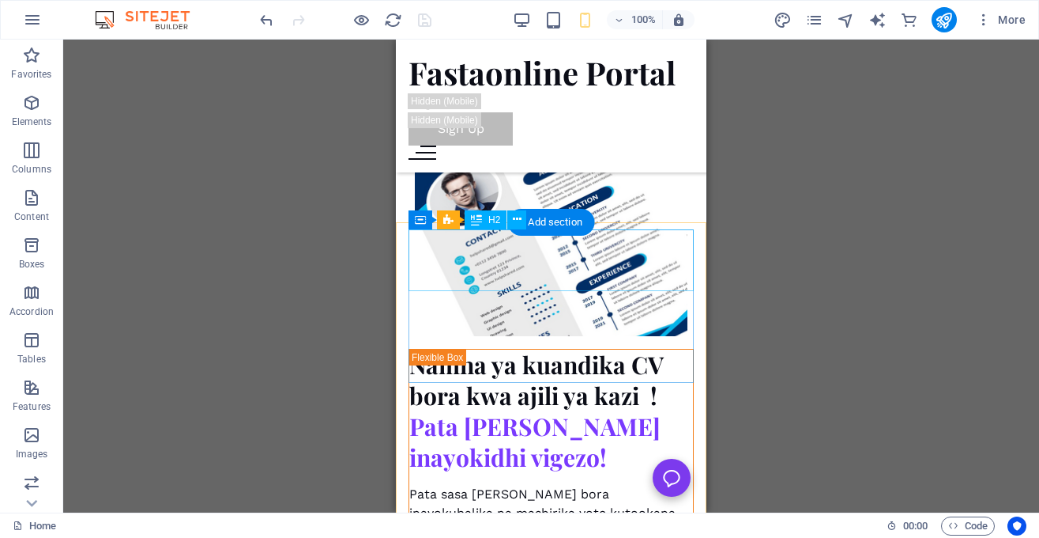
scroll to position [4035, 0]
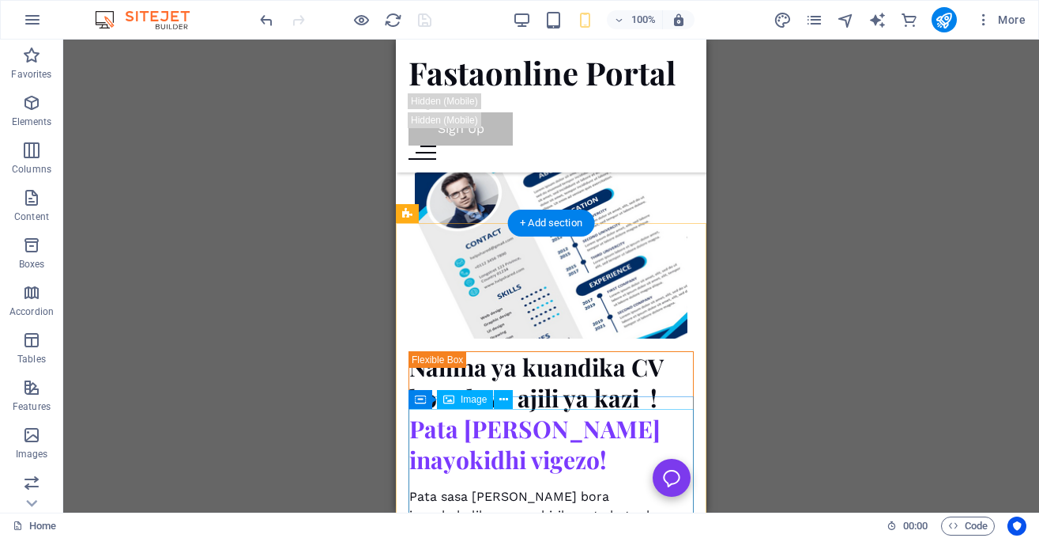
select select "px"
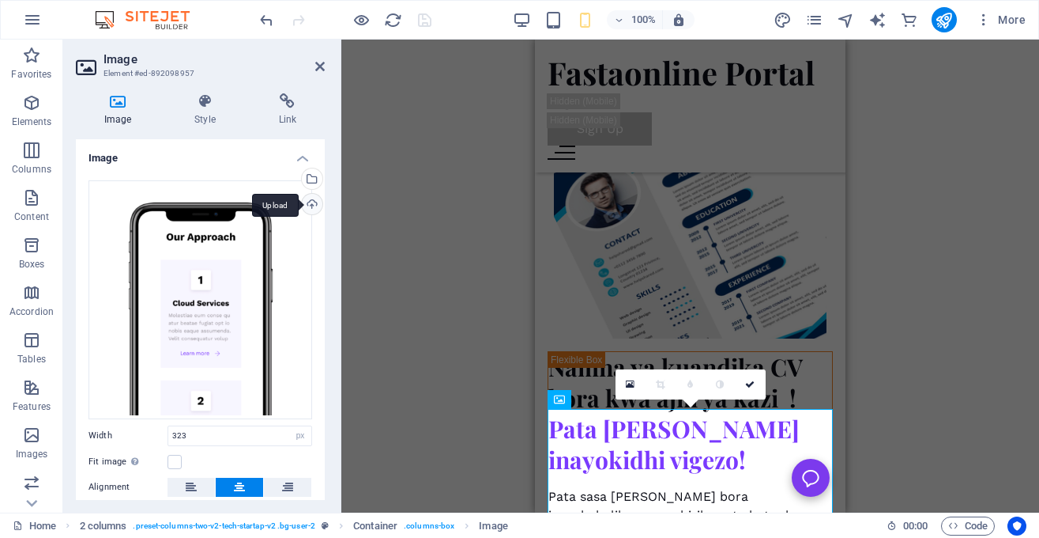
click at [311, 204] on div "Upload" at bounding box center [311, 206] width 24 height 24
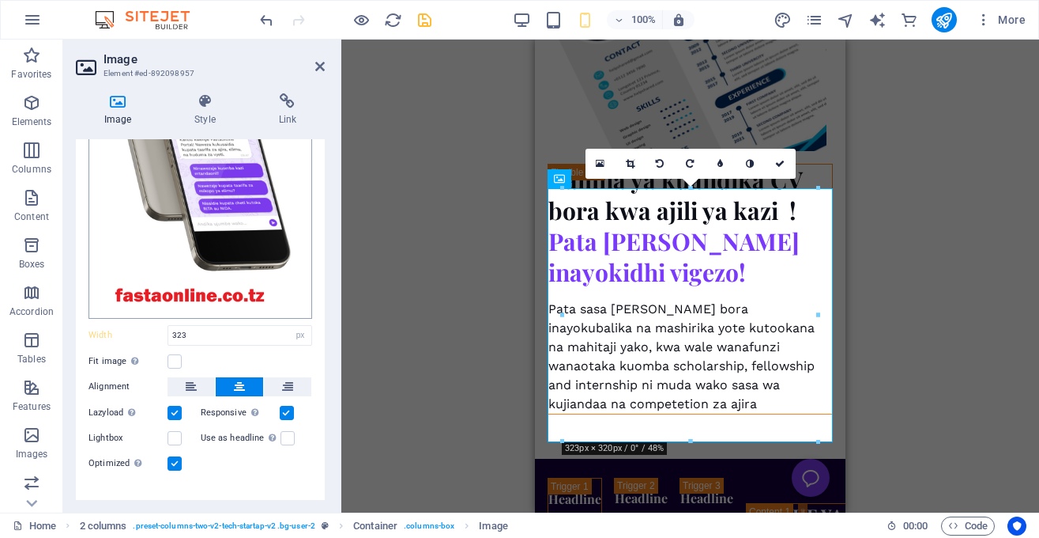
scroll to position [197, 0]
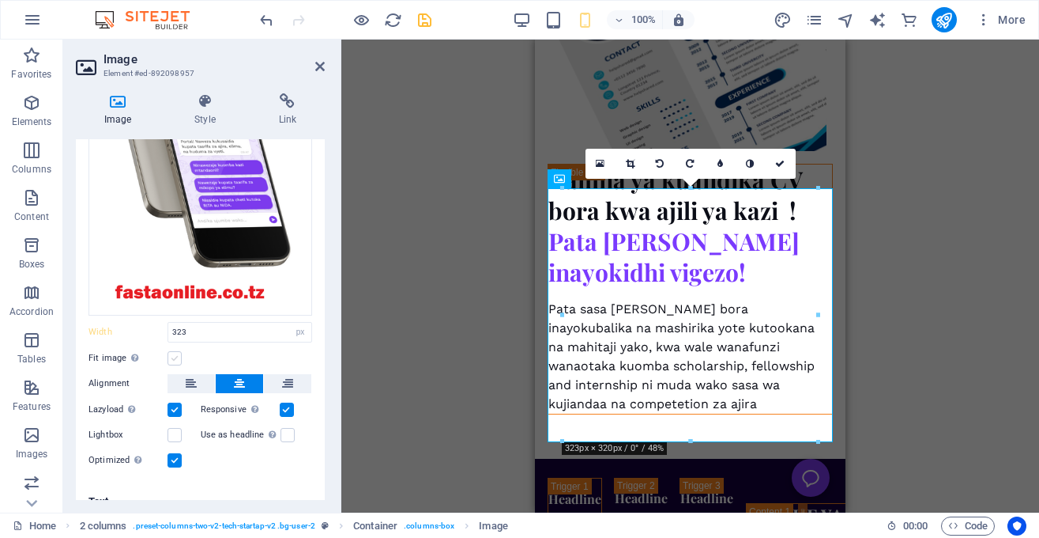
click at [173, 359] on label at bounding box center [175, 358] width 14 height 14
click at [0, 0] on input "Fit image Automatically fit image to a fixed width and height" at bounding box center [0, 0] width 0 height 0
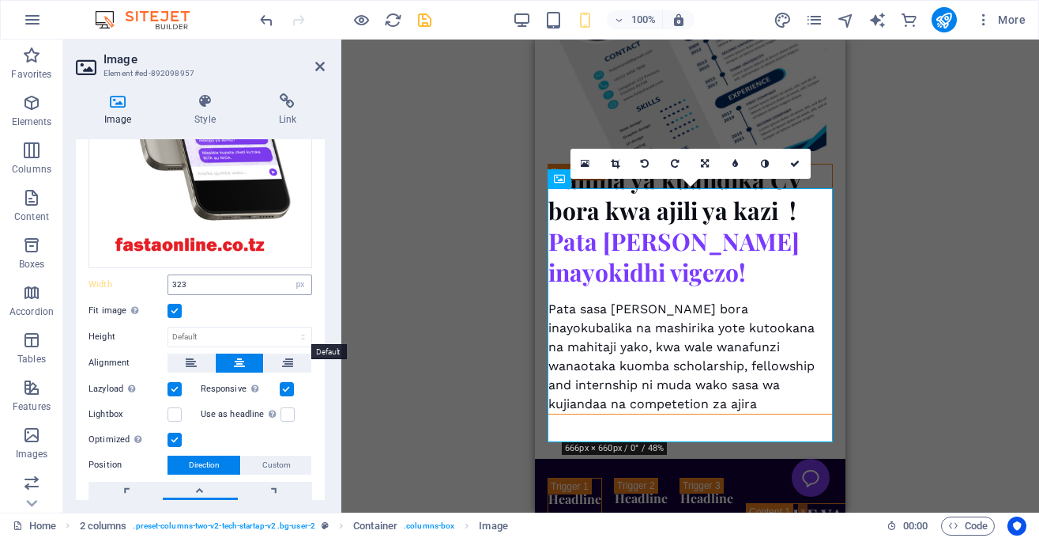
scroll to position [305, 0]
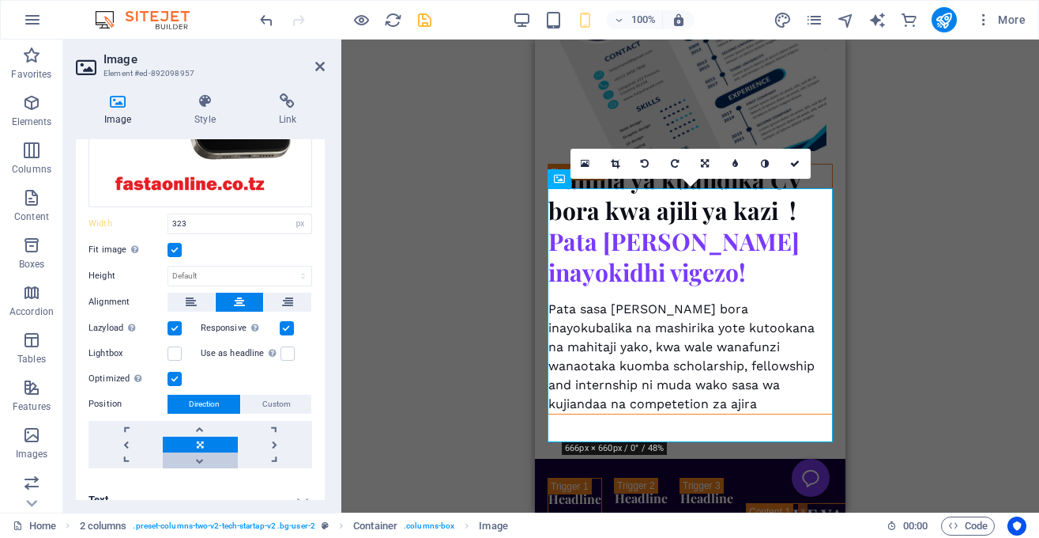
click at [211, 457] on link at bounding box center [200, 460] width 74 height 16
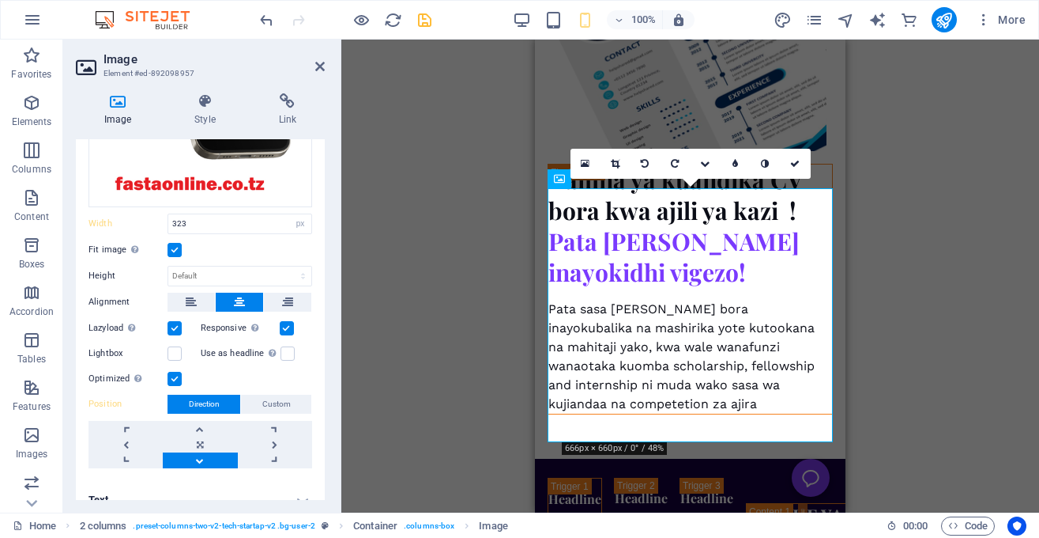
click at [211, 457] on link at bounding box center [200, 460] width 74 height 16
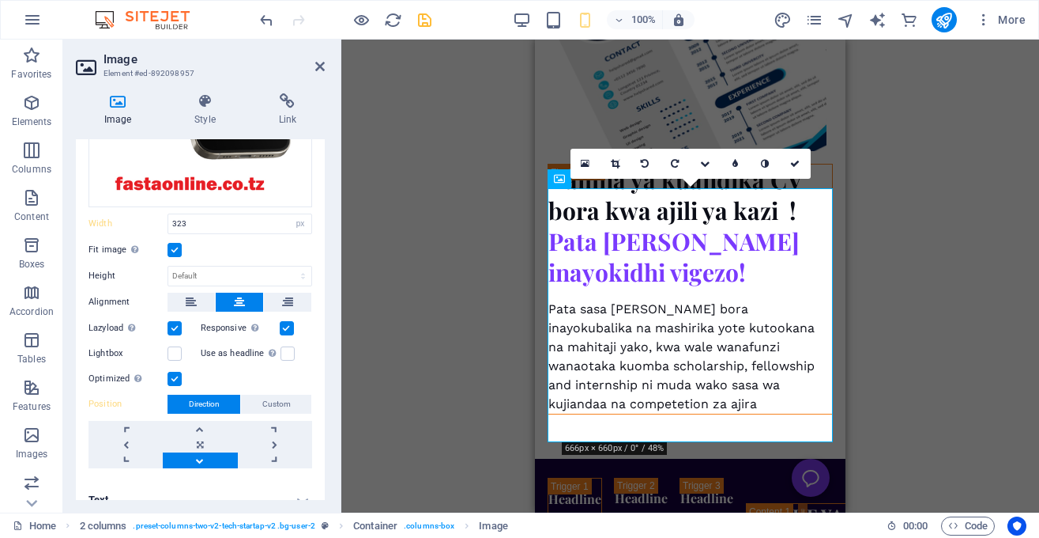
click at [211, 457] on link at bounding box center [200, 460] width 74 height 16
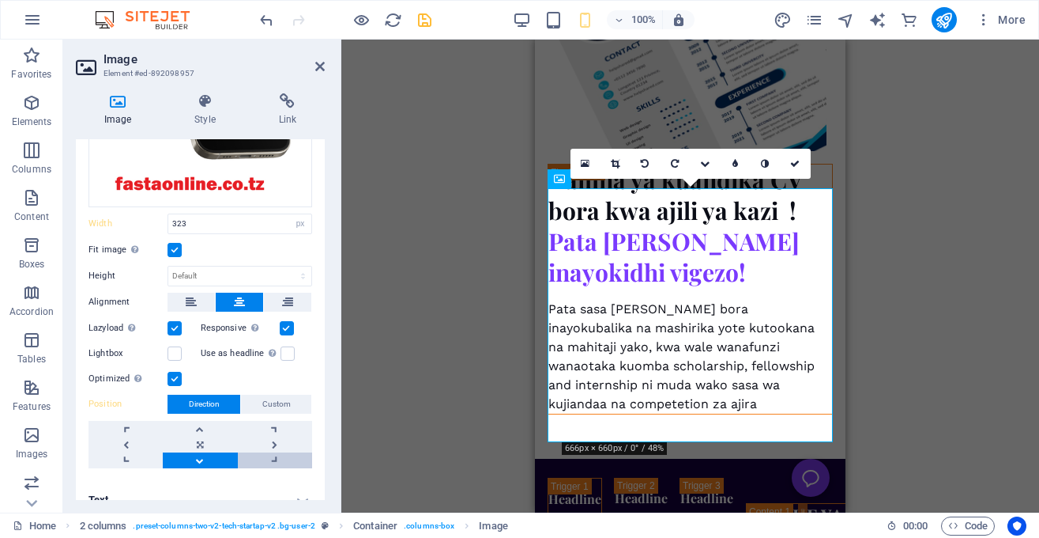
click at [277, 453] on link at bounding box center [275, 460] width 74 height 16
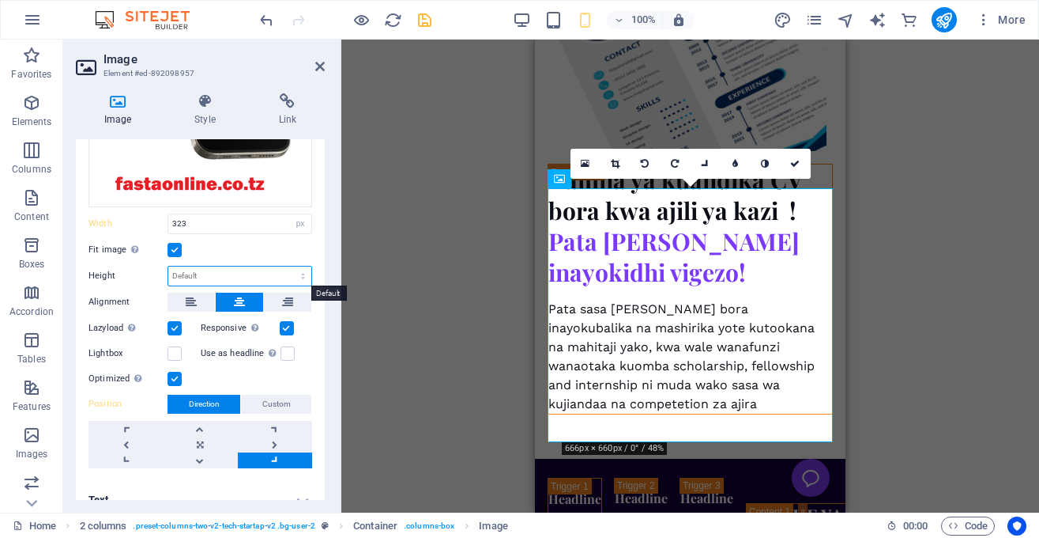
click at [168, 266] on select "Default auto px" at bounding box center [239, 275] width 143 height 19
click option "Default" at bounding box center [0, 0] width 0 height 0
select select "DISABLED_OPTION_VALUE"
click at [794, 157] on link at bounding box center [796, 164] width 30 height 30
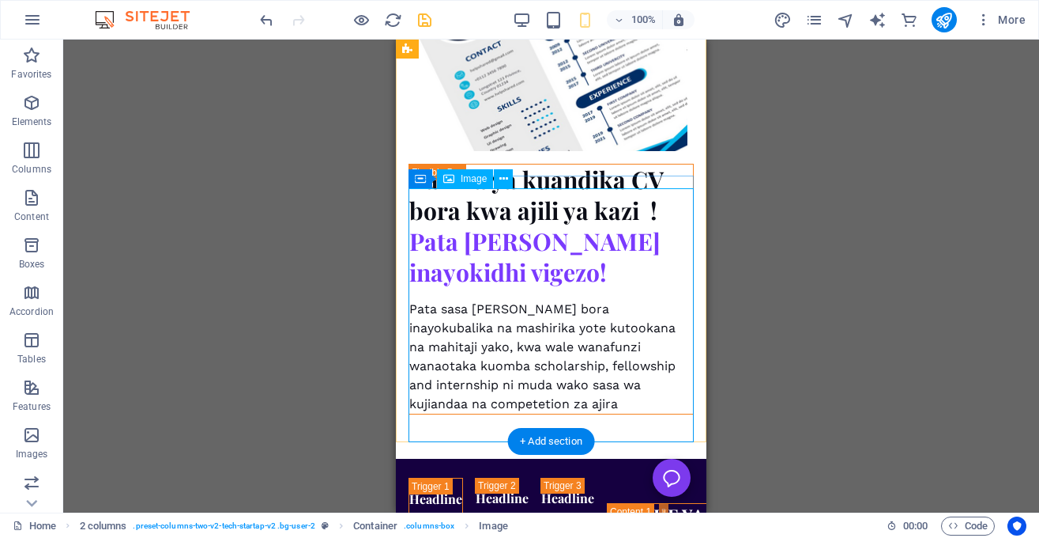
select select "px"
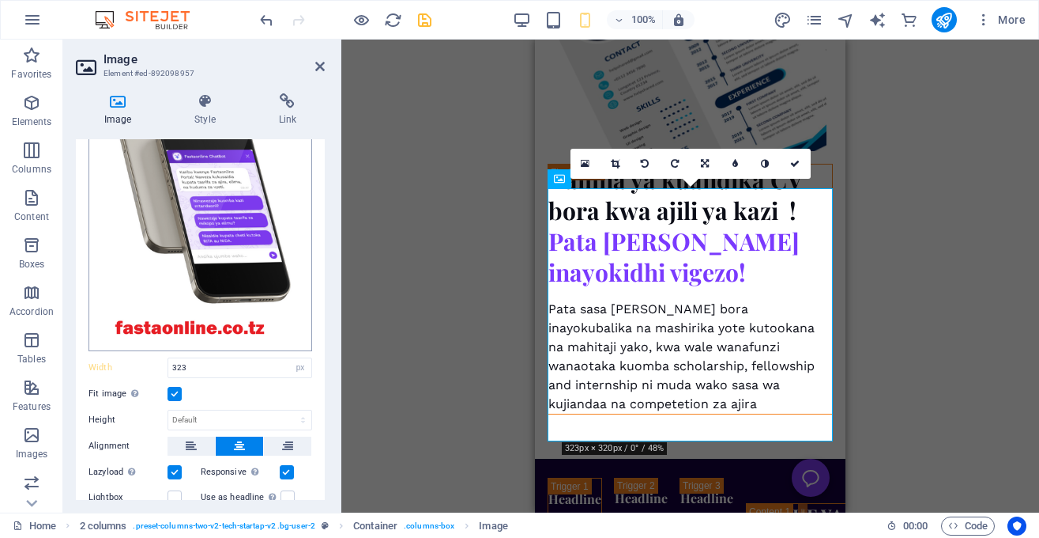
scroll to position [162, 0]
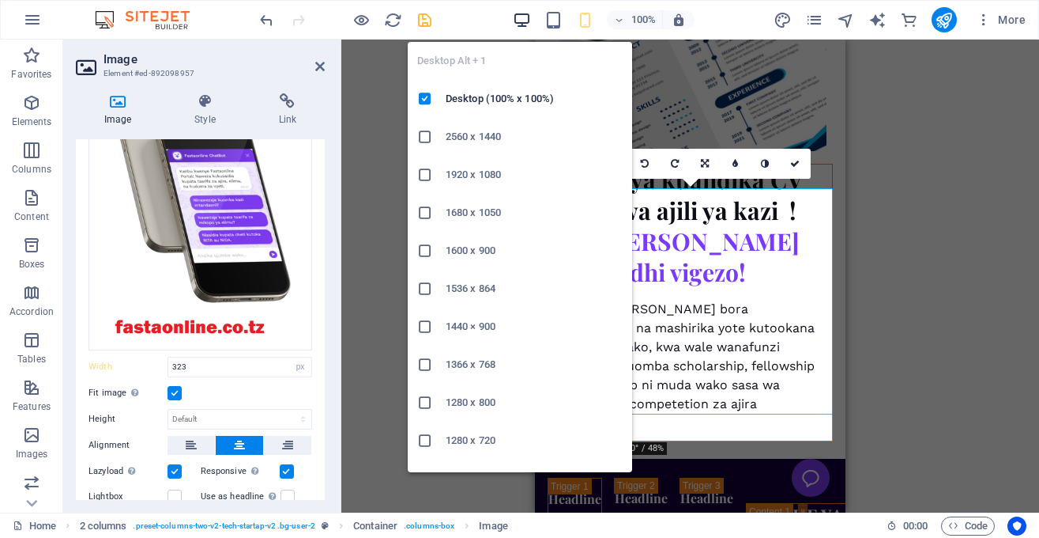
click at [524, 26] on icon "button" at bounding box center [522, 20] width 18 height 18
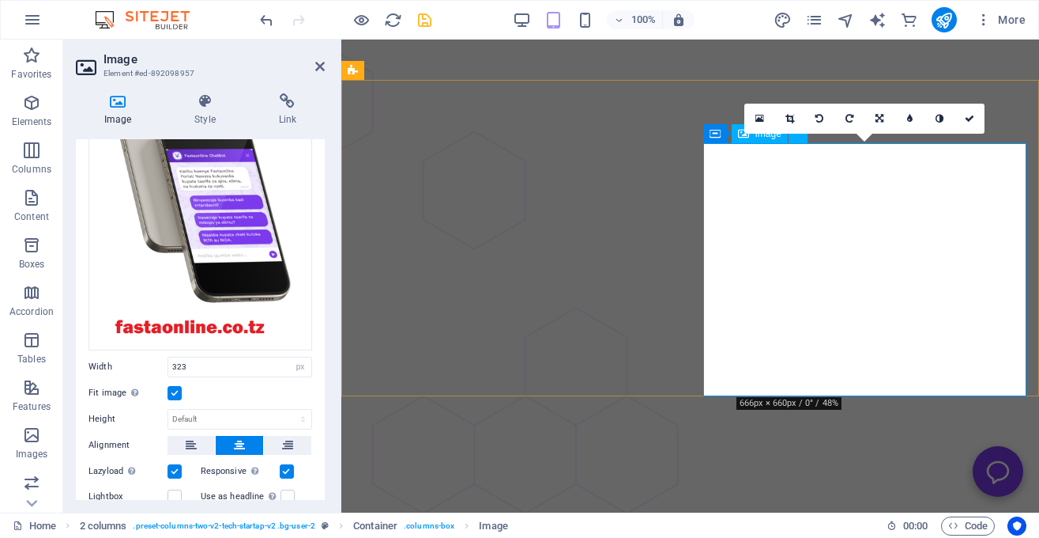
scroll to position [3356, 0]
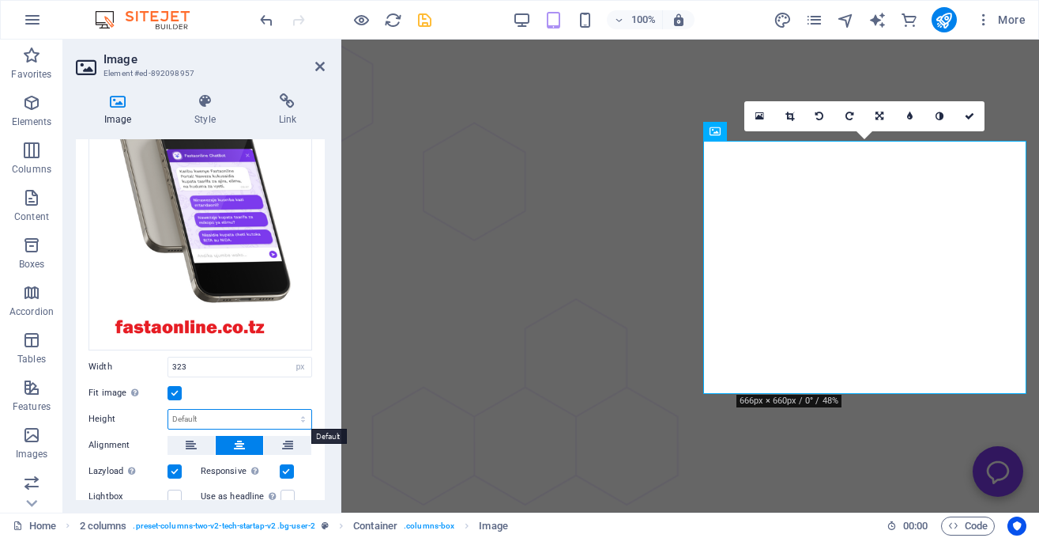
click at [168, 409] on select "Default auto px" at bounding box center [239, 418] width 143 height 19
click option "auto" at bounding box center [0, 0] width 0 height 0
click at [168, 409] on select "Default auto px" at bounding box center [239, 418] width 143 height 19
select select "px"
click option "px" at bounding box center [0, 0] width 0 height 0
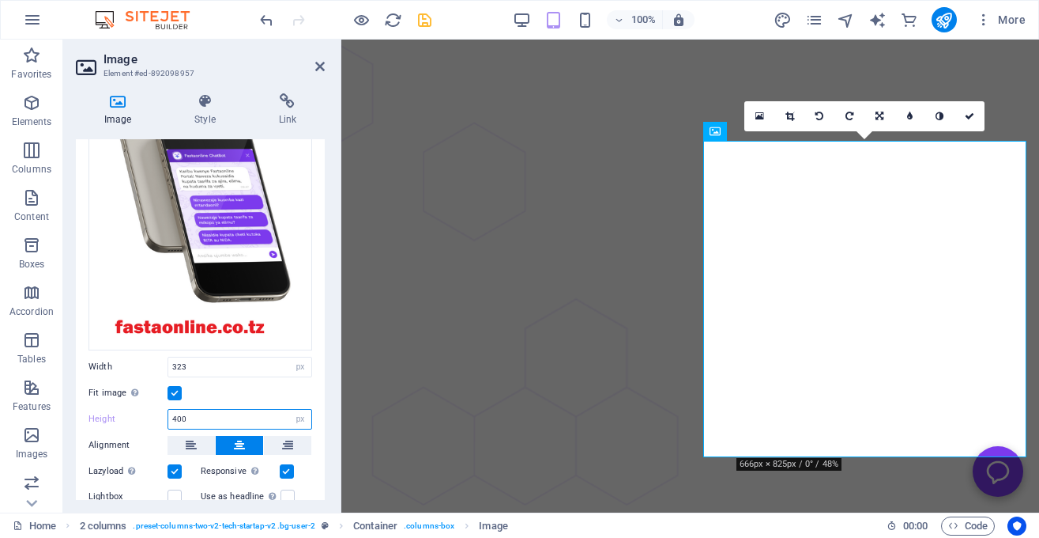
type input "320"
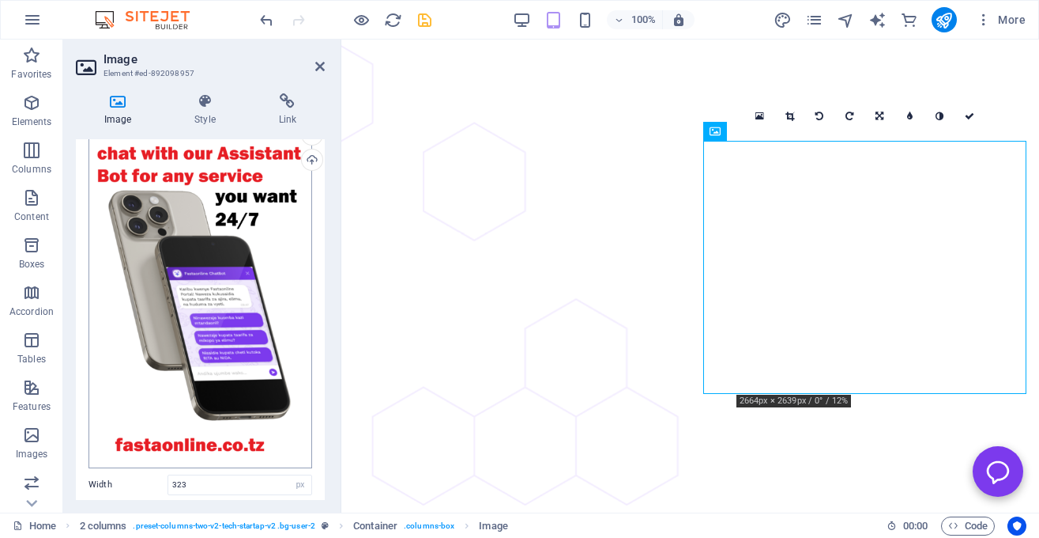
scroll to position [46, 0]
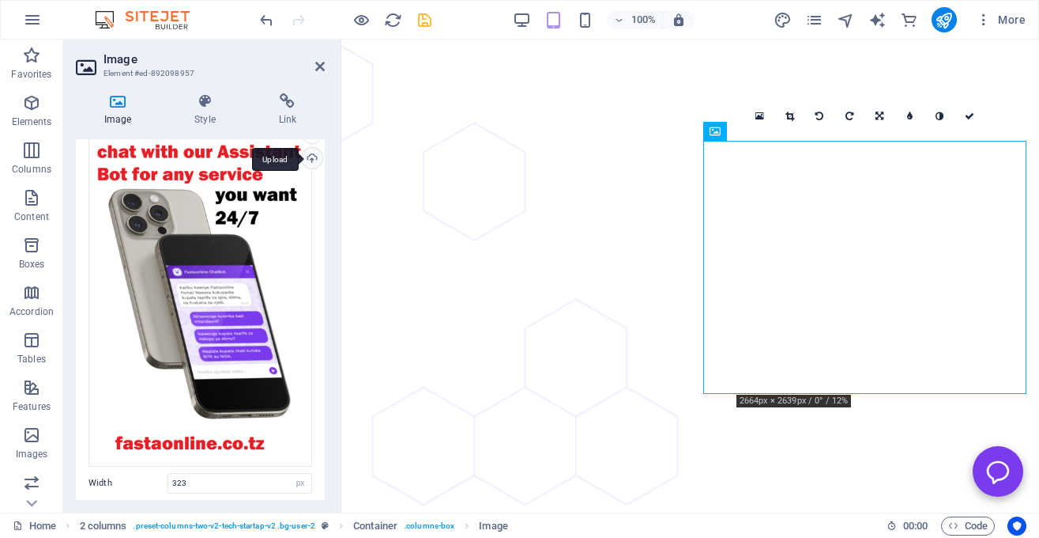
click at [313, 160] on div "Upload" at bounding box center [311, 160] width 24 height 24
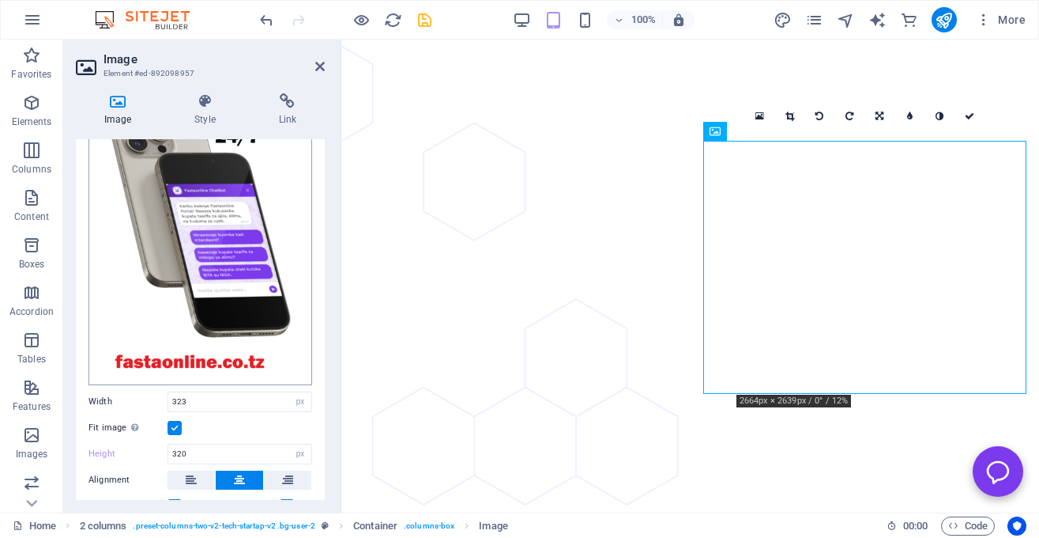
scroll to position [130, 0]
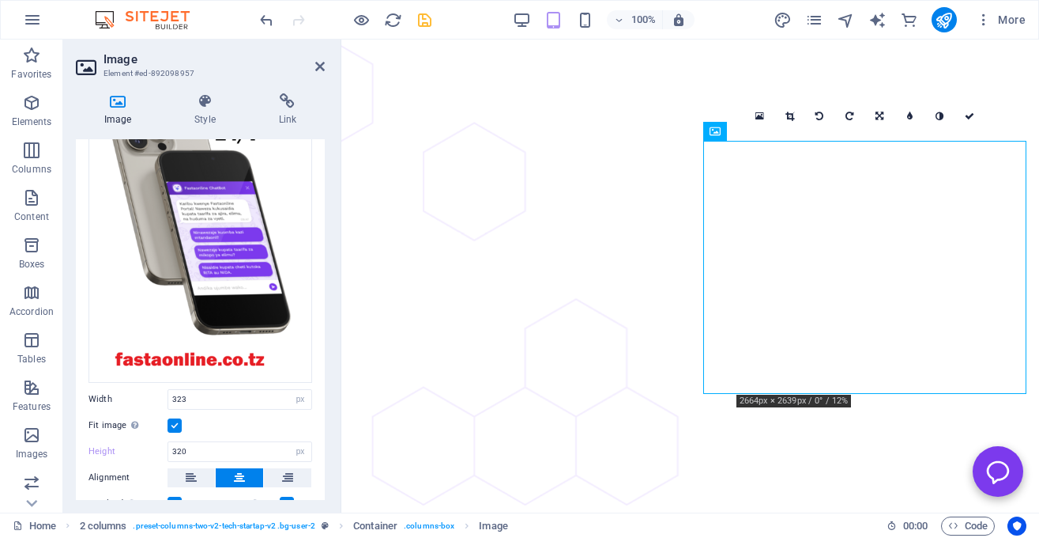
click at [171, 422] on label at bounding box center [175, 425] width 14 height 14
click at [0, 0] on input "Fit image Automatically fit image to a fixed width and height" at bounding box center [0, 0] width 0 height 0
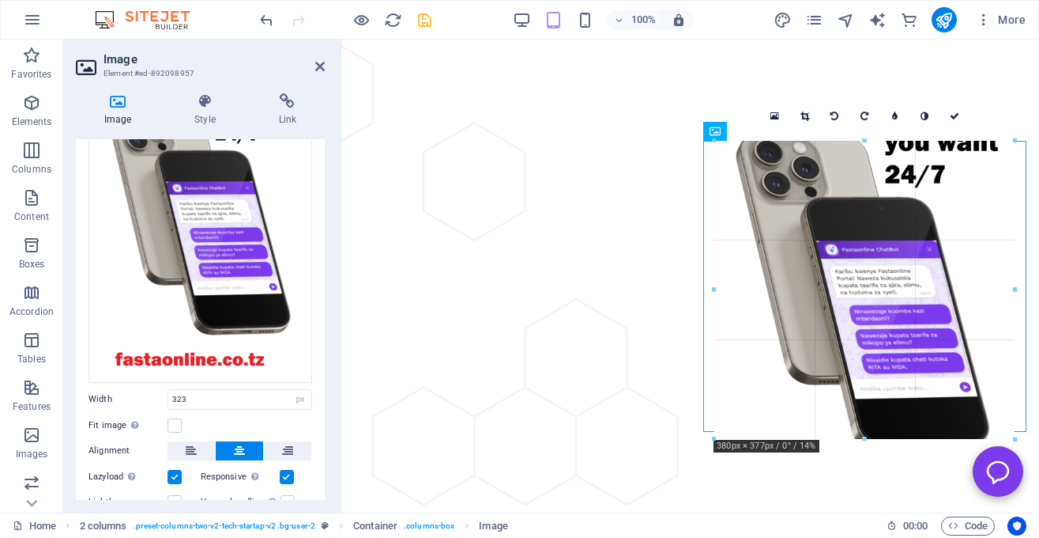
drag, startPoint x: 866, startPoint y: 391, endPoint x: 862, endPoint y: 451, distance: 59.4
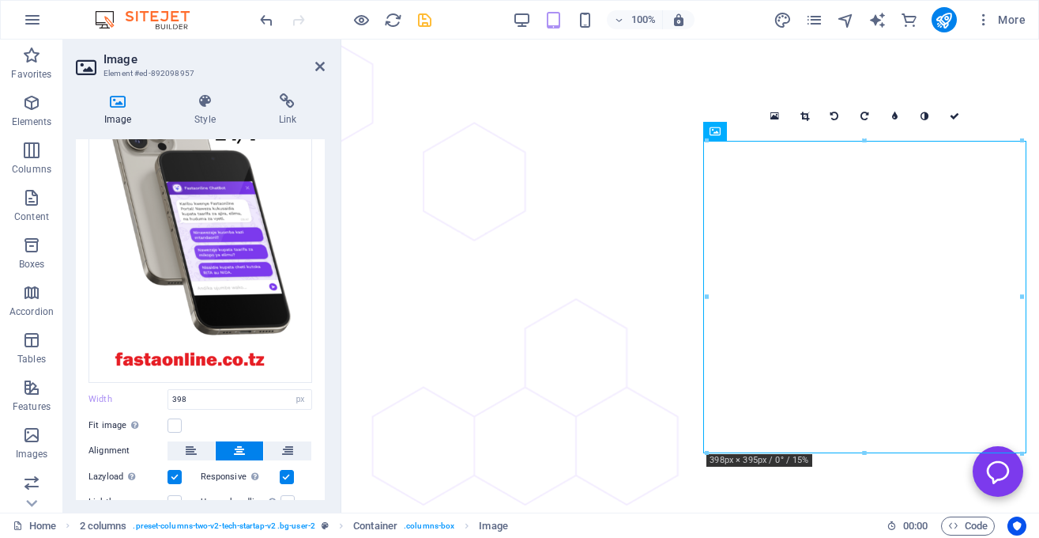
type input "323"
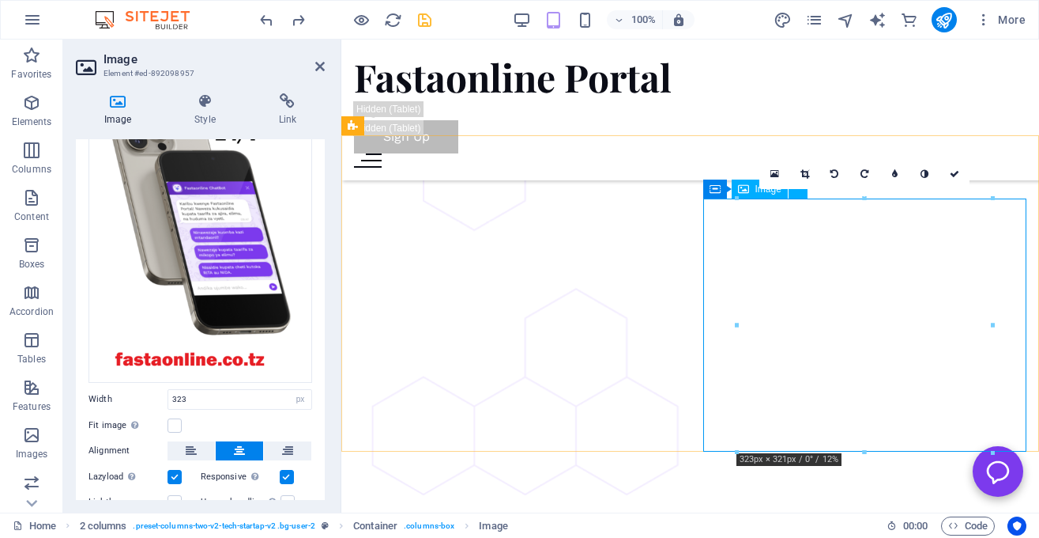
scroll to position [3296, 0]
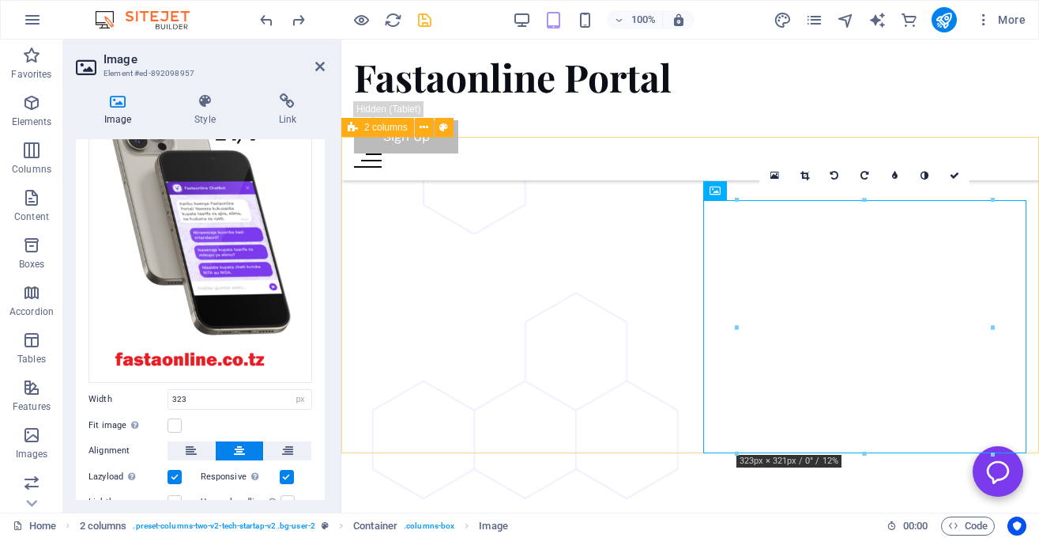
drag, startPoint x: 1079, startPoint y: 368, endPoint x: 686, endPoint y: 325, distance: 395.3
drag, startPoint x: 1078, startPoint y: 365, endPoint x: 707, endPoint y: 330, distance: 373.1
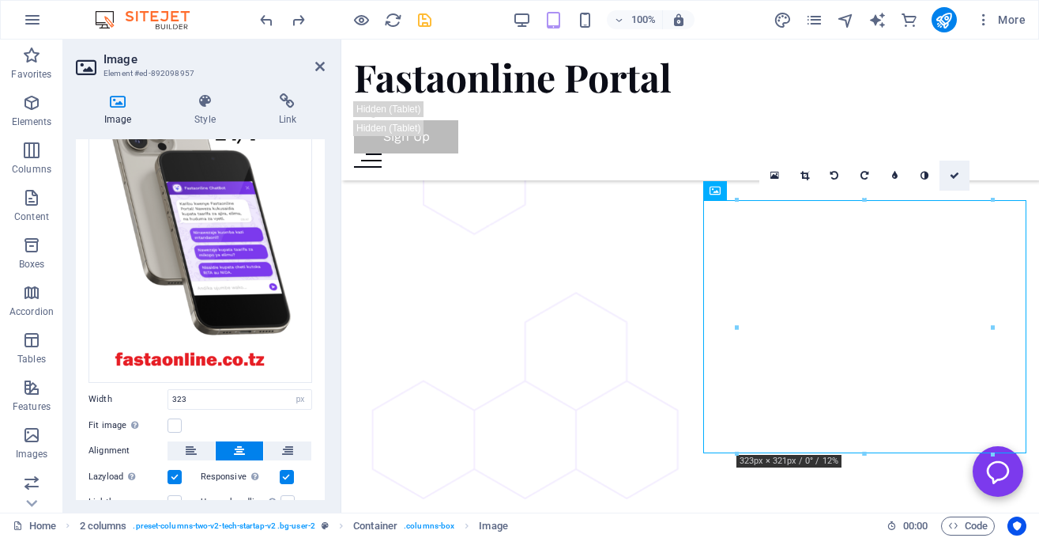
click at [952, 179] on icon at bounding box center [954, 175] width 9 height 9
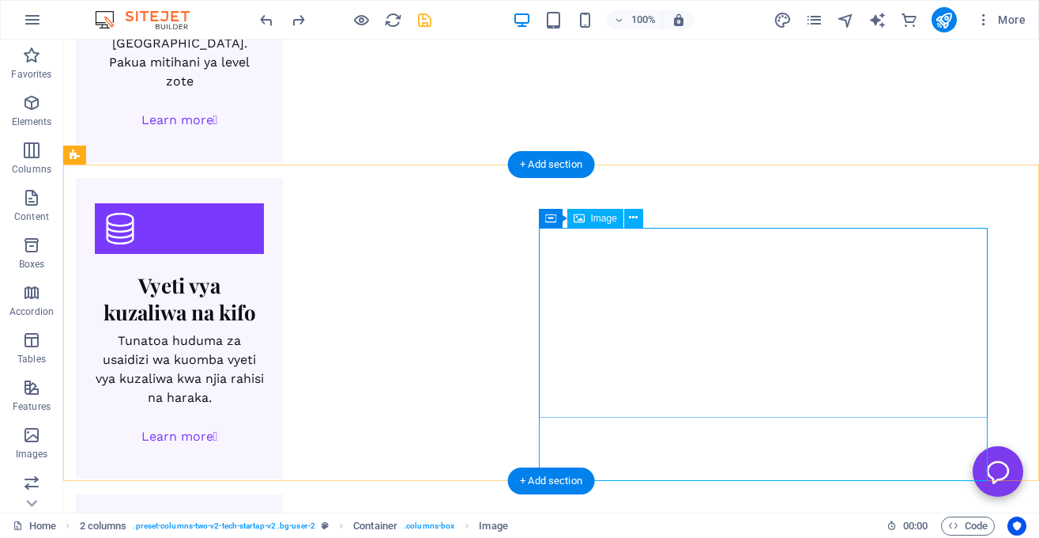
scroll to position [2690, 0]
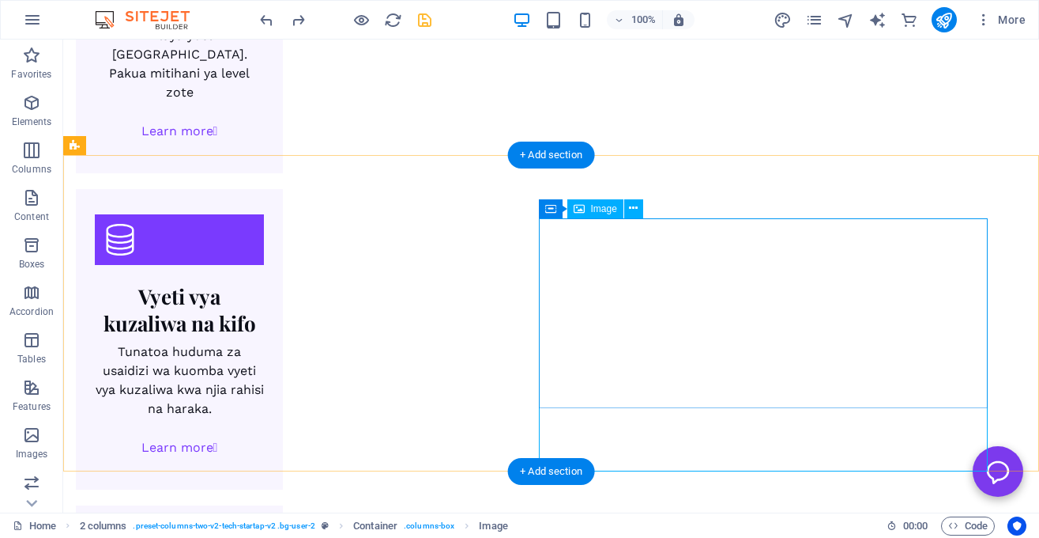
select select "px"
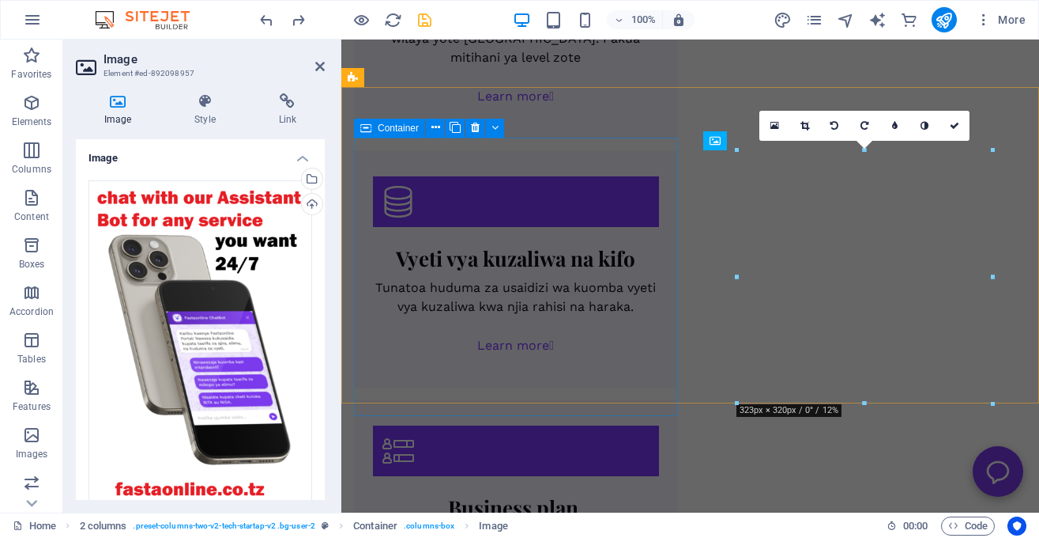
scroll to position [3348, 0]
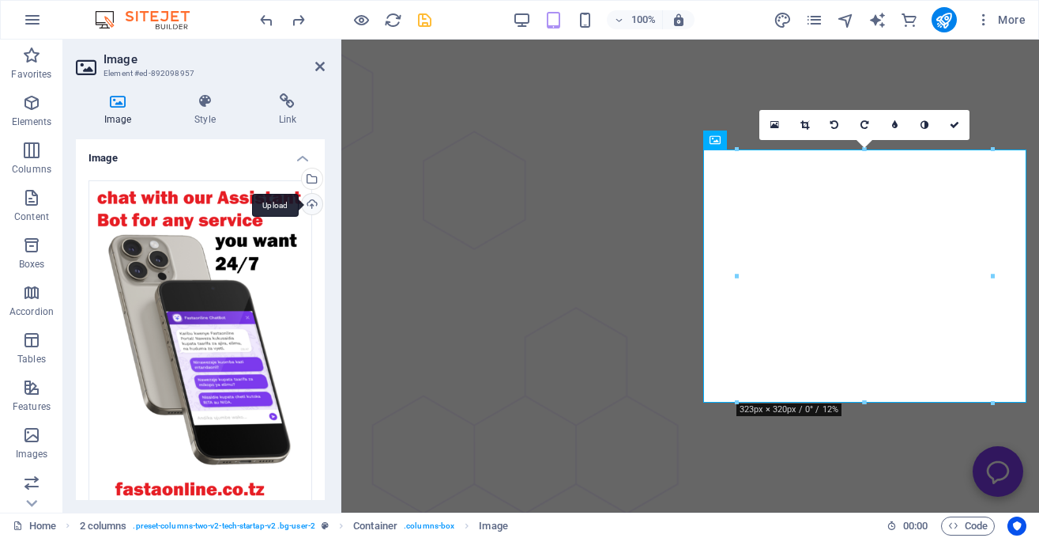
click at [308, 202] on div "Upload" at bounding box center [311, 206] width 24 height 24
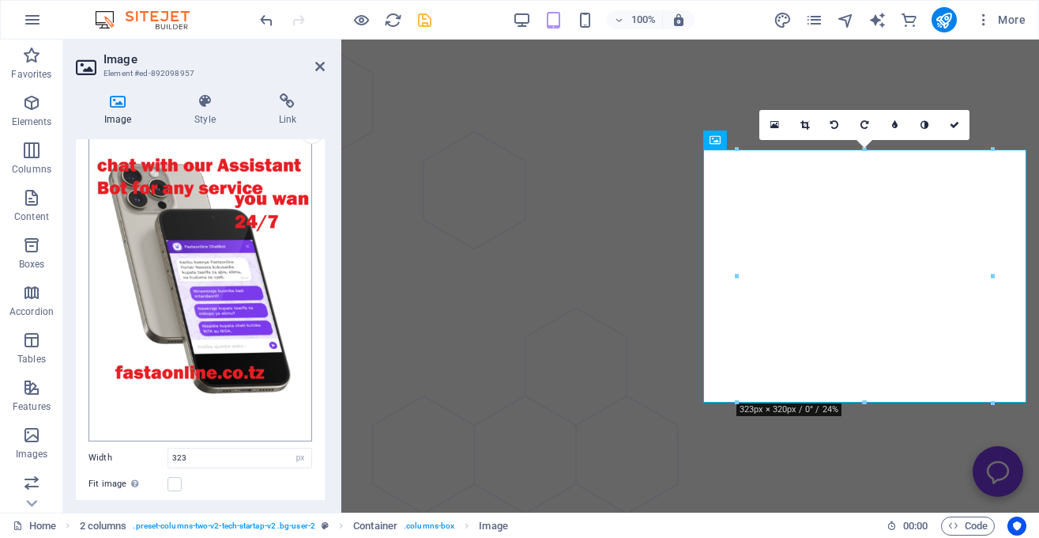
scroll to position [79, 0]
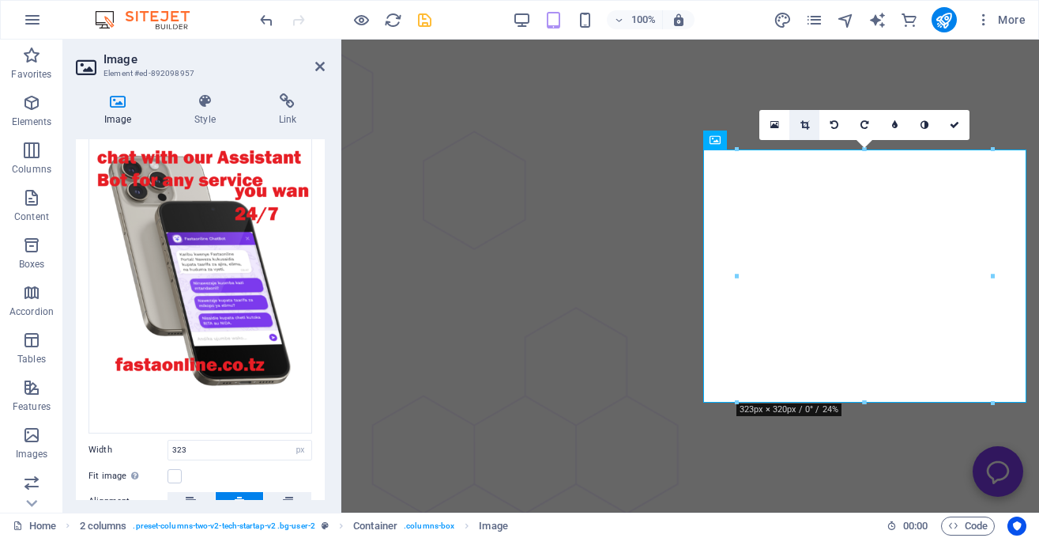
click at [806, 125] on icon at bounding box center [805, 124] width 9 height 9
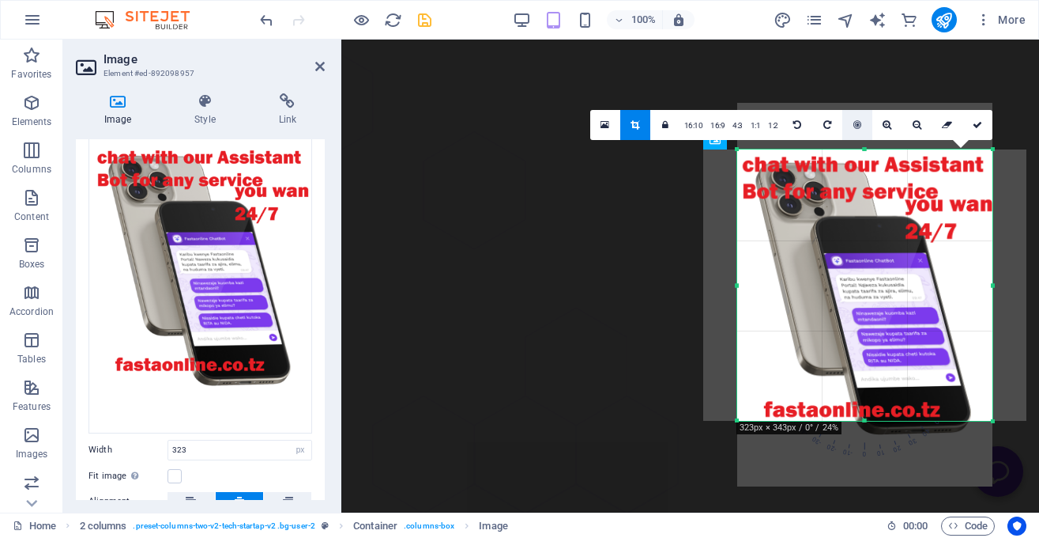
drag, startPoint x: 867, startPoint y: 149, endPoint x: 867, endPoint y: 131, distance: 18.2
click at [867, 149] on div "180 170 160 150 140 130 120 110 100 90 80 70 60 50 40 30 20 10 0 -10 -20 -30 -4…" at bounding box center [865, 284] width 255 height 271
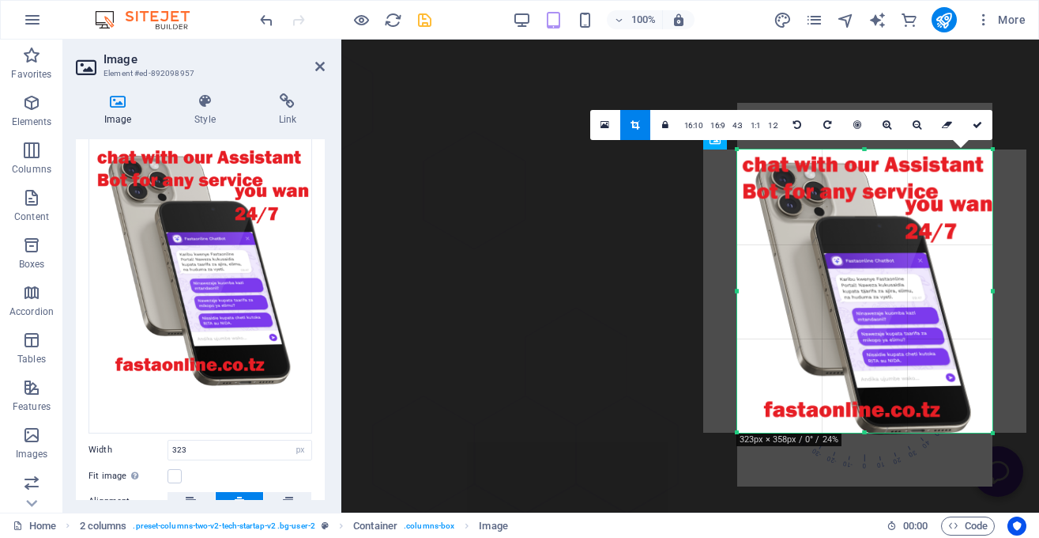
drag, startPoint x: 866, startPoint y: 421, endPoint x: 863, endPoint y: 430, distance: 9.8
click at [863, 430] on div at bounding box center [865, 433] width 255 height 6
click at [985, 128] on link at bounding box center [978, 125] width 30 height 30
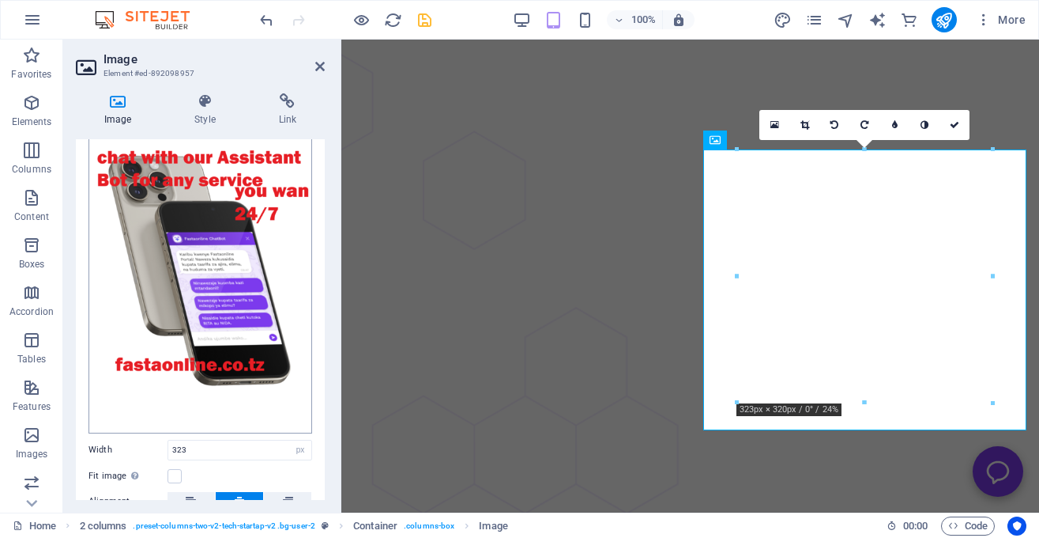
scroll to position [217, 0]
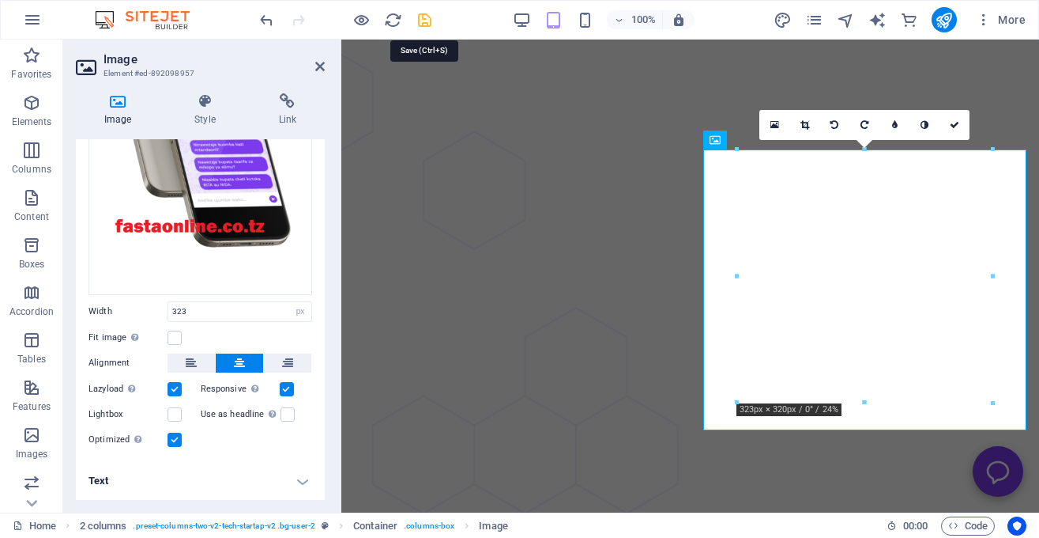
click at [422, 16] on icon "save" at bounding box center [425, 20] width 18 height 18
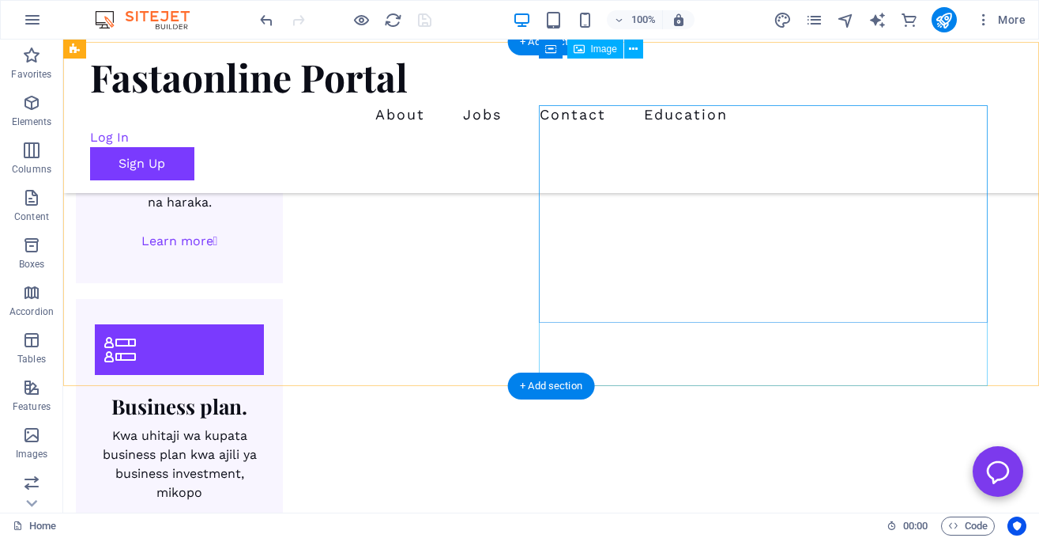
scroll to position [2802, 0]
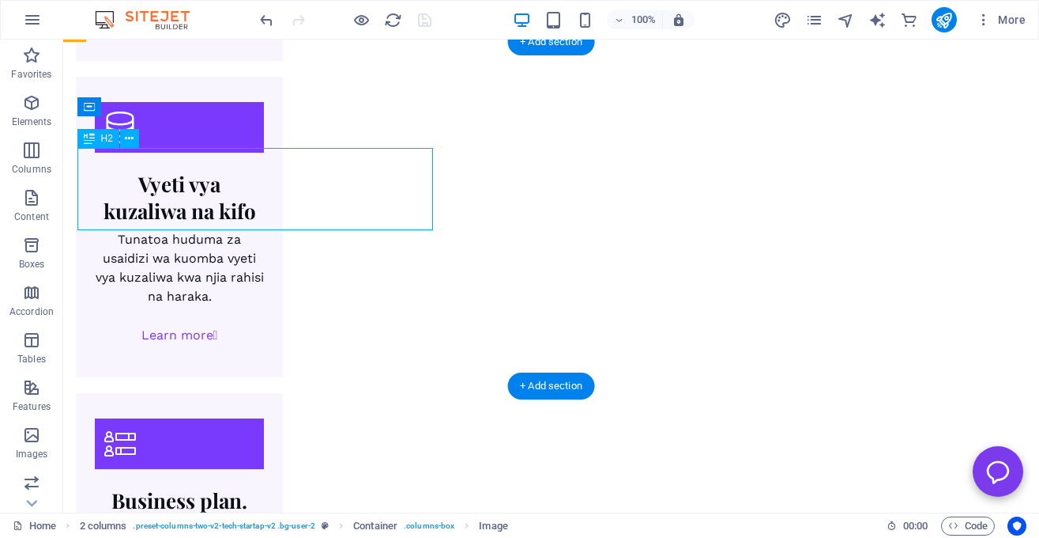
scroll to position [3392, 0]
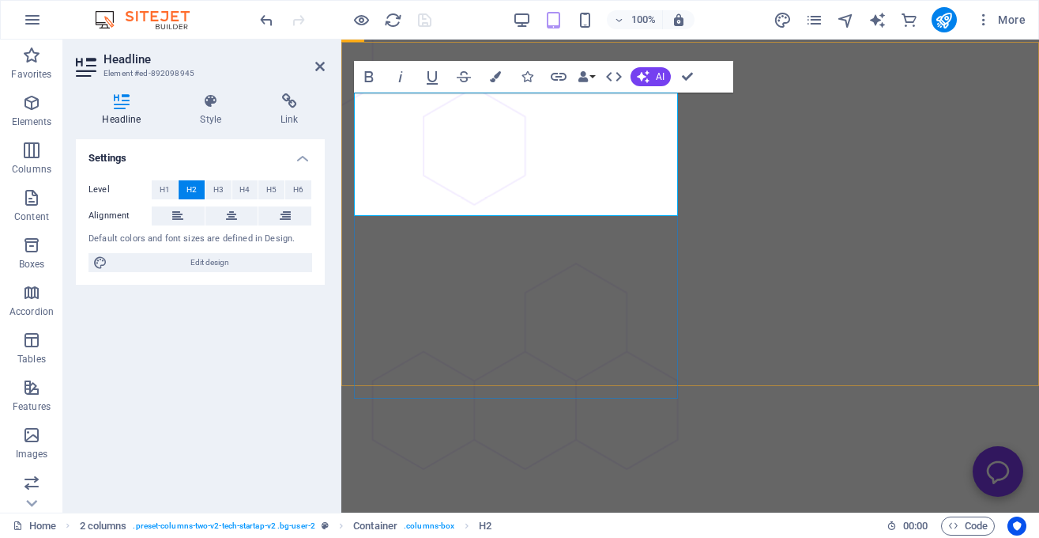
drag, startPoint x: 489, startPoint y: 203, endPoint x: 357, endPoint y: 114, distance: 158.7
drag, startPoint x: 505, startPoint y: 161, endPoint x: 357, endPoint y: 153, distance: 148.9
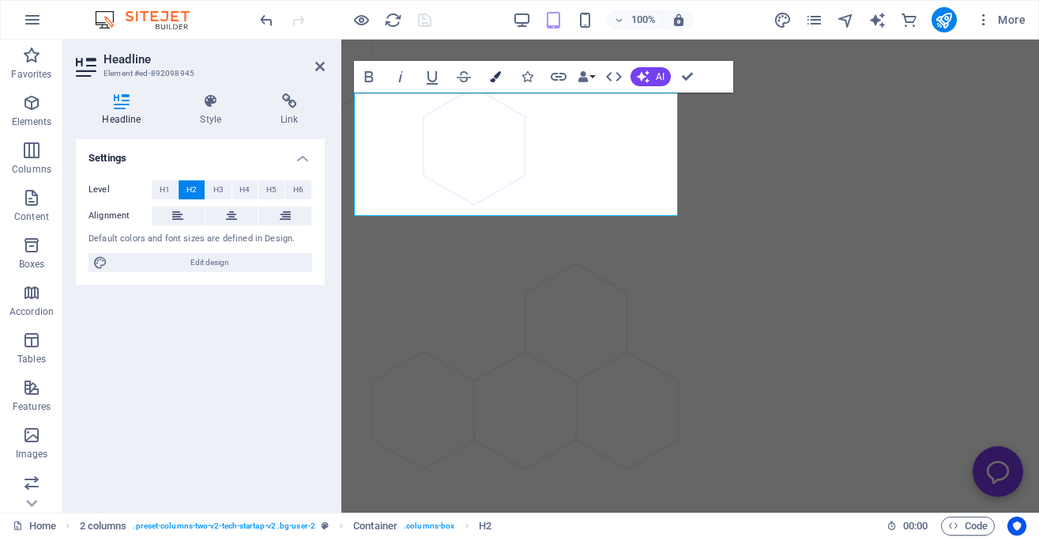
click at [495, 80] on icon "button" at bounding box center [495, 76] width 11 height 11
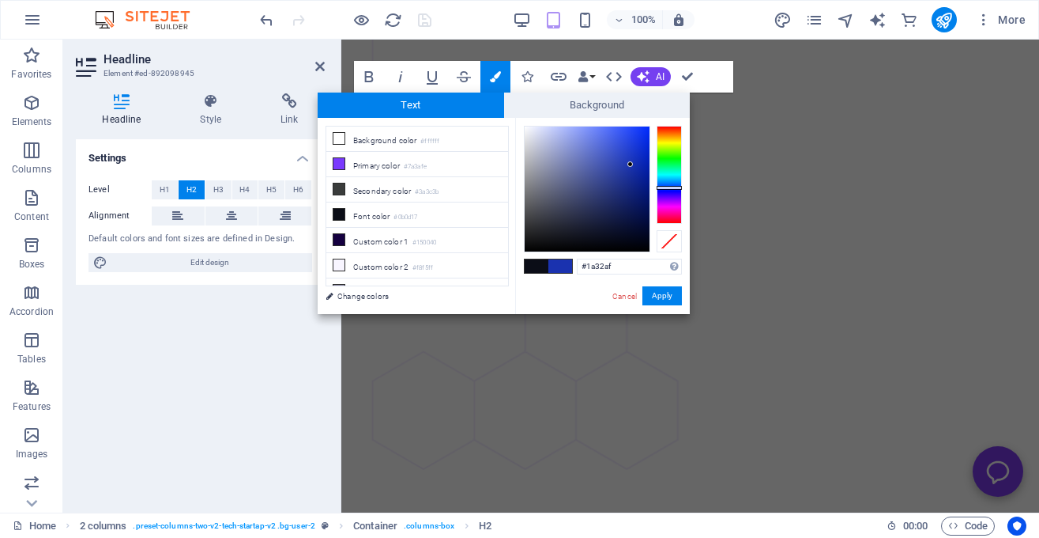
click at [631, 164] on div at bounding box center [587, 188] width 125 height 125
click at [655, 299] on button "Apply" at bounding box center [663, 295] width 40 height 19
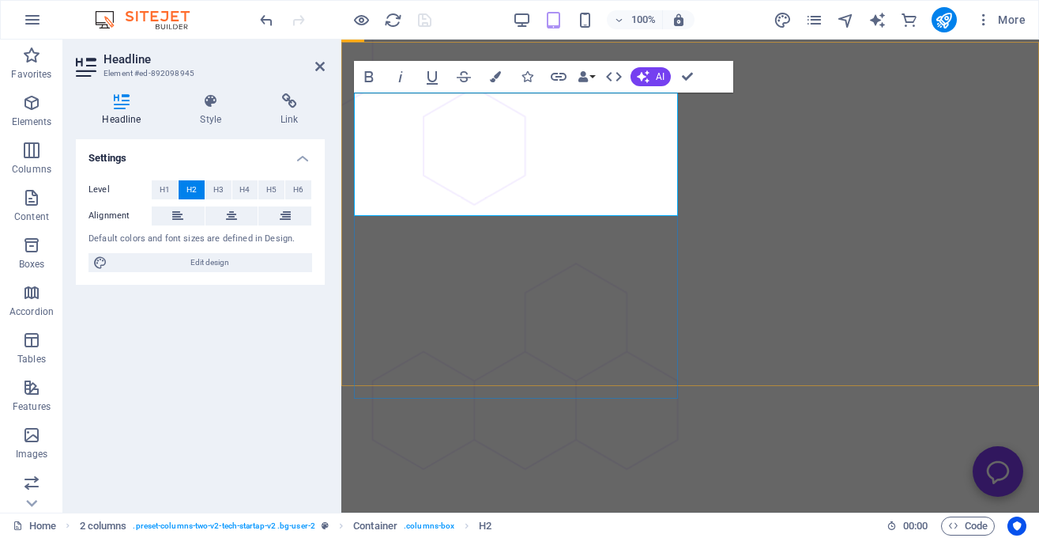
drag, startPoint x: 465, startPoint y: 119, endPoint x: 406, endPoint y: 115, distance: 58.6
click at [497, 77] on icon "button" at bounding box center [495, 76] width 11 height 11
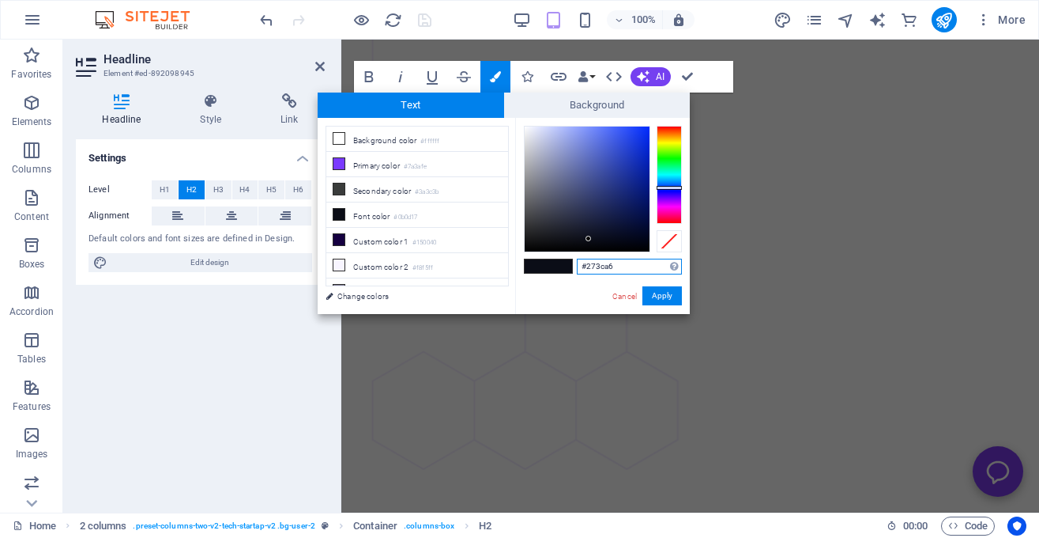
click at [620, 169] on div at bounding box center [587, 188] width 125 height 125
type input "#1632bf"
drag, startPoint x: 622, startPoint y: 167, endPoint x: 635, endPoint y: 157, distance: 16.3
click at [635, 157] on div at bounding box center [587, 188] width 125 height 125
click at [666, 291] on button "Apply" at bounding box center [663, 295] width 40 height 19
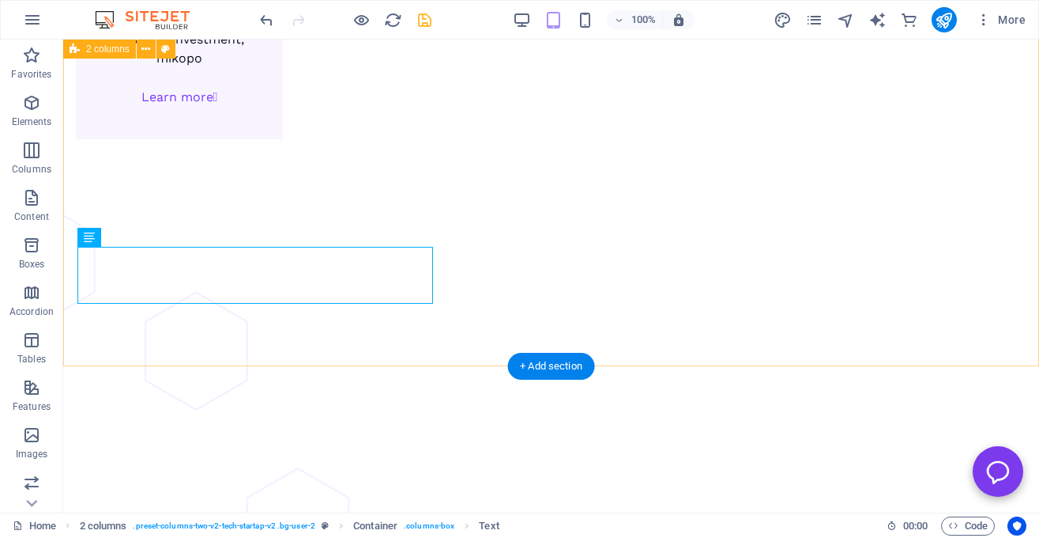
scroll to position [2822, 0]
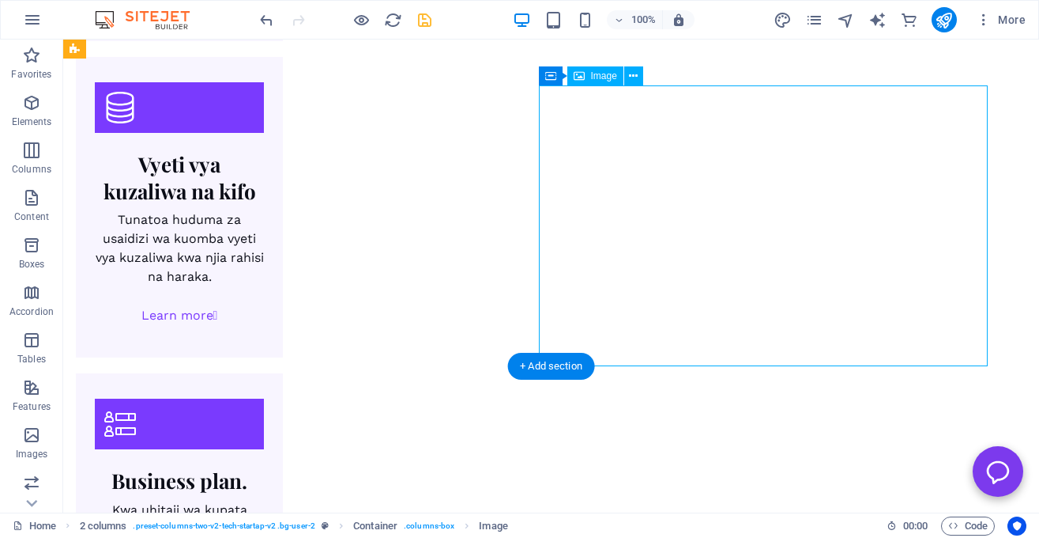
select select "px"
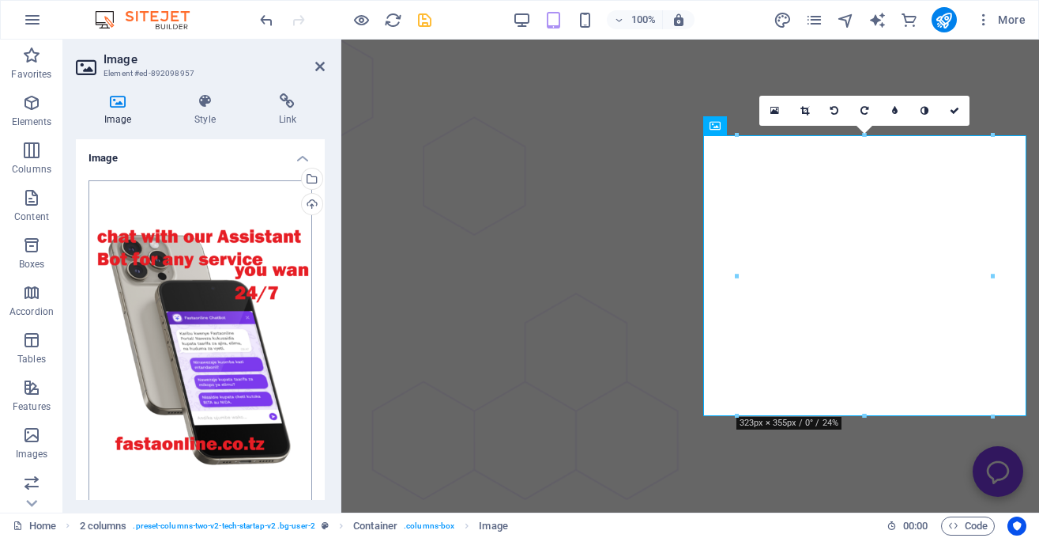
scroll to position [217, 0]
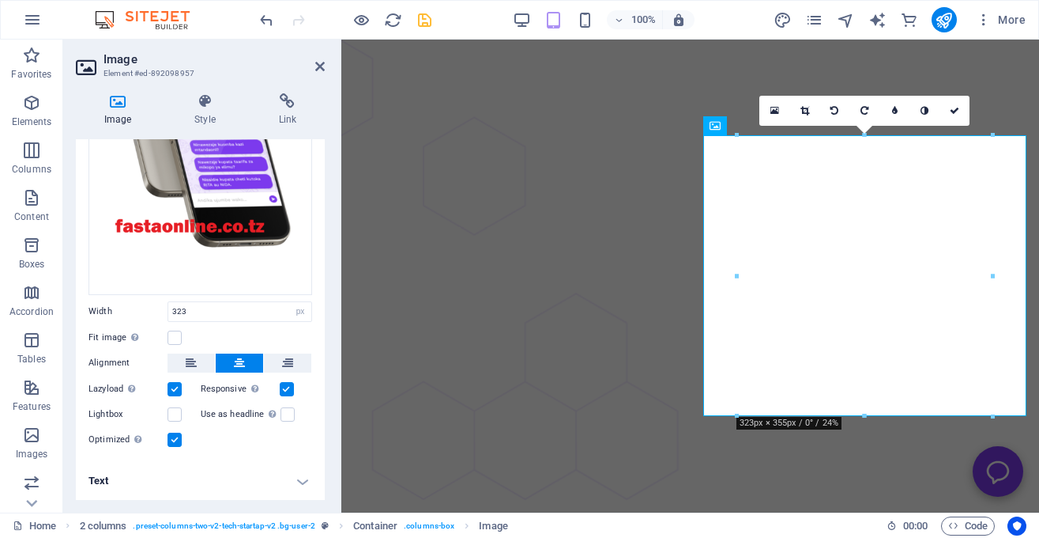
click at [325, 69] on aside "Image Element #ed-892098957 Image Style Link Image Drag files here, click to ch…" at bounding box center [202, 276] width 278 height 473
click at [319, 65] on icon at bounding box center [319, 66] width 9 height 13
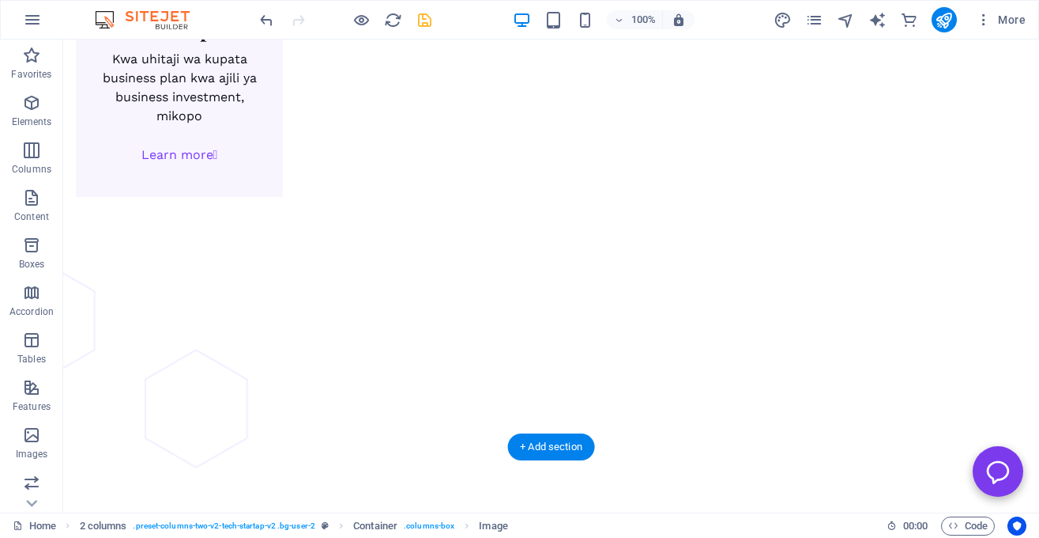
scroll to position [3261, 0]
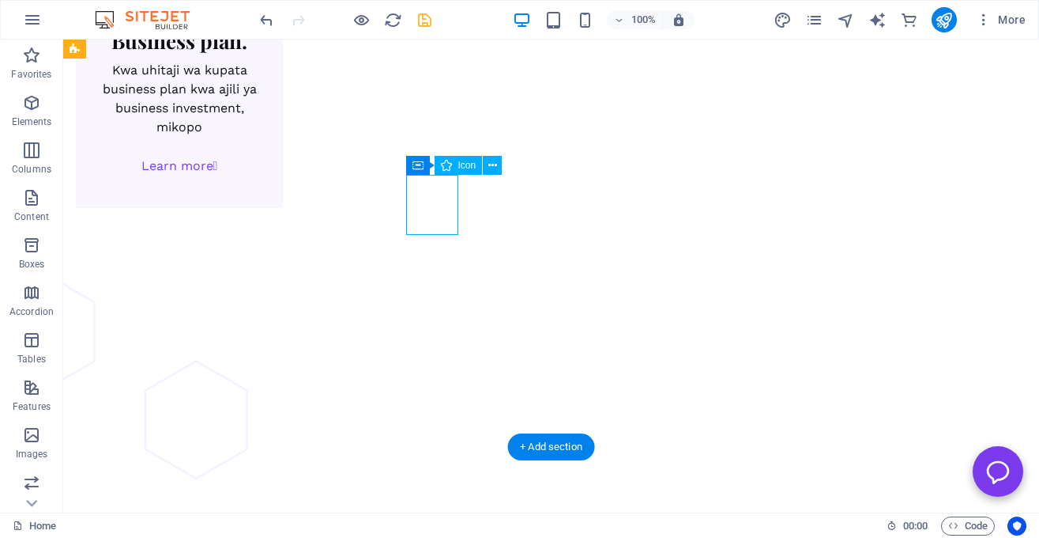
select select "xMidYMid"
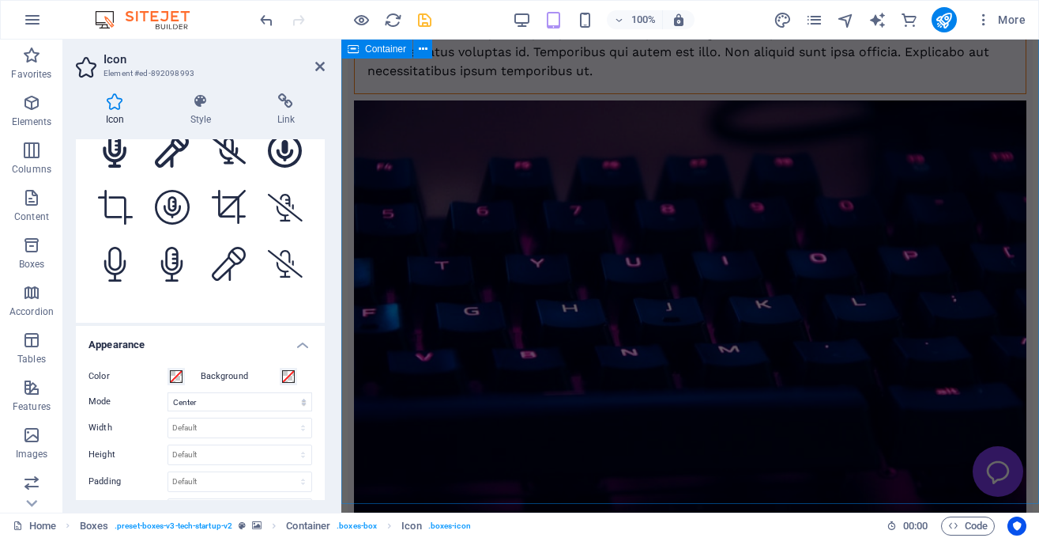
scroll to position [9286, 0]
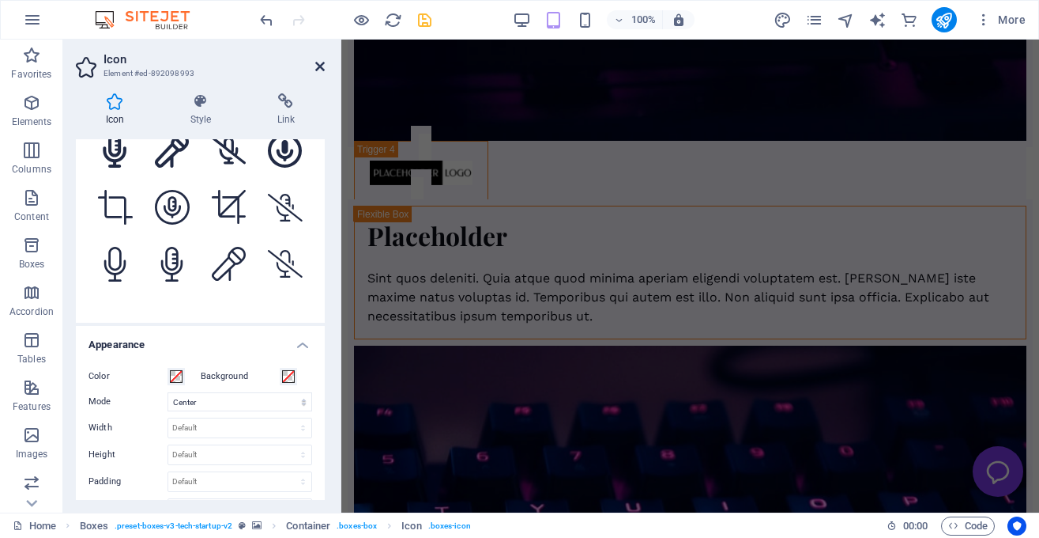
click at [321, 63] on icon at bounding box center [319, 66] width 9 height 13
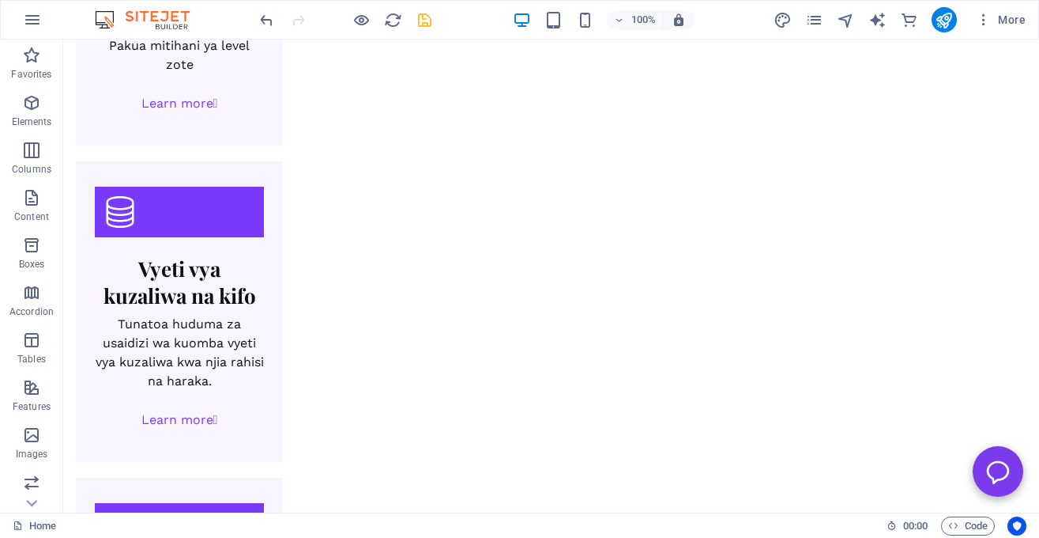
scroll to position [2721, 0]
